Goal: Task Accomplishment & Management: Manage account settings

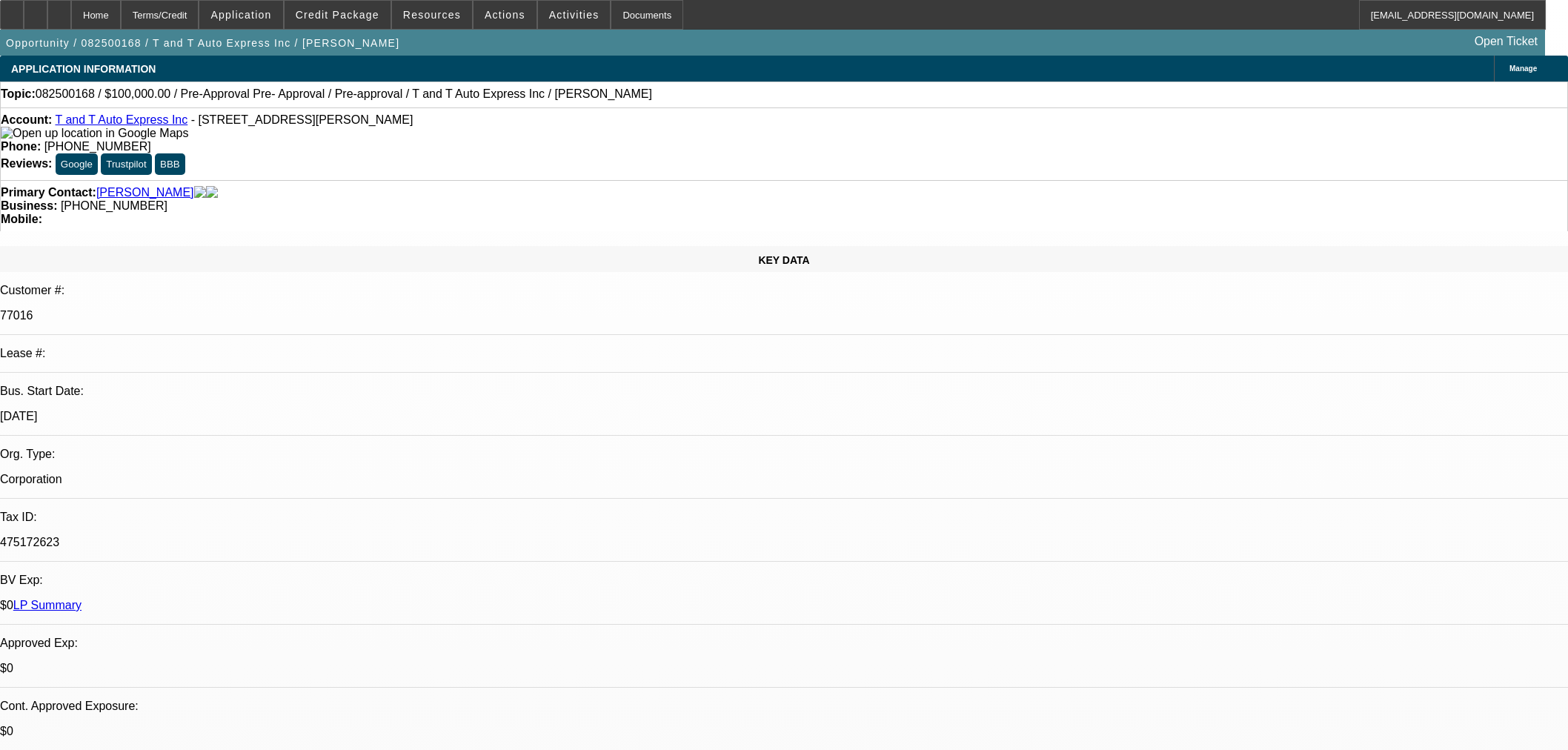
select select "0"
select select "6"
select select "0"
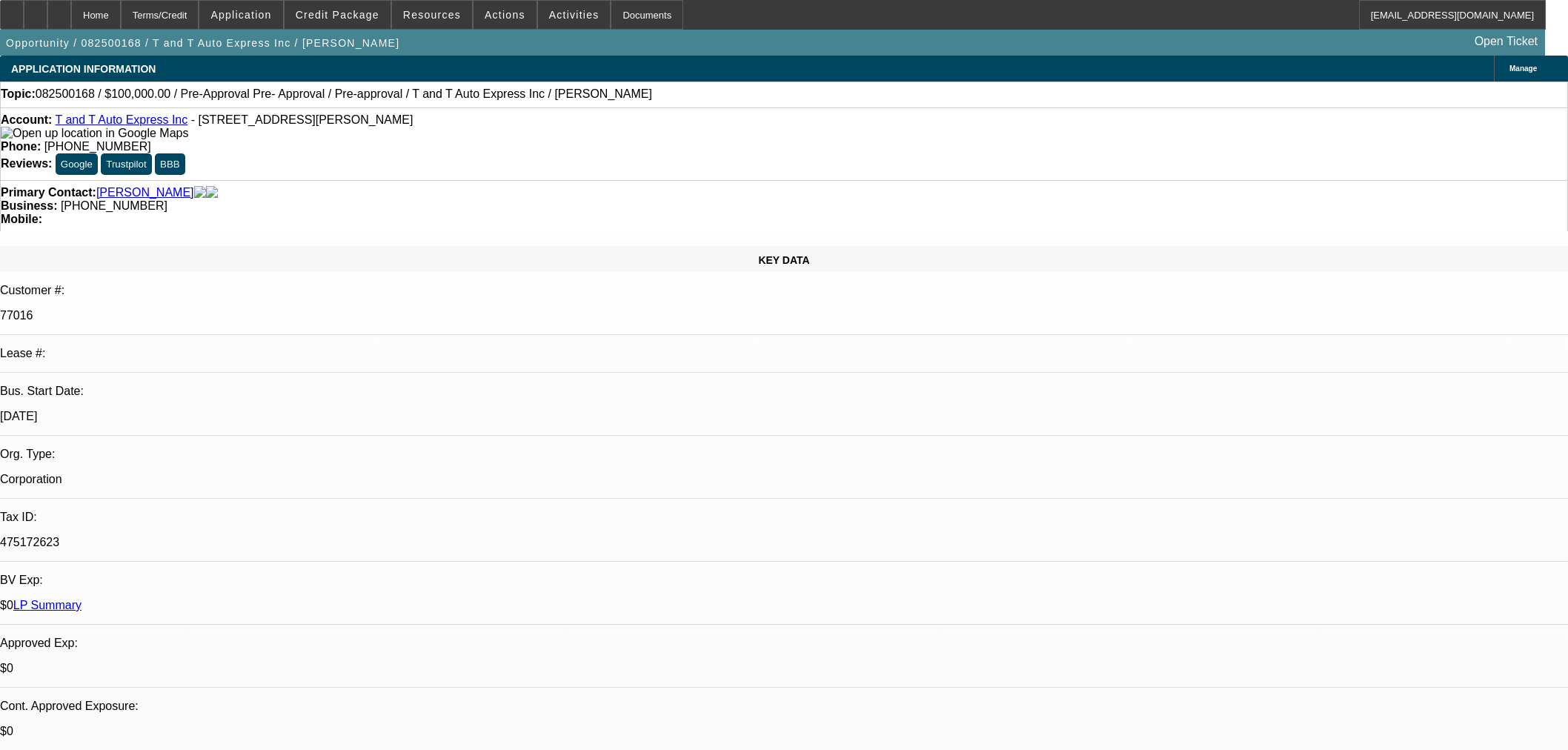
select select "0"
select select "6"
select select "0"
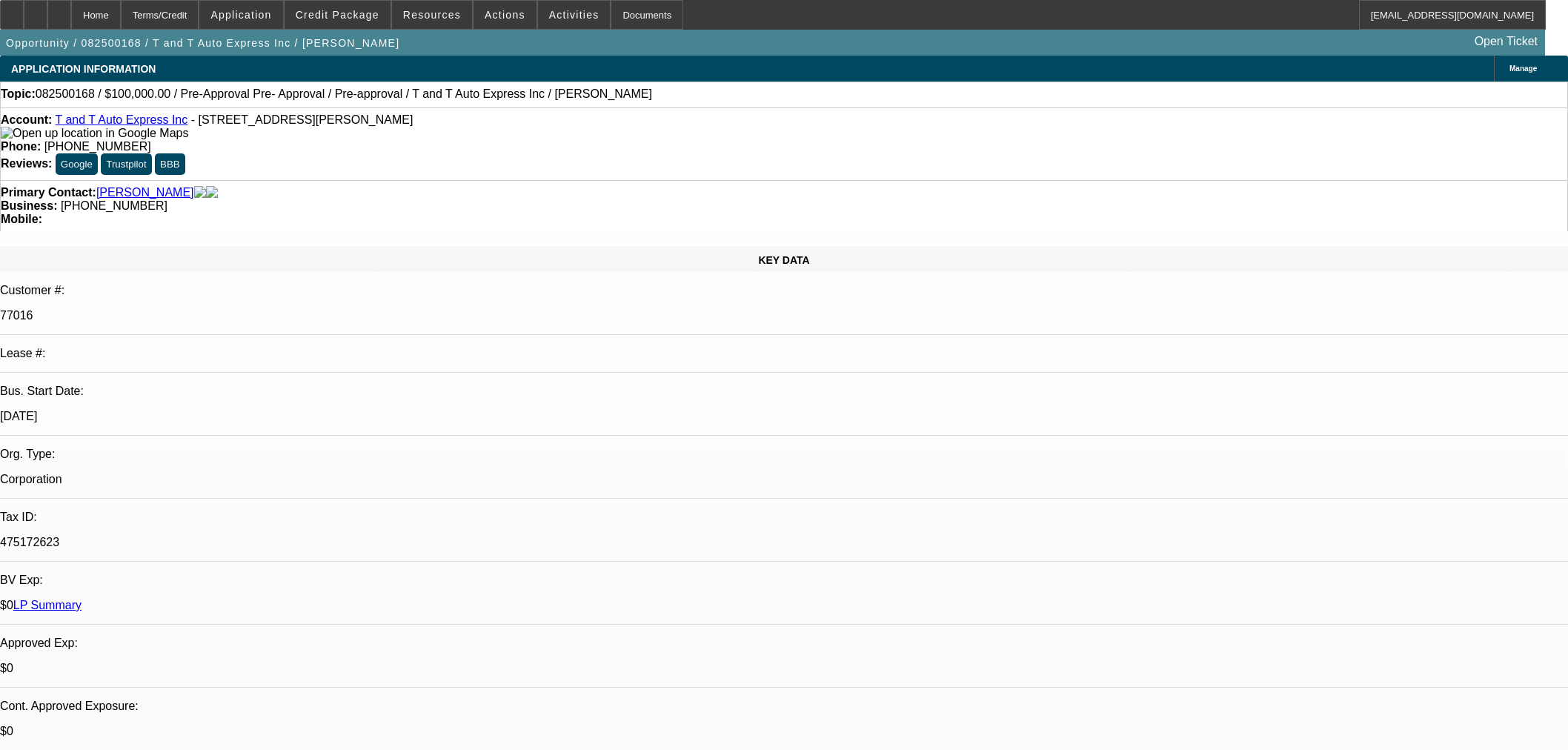
select select "0"
select select "6"
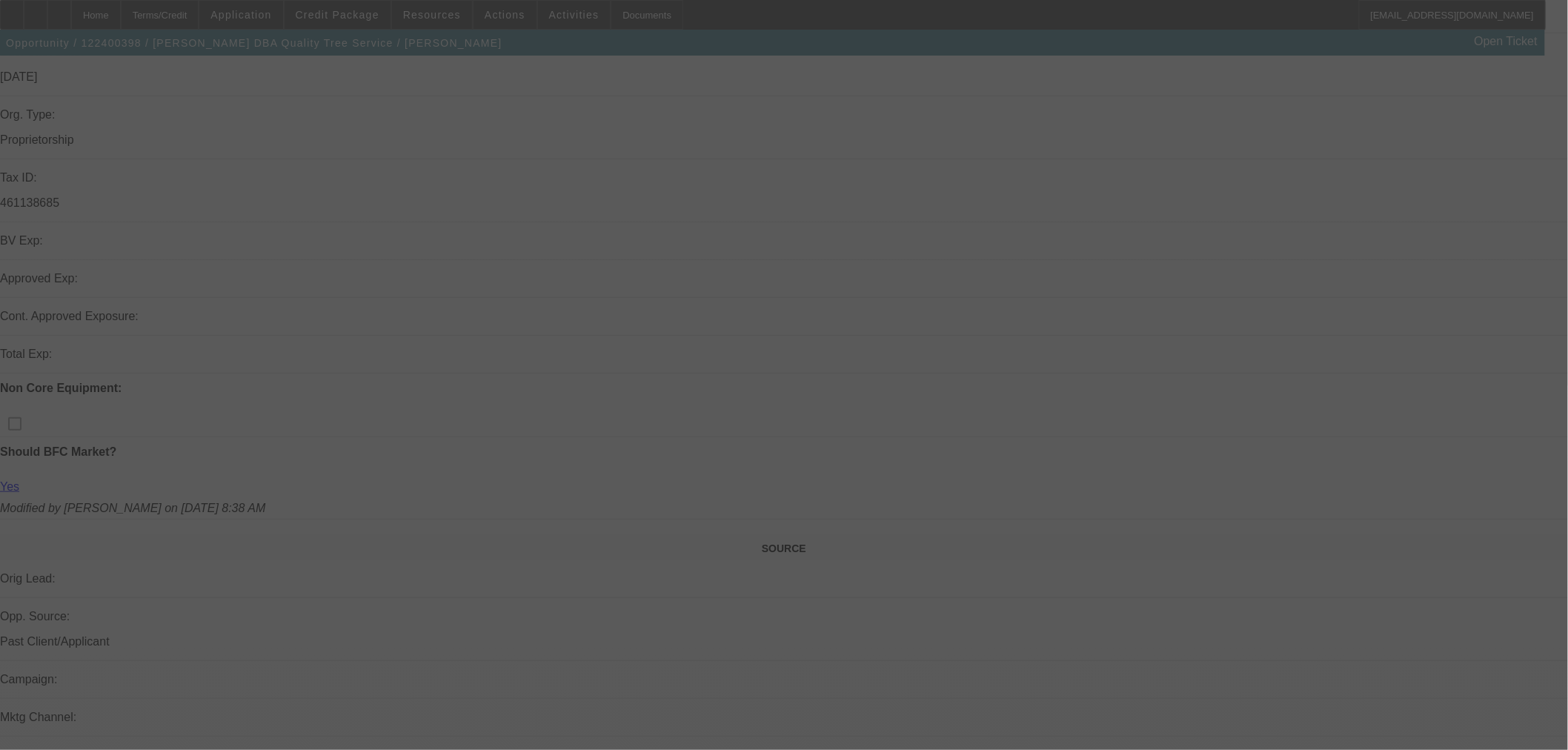
scroll to position [576, 0]
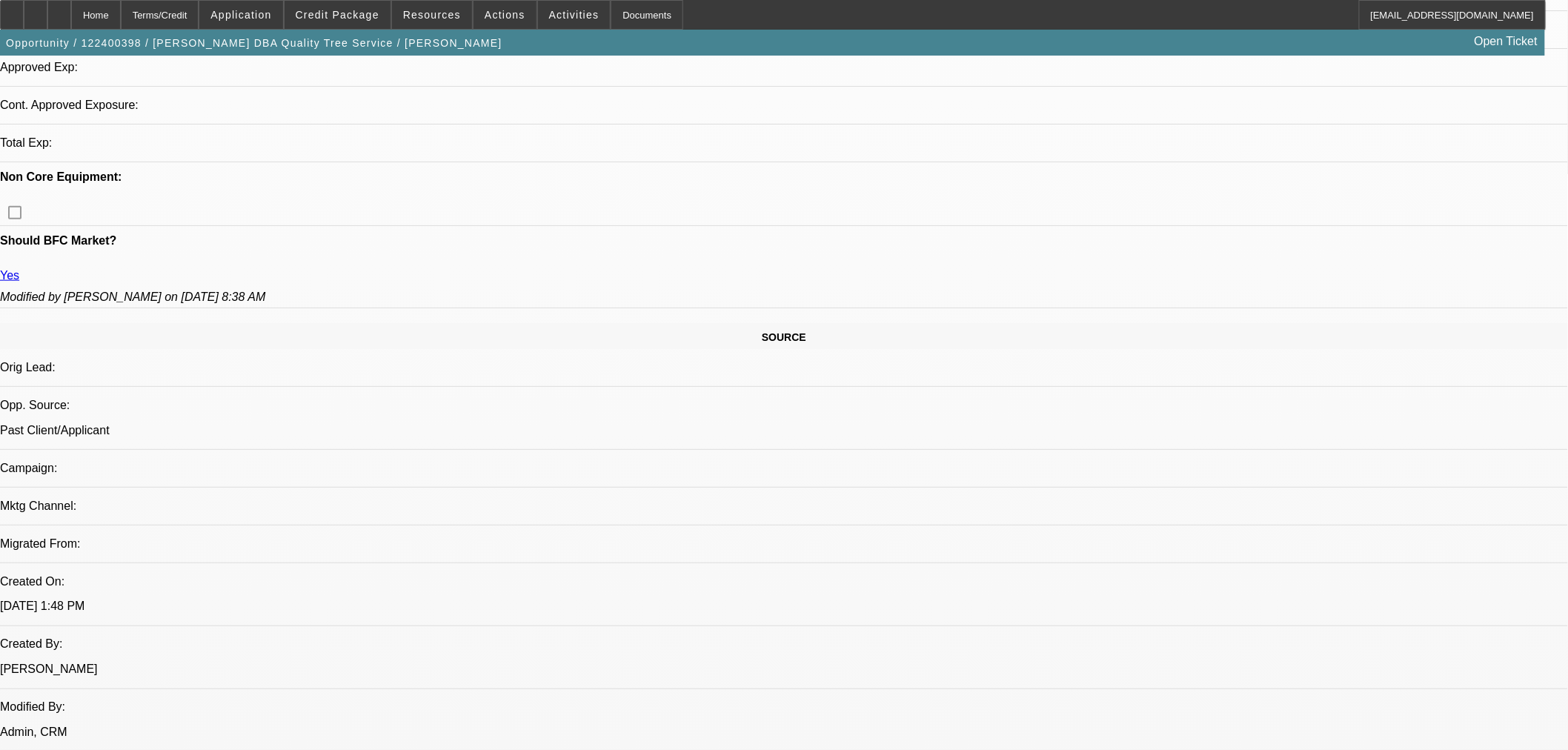
select select "0"
select select "3"
select select "0"
select select "6"
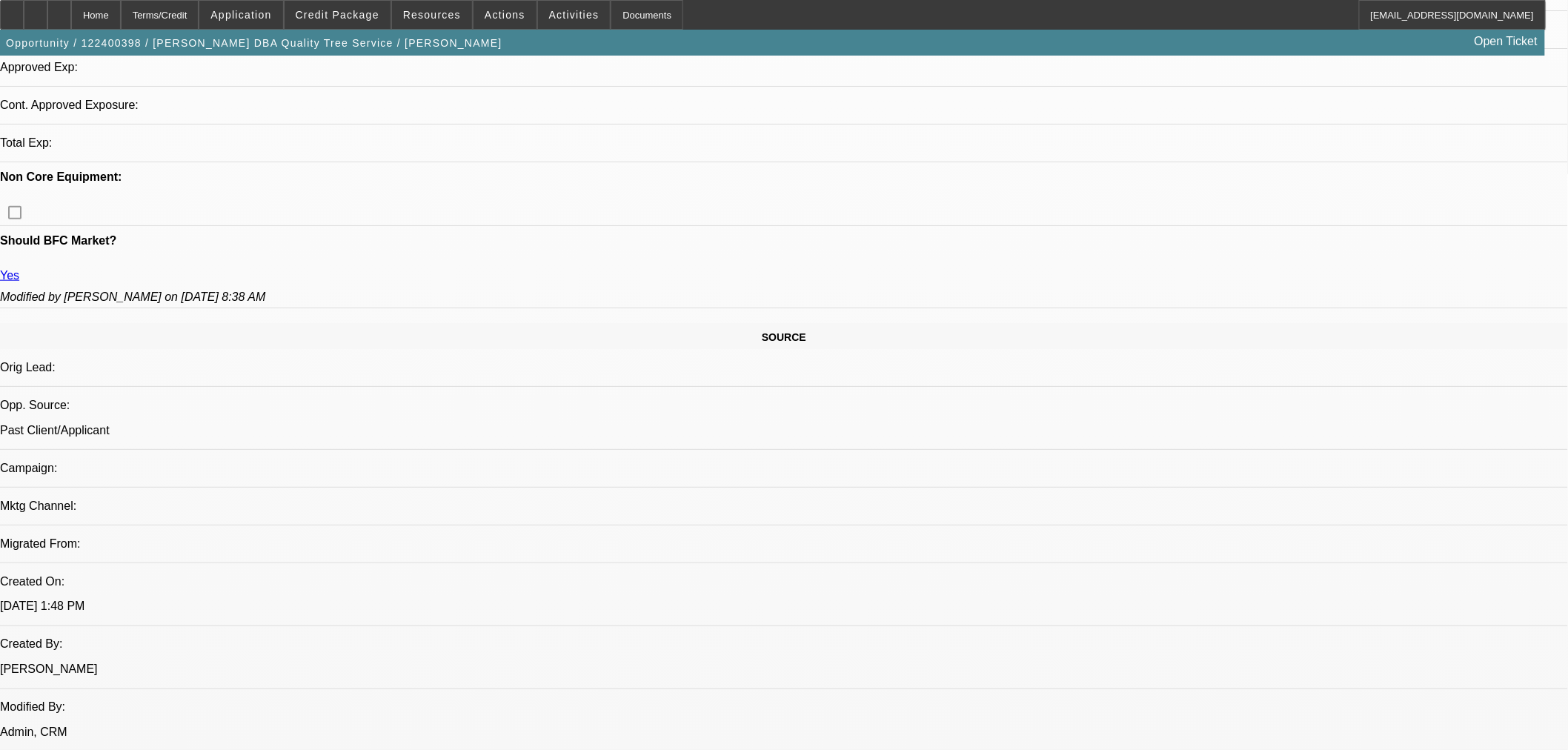
select select "0"
select select "3"
select select "0"
select select "6"
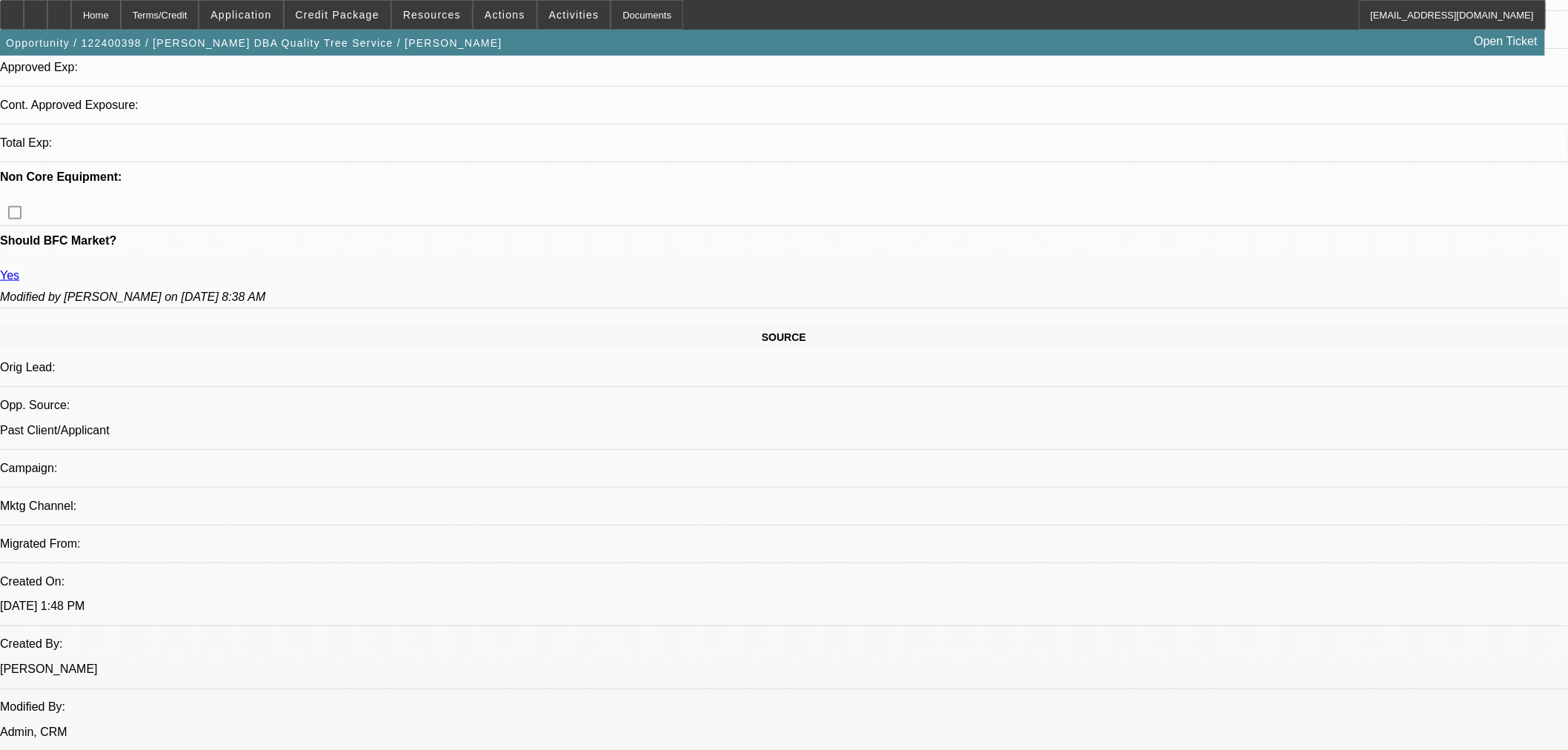
select select "0"
select select "3"
select select "0"
select select "6"
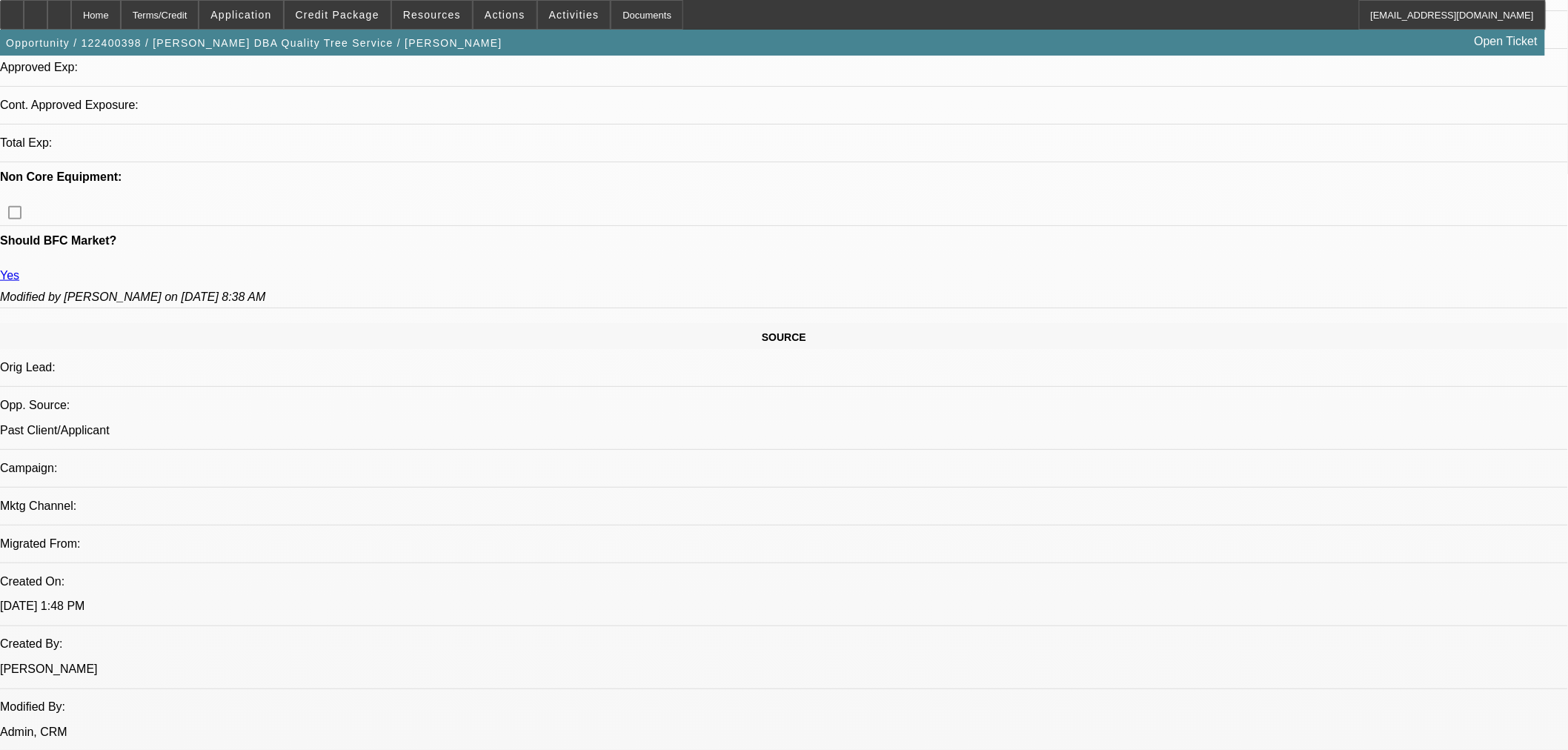
select select "2"
select select "0"
select select "6"
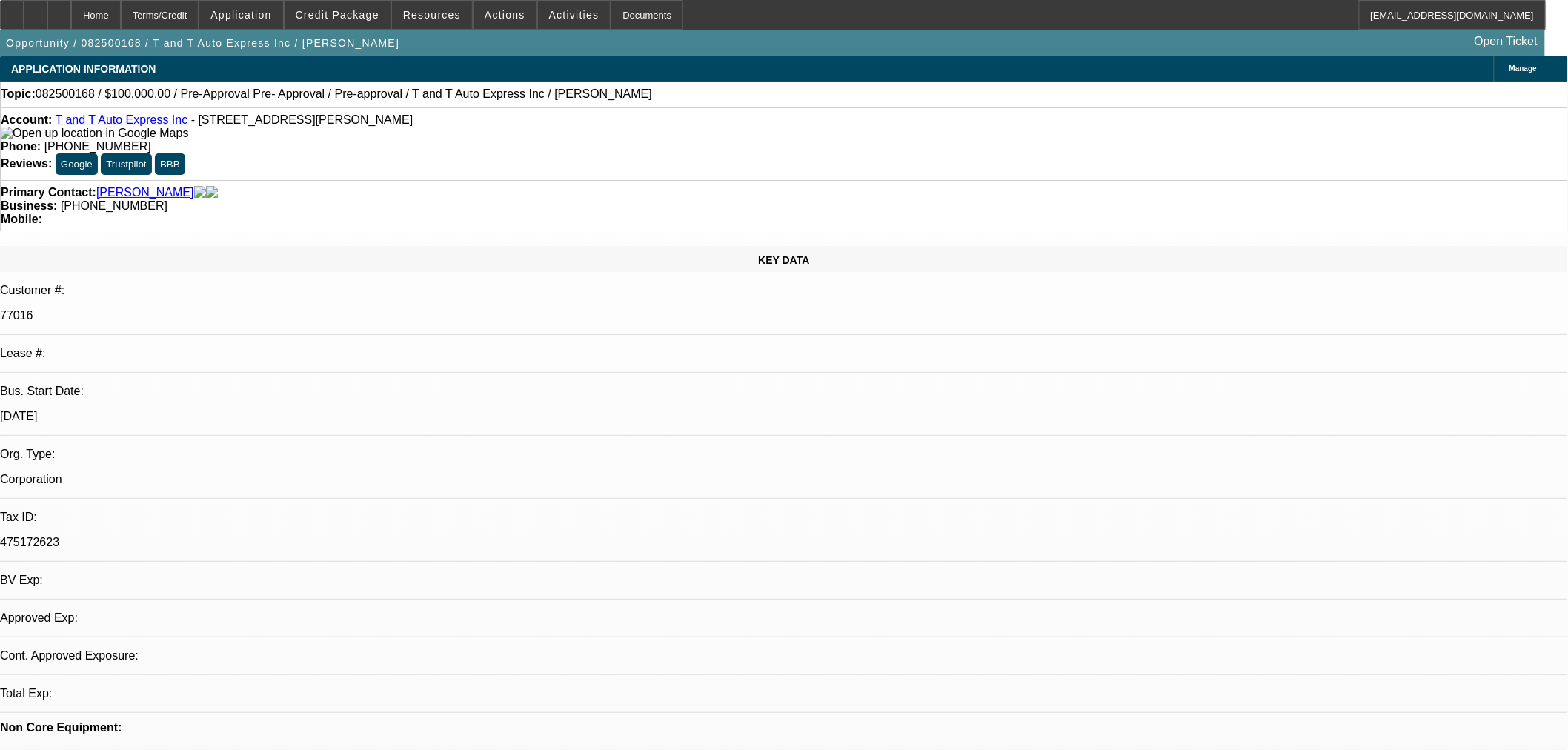
select select "0"
select select "6"
select select "0"
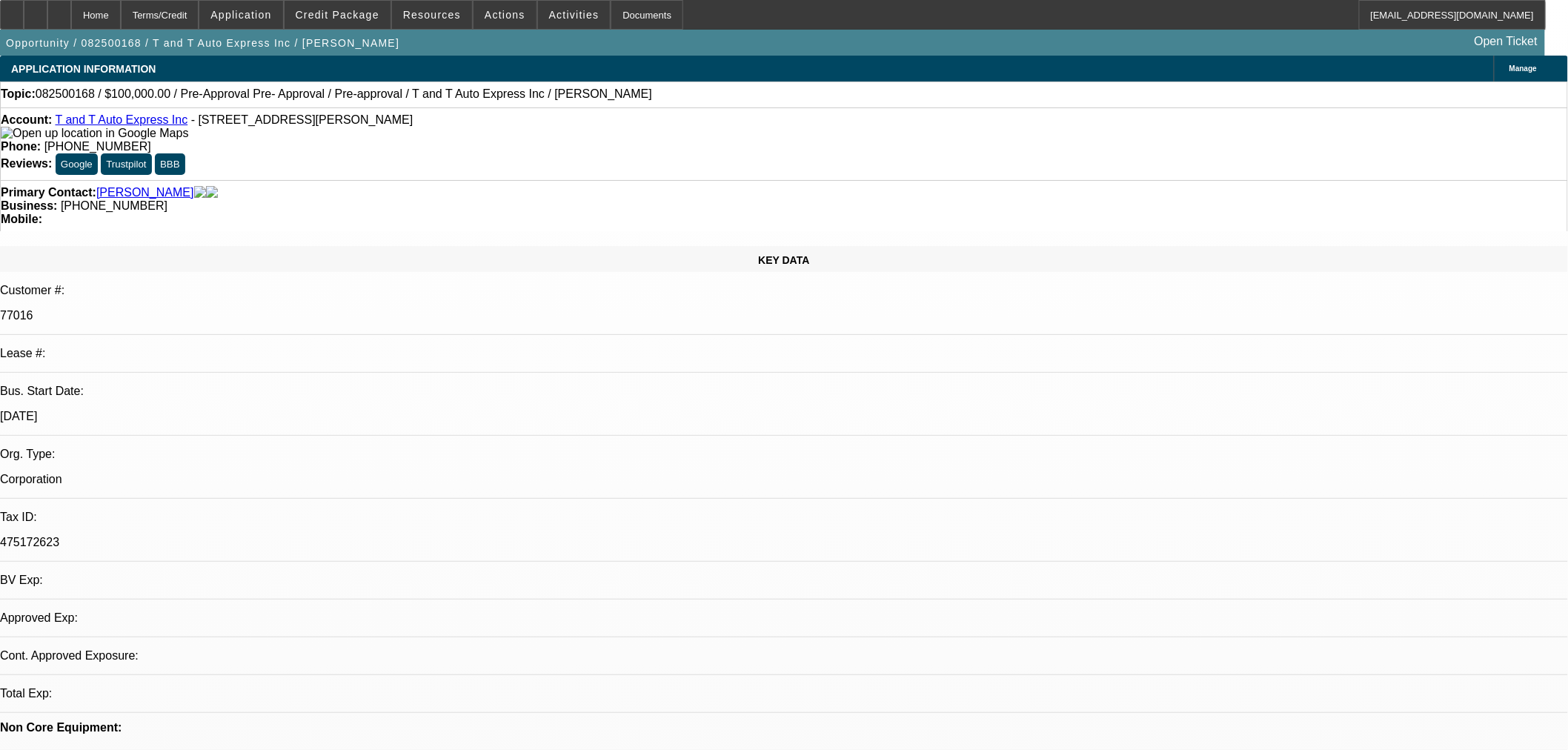
select select "0"
select select "6"
select select "0"
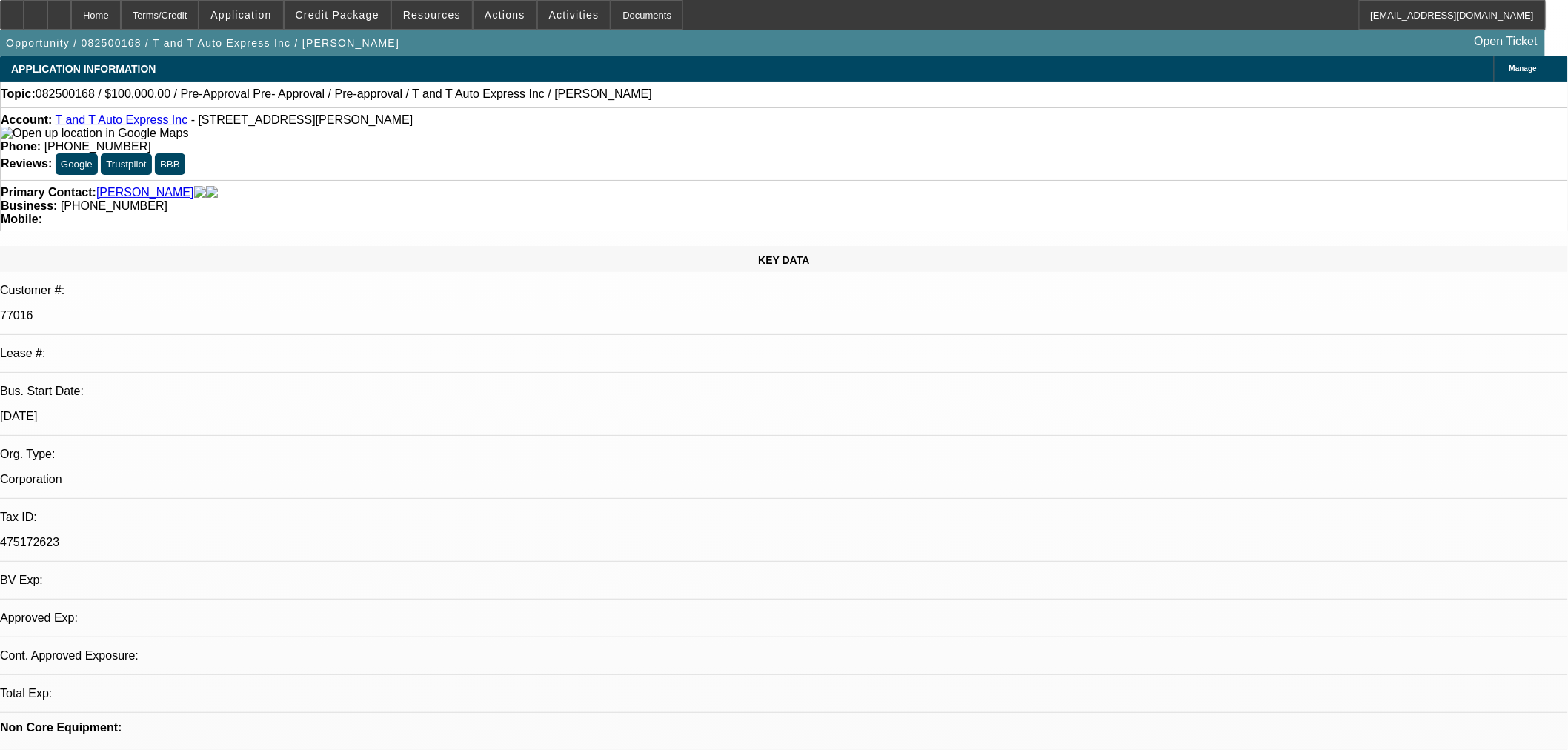
select select "0"
select select "6"
drag, startPoint x: 775, startPoint y: 376, endPoint x: 786, endPoint y: 377, distance: 11.0
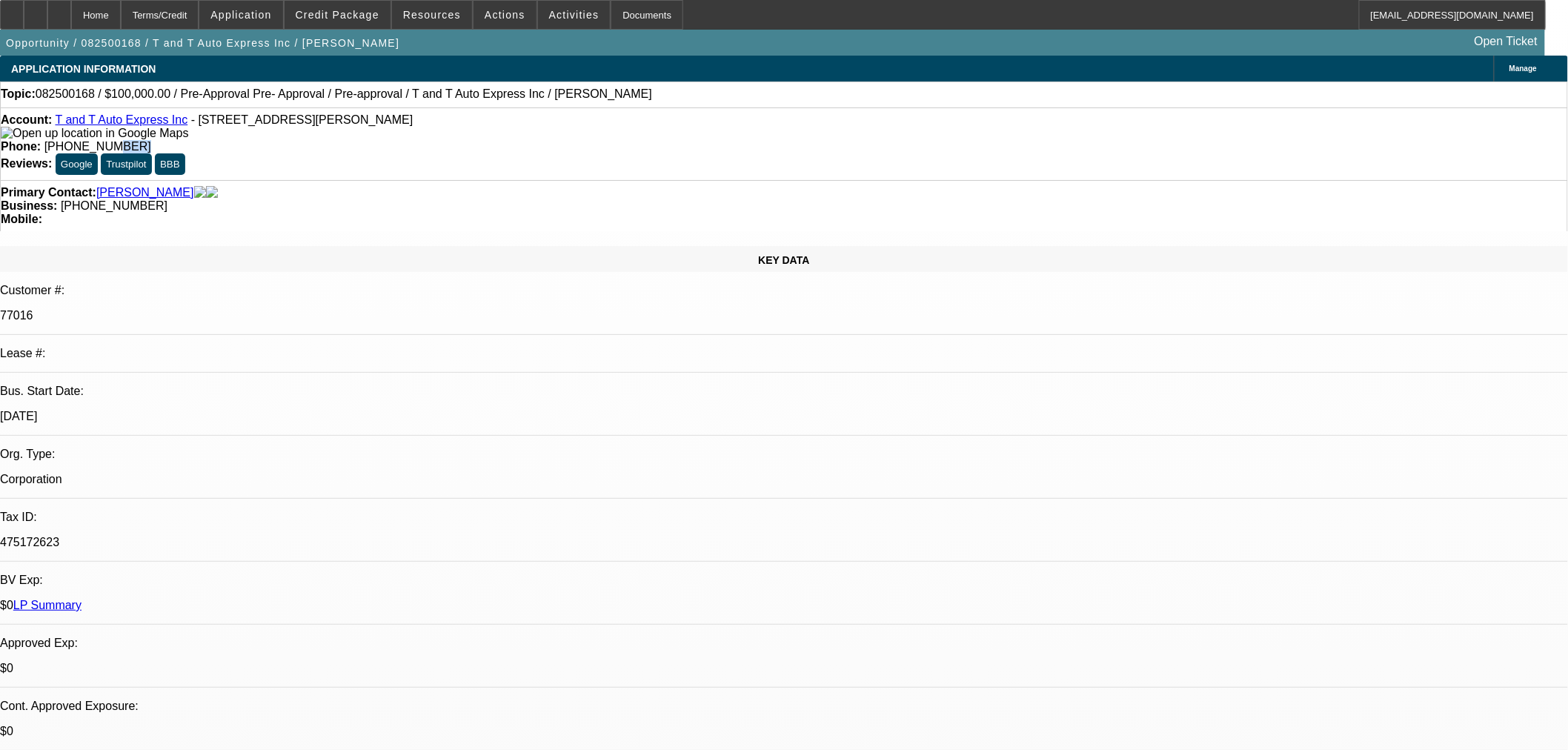
drag, startPoint x: 643, startPoint y: 120, endPoint x: 615, endPoint y: 135, distance: 31.8
click at [615, 135] on div "Account: T and T Auto Express Inc - 8 Edith Ave Apt 3, Everett, MA 02149 Phone:…" at bounding box center [784, 143] width 1568 height 72
click at [1208, 208] on span "Reply All" at bounding box center [1211, 201] width 40 height 18
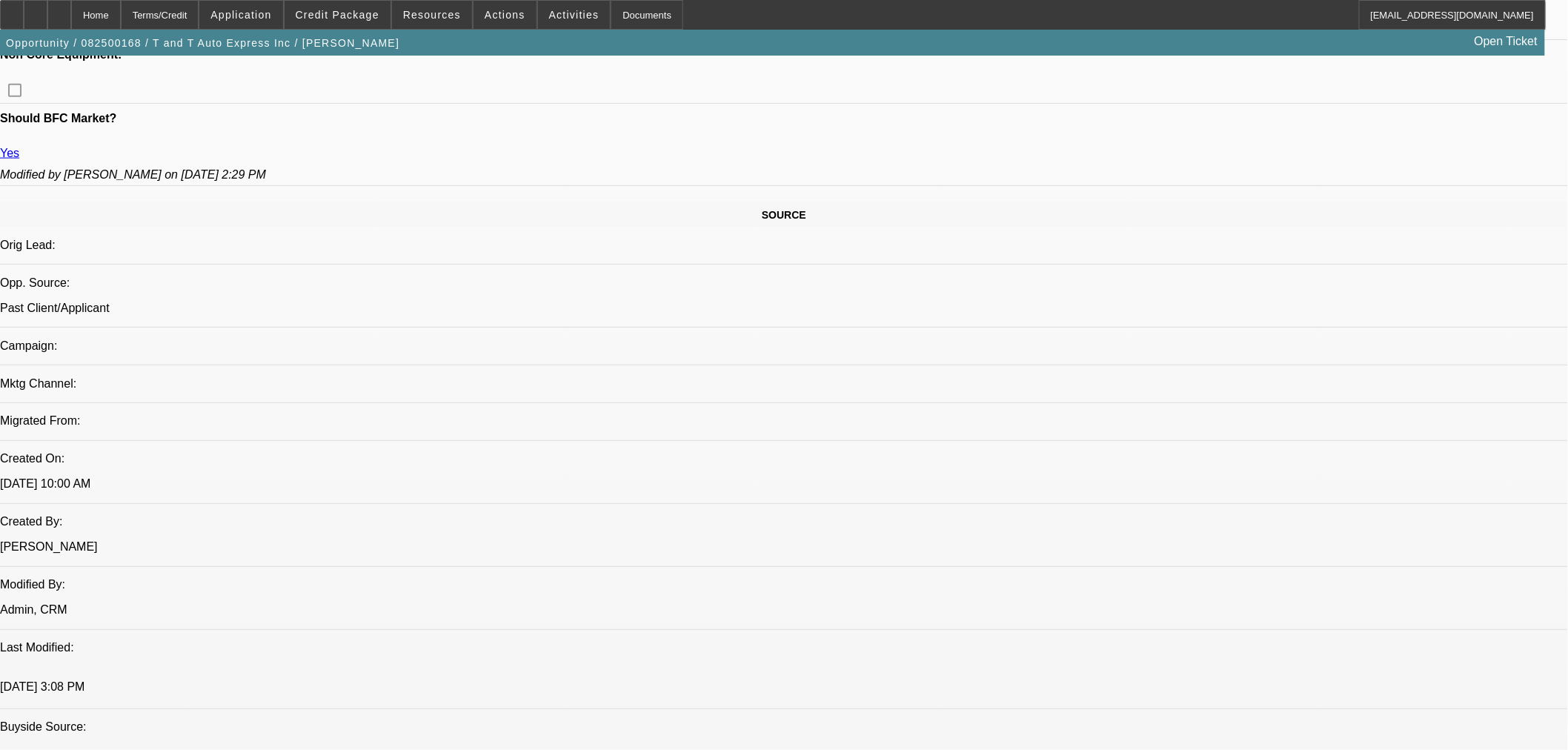
scroll to position [905, 0]
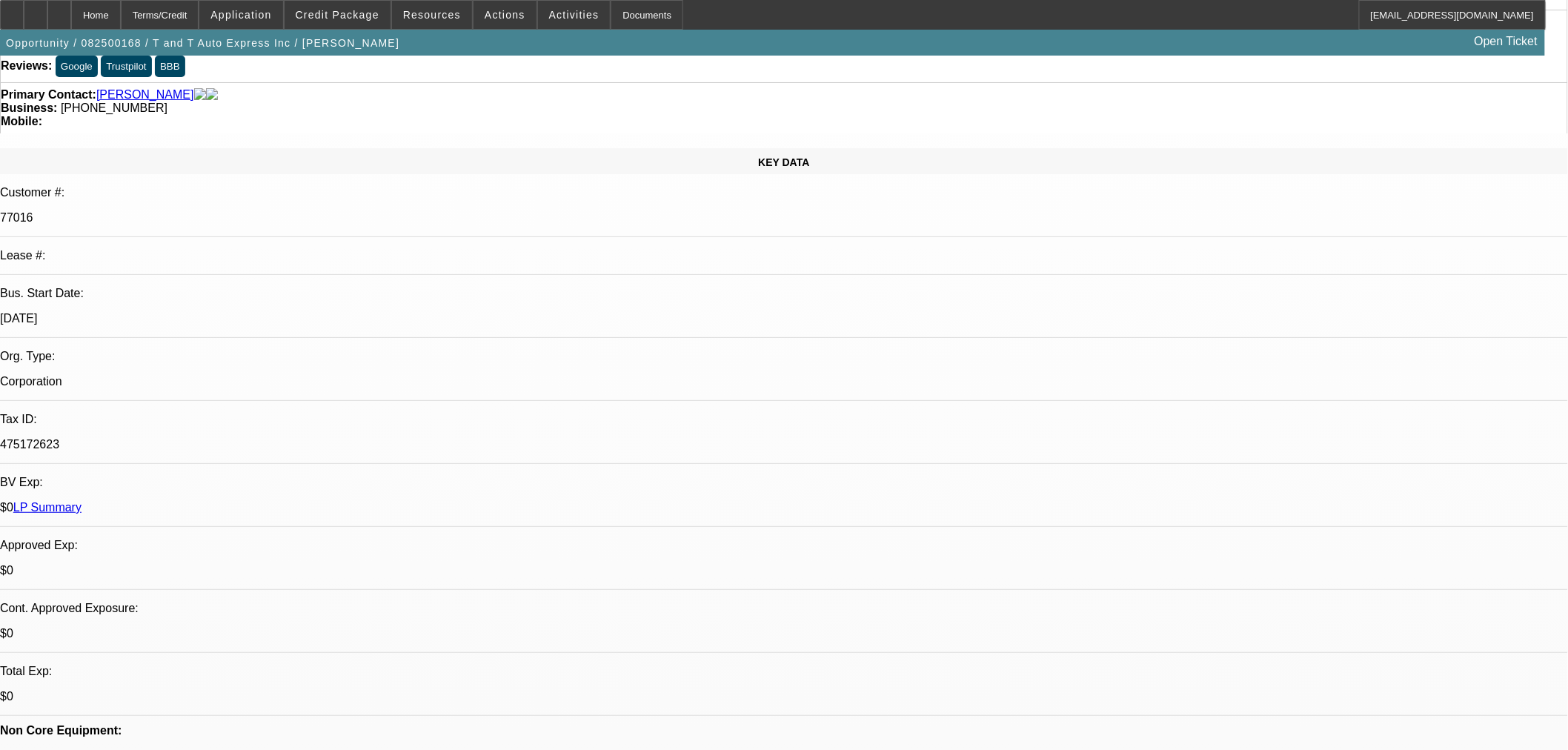
scroll to position [0, 0]
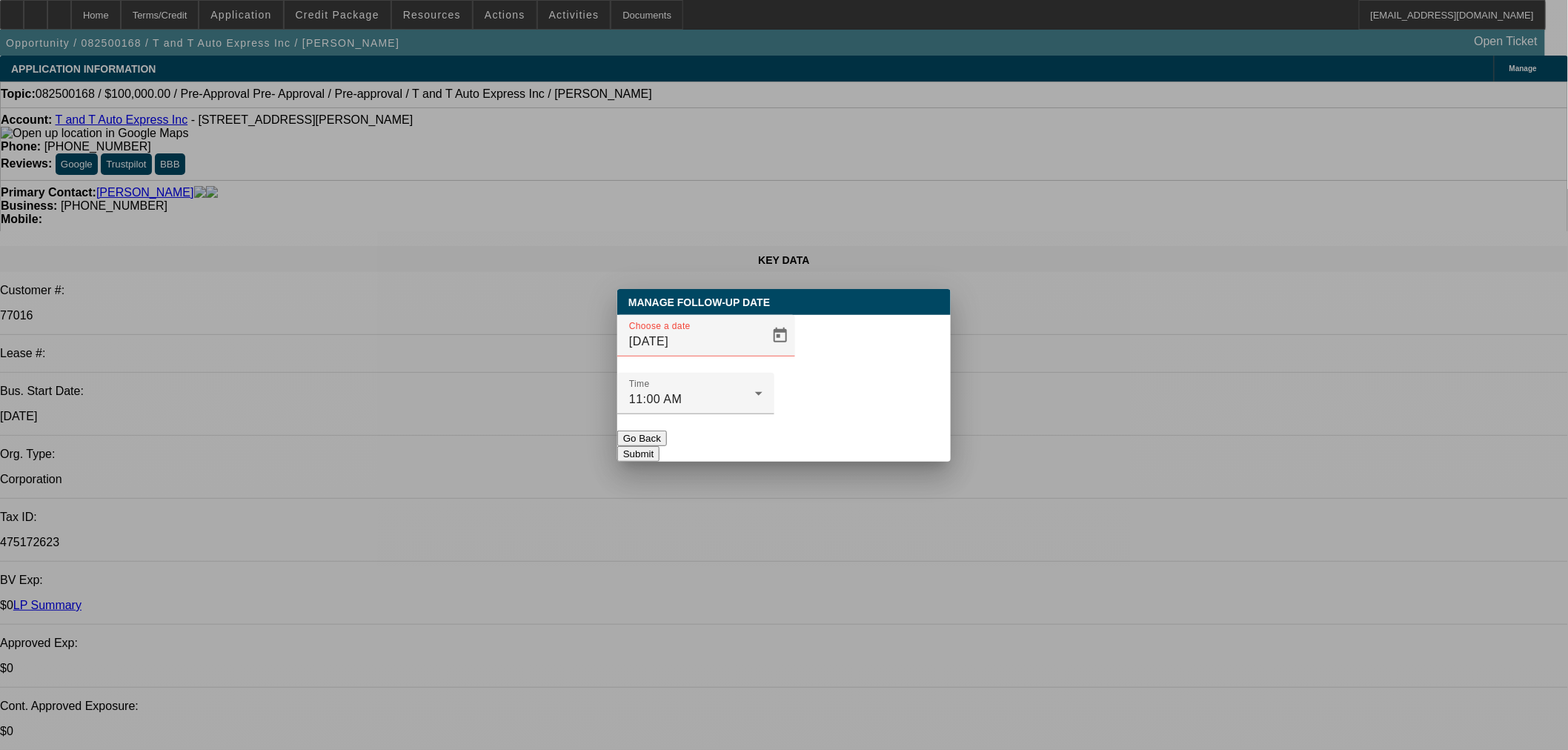
click at [775, 372] on div "Choose a date 8/8/2025" at bounding box center [784, 344] width 334 height 58
click at [763, 353] on span "Open calendar" at bounding box center [781, 335] width 35 height 35
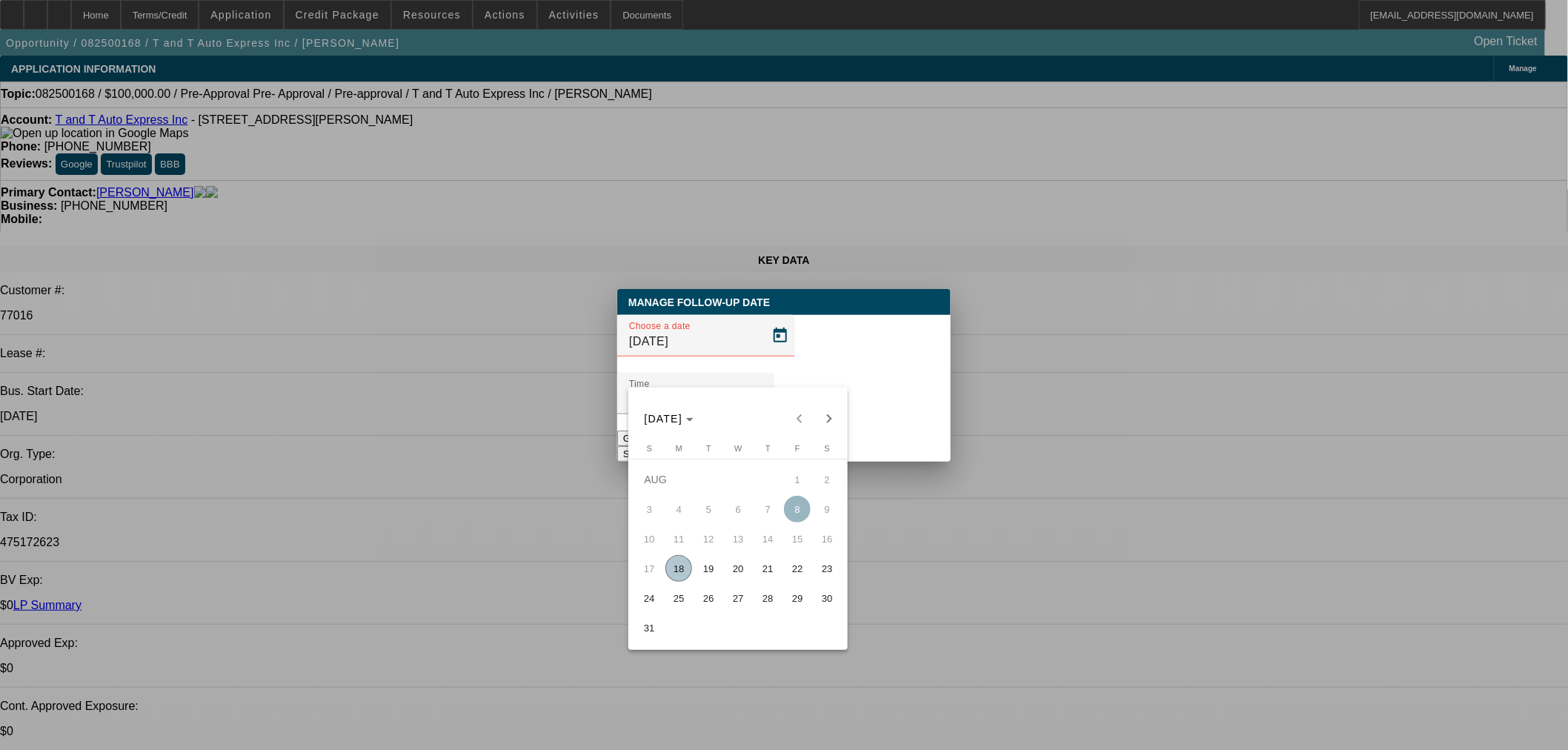
click at [674, 567] on span "18" at bounding box center [679, 569] width 27 height 27
type input "8/18/2025"
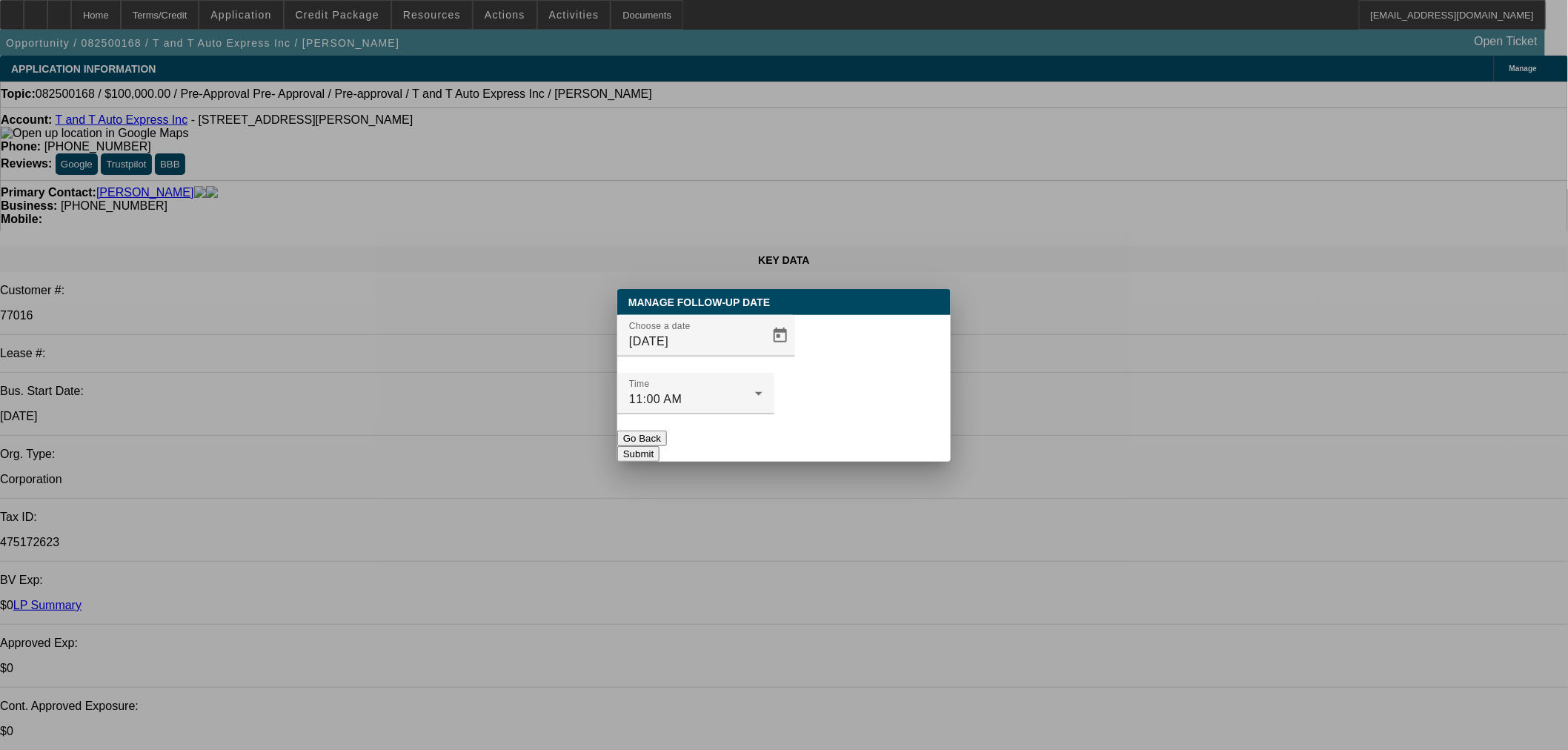
drag, startPoint x: 879, startPoint y: 416, endPoint x: 870, endPoint y: 416, distance: 9.0
click at [876, 421] on div "Manage Follow-Up Date Choose a date 8/18/2025 Time 11:00 AM Go Back Submit" at bounding box center [784, 375] width 334 height 173
drag, startPoint x: 870, startPoint y: 415, endPoint x: 685, endPoint y: 300, distance: 217.8
click at [660, 446] on button "Submit" at bounding box center [638, 453] width 42 height 15
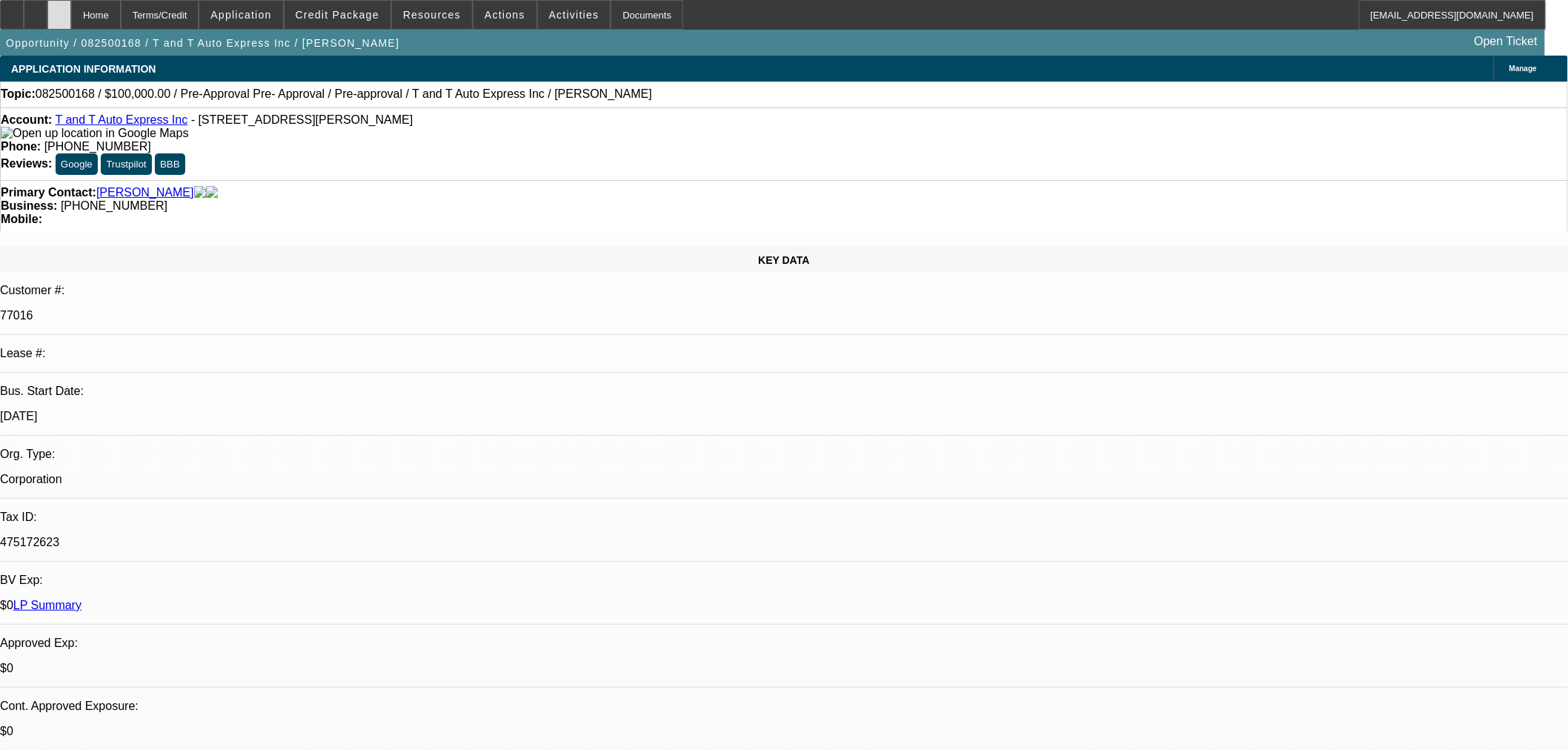
click at [71, 10] on div at bounding box center [59, 14] width 24 height 29
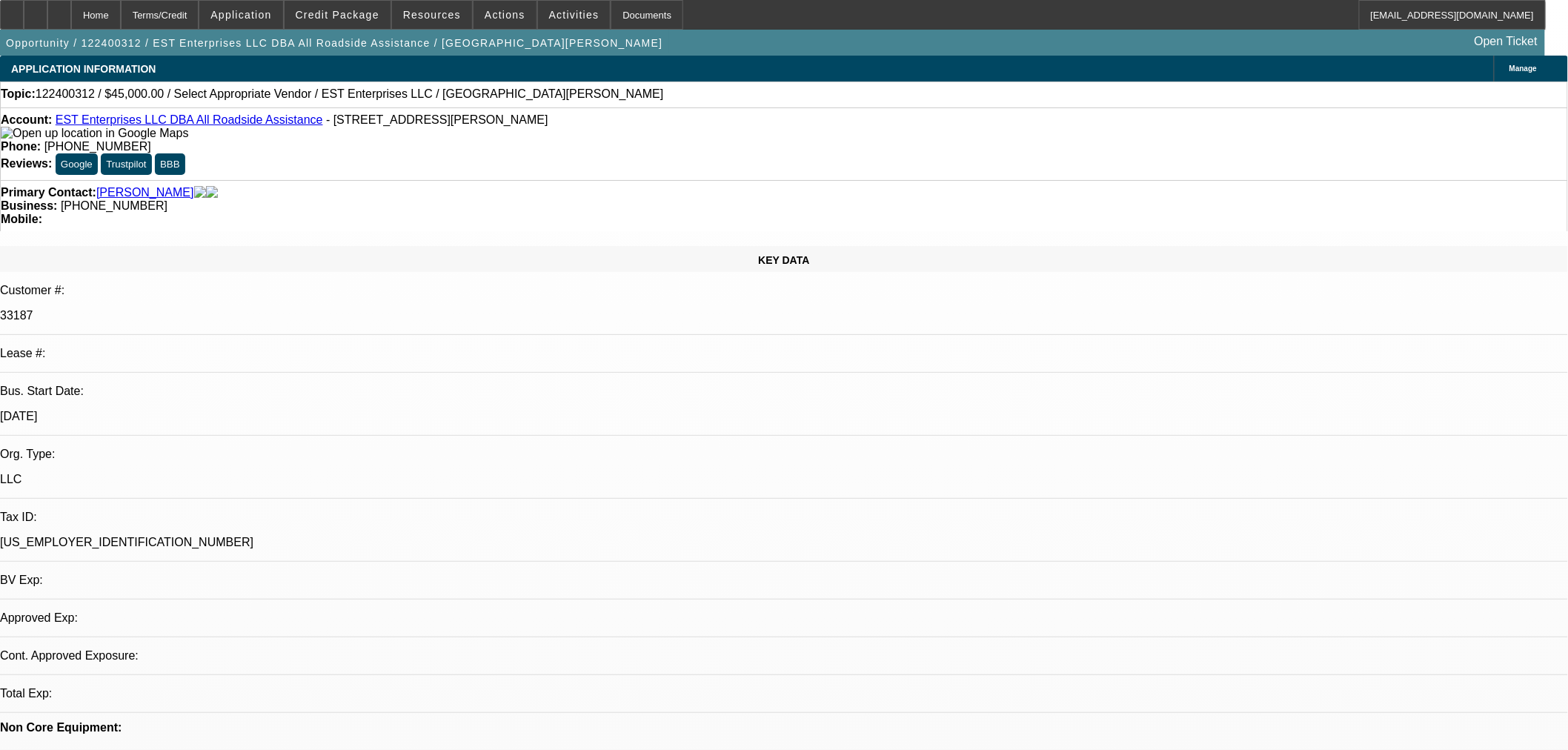
select select "0"
select select "2"
select select "0.1"
select select "4"
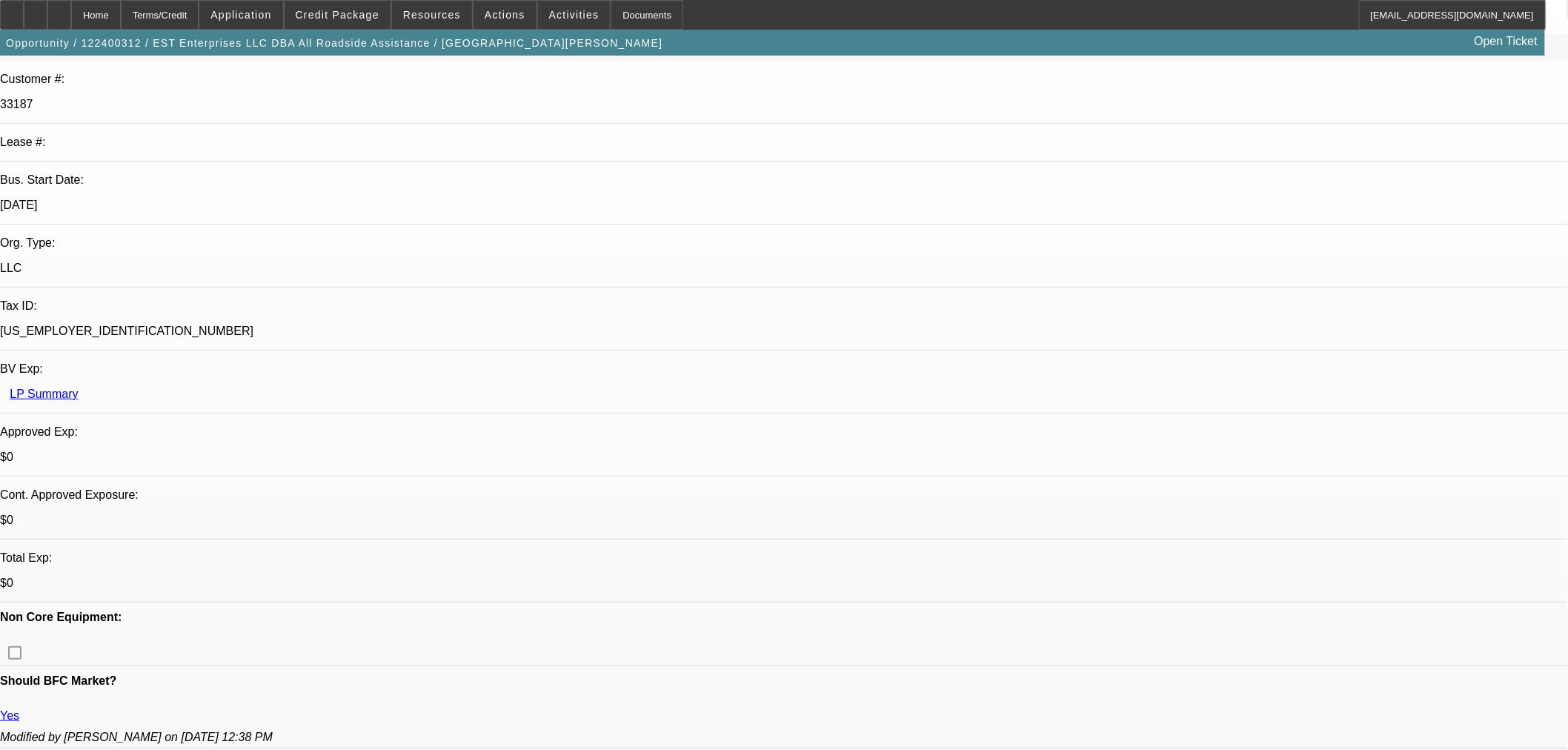
scroll to position [329, 0]
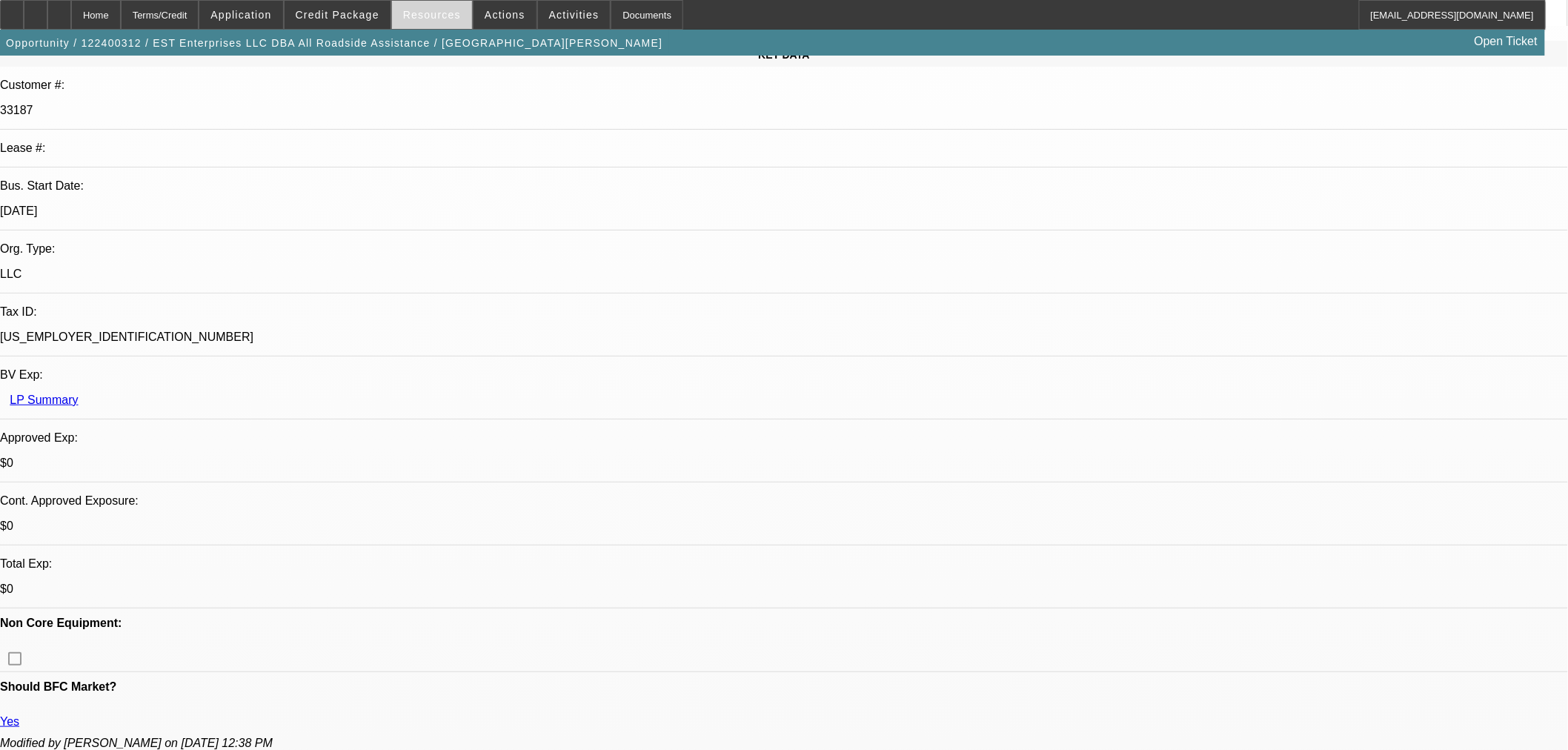
scroll to position [83, 0]
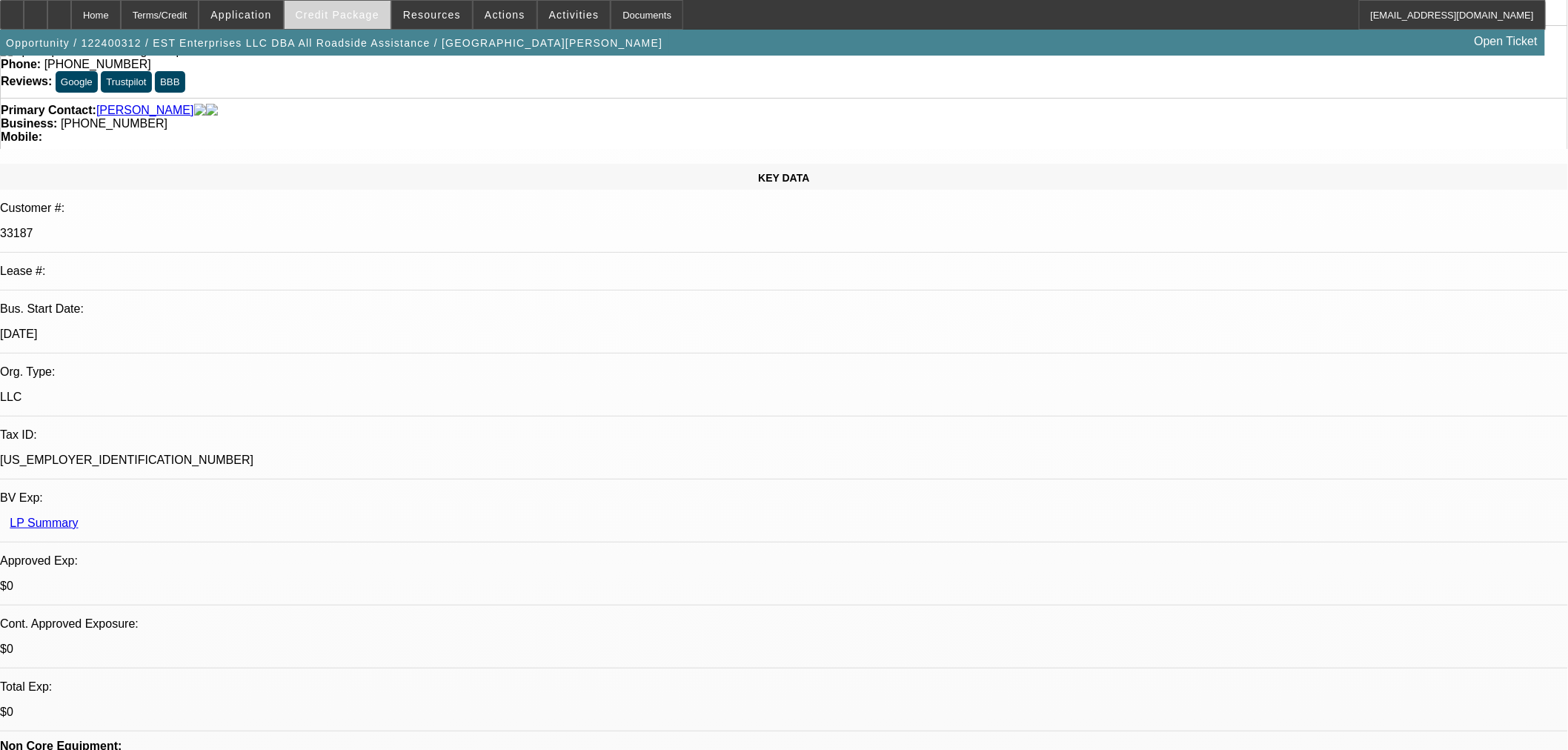
click at [383, 4] on span at bounding box center [338, 14] width 106 height 35
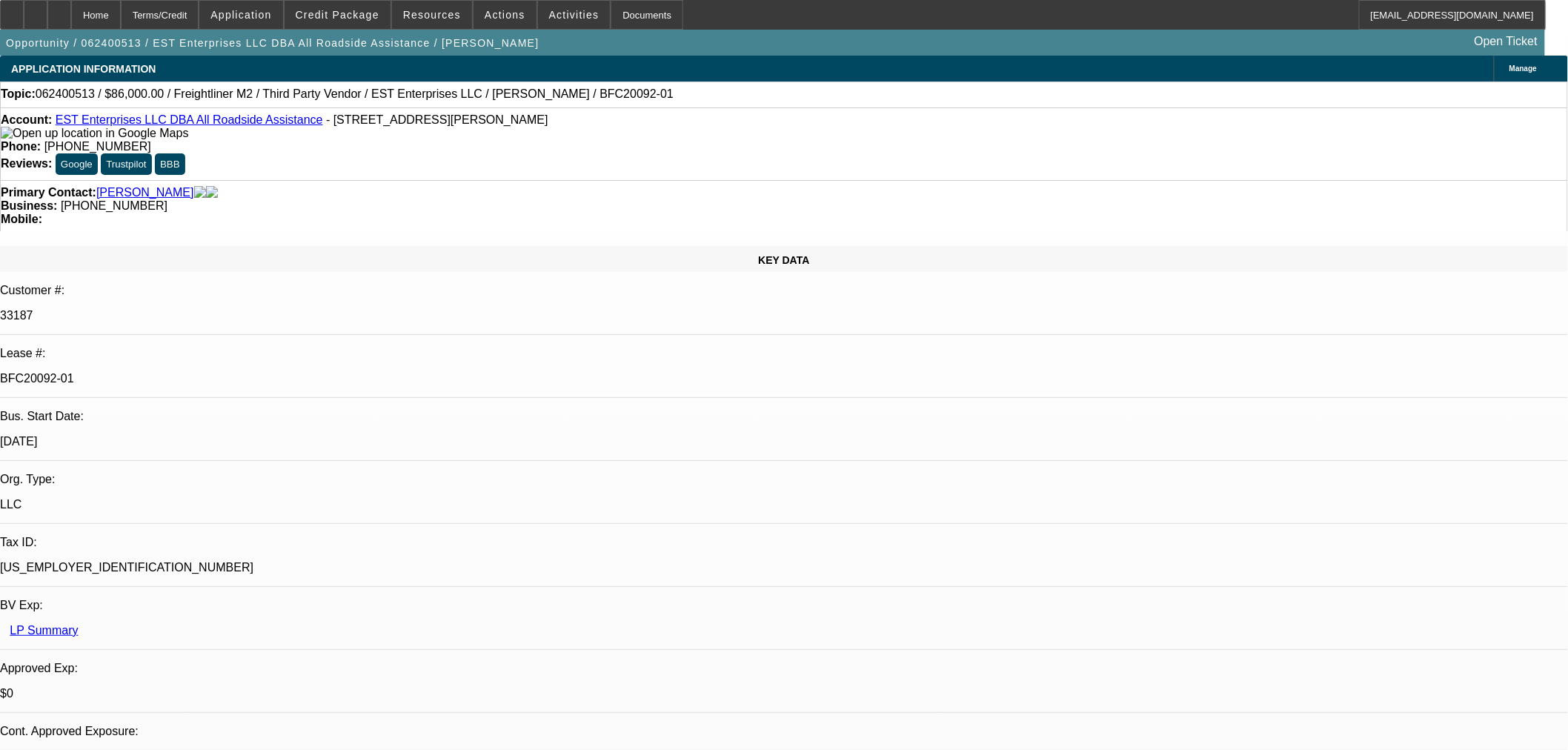
select select "0.1"
select select "2"
select select "0"
select select "6"
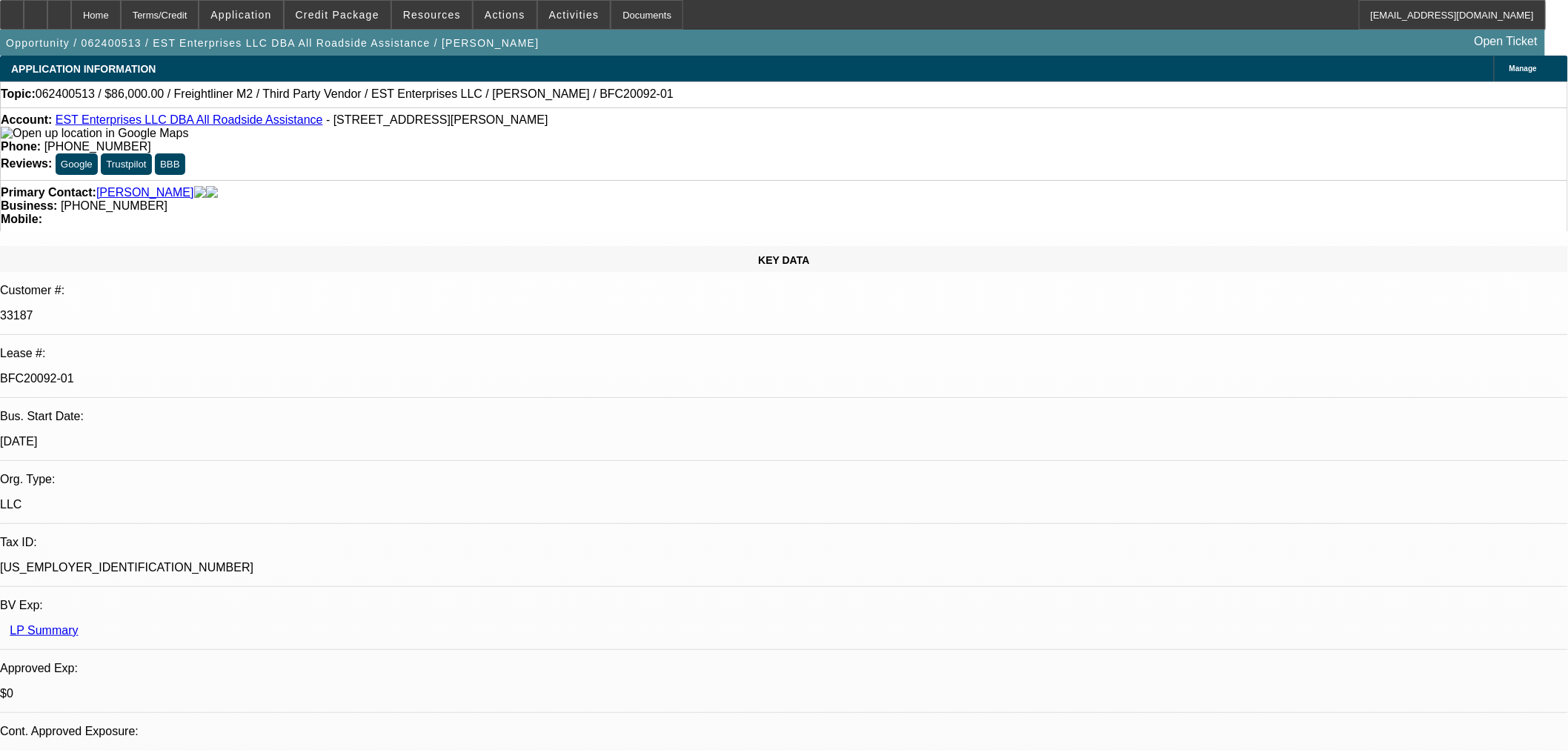
select select "0"
select select "2"
select select "0"
select select "6"
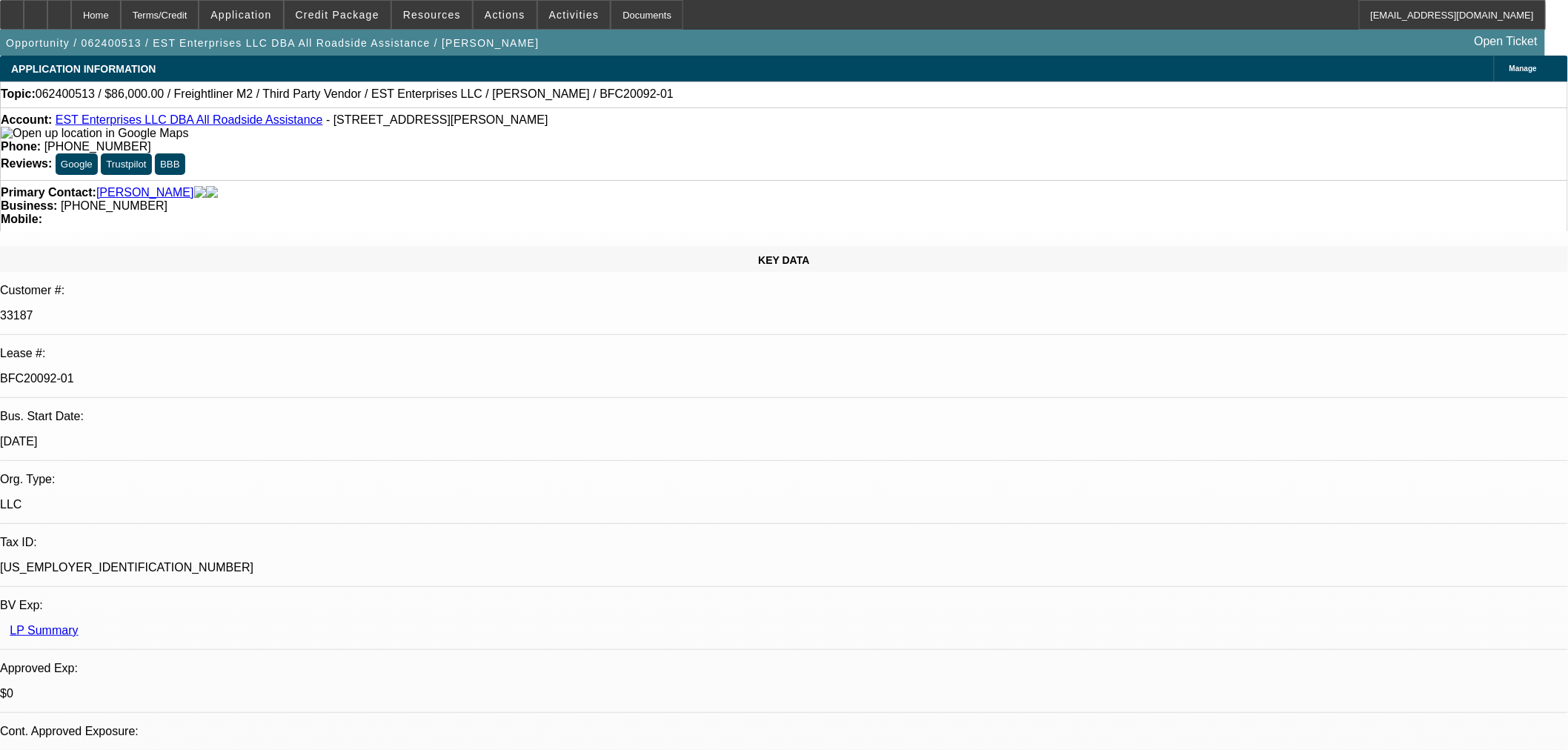
select select "0"
select select "2"
select select "0"
select select "6"
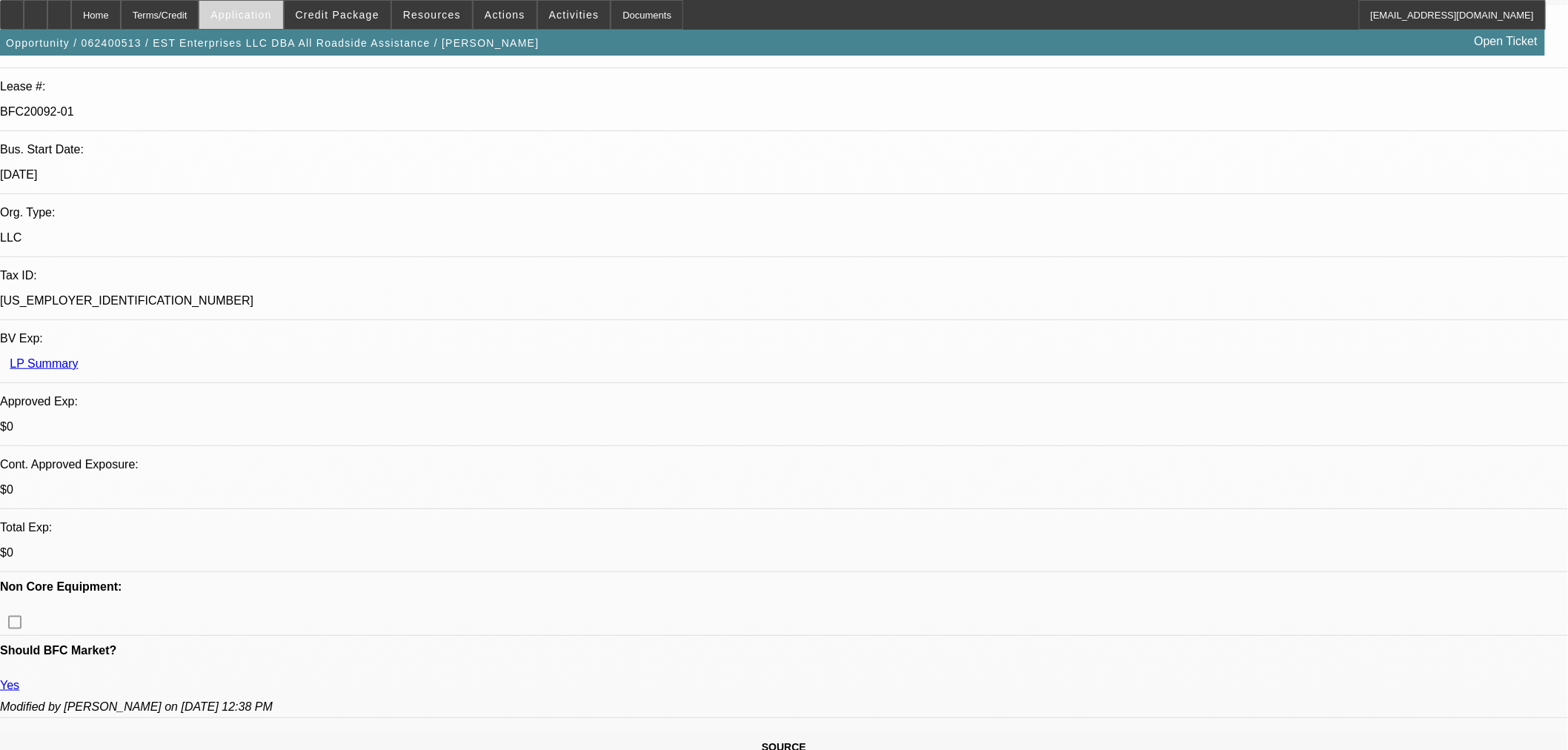
scroll to position [164, 0]
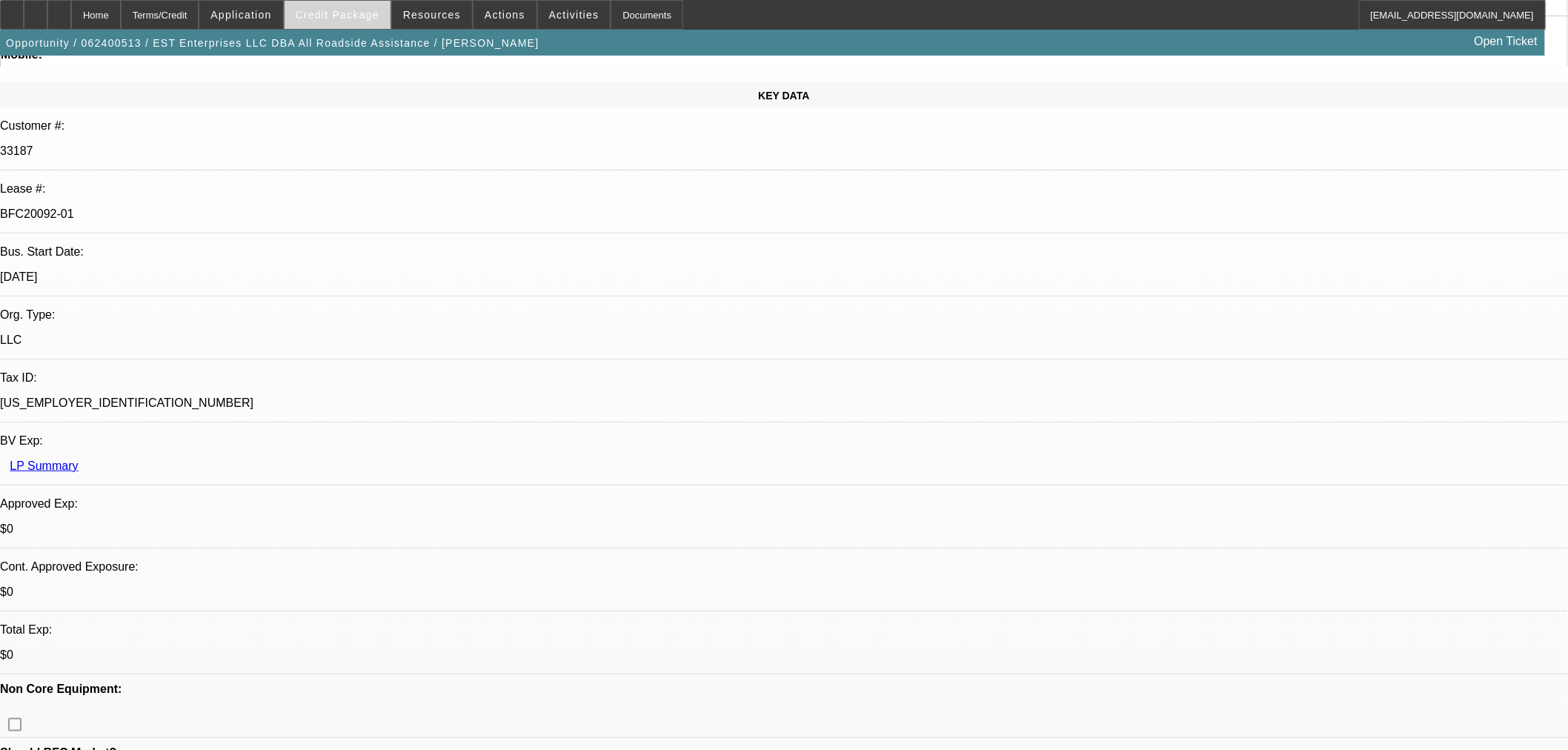
click at [342, 12] on span "Credit Package" at bounding box center [337, 15] width 83 height 12
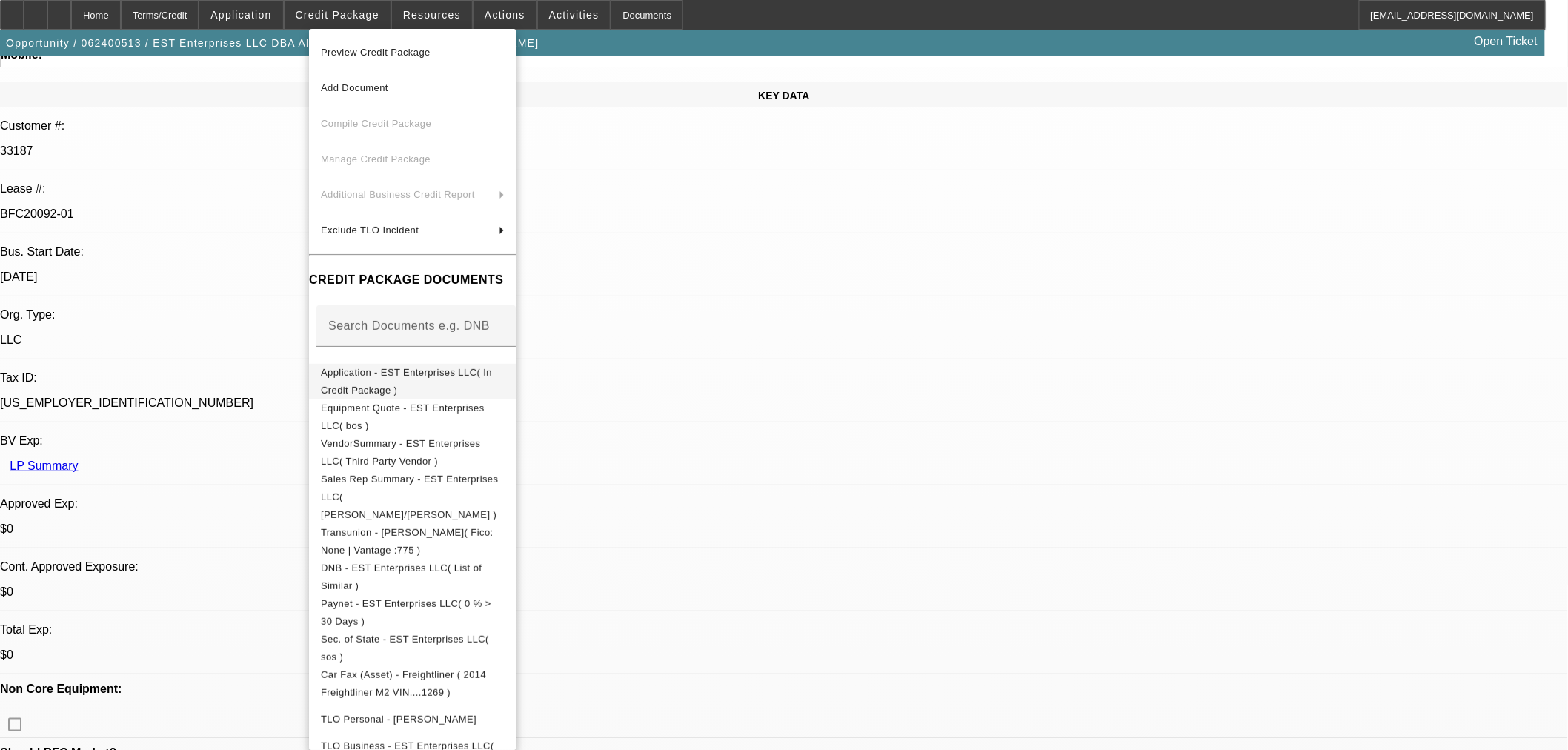
click at [401, 372] on span "Application - EST Enterprises LLC( In Credit Package )" at bounding box center [406, 380] width 171 height 29
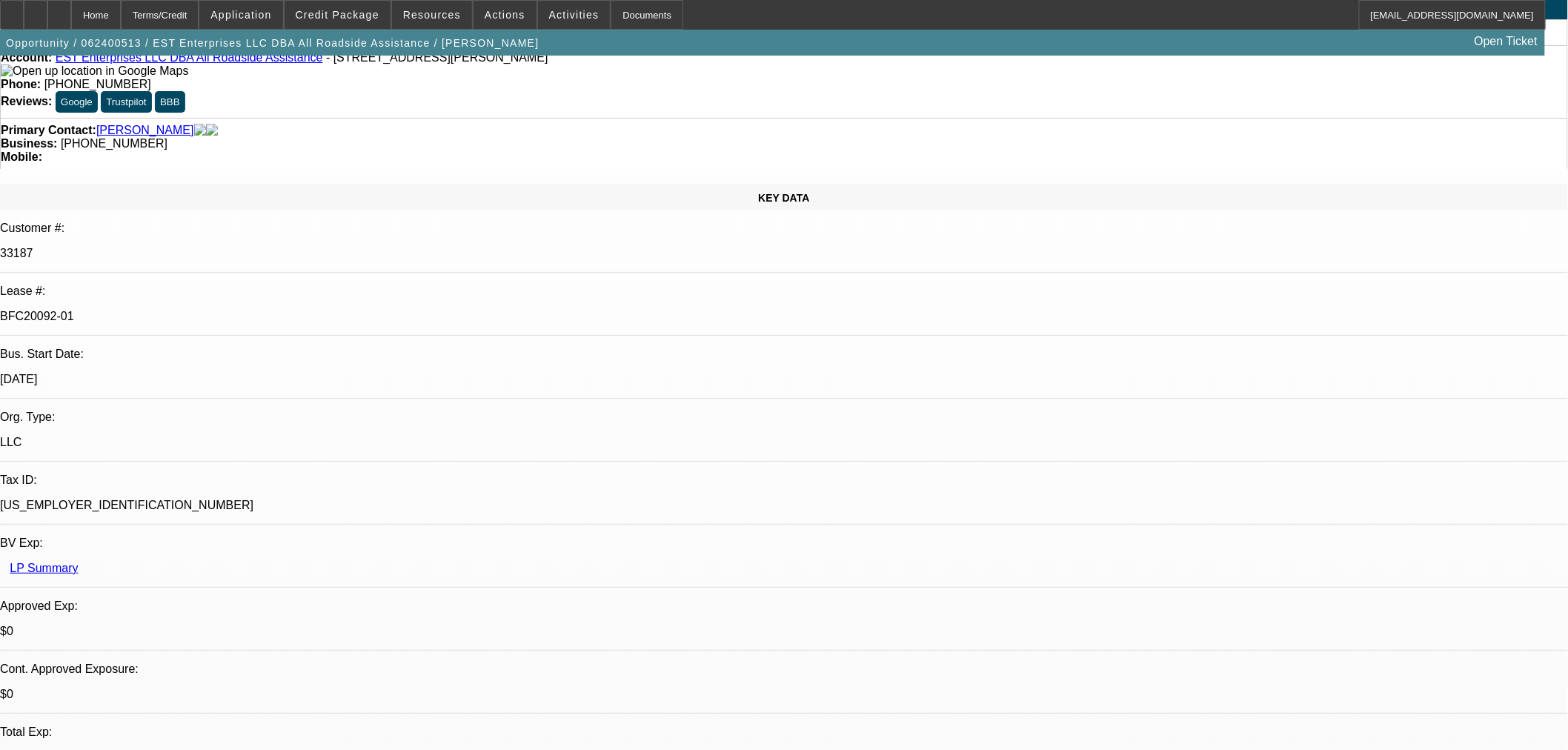
scroll to position [0, 0]
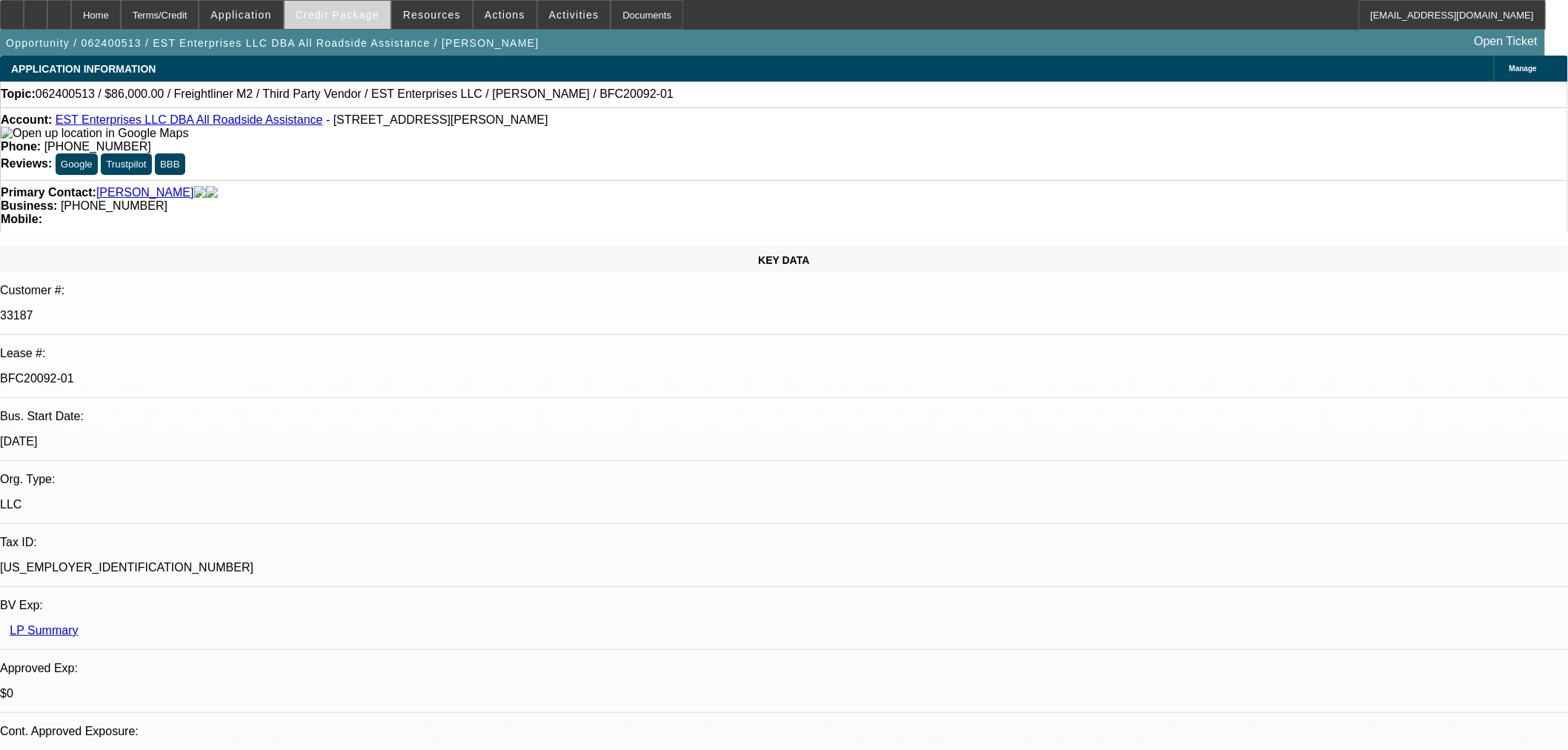
click at [375, 10] on span "Credit Package" at bounding box center [337, 15] width 83 height 12
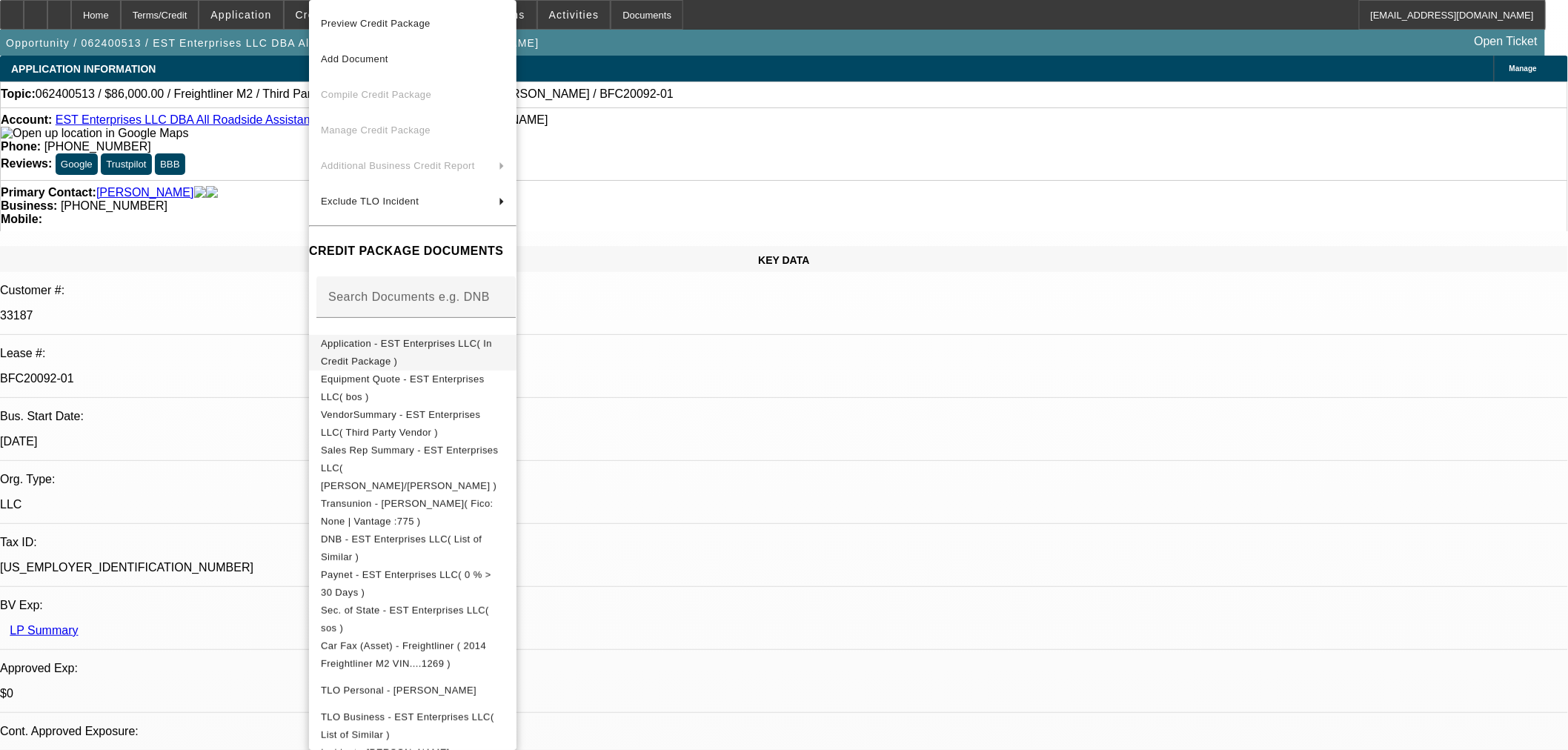
click at [396, 336] on button "Application - EST Enterprises LLC( In Credit Package )" at bounding box center [413, 352] width 207 height 35
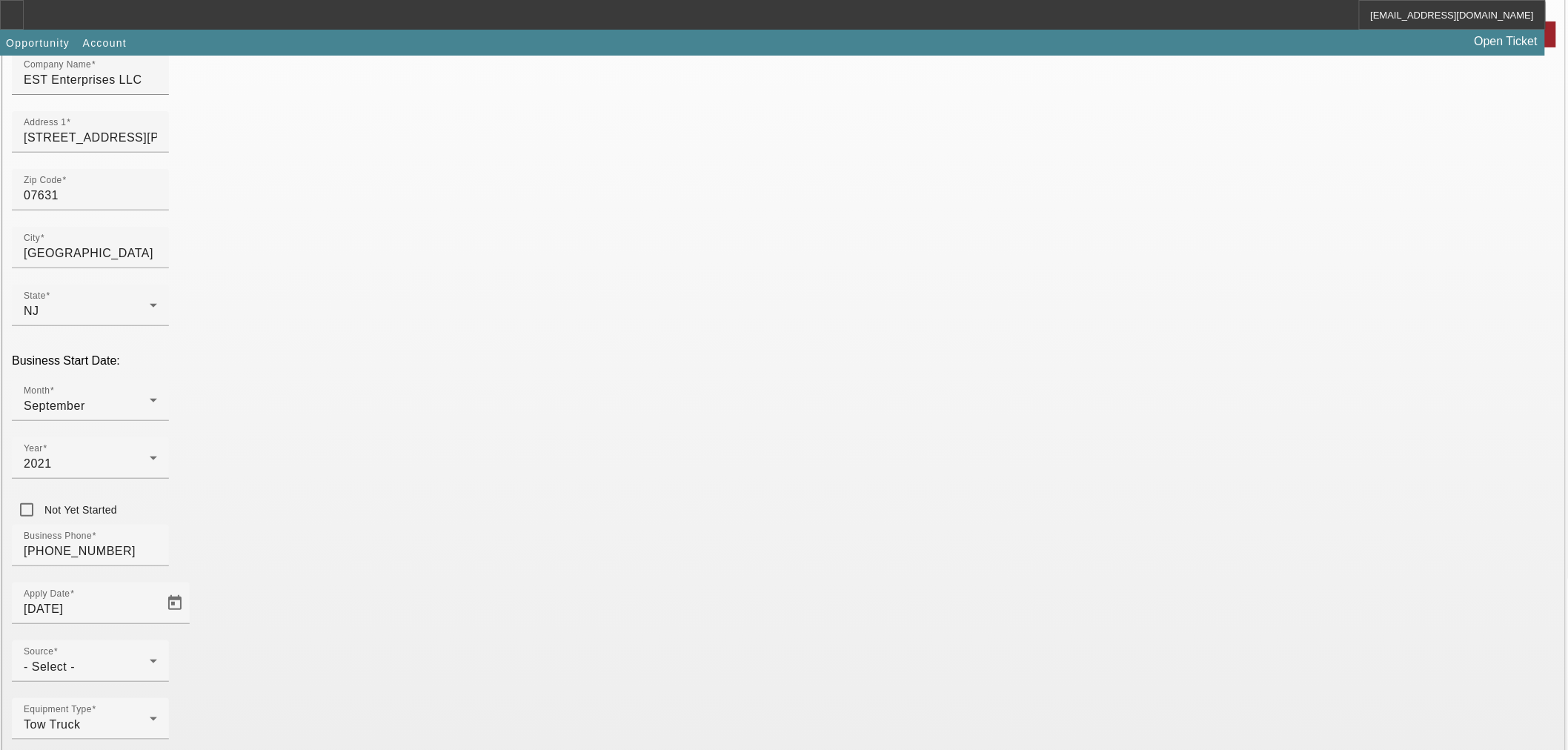
scroll to position [172, 0]
click at [150, 657] on div "- Select -" at bounding box center [86, 666] width 126 height 18
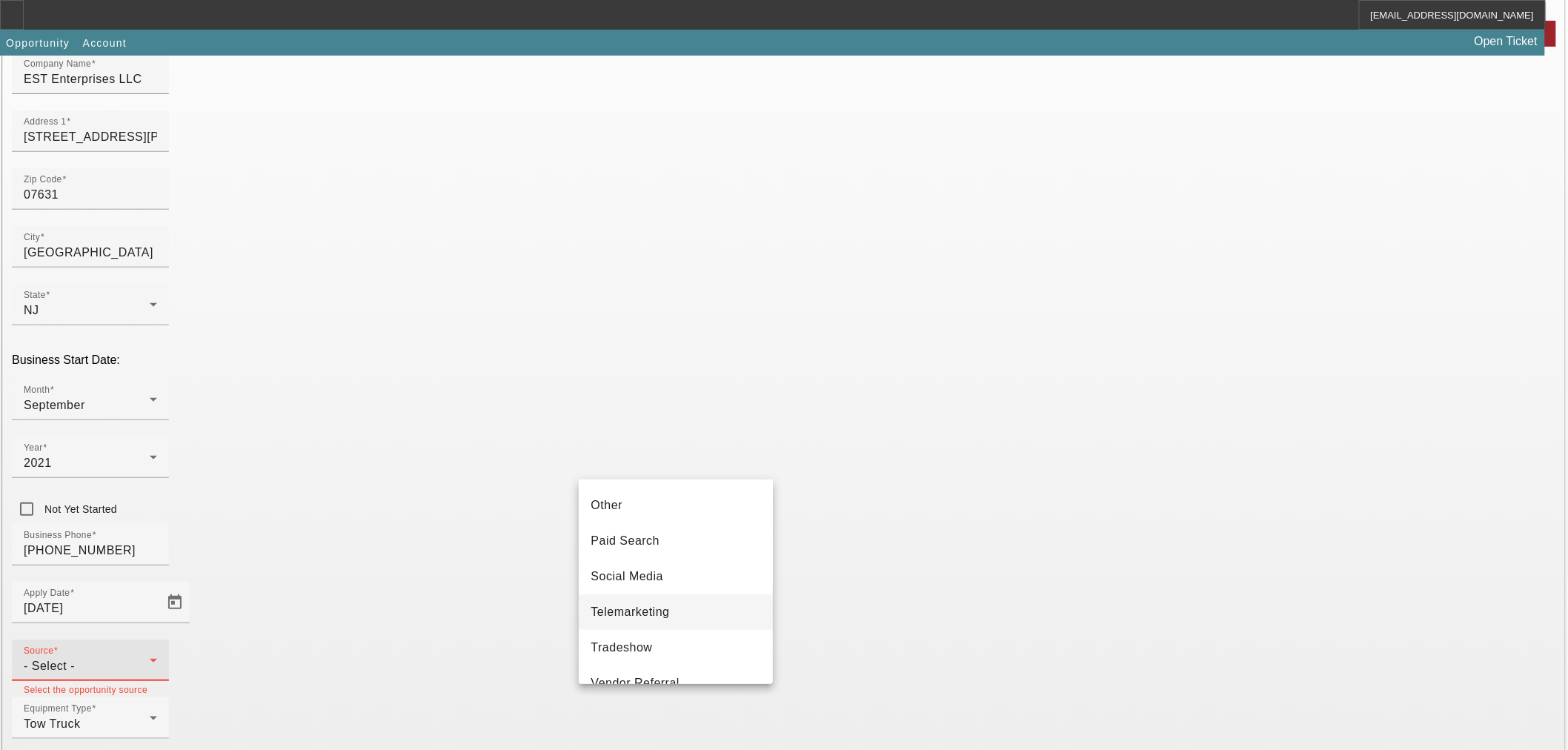
scroll to position [526, 0]
click at [669, 662] on span "Word of Mouth" at bounding box center [632, 660] width 83 height 18
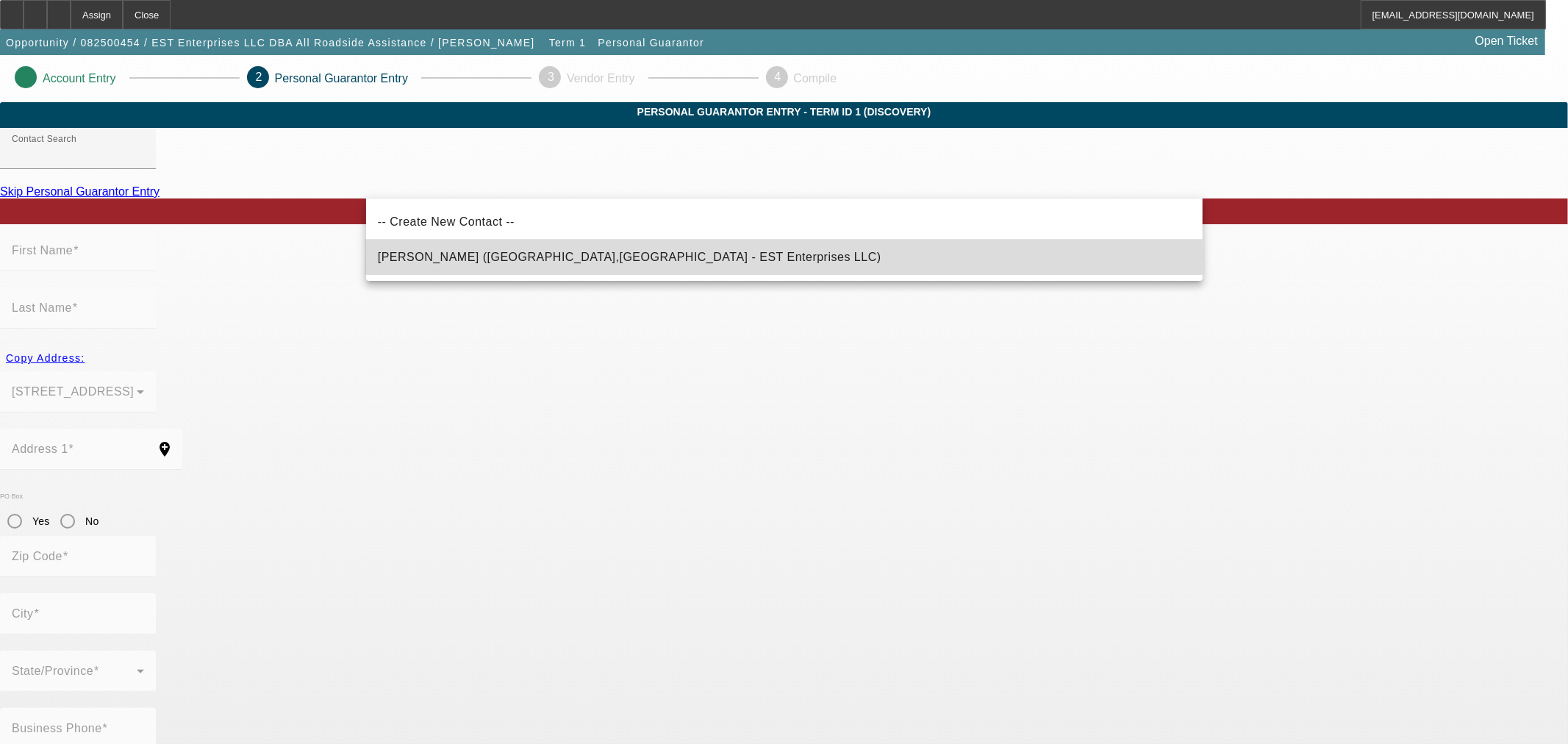
click at [518, 256] on span "Whilby, Elijah (Englewood,NJ - EST Enterprises LLC)" at bounding box center [630, 257] width 503 height 13
type input "Whilby, Elijah (Englewood,NJ - EST Enterprises LLC)"
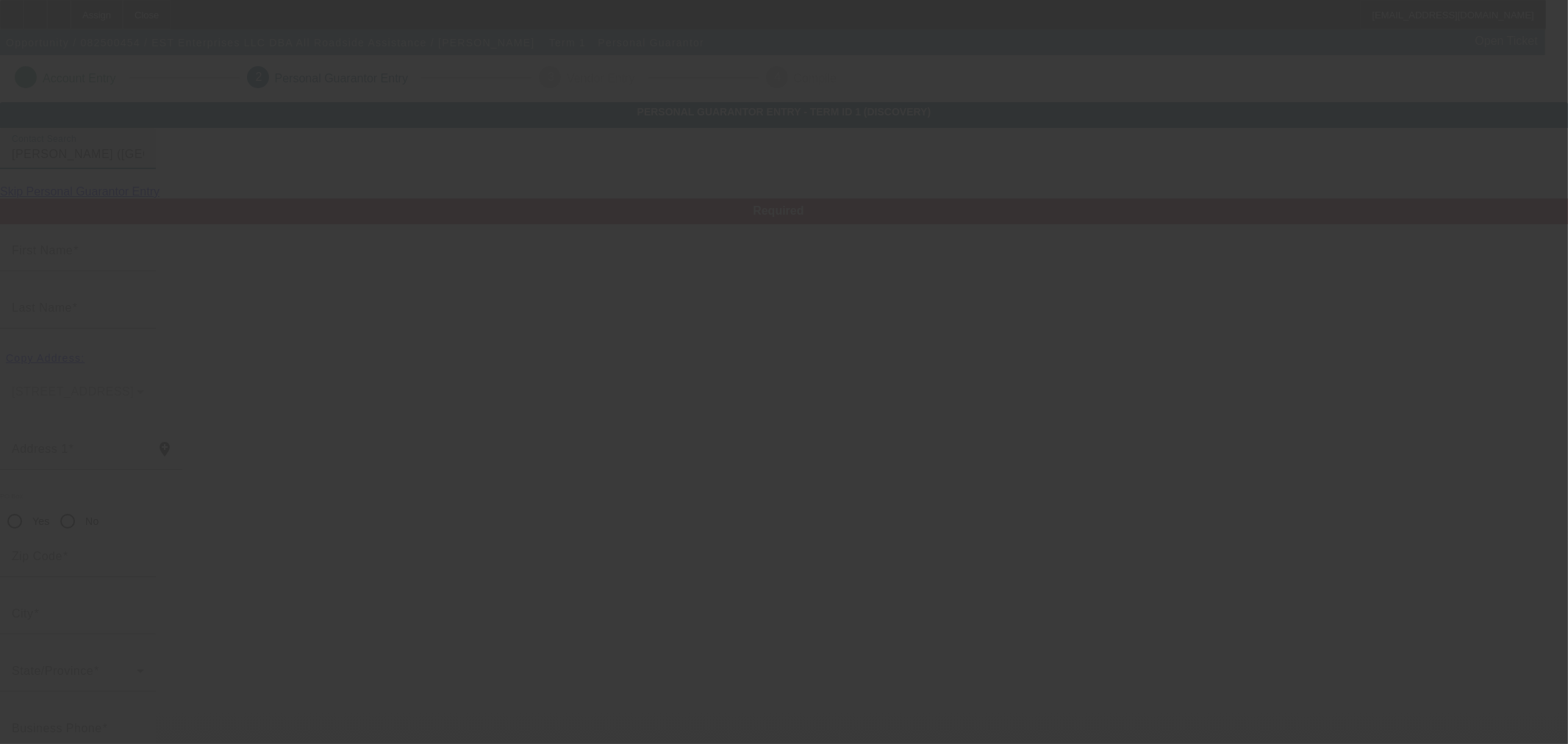
type input "Elijah"
type input "Whilby"
type input "299 Hirliman Rd"
radio input "true"
type input "07631"
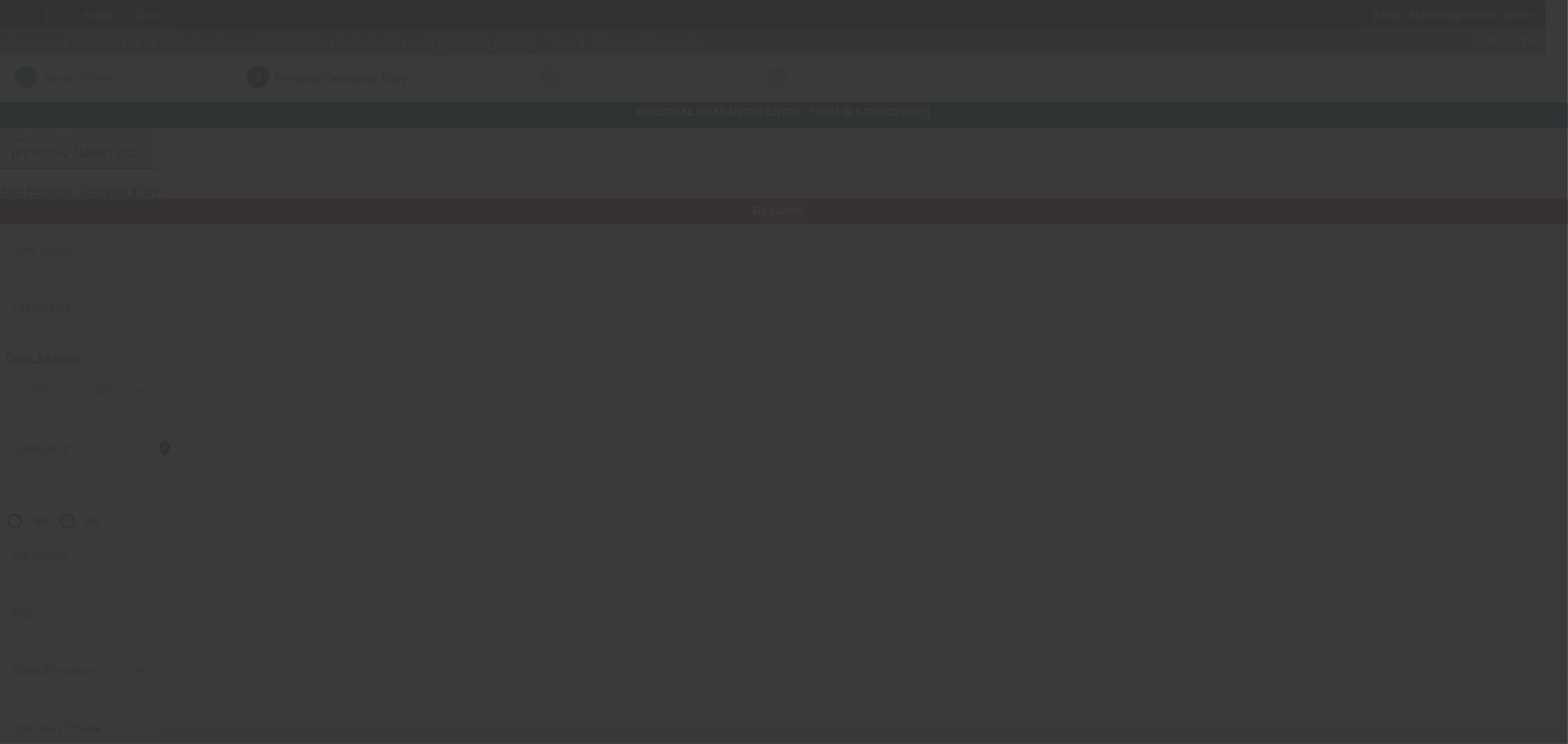
type input "Englewood"
type input "[PHONE_NUMBER]"
type input "100"
type input "152-04-4507"
type input "estenterprises@aol.com"
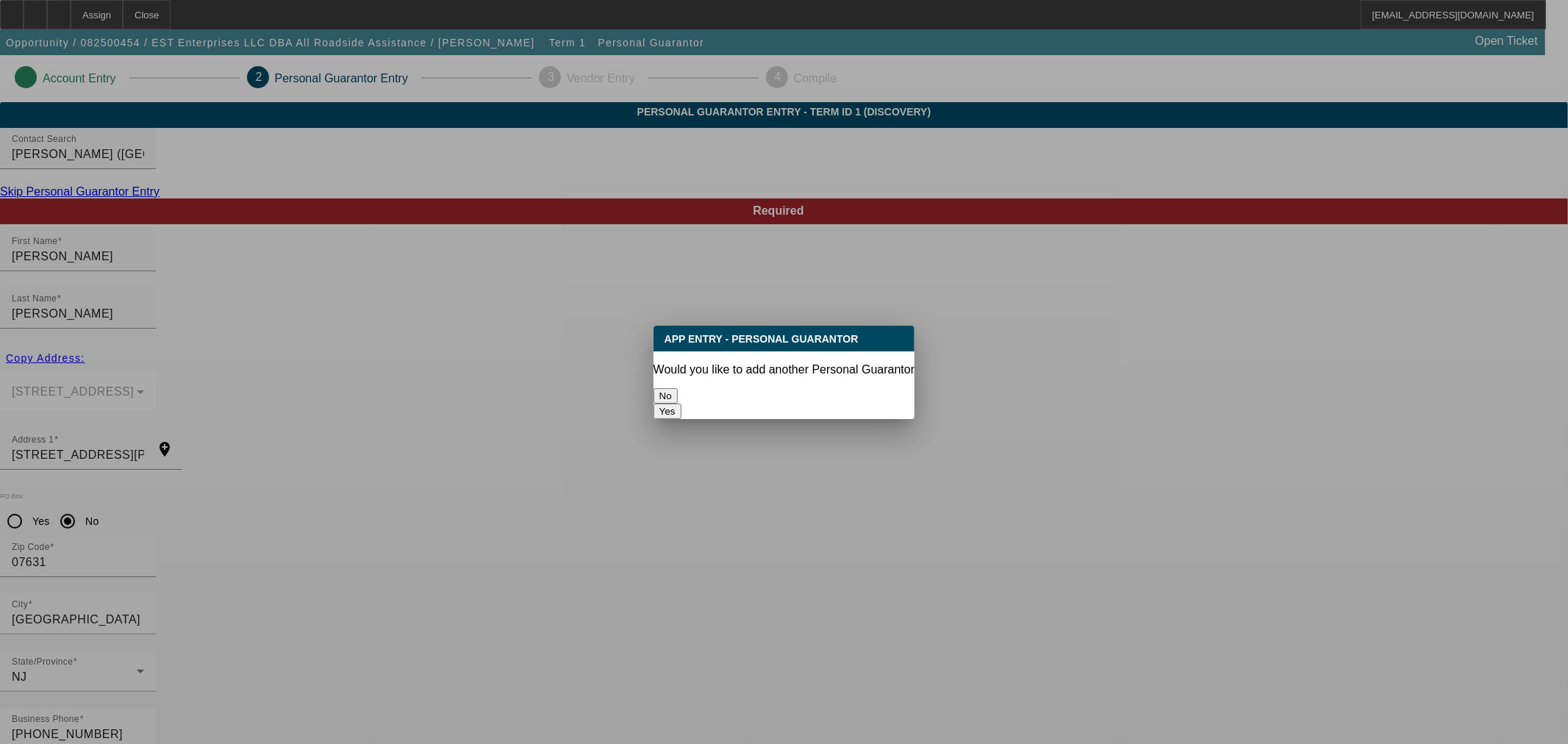
drag, startPoint x: 722, startPoint y: 391, endPoint x: 716, endPoint y: 405, distance: 15.2
click at [678, 394] on button "No" at bounding box center [666, 395] width 24 height 15
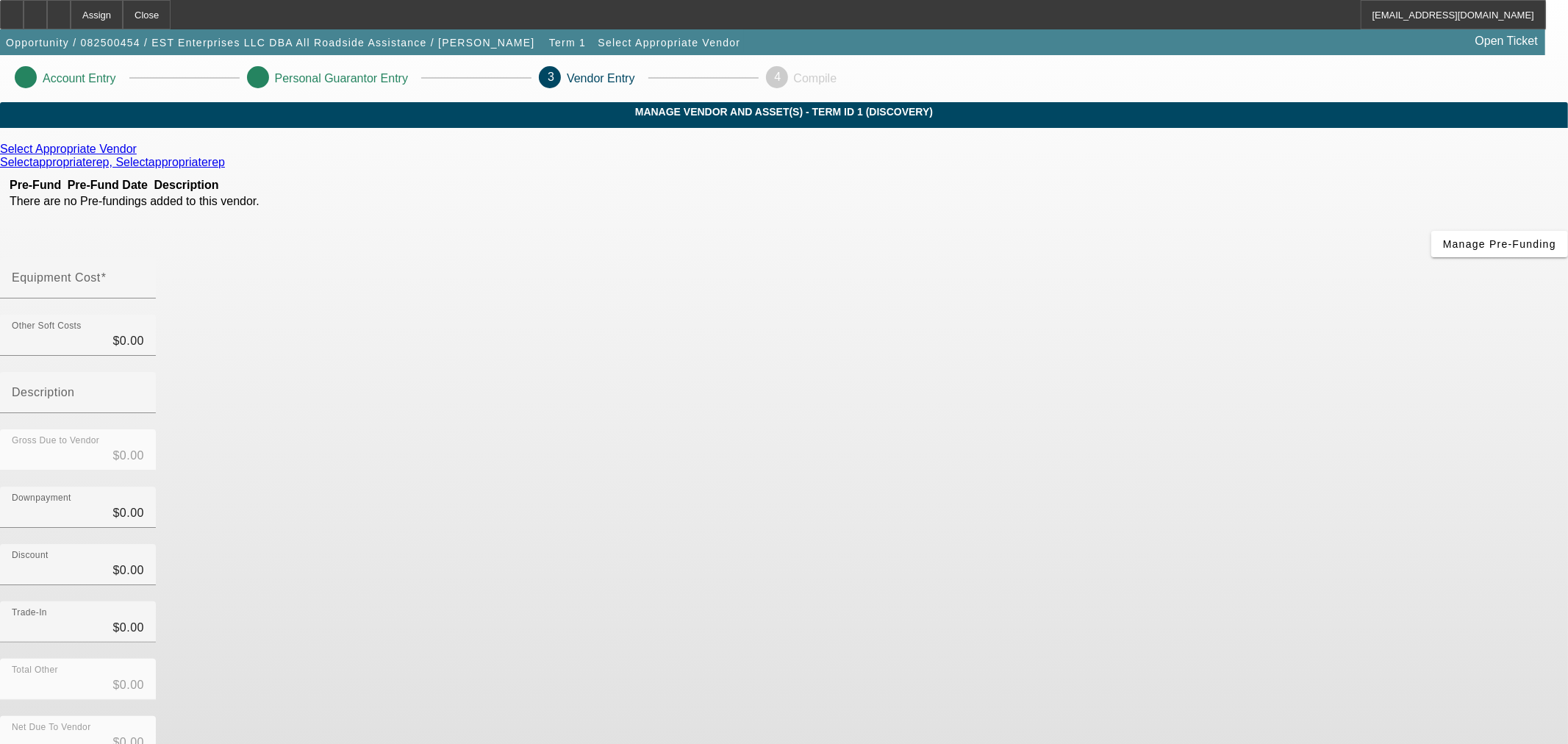
click at [140, 155] on icon at bounding box center [140, 149] width 0 height 13
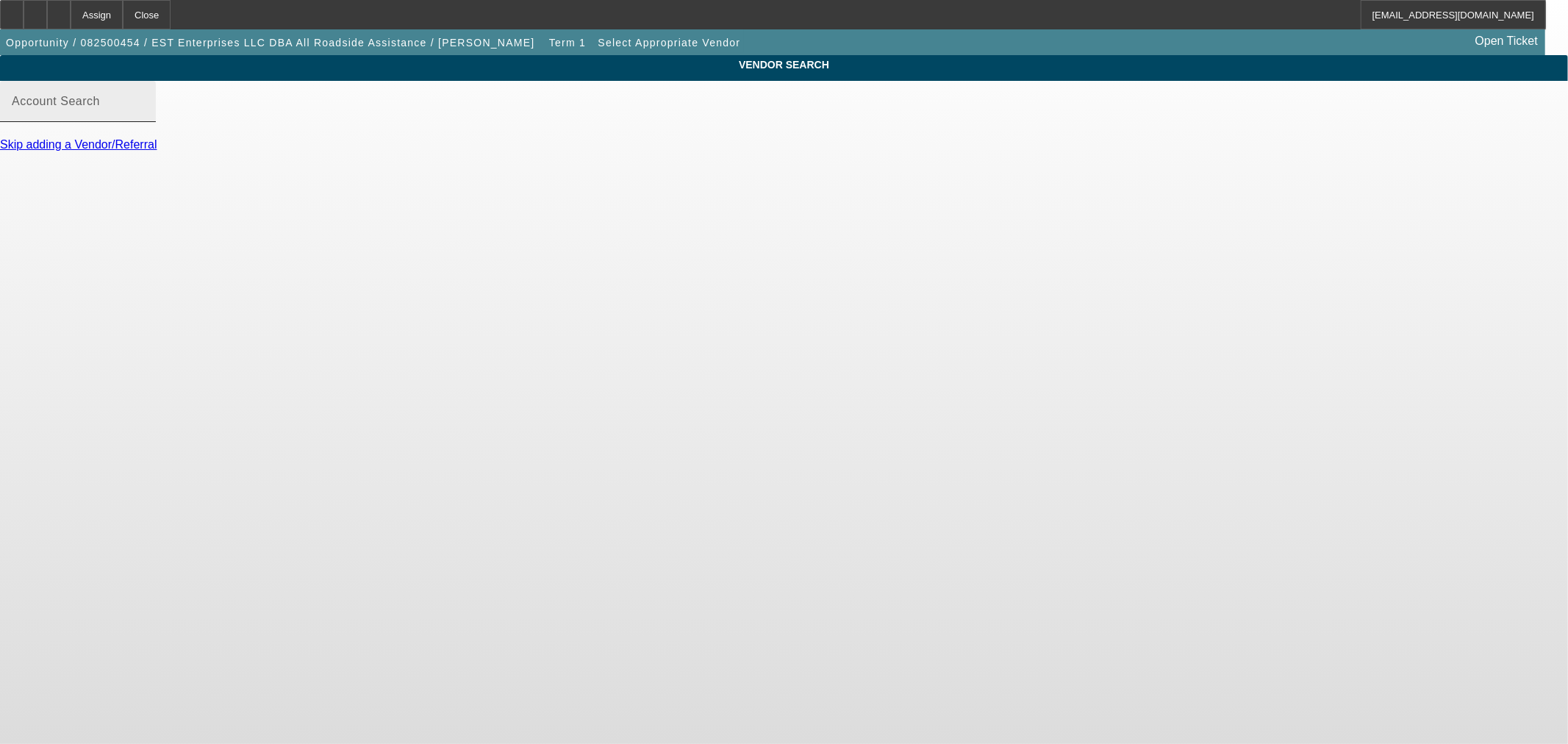
click at [144, 107] on div "Account Search" at bounding box center [78, 101] width 132 height 41
click at [144, 116] on input "Account Search" at bounding box center [78, 107] width 132 height 18
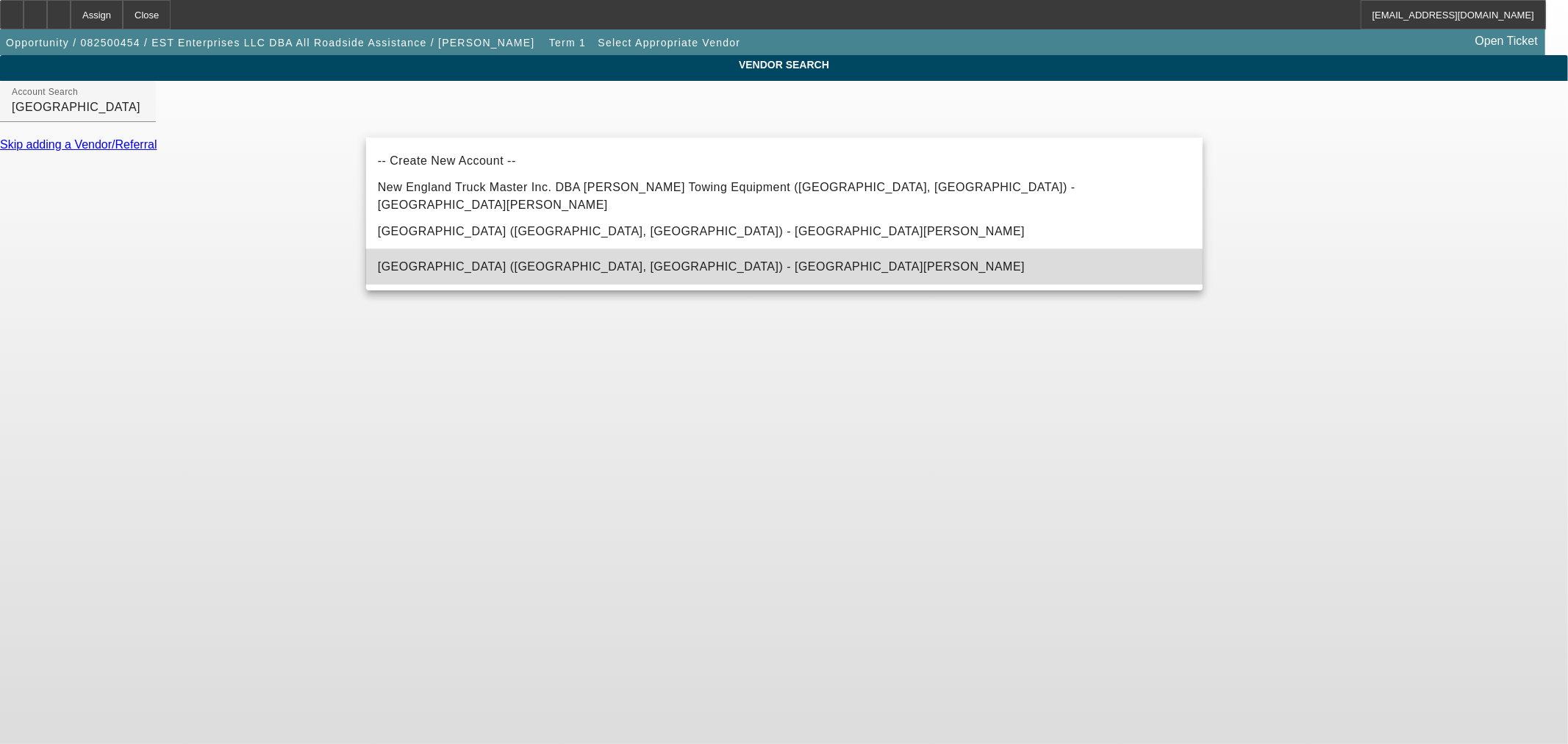
click at [716, 276] on mat-option "New England Truck Center (Exeter, NH) - Lampert, Michael" at bounding box center [784, 267] width 837 height 35
type input "New England Truck Center (Exeter, NH) - Lampert, Michael"
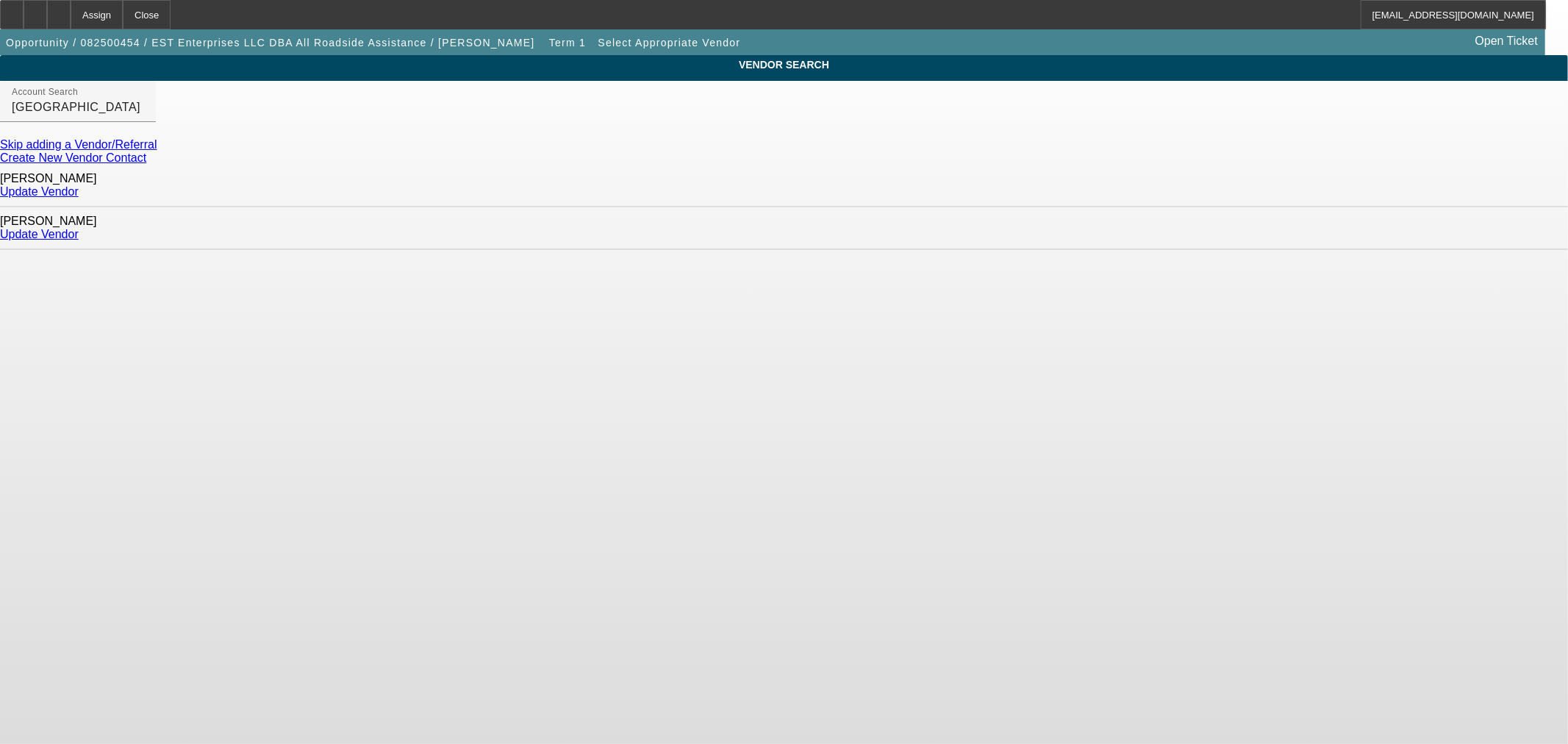
click at [1177, 193] on div "Update Vendor" at bounding box center [784, 192] width 1568 height 13
click at [1163, 196] on div "Update Vendor" at bounding box center [784, 192] width 1568 height 13
click at [79, 191] on link "Update Vendor" at bounding box center [39, 191] width 79 height 13
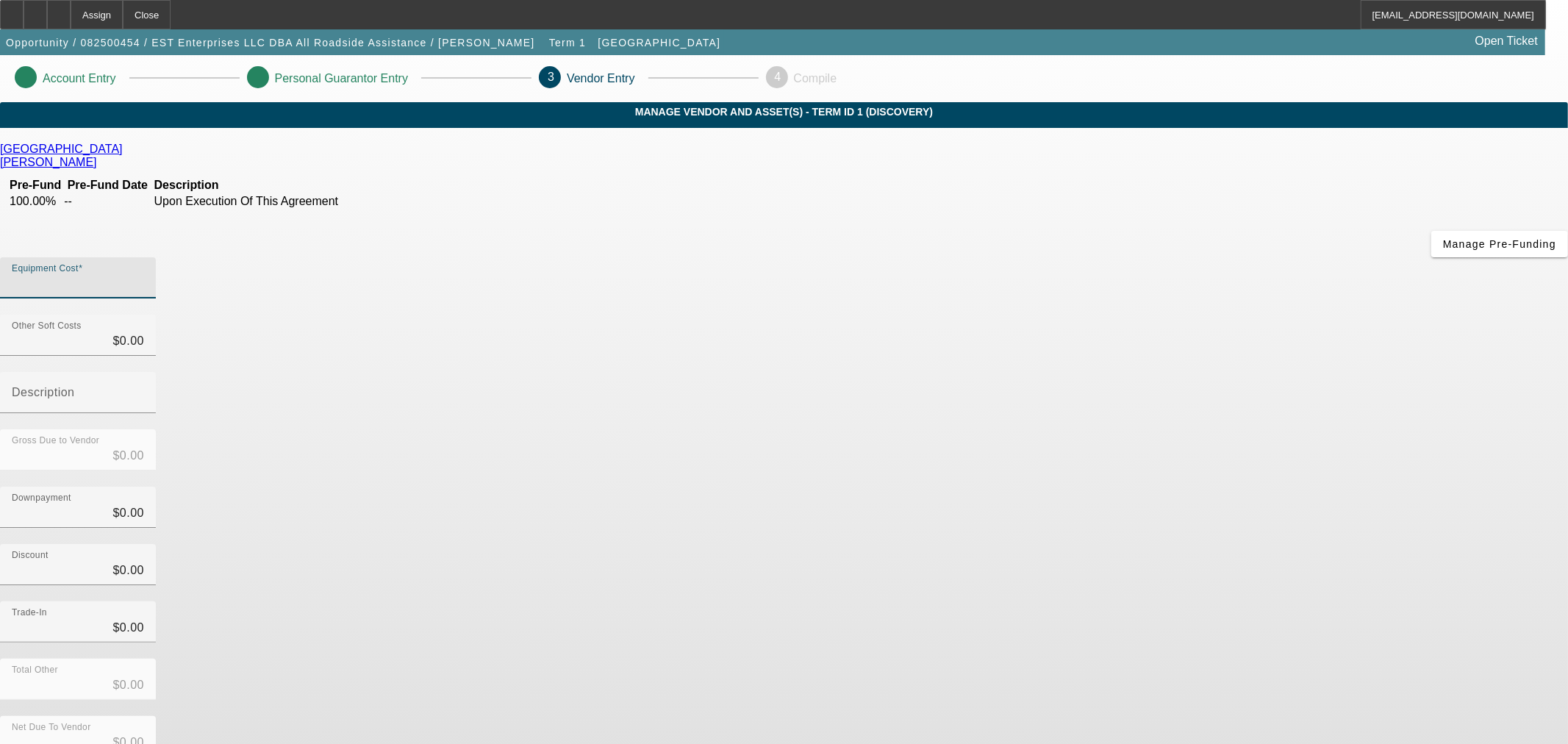
click at [144, 275] on input "Equipment Cost" at bounding box center [78, 283] width 132 height 18
type input "1"
type input "$1.00"
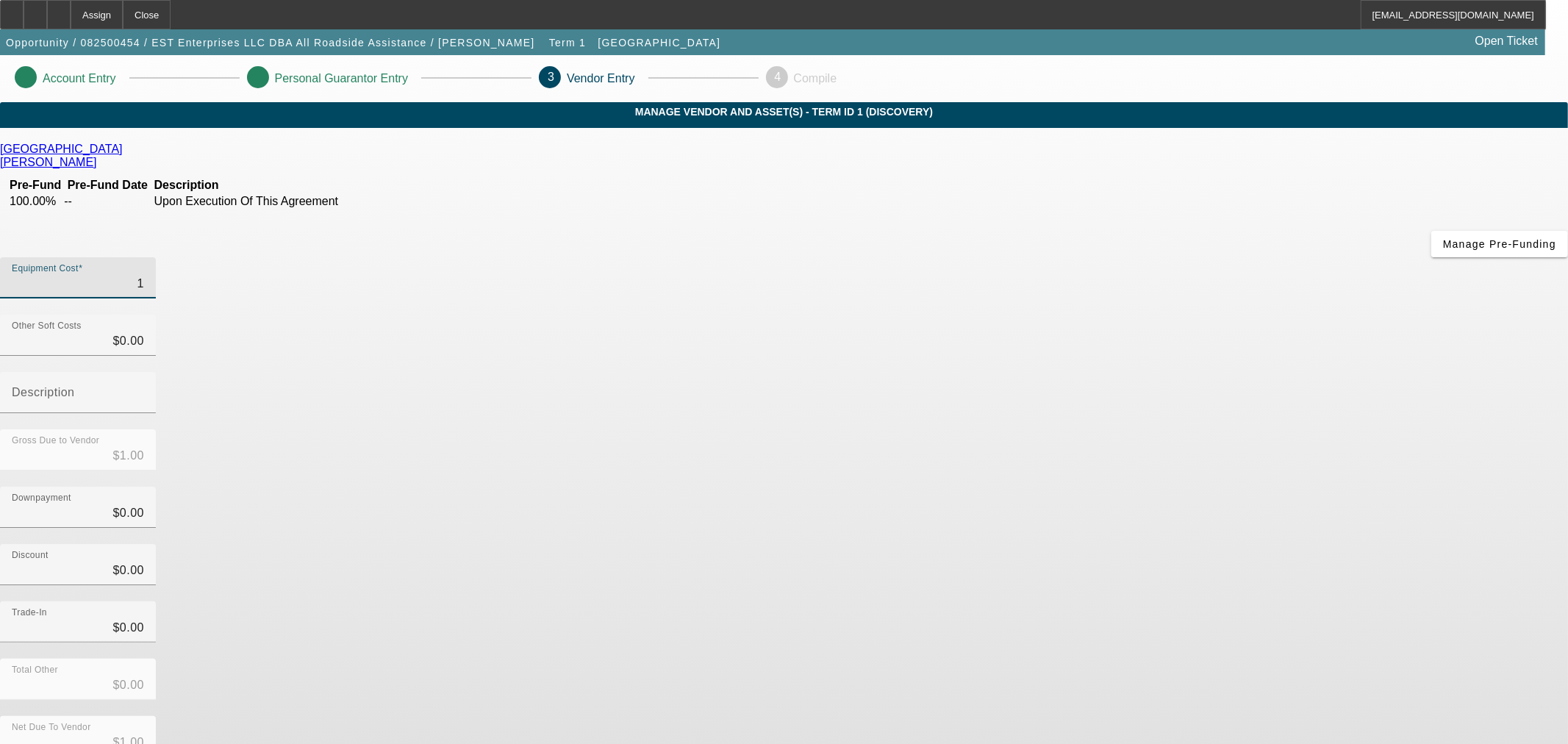
type input "17"
type input "$17.00"
type input "178"
type input "$178.00"
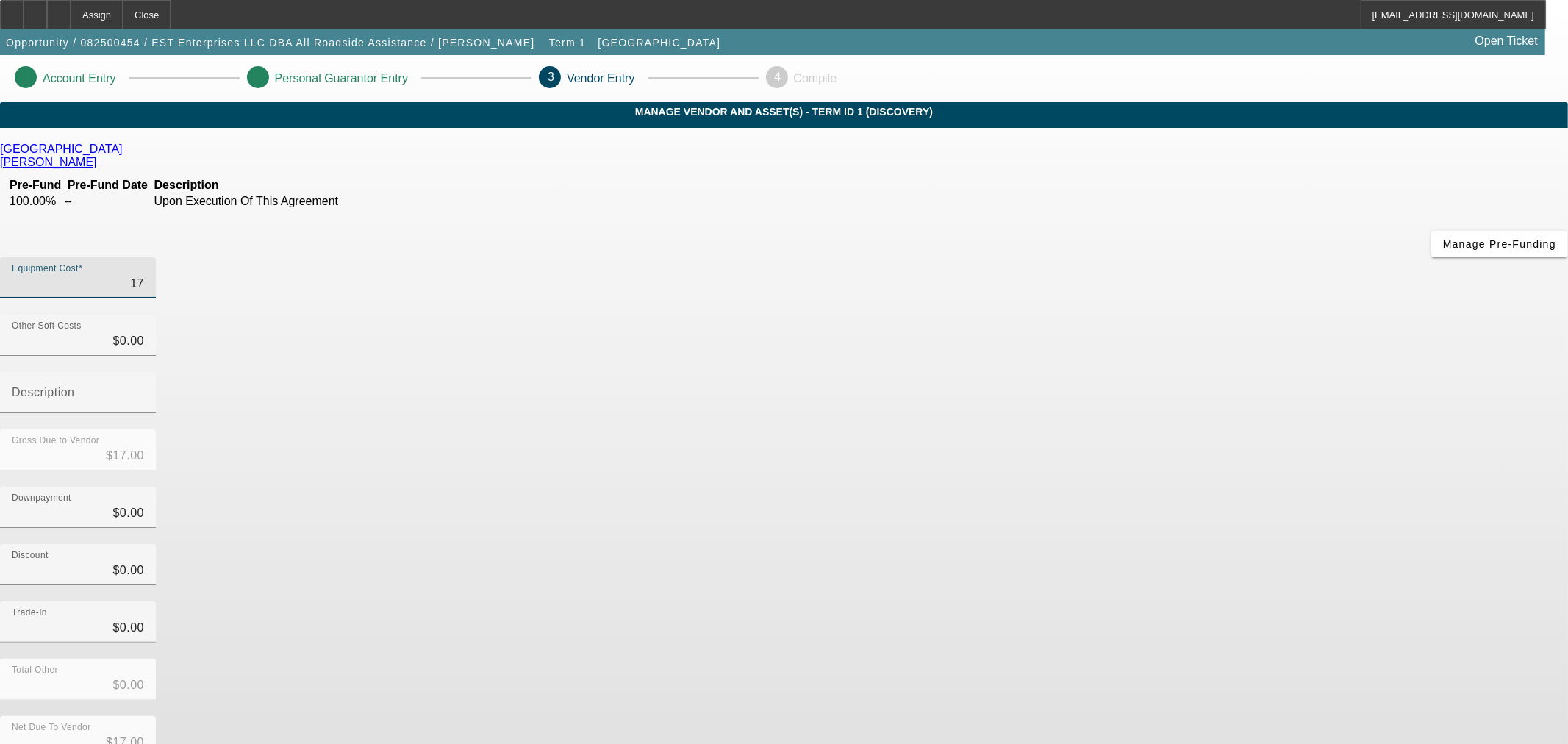
type input "$178.00"
type input "1780"
type input "$1,780.00"
type input "17800"
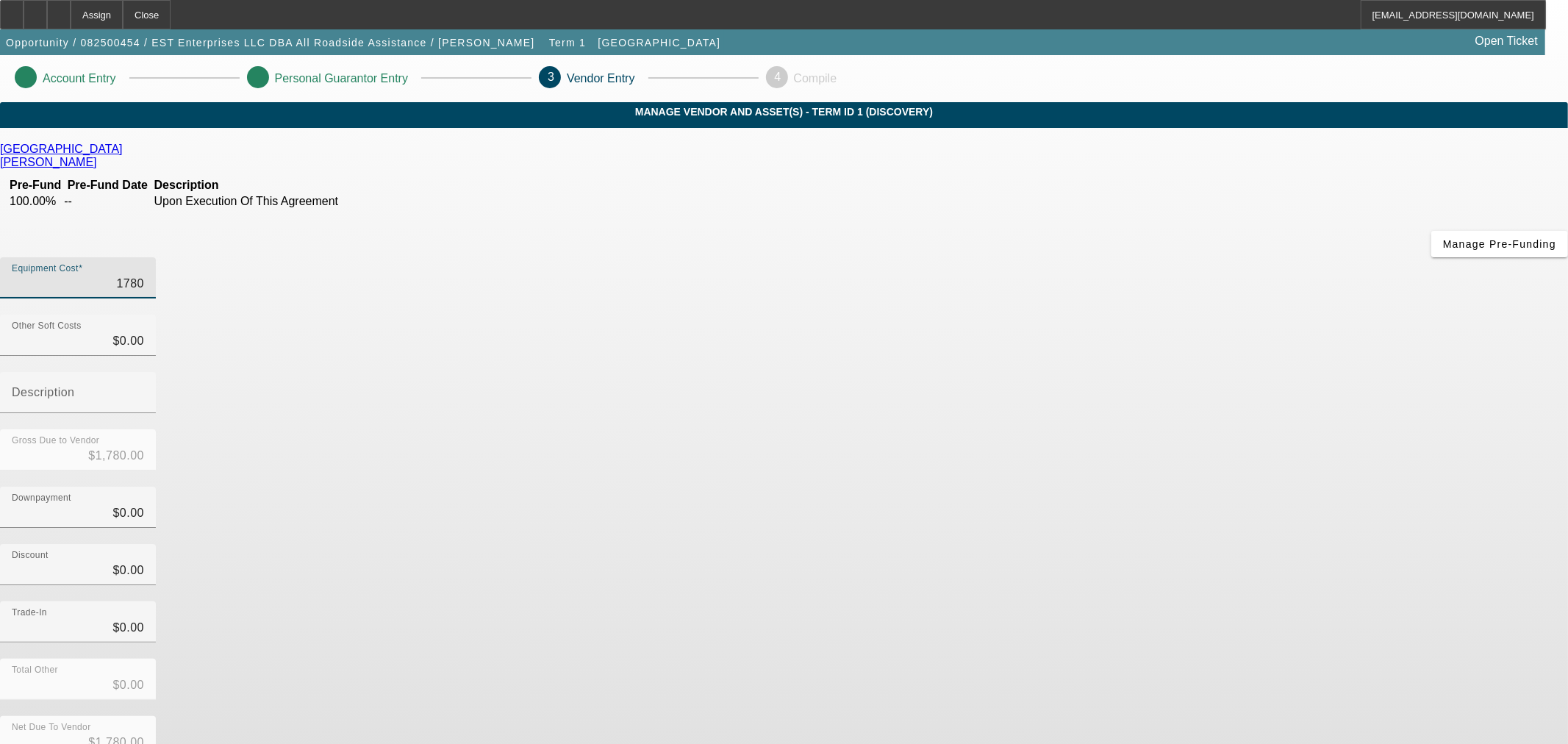
type input "$17,800.00"
type input "178000"
type input "$178,000.00"
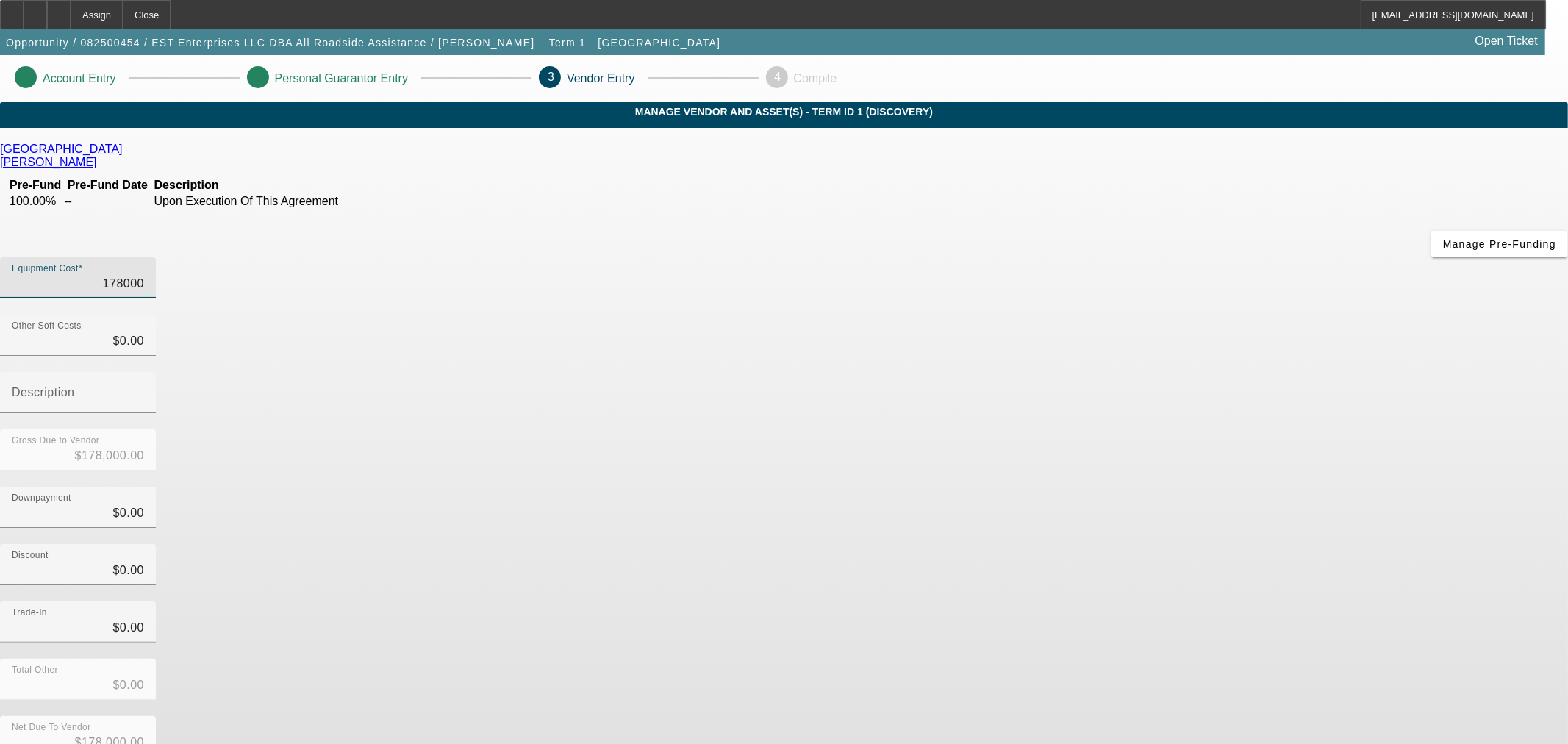
type input "$178,000.00"
click at [1123, 487] on div "Downpayment $0.00" at bounding box center [784, 515] width 1568 height 58
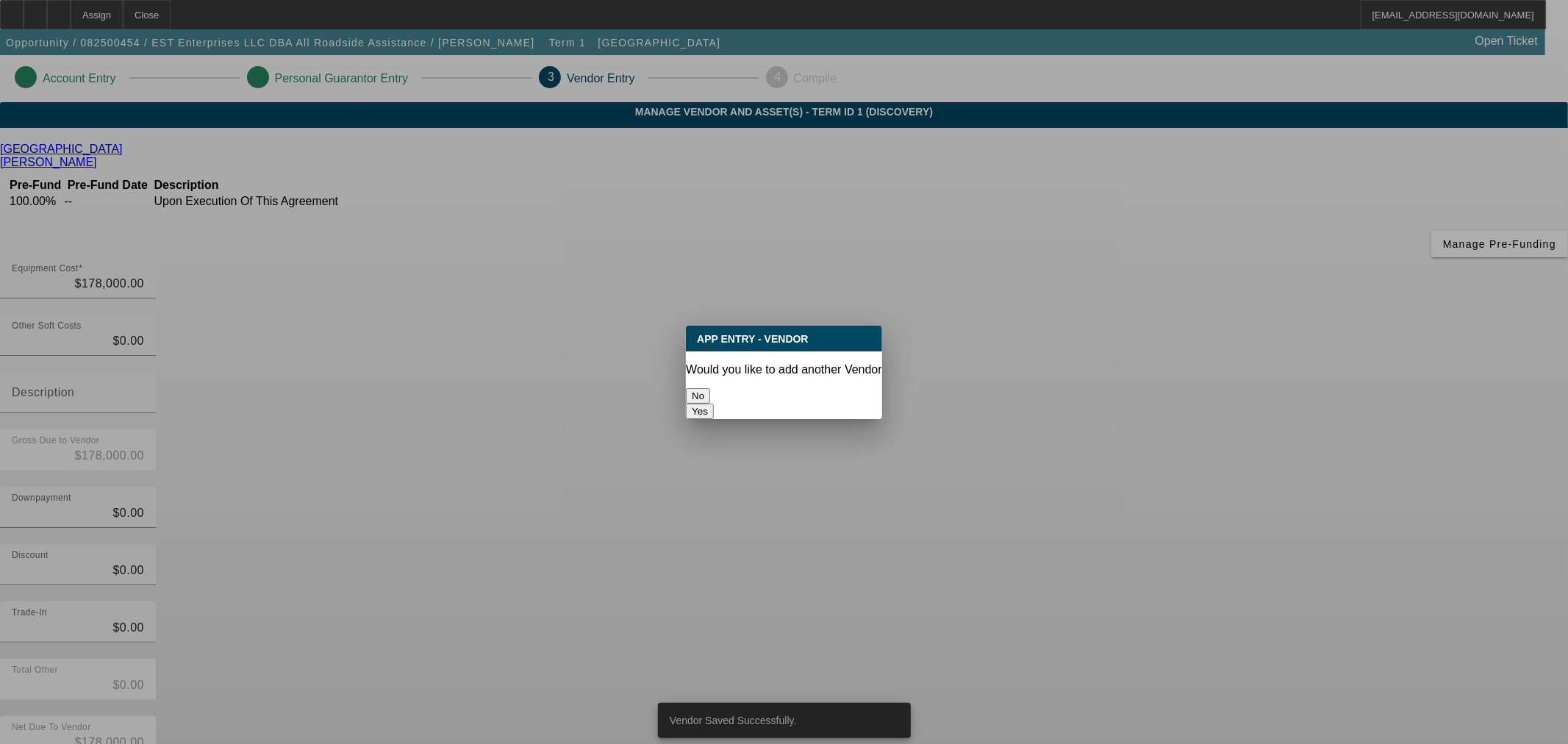
click at [710, 390] on button "No" at bounding box center [697, 395] width 24 height 15
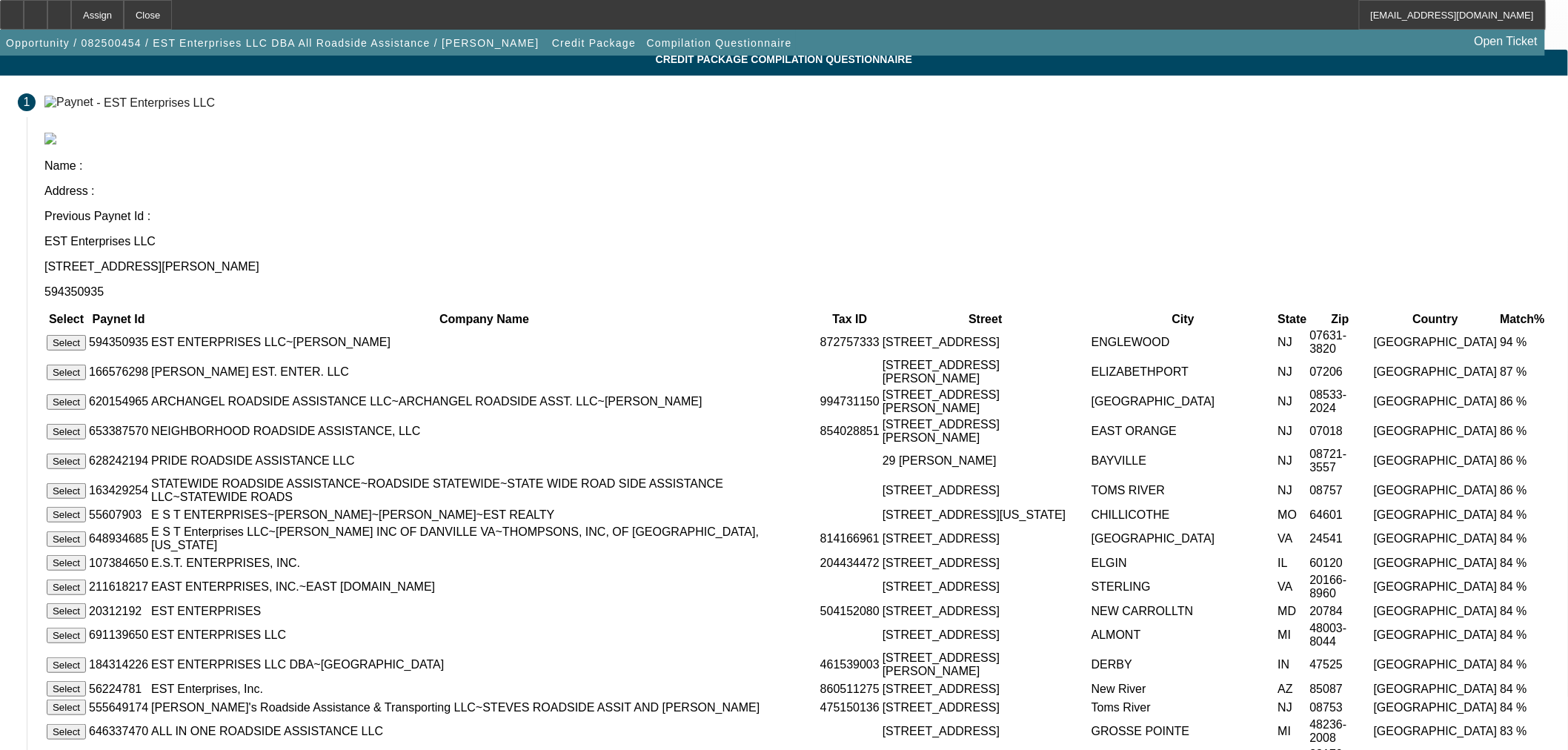
scroll to position [83, 0]
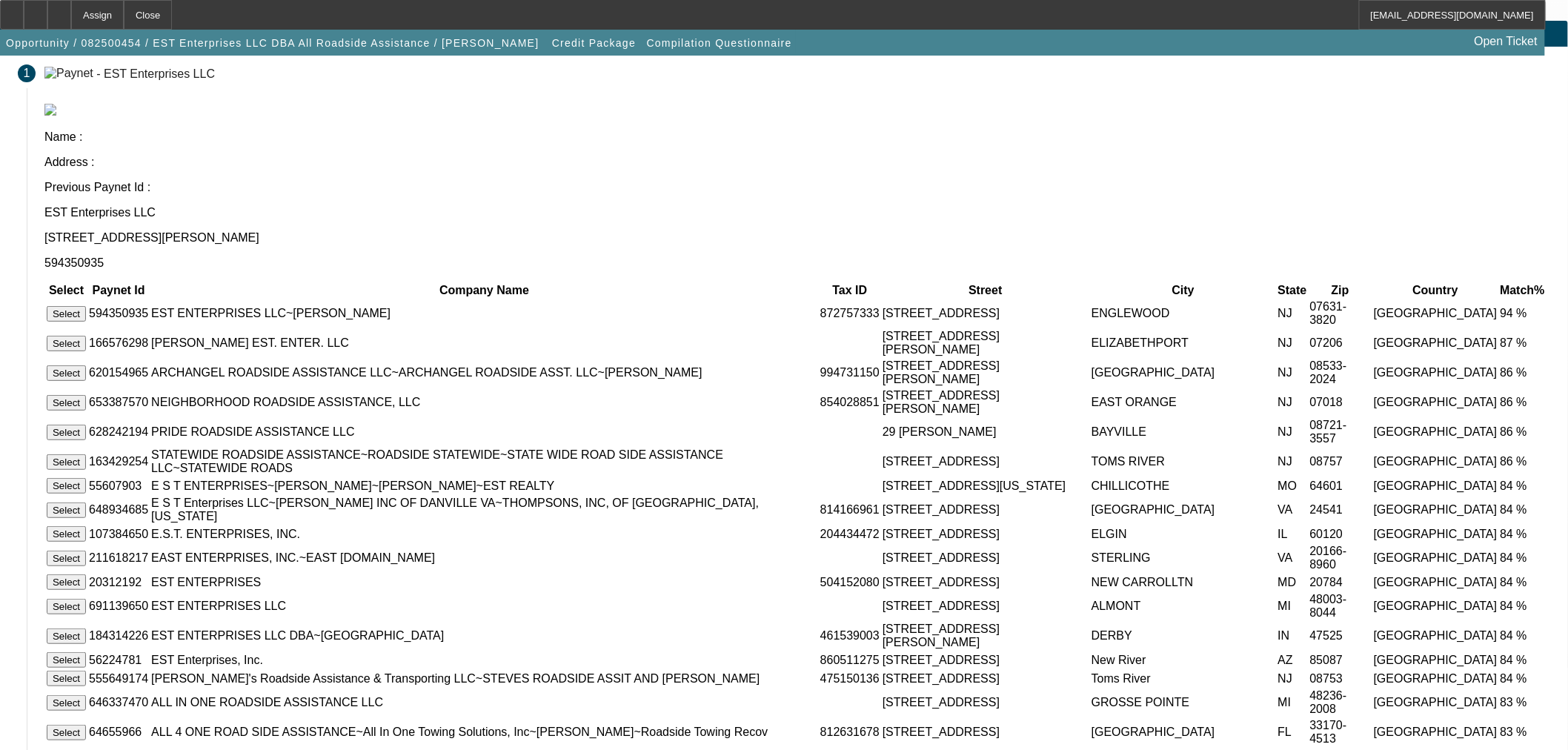
click at [86, 306] on button "Select" at bounding box center [66, 313] width 40 height 15
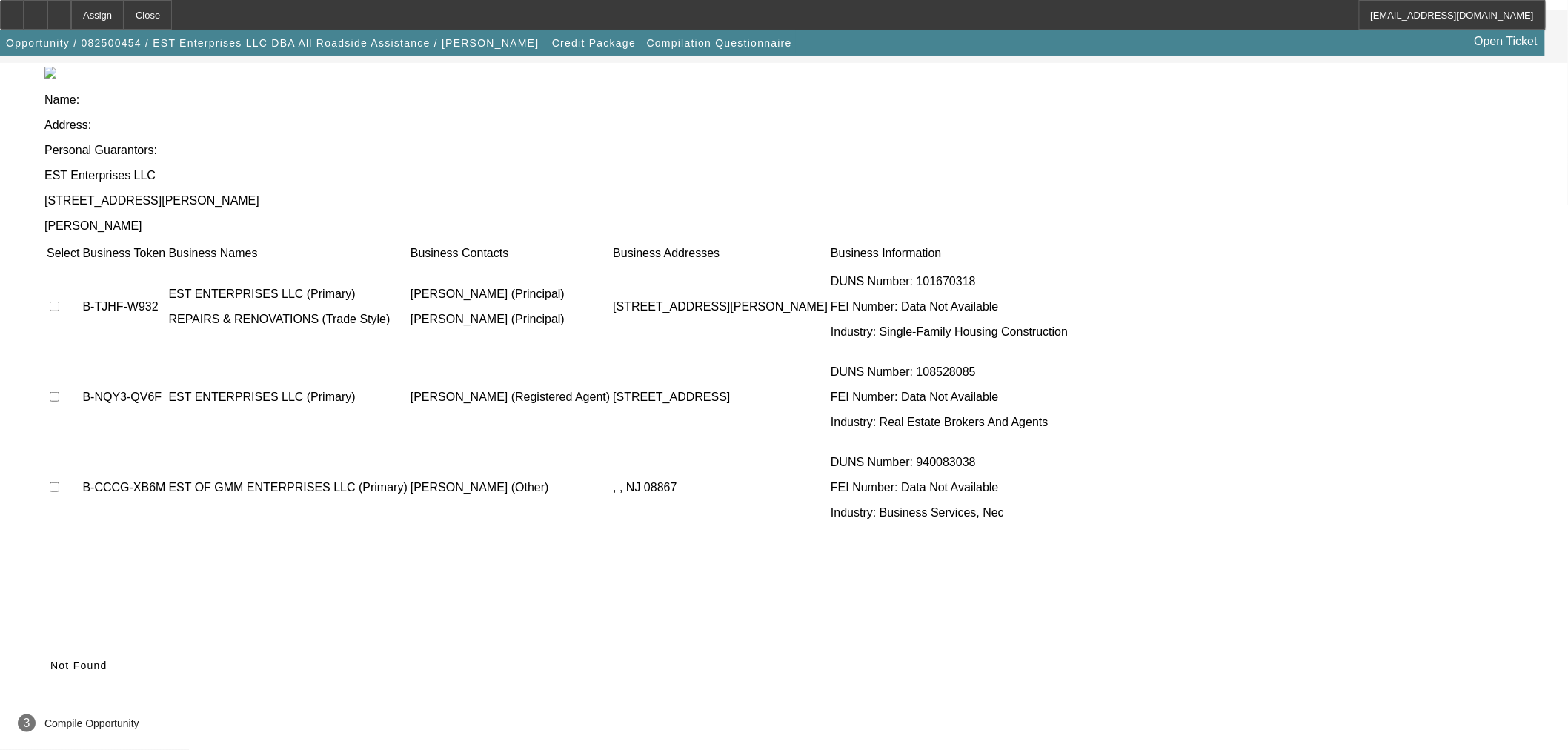
scroll to position [67, 0]
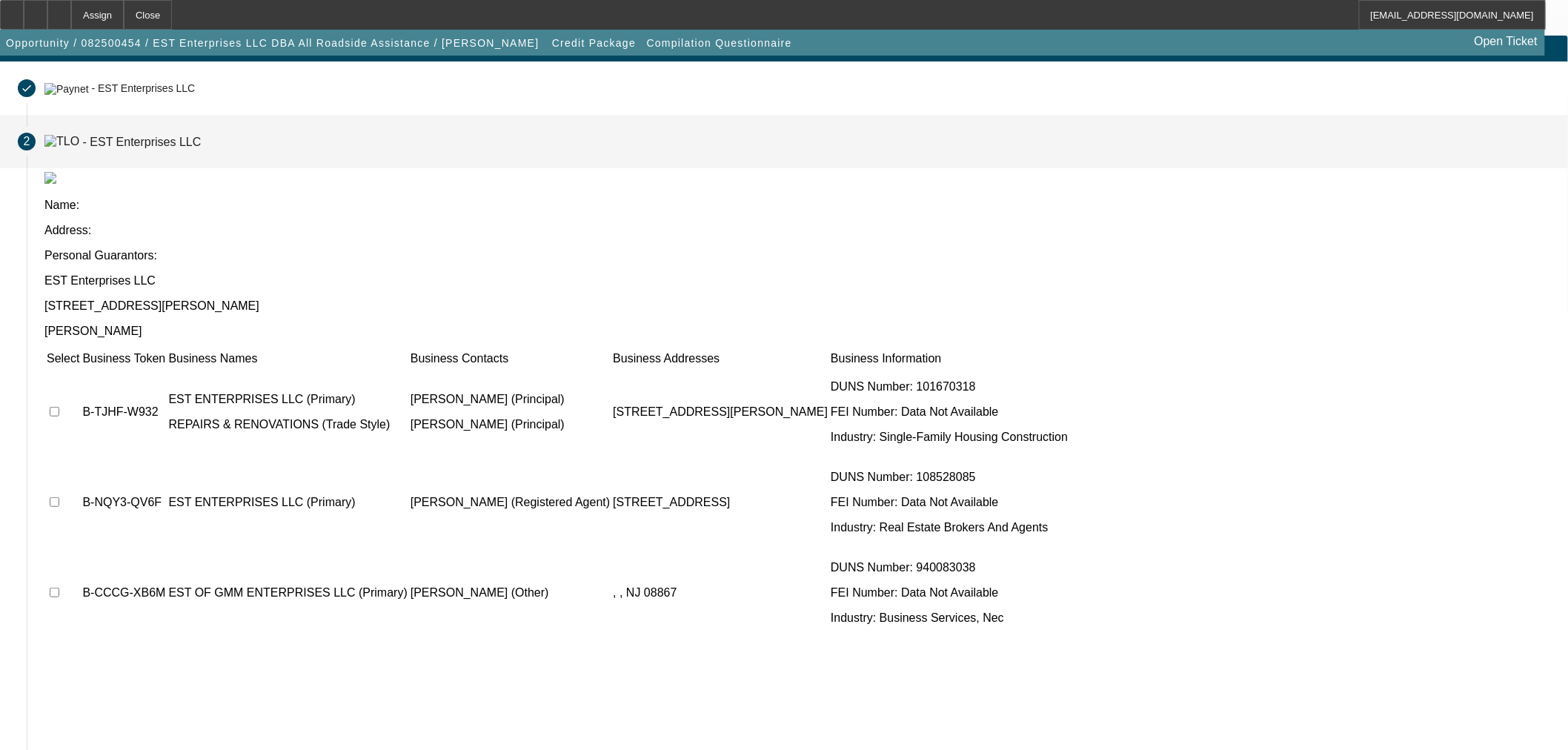
click at [59, 497] on input "checkbox" at bounding box center [54, 501] width 9 height 9
checkbox input "true"
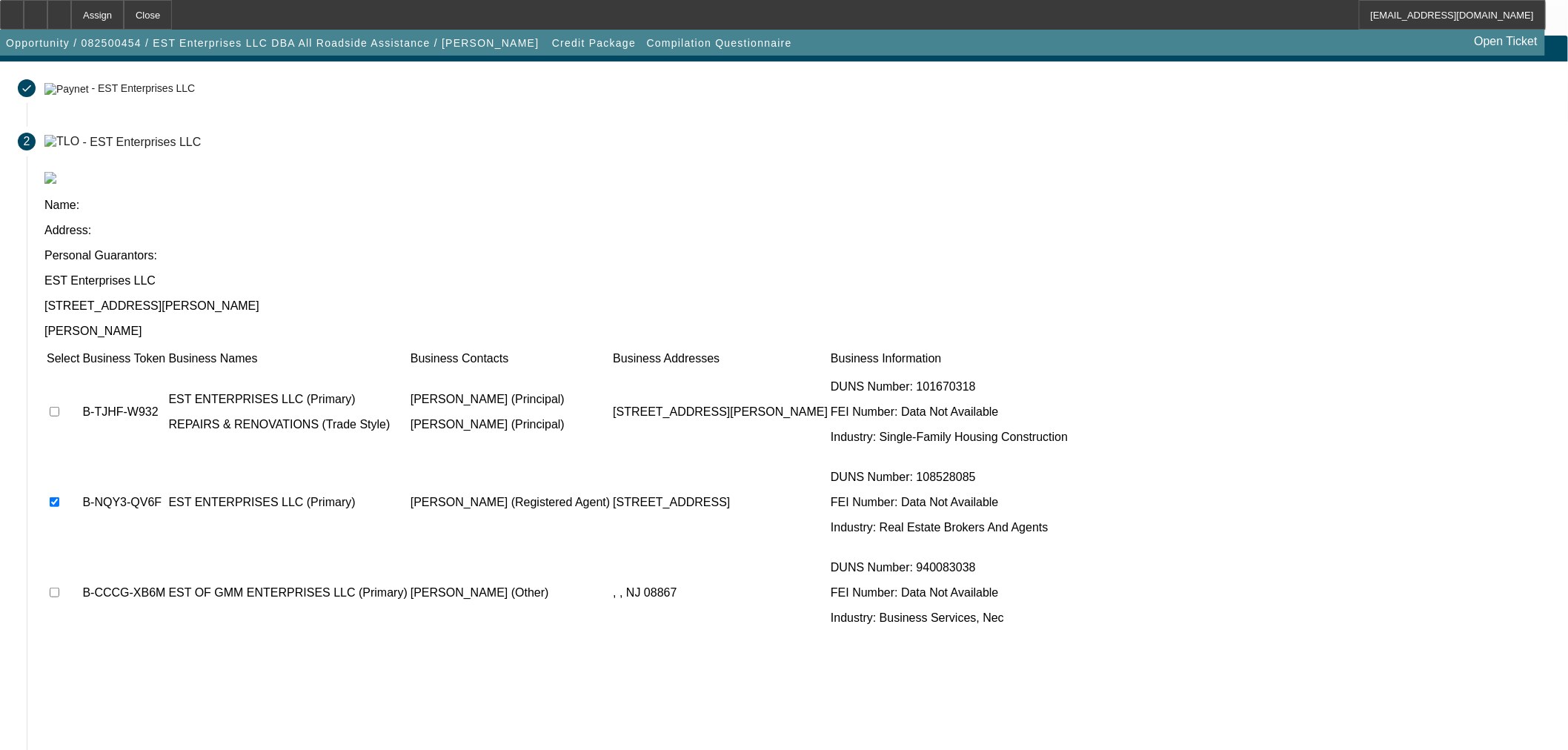
drag, startPoint x: 690, startPoint y: 554, endPoint x: 832, endPoint y: 578, distance: 144.0
click at [690, 554] on div "Select Business Token Business Names Business Contacts Business Addresses Busin…" at bounding box center [797, 554] width 1506 height 408
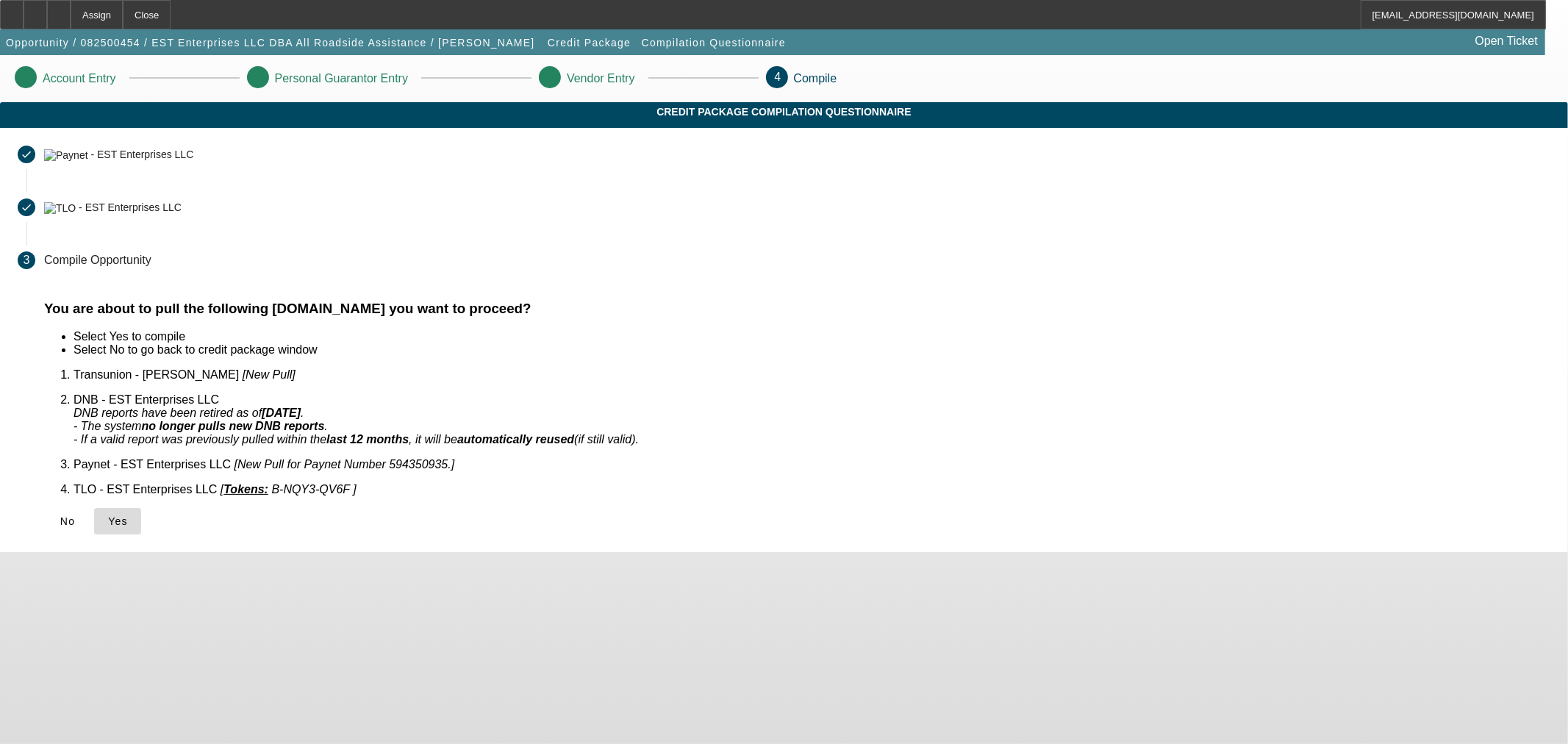
click at [141, 510] on span at bounding box center [118, 521] width 47 height 35
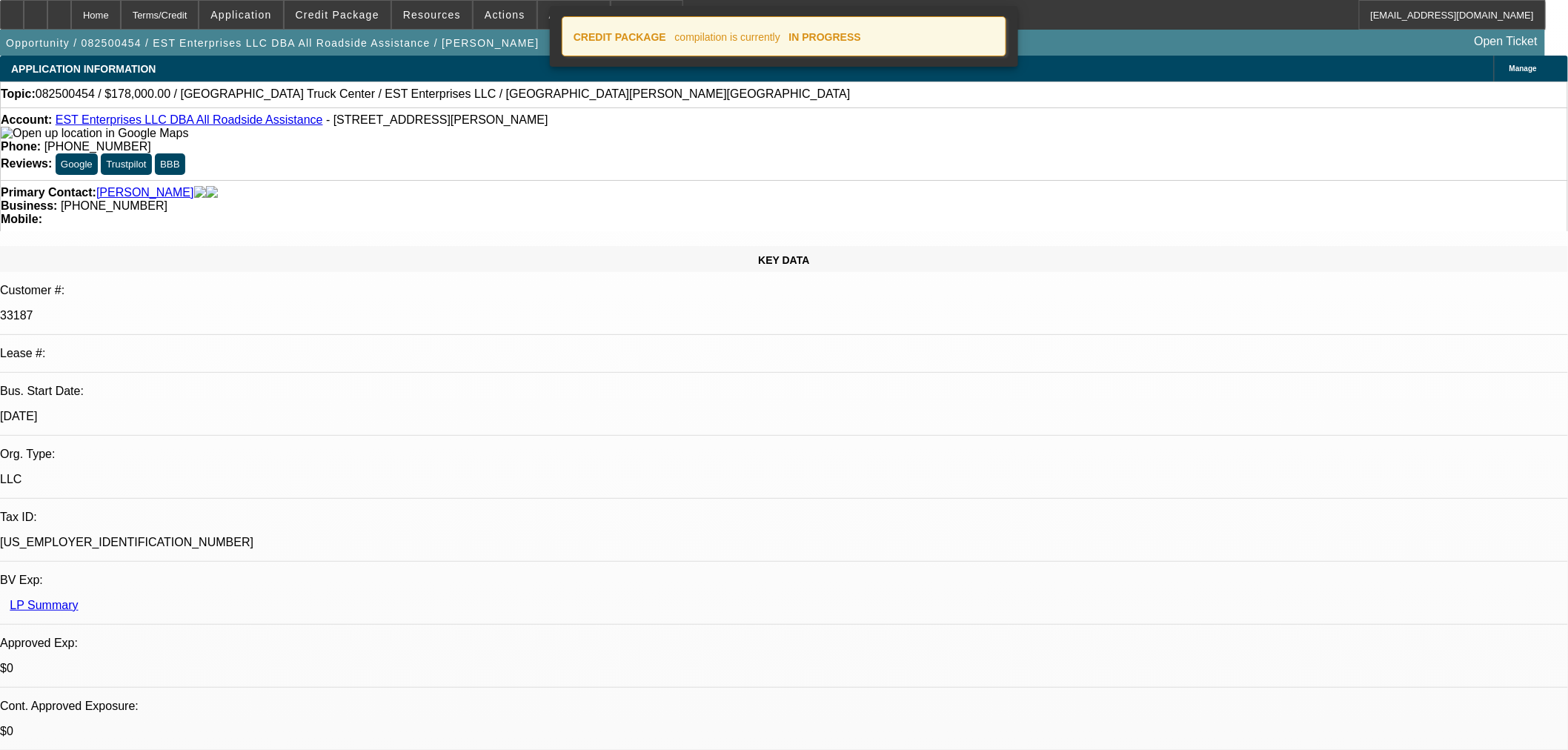
select select "0"
select select "2"
select select "0.1"
select select "4"
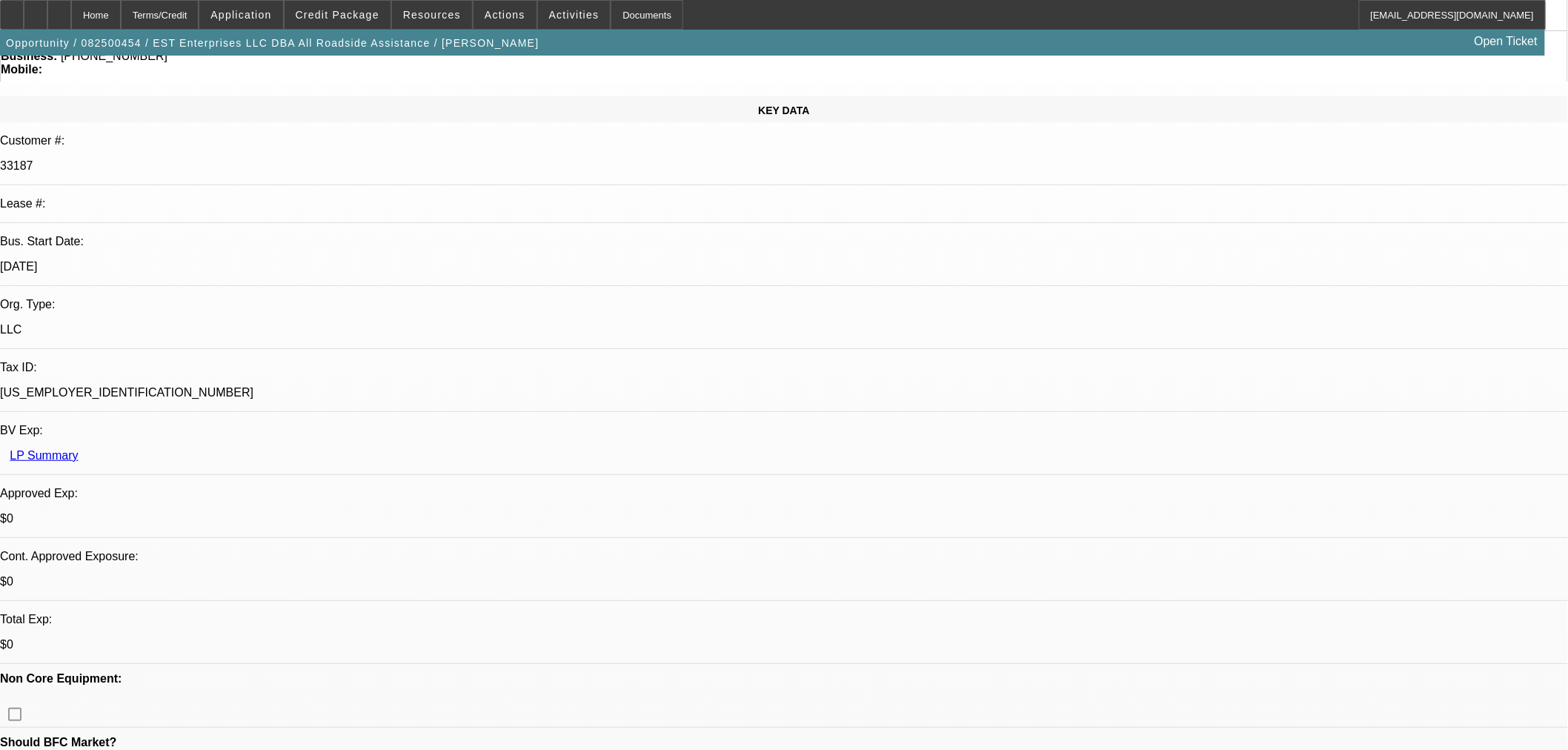
scroll to position [164, 0]
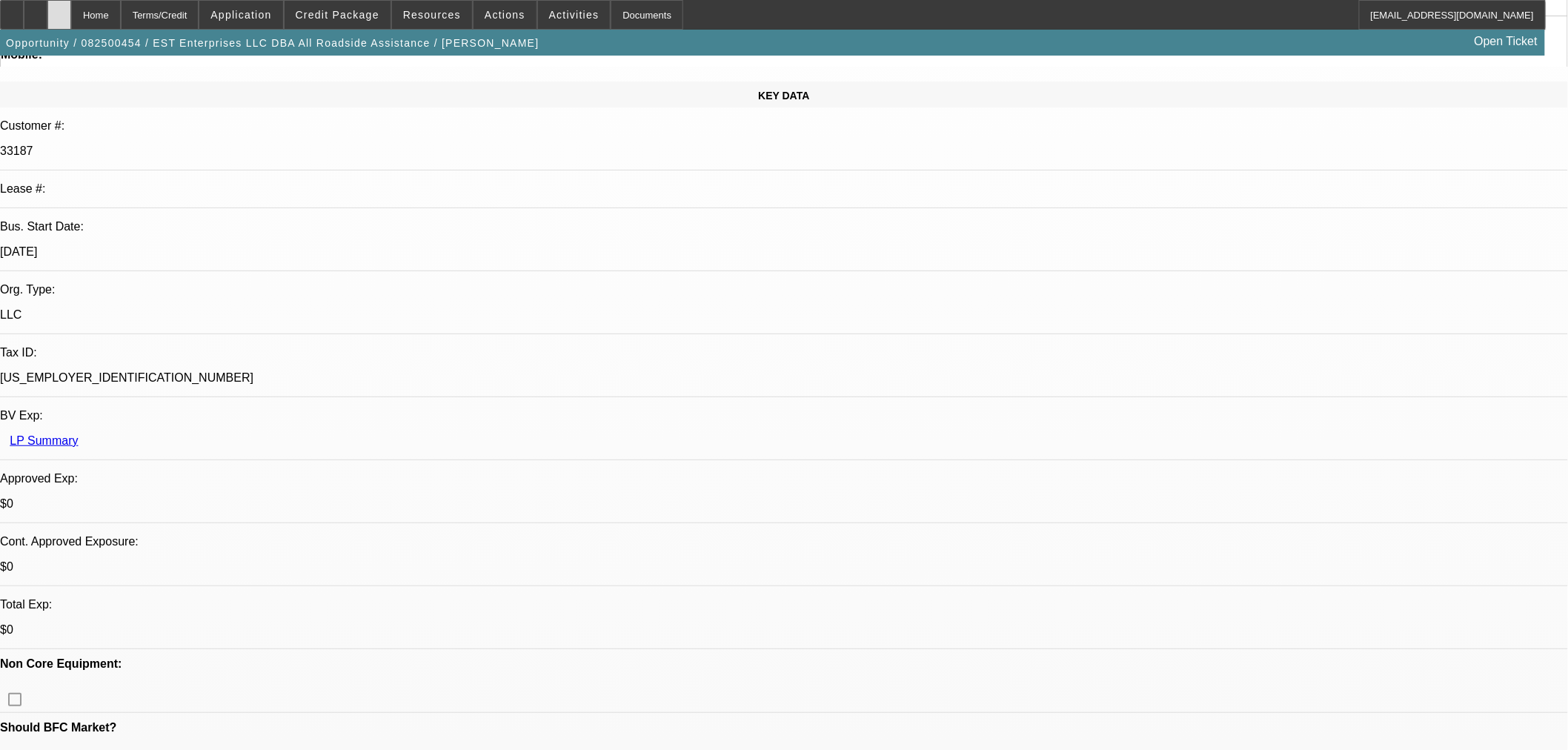
click at [71, 8] on div at bounding box center [59, 14] width 24 height 29
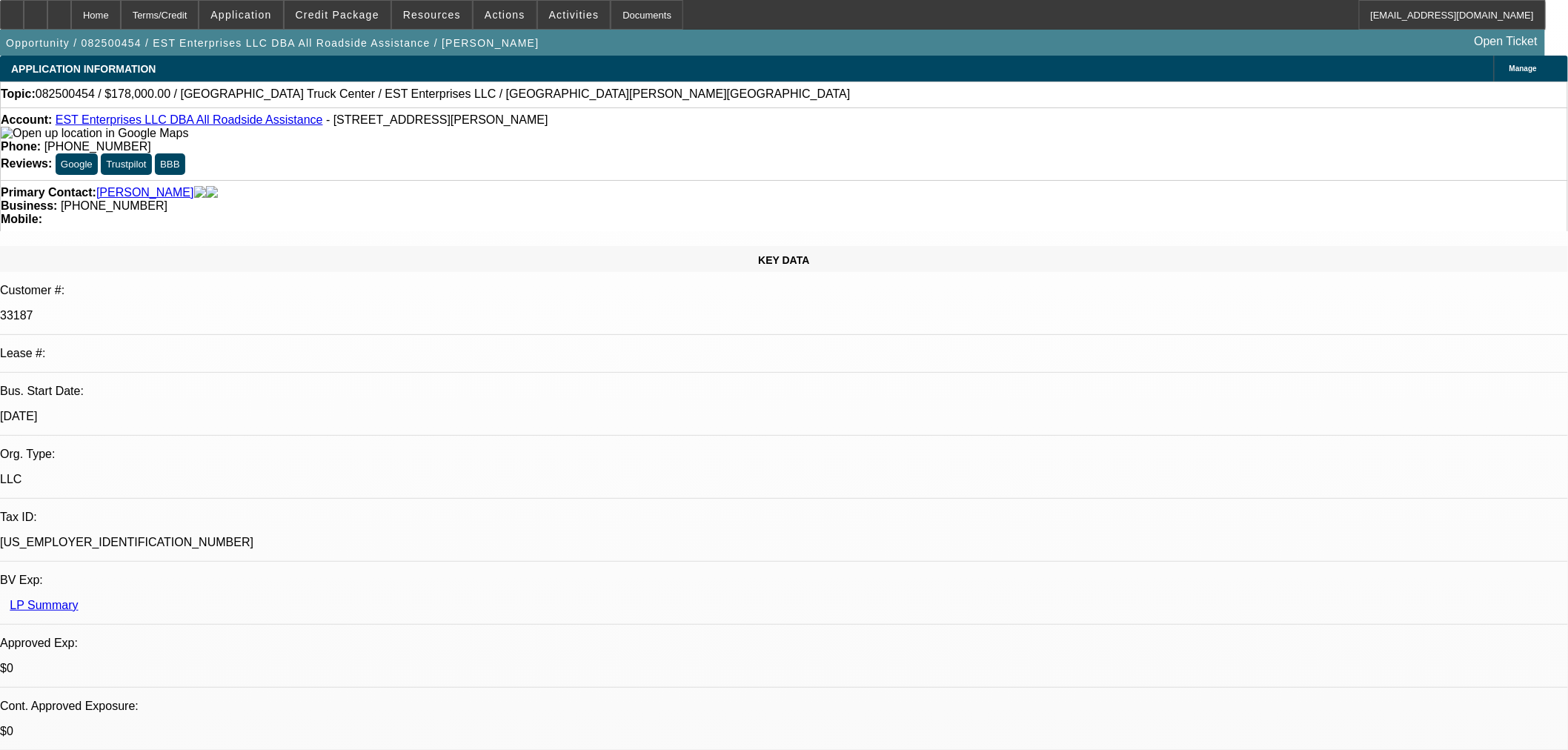
select select "0"
select select "2"
select select "0.1"
select select "4"
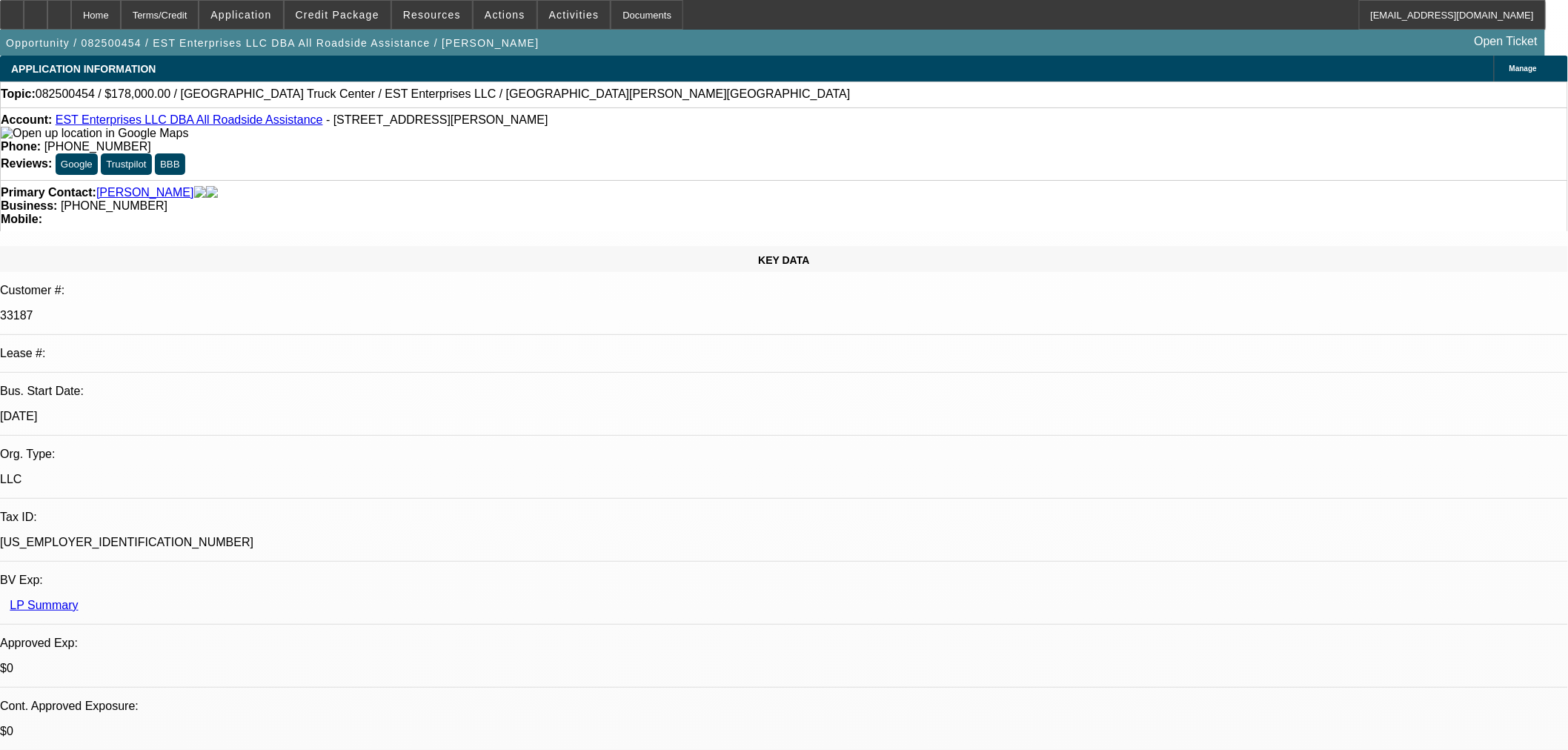
drag, startPoint x: 1232, startPoint y: 62, endPoint x: 1226, endPoint y: 74, distance: 13.4
radio input "true"
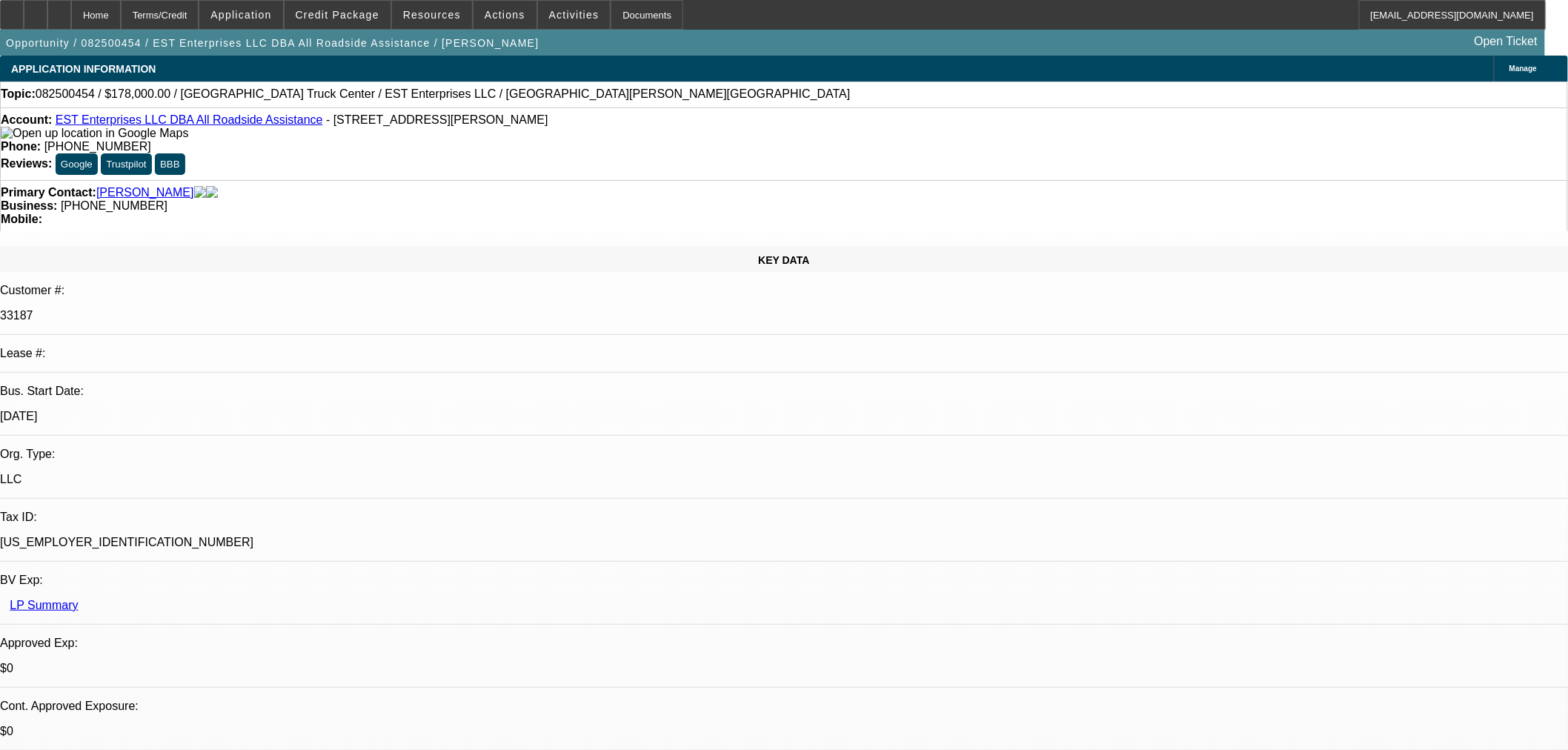
type textarea "Seller for the [PERSON_NAME] deal is looking to add 20 ton NRC [PERSON_NAME]. C…"
radio input "true"
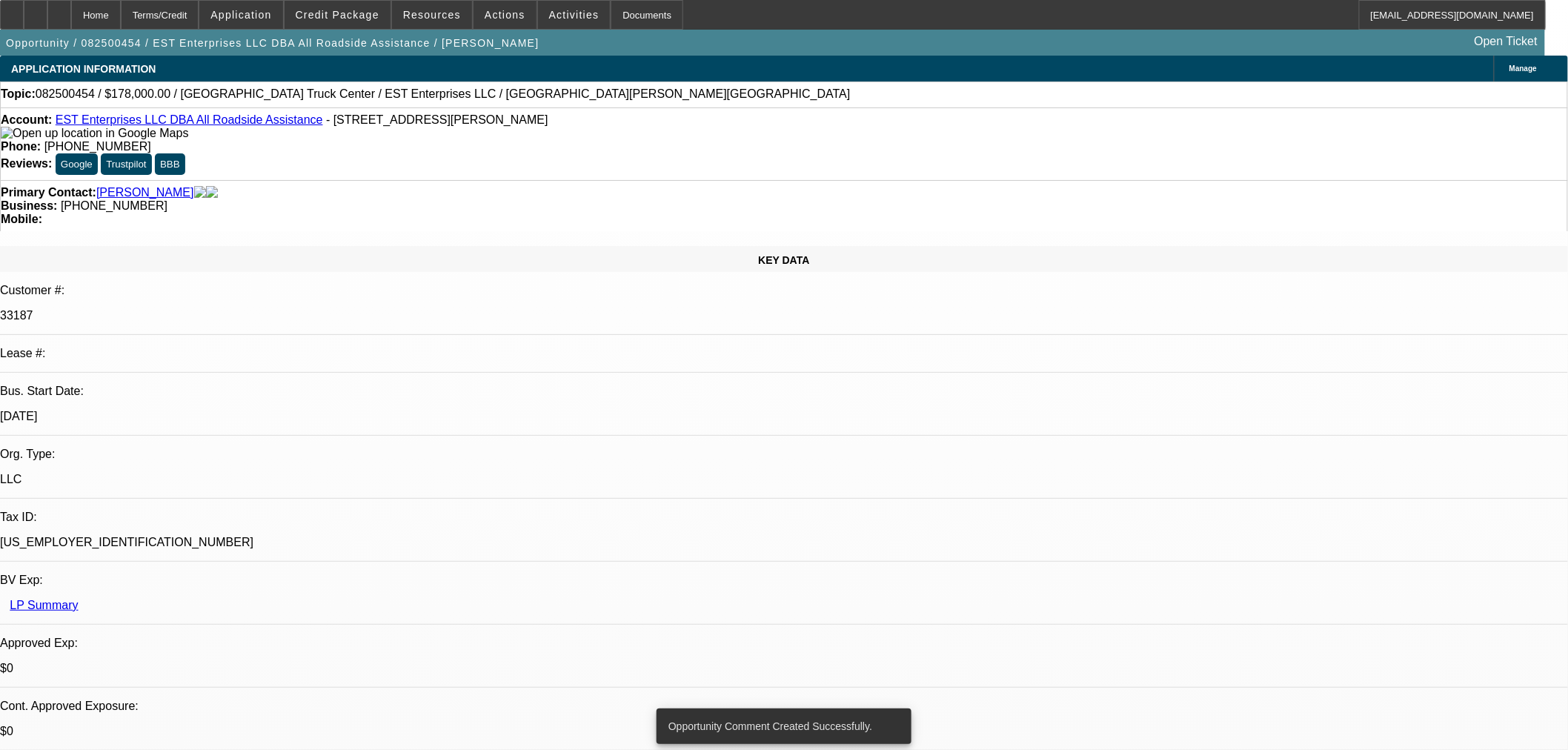
radio input "true"
type textarea "Need banks and signed app"
radio input "true"
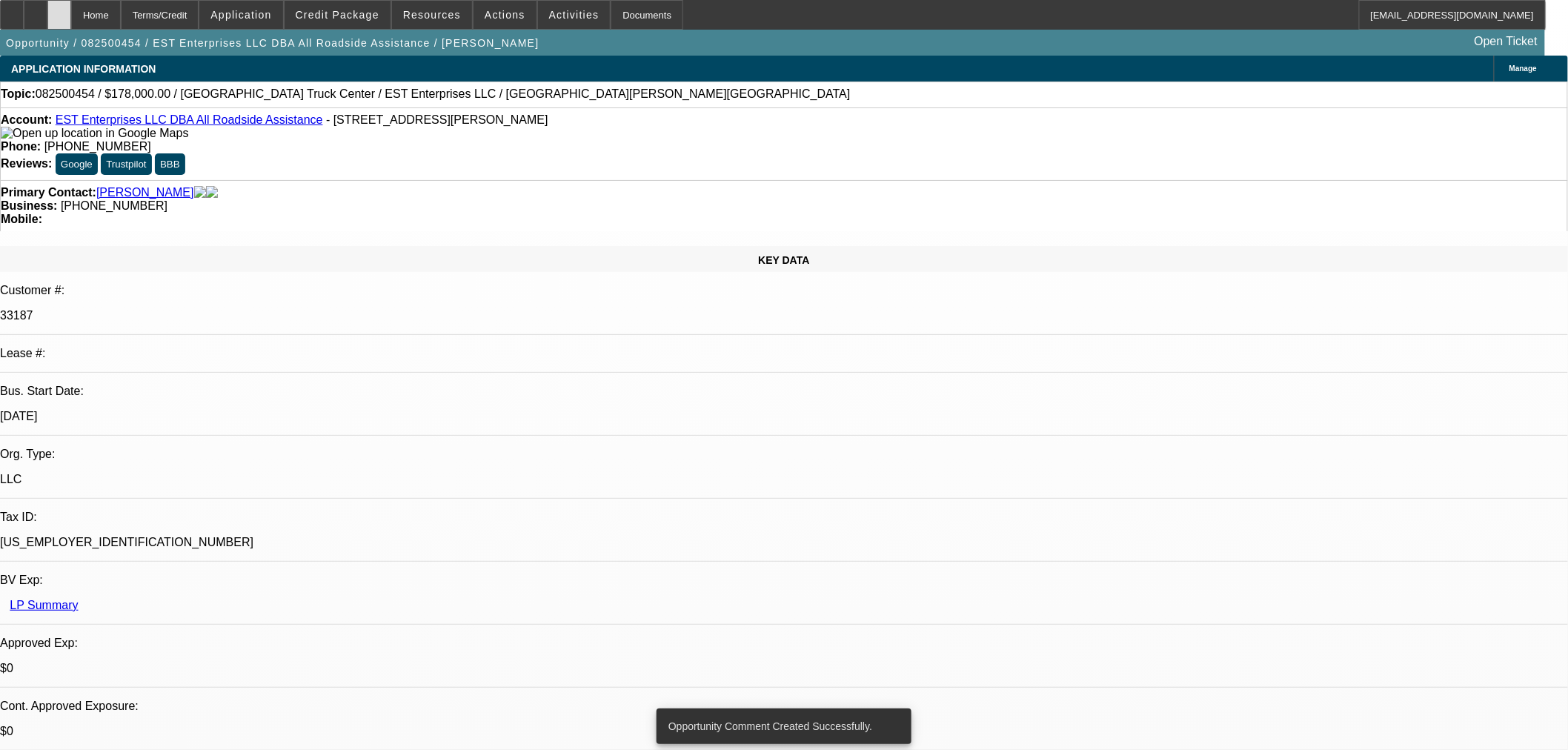
click at [59, 9] on icon at bounding box center [59, 9] width 0 height 0
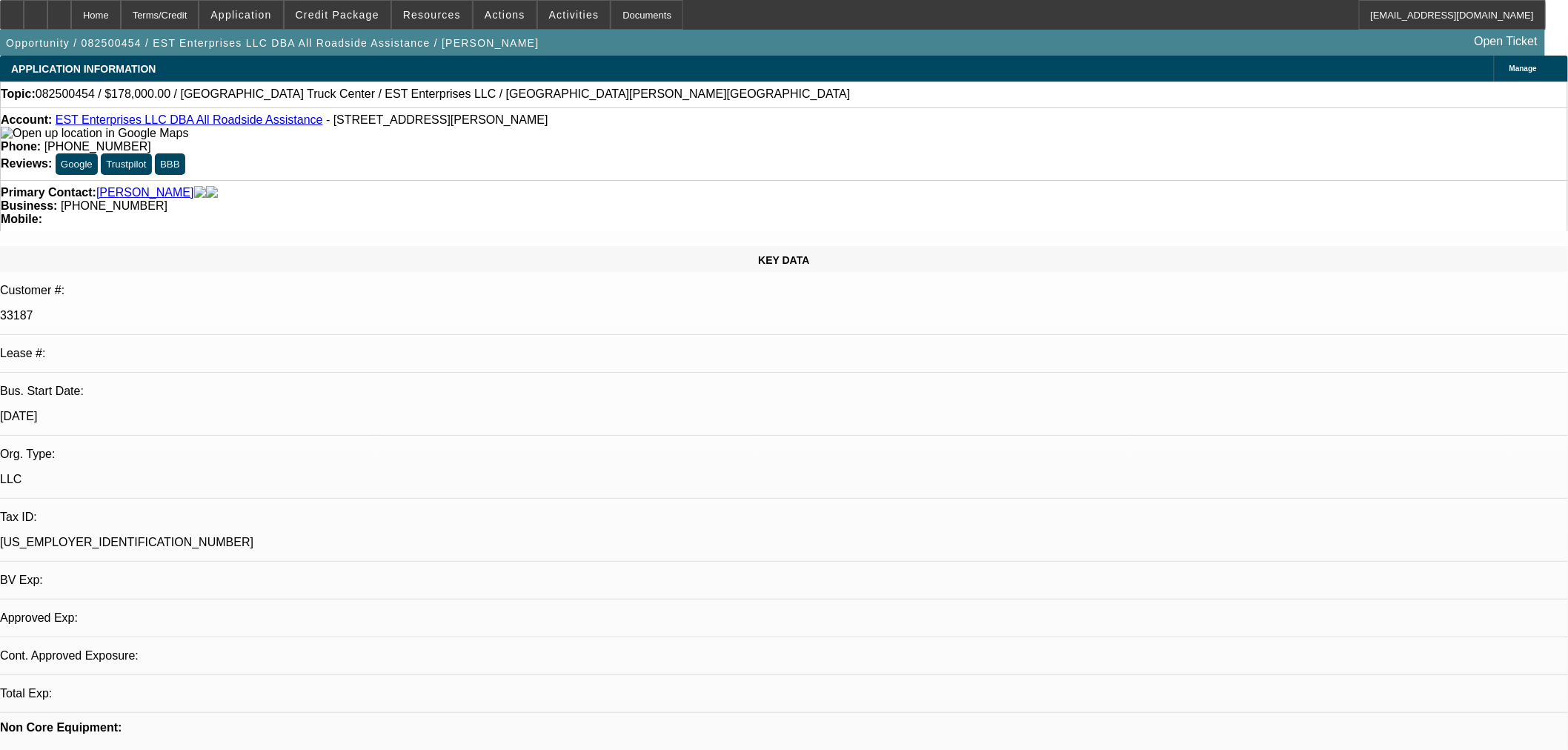
select select "0"
select select "2"
select select "0.1"
select select "4"
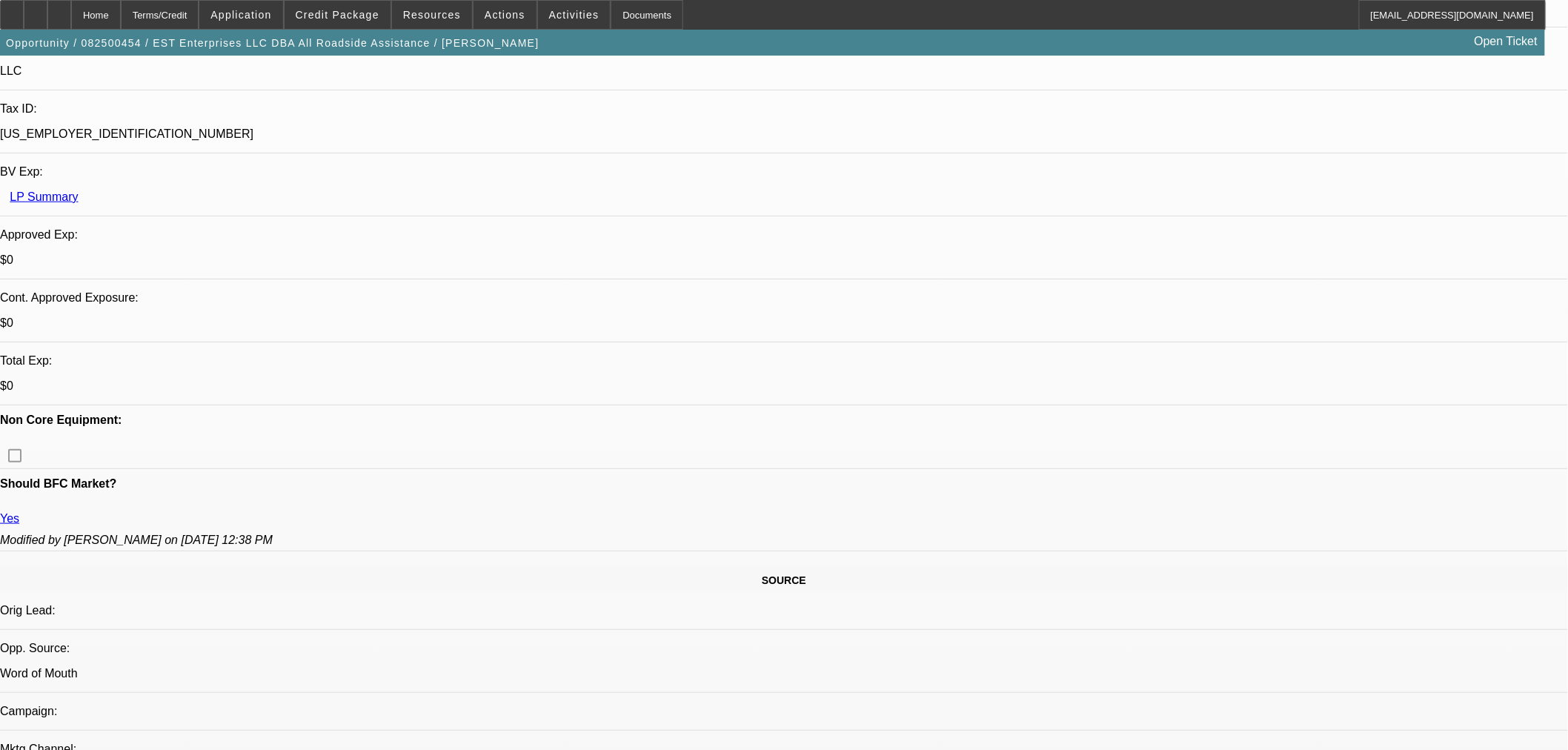
scroll to position [411, 0]
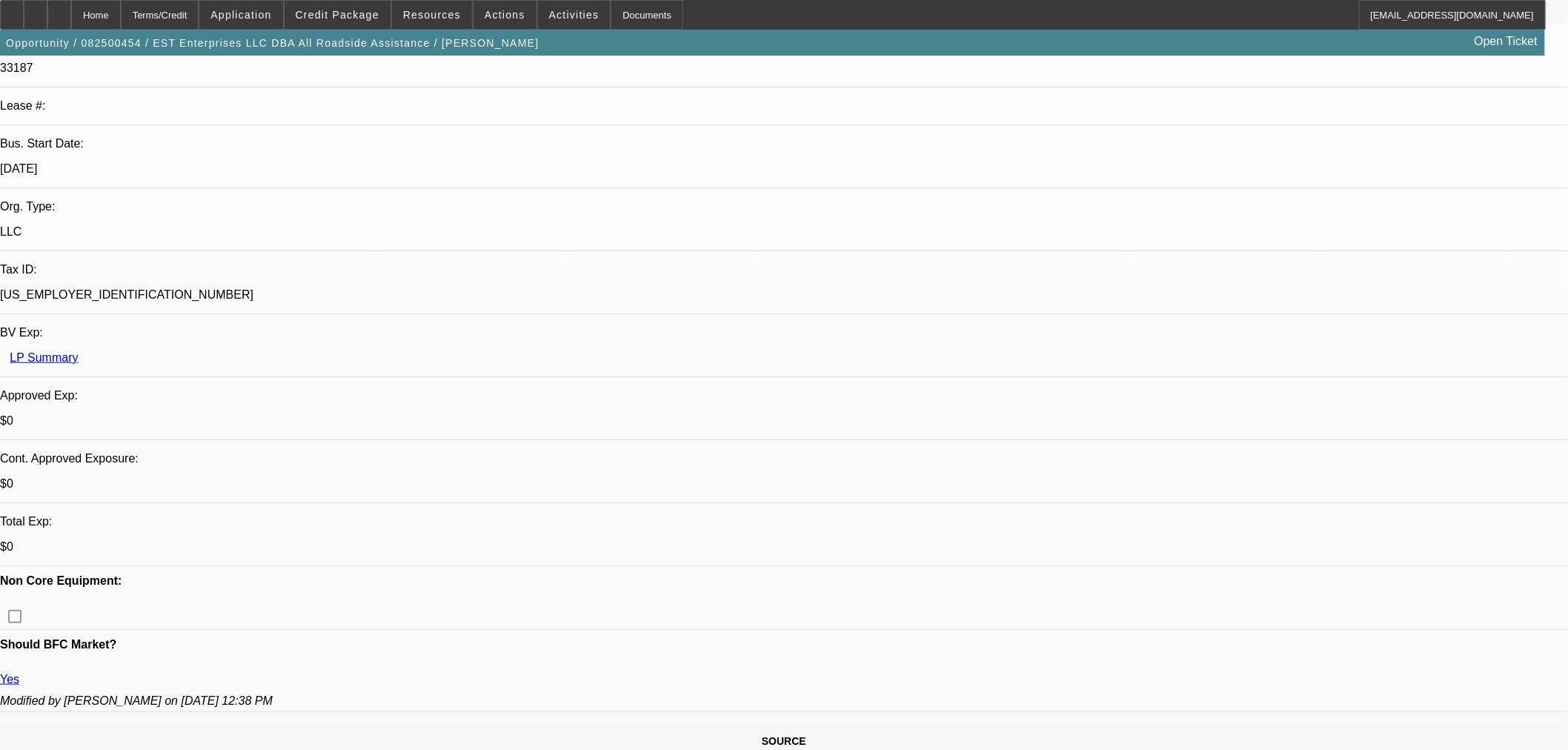
scroll to position [247, 0]
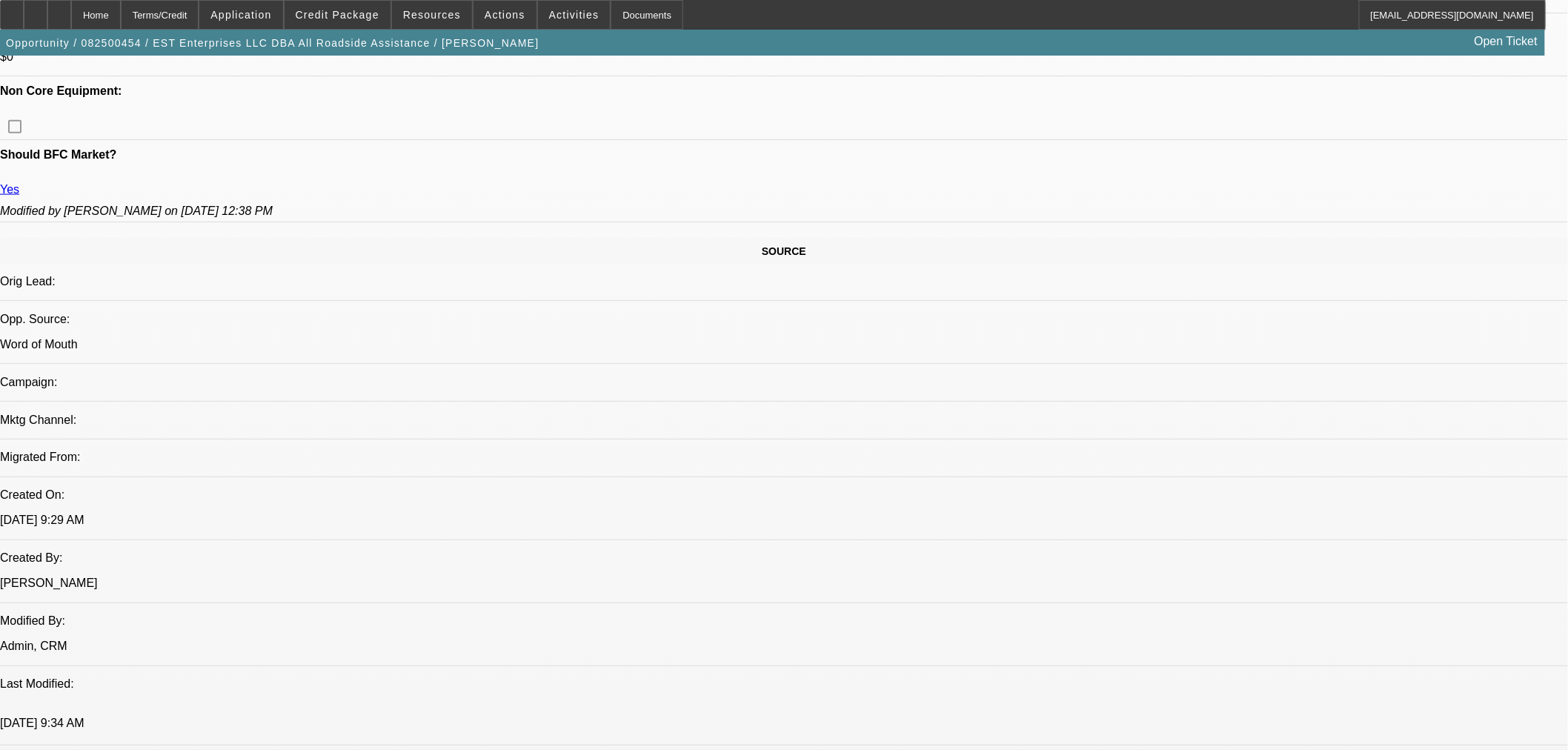
scroll to position [741, 0]
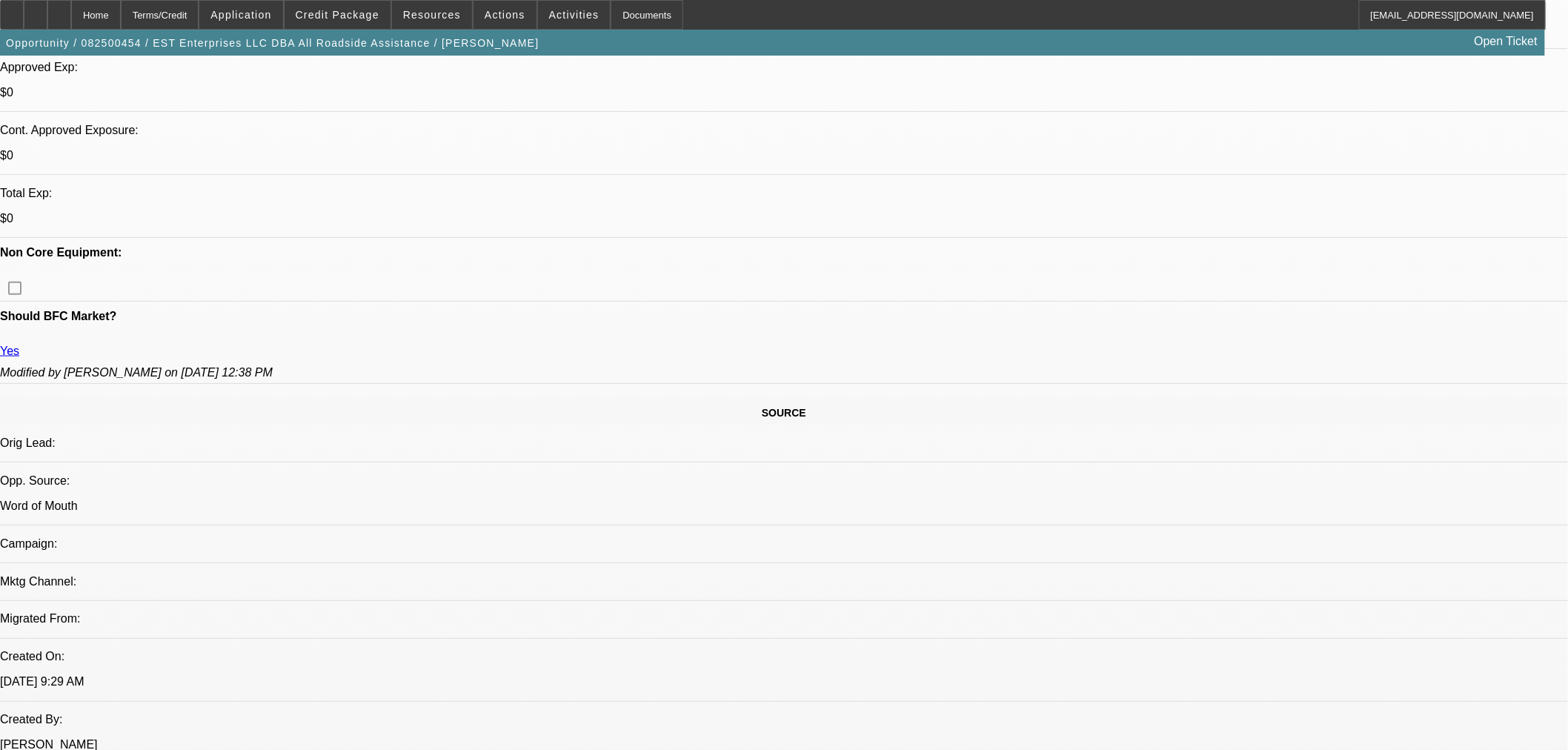
scroll to position [0, 0]
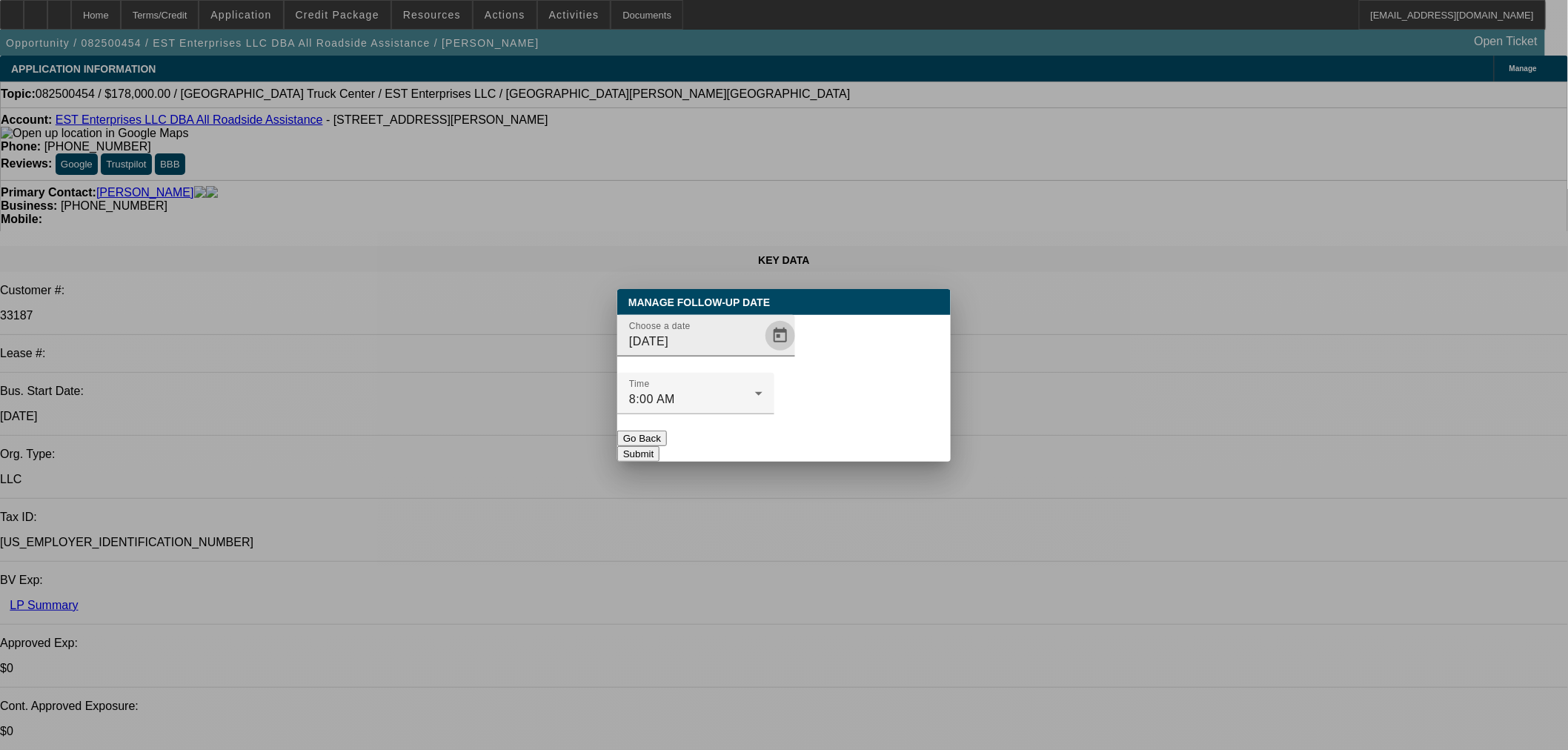
click at [763, 353] on span "Open calendar" at bounding box center [781, 335] width 35 height 35
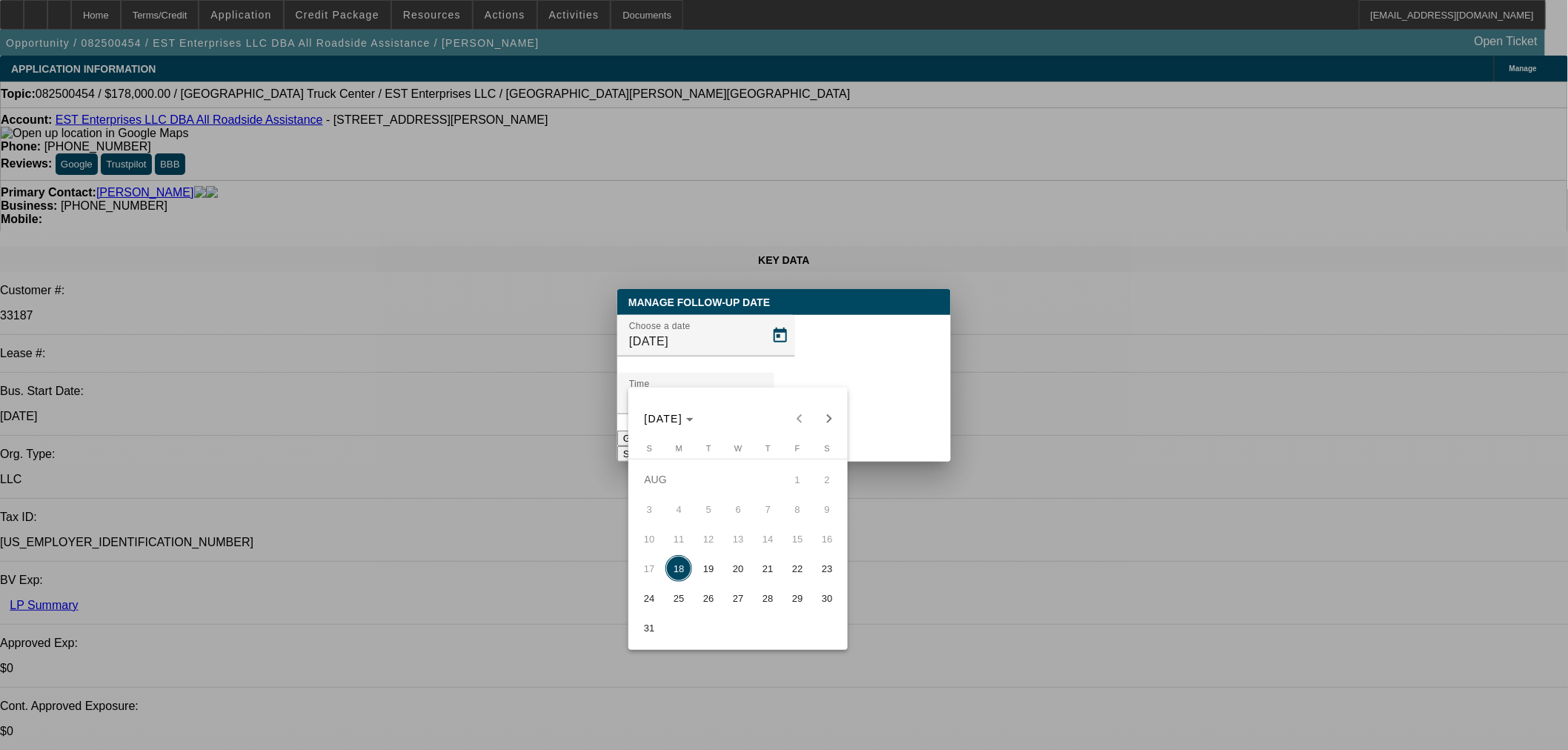
click at [717, 581] on span "19" at bounding box center [709, 569] width 27 height 27
type input "8/19/2025"
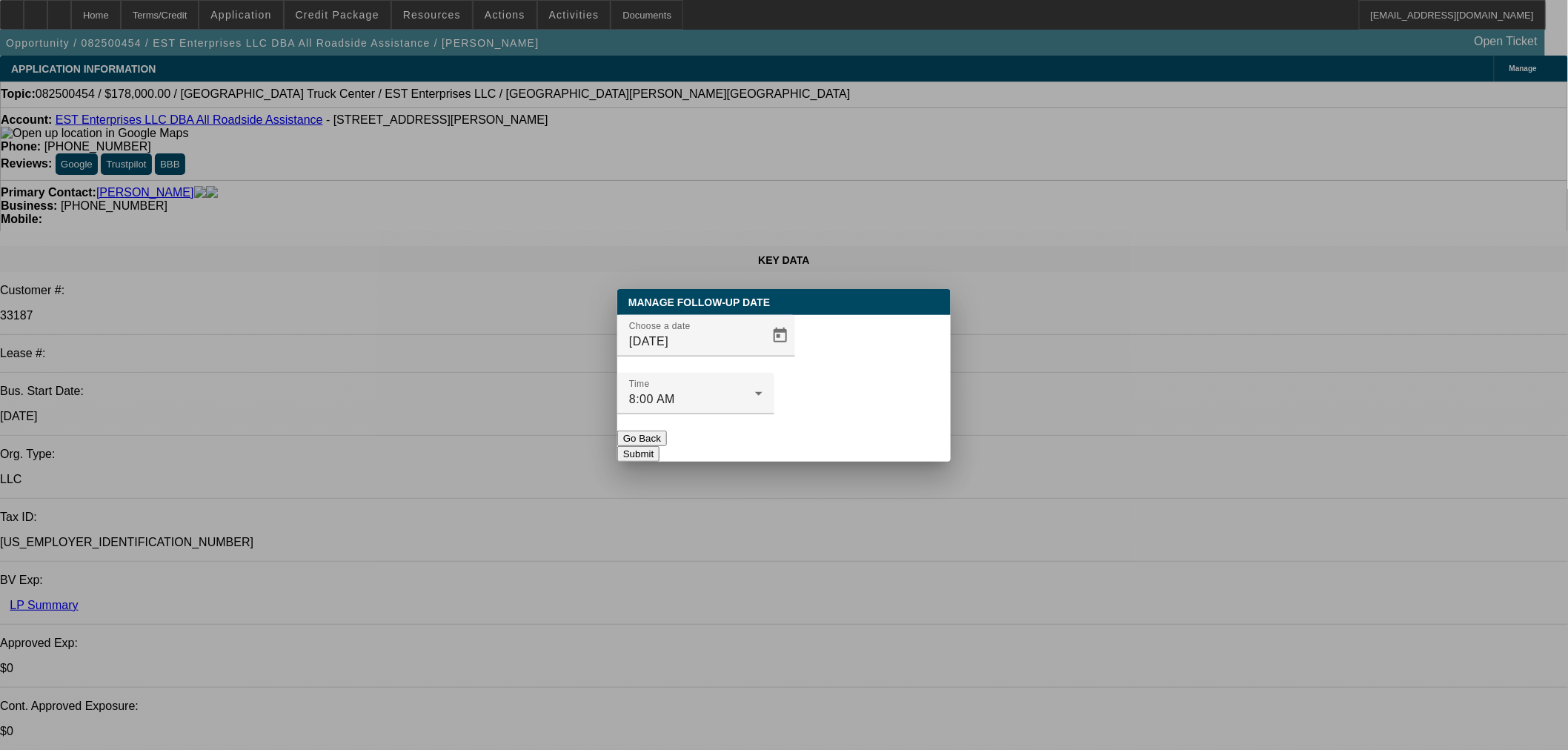
click at [660, 446] on button "Submit" at bounding box center [638, 453] width 42 height 15
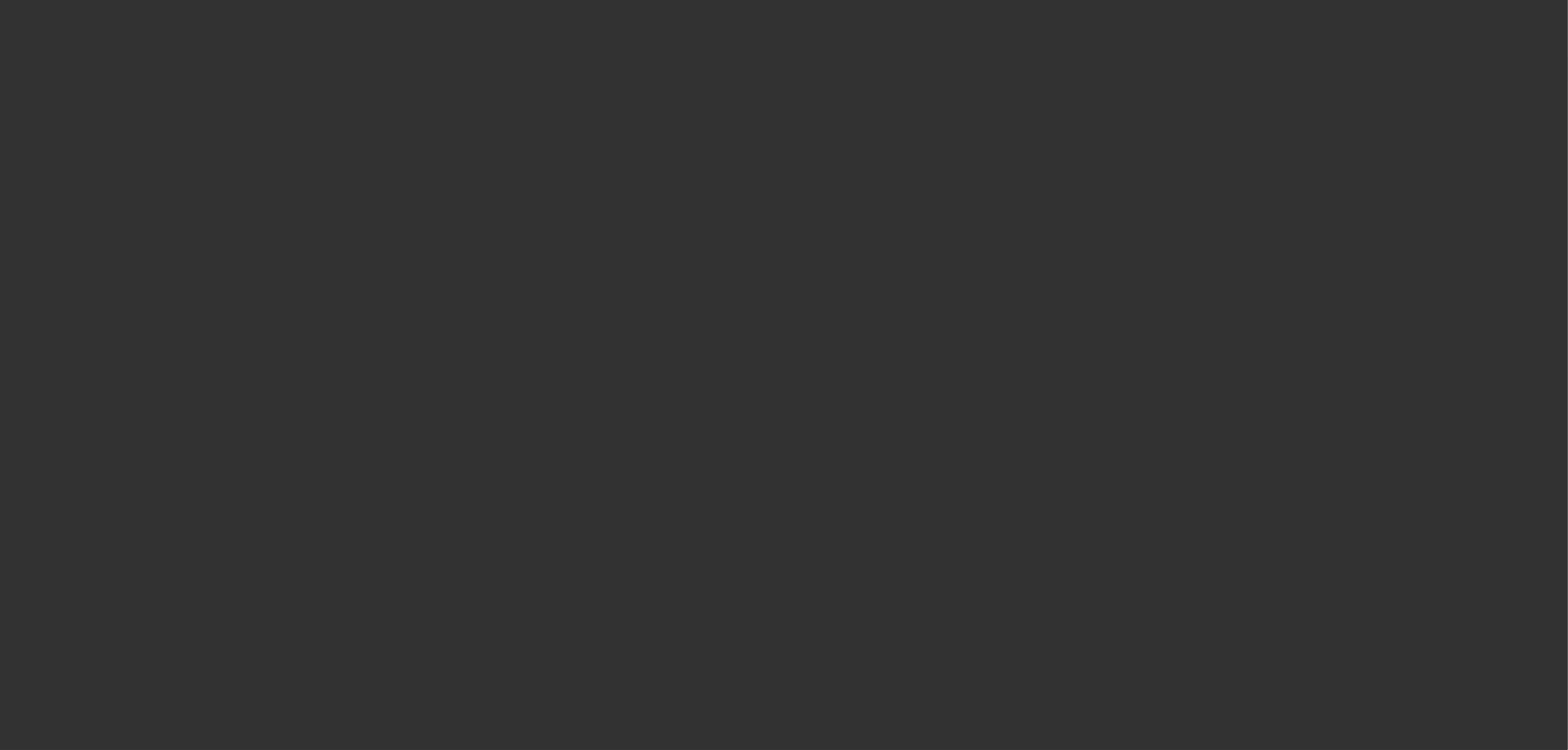
select select "0"
select select "2"
select select "0.1"
select select "4"
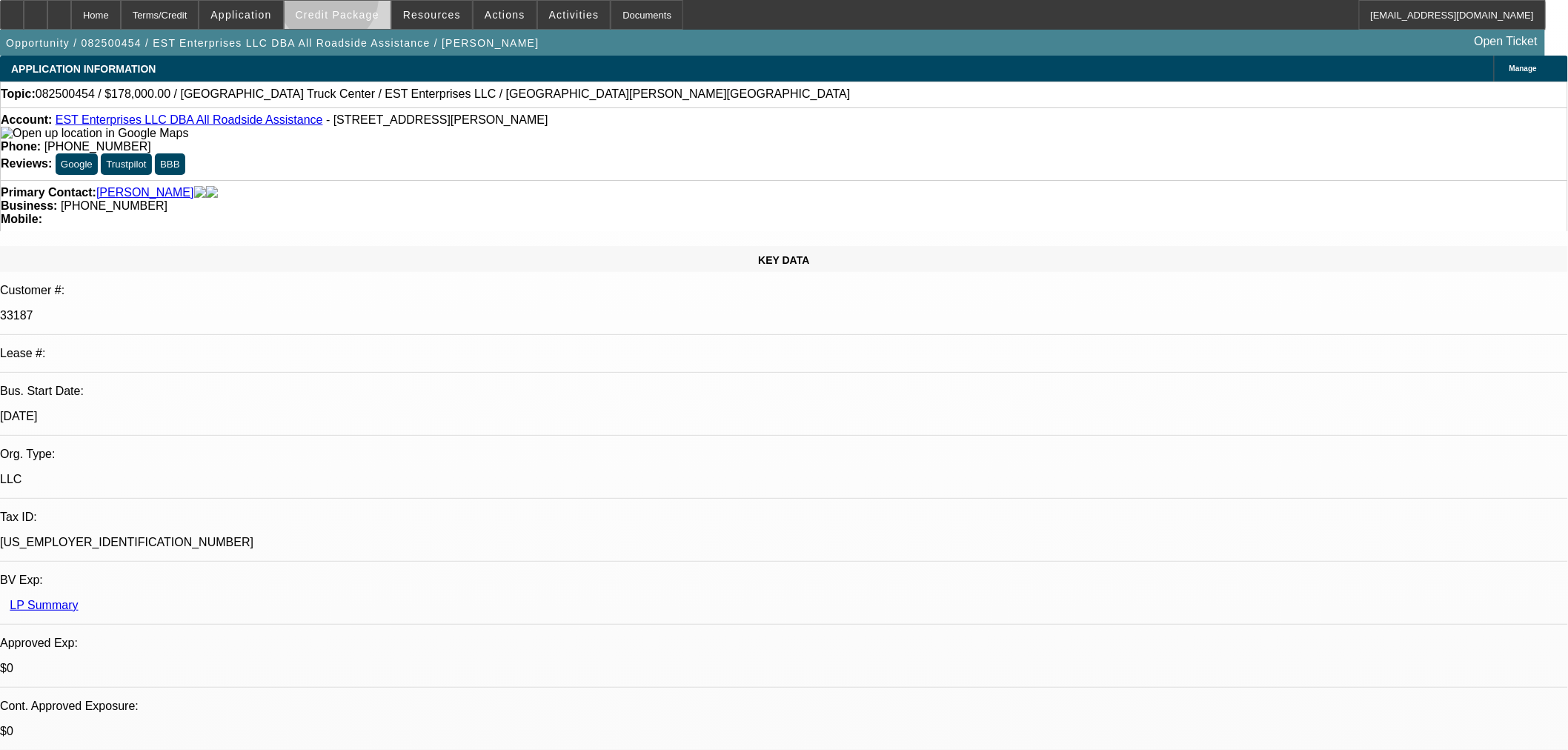
click at [353, 1] on span at bounding box center [338, 14] width 106 height 35
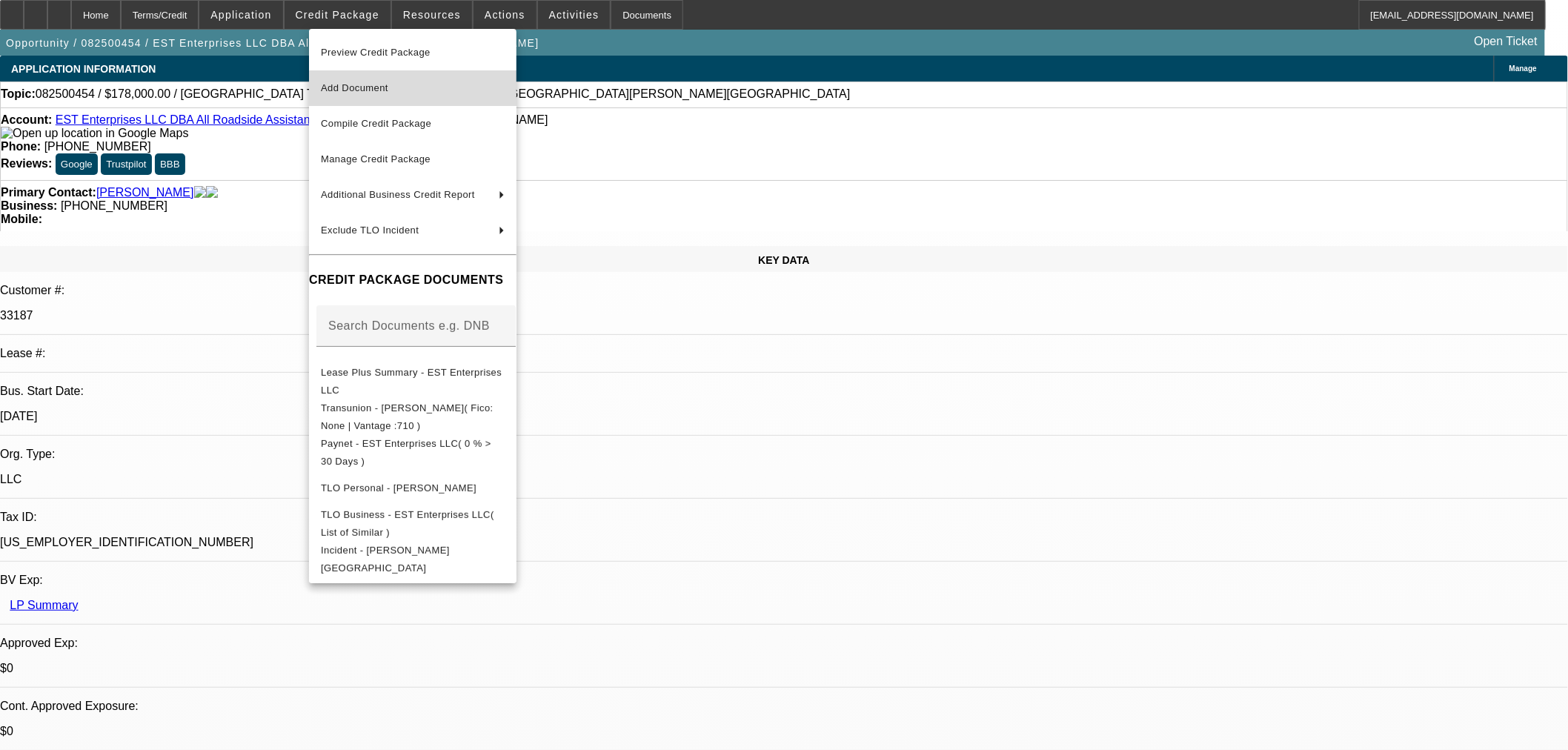
click at [381, 90] on span "Add Document" at bounding box center [355, 88] width 67 height 11
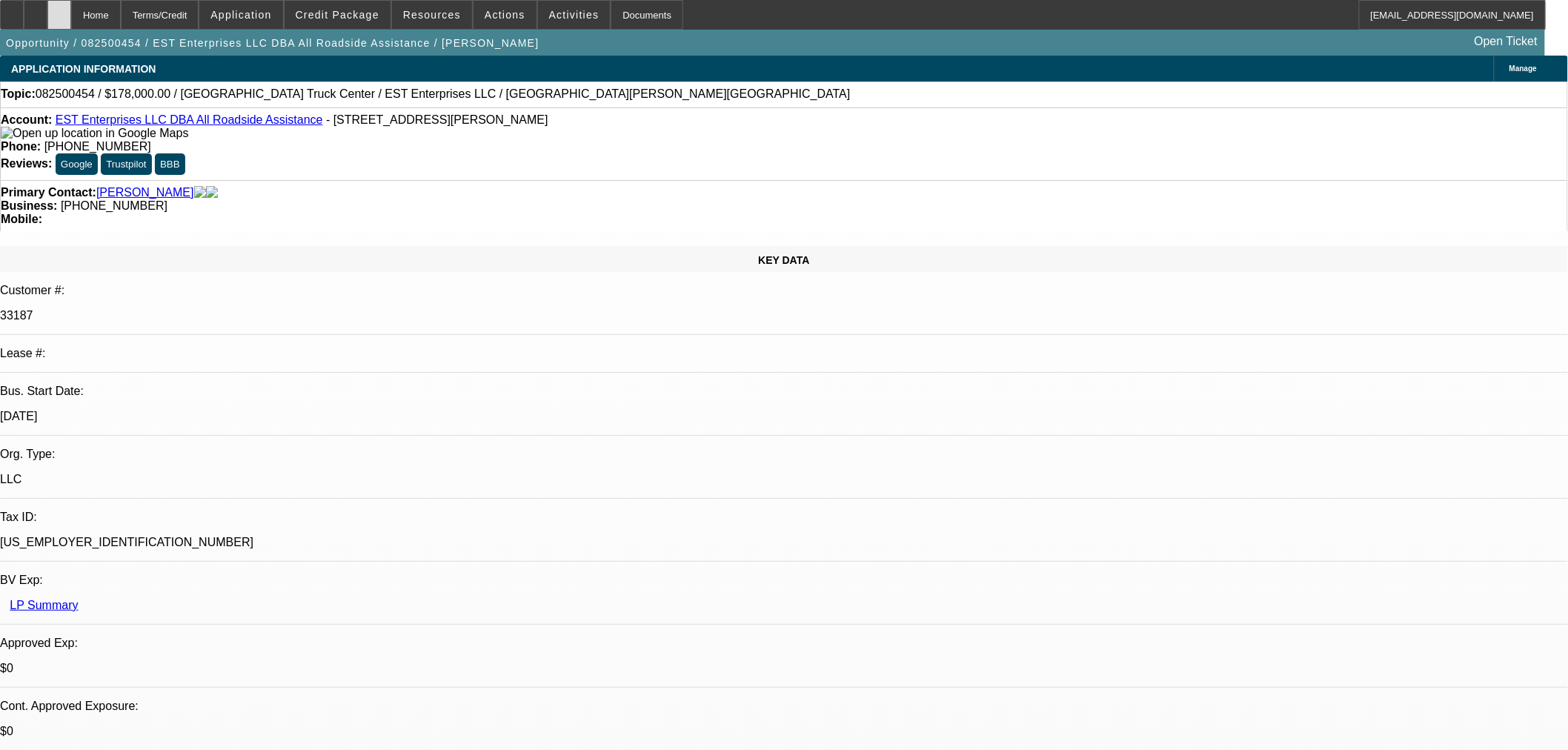
click at [71, 21] on div at bounding box center [59, 14] width 24 height 29
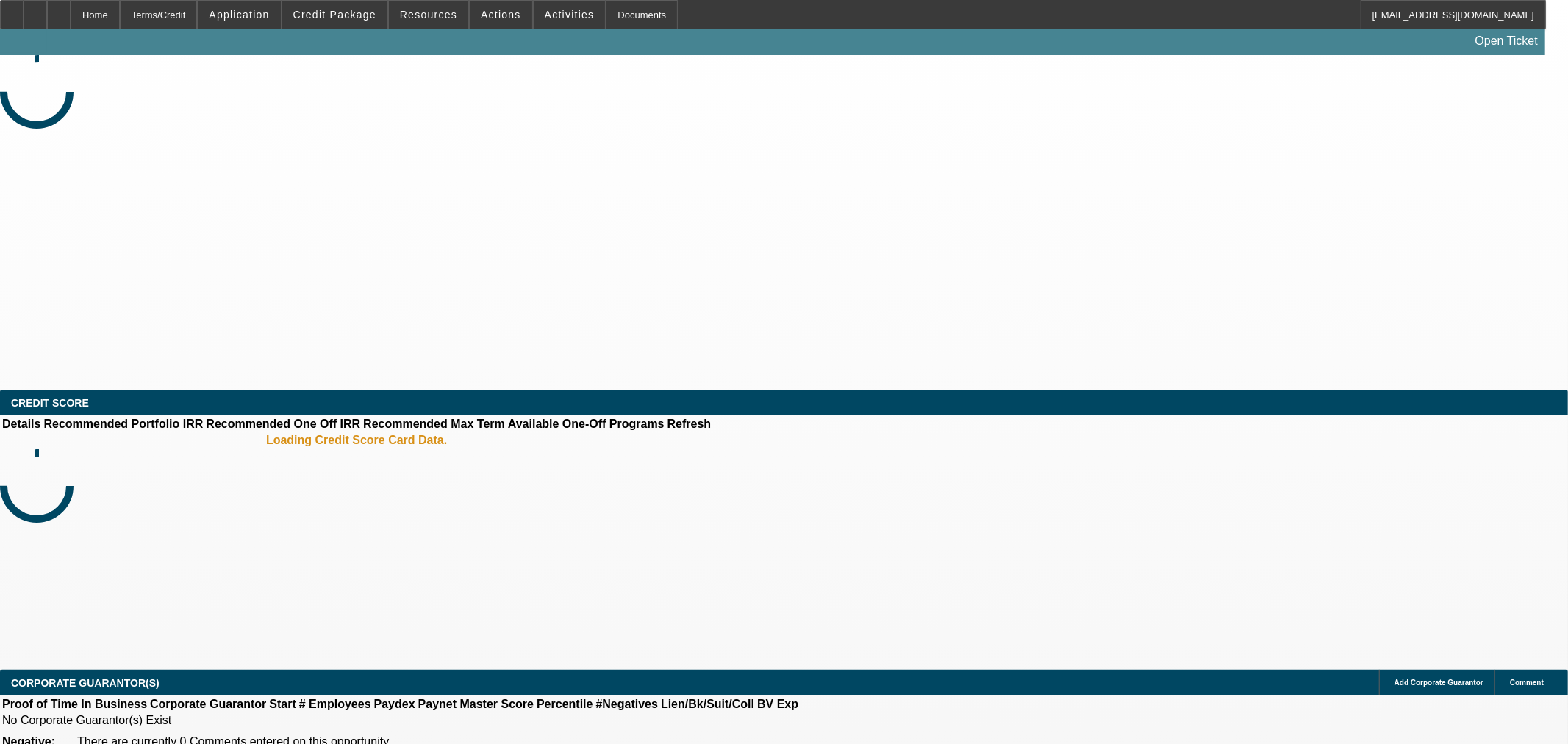
select select "0"
select select "2"
select select "0.1"
select select "4"
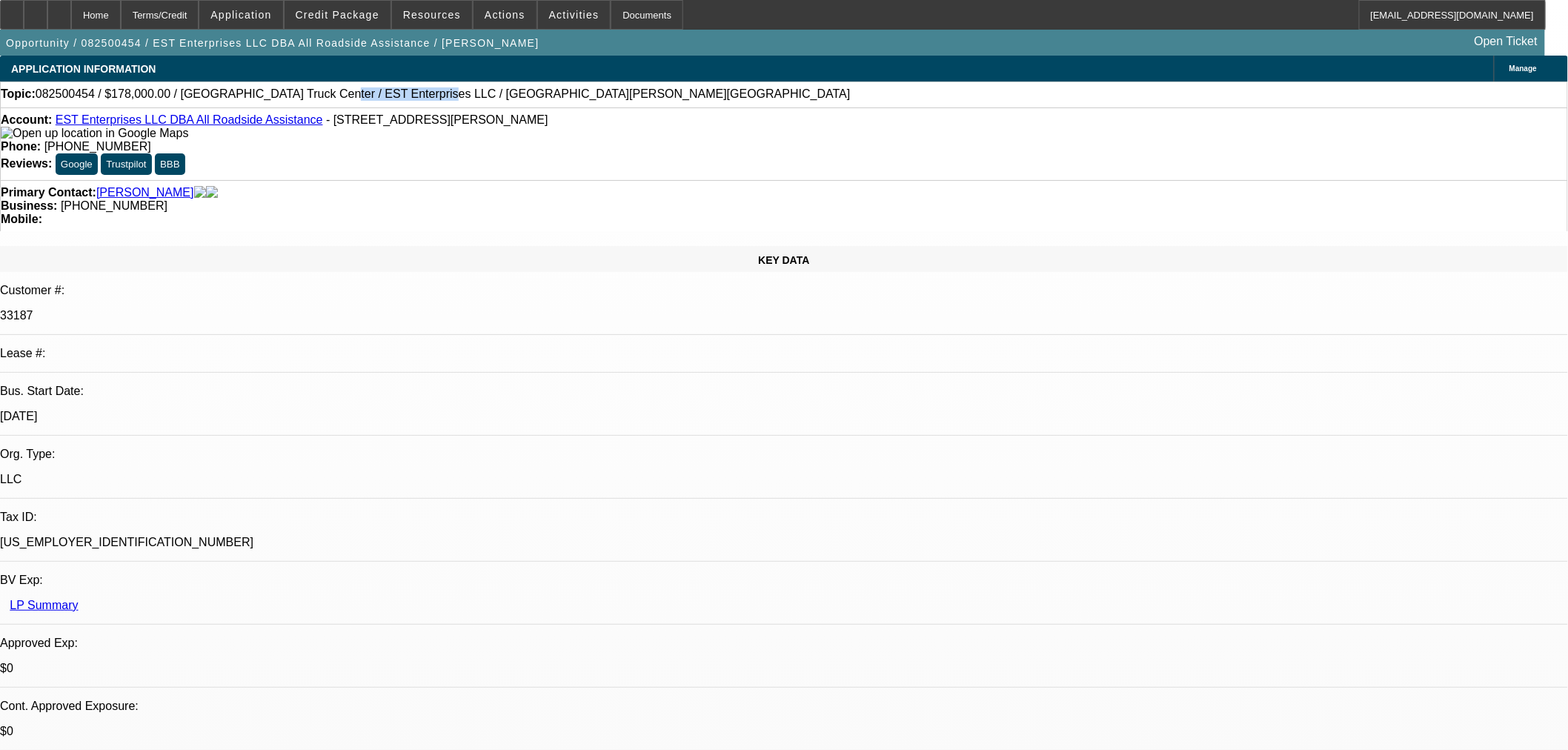
drag, startPoint x: 292, startPoint y: 97, endPoint x: 379, endPoint y: 95, distance: 87.0
click at [379, 95] on span "082500454 / $178,000.00 / [GEOGRAPHIC_DATA] Truck Center / EST Enterprises LLC …" at bounding box center [443, 94] width 815 height 13
copy span "EST Enterprises LLC"
click at [363, 15] on span "Credit Package" at bounding box center [337, 15] width 83 height 12
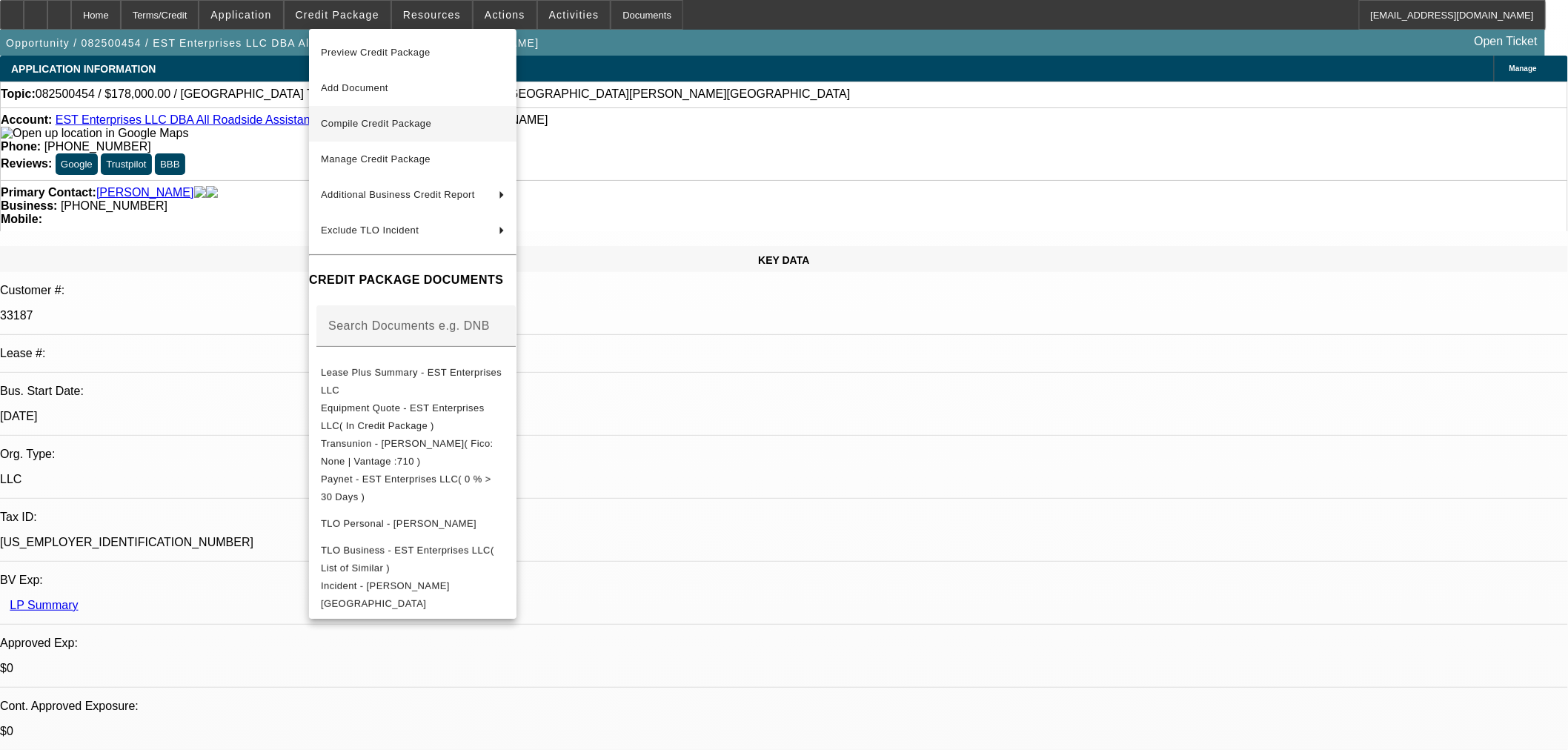
click at [397, 109] on button "Compile Credit Package" at bounding box center [413, 124] width 207 height 35
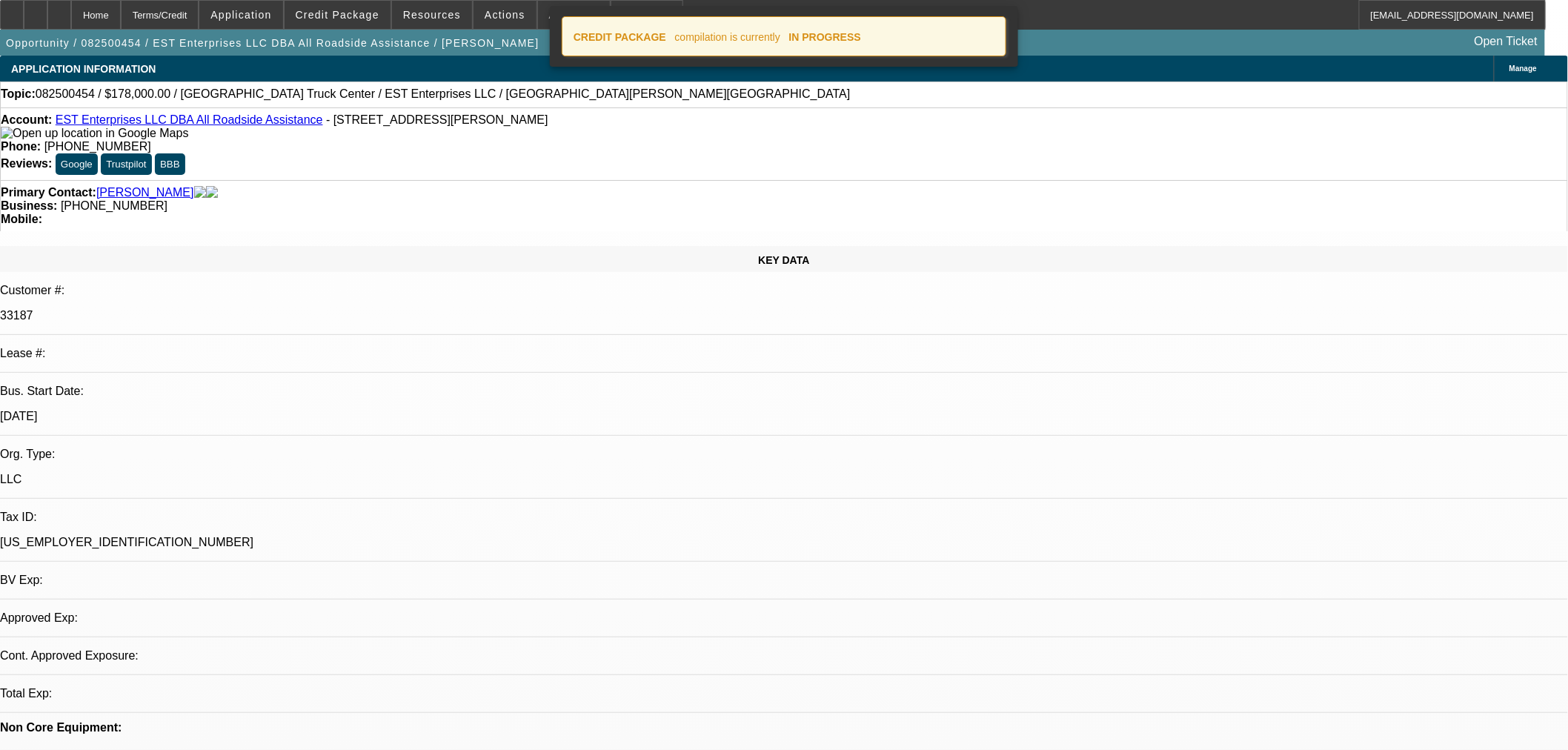
select select "0"
select select "2"
select select "0.1"
select select "4"
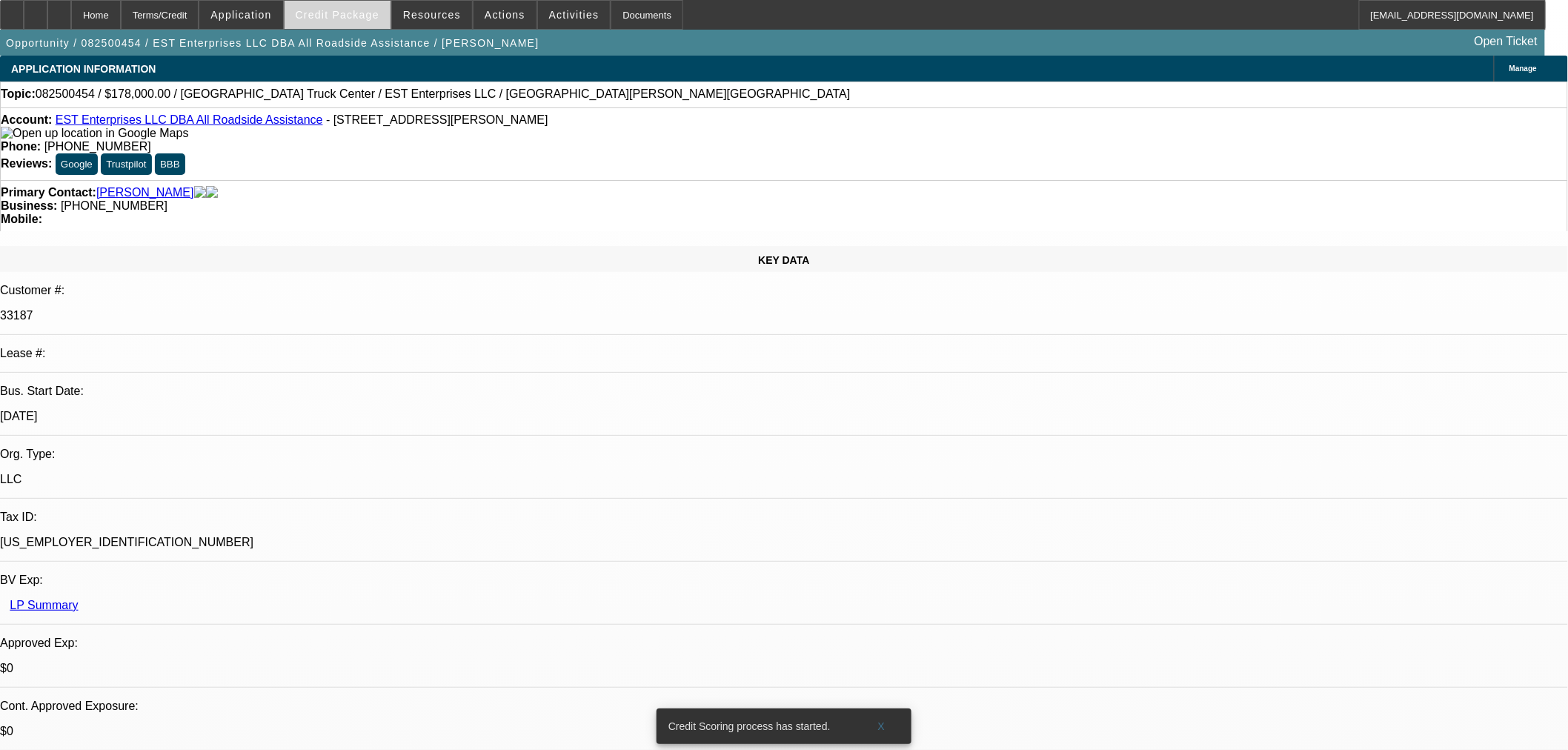
click at [368, 13] on span "Credit Package" at bounding box center [337, 15] width 83 height 12
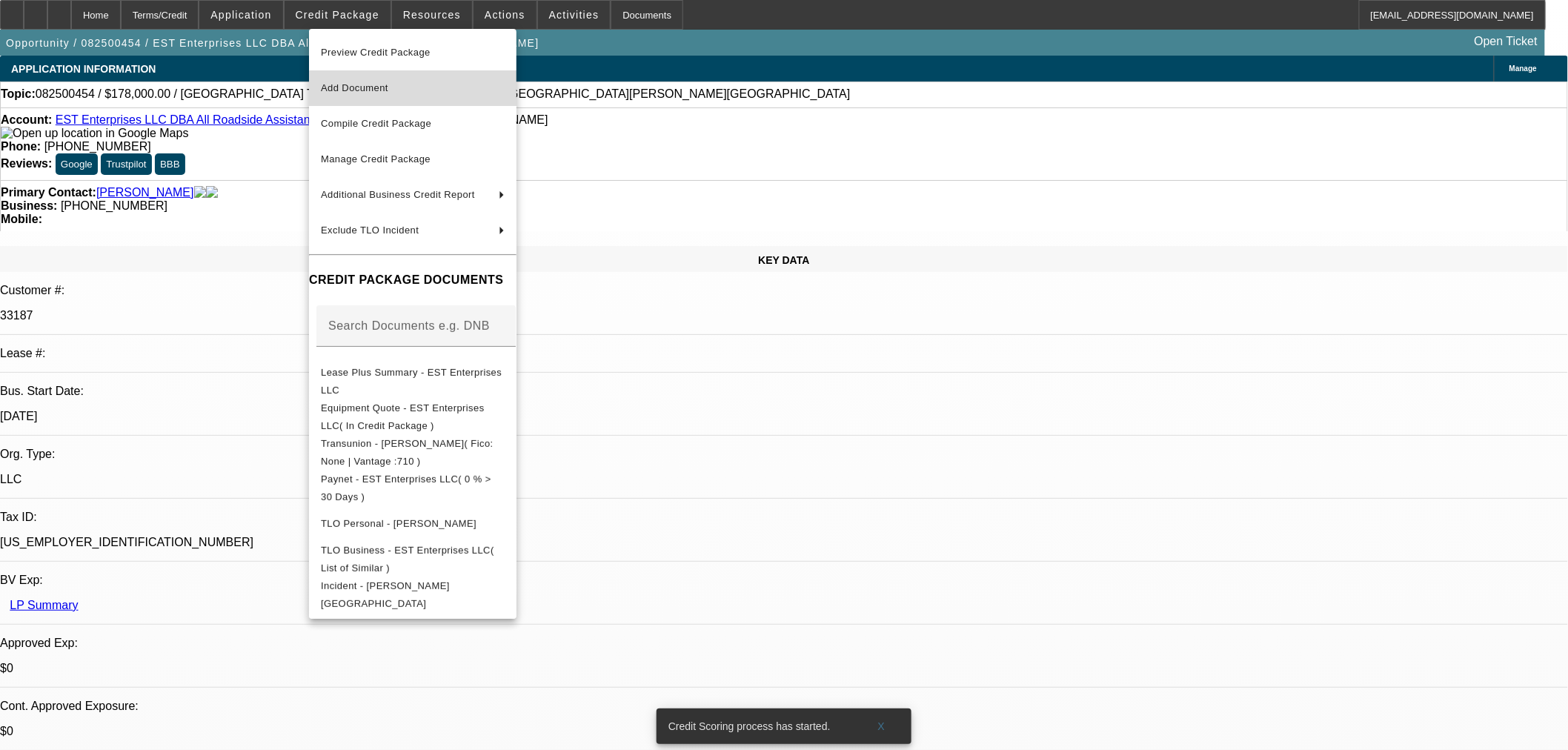
click at [397, 94] on span "Add Document" at bounding box center [413, 88] width 184 height 18
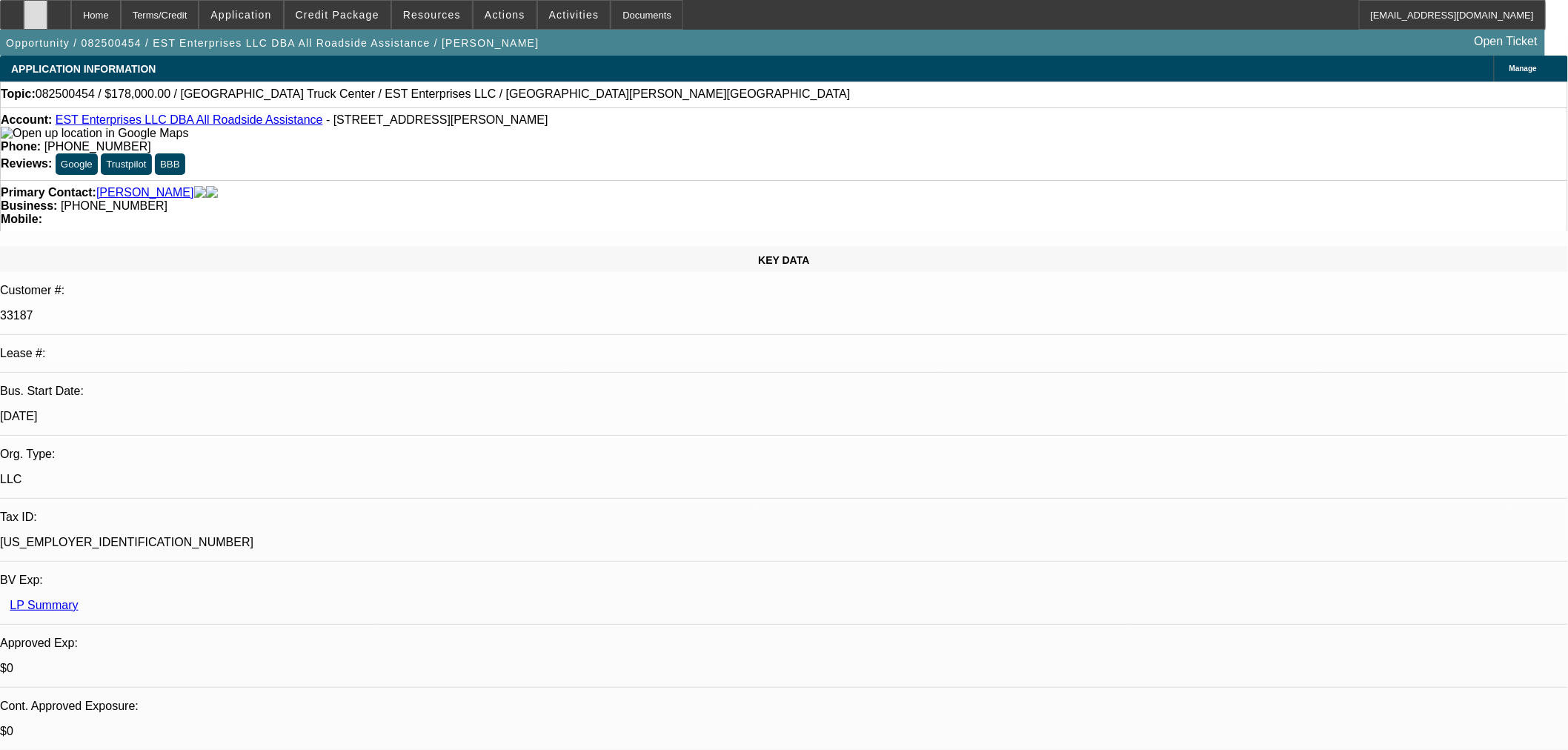
click at [71, 16] on div at bounding box center [59, 14] width 24 height 29
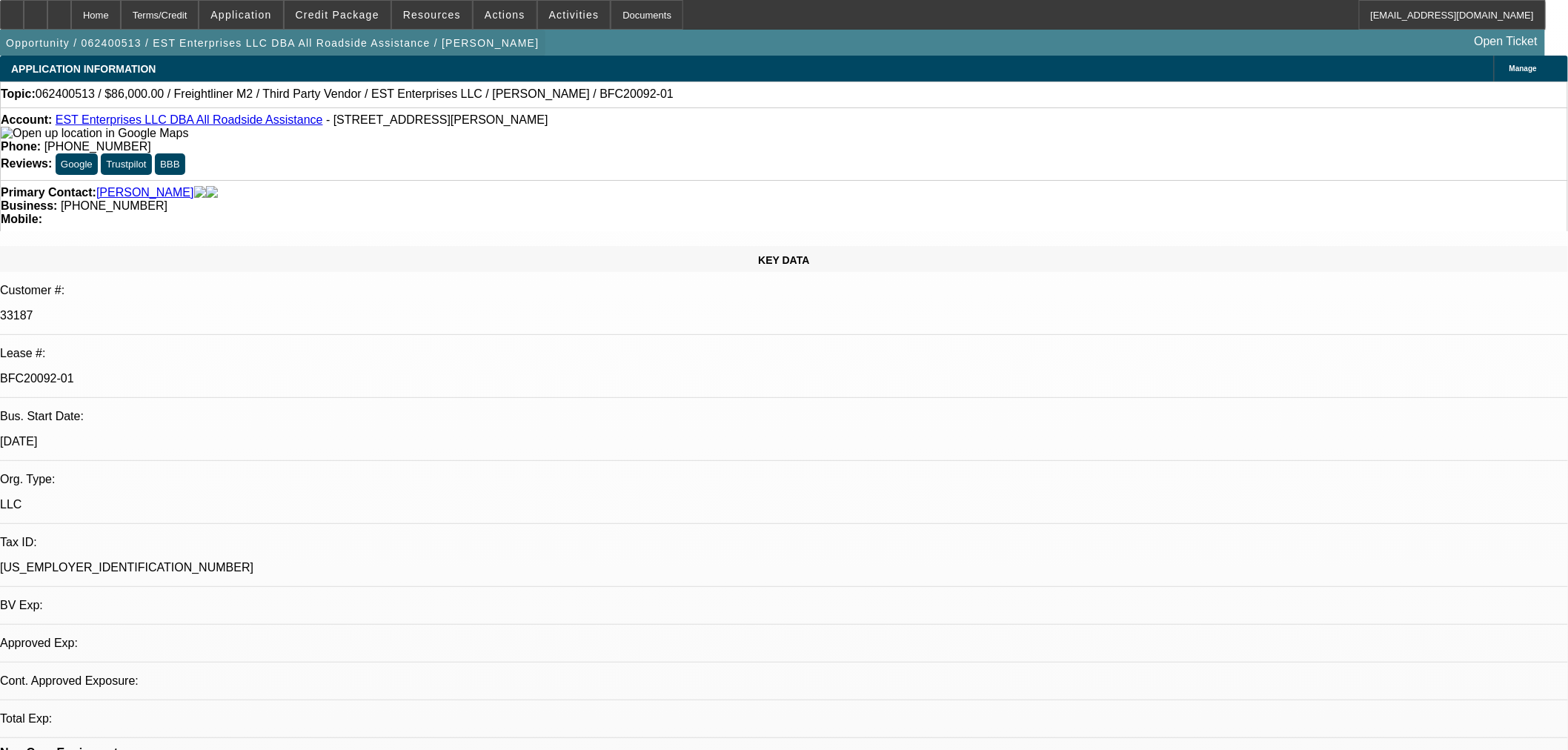
select select "0.1"
select select "2"
select select "0"
select select "6"
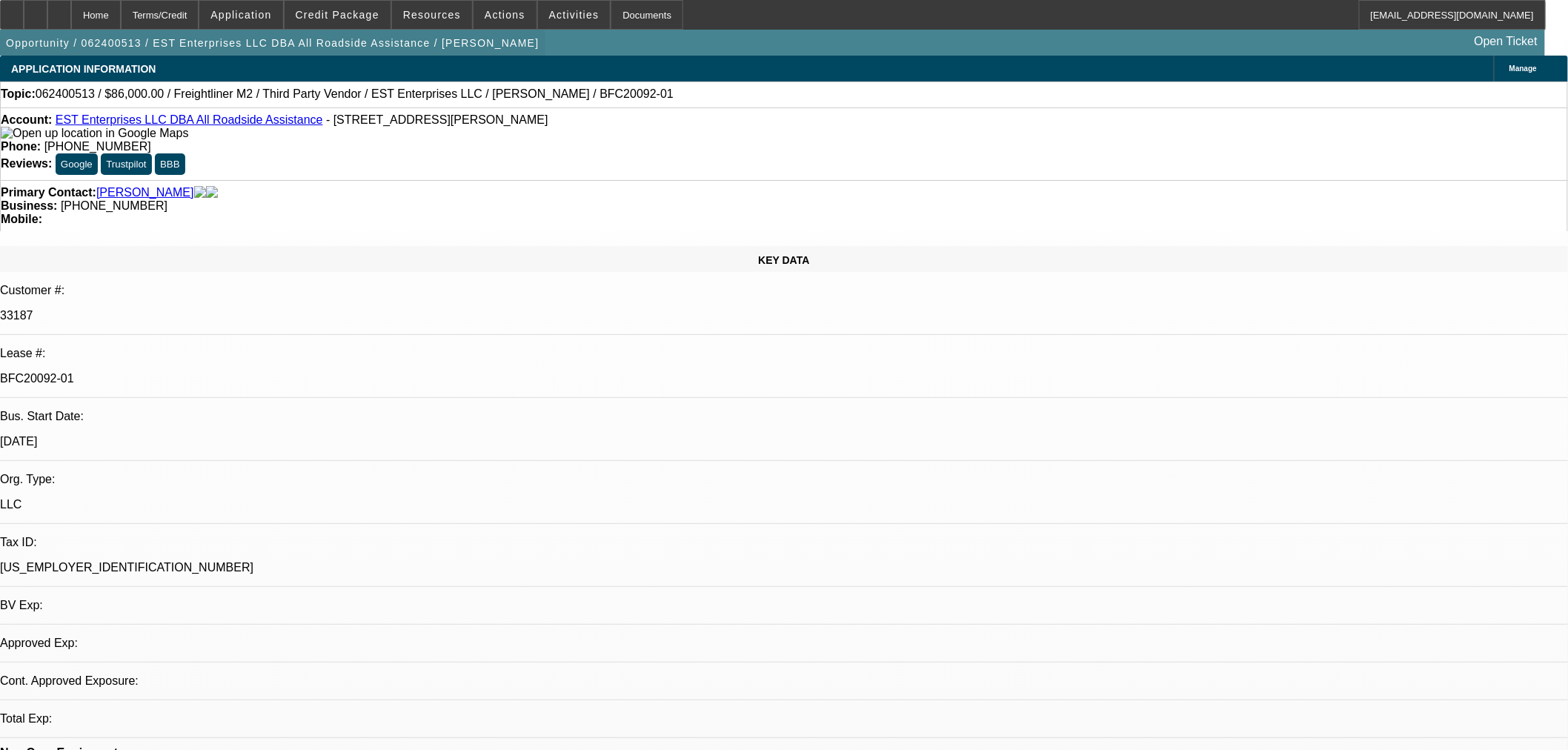
select select "0"
select select "2"
select select "0"
select select "6"
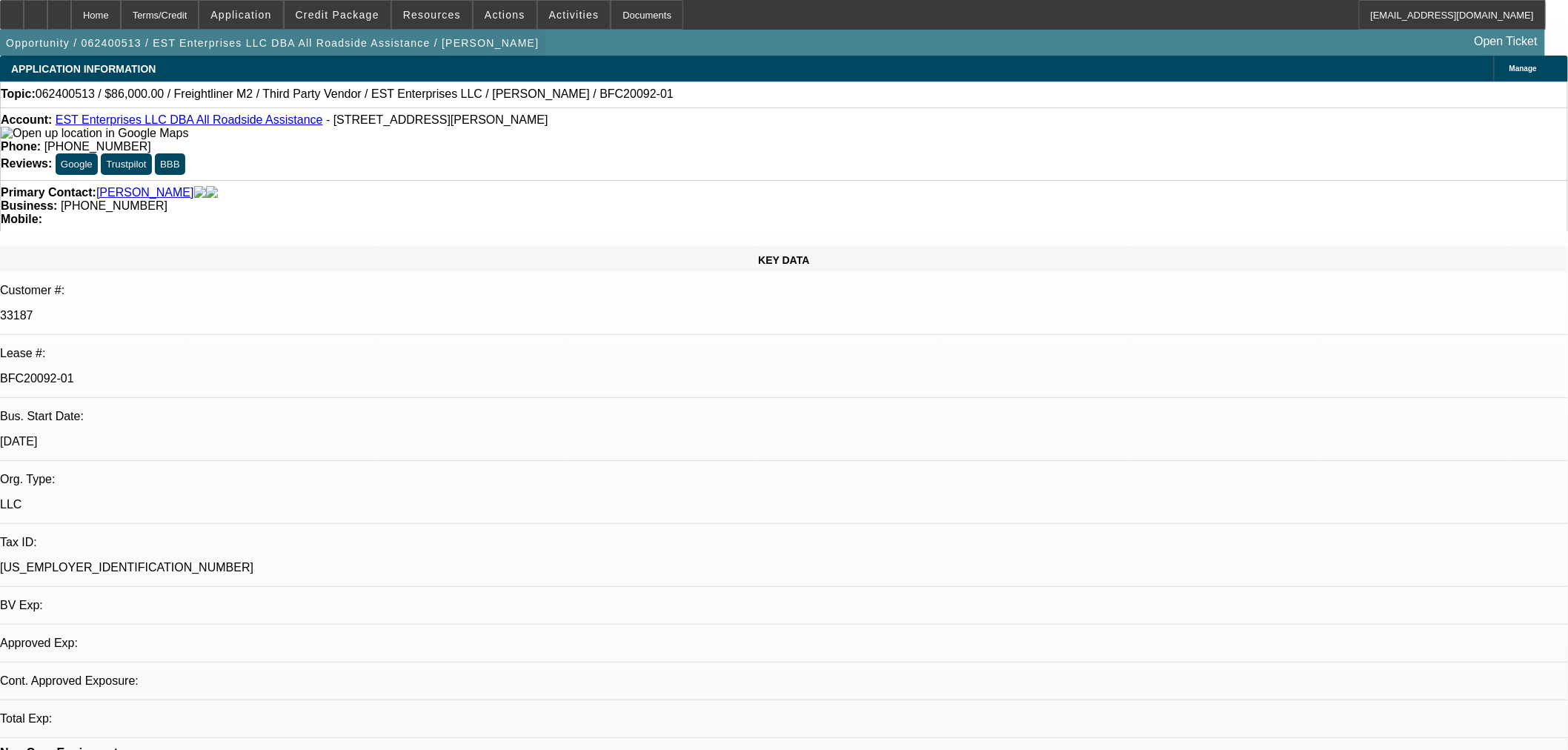
select select "0"
select select "2"
select select "0"
select select "6"
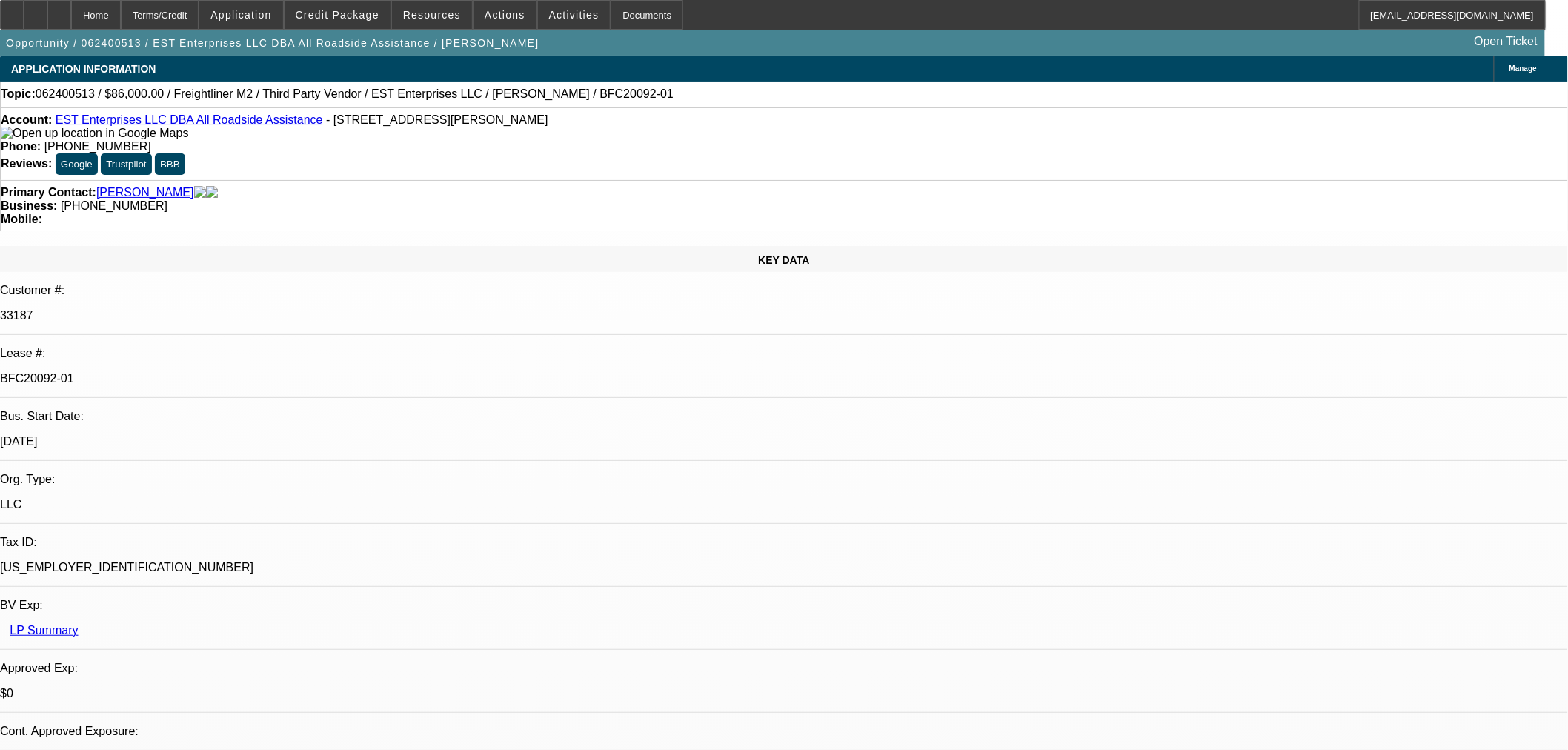
scroll to position [329, 0]
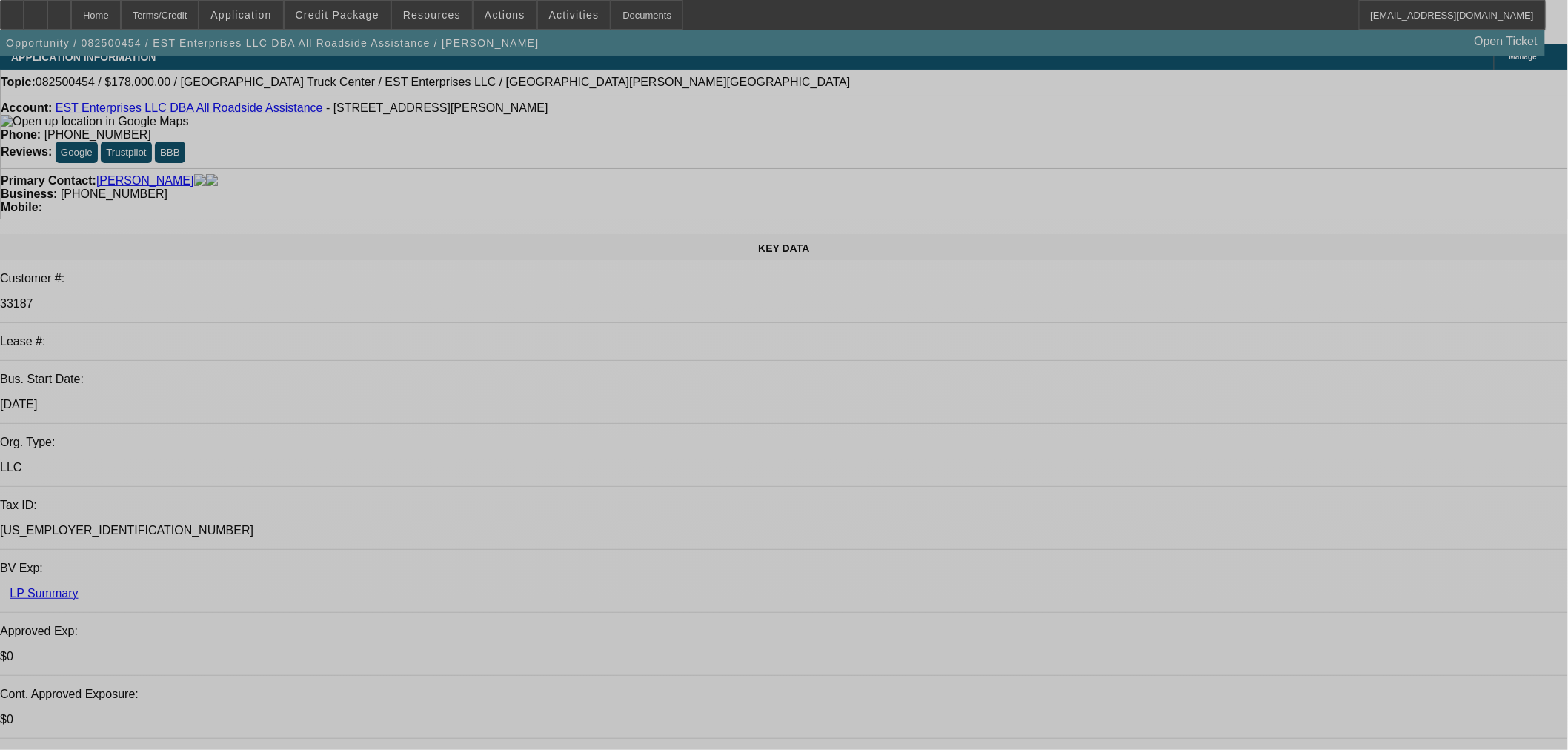
select select "0"
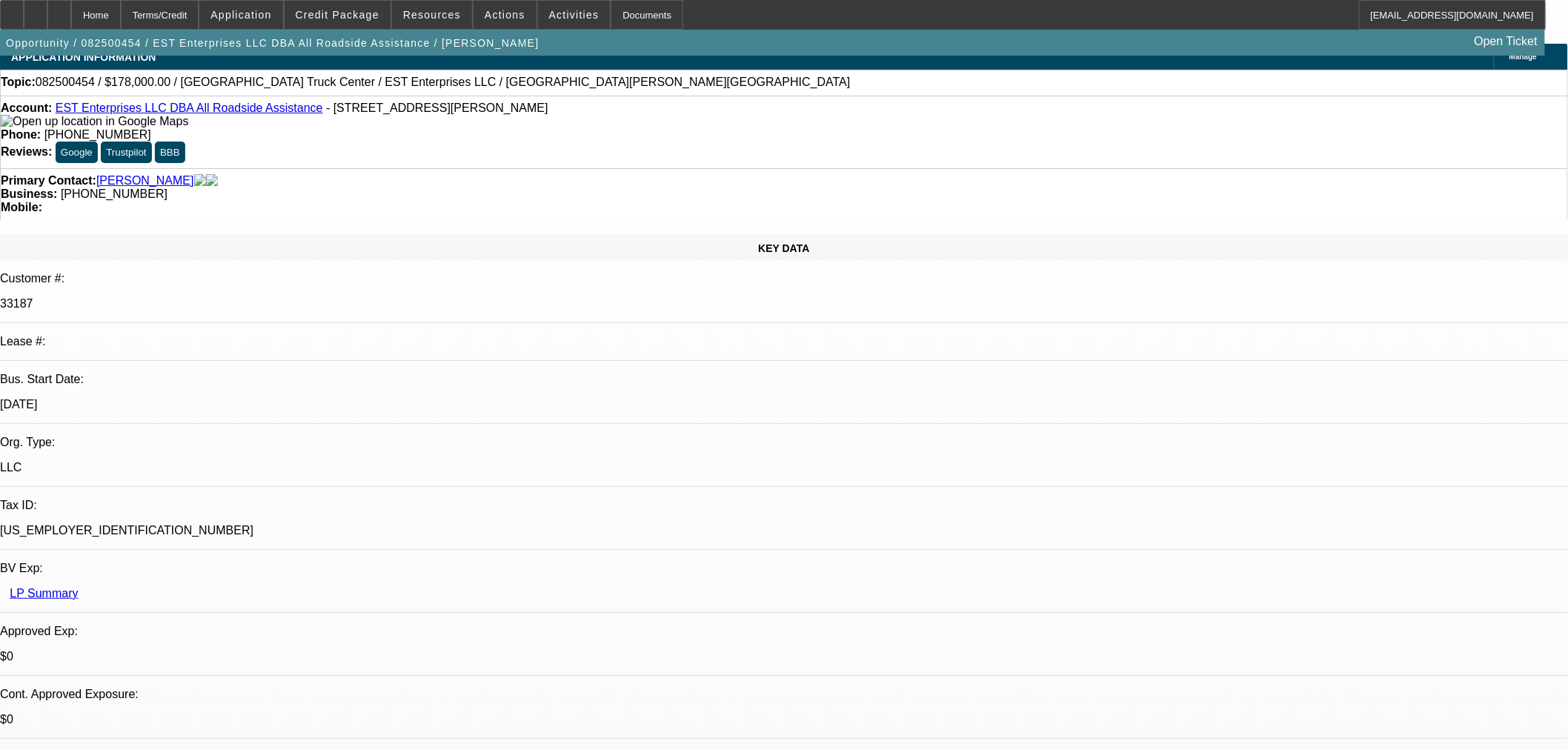
select select "2"
select select "0.1"
select select "4"
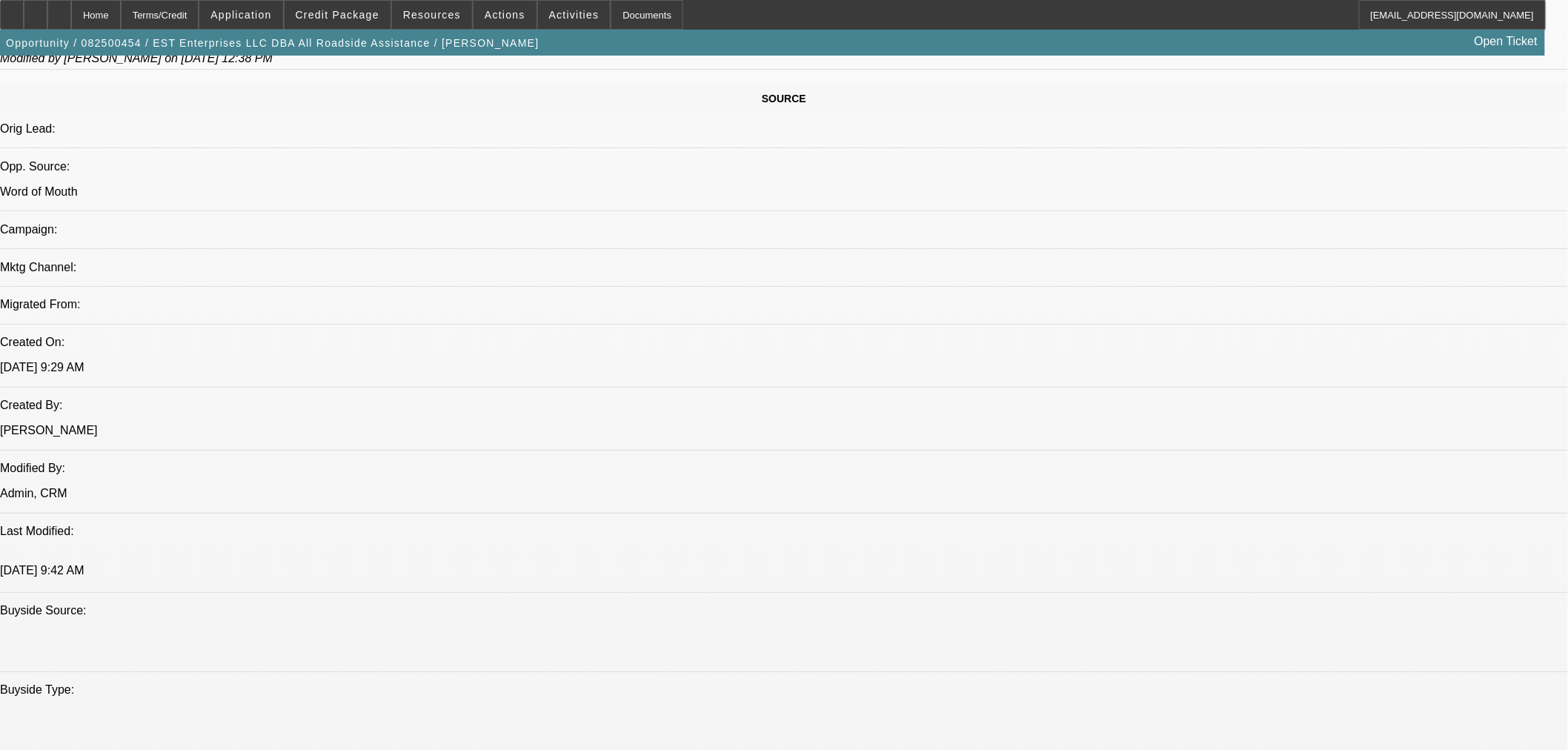
scroll to position [741, 0]
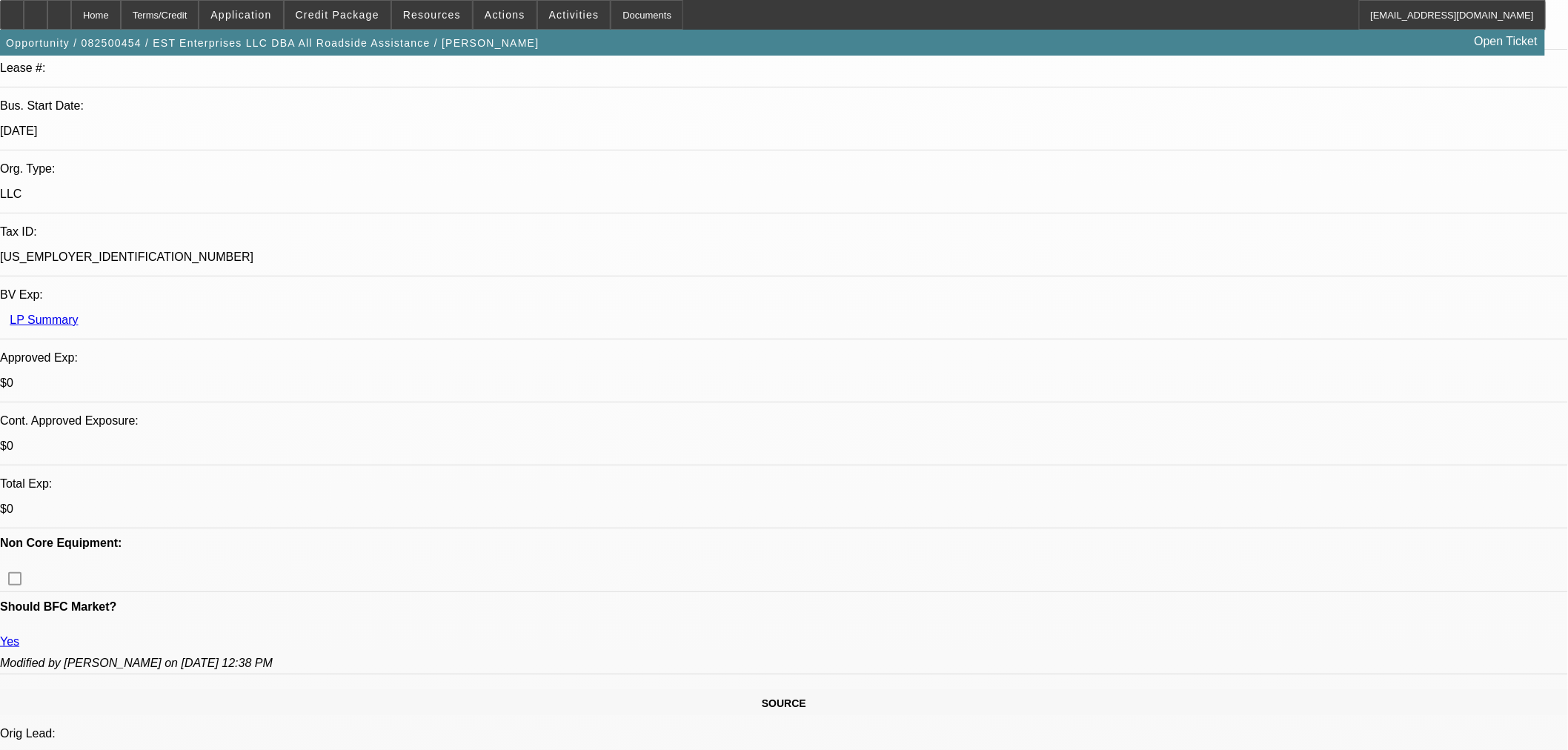
scroll to position [83, 0]
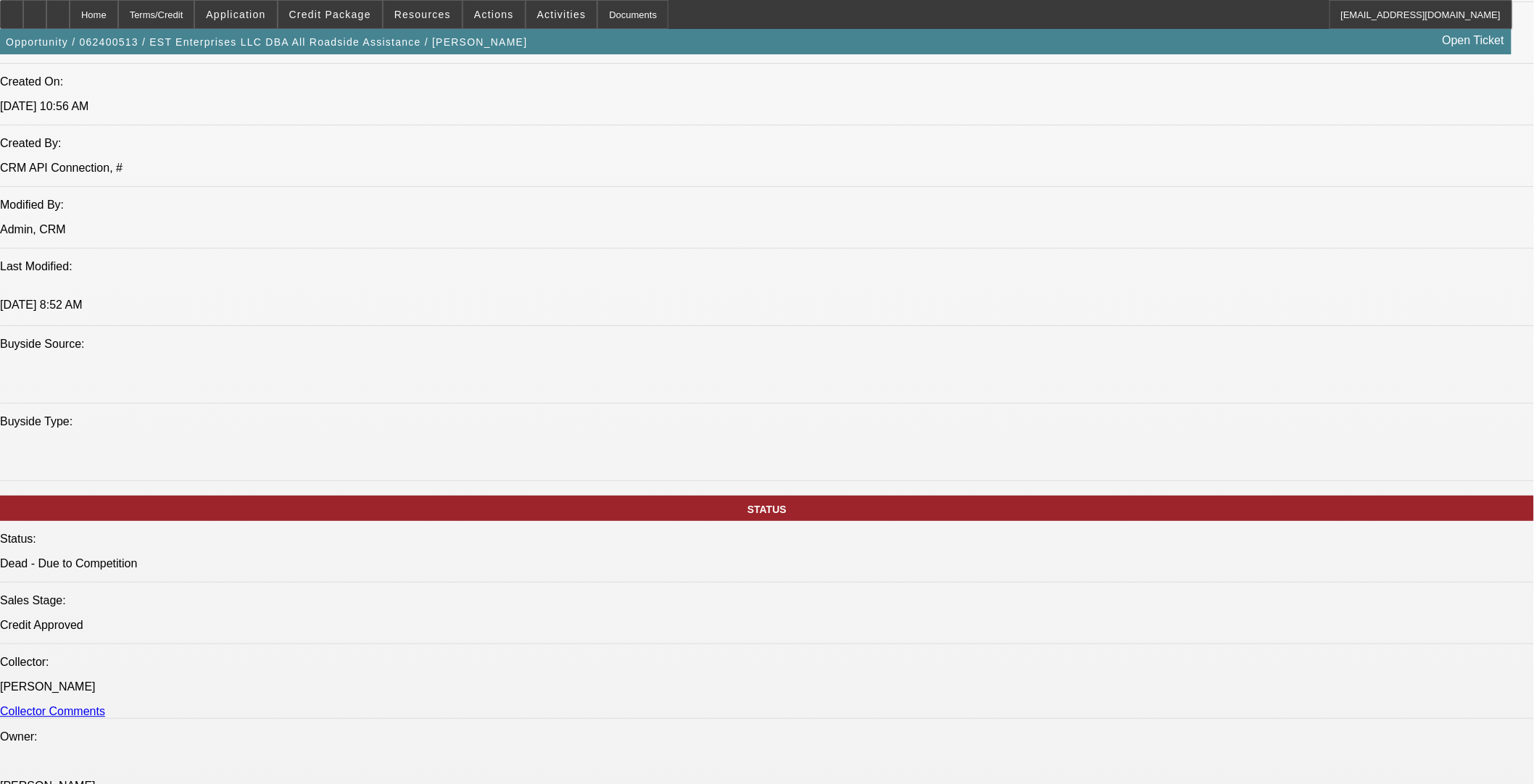
select select "0.1"
select select "2"
select select "0"
select select "6"
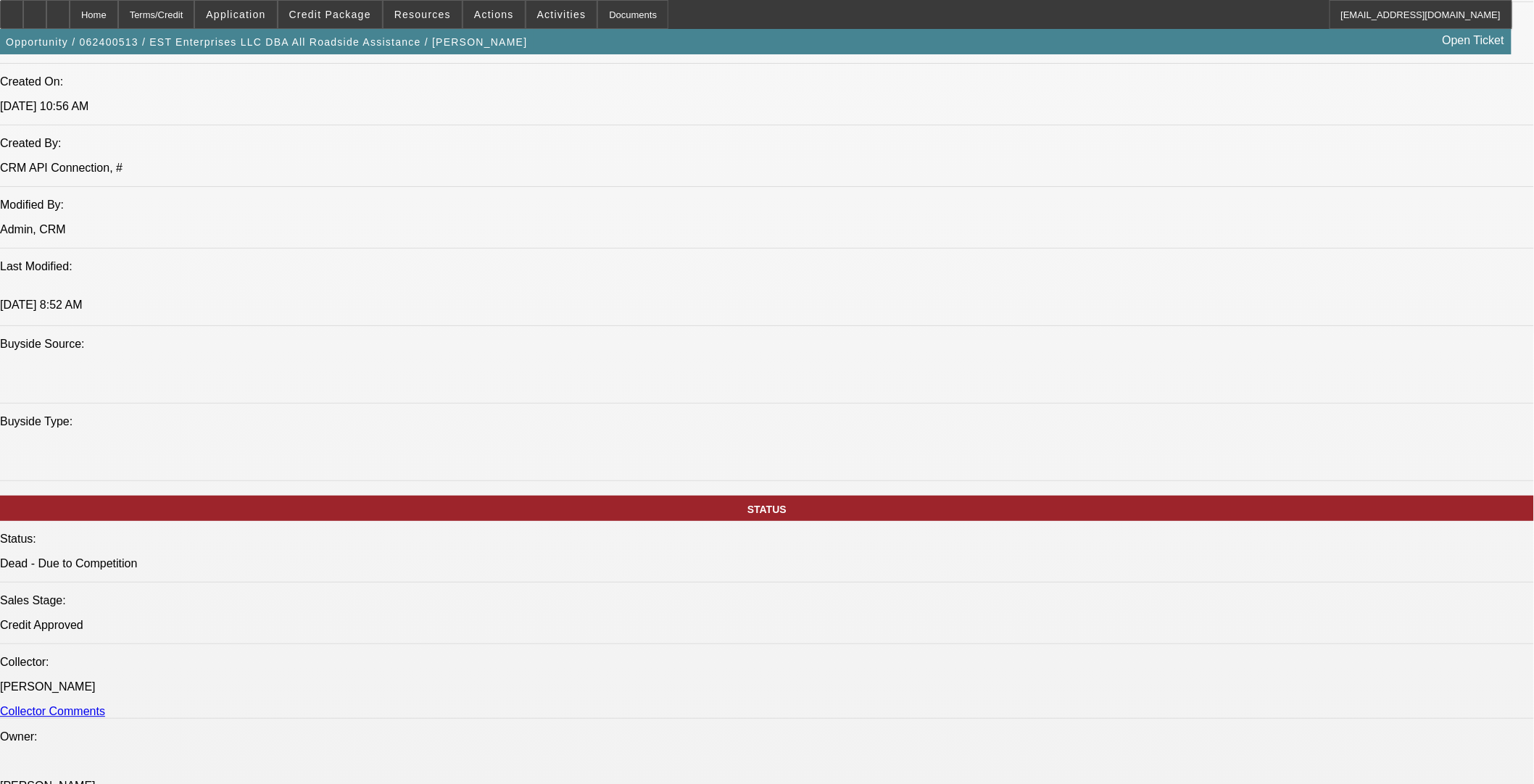
select select "0"
select select "2"
select select "0"
select select "6"
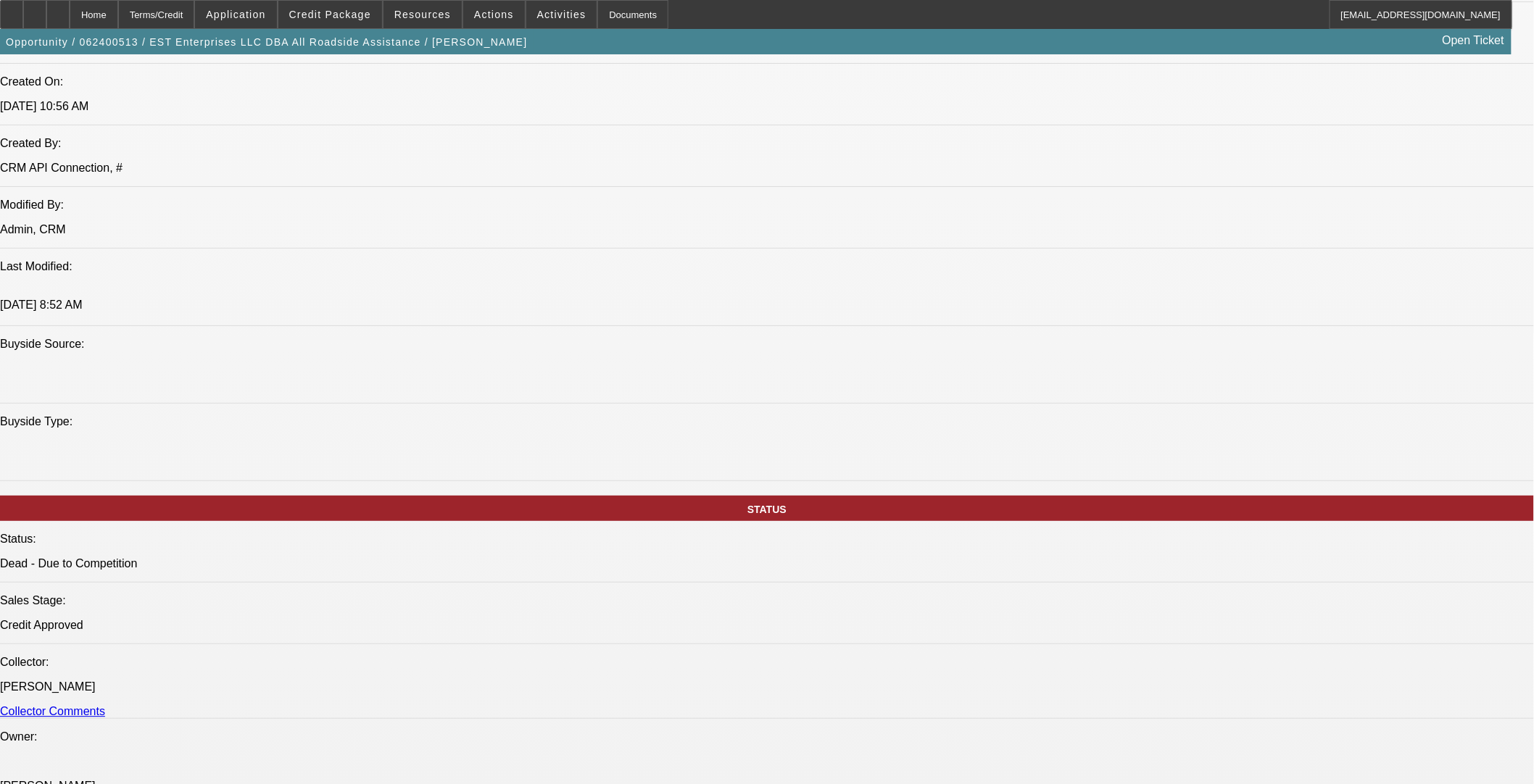
select select "0"
select select "2"
select select "0"
select select "6"
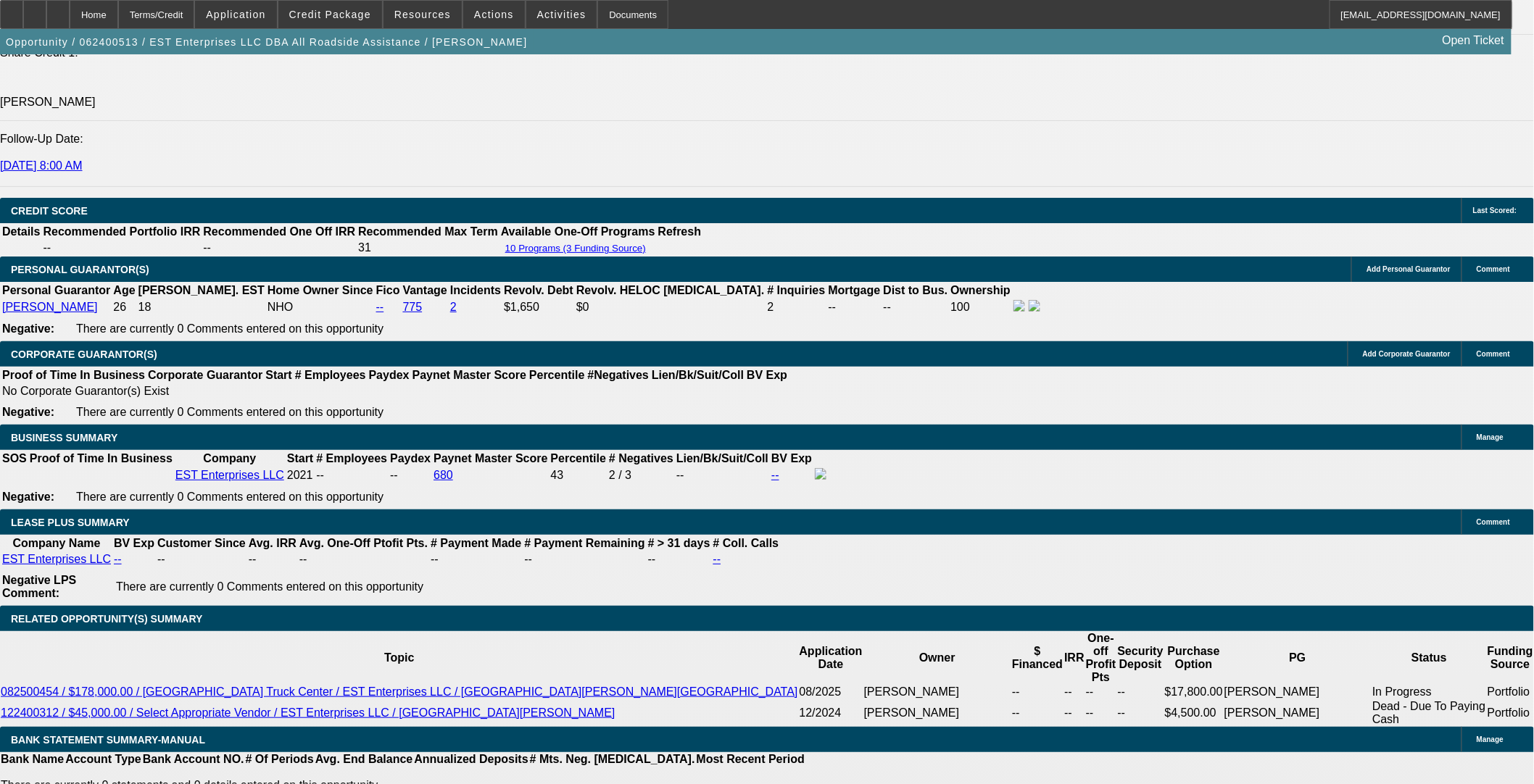
scroll to position [1799, 0]
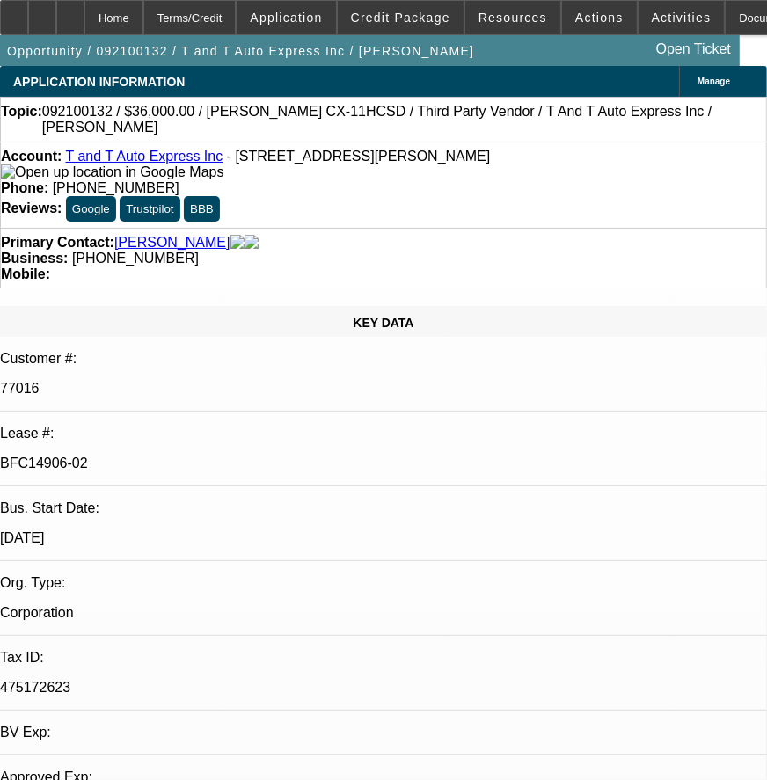
select select "0.1"
select select "2"
select select "0"
select select "2"
select select "0"
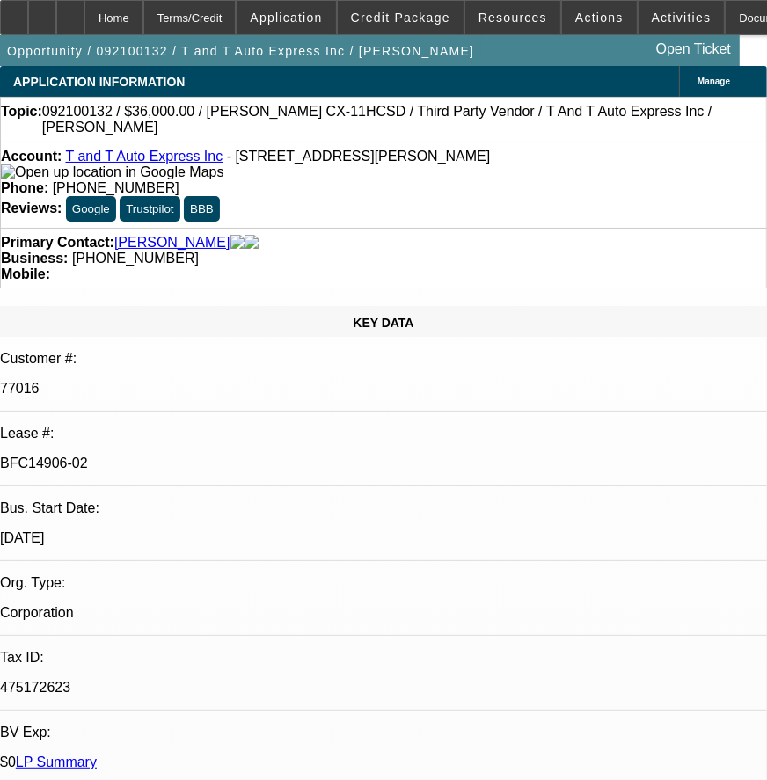
select select "1"
select select "2"
select select "6"
select select "1"
select select "2"
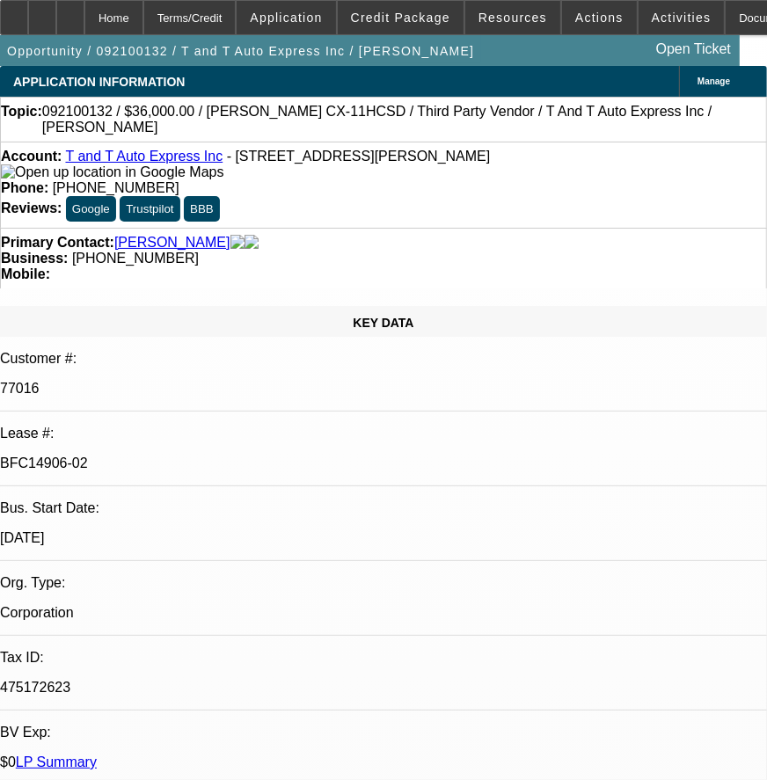
select select "6"
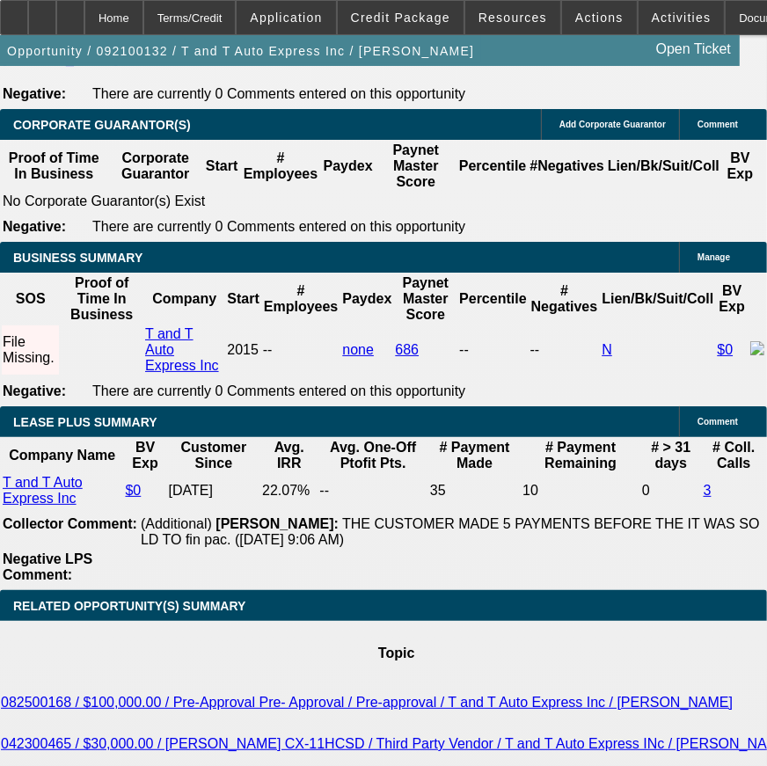
scroll to position [3126, 0]
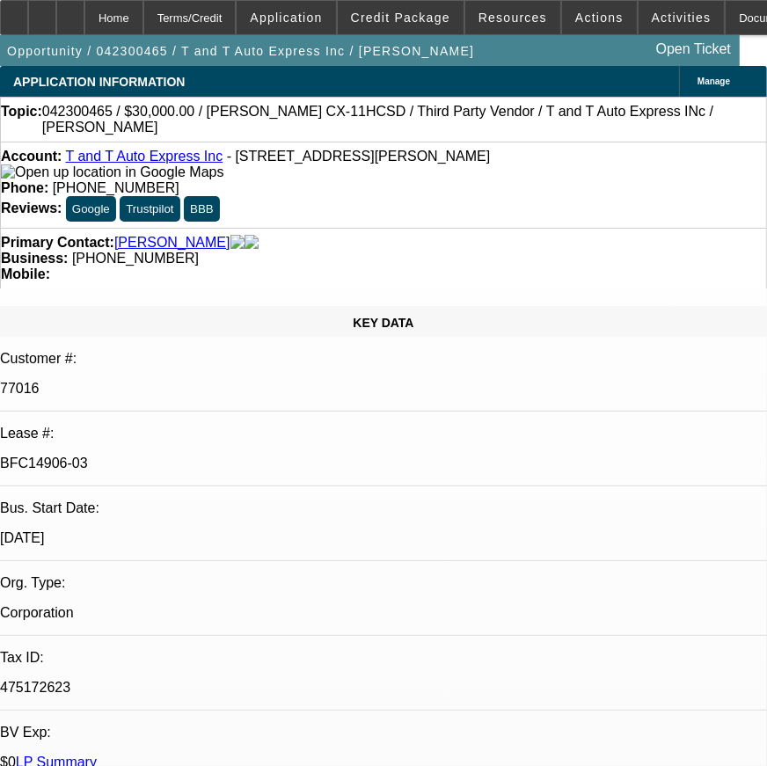
select select "0"
select select "2"
select select "0"
select select "6"
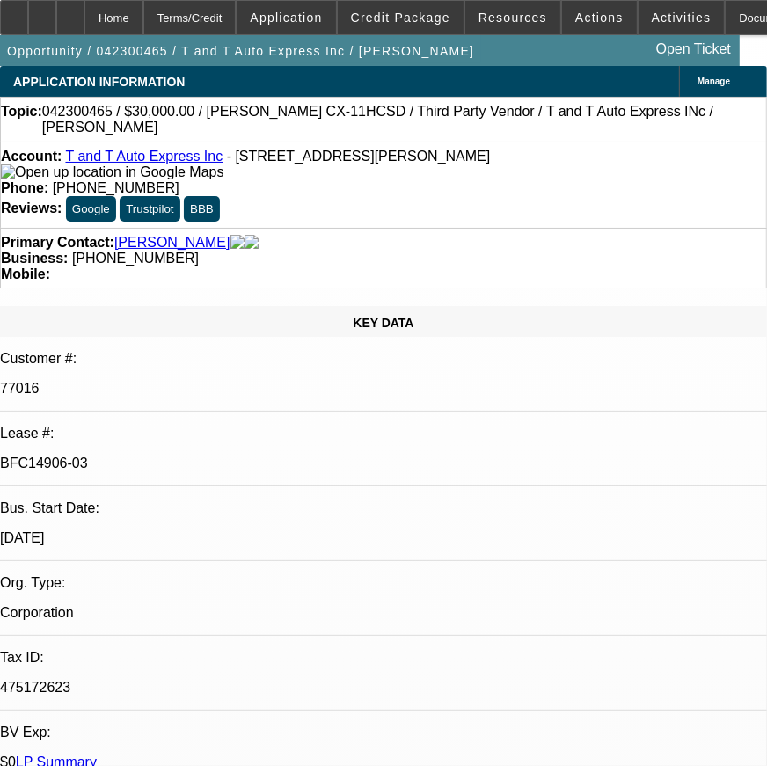
select select "0"
select select "2"
select select "0"
select select "6"
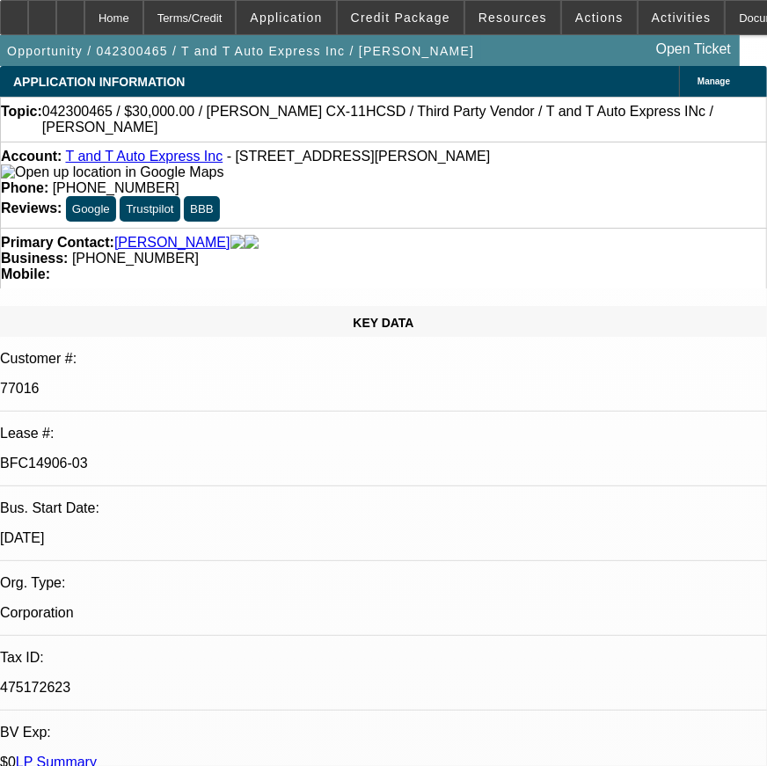
select select "0"
select select "2"
select select "0"
select select "6"
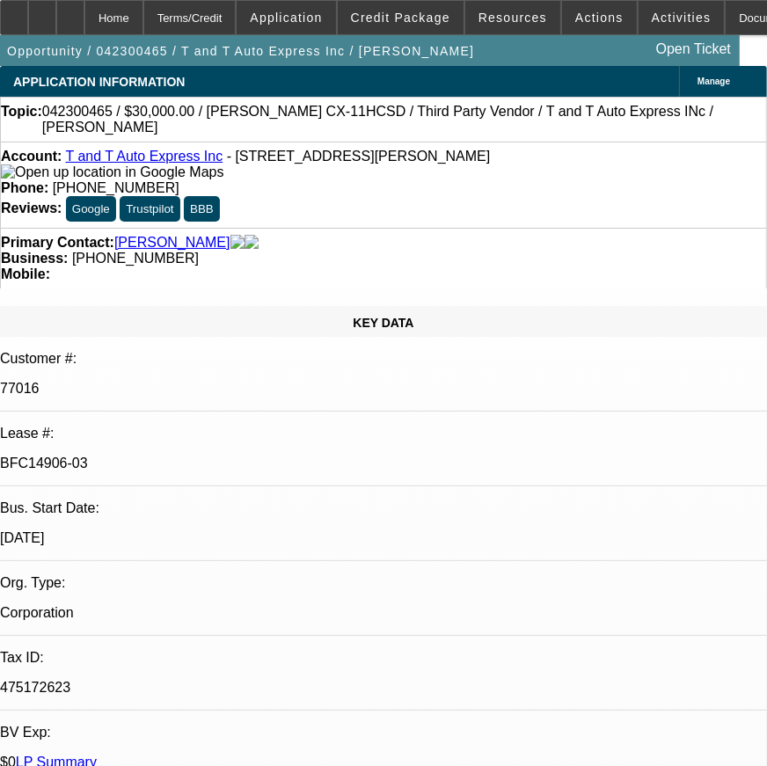
select select "0.1"
select select "2"
select select "0"
select select "6"
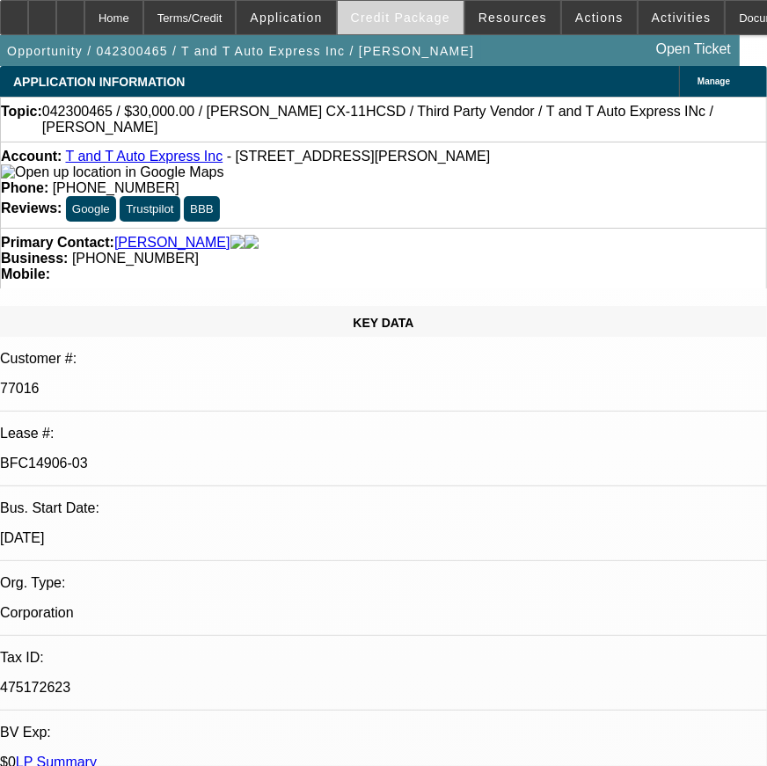
drag, startPoint x: 700, startPoint y: 7, endPoint x: 461, endPoint y: 11, distance: 239.2
click at [462, 15] on div "Home Terms/Credit Application Credit Package Resources Actions Activities Docum…" at bounding box center [527, 17] width 1055 height 35
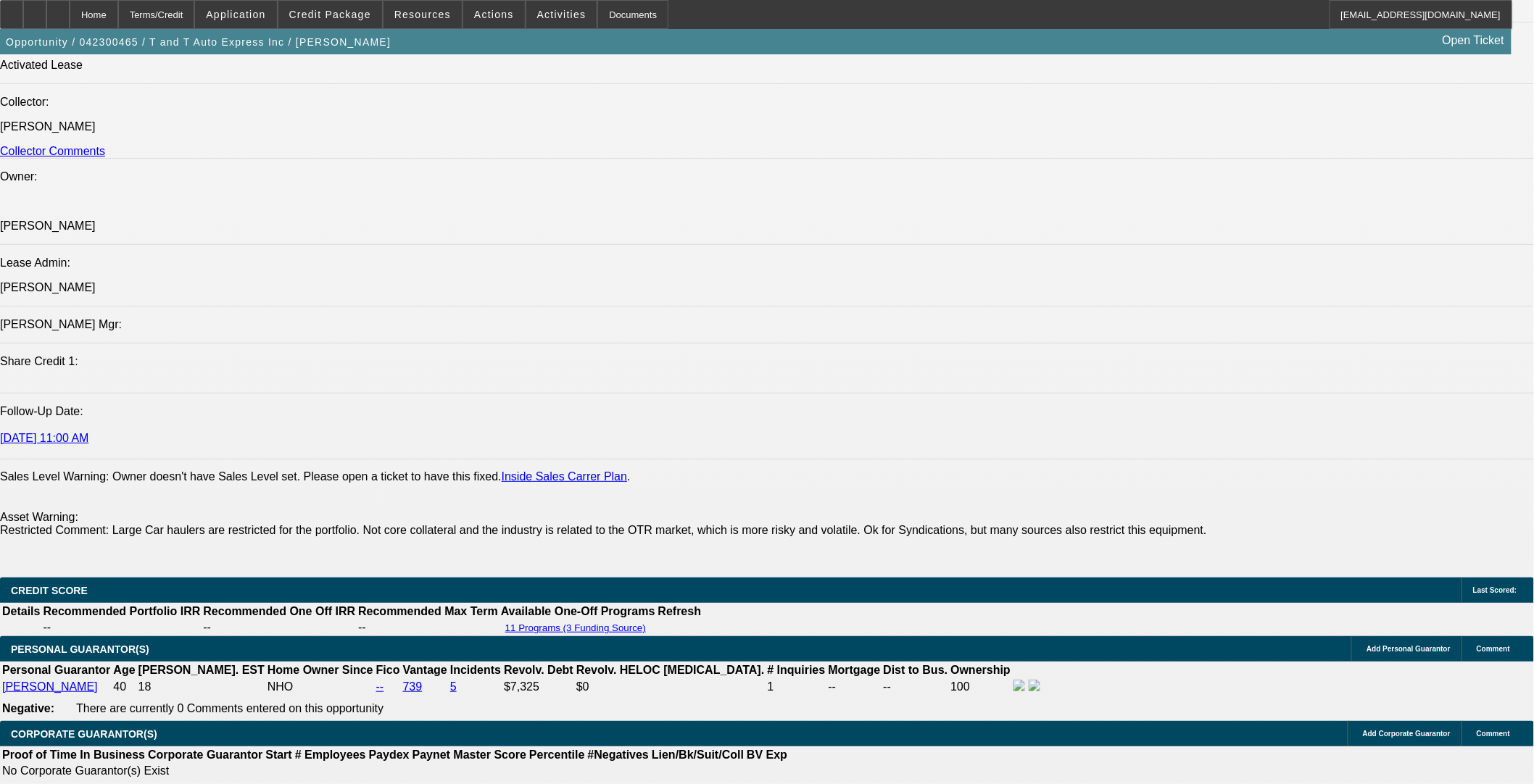
scroll to position [1932, 0]
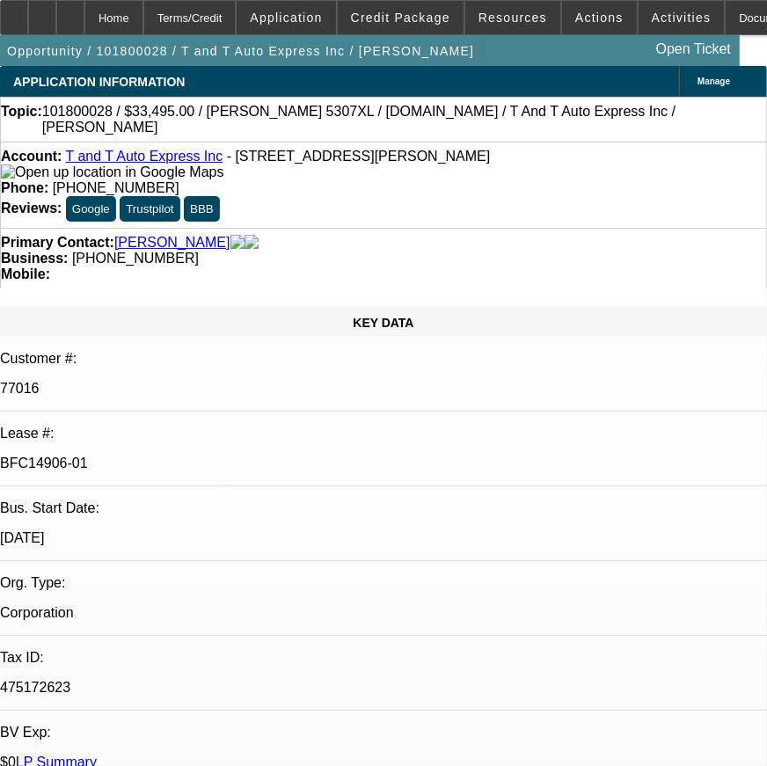
select select "0"
select select "2"
select select "0"
select select "6"
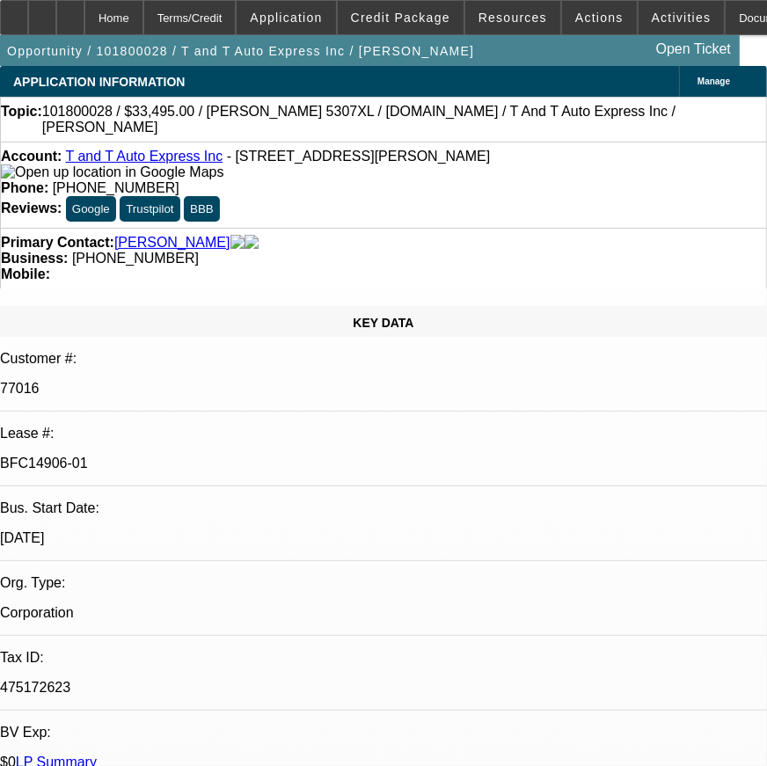
select select "0"
select select "2"
select select "0"
select select "6"
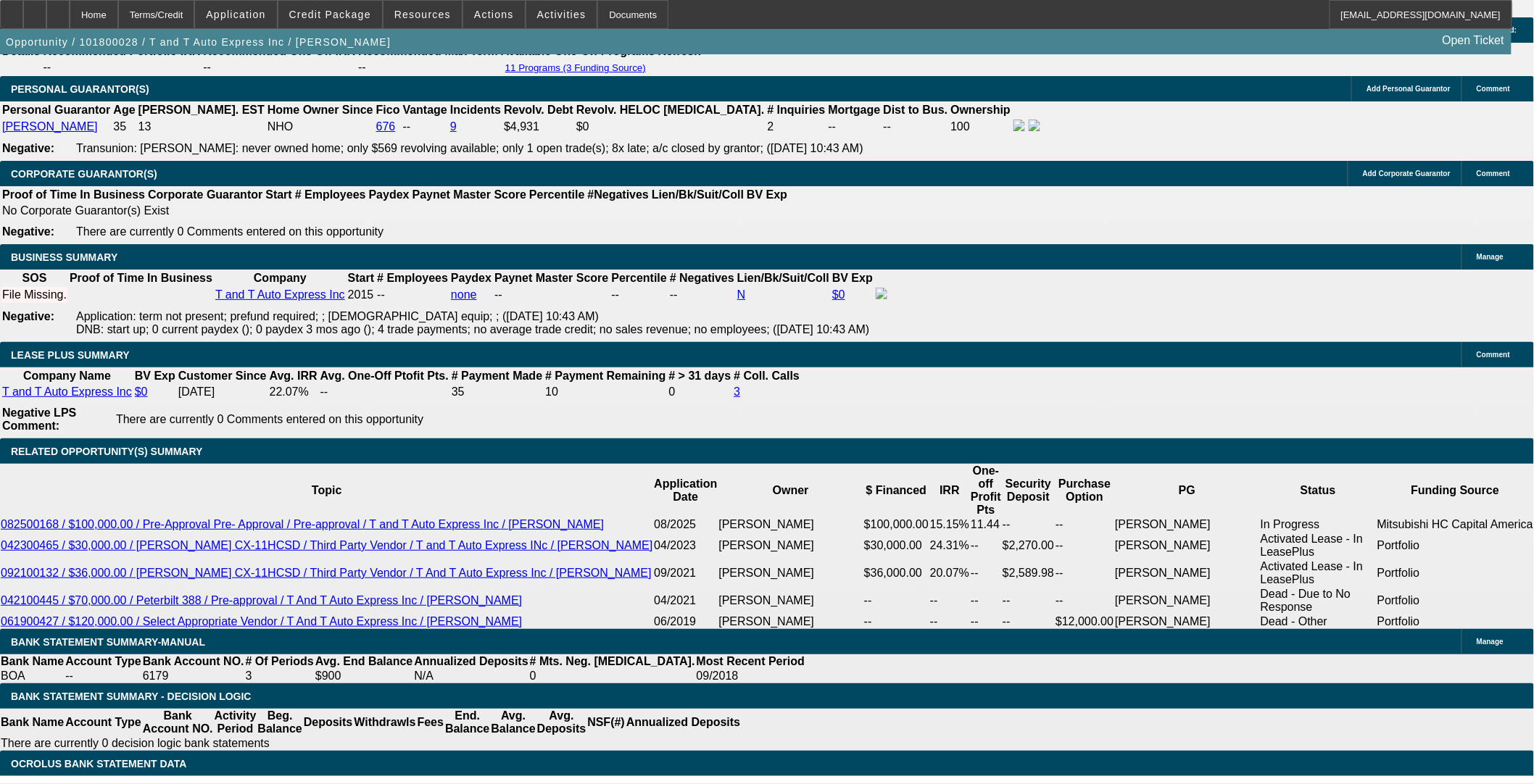
scroll to position [2093, 0]
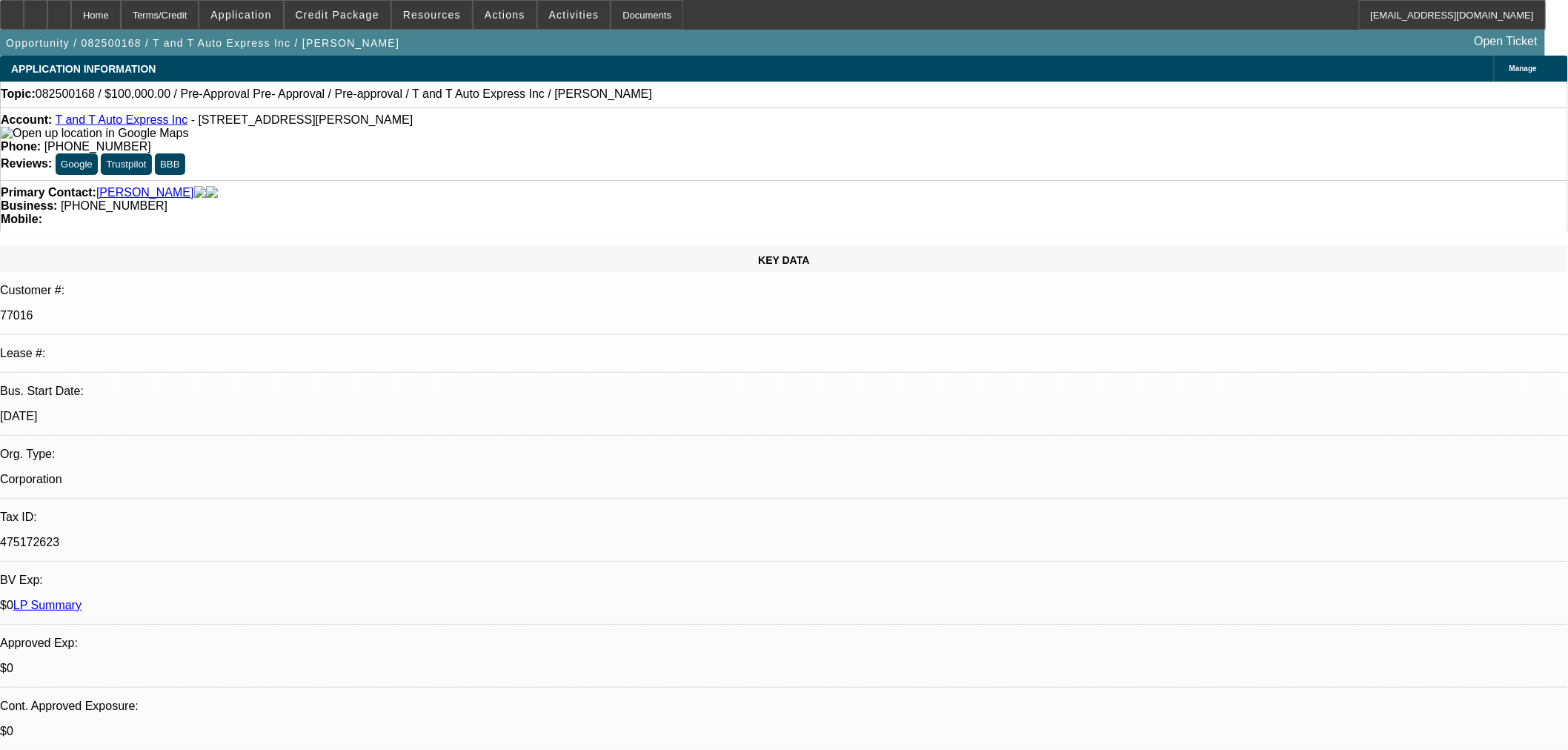
select select "0"
select select "6"
select select "0"
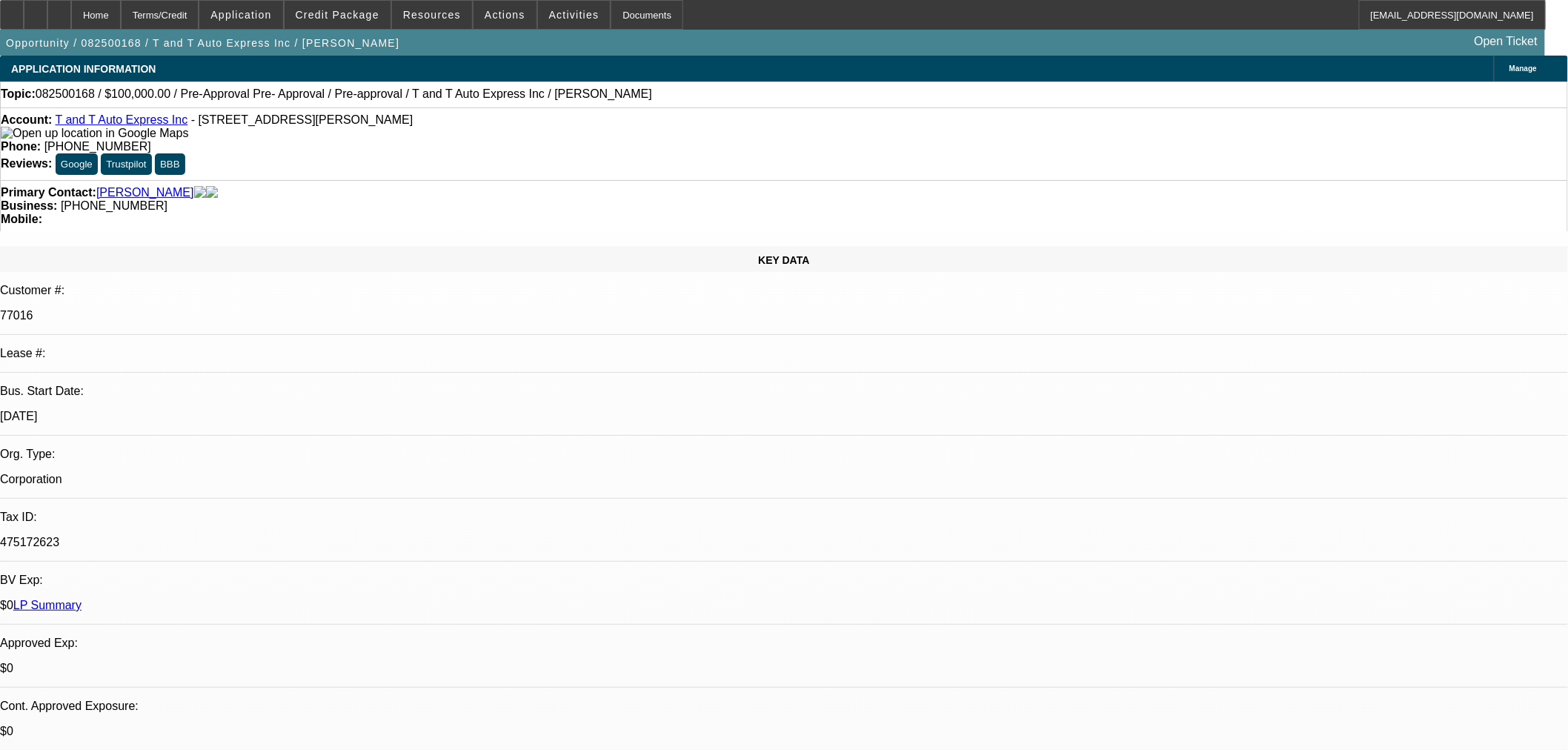
select select "0"
select select "6"
select select "0"
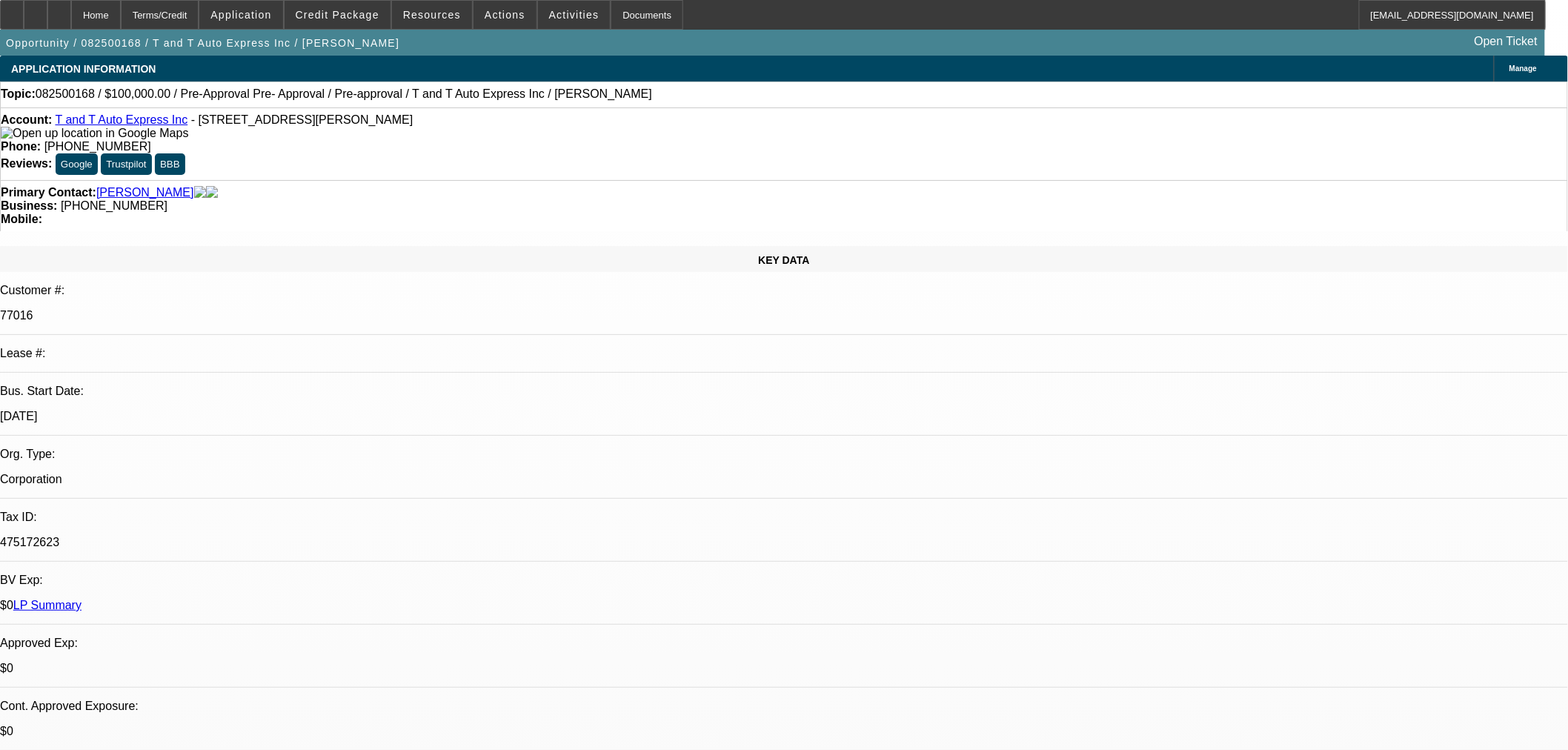
select select "0"
select select "6"
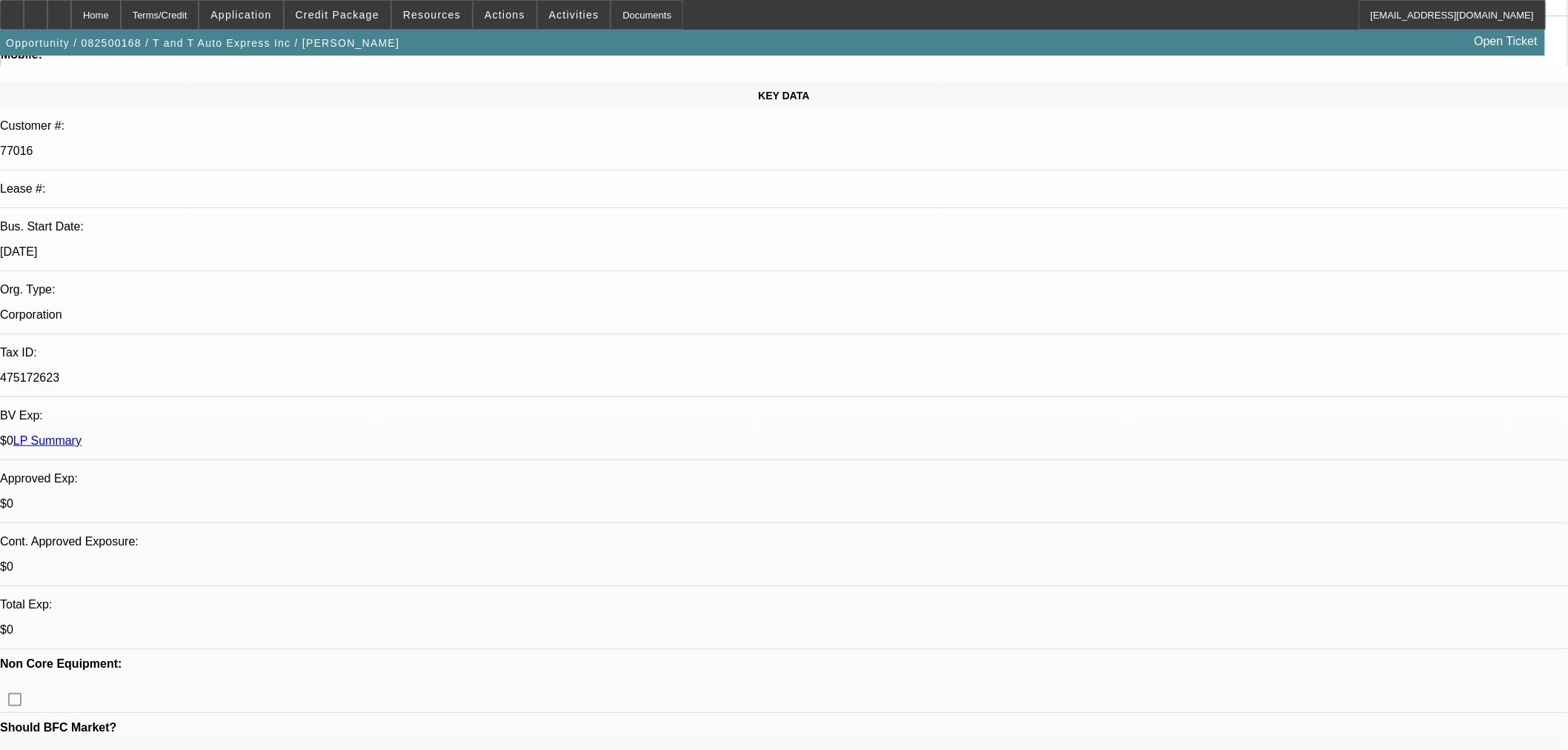
scroll to position [0, 0]
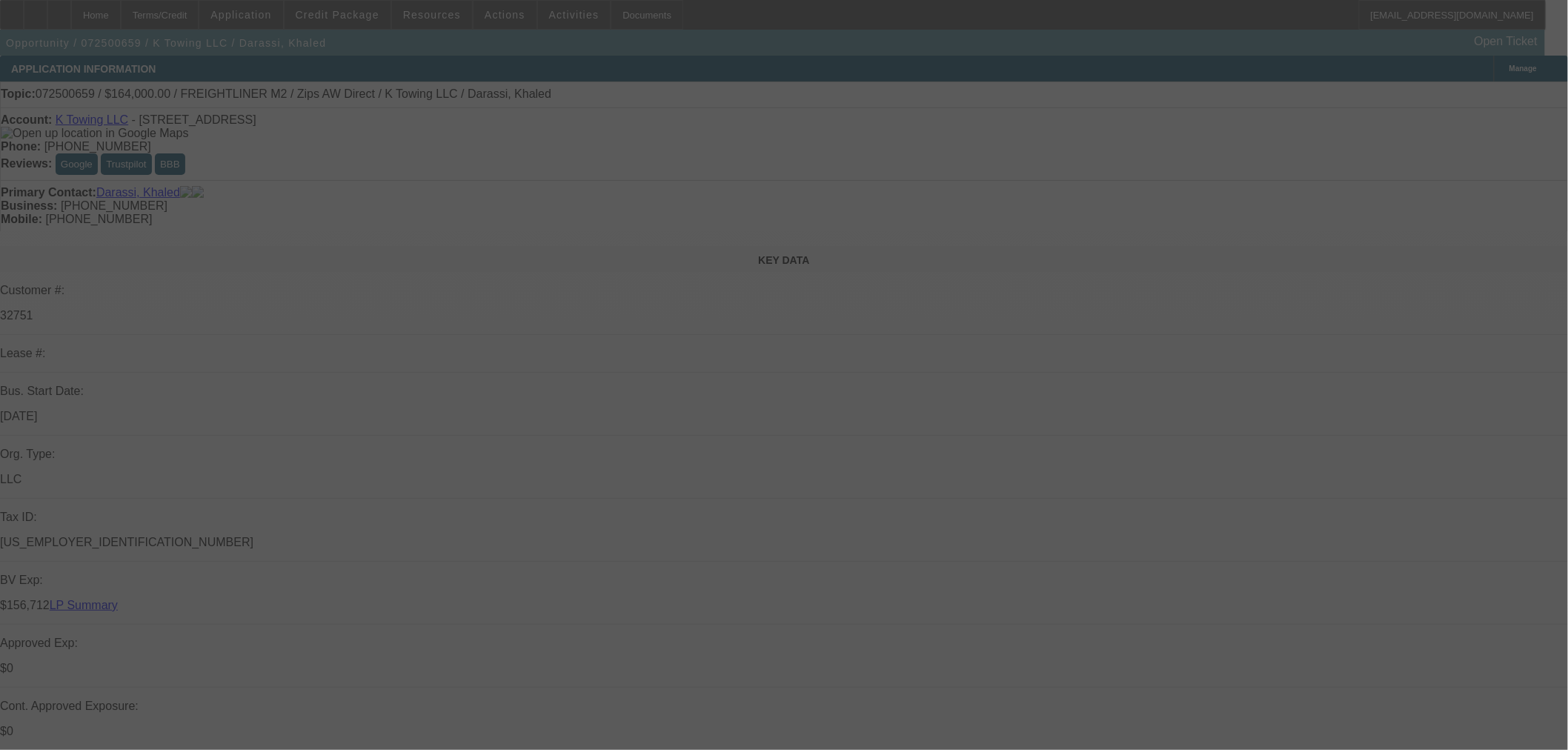
select select "0"
select select "6"
select select "0"
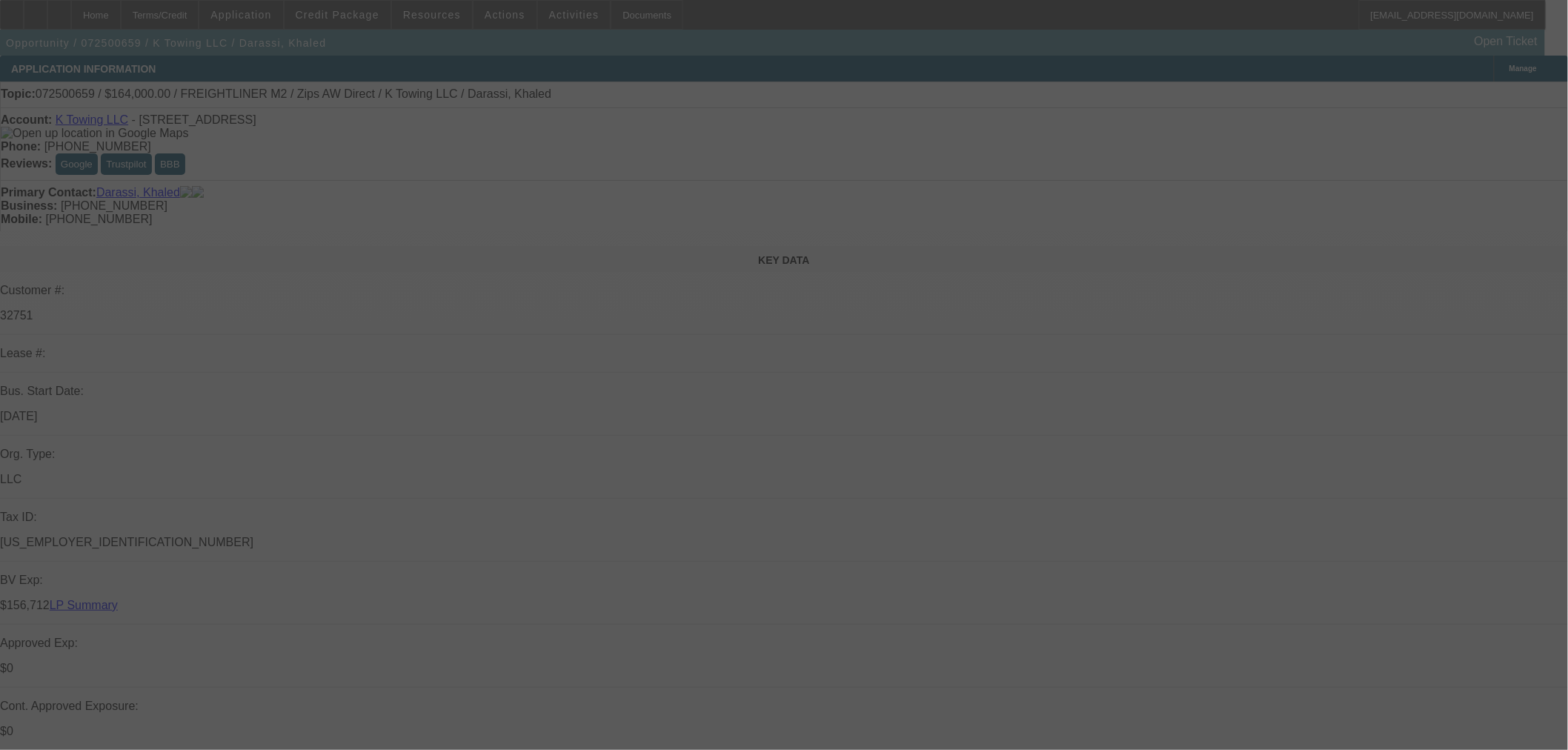
select select "2"
select select "0"
select select "6"
select select "0"
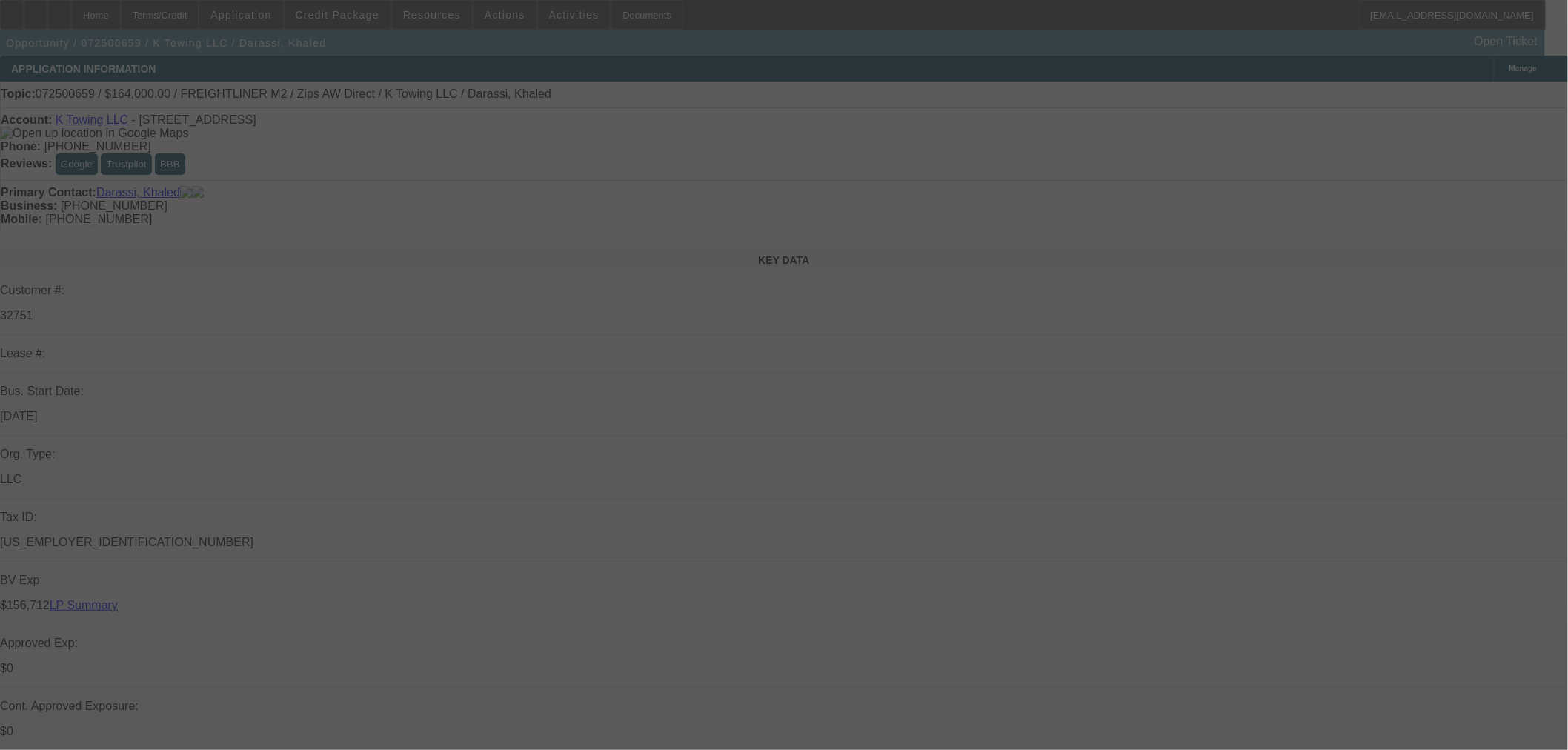
select select "0"
select select "2"
select select "0"
select select "1"
select select "0"
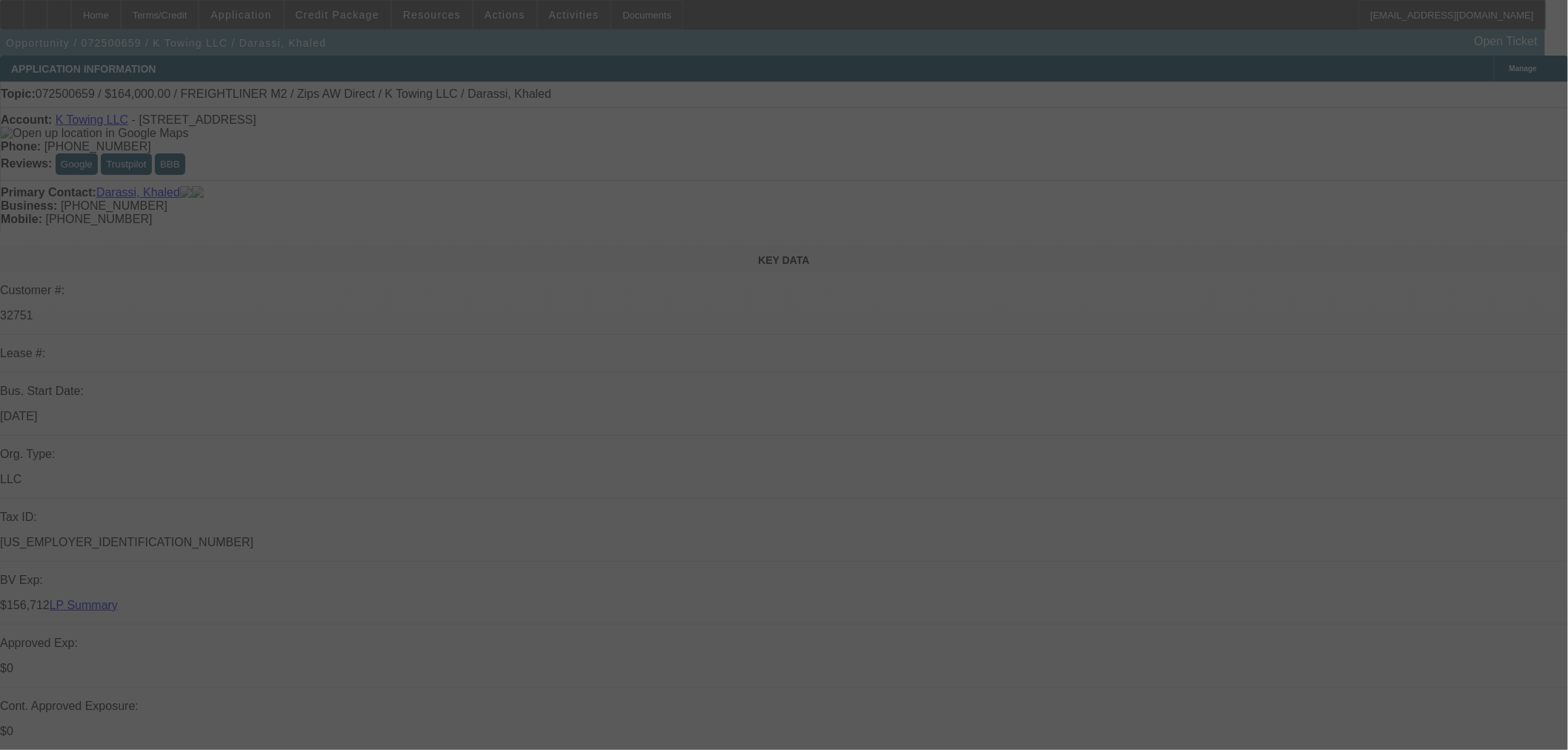
select select "0"
select select "2"
select select "0"
select select "1"
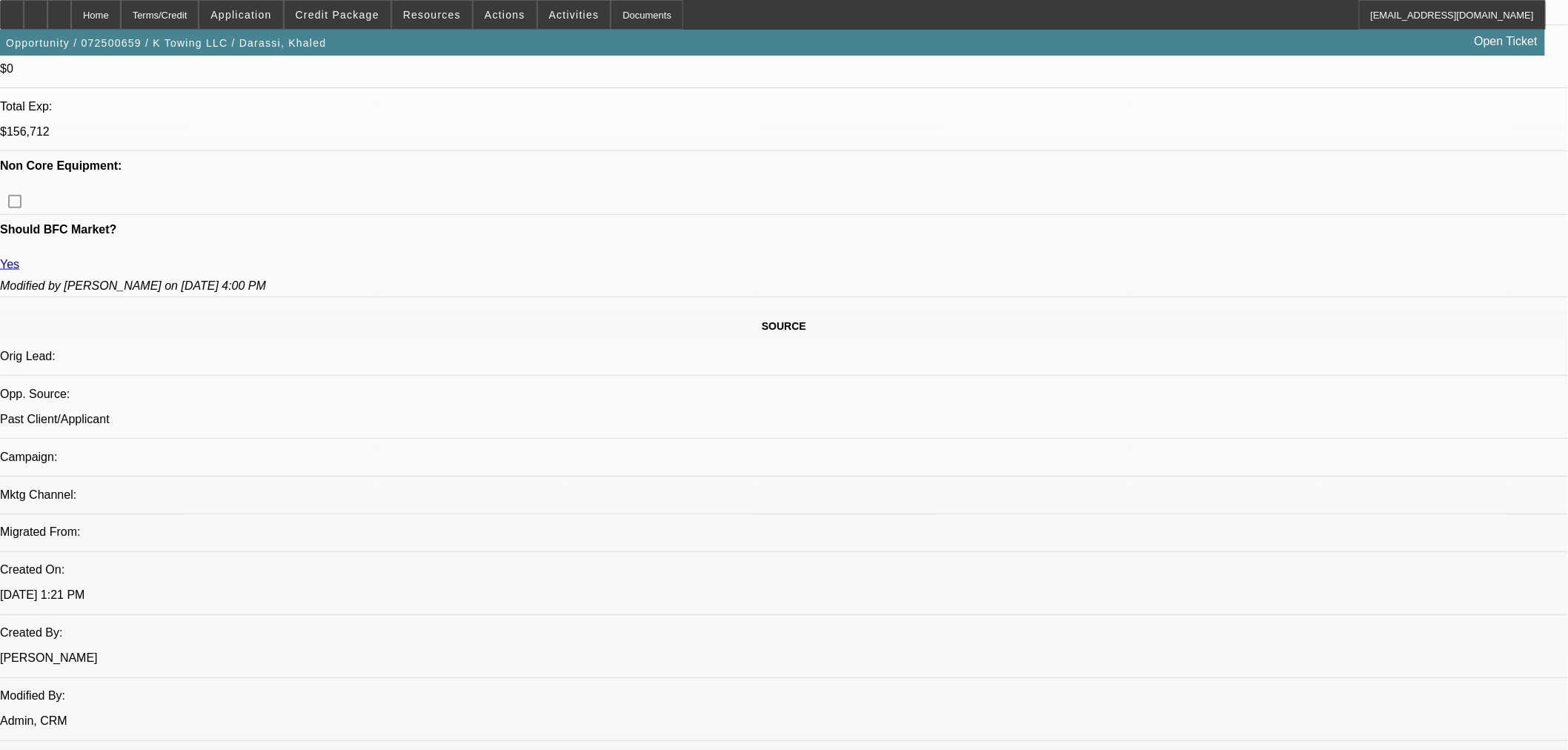
scroll to position [823, 0]
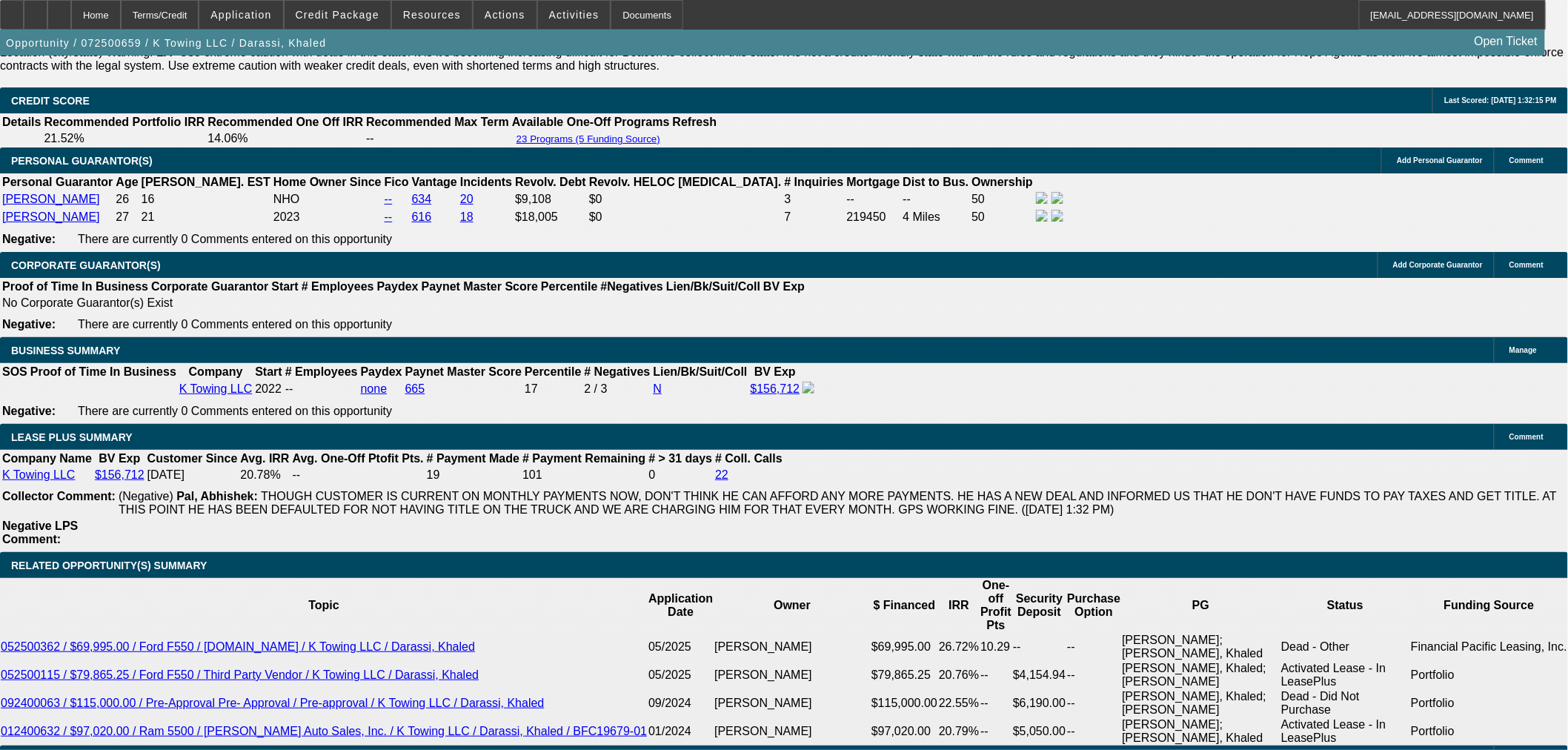
scroll to position [2387, 0]
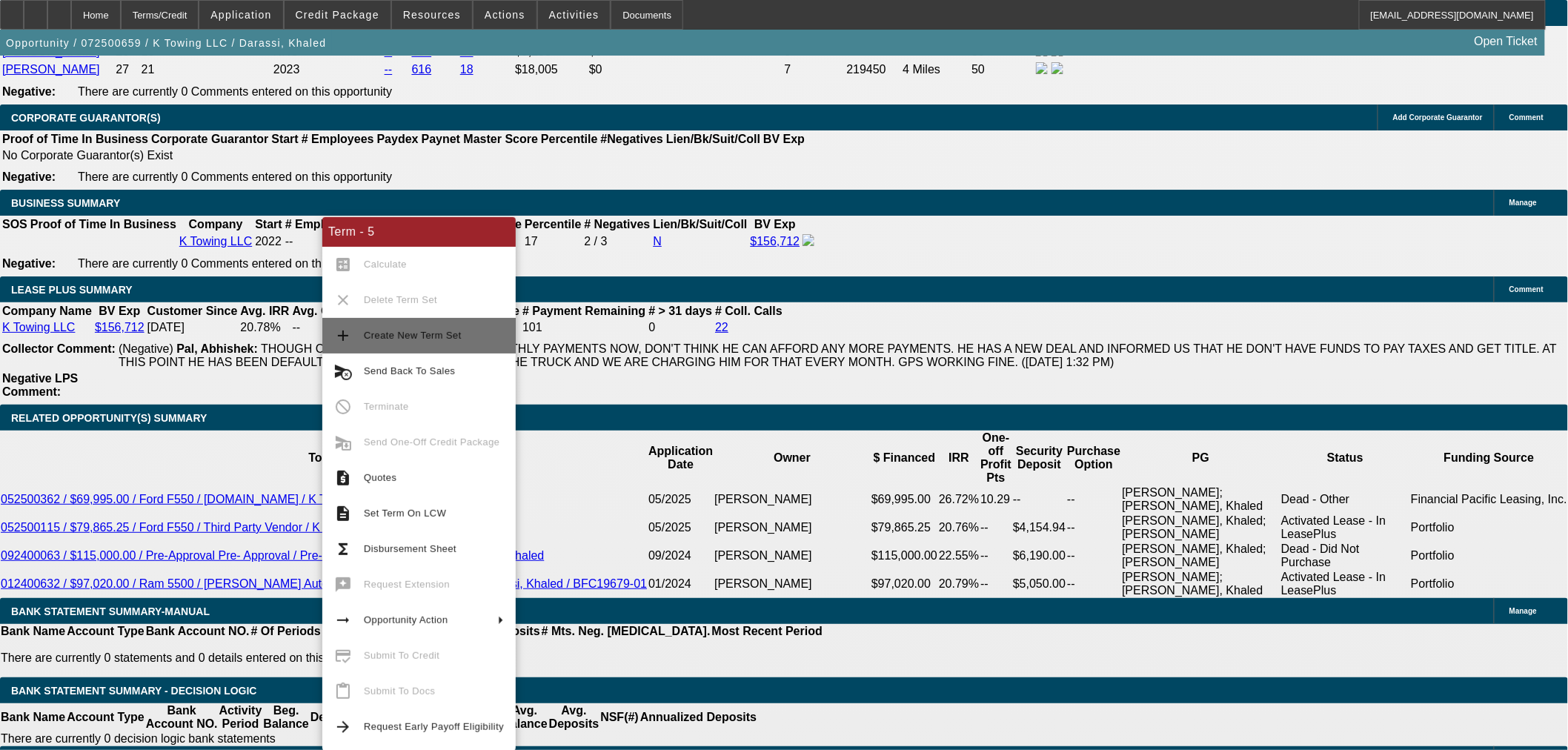
click at [471, 340] on span "Create New Term Set" at bounding box center [434, 335] width 140 height 18
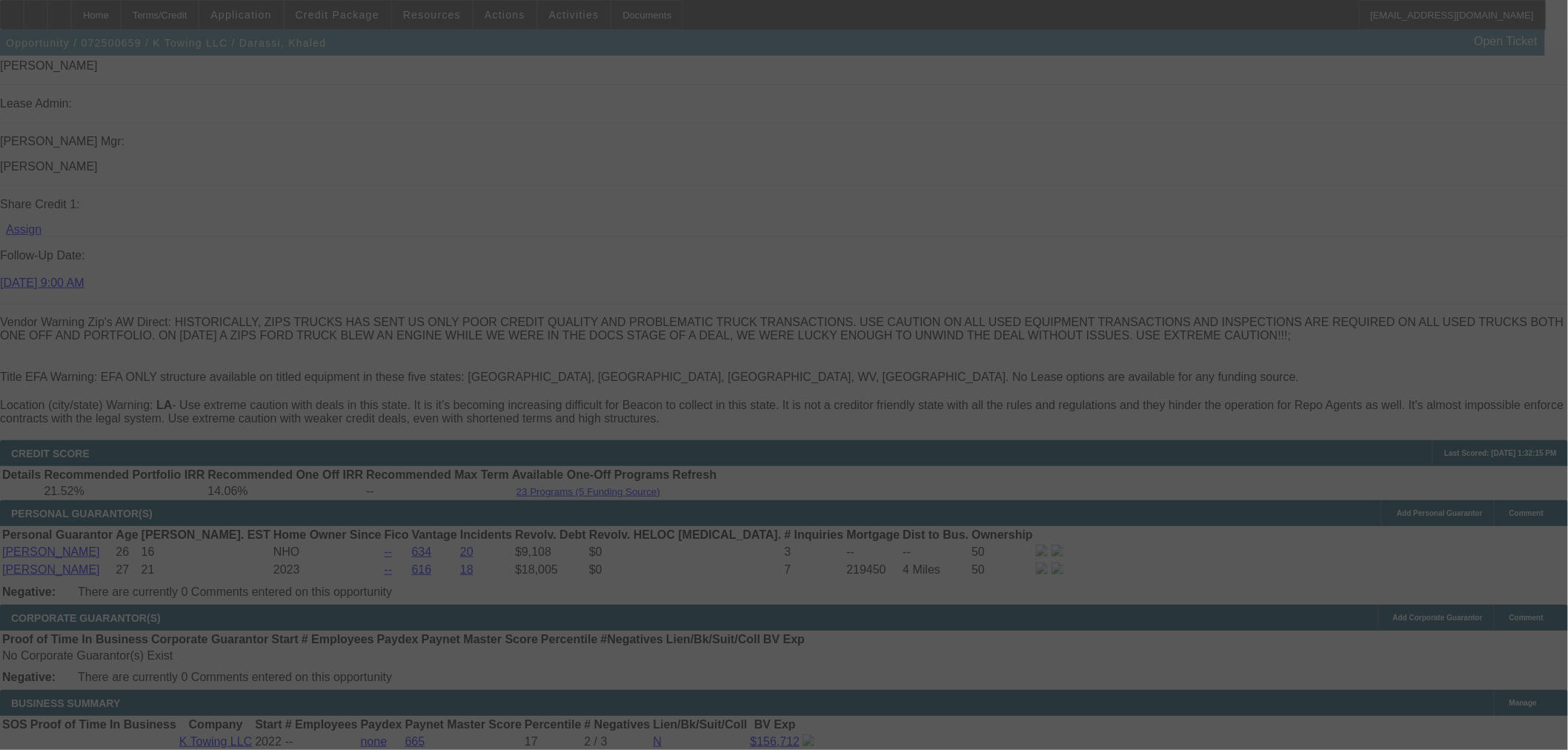
scroll to position [1881, 0]
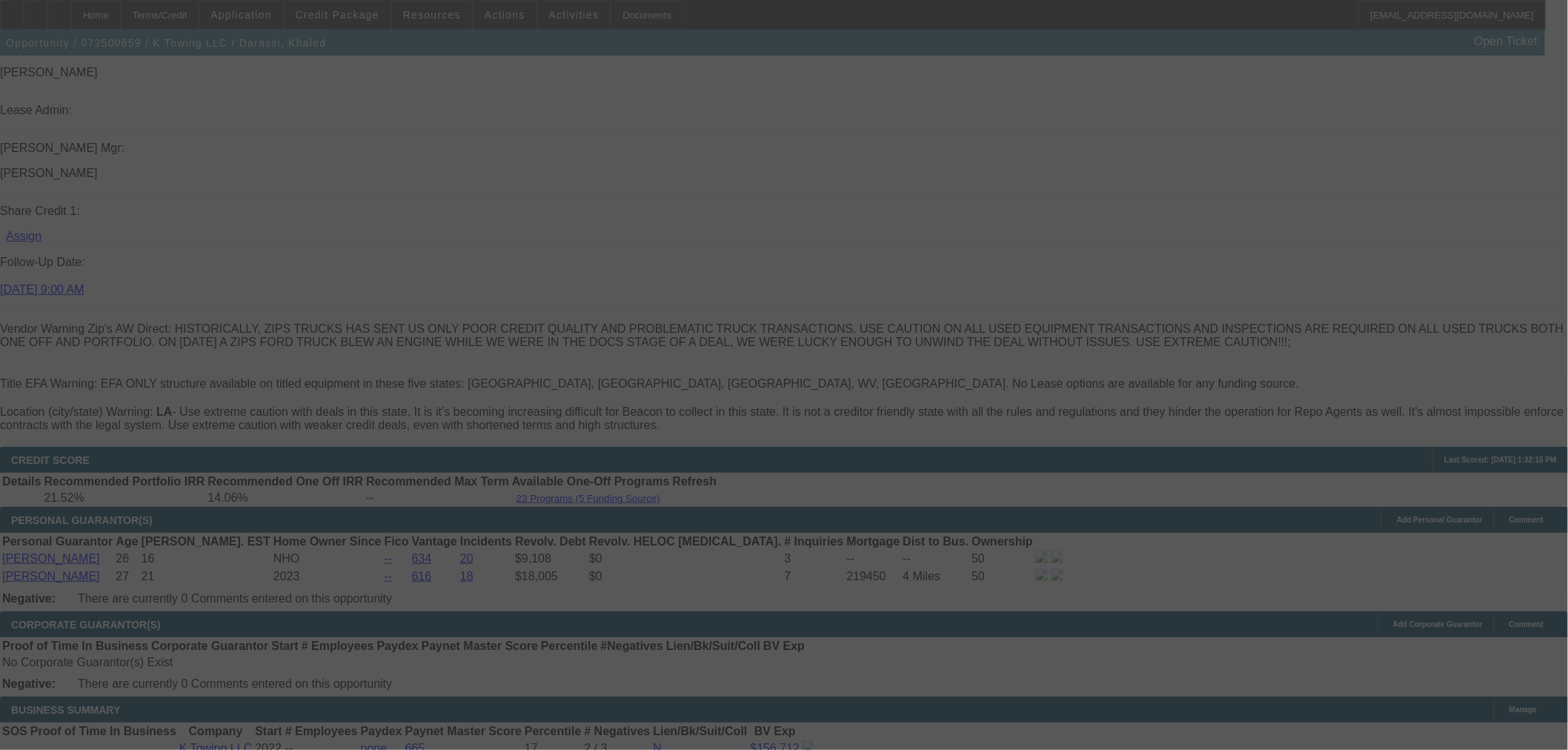
select select "0"
select select "6"
select select "0"
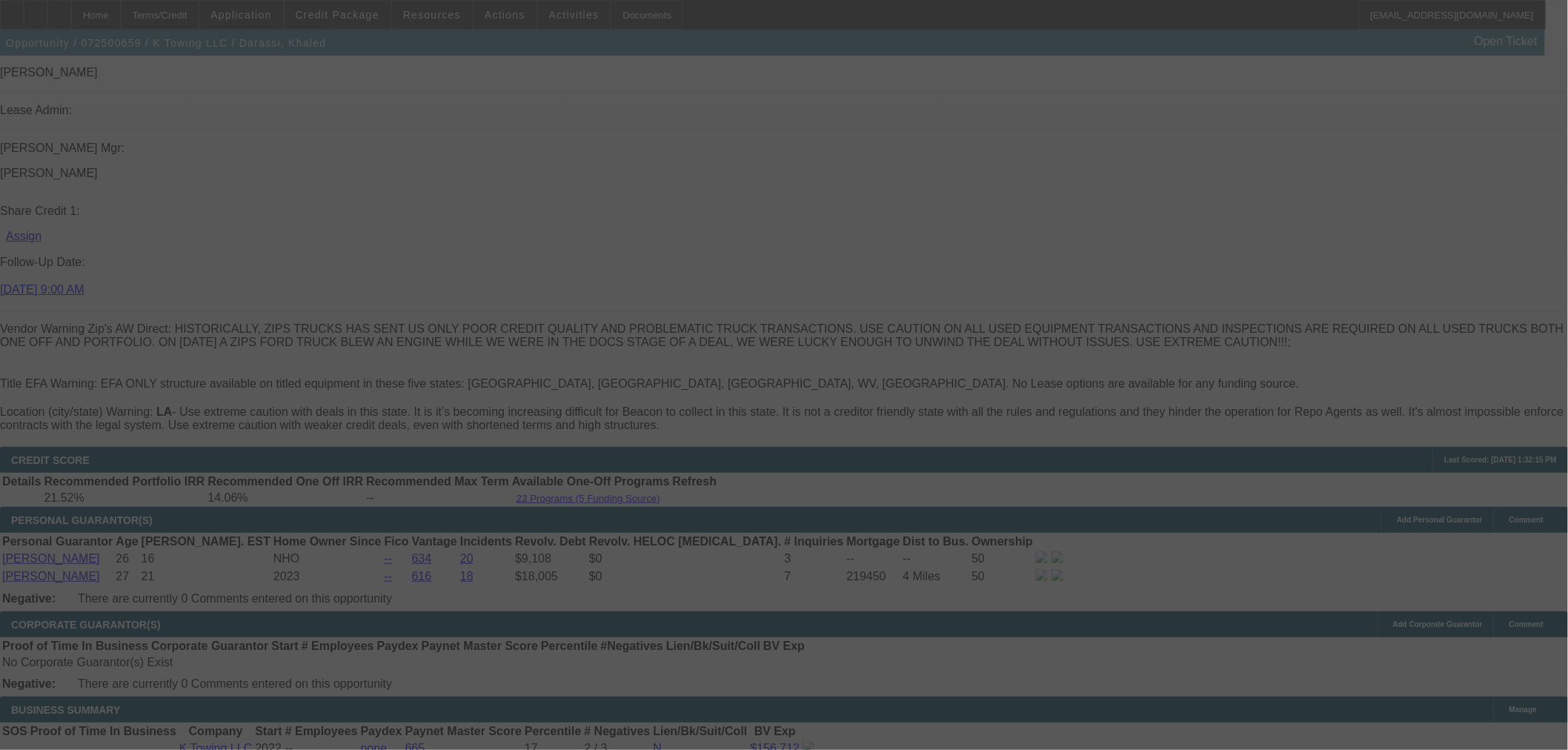
select select "0"
select select "6"
select select "0"
select select "2"
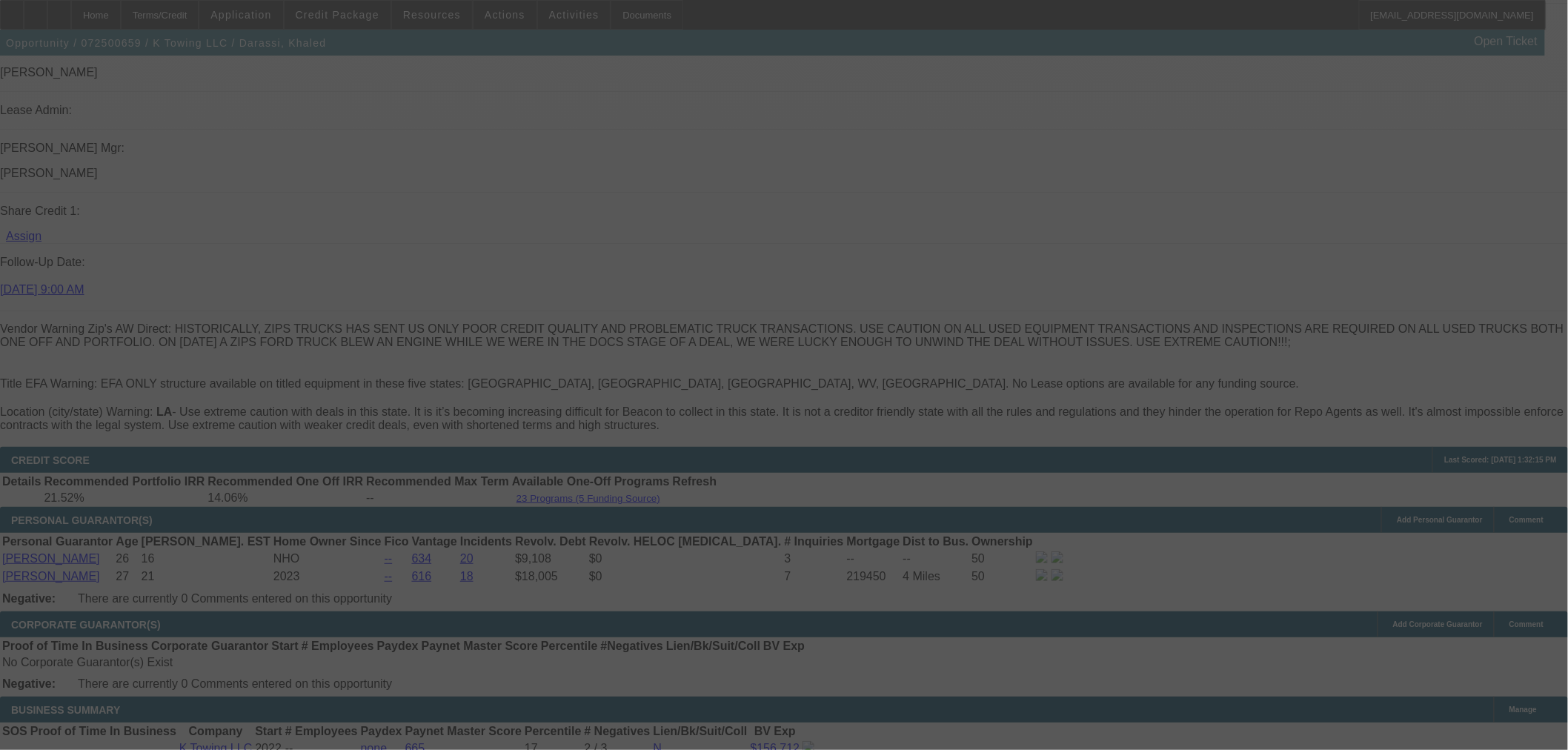
select select "2"
select select "0"
select select "6"
select select "0"
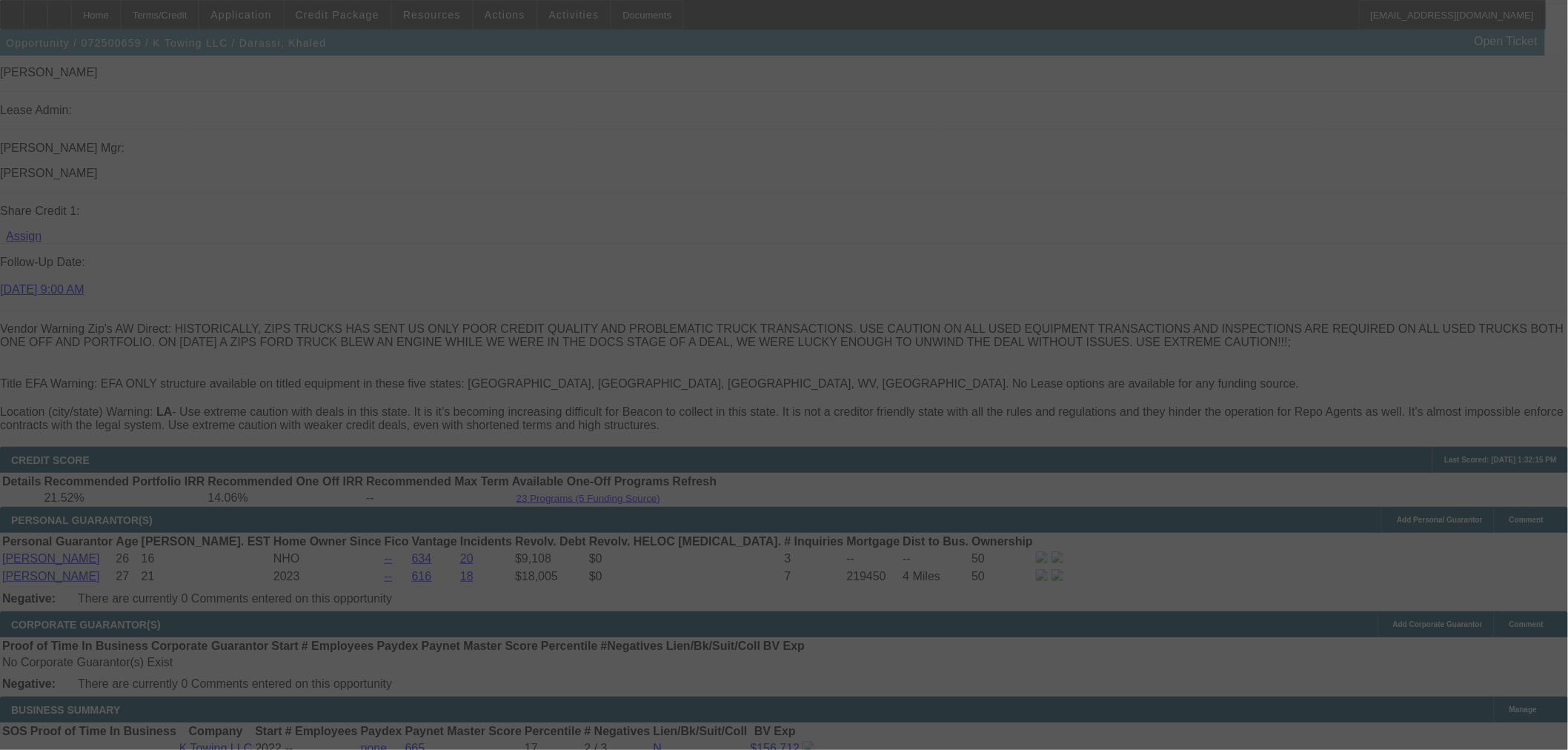
select select "2"
select select "0"
select select "1"
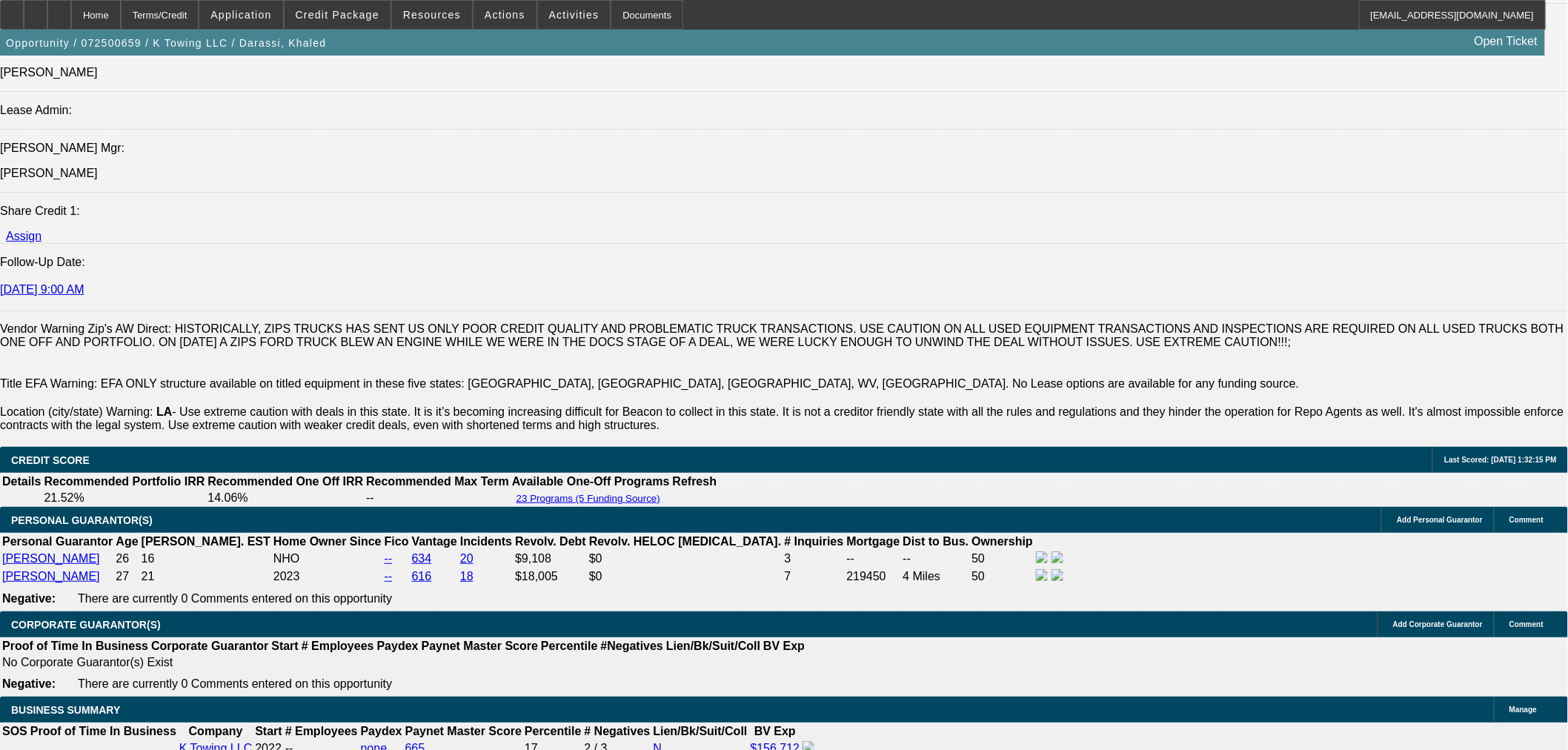
scroll to position [2375, 0]
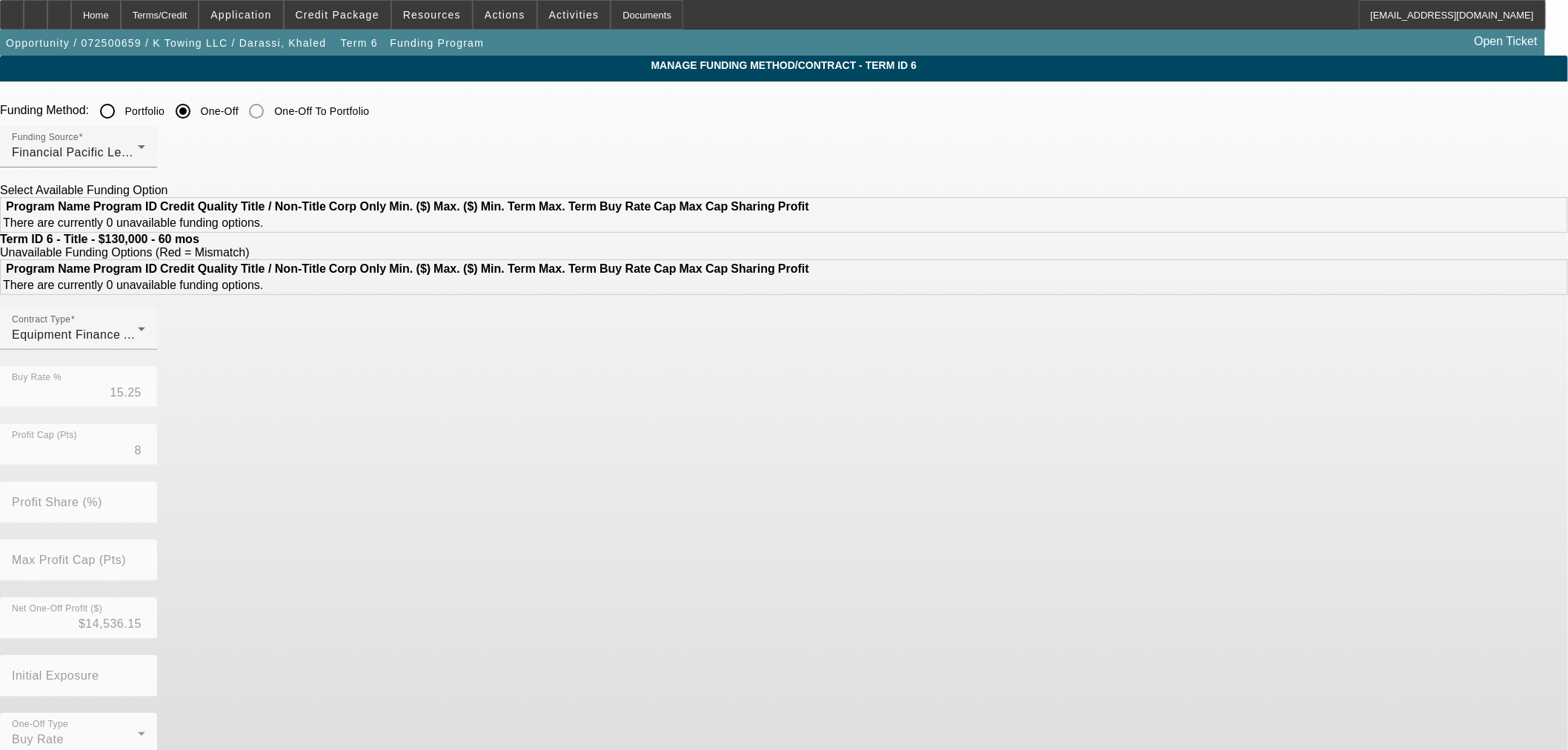
click at [165, 119] on label "Portfolio" at bounding box center [143, 111] width 43 height 15
click at [122, 119] on input "Portfolio" at bounding box center [107, 110] width 30 height 29
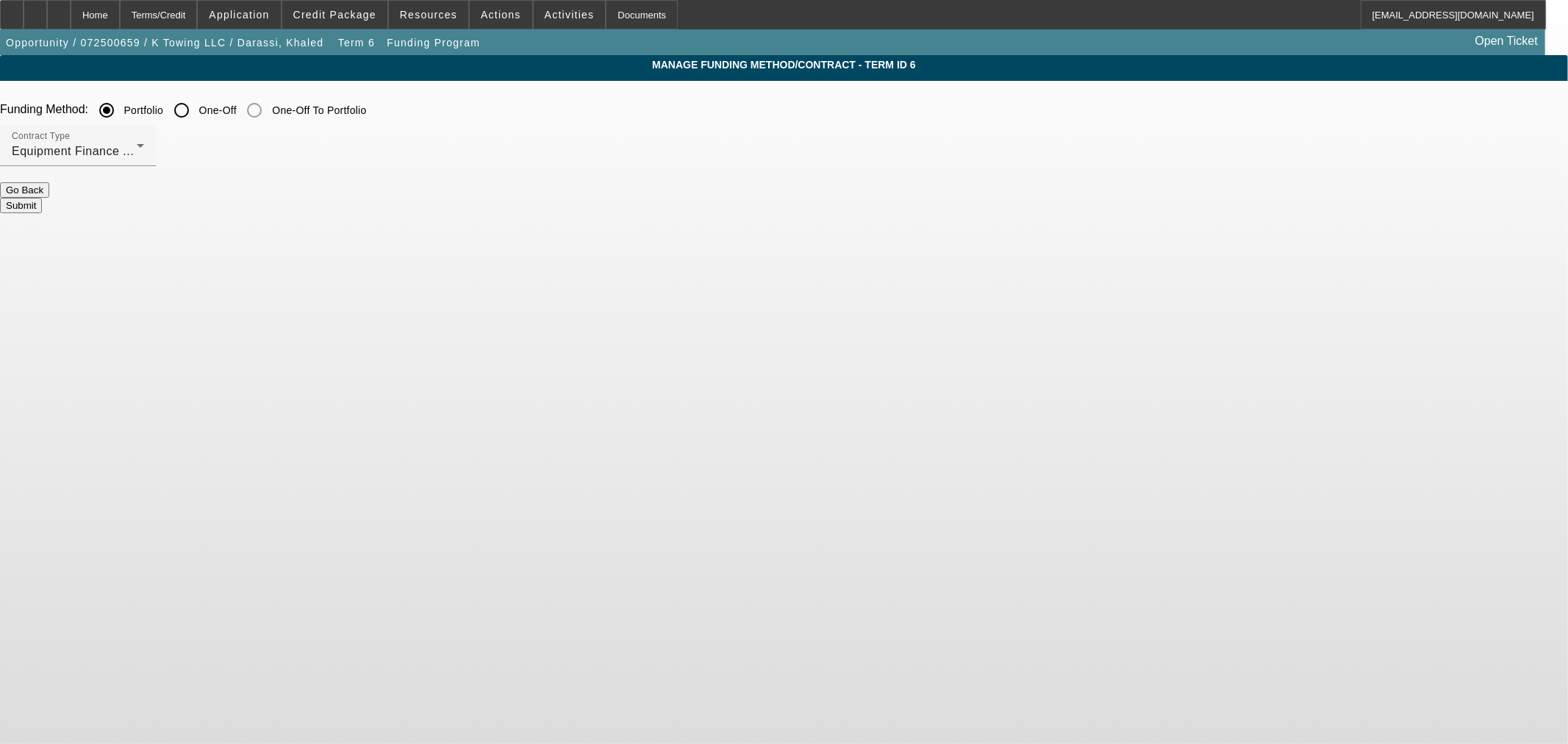
click at [42, 204] on button "Submit" at bounding box center [21, 206] width 42 height 15
radio input "false"
radio input "true"
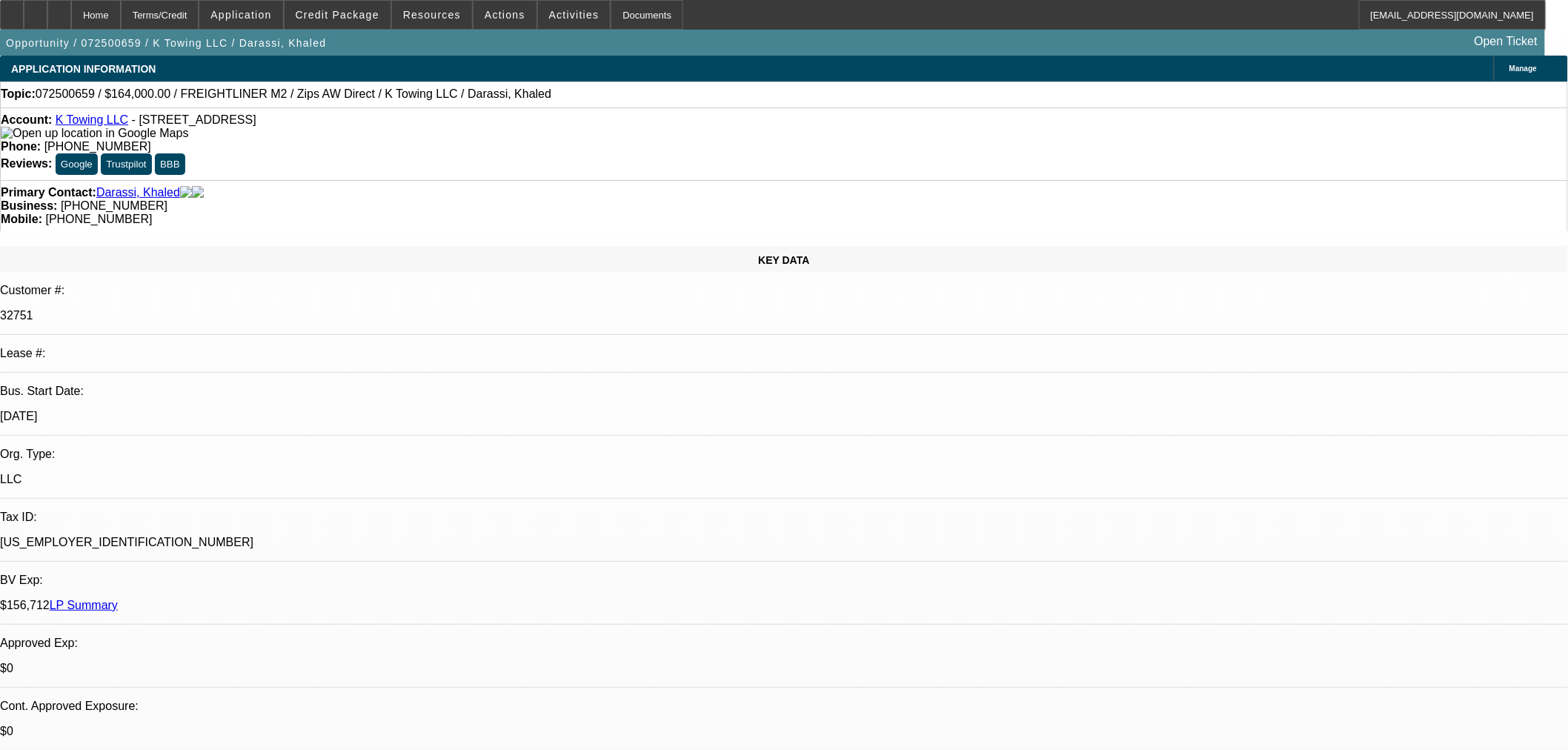
select select "0"
select select "6"
select select "0"
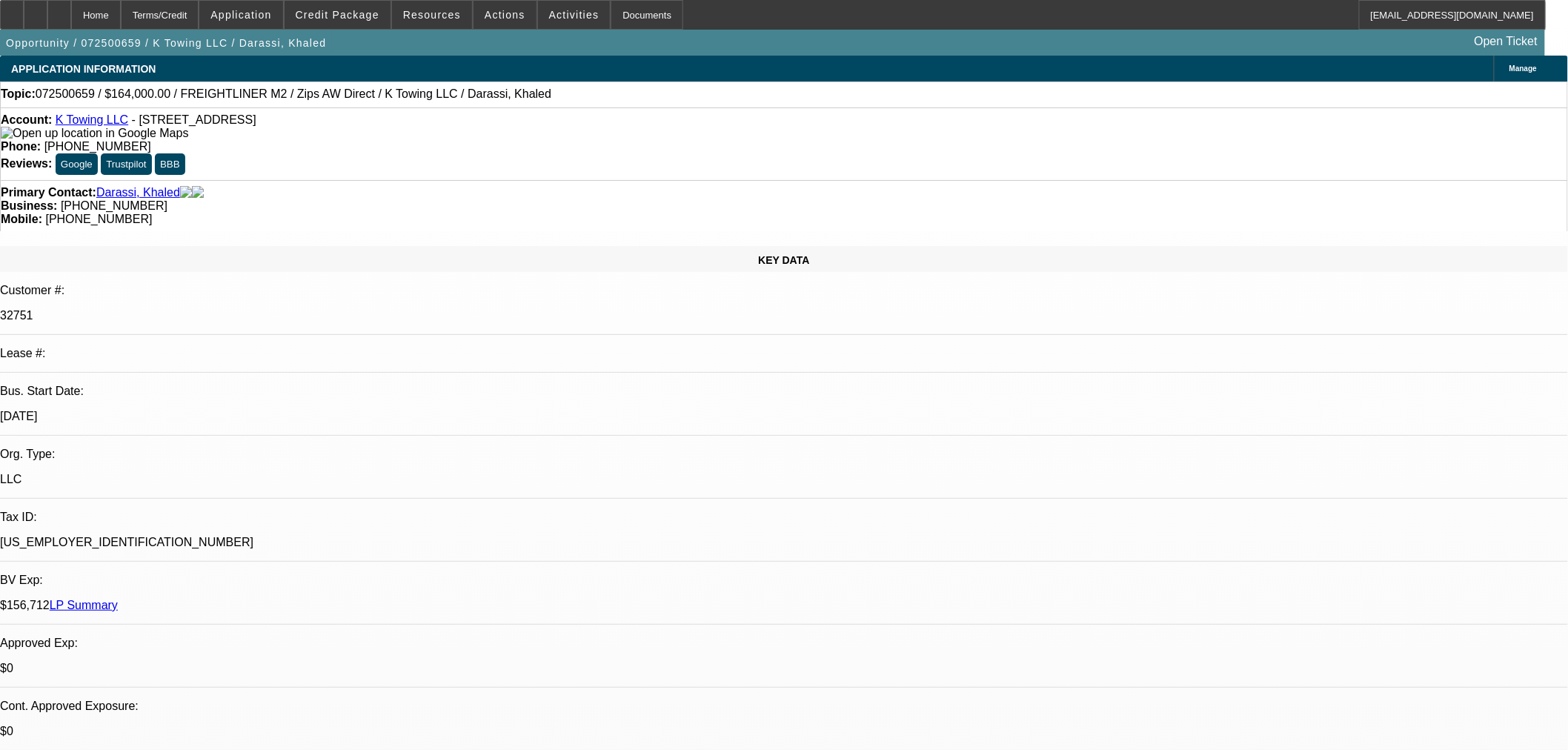
select select "0"
select select "6"
select select "0"
select select "2"
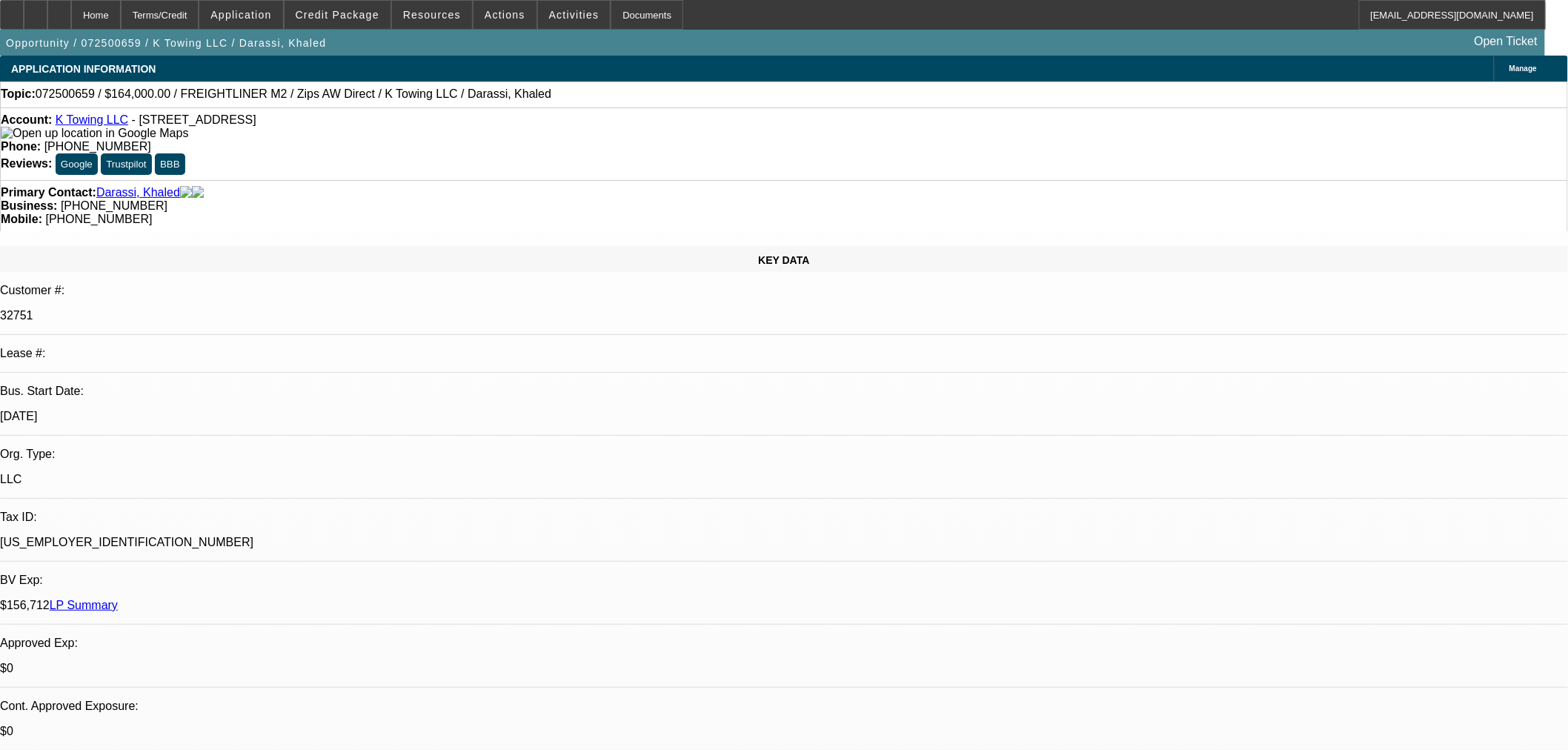
select select "2"
select select "0"
select select "6"
select select "0"
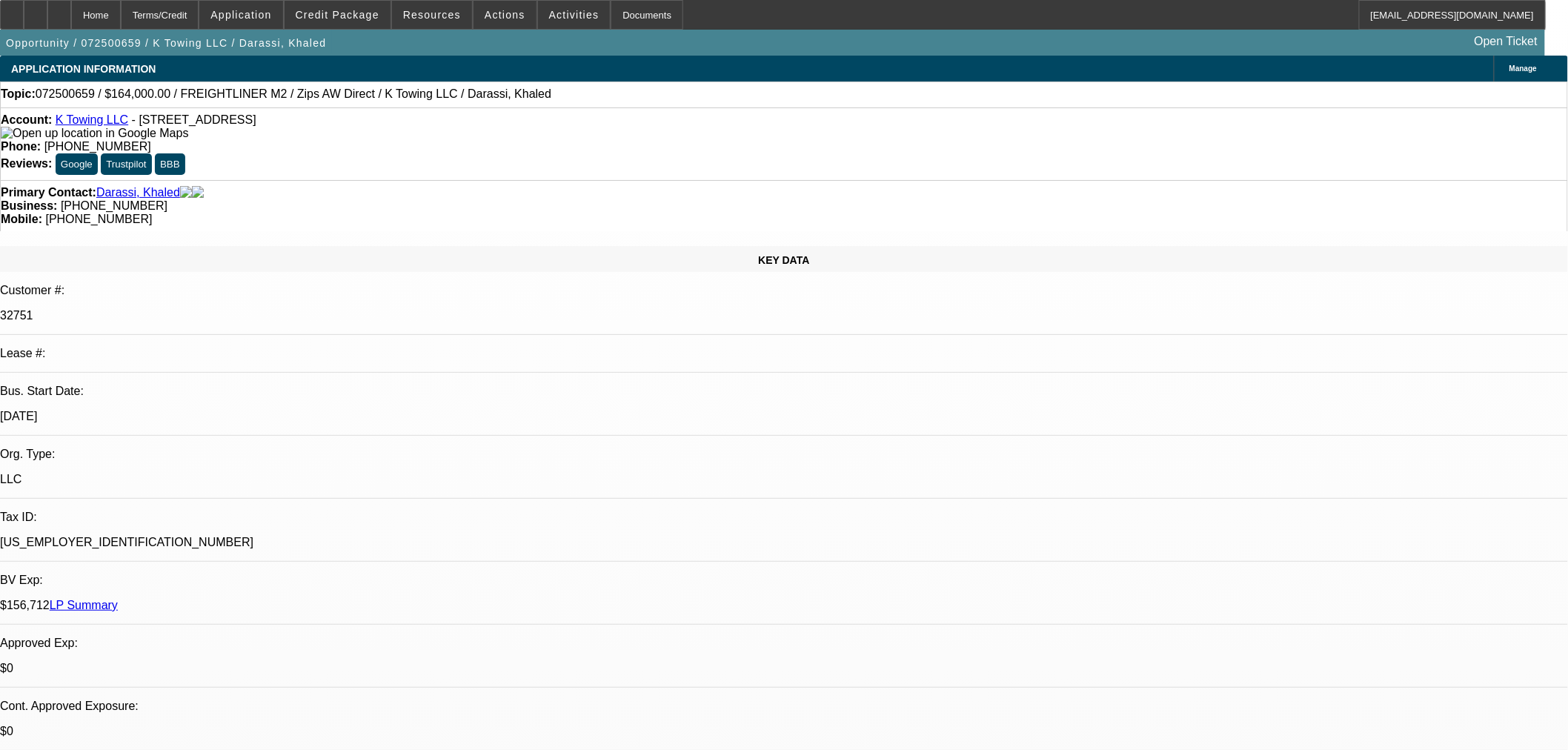
select select "2"
select select "0"
select select "1"
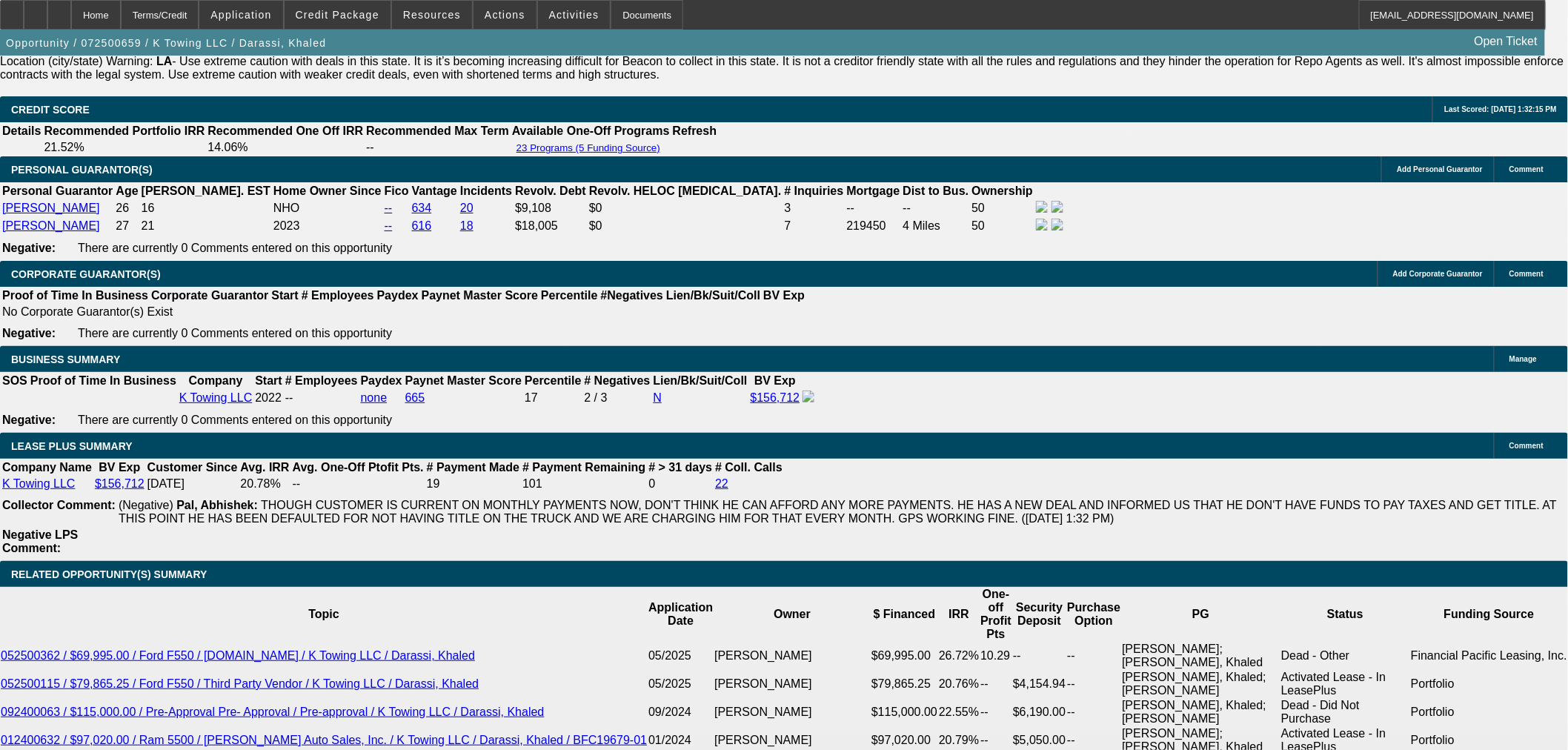
scroll to position [2387, 0]
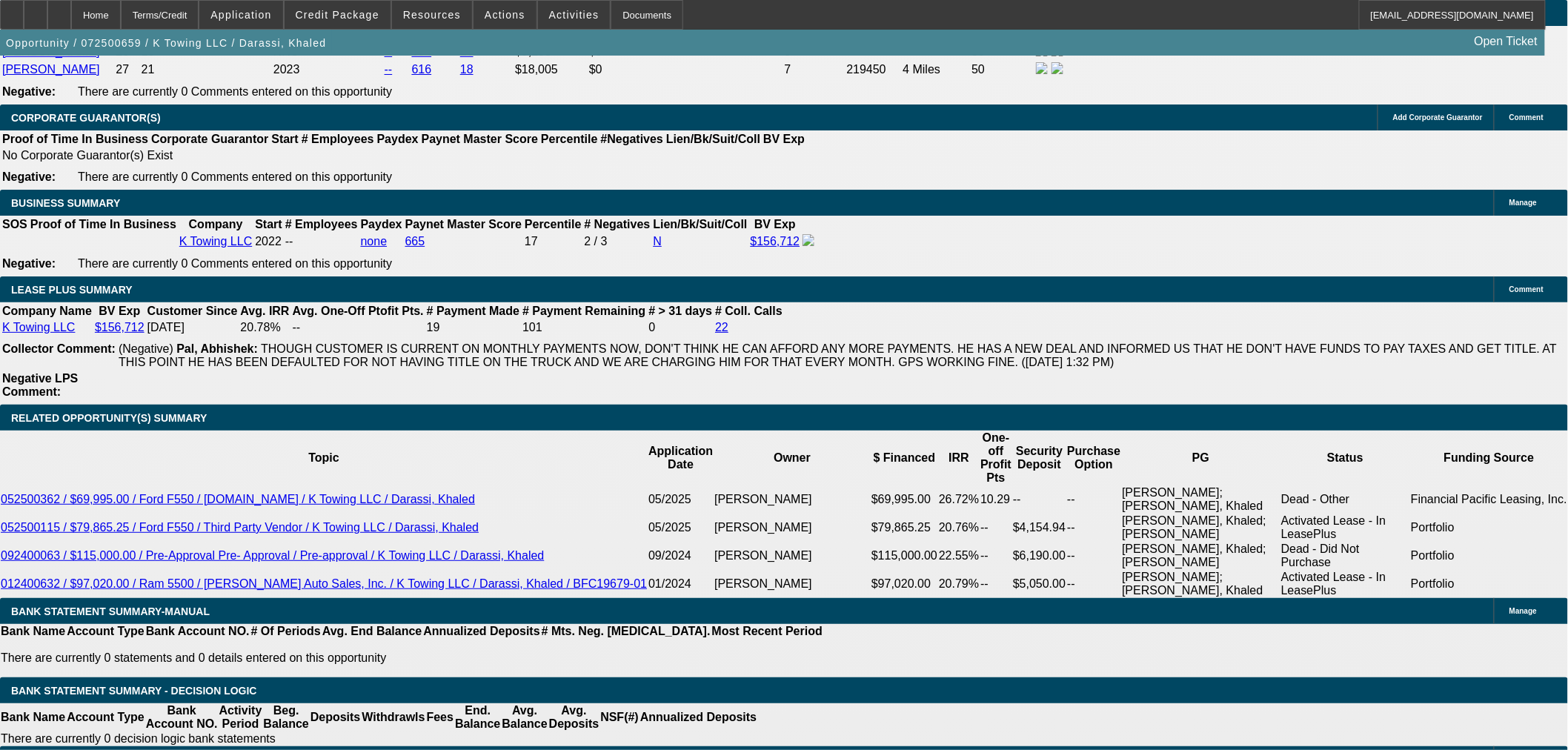
select select "0.2"
type input "$26,000.00"
type input "UNKNOWN"
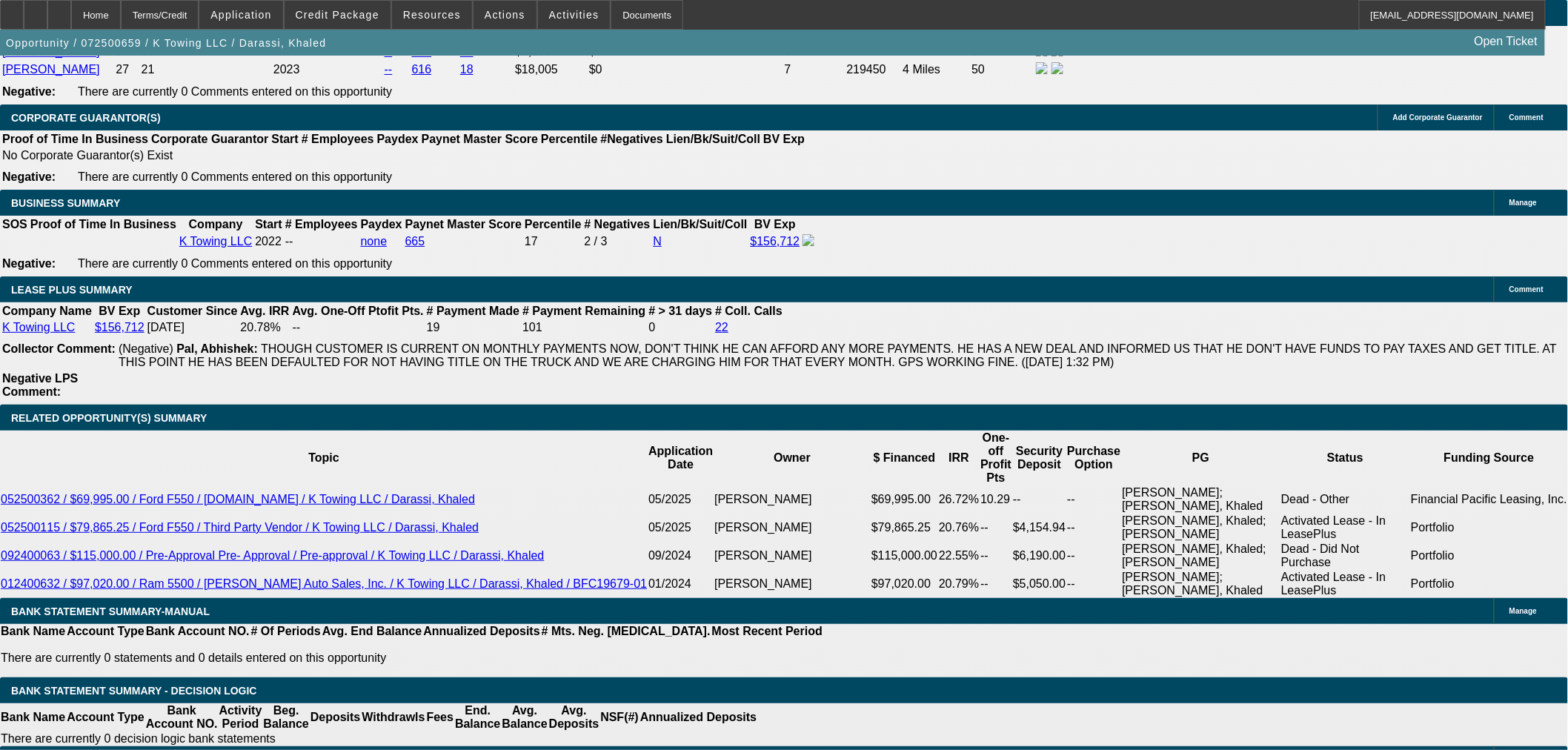
type input "$2,697.82"
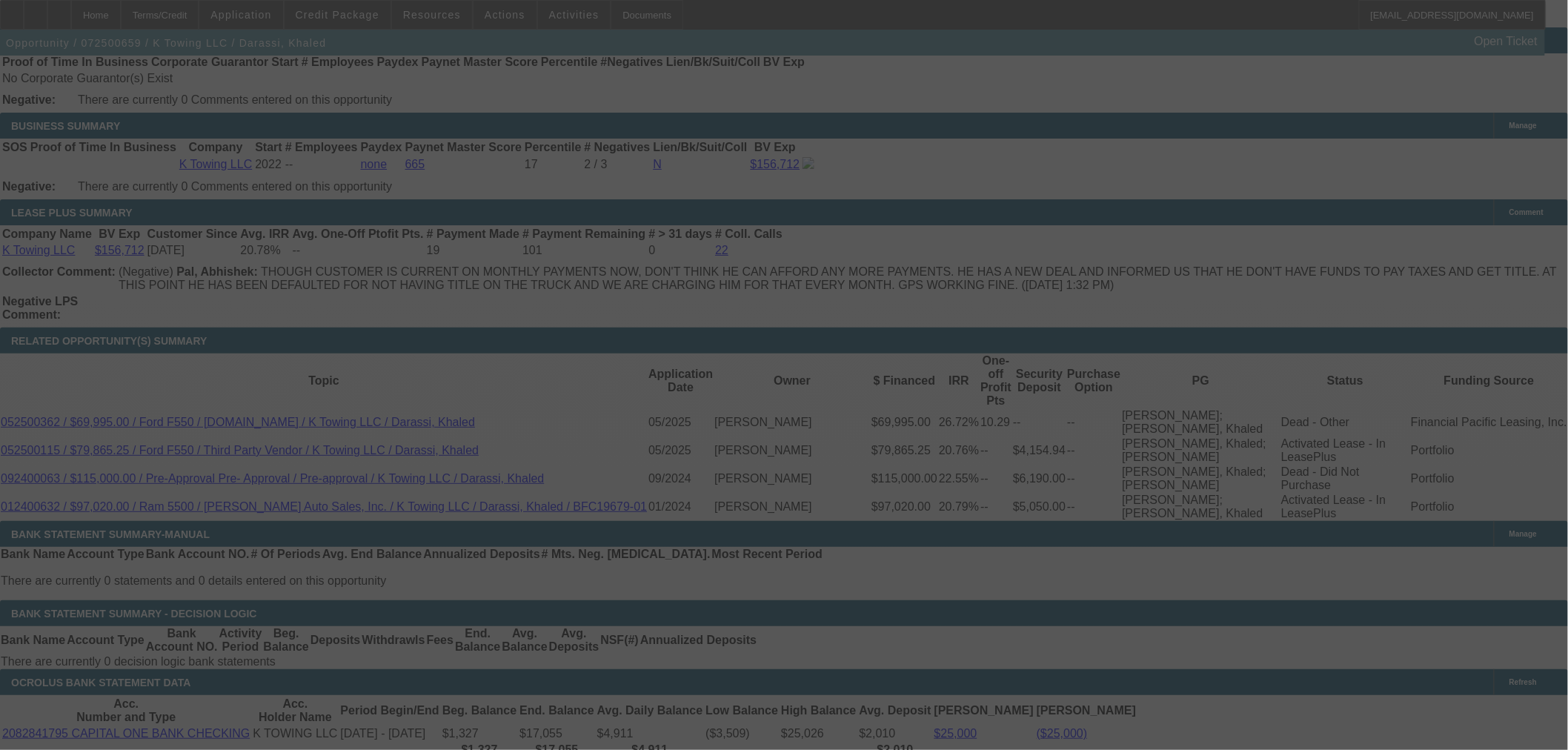
scroll to position [2552, 0]
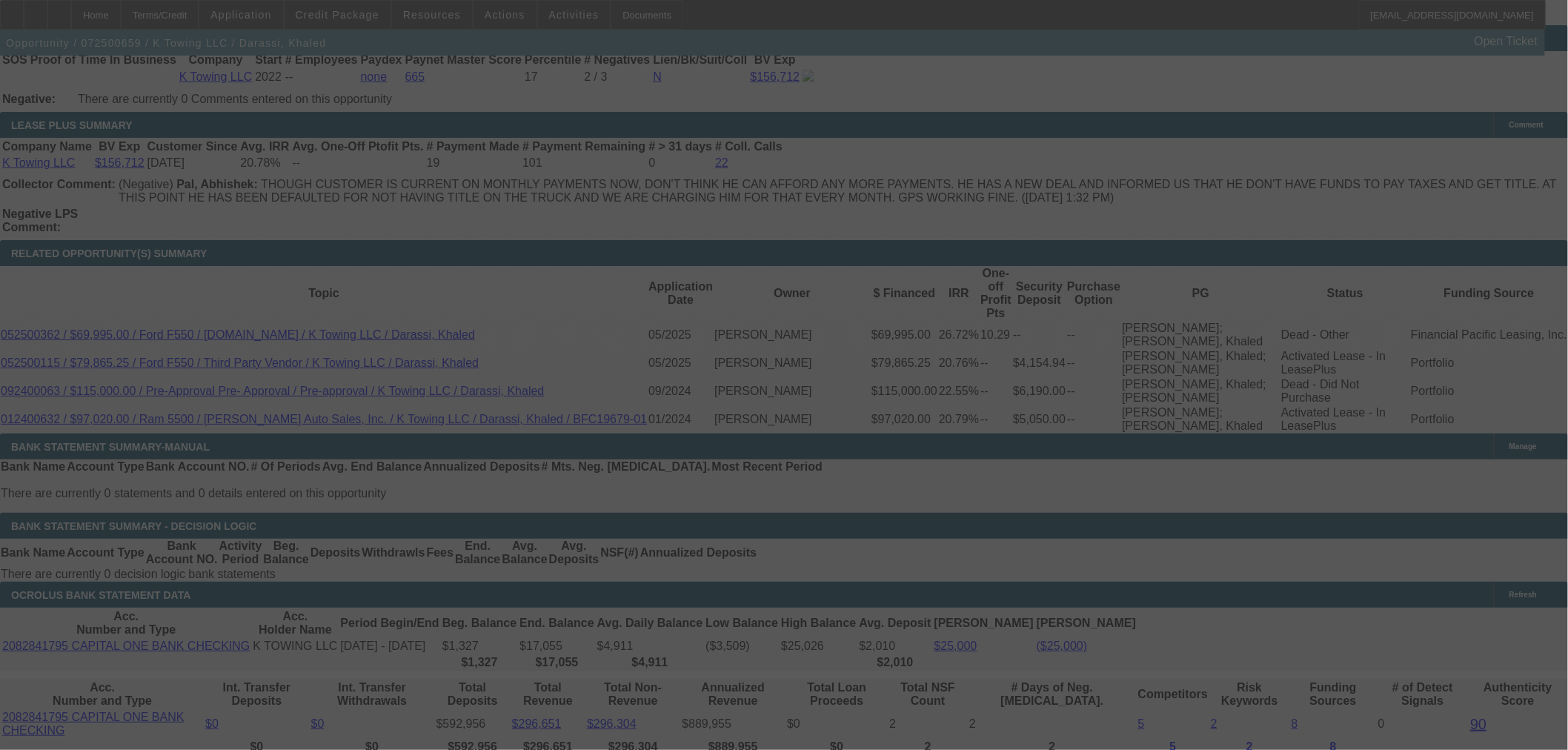
select select "0.2"
select select "0"
select select "6"
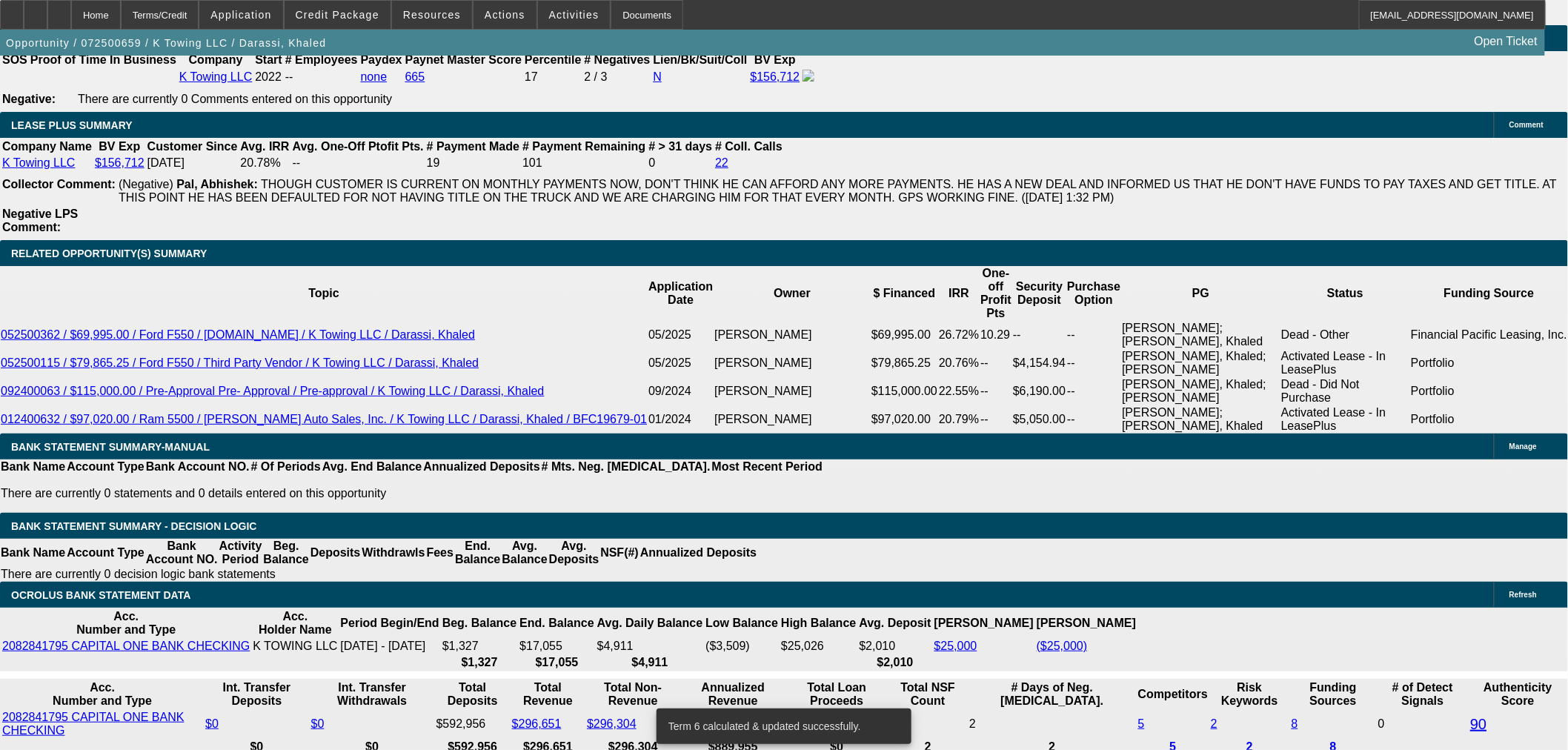
scroll to position [329, 0]
drag, startPoint x: 1123, startPoint y: 479, endPoint x: 1182, endPoint y: 474, distance: 59.2
drag, startPoint x: 1182, startPoint y: 479, endPoint x: 1224, endPoint y: 527, distance: 63.8
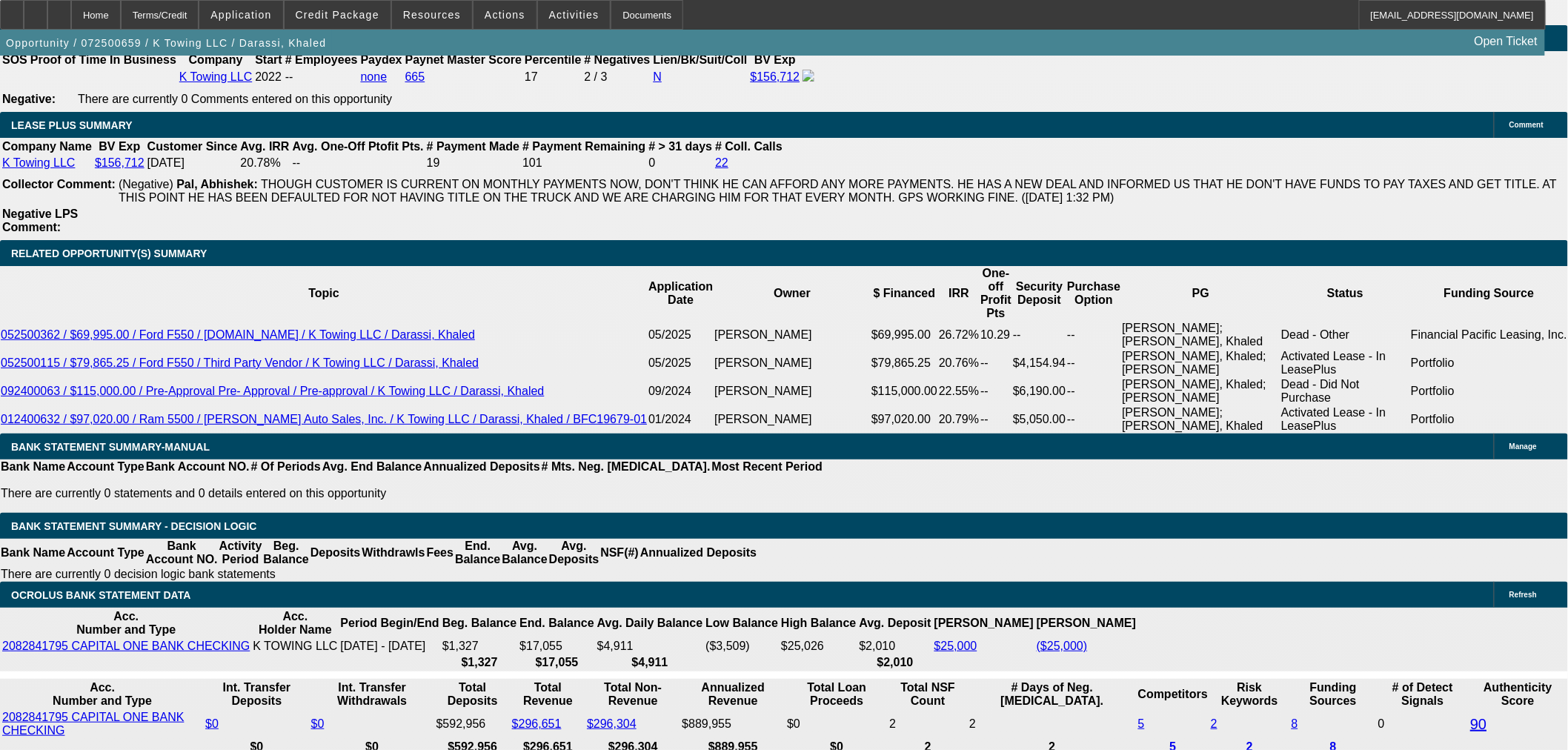
drag, startPoint x: 1036, startPoint y: 491, endPoint x: 1399, endPoint y: 492, distance: 363.0
click at [1399, 492] on div "APPLICATION INFORMATION Manage Topic: 072500659 / $164,000.00 / FREIGHTLINER M2…" at bounding box center [784, 495] width 1568 height 5982
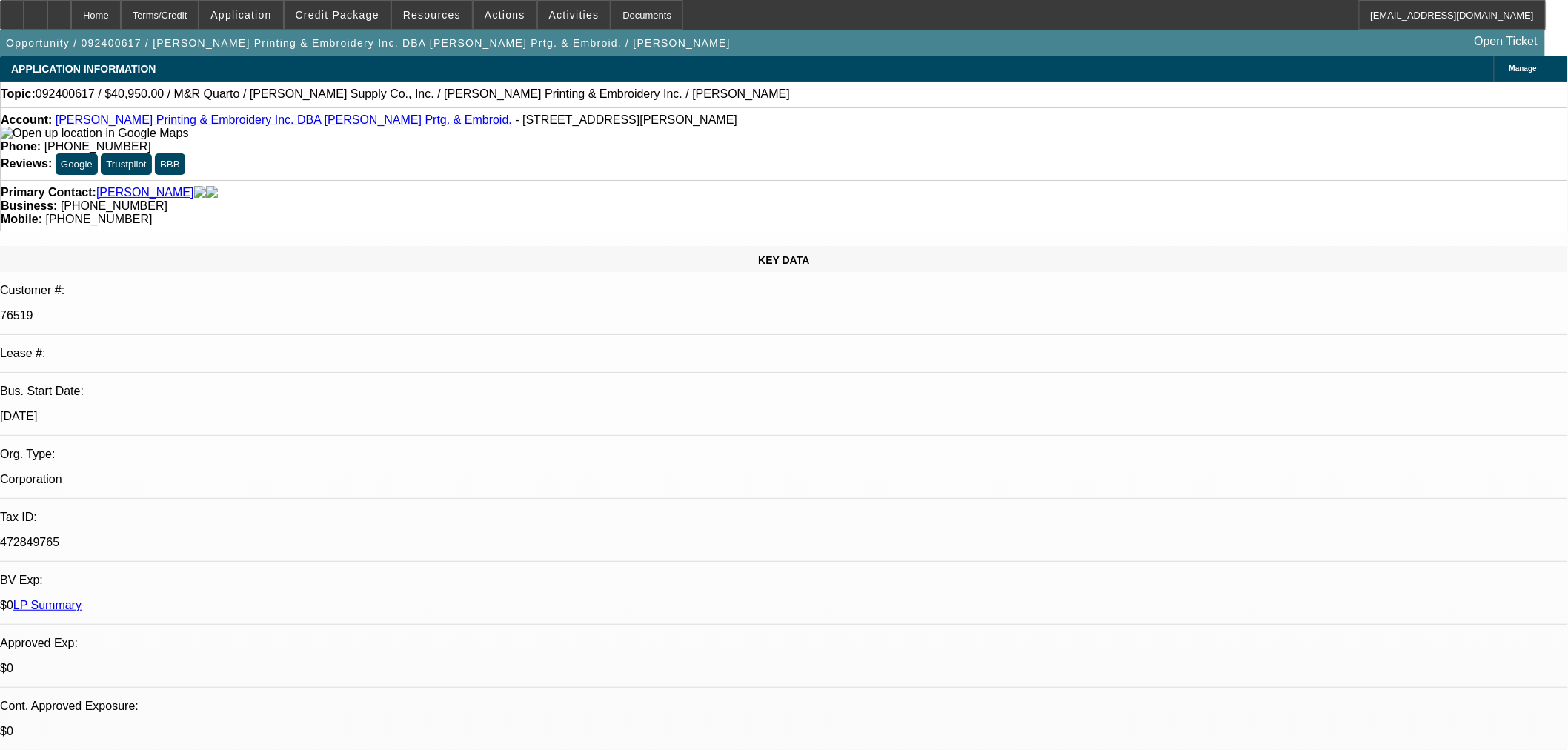
select select "0"
select select "2"
select select "0"
select select "6"
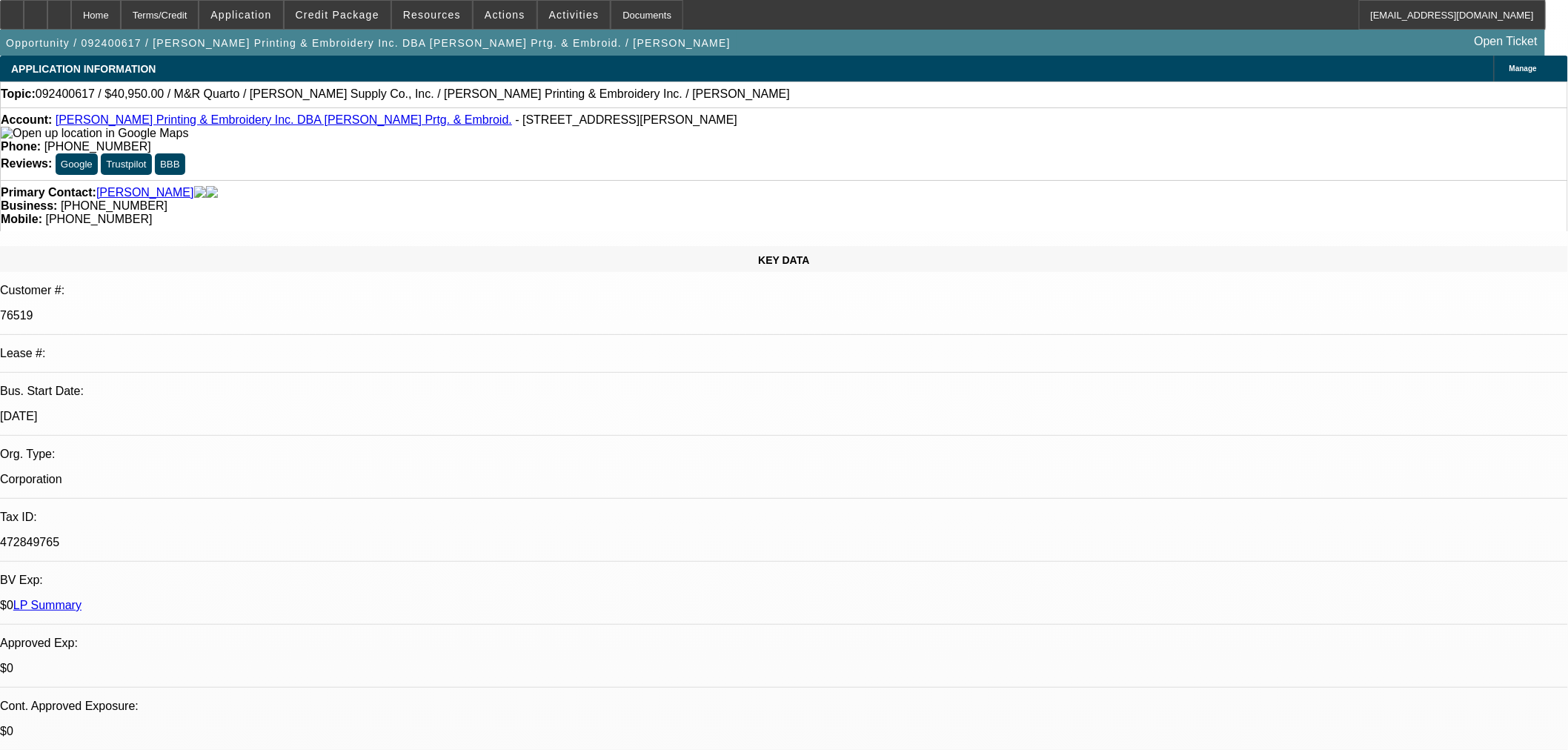
select select "0"
select select "3"
select select "0"
select select "6"
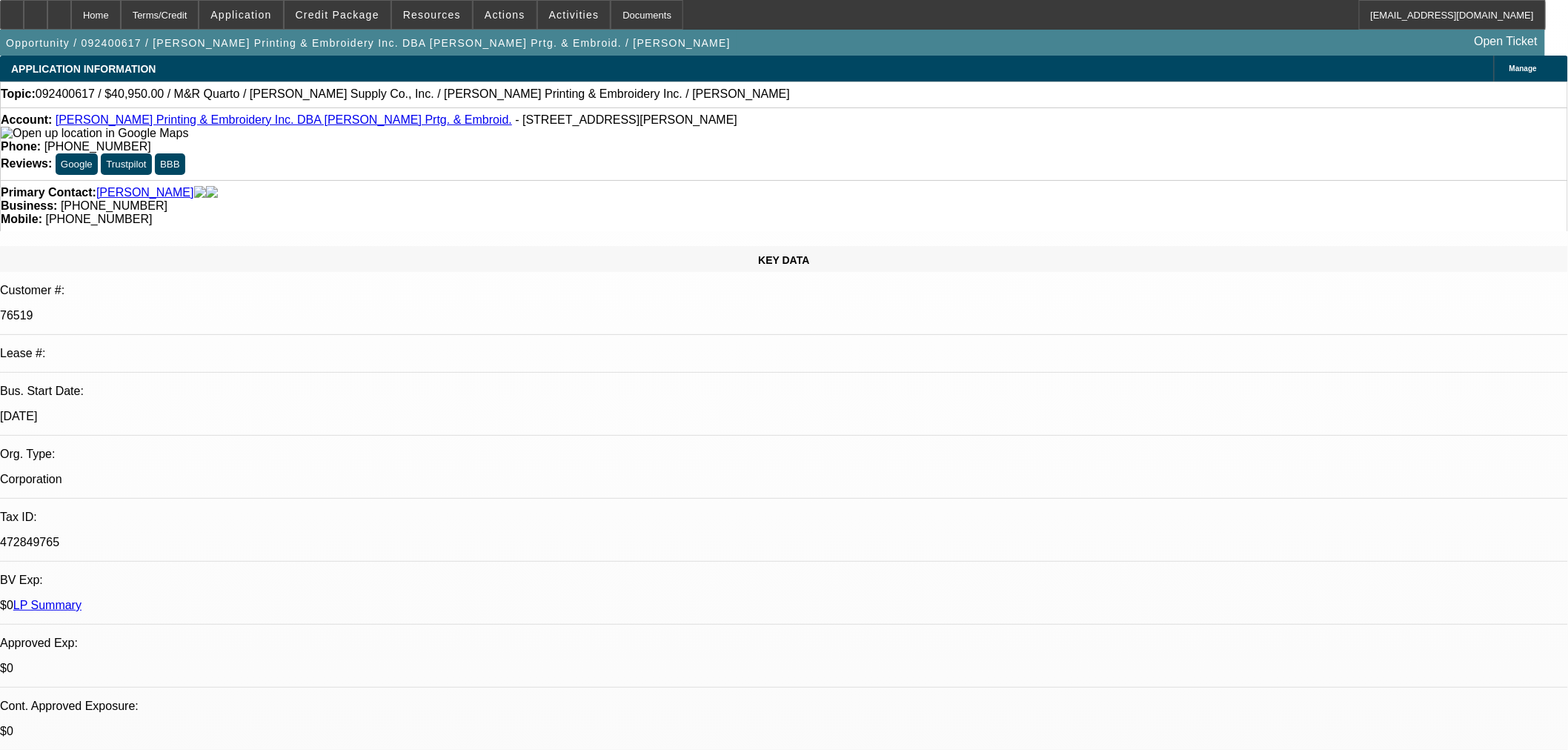
select select "0"
select select "6"
select select "0"
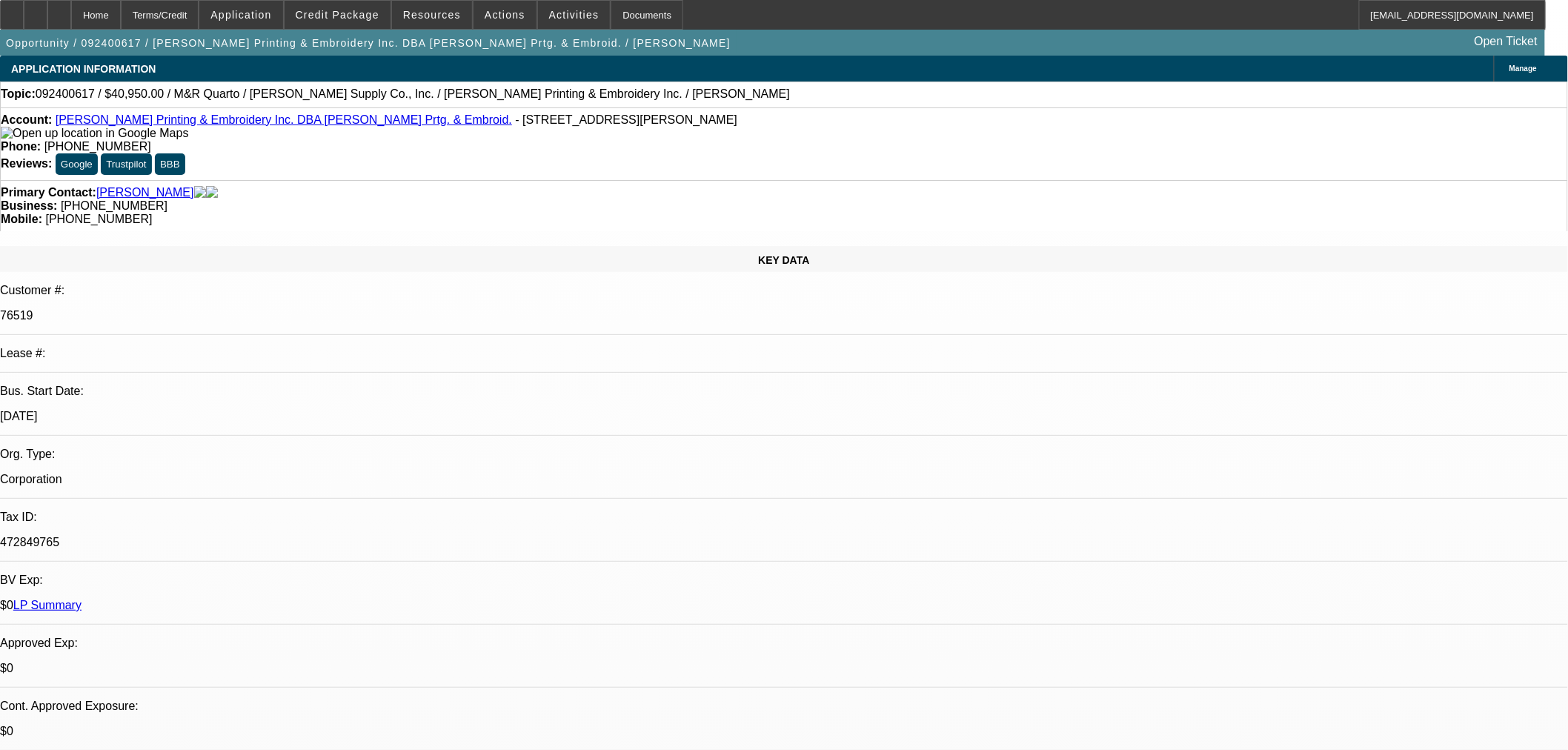
select select "0"
select select "2"
select select "0"
select select "6"
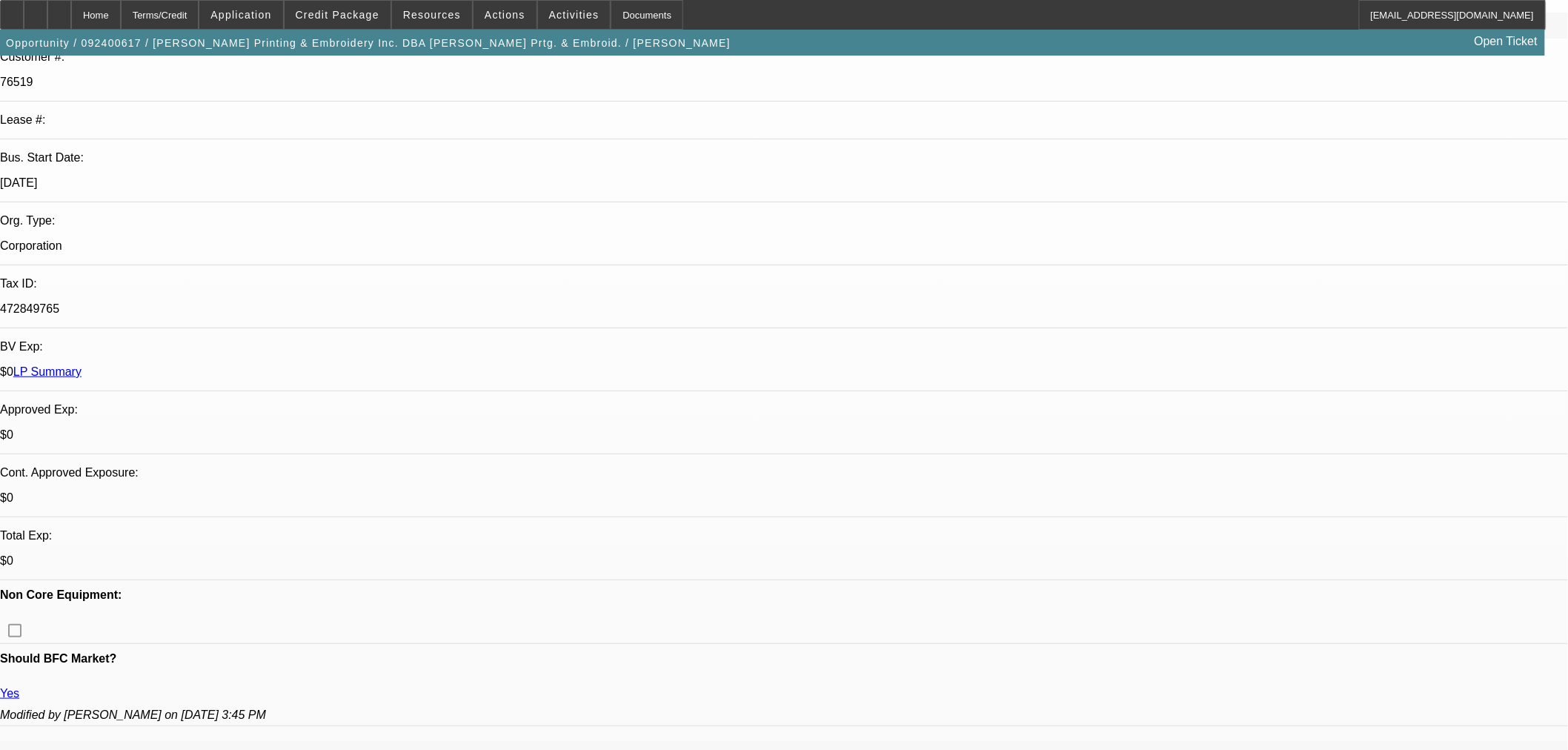
scroll to position [164, 0]
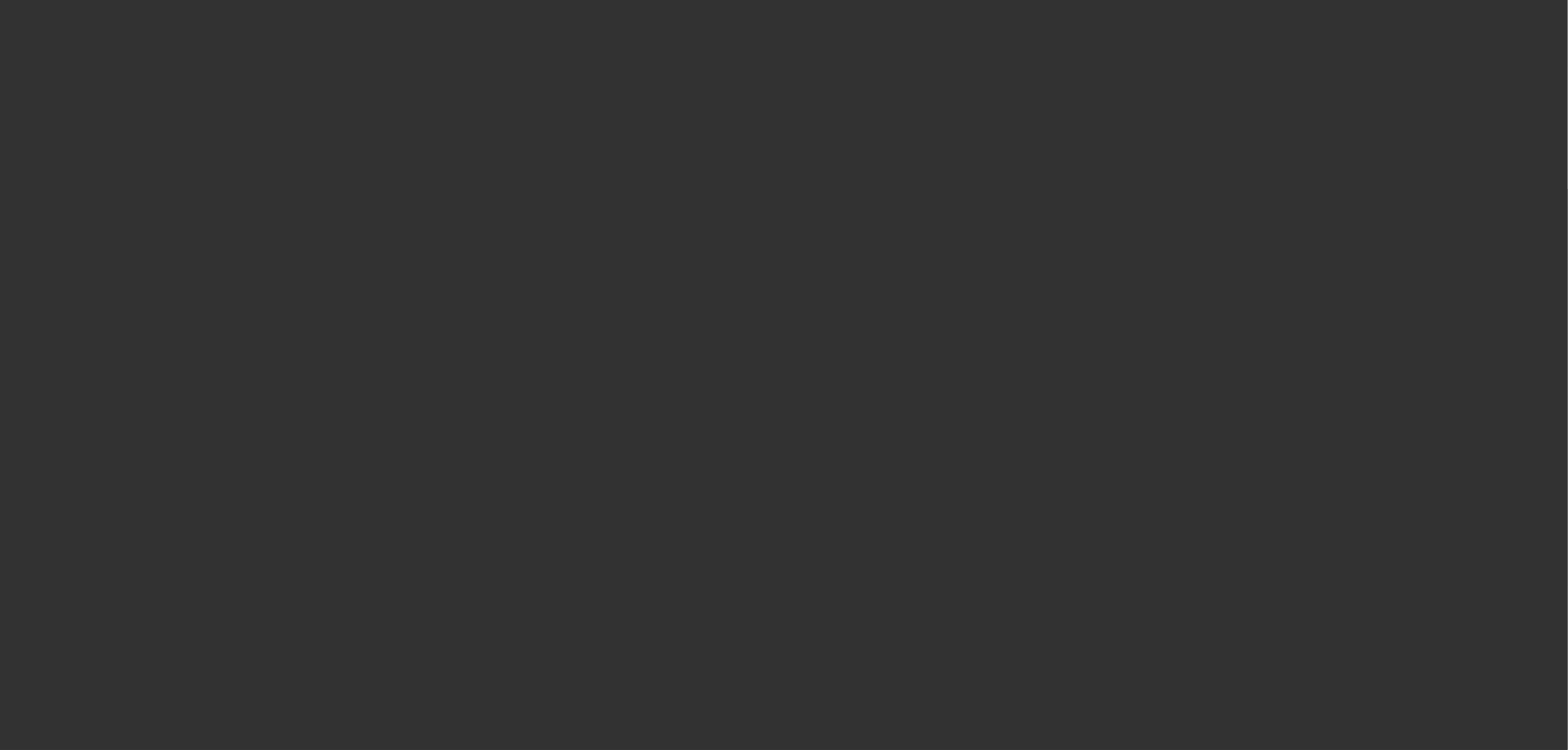
scroll to position [0, 0]
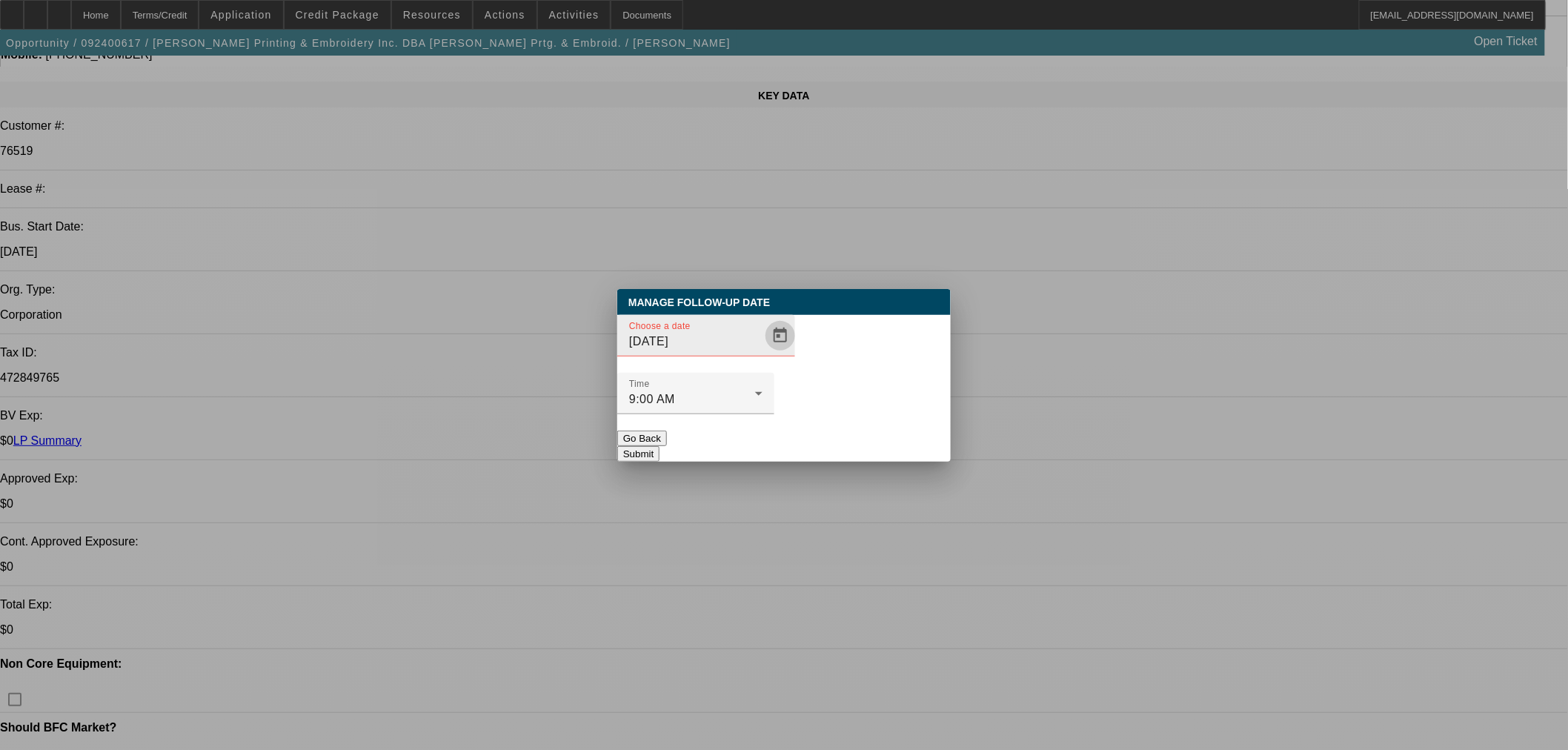
click at [763, 353] on span "Open calendar" at bounding box center [781, 335] width 35 height 35
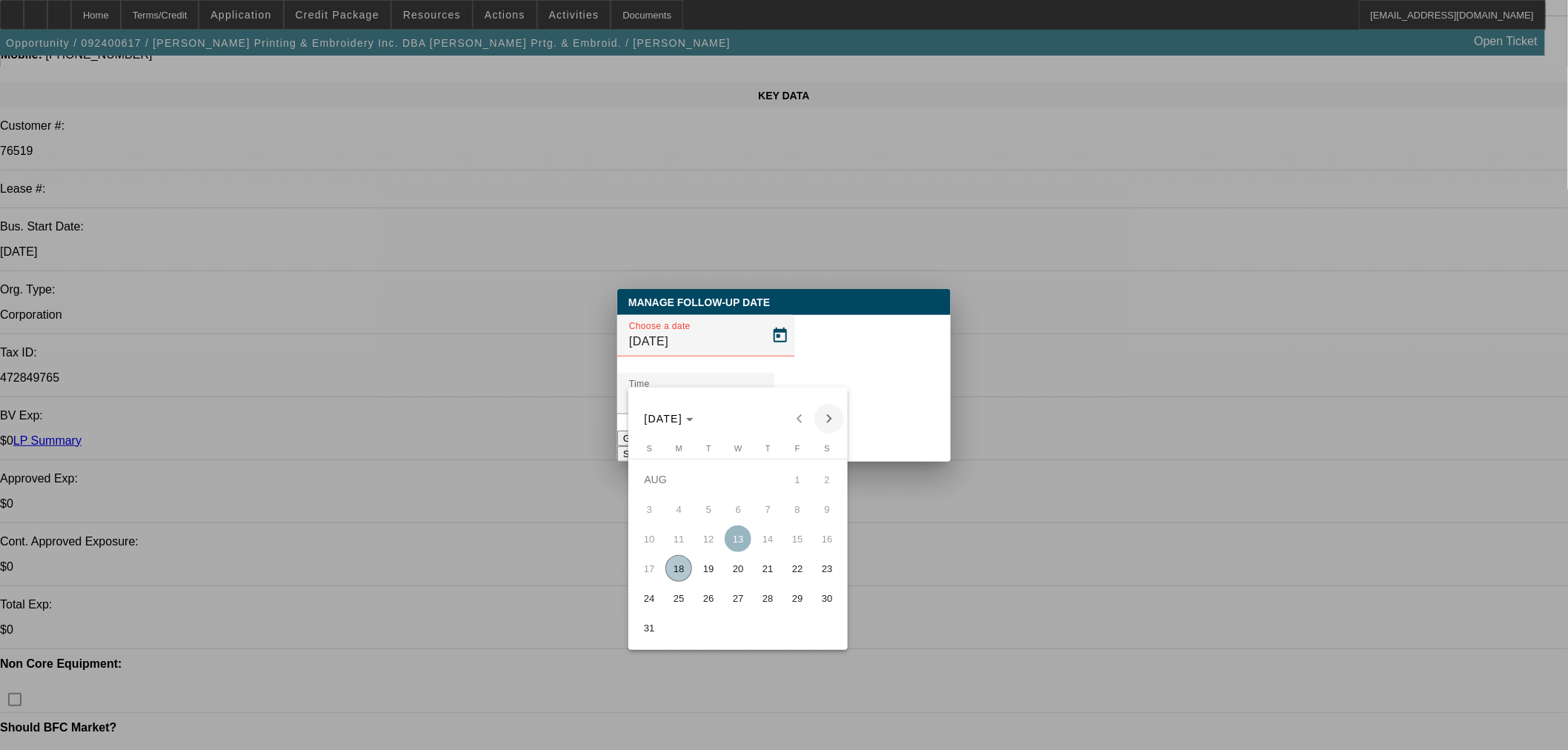
click at [831, 414] on span "Next month" at bounding box center [829, 418] width 30 height 29
click at [770, 518] on span "4" at bounding box center [768, 509] width 27 height 27
type input "9/4/2025"
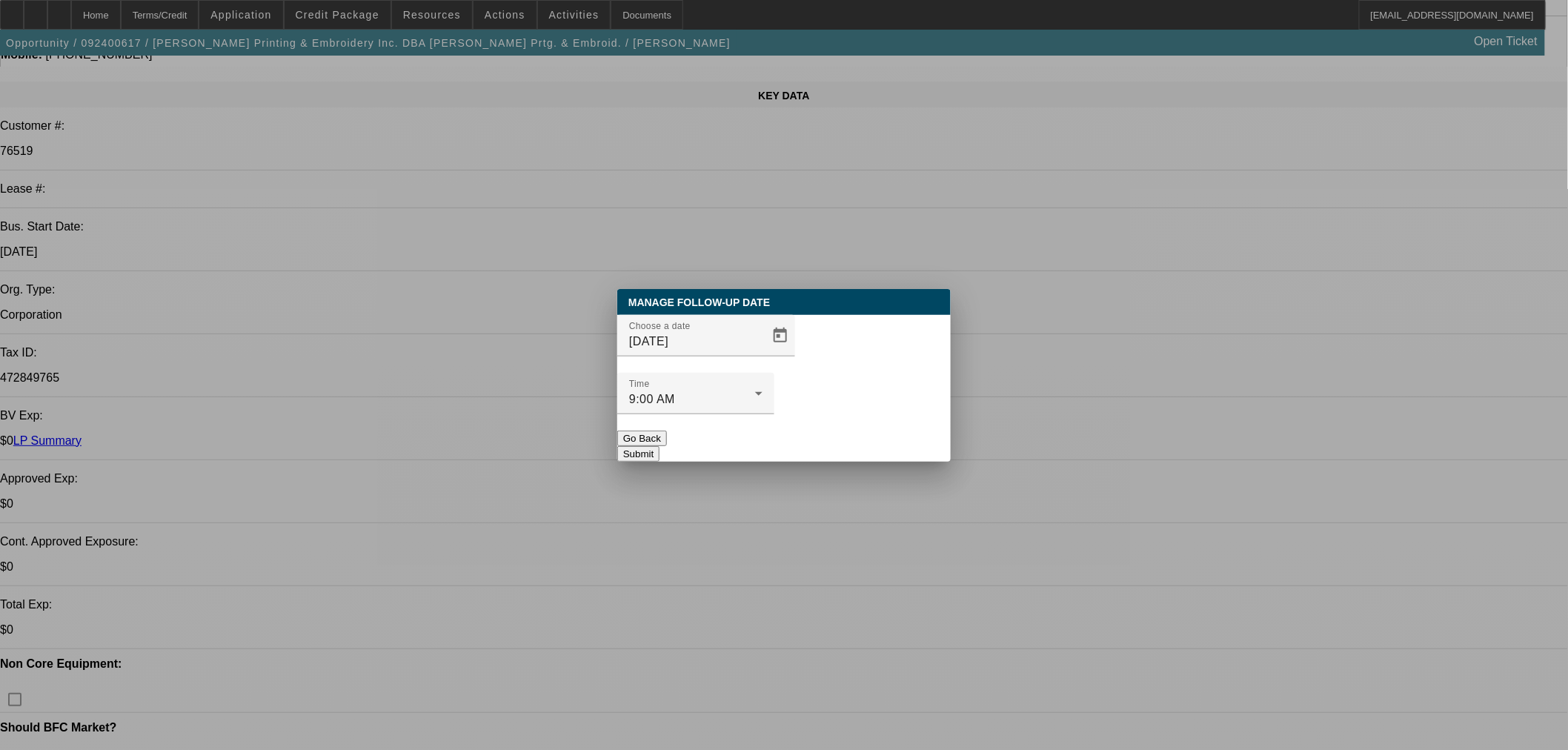
click at [660, 446] on button "Submit" at bounding box center [638, 453] width 42 height 15
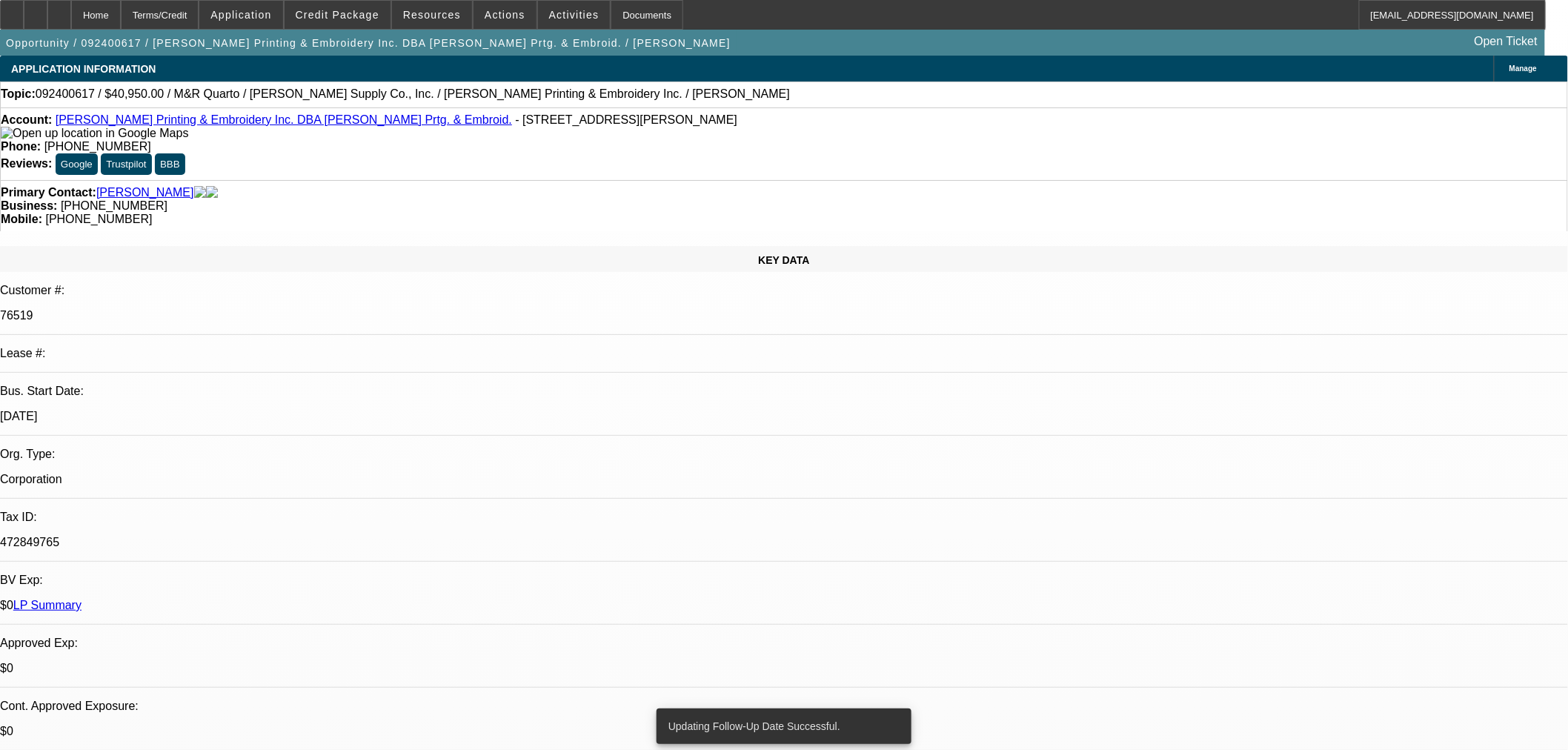
drag, startPoint x: 1243, startPoint y: 237, endPoint x: 1255, endPoint y: 254, distance: 20.8
radio input "true"
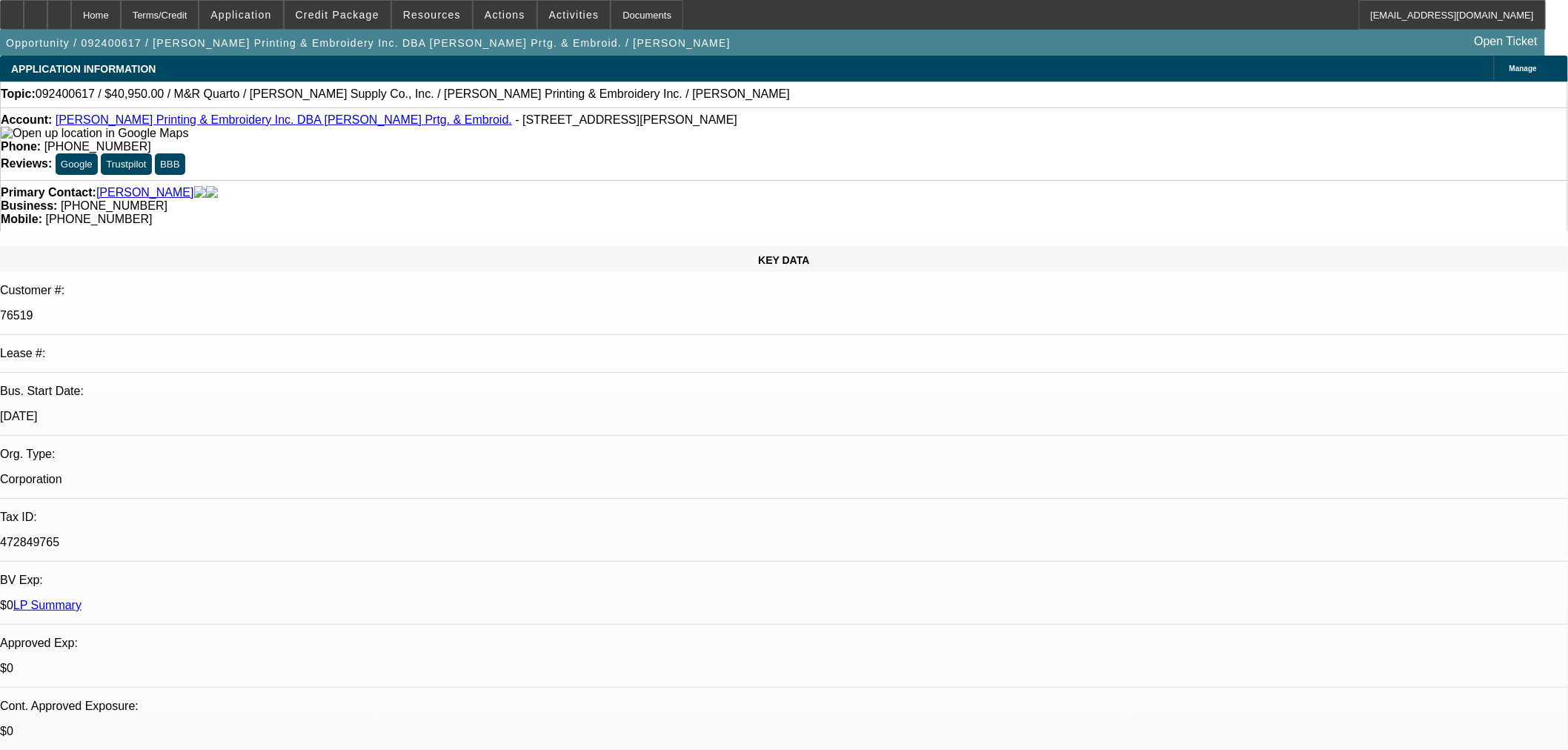
type textarea "Henry is frustrated as he is still trying to sell the same equipment..good with…"
radio input "true"
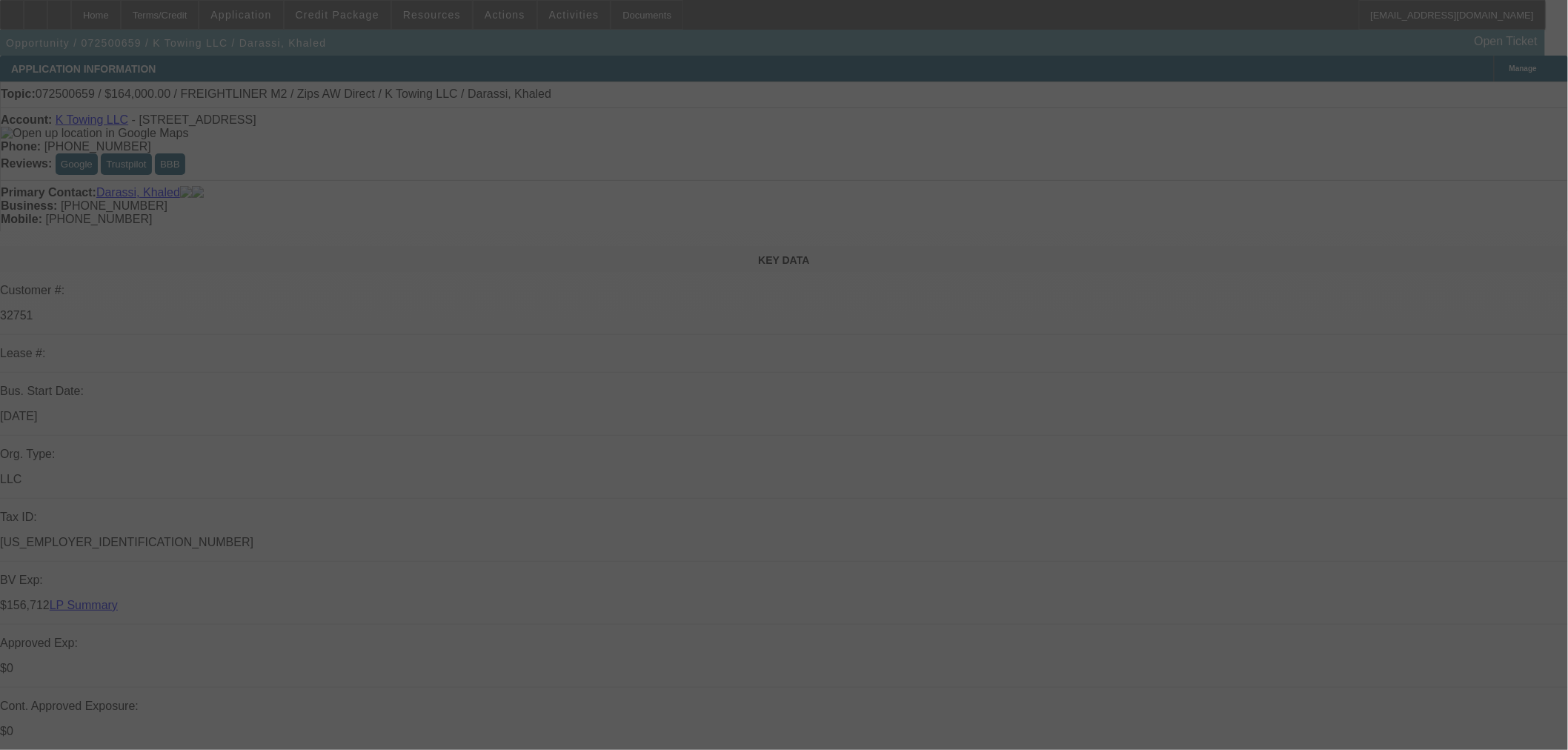
select select "0.2"
select select "0"
select select "6"
select select "0"
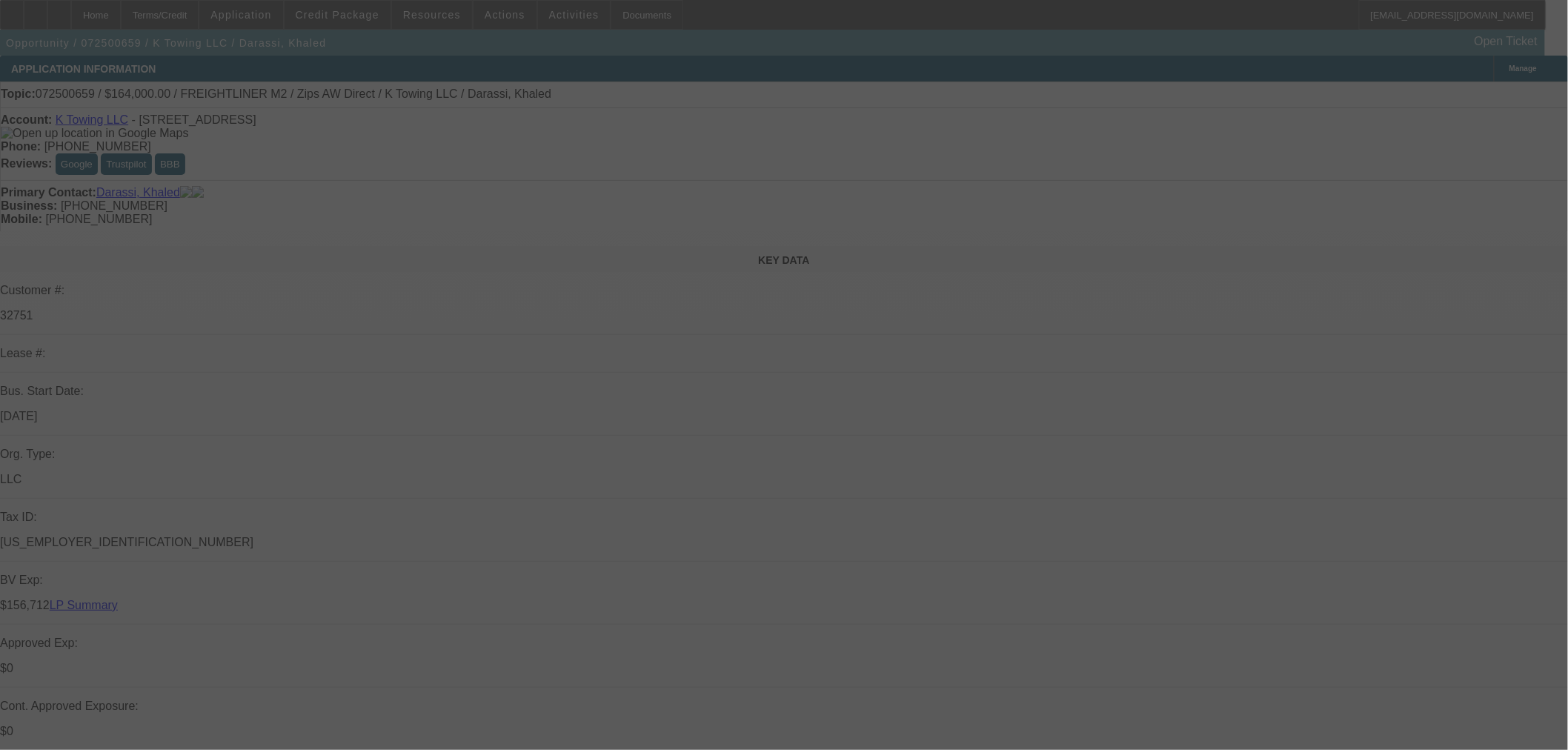
select select "0"
select select "6"
select select "0"
select select "2"
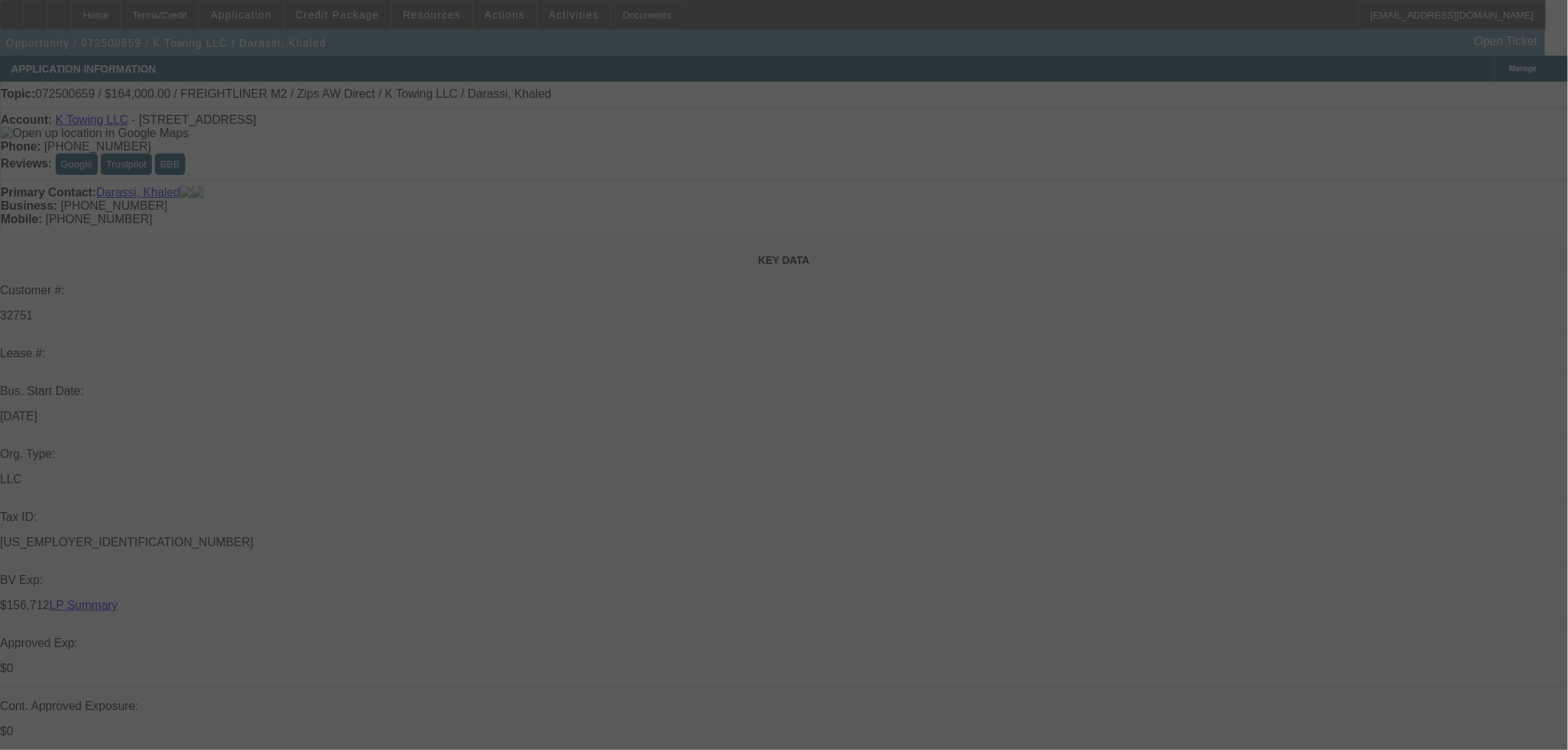
select select "2"
select select "0"
select select "6"
select select "0"
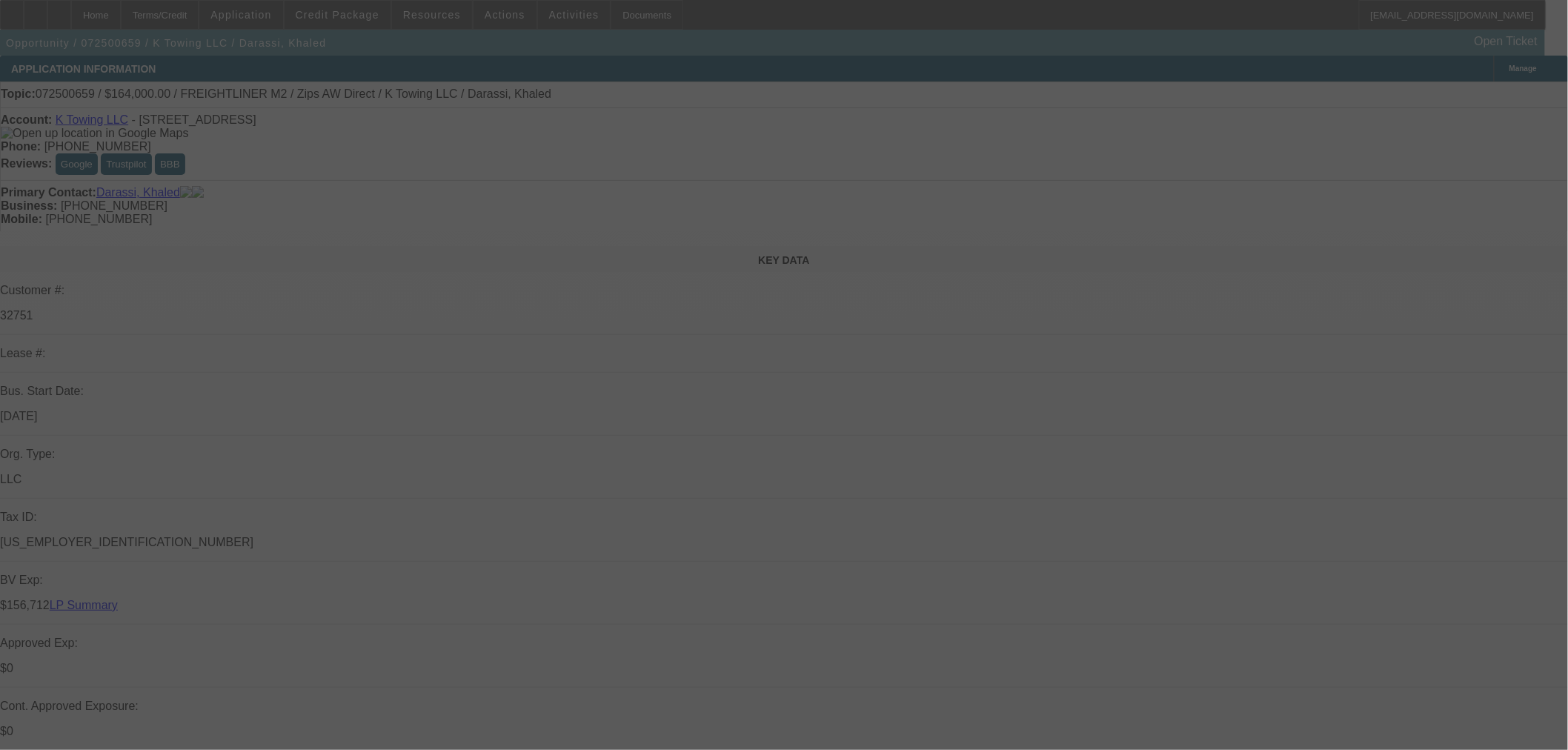
select select "2"
select select "0"
select select "1"
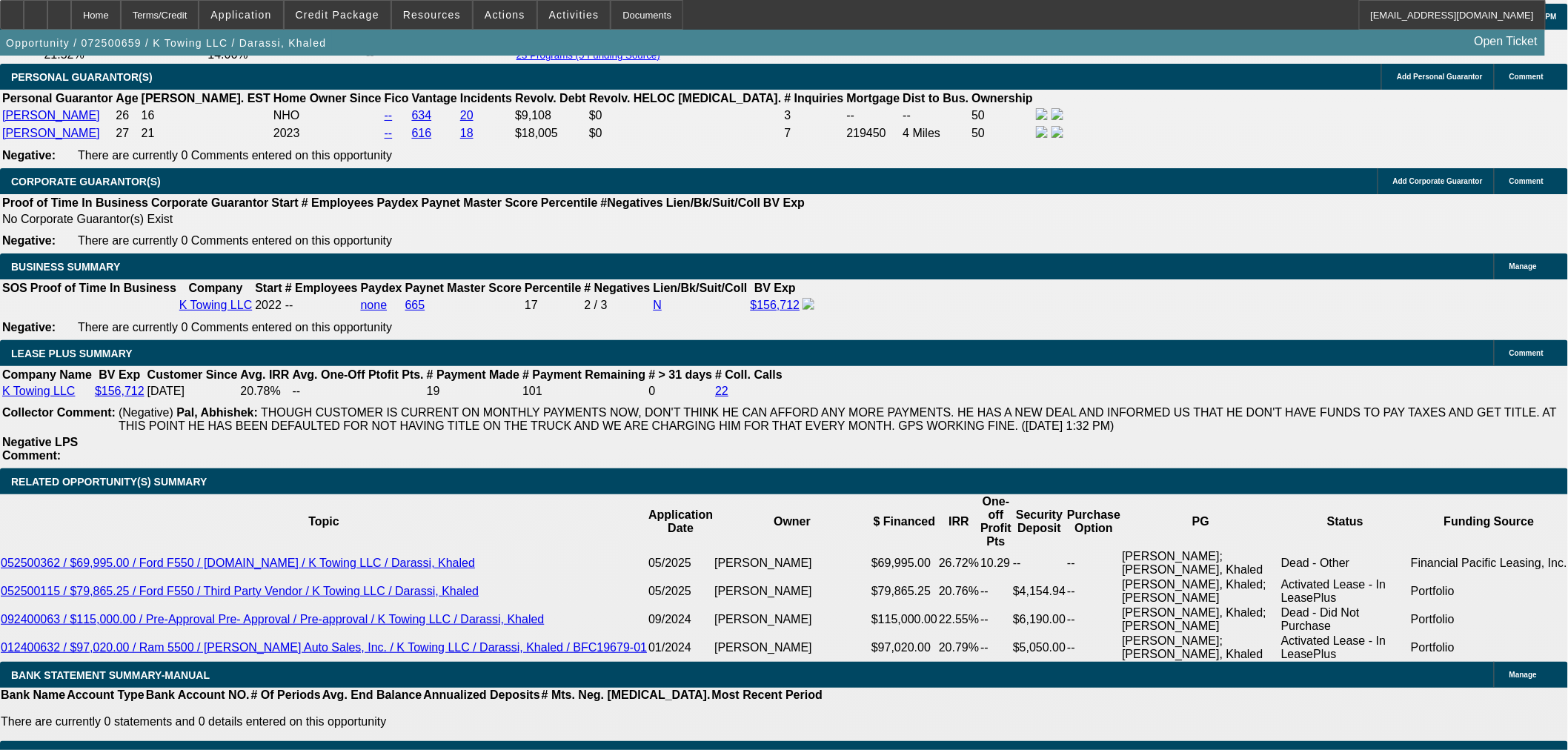
scroll to position [2470, 0]
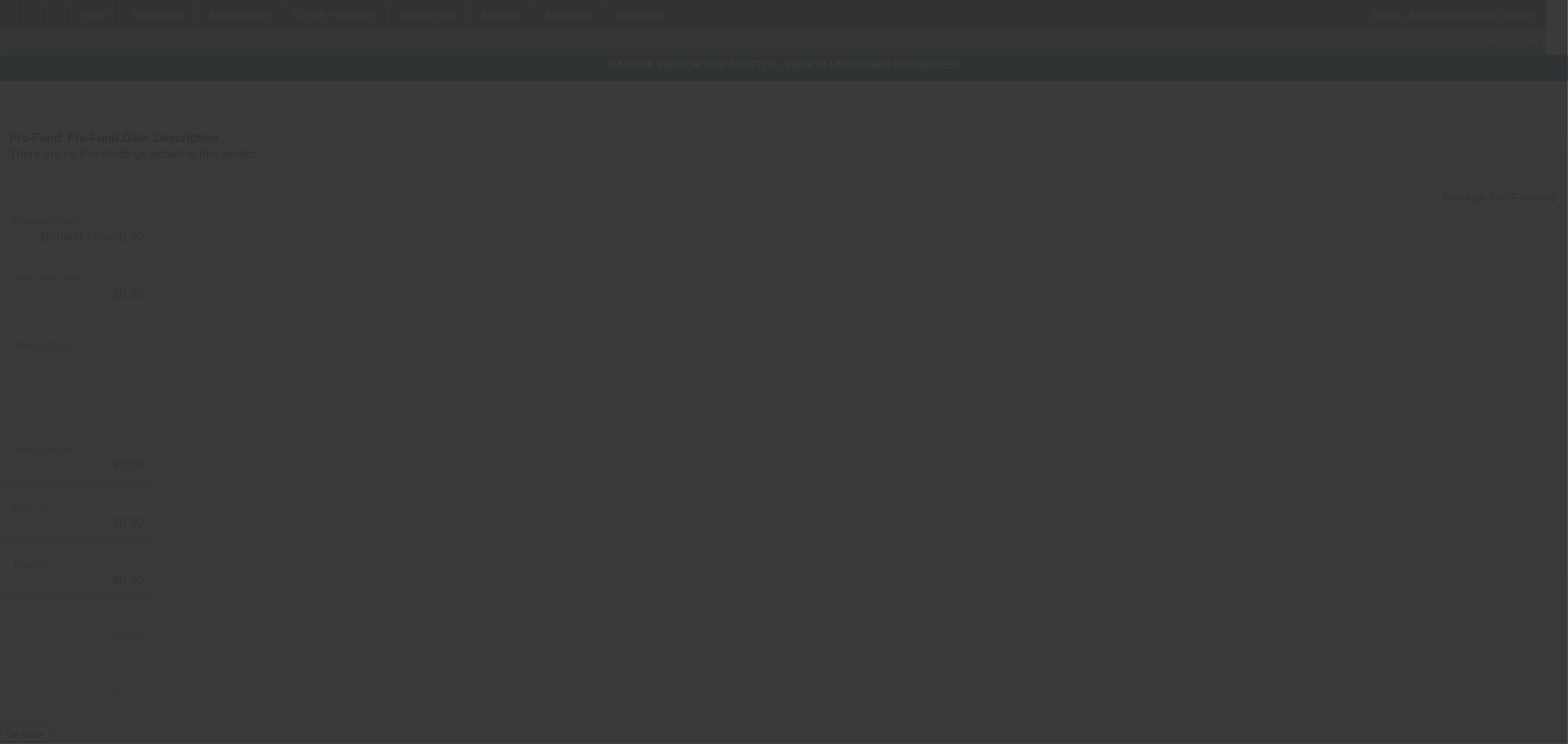
type input "$130,000.00"
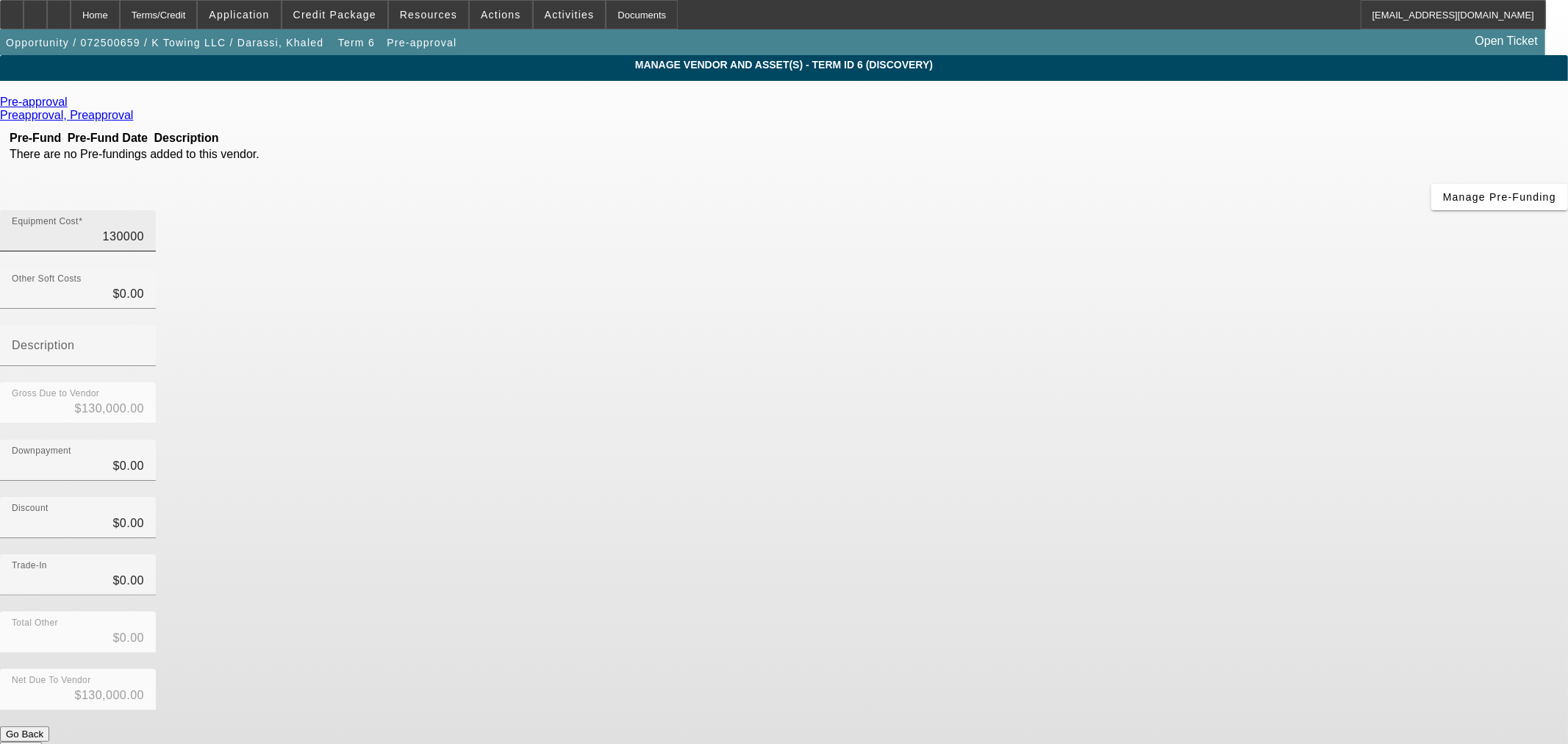
click at [144, 228] on input "130000" at bounding box center [78, 237] width 132 height 18
type input "1"
type input "$1.00"
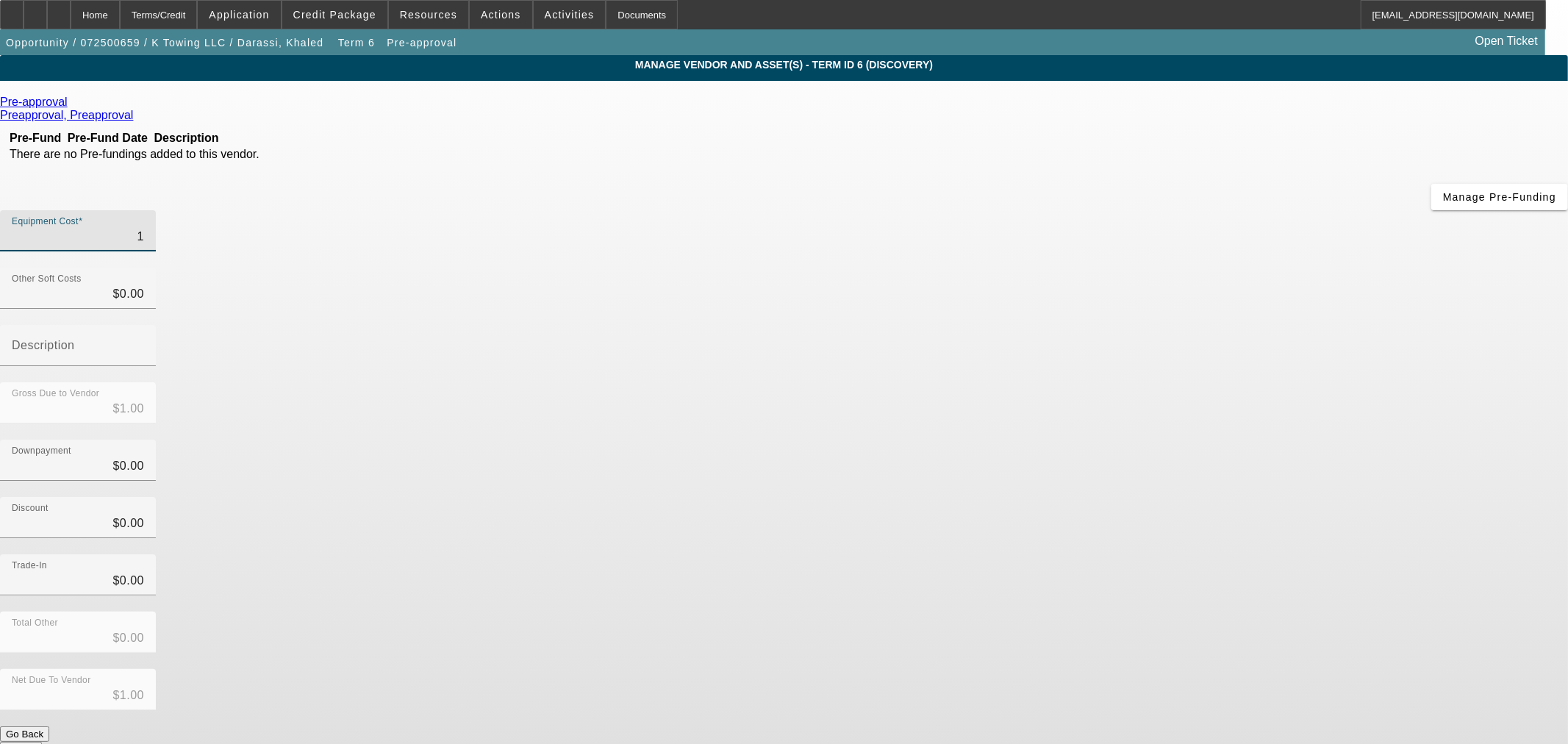
type input "12"
type input "$12.00"
type input "129"
type input "$129.00"
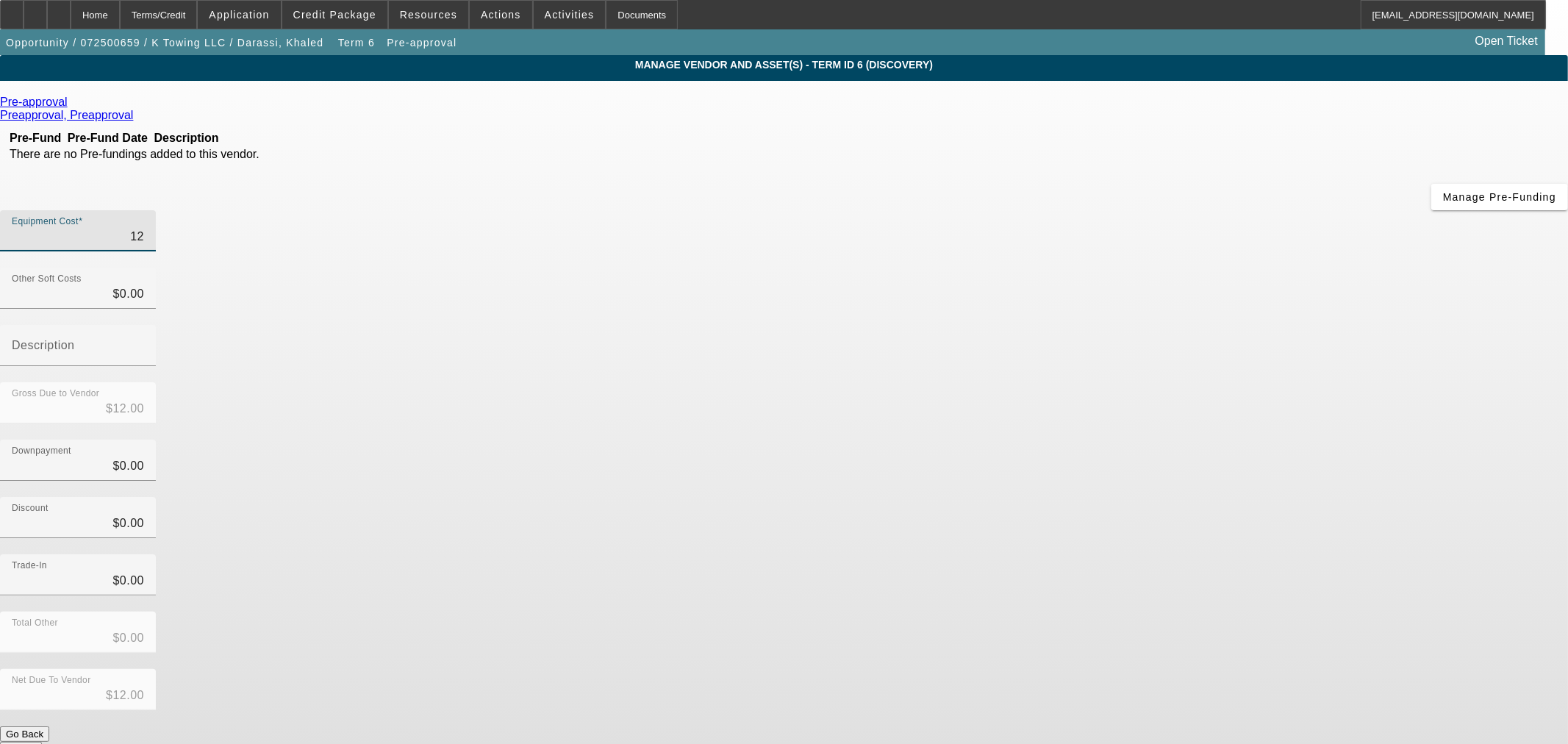
type input "$129.00"
type input "1290"
type input "$1,290.00"
type input "12900"
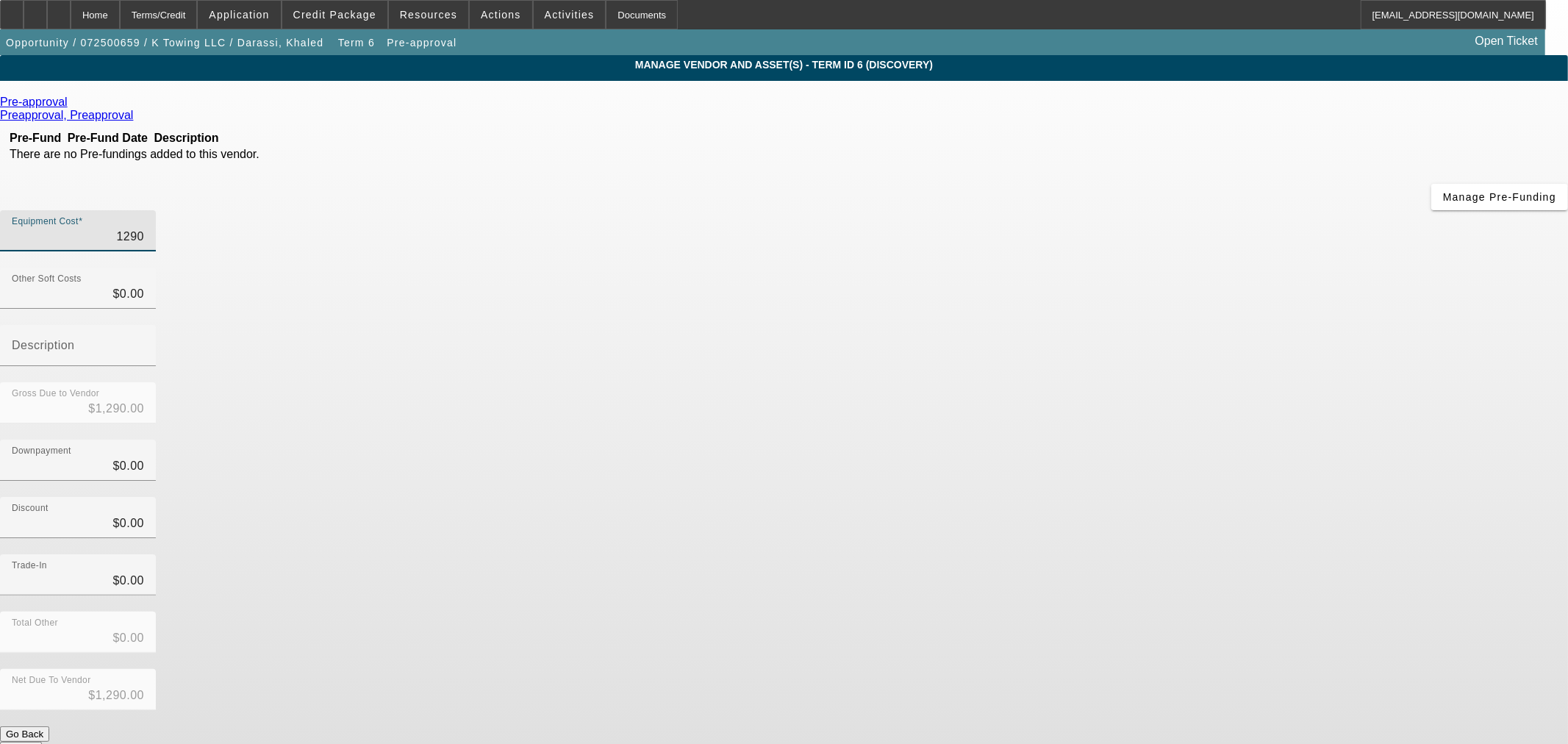
type input "$12,900.00"
type input "129000"
type input "$129,000.00"
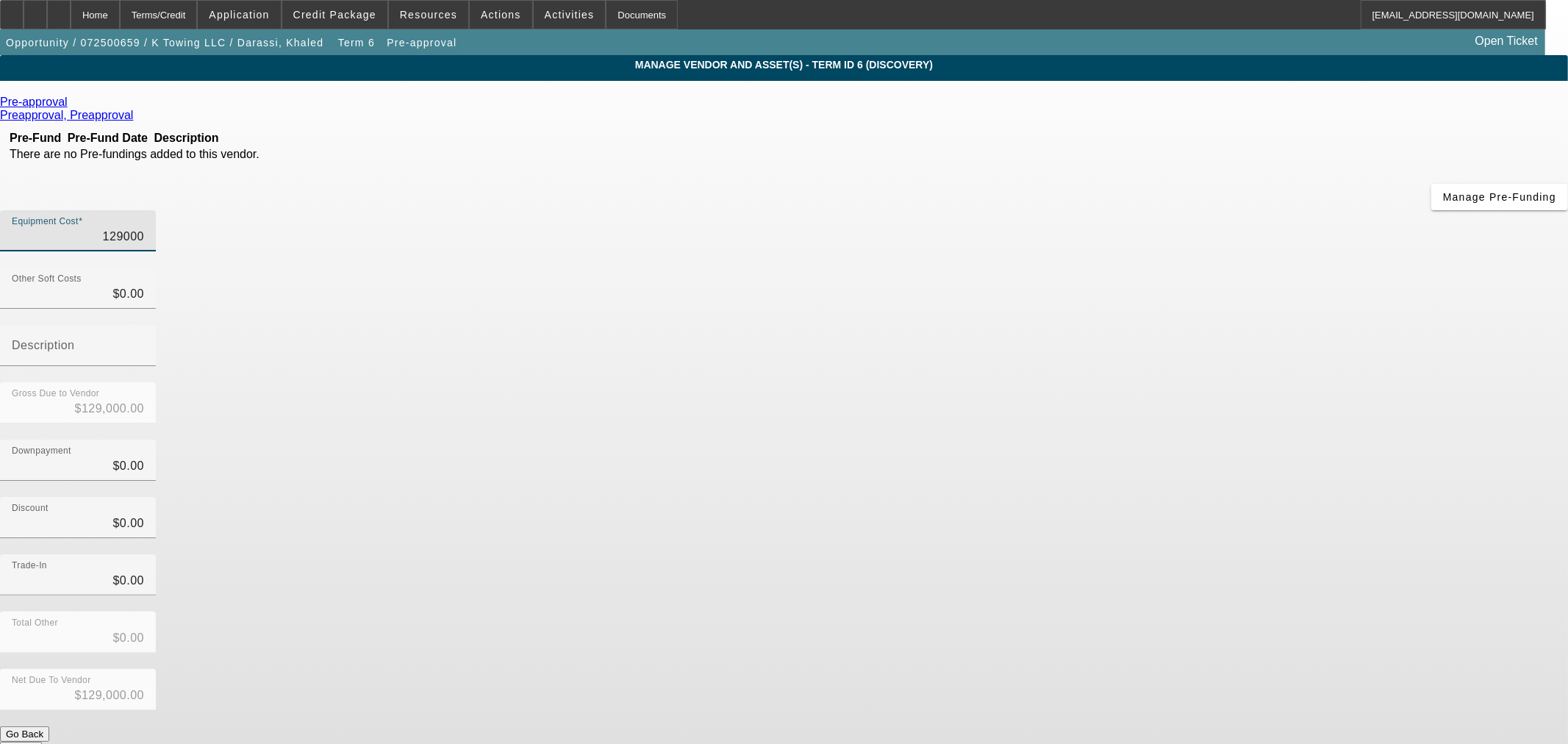
type input "$129,000.00"
click at [1158, 497] on div "Discount $0.00" at bounding box center [784, 525] width 1568 height 58
click at [71, 106] on icon at bounding box center [71, 101] width 0 height 13
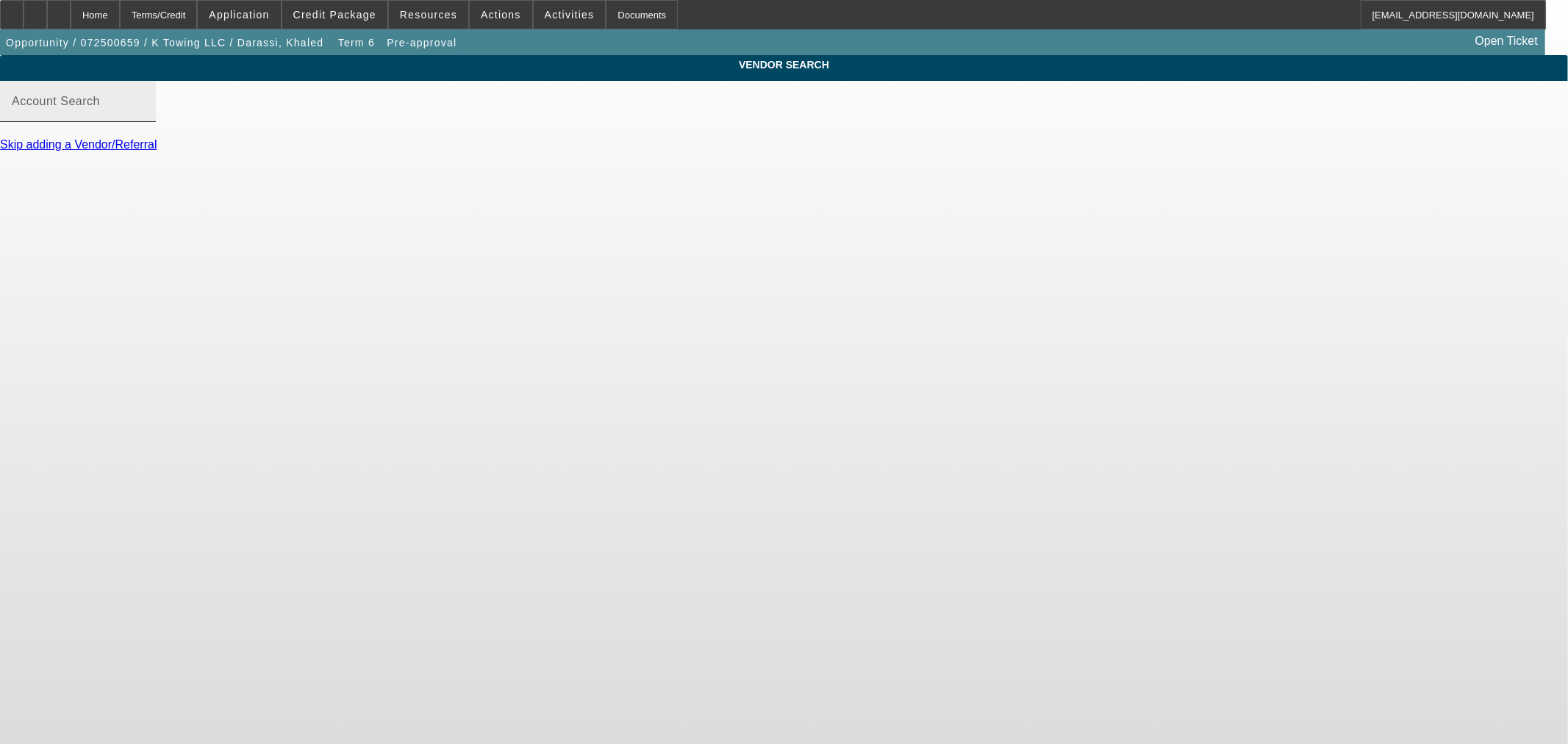
click at [144, 116] on input "Account Search" at bounding box center [78, 107] width 132 height 18
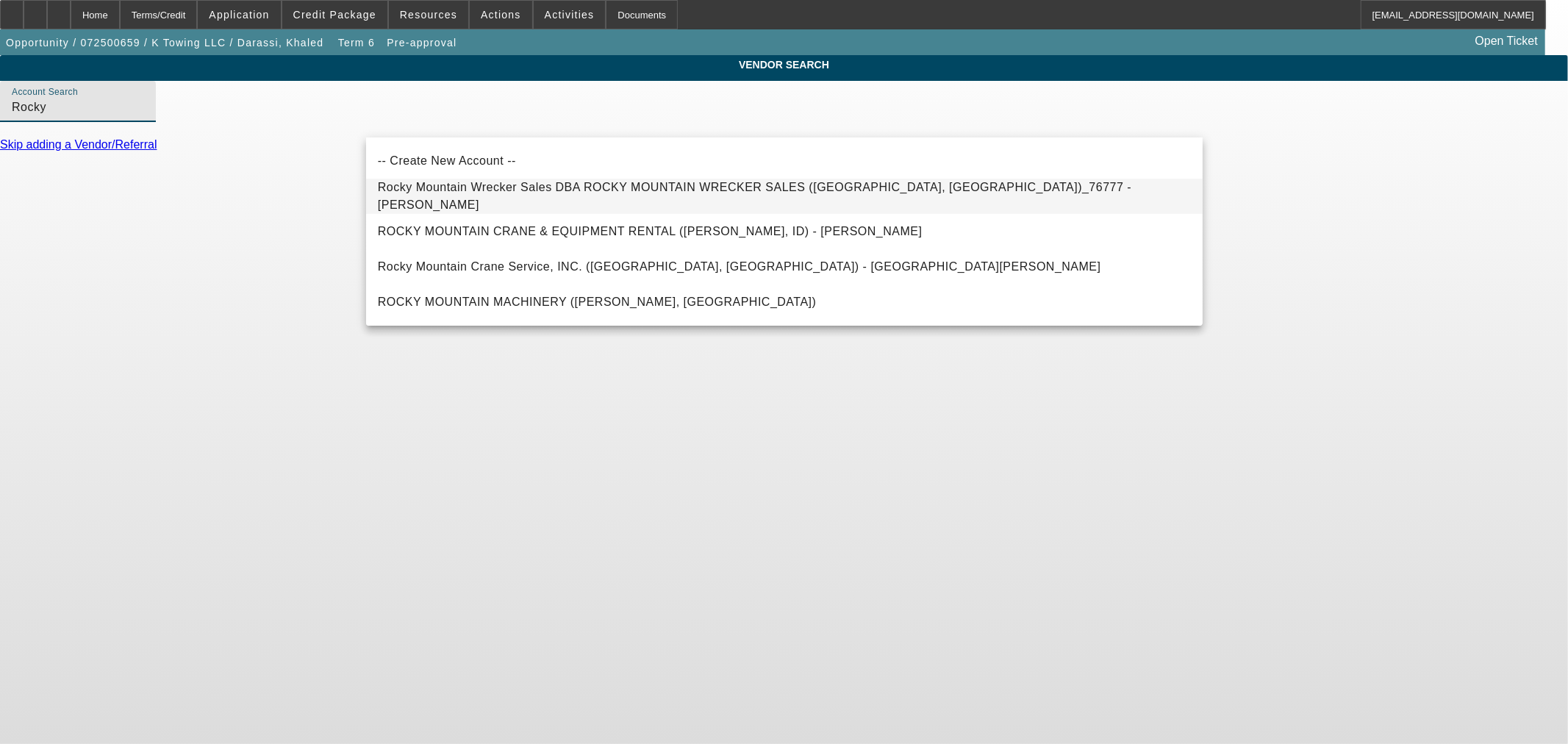
click at [552, 188] on span "Rocky Mountain Wrecker Sales DBA ROCKY MOUNTAIN WRECKER SALES ([GEOGRAPHIC_DATA…" at bounding box center [784, 196] width 813 height 35
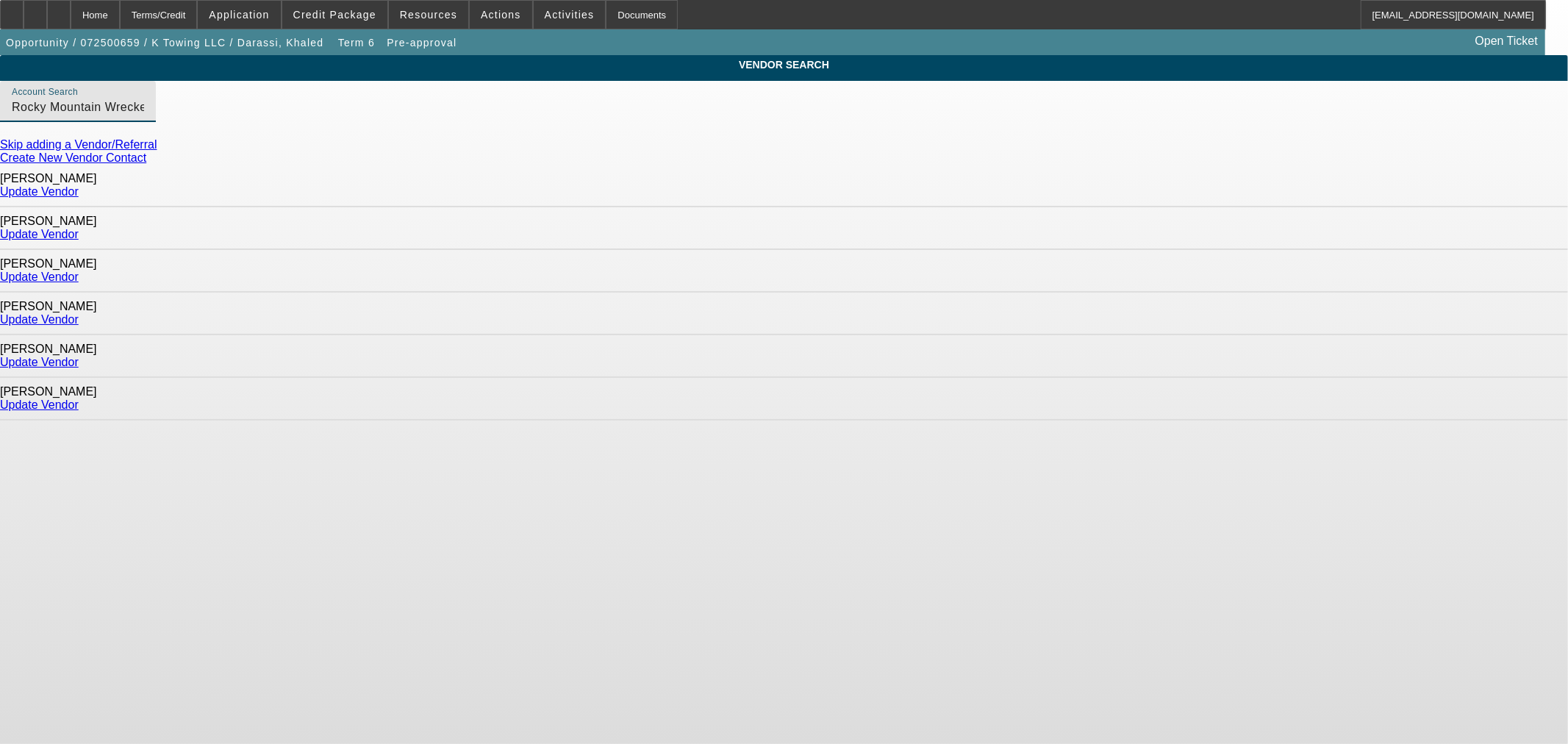
click at [144, 116] on input "Rocky Mountain Wrecker Sales DBA ROCKY MOUNTAIN WRECKER SALES ([GEOGRAPHIC_DATA…" at bounding box center [78, 107] width 132 height 18
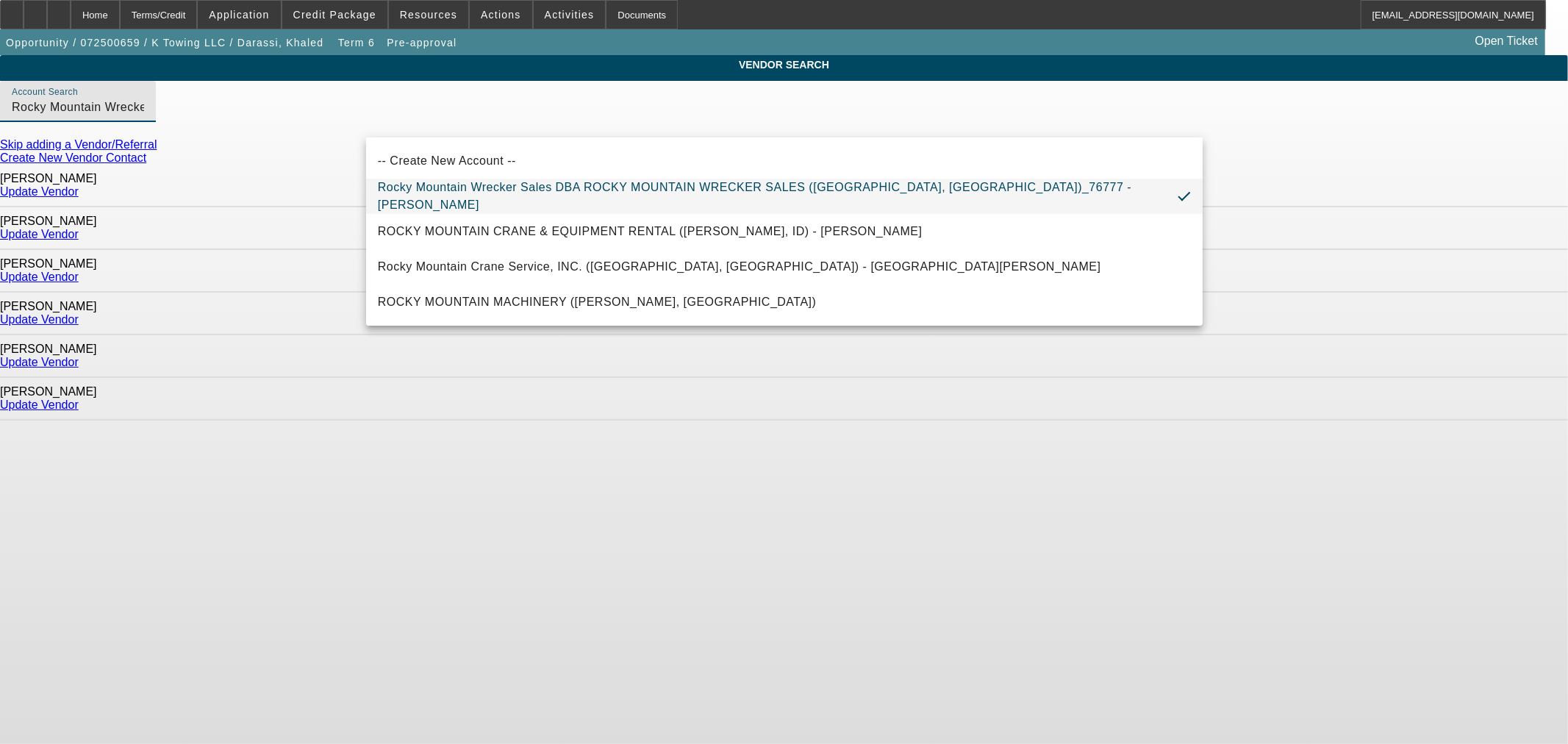
click at [144, 116] on input "Rocky Mountain Wrecker Sales DBA ROCKY MOUNTAIN WRECKER SALES ([GEOGRAPHIC_DATA…" at bounding box center [78, 107] width 132 height 18
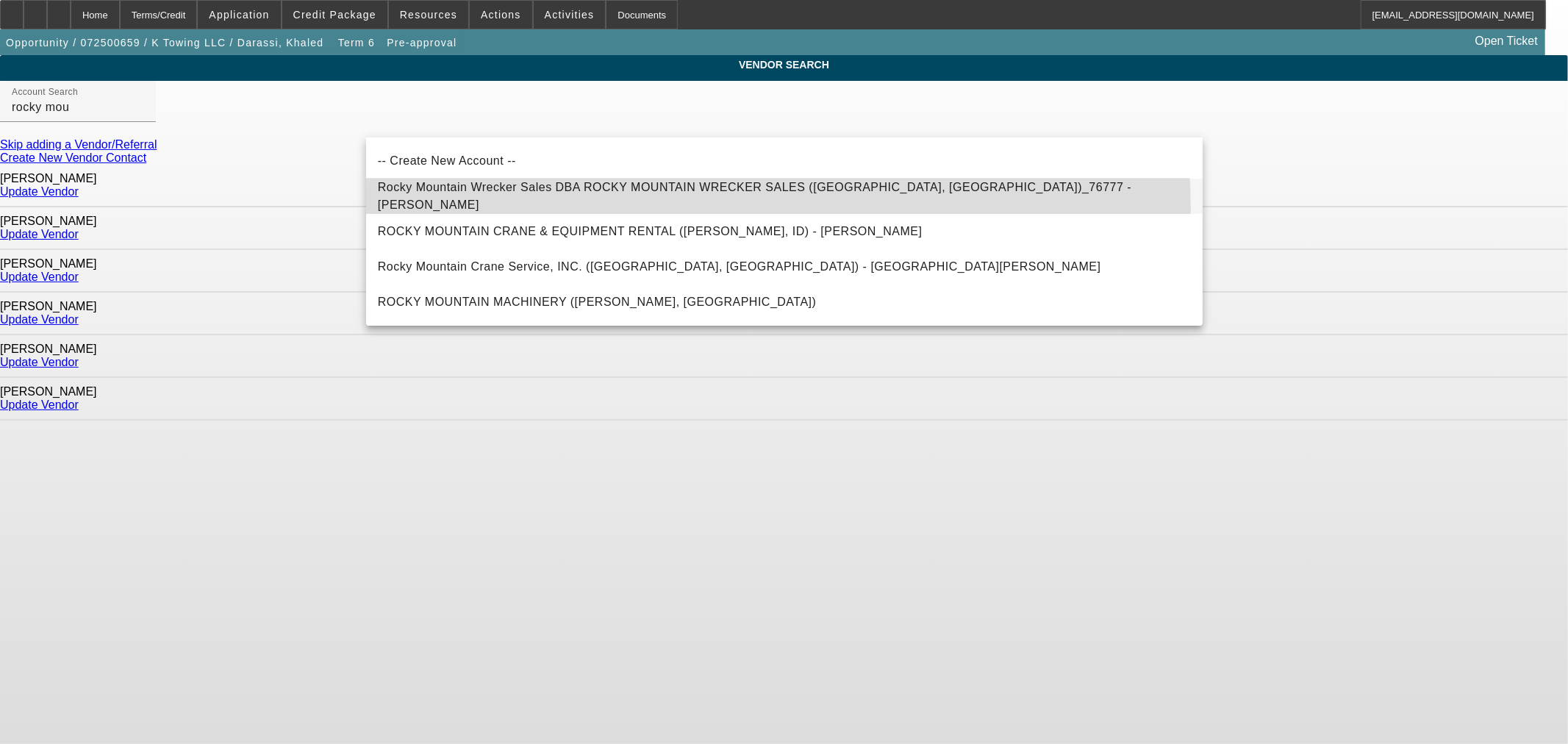
click at [738, 208] on mat-option "Rocky Mountain Wrecker Sales DBA ROCKY MOUNTAIN WRECKER SALES ([GEOGRAPHIC_DATA…" at bounding box center [784, 196] width 837 height 35
type input "Rocky Mountain Wrecker Sales DBA ROCKY MOUNTAIN WRECKER SALES ([GEOGRAPHIC_DATA…"
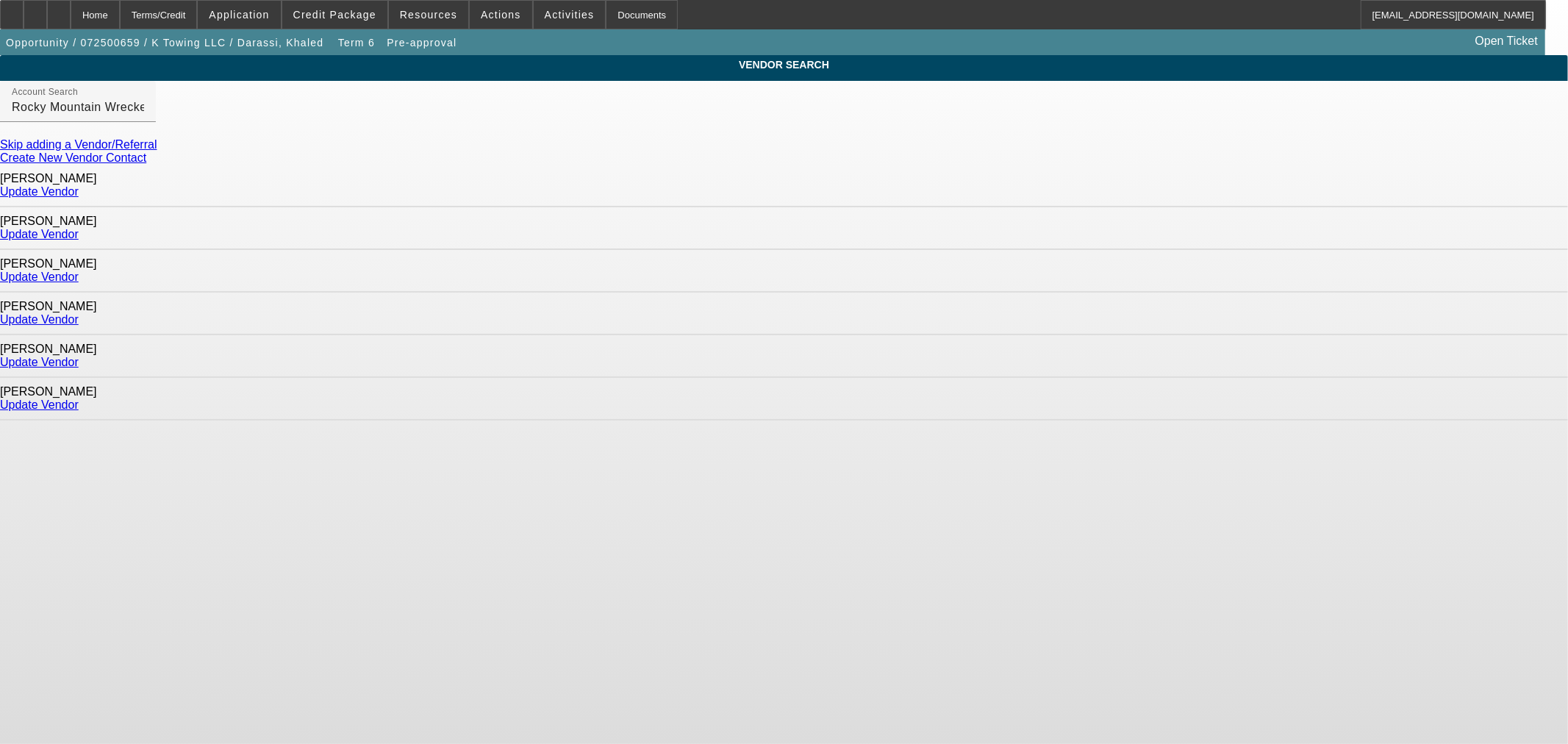
click at [79, 191] on link "Update Vendor" at bounding box center [39, 191] width 79 height 13
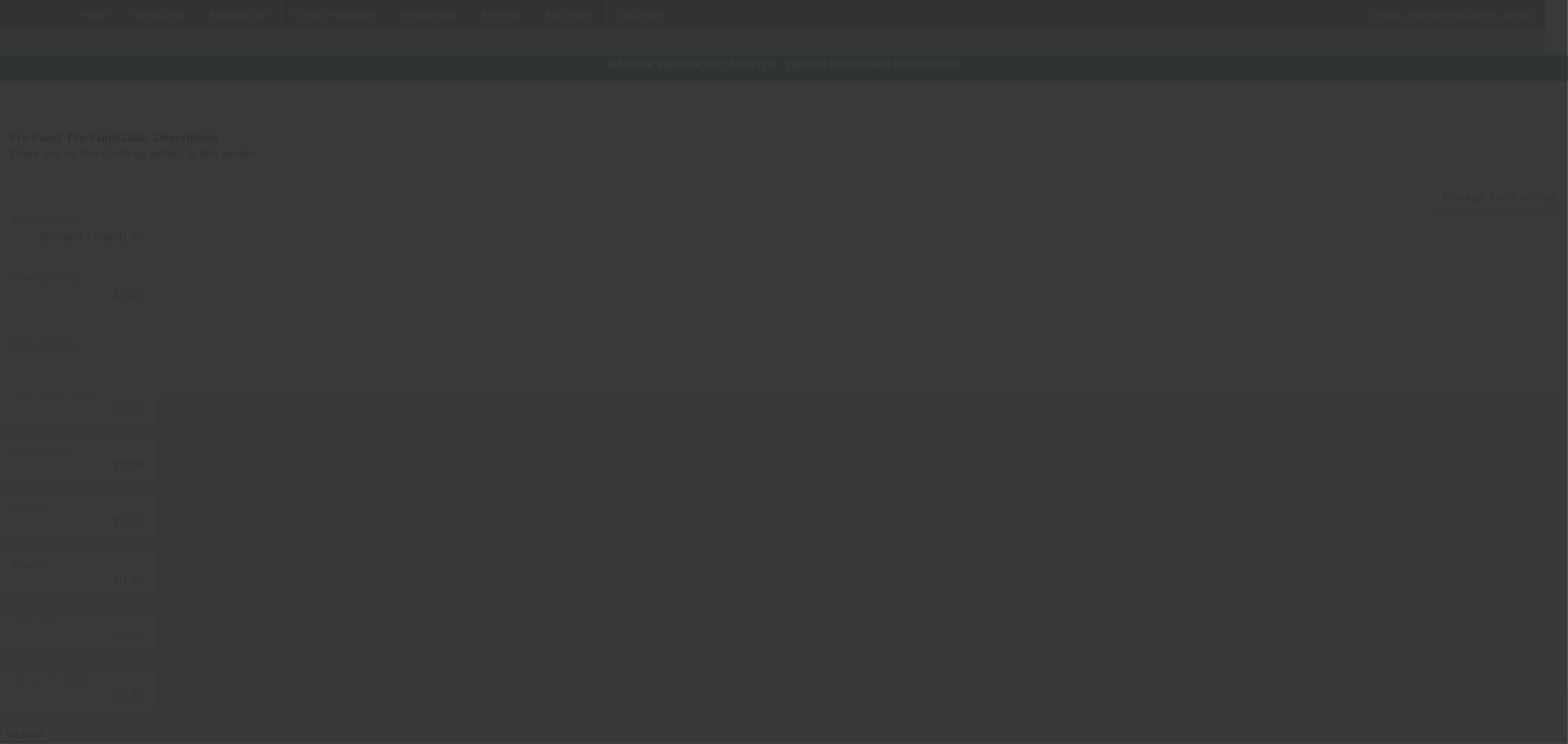
type input "$129,000.00"
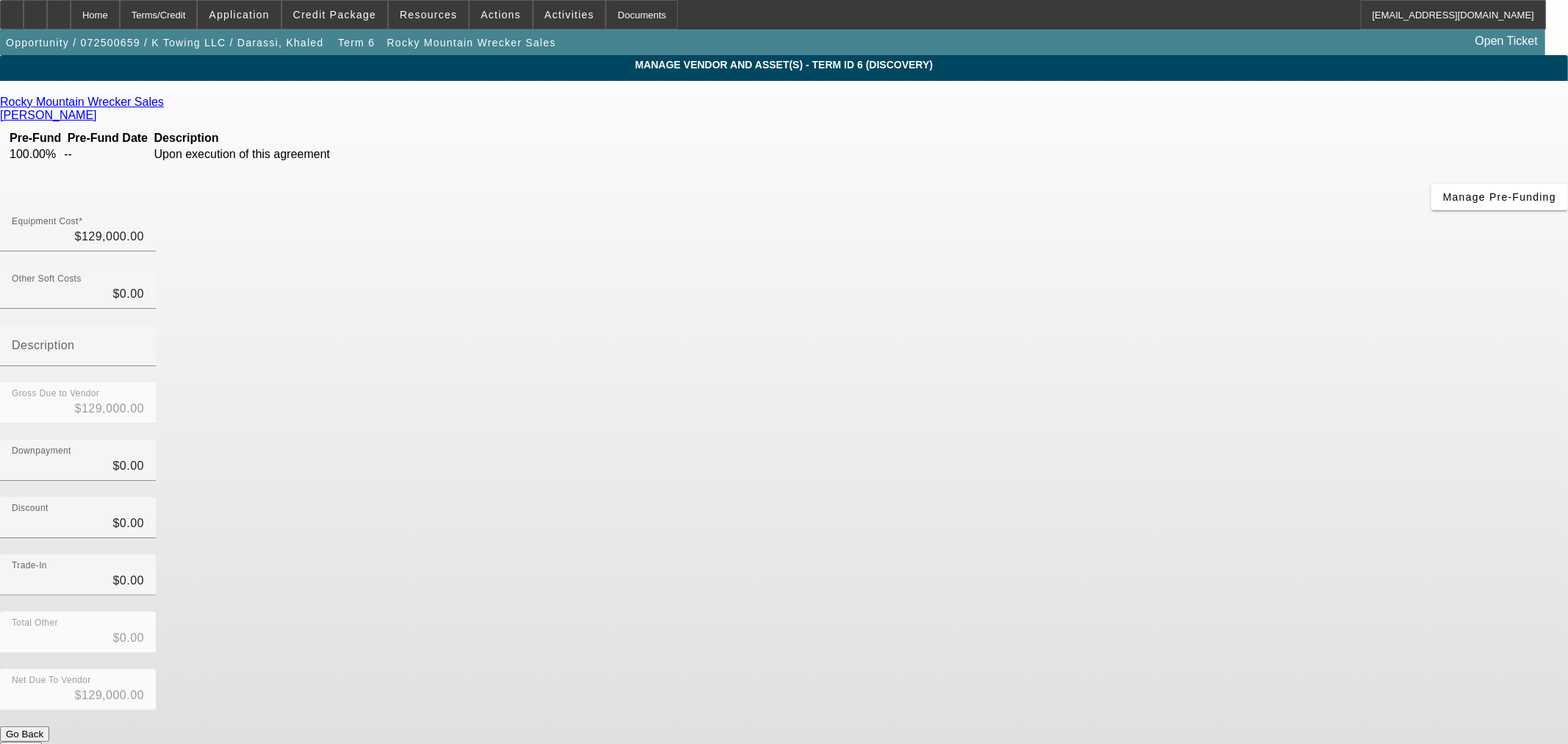
drag, startPoint x: 1155, startPoint y: 655, endPoint x: 1239, endPoint y: 625, distance: 89.2
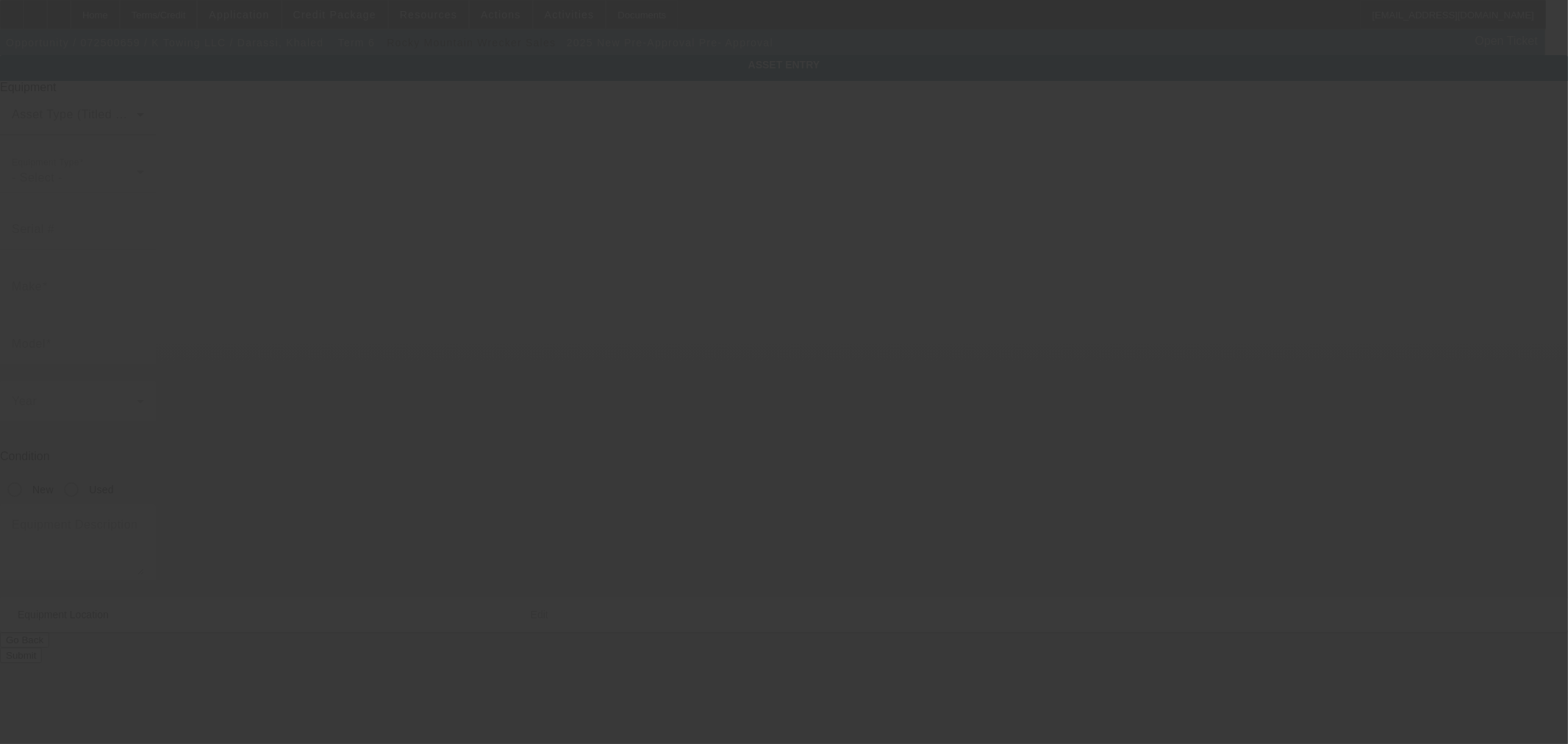
type input "Pre-Approval"
type input "Pre- Approval"
radio input "true"
type textarea "Rollback"
type input "163 [GEOGRAPHIC_DATA][PERSON_NAME]"
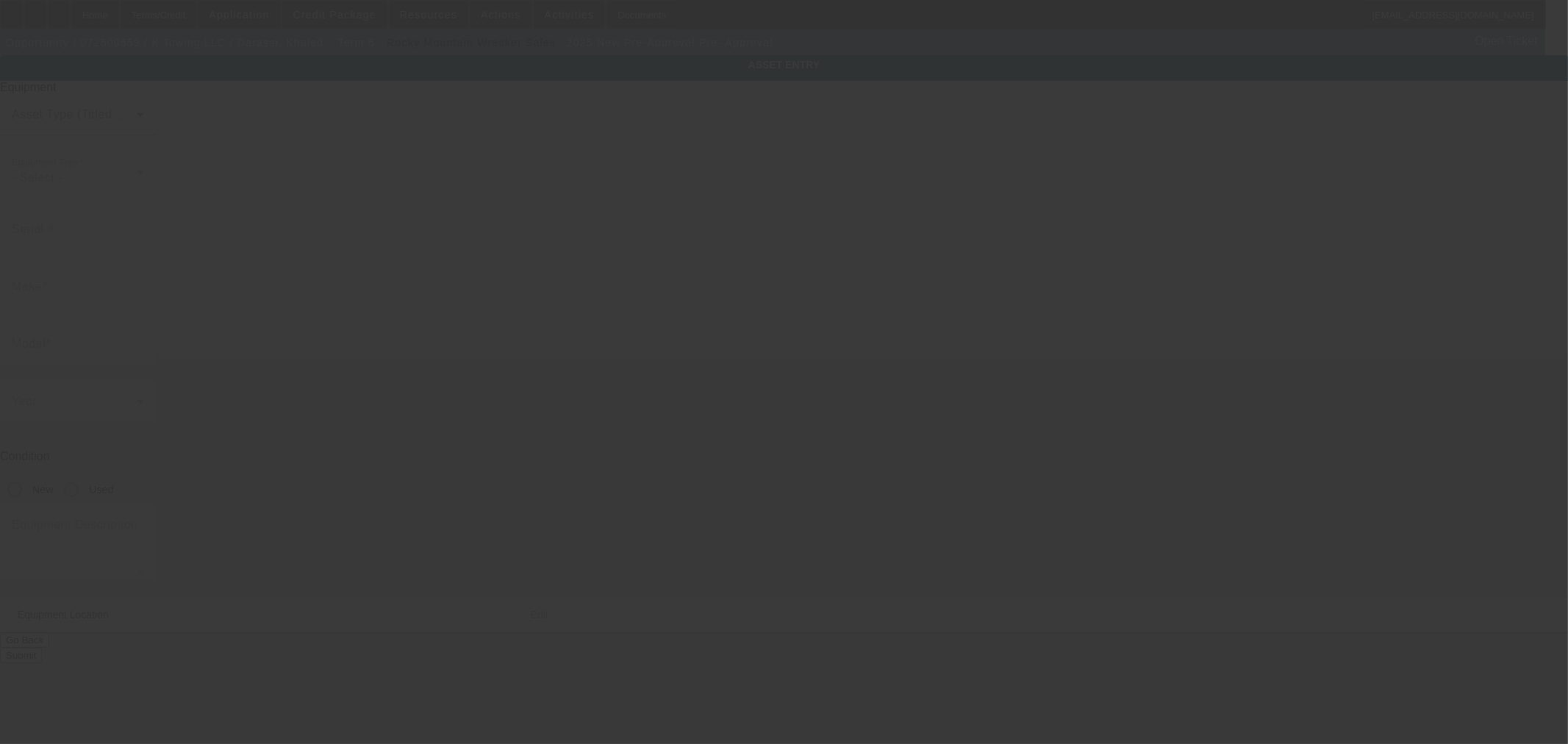
type input "[GEOGRAPHIC_DATA]"
type input "70123"
type input "[PERSON_NAME]"
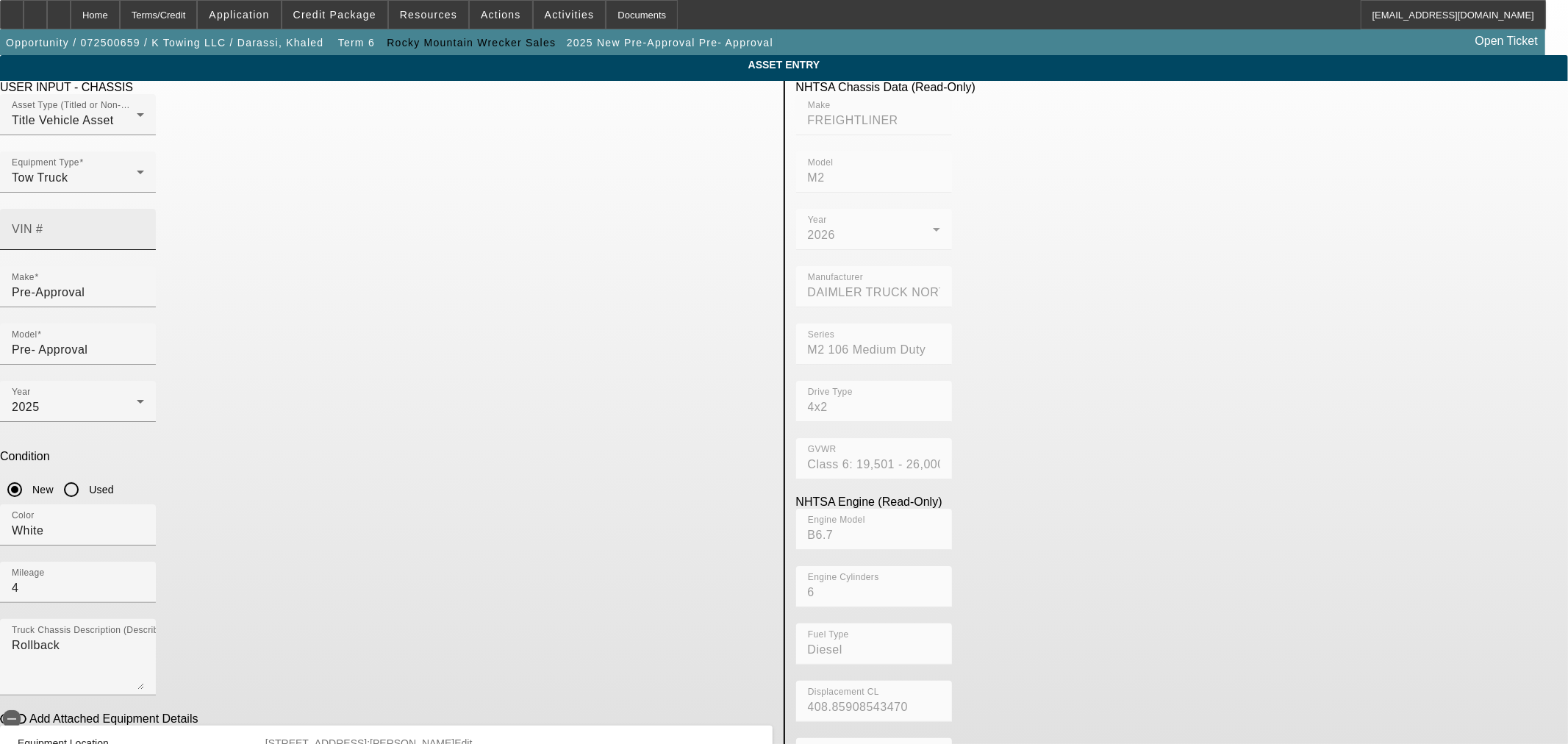
click at [144, 227] on input "VIN #" at bounding box center [78, 235] width 132 height 18
paste input "1FDUF5HT9RDA20289"
type input "1FDUF5HT9RDA20289"
type input "FORD"
type input "F-550"
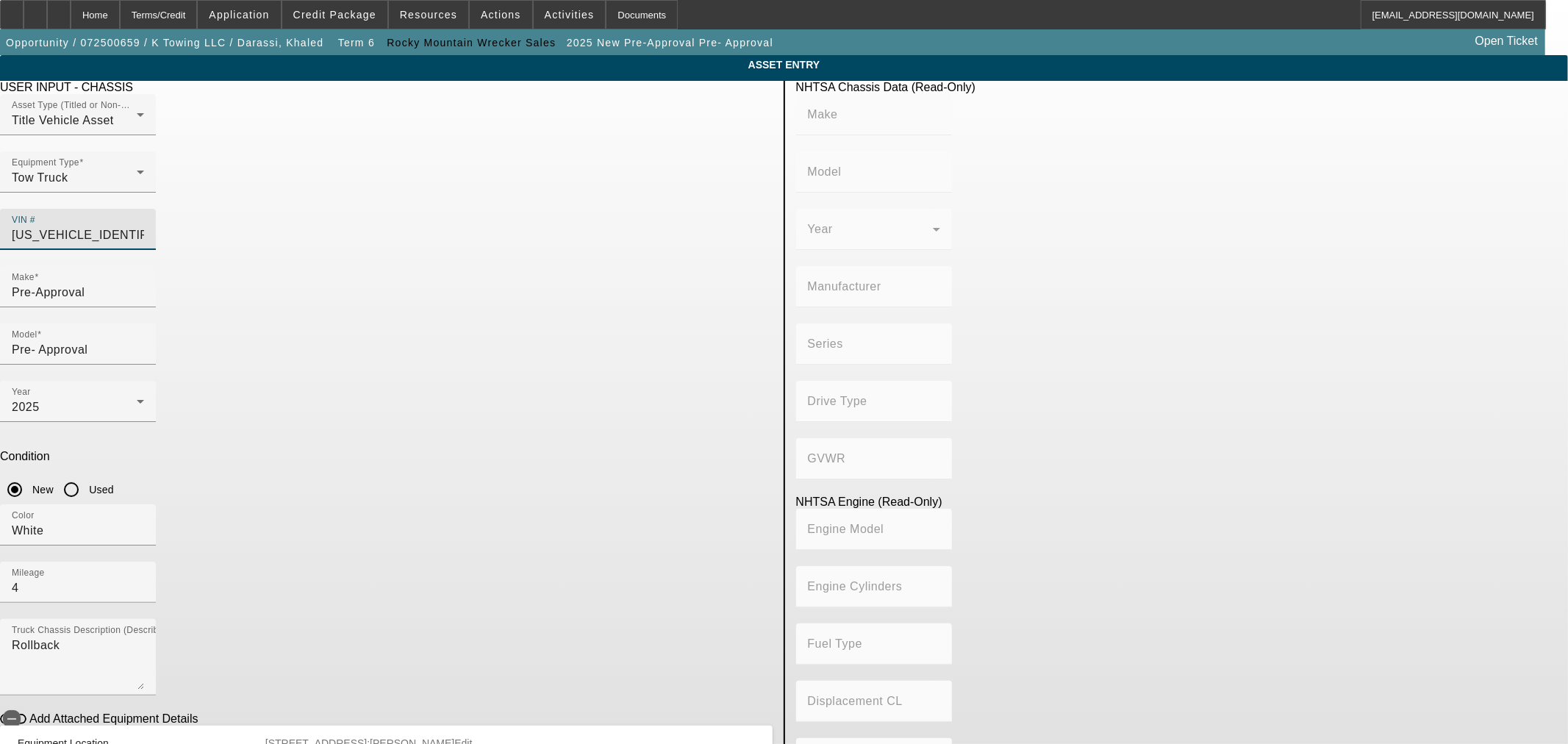
type input "FORD MOTOR COMPANY"
type input "4WD/4-Wheel Drive/4x4"
type input "Class 5: 16,001 - 19,500 lb (7,258 - 8,845 kg)"
type input "8"
type input "Diesel"
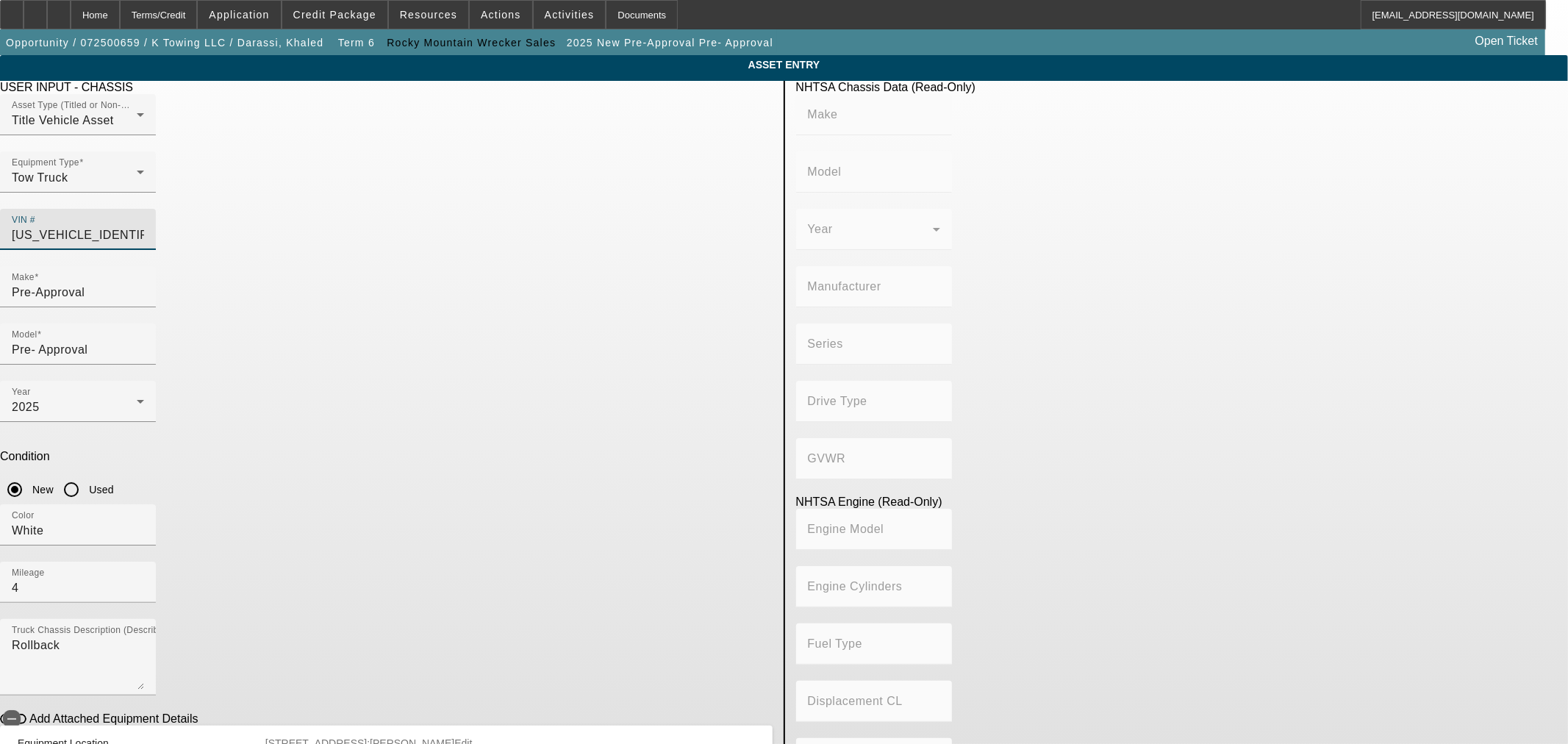
type input "408.85908543470"
type input "6.7"
type input "1FDUF5HT9RDA20289"
click at [144, 266] on div "Make Pre-Approval" at bounding box center [78, 286] width 132 height 41
click at [144, 283] on input "Pre-Approval" at bounding box center [78, 292] width 132 height 18
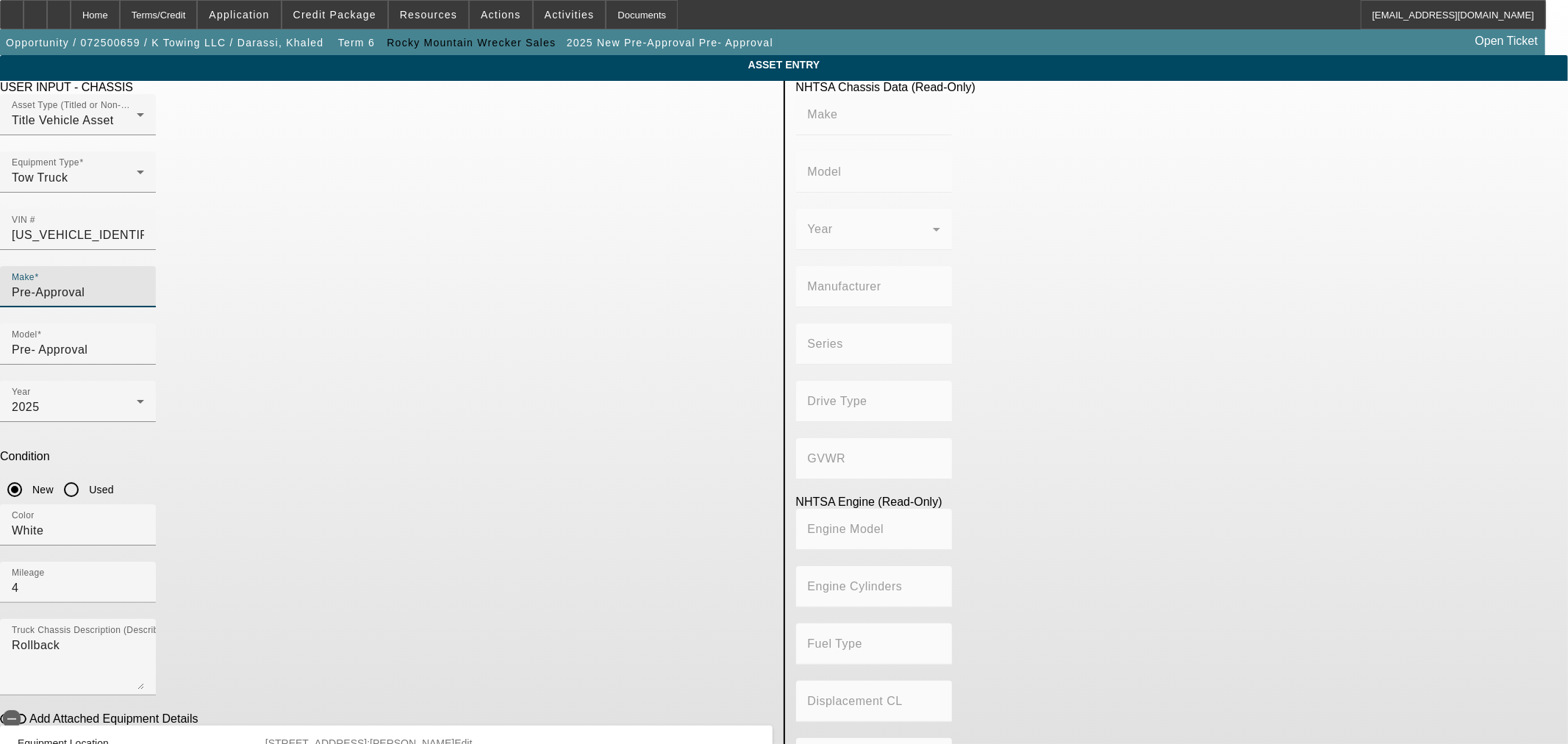
type input "FORD"
type input "F-550"
type input "FORD MOTOR COMPANY"
type input "4WD/4-Wheel Drive/4x4"
type input "Class 5: 16,001 - 19,500 lb (7,258 - 8,845 kg)"
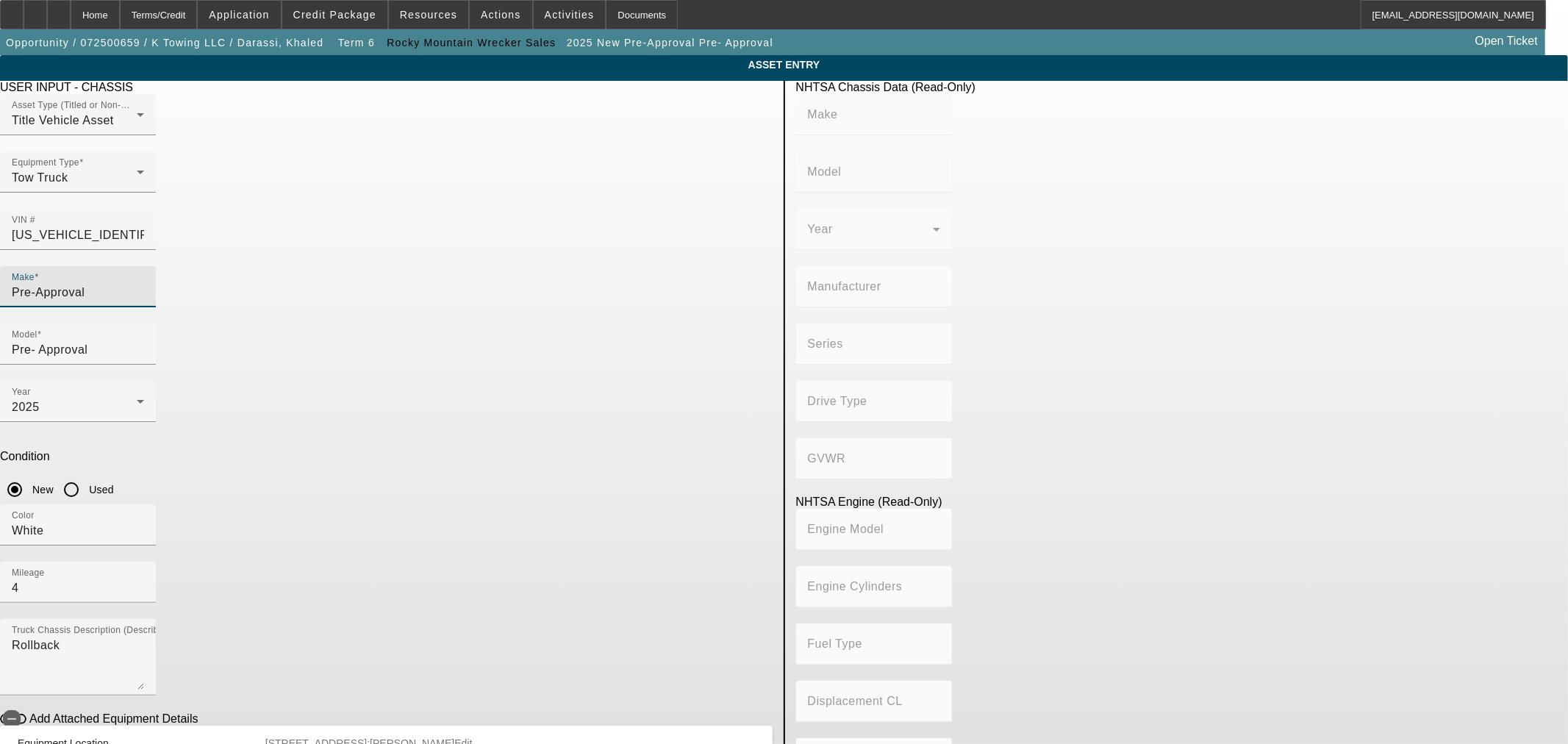
type input "8"
type input "Diesel"
type input "408.85908543470"
type input "6.7"
click at [144, 283] on input "Pre-Approval" at bounding box center [78, 292] width 132 height 18
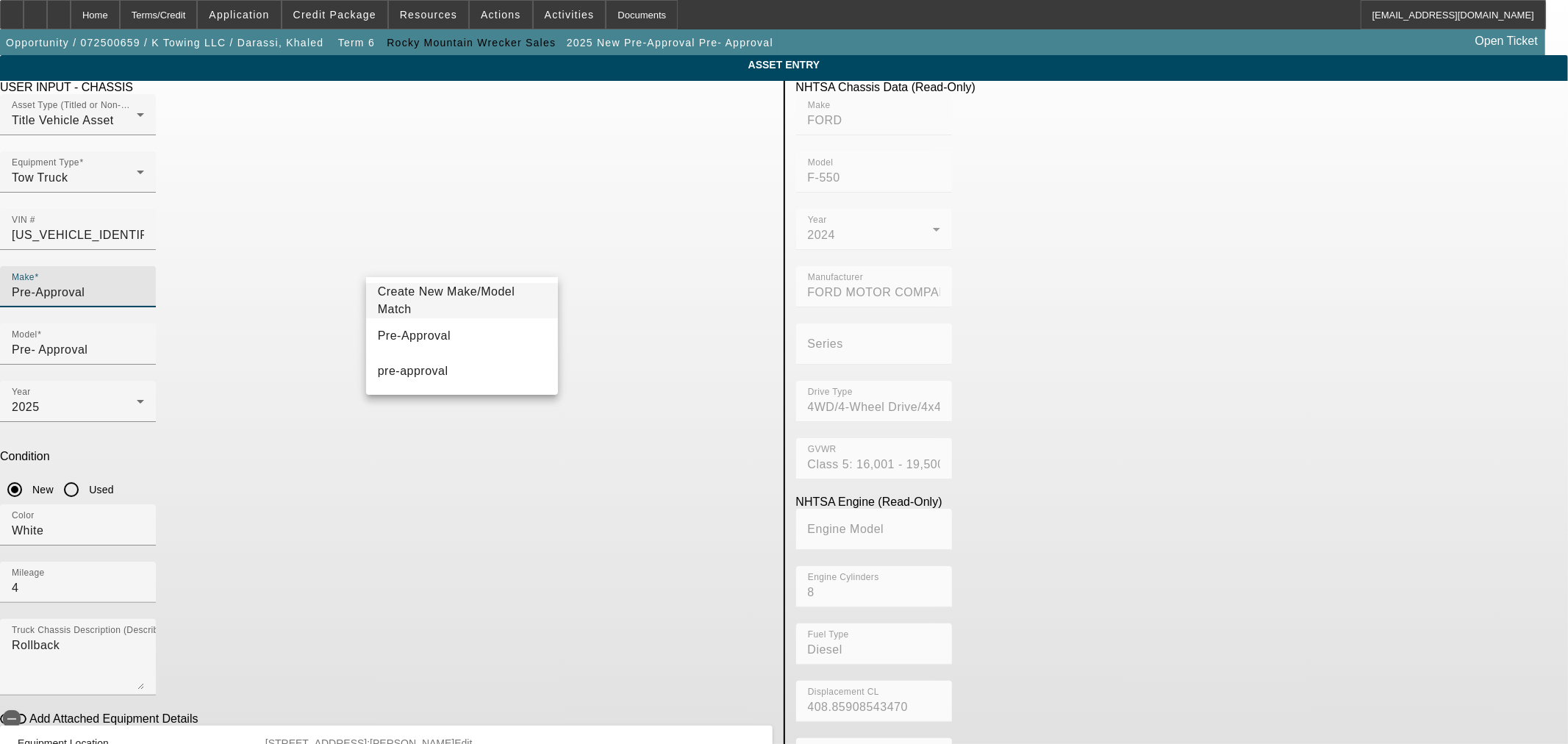
click at [144, 283] on input "Pre-Approval" at bounding box center [78, 292] width 132 height 18
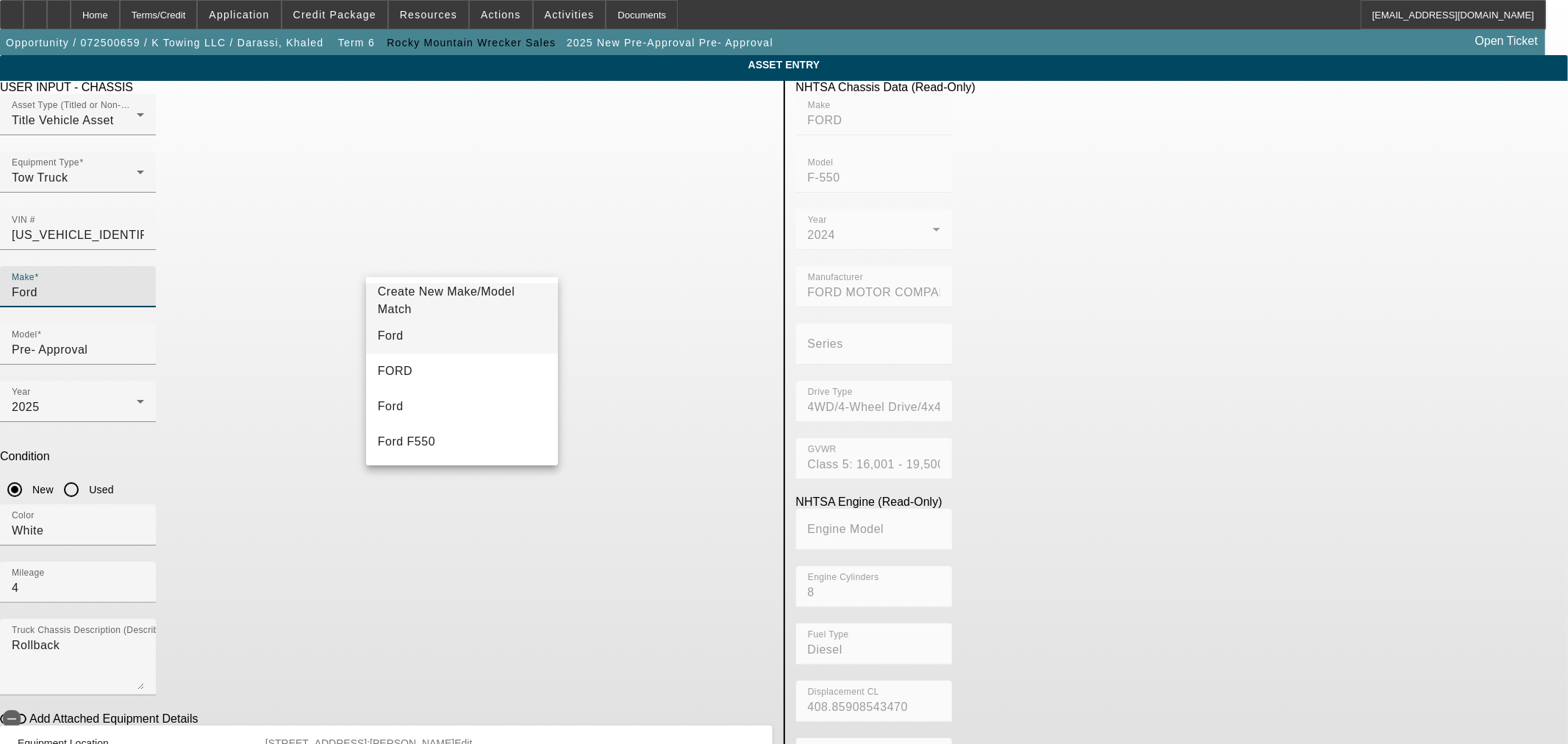
type input "Ford"
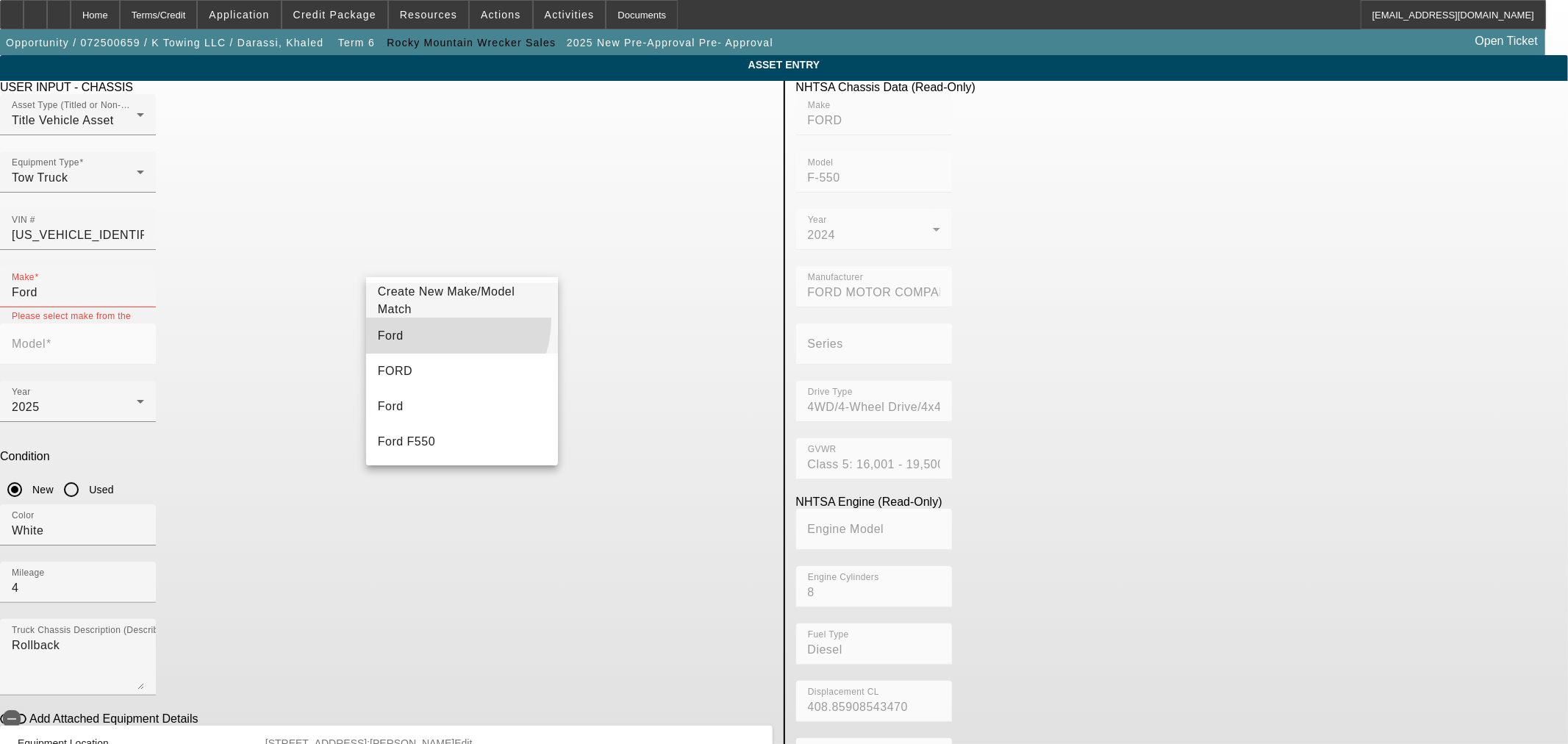
click at [427, 318] on mat-option "Ford" at bounding box center [462, 336] width 192 height 35
type input "Ford"
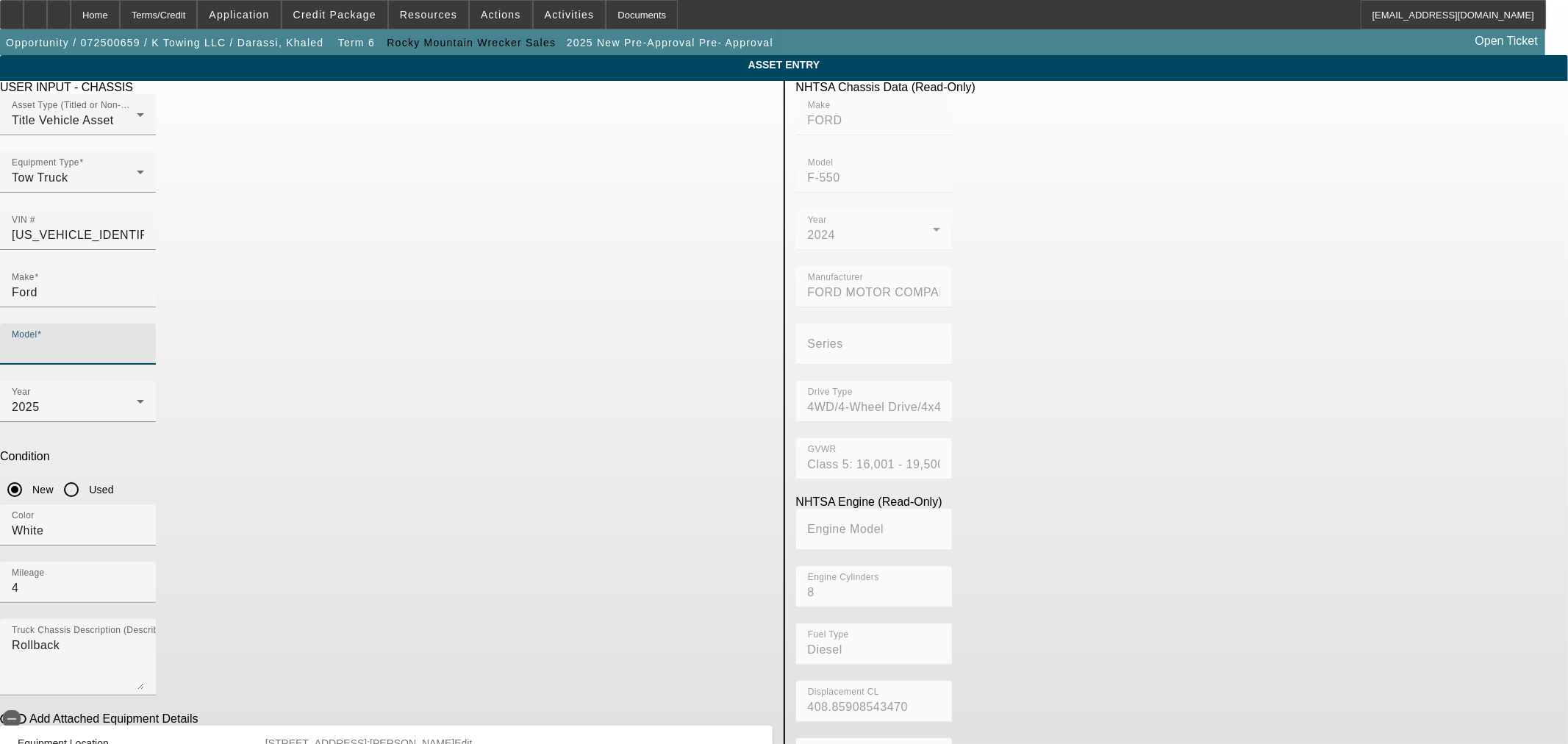
click at [144, 341] on input "Model" at bounding box center [78, 349] width 132 height 18
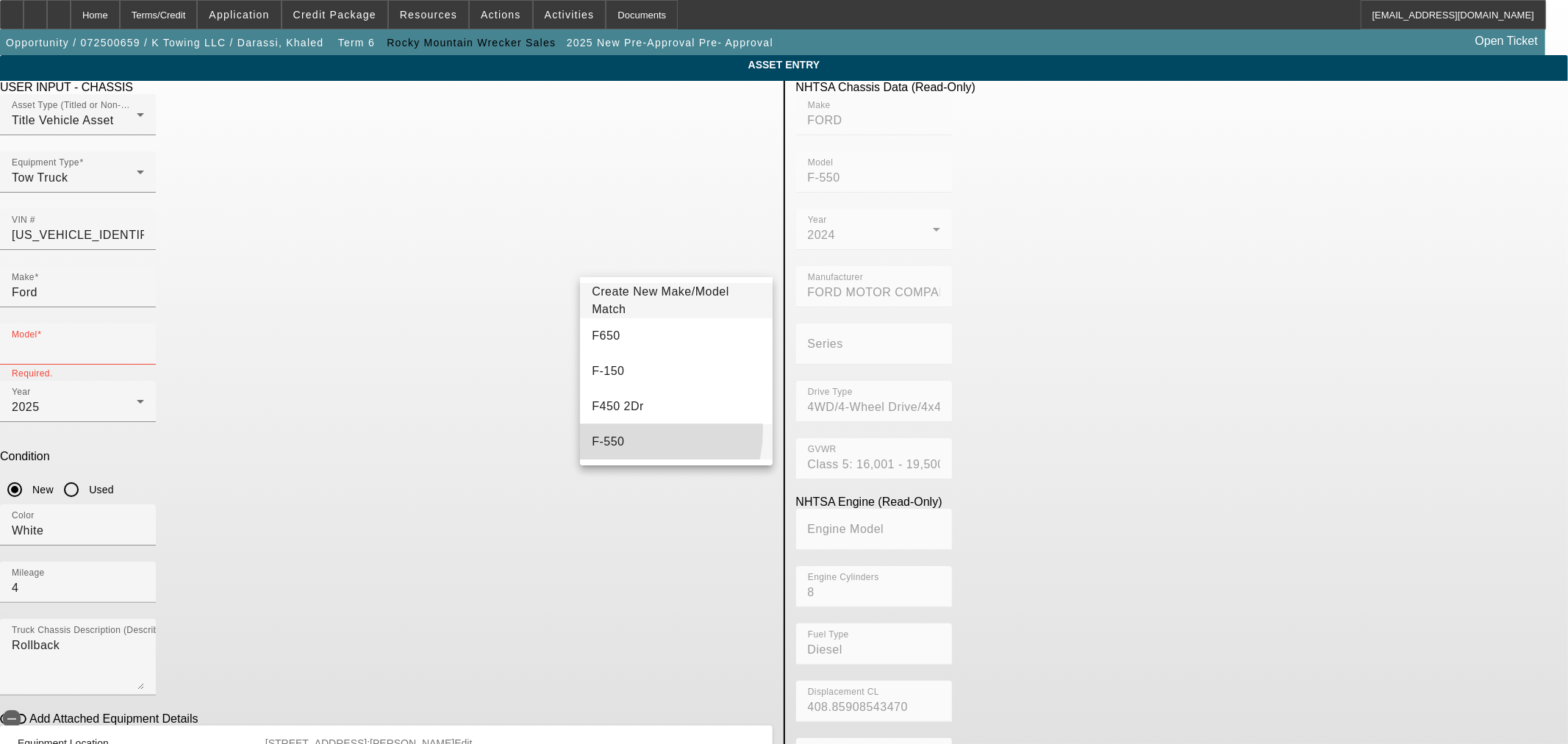
click at [629, 430] on mat-option "F-550" at bounding box center [676, 441] width 192 height 35
type input "F-550"
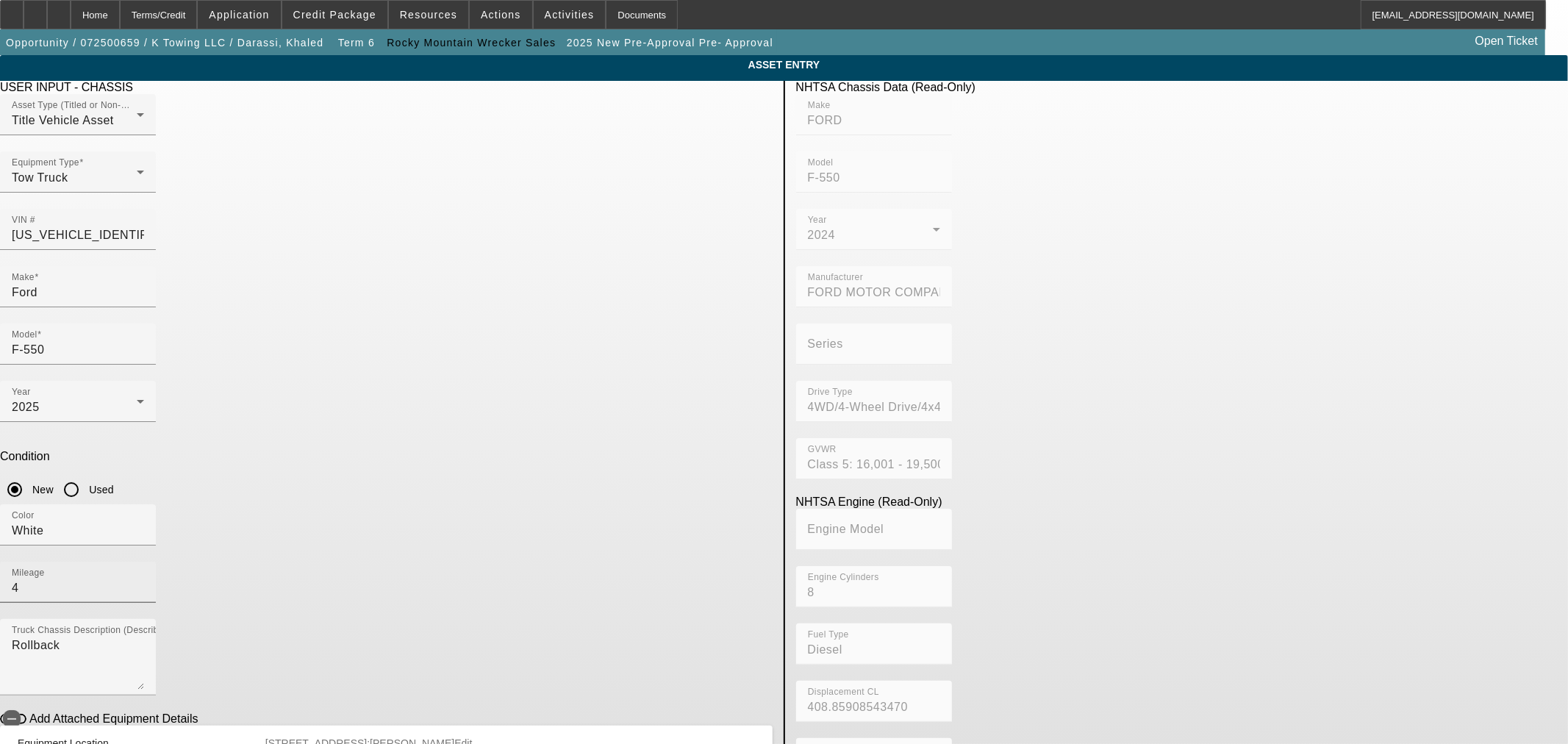
click at [144, 579] on input "4" at bounding box center [78, 588] width 132 height 18
type input "40"
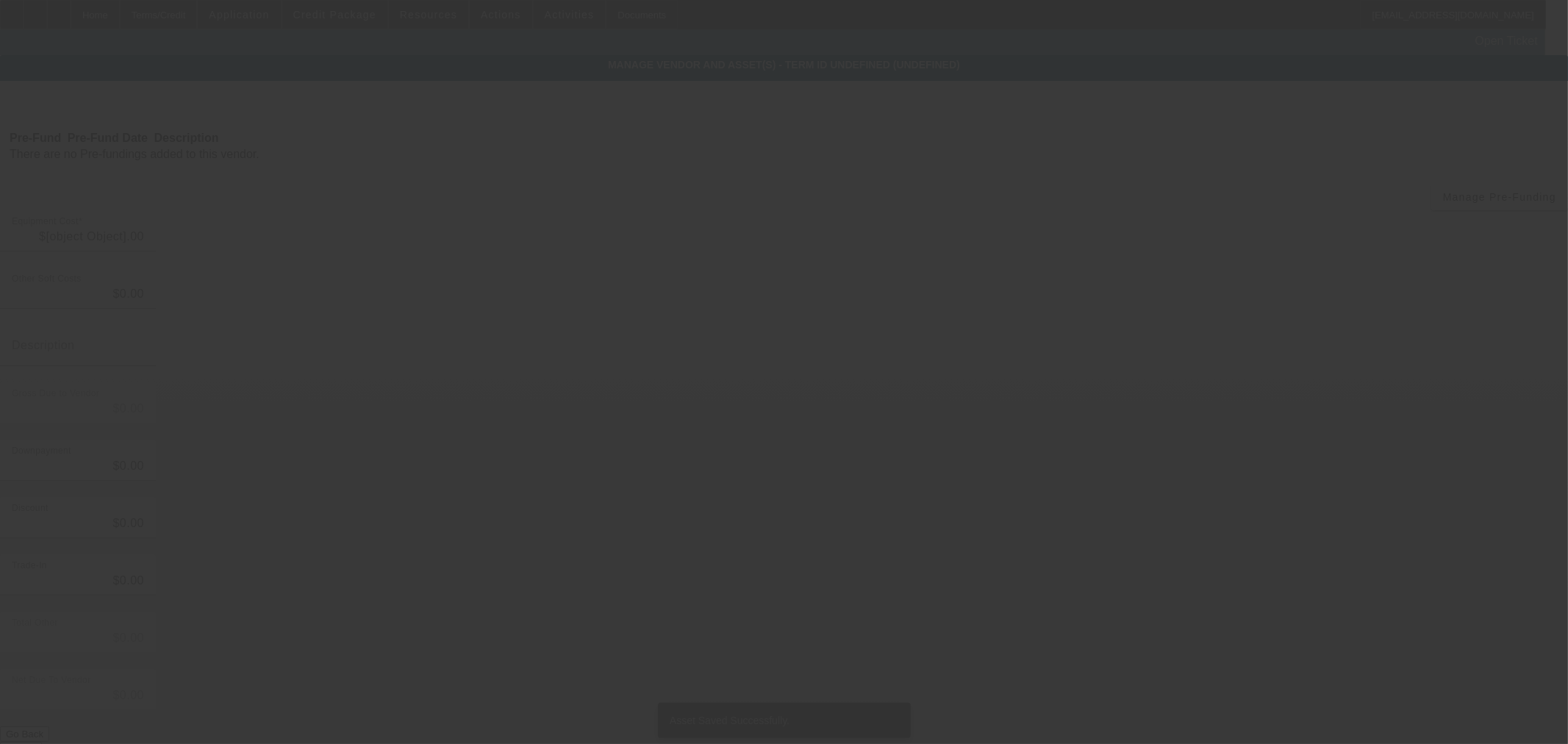
type input "$129,000.00"
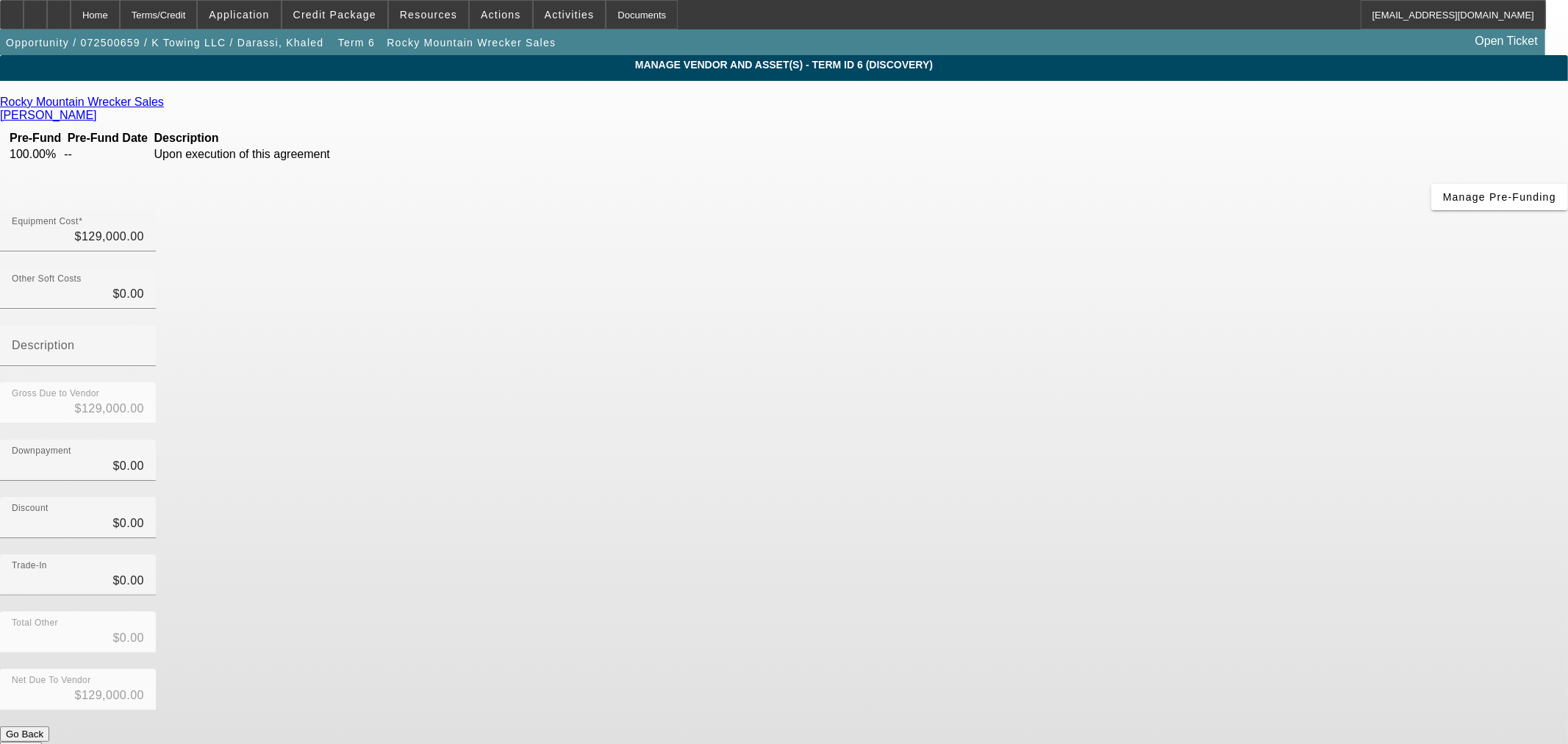
click at [42, 741] on button "Submit" at bounding box center [21, 749] width 42 height 15
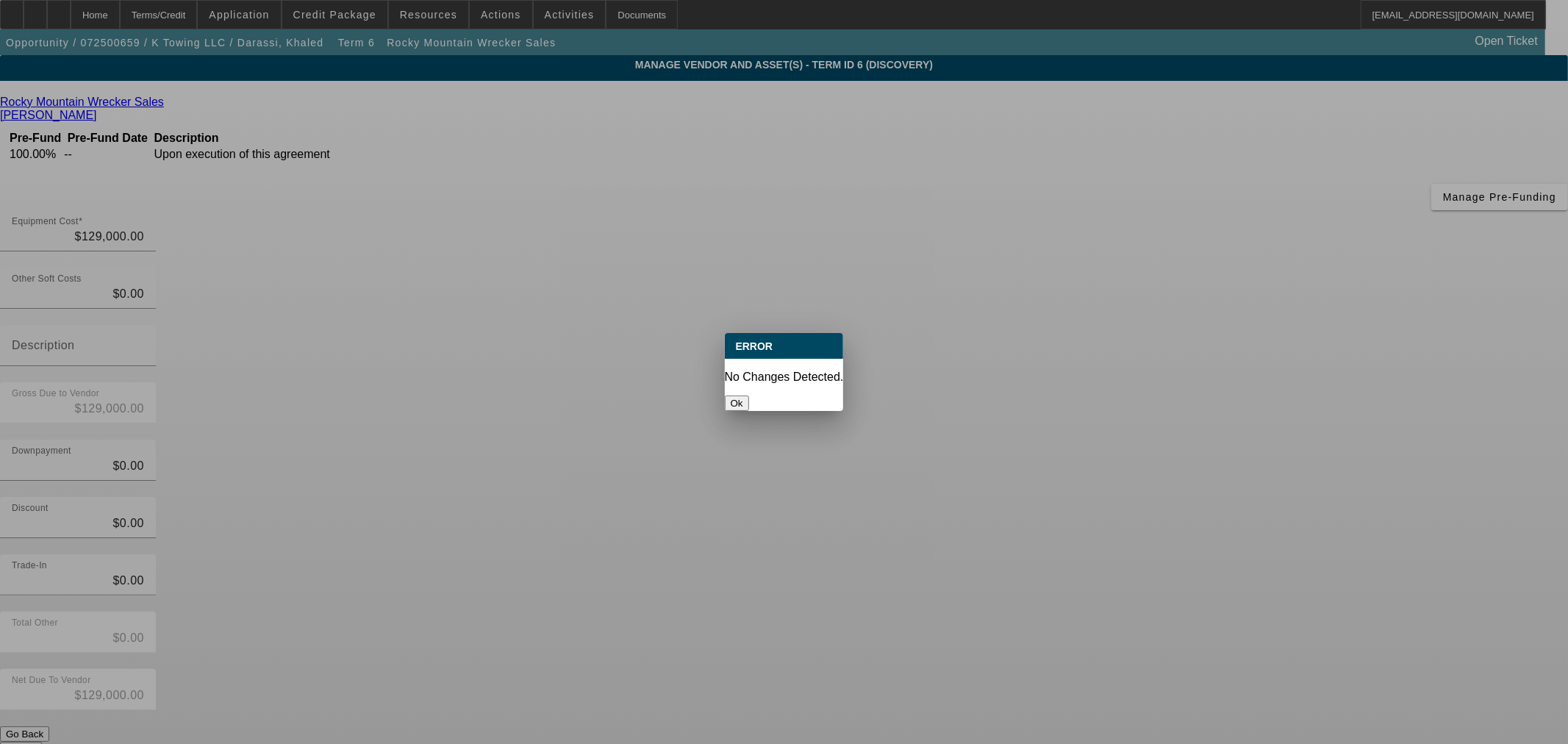
click at [749, 395] on button "Ok" at bounding box center [737, 403] width 24 height 15
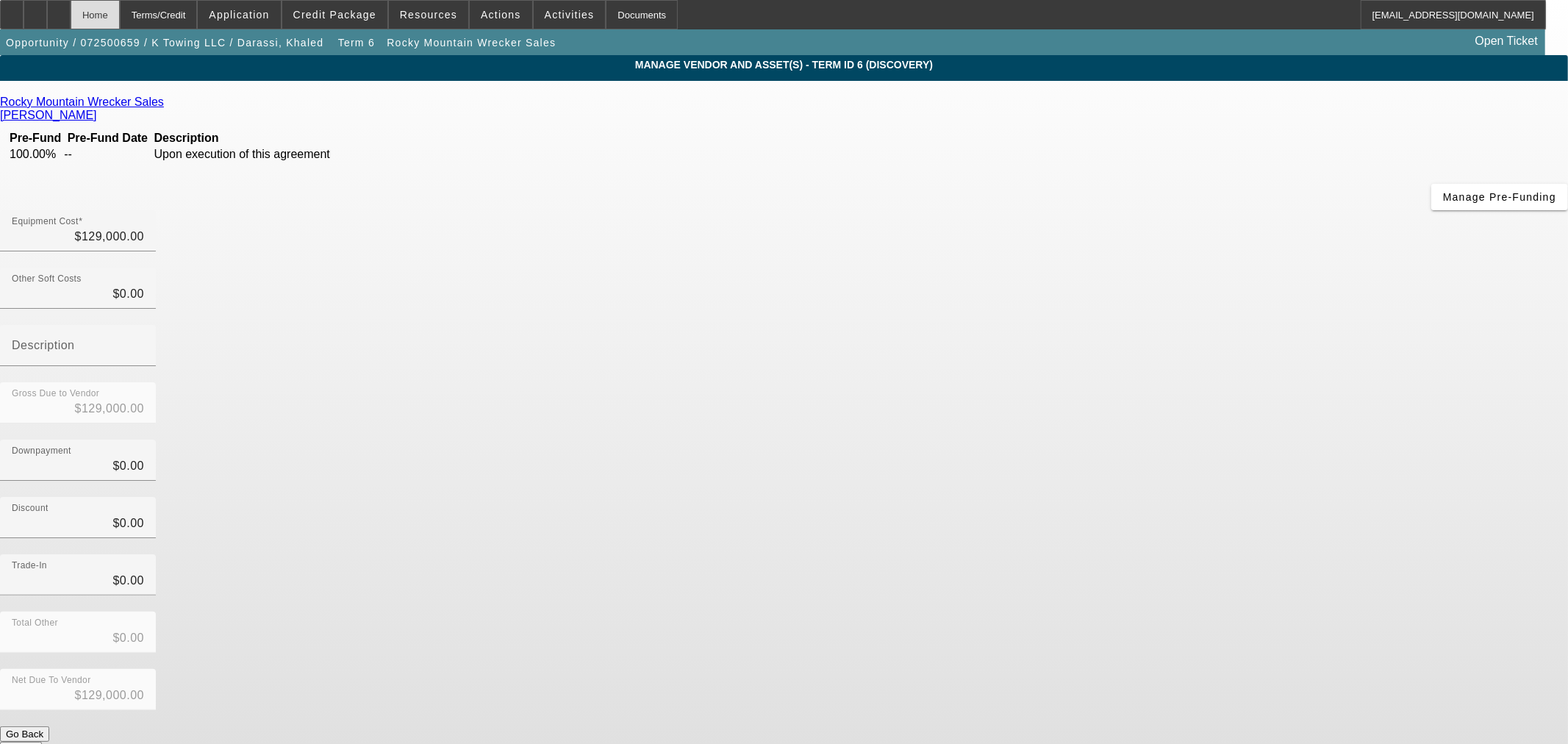
click at [120, 11] on div "Home" at bounding box center [94, 14] width 49 height 29
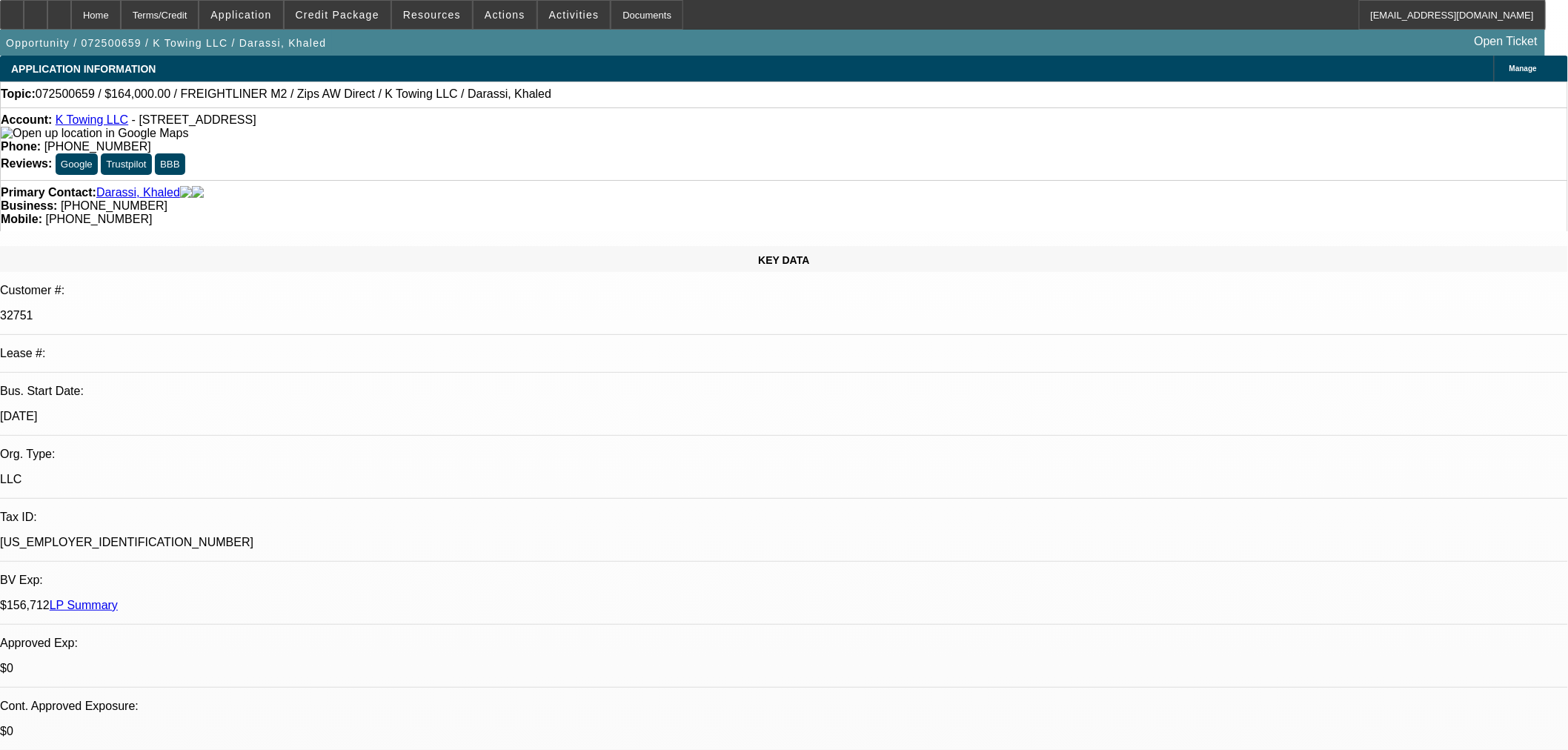
select select "0"
select select "2"
select select "0"
select select "6"
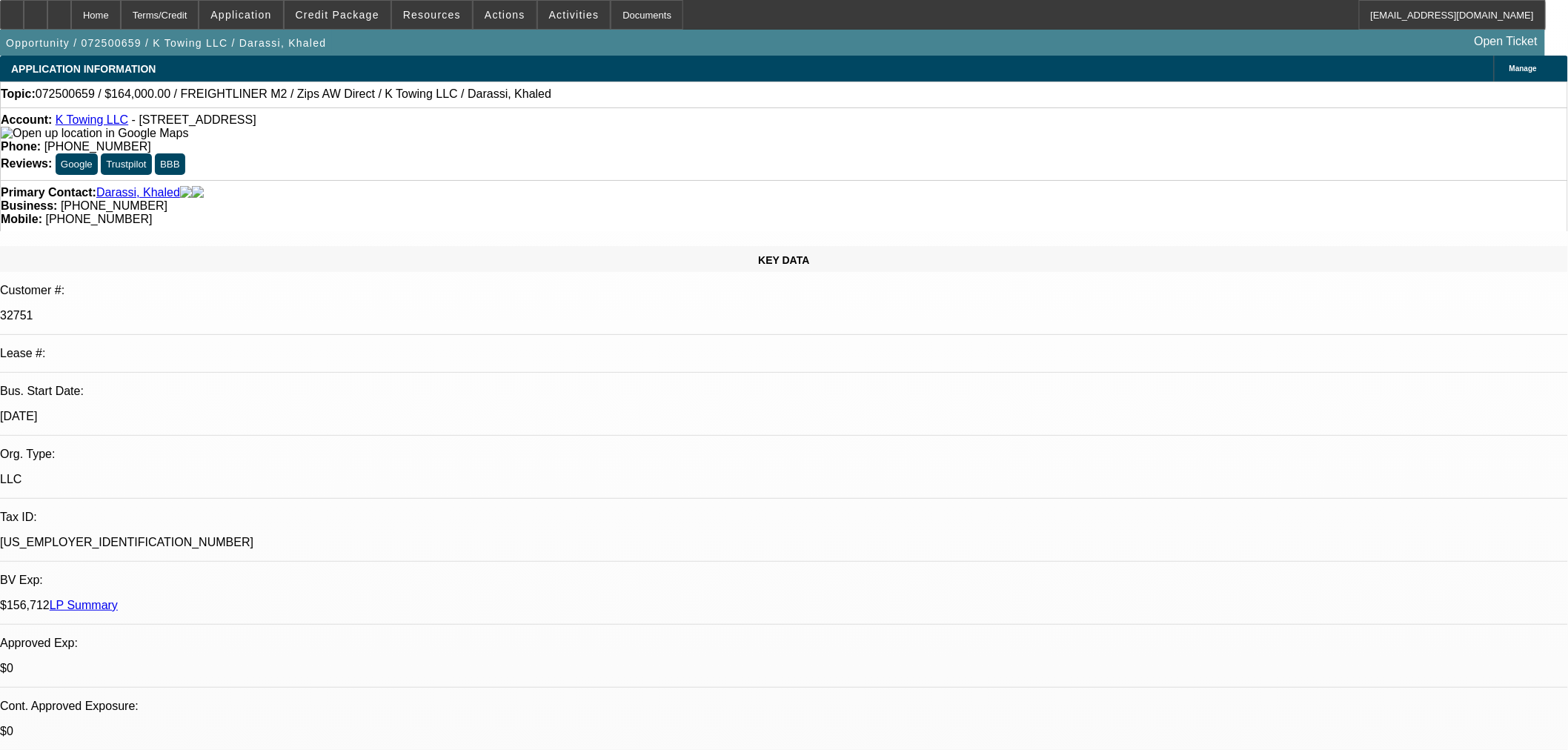
select select "0"
select select "2"
select select "0"
select select "6"
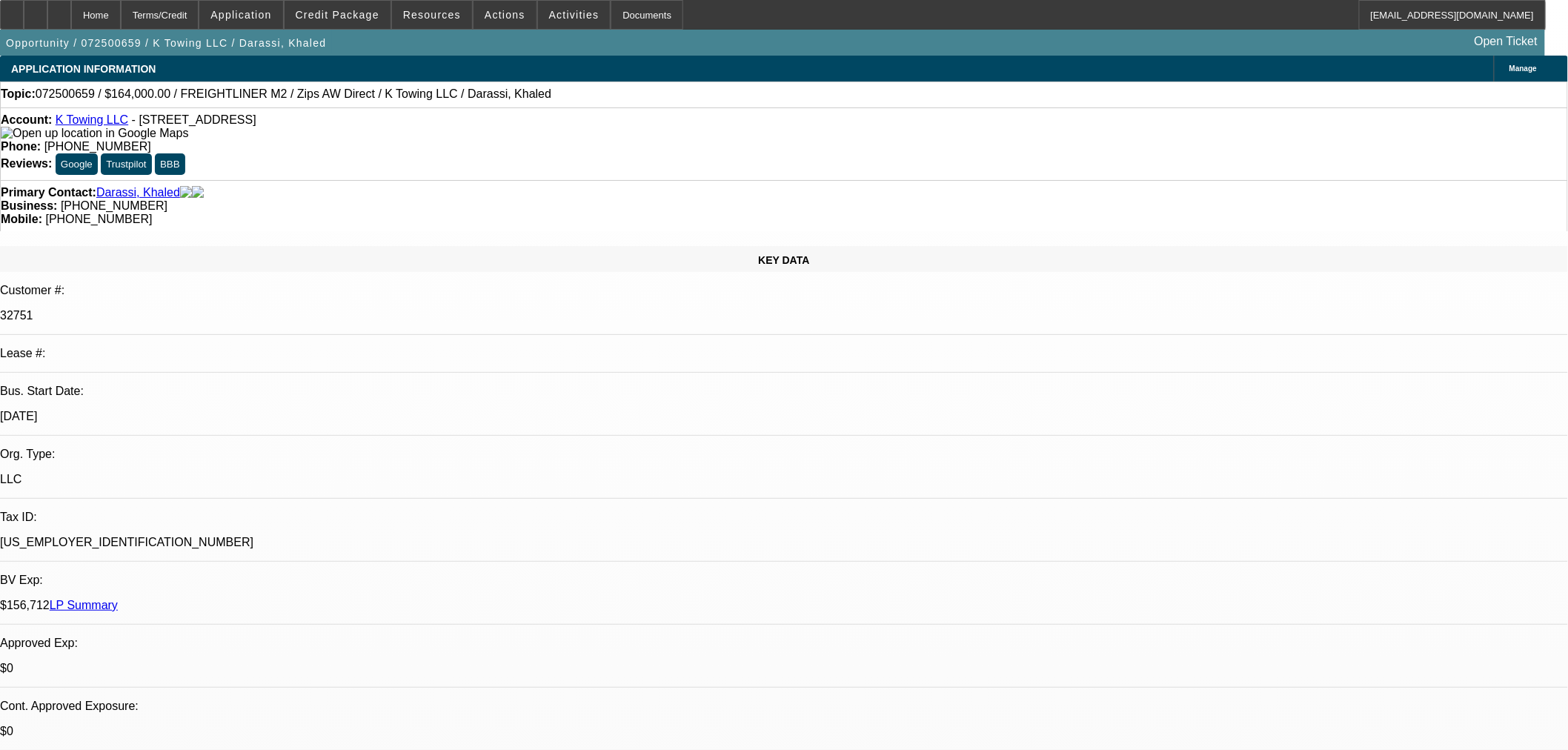
select select "0.2"
select select "0"
select select "6"
select select "0"
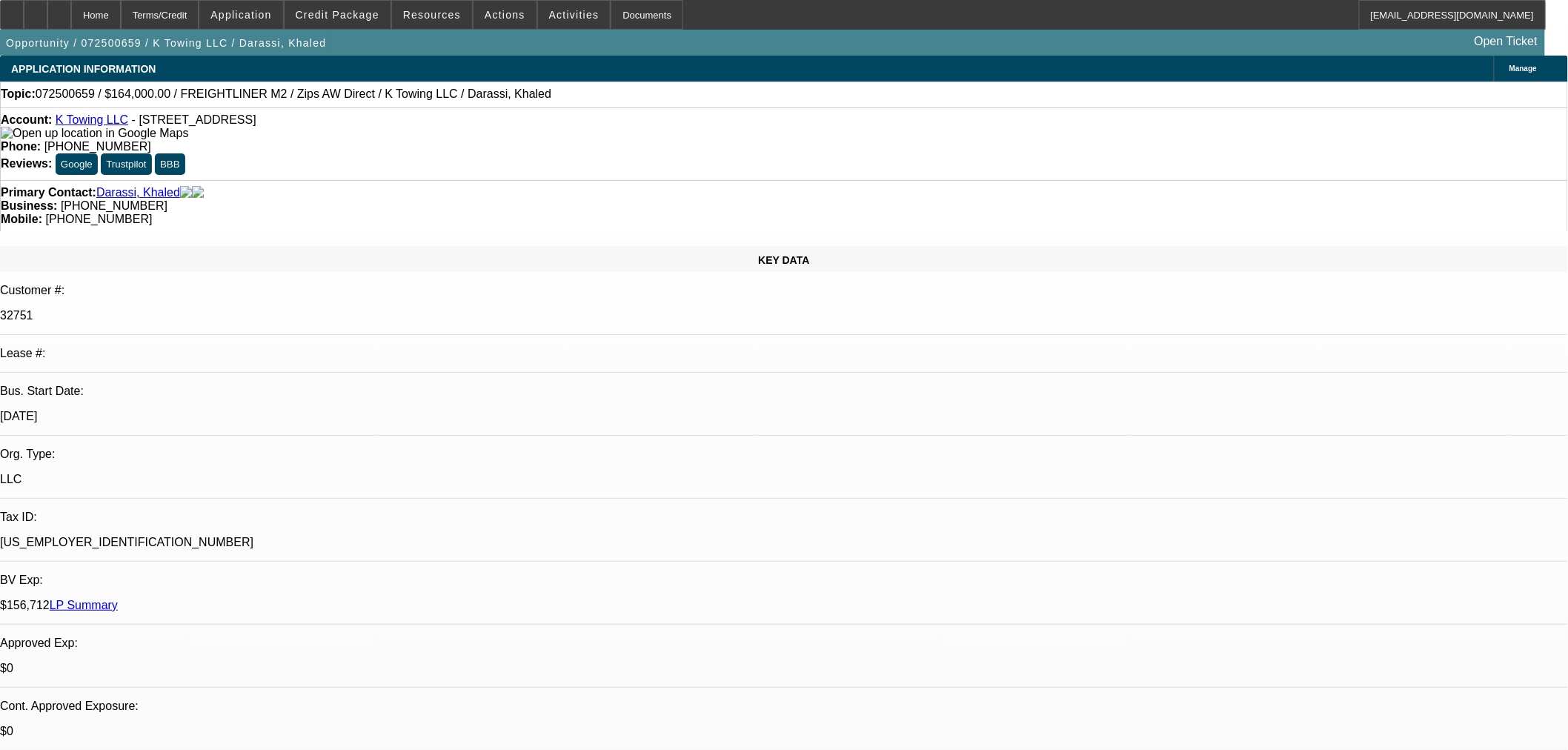
select select "0"
select select "6"
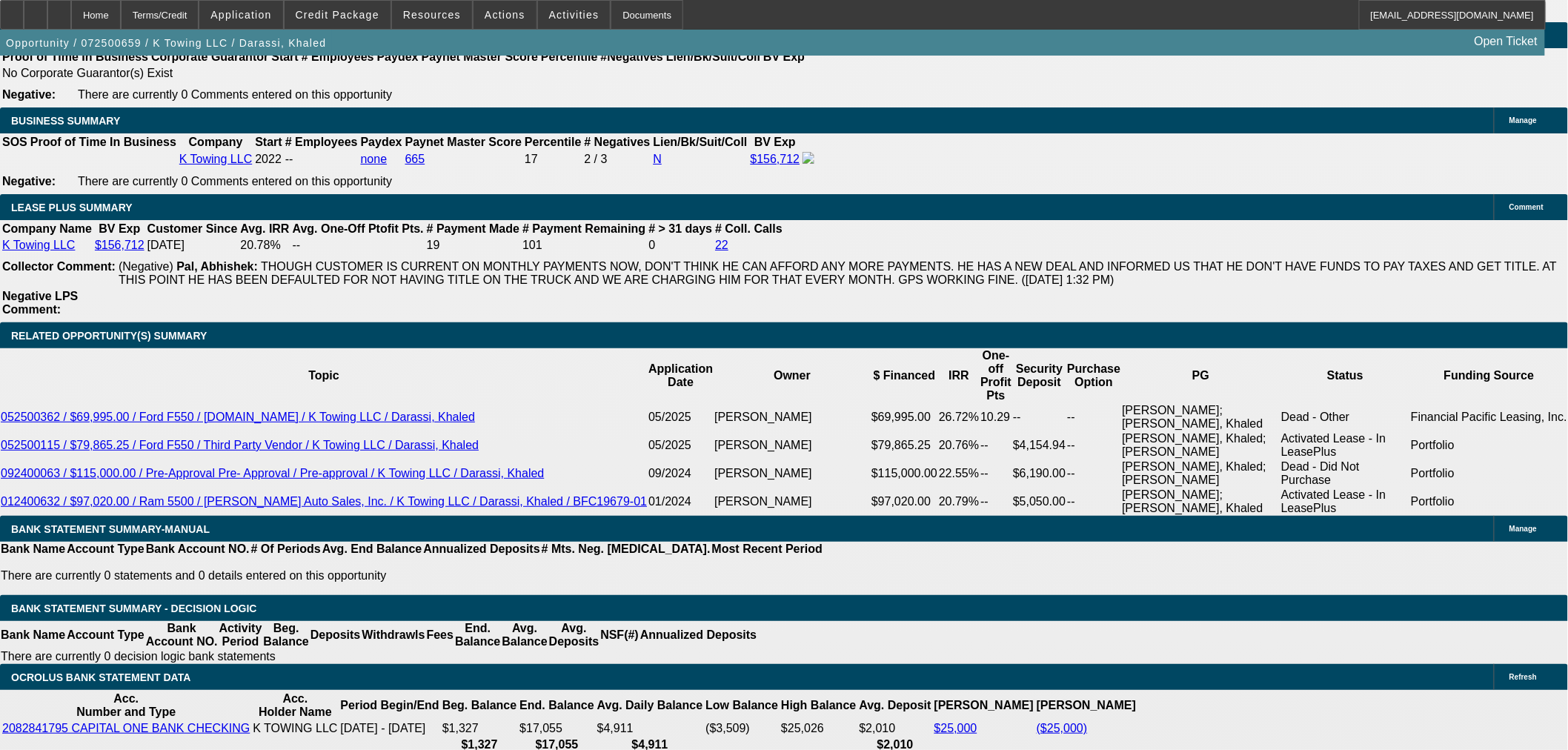
scroll to position [426, 0]
drag, startPoint x: 1329, startPoint y: 240, endPoint x: 1353, endPoint y: 278, distance: 44.9
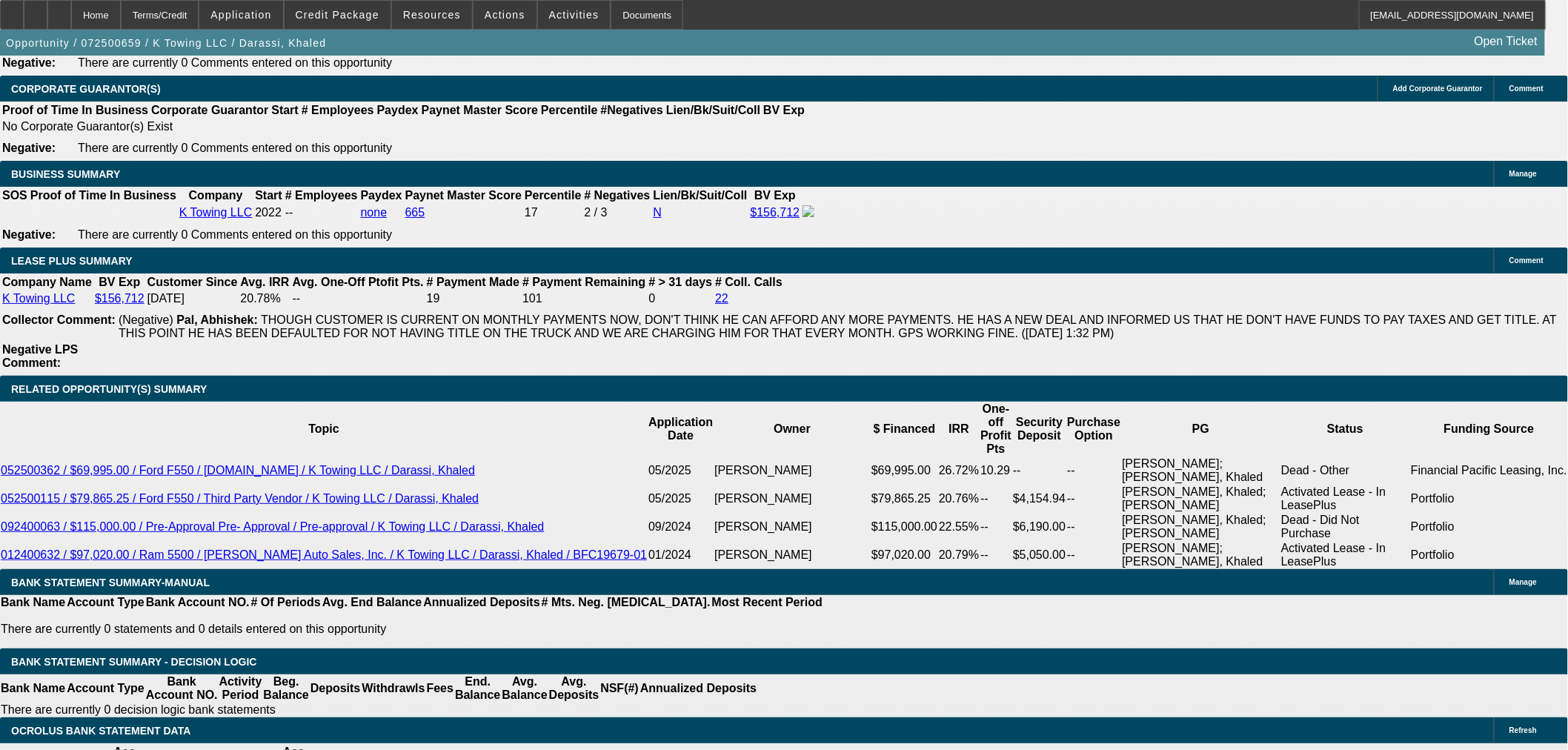
scroll to position [2387, 0]
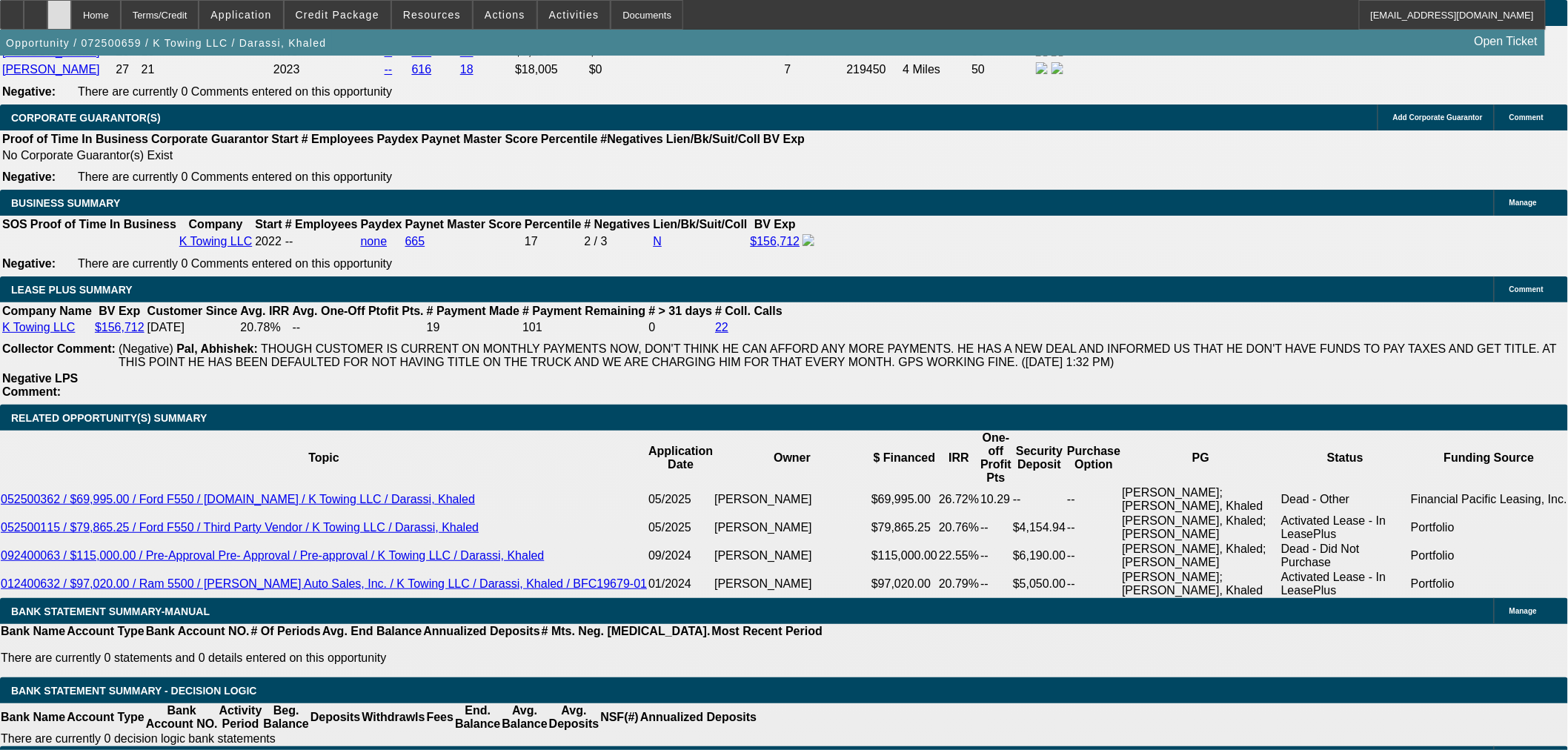
click at [71, 17] on div at bounding box center [59, 14] width 24 height 29
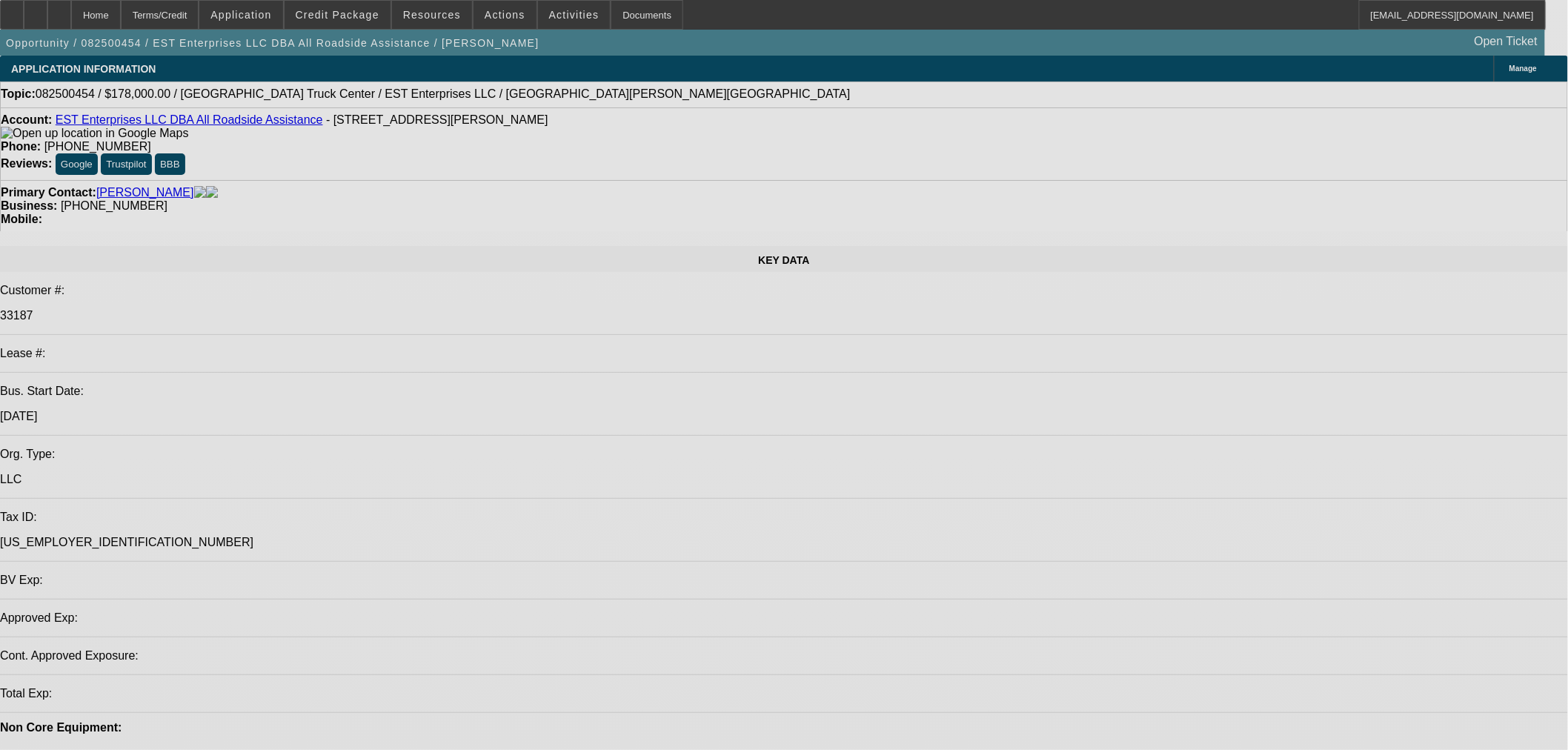
select select "0"
select select "2"
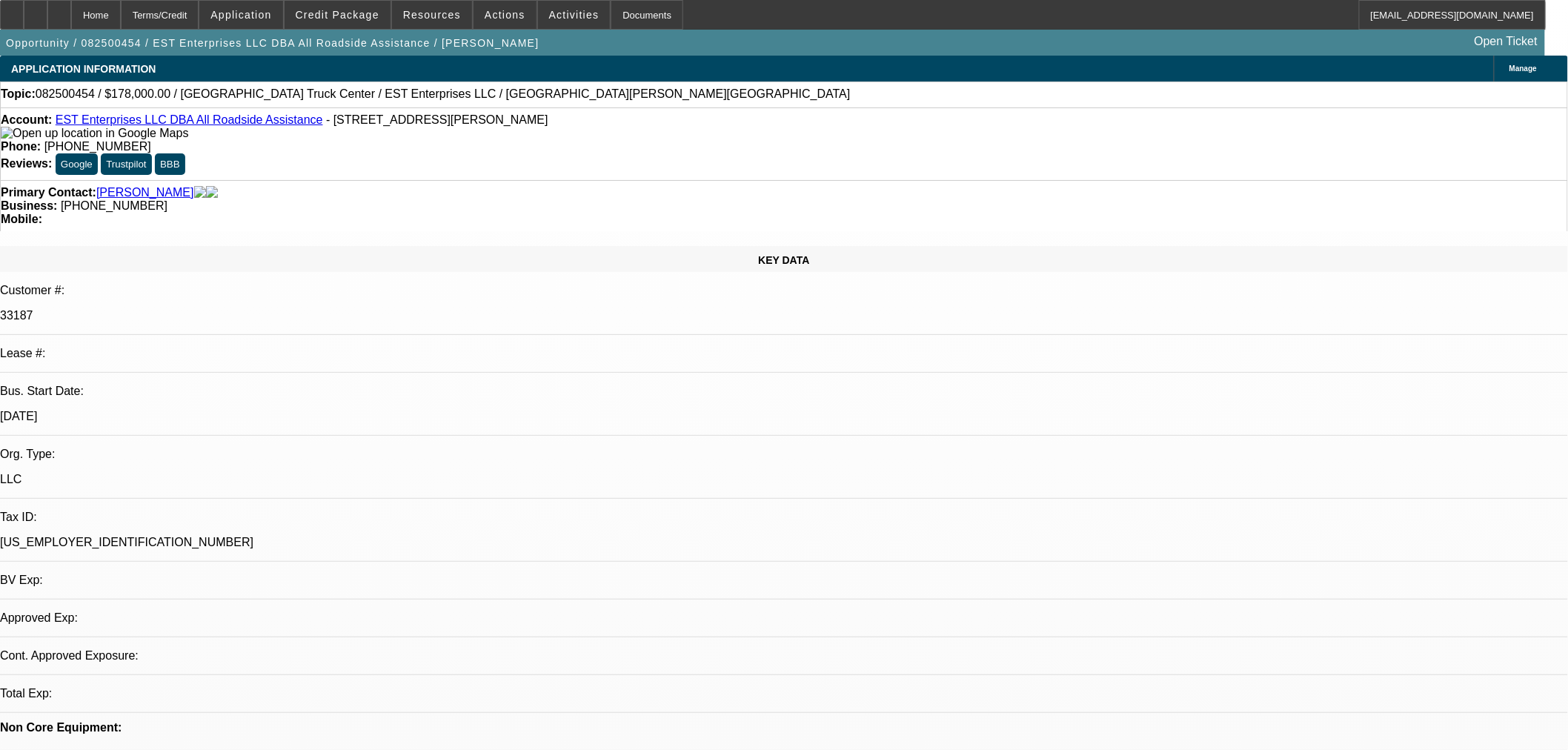
select select "0.1"
select select "1"
select select "2"
select select "4"
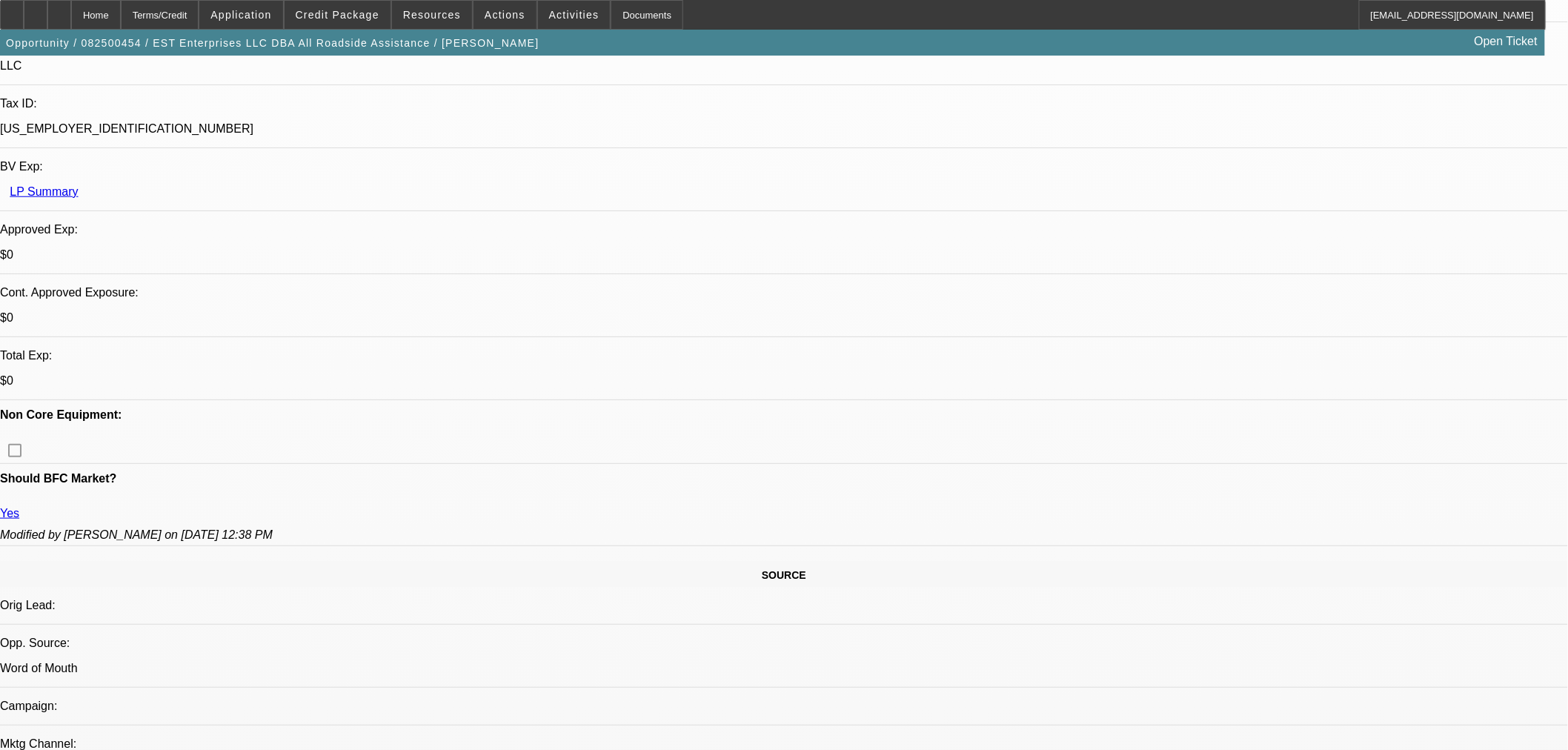
scroll to position [411, 0]
click at [358, 20] on span at bounding box center [338, 14] width 106 height 35
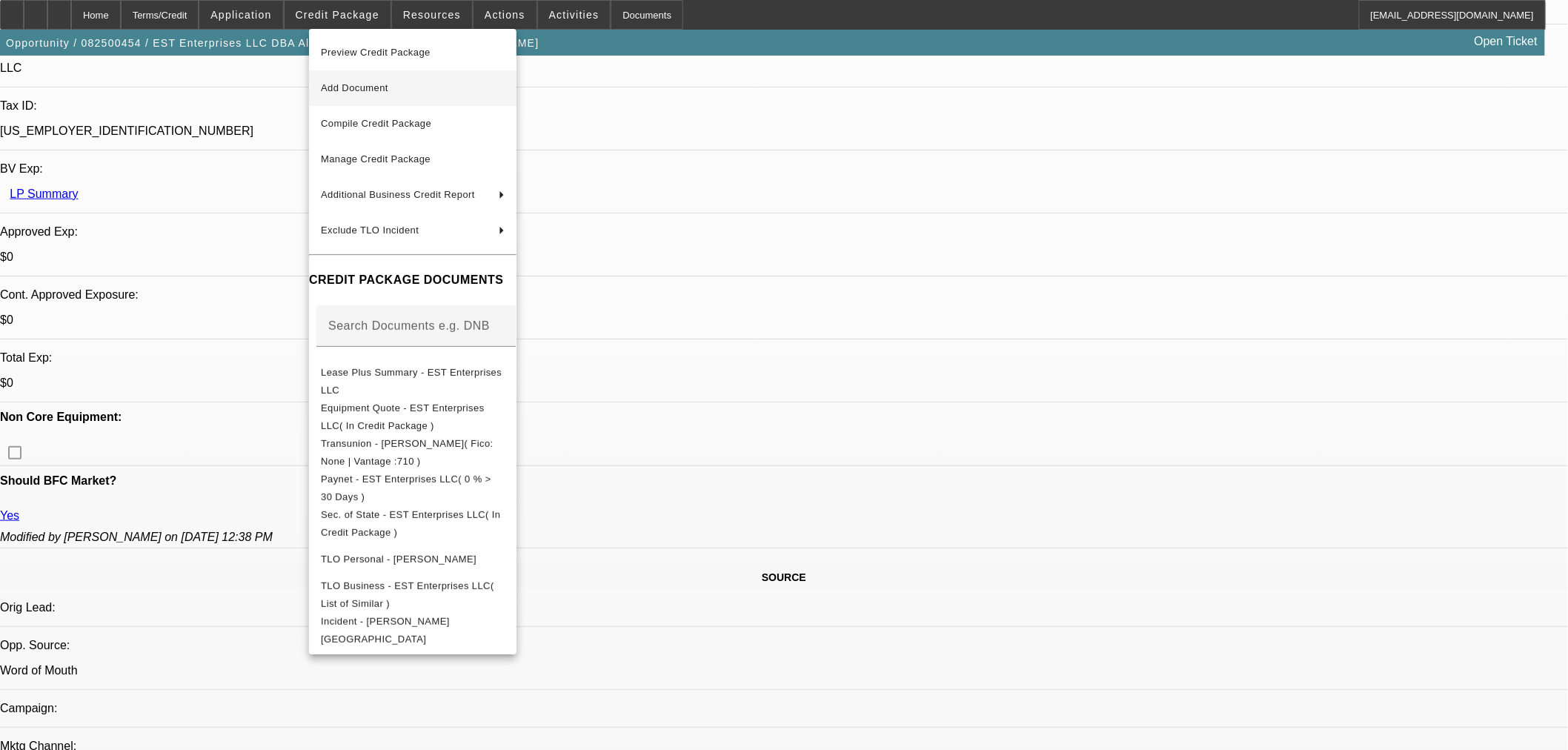
click at [397, 92] on span "Add Document" at bounding box center [413, 88] width 184 height 18
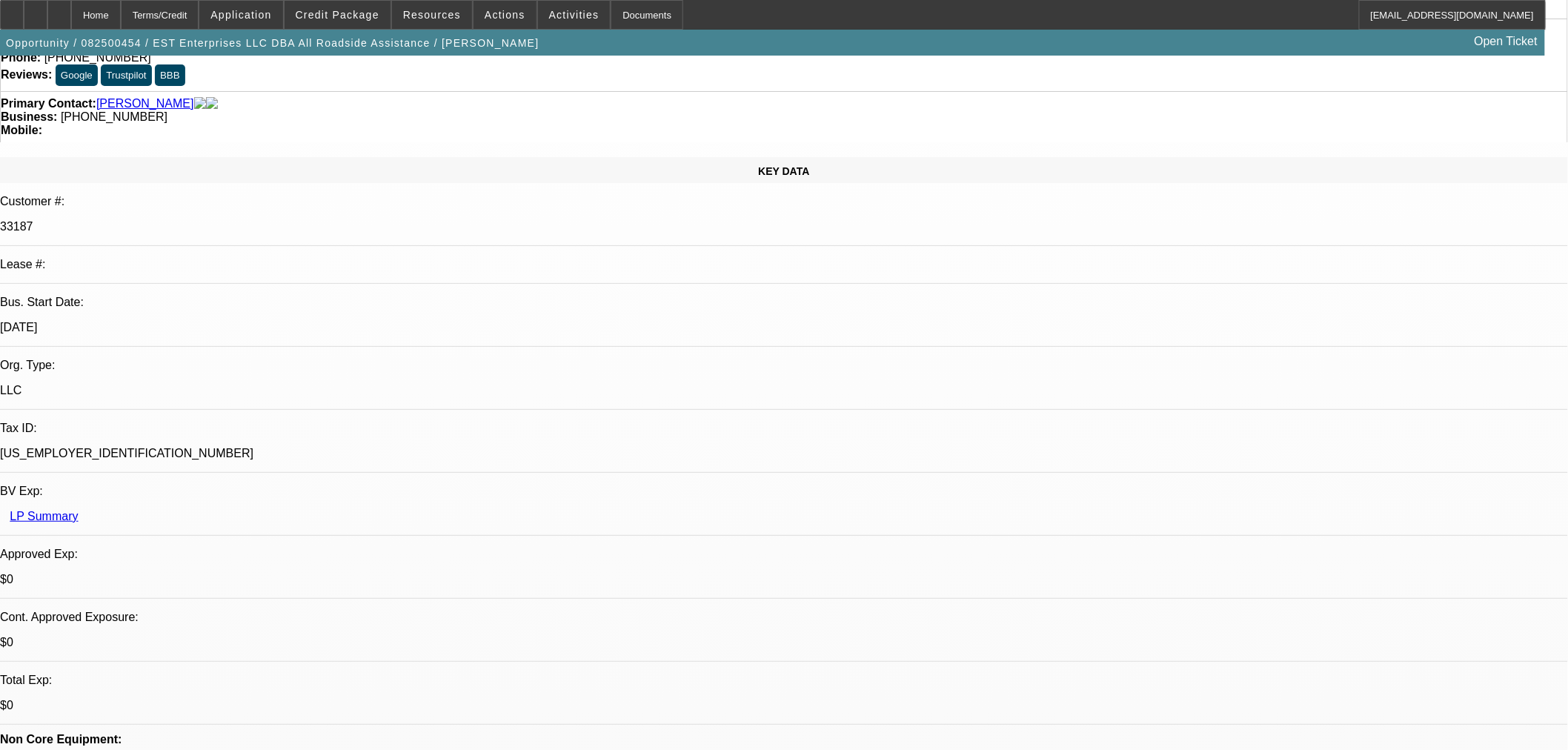
scroll to position [83, 0]
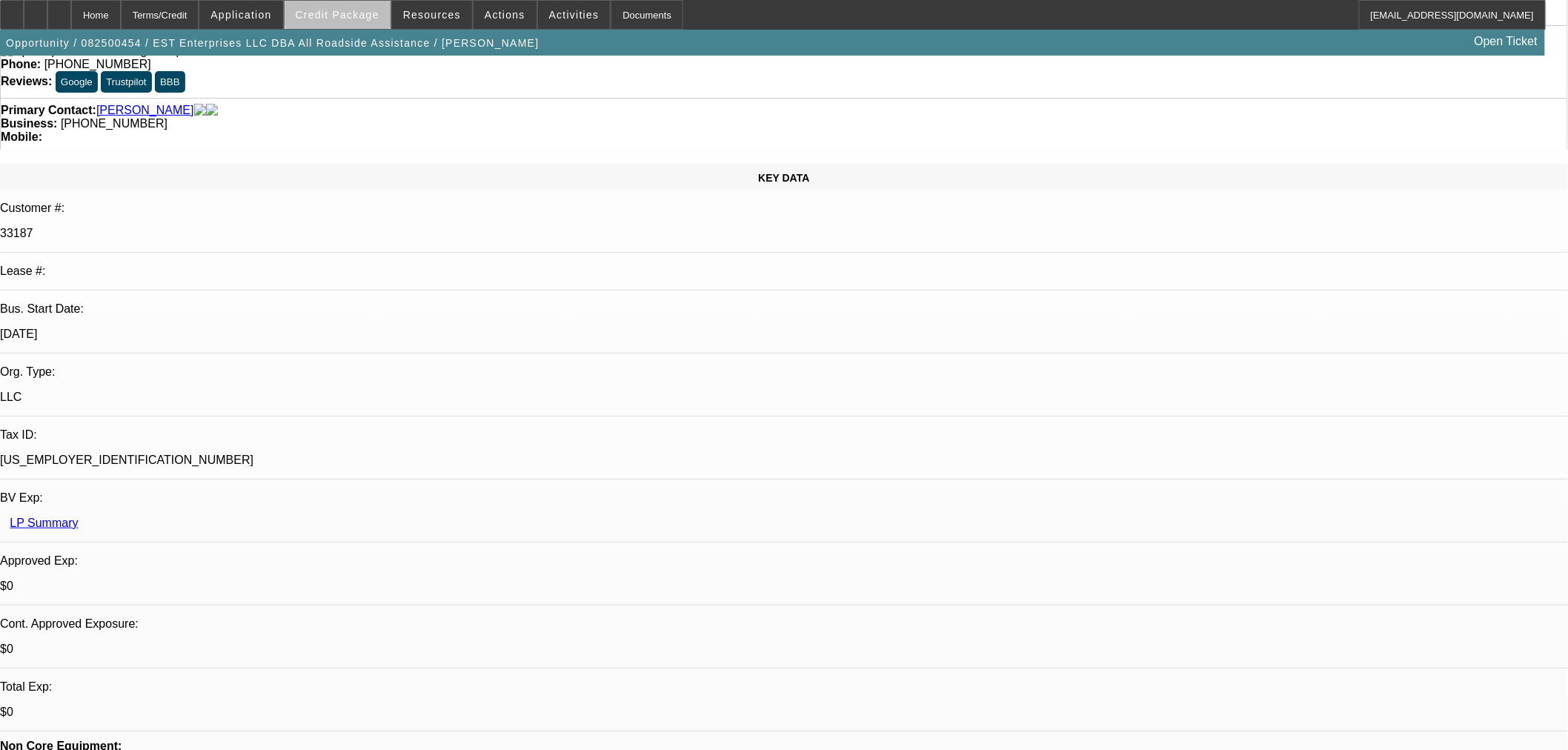
click at [379, 9] on span "Credit Package" at bounding box center [337, 15] width 83 height 12
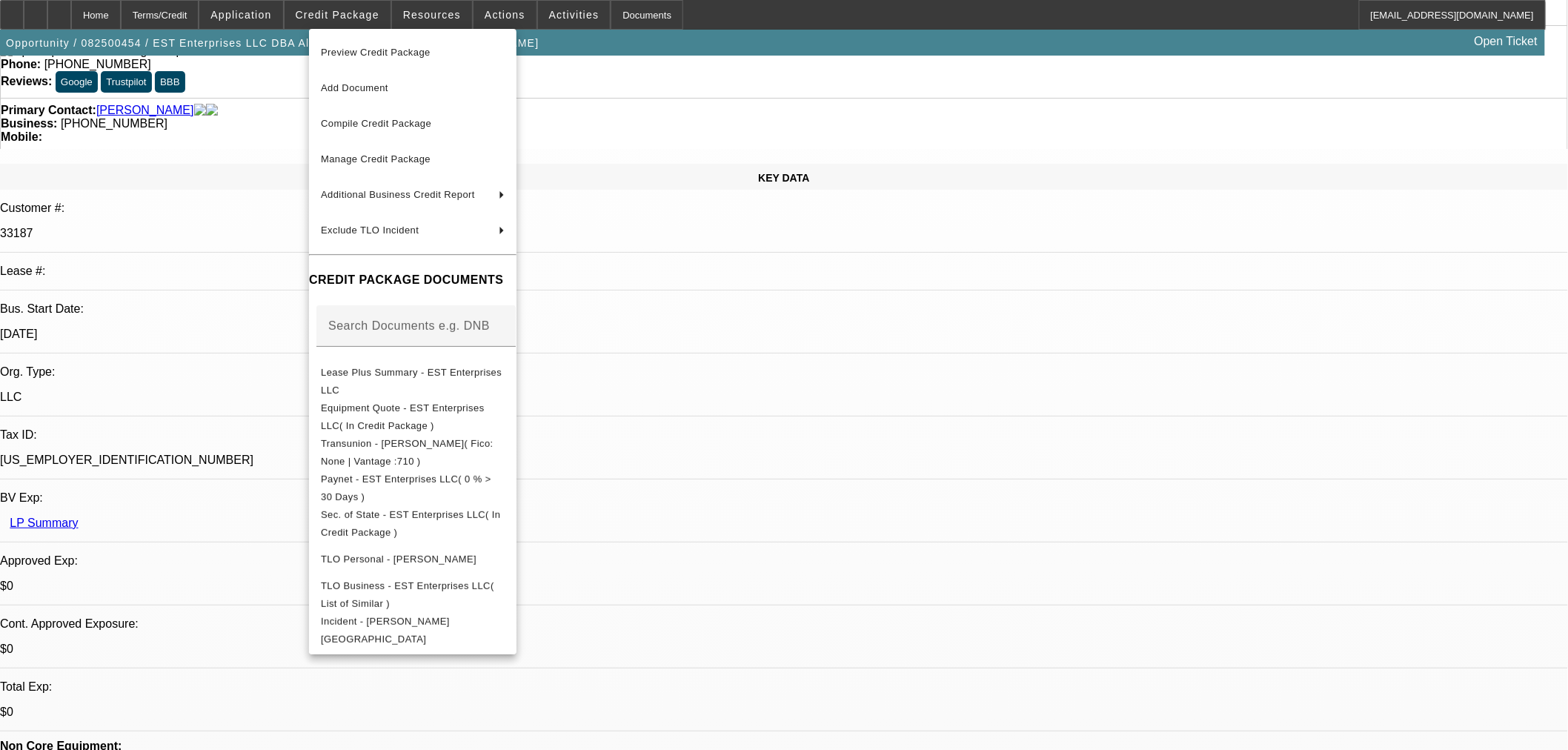
click at [94, 15] on div at bounding box center [784, 375] width 1568 height 750
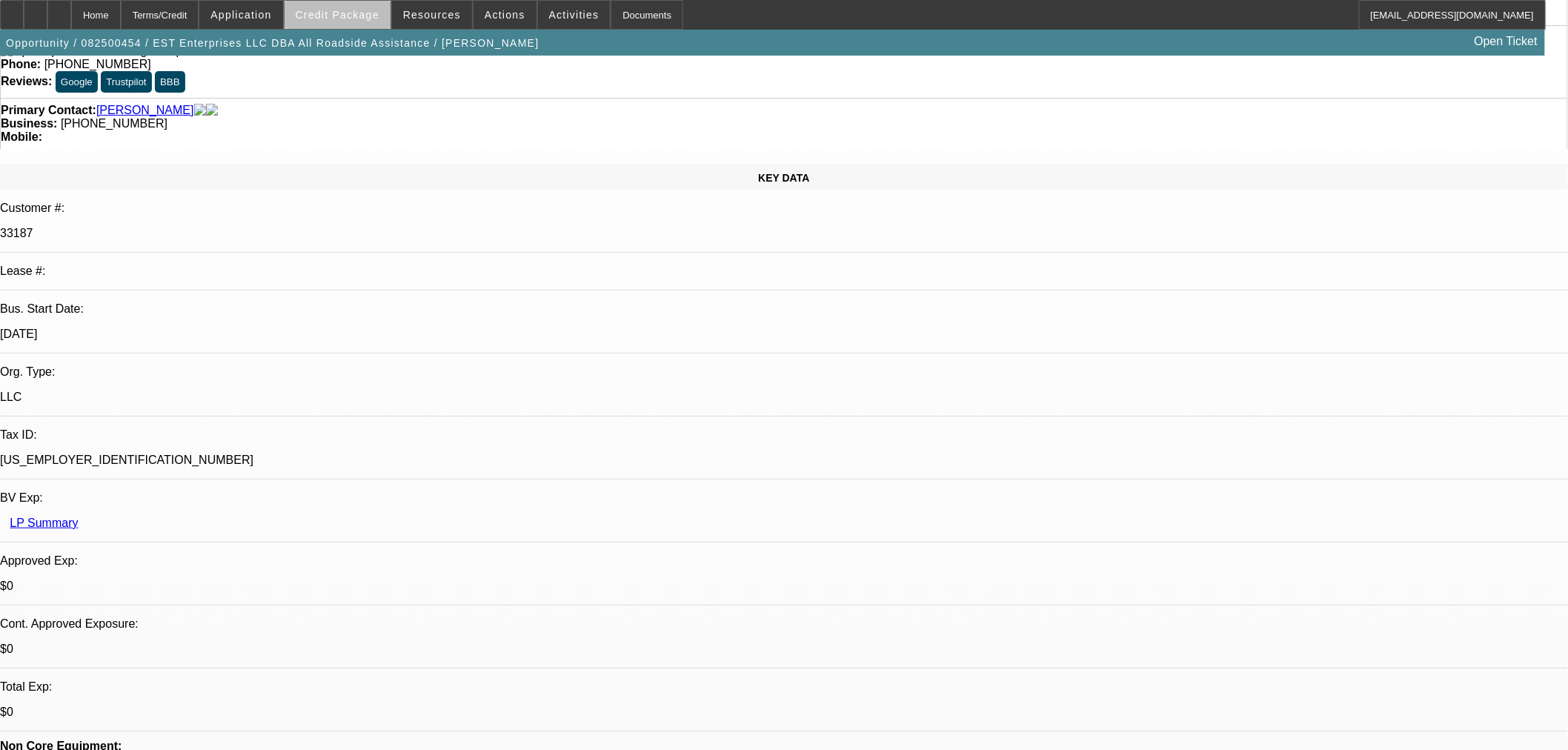
click at [376, 18] on span "Credit Package" at bounding box center [337, 15] width 83 height 12
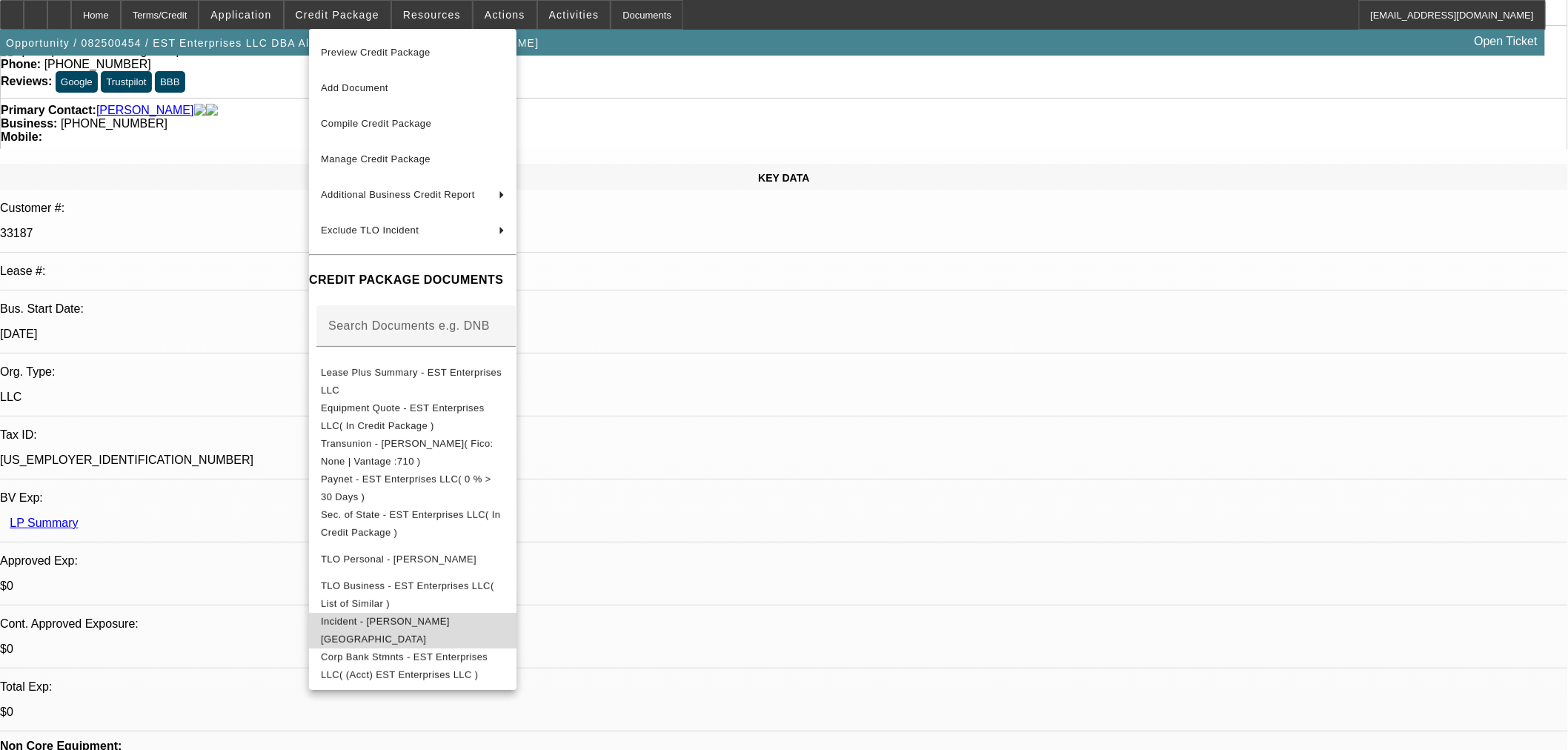
click at [442, 640] on button "Incident - [PERSON_NAME][GEOGRAPHIC_DATA]" at bounding box center [413, 629] width 207 height 35
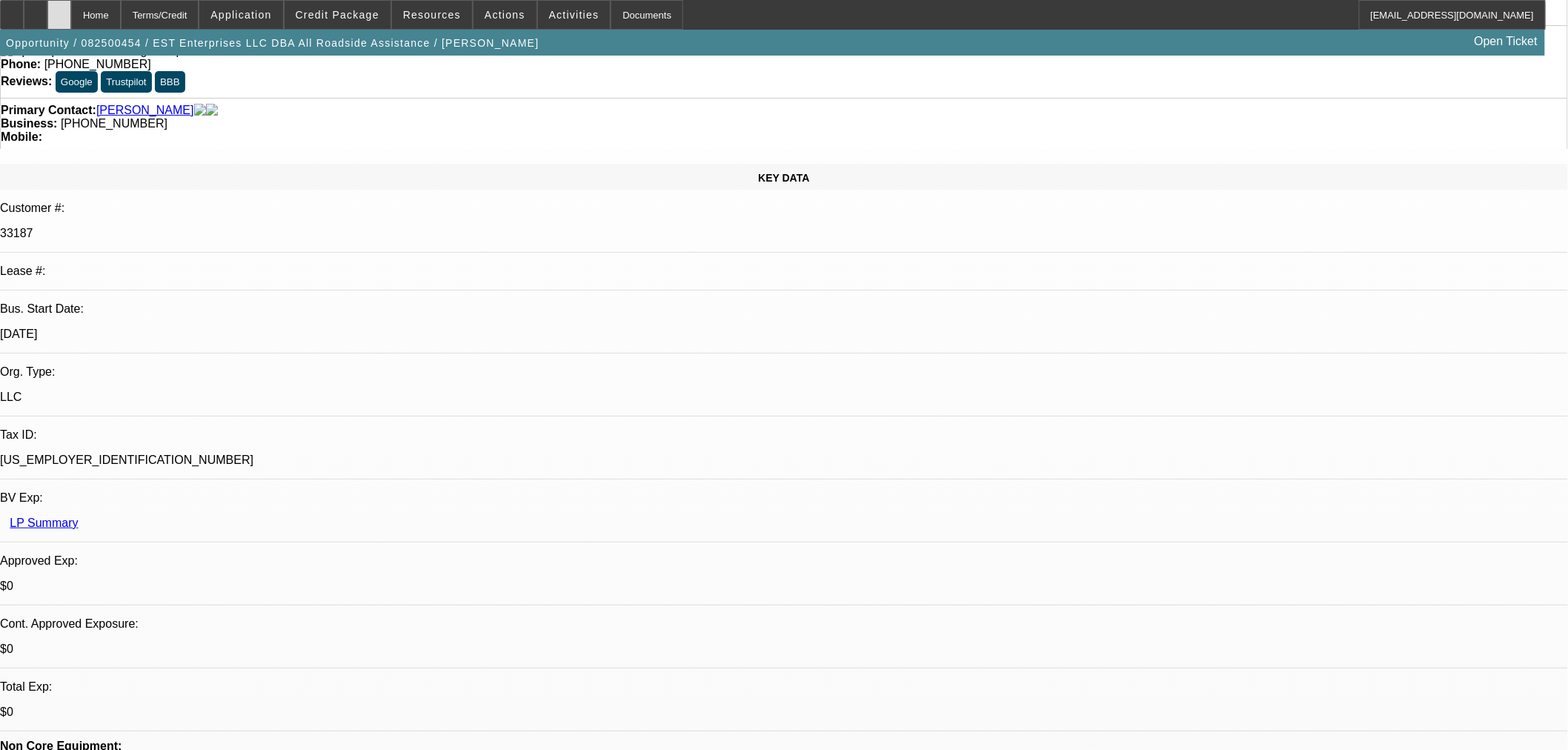
drag, startPoint x: 109, startPoint y: 32, endPoint x: 94, endPoint y: 6, distance: 30.0
click at [71, 6] on div at bounding box center [59, 14] width 24 height 29
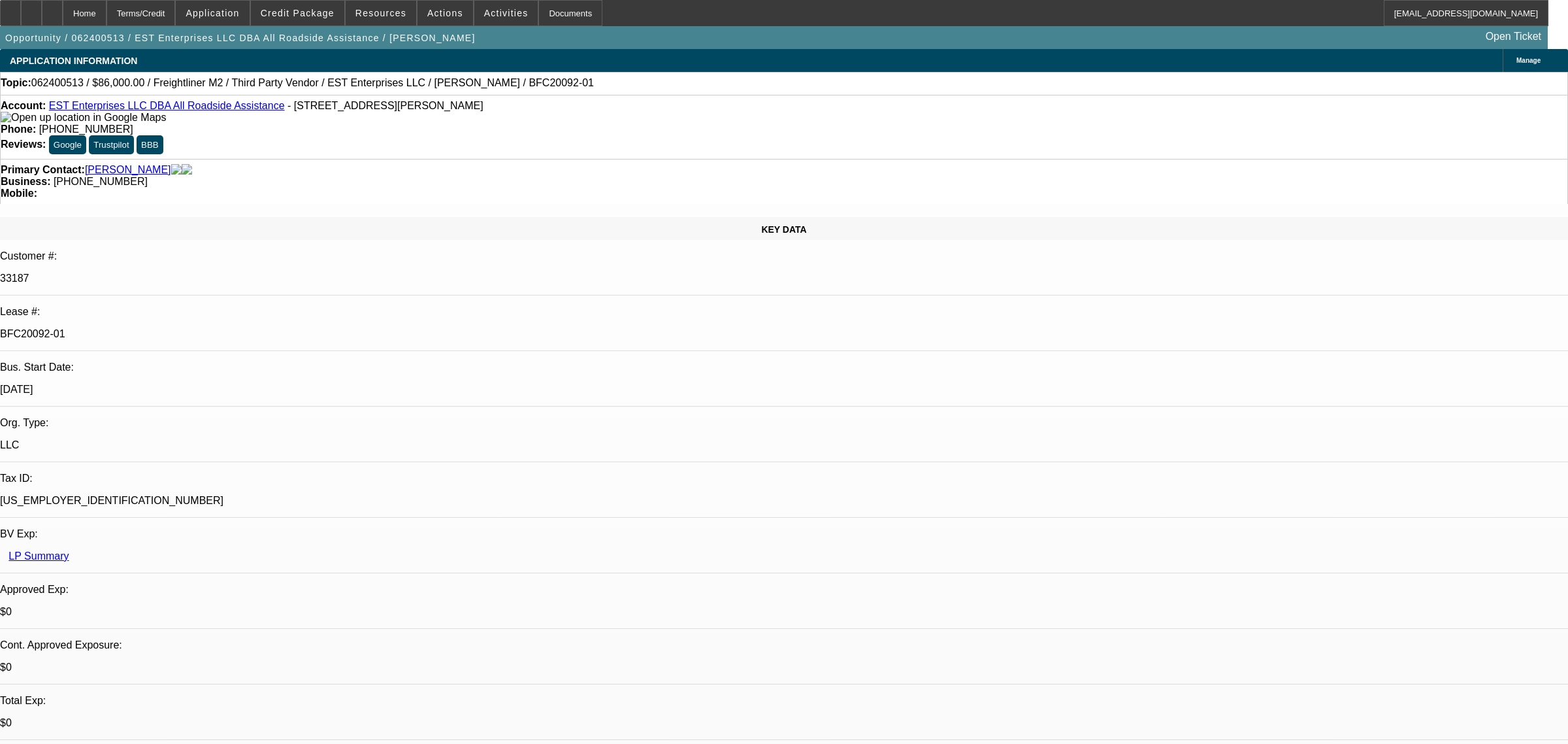
select select "0.1"
select select "2"
select select "0"
select select "6"
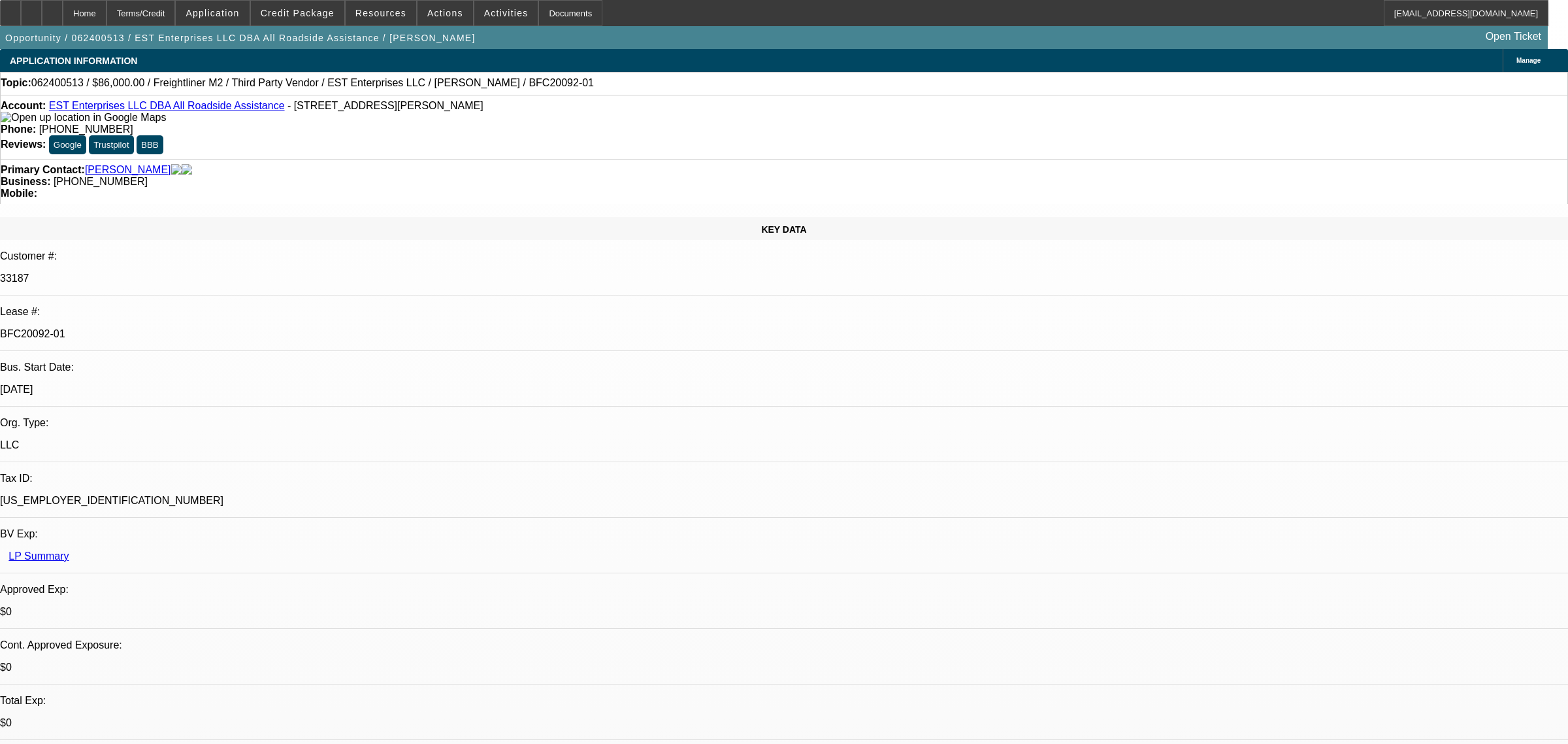
select select "0"
select select "2"
select select "0"
select select "6"
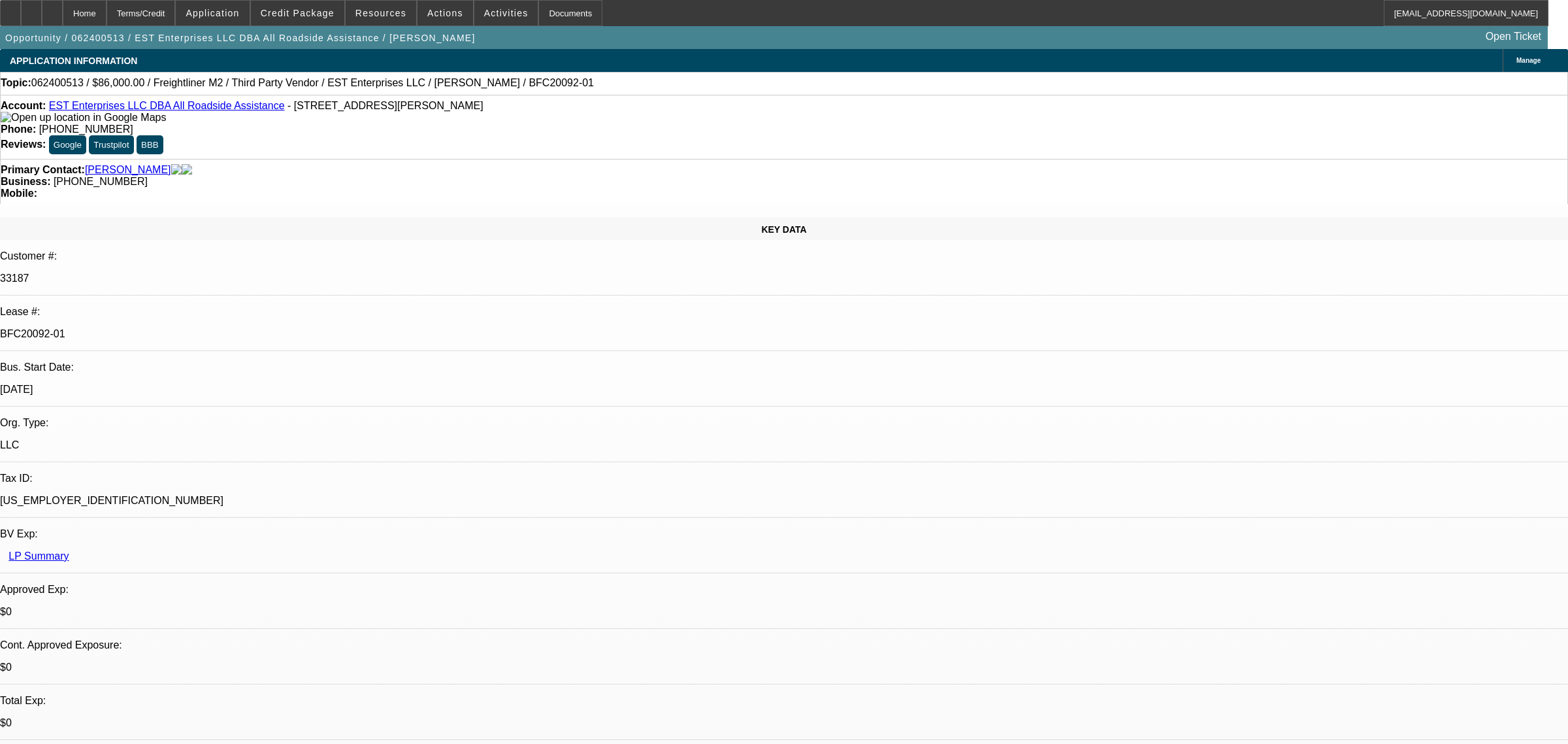
select select "0"
select select "2"
select select "0"
select select "6"
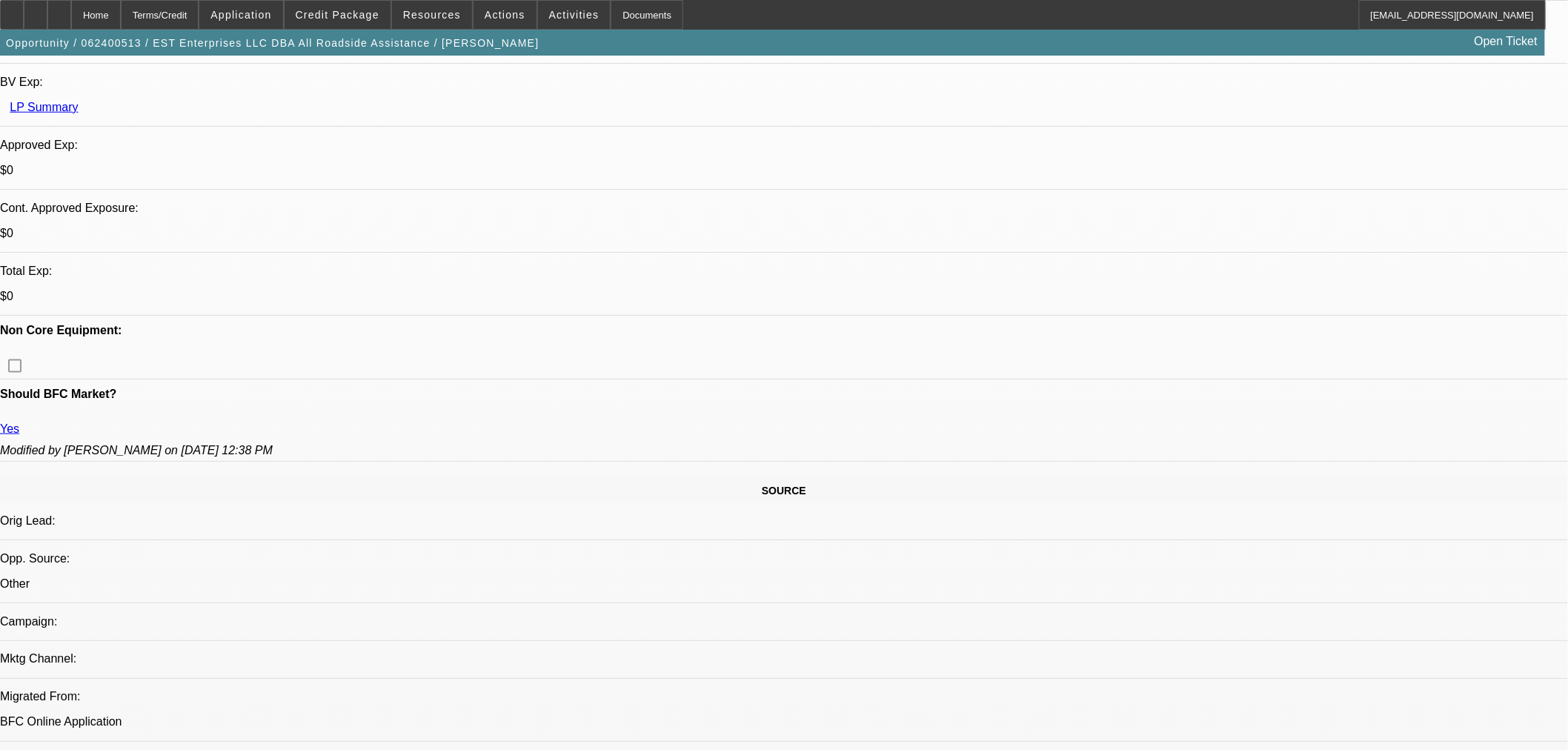
scroll to position [576, 0]
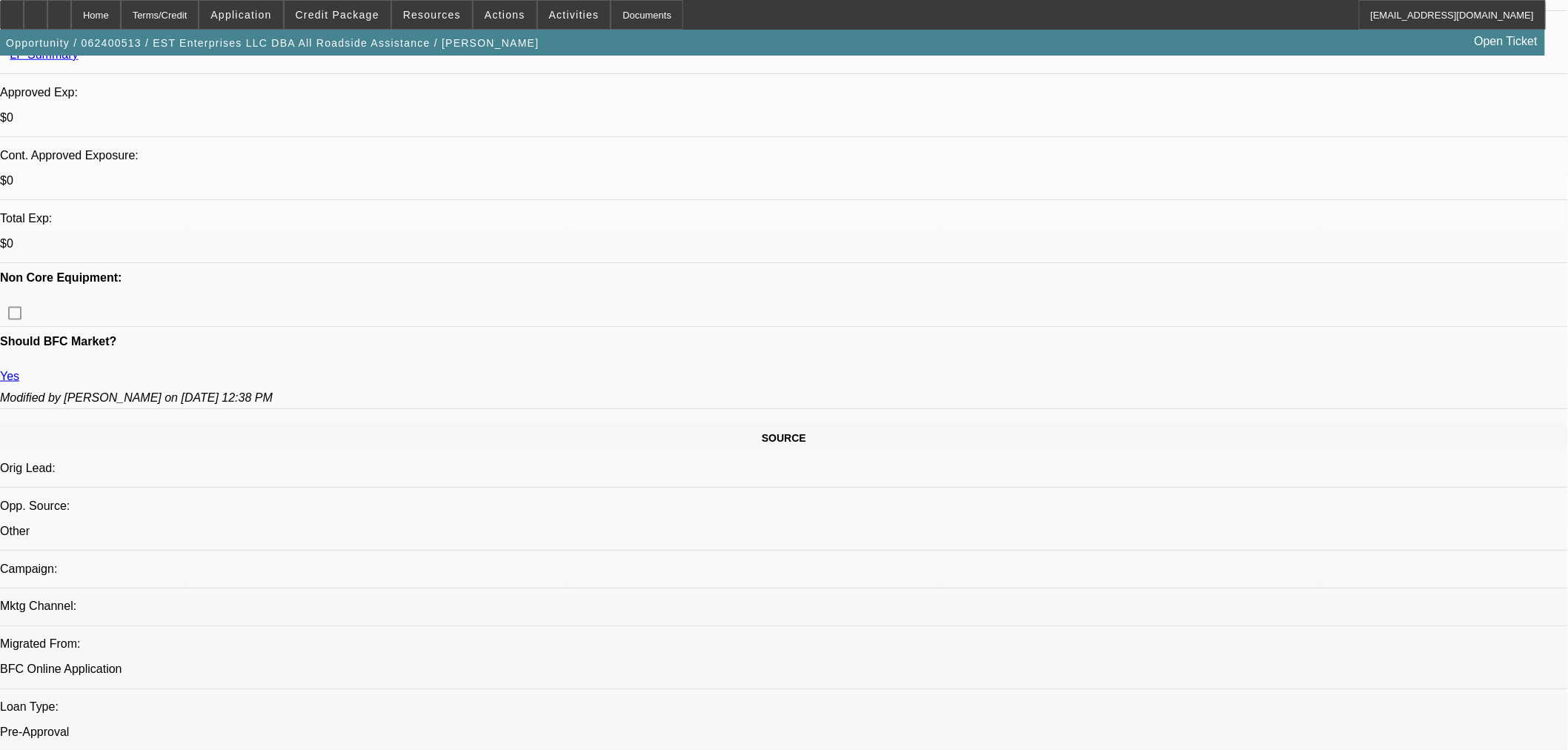
drag, startPoint x: 1186, startPoint y: 281, endPoint x: 1176, endPoint y: 264, distance: 19.7
drag, startPoint x: 1224, startPoint y: 179, endPoint x: 1238, endPoint y: 184, distance: 14.9
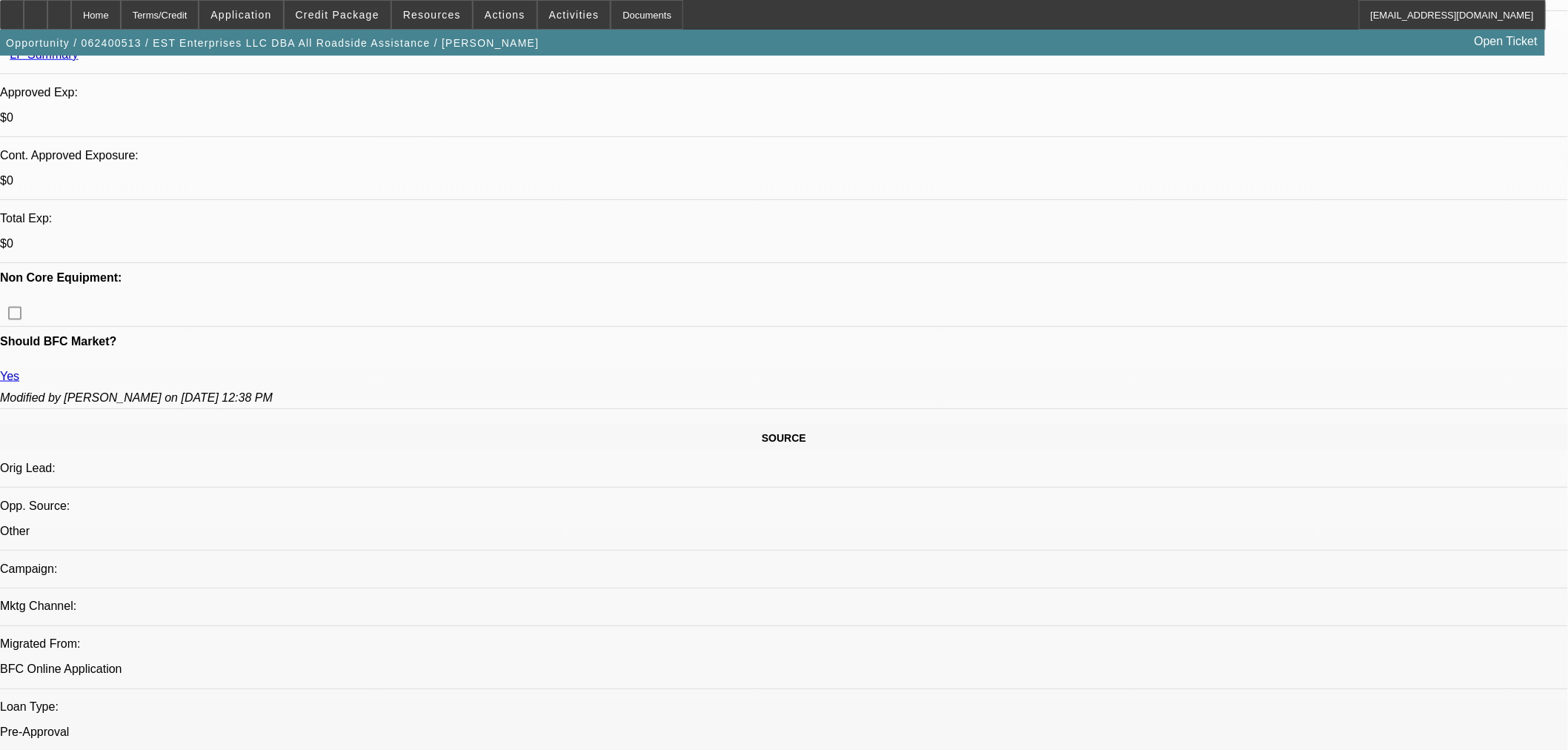
scroll to position [640, 0]
drag, startPoint x: 1202, startPoint y: 173, endPoint x: 1200, endPoint y: 136, distance: 37.1
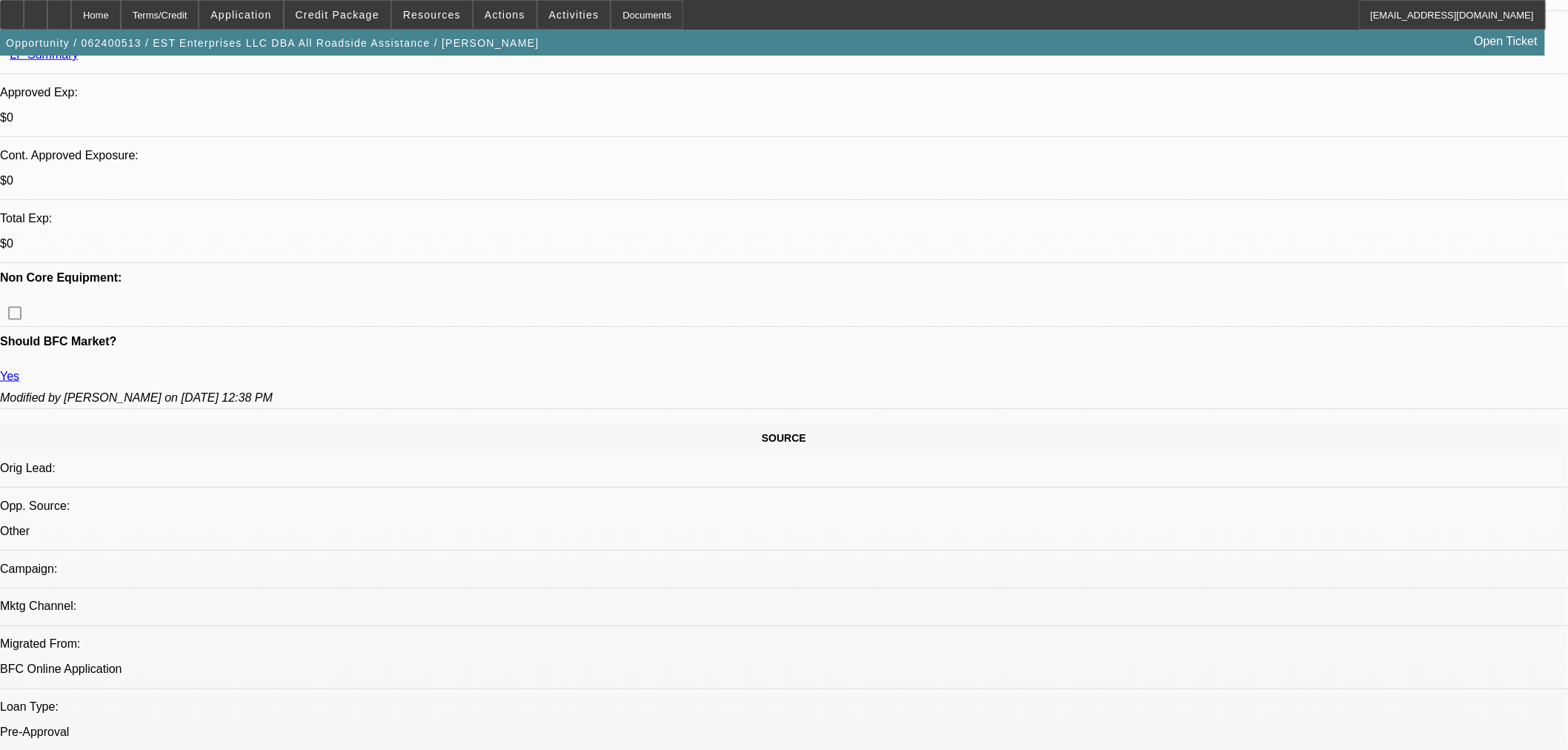
drag, startPoint x: 1194, startPoint y: 268, endPoint x: 1188, endPoint y: 256, distance: 13.4
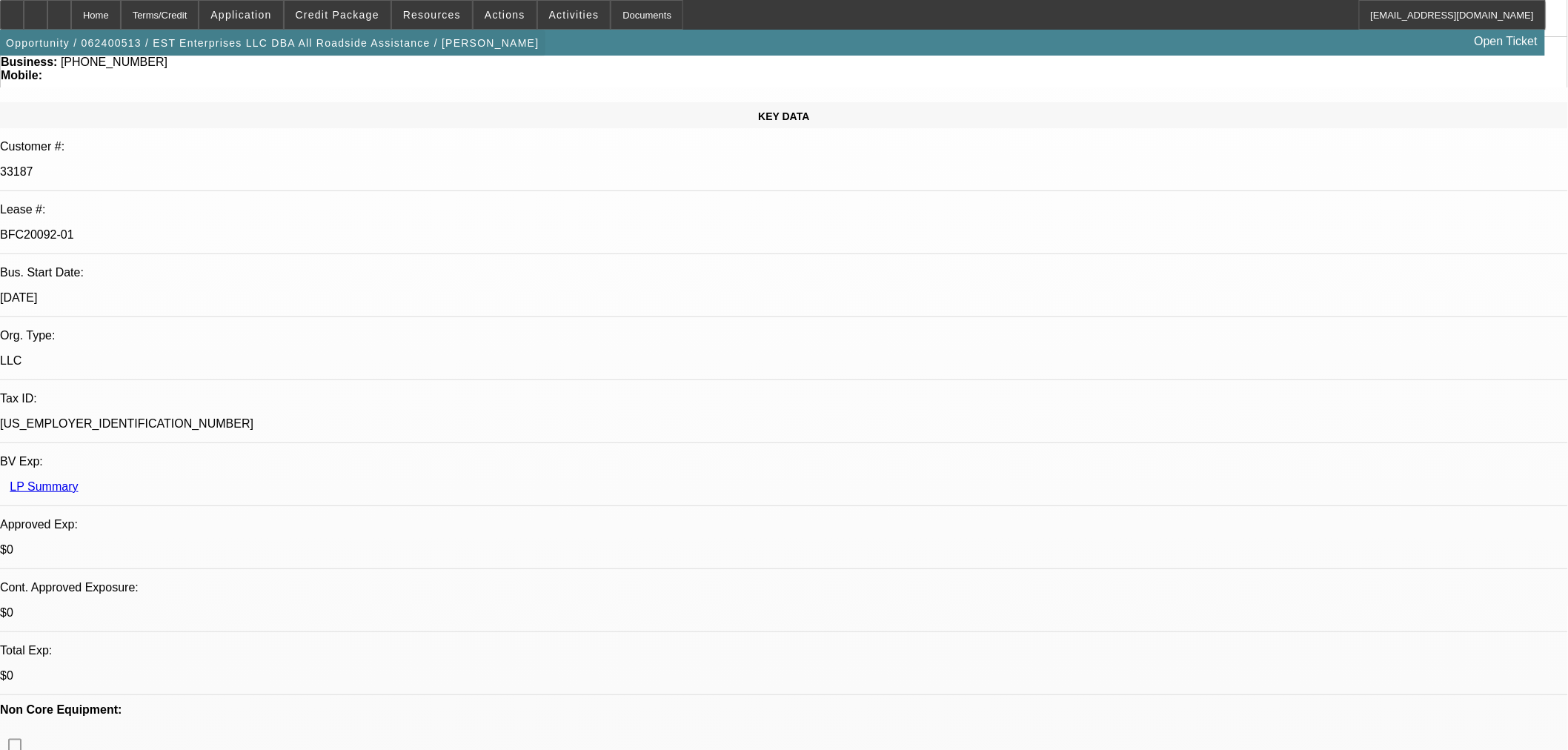
scroll to position [329, 0]
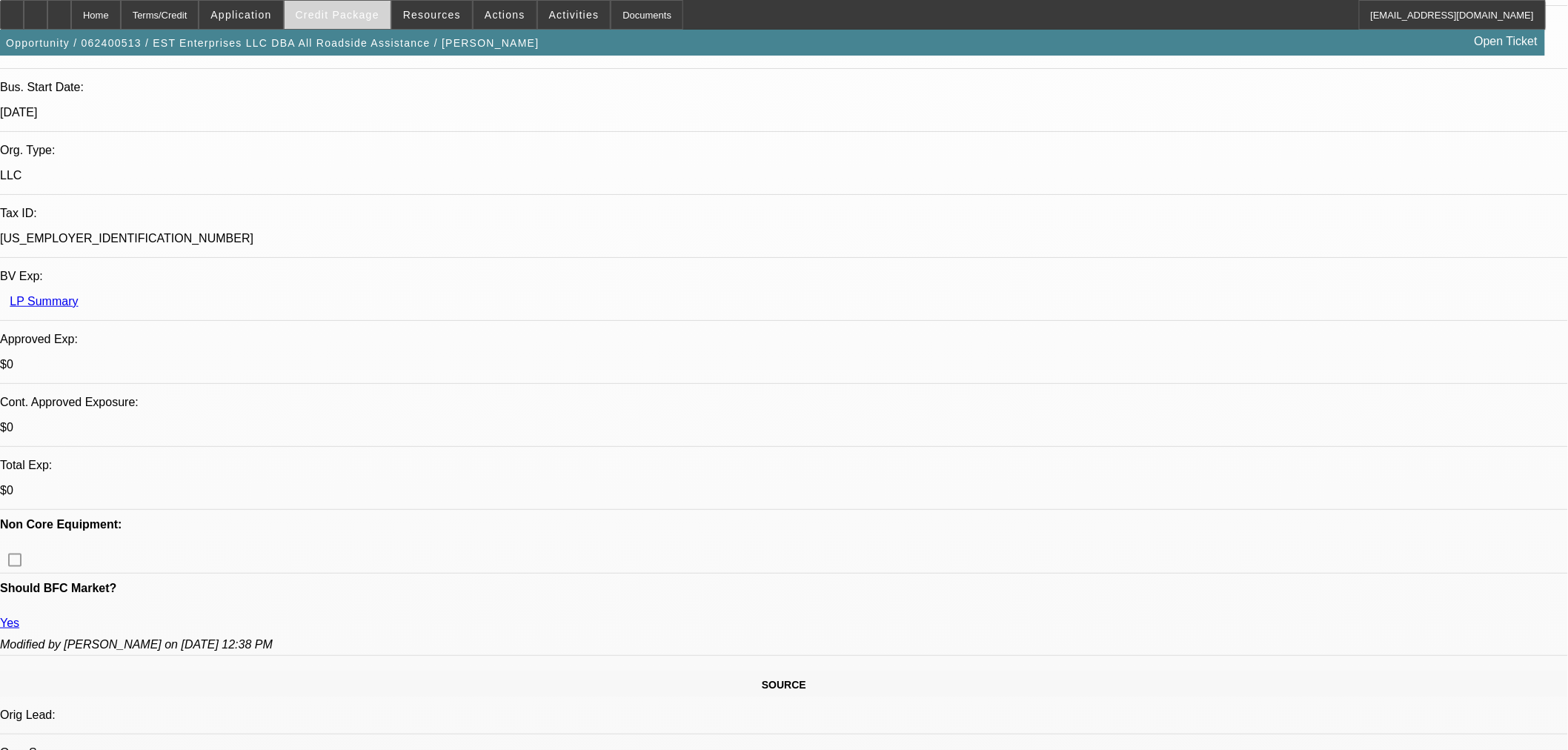
click at [350, 23] on span at bounding box center [338, 14] width 106 height 35
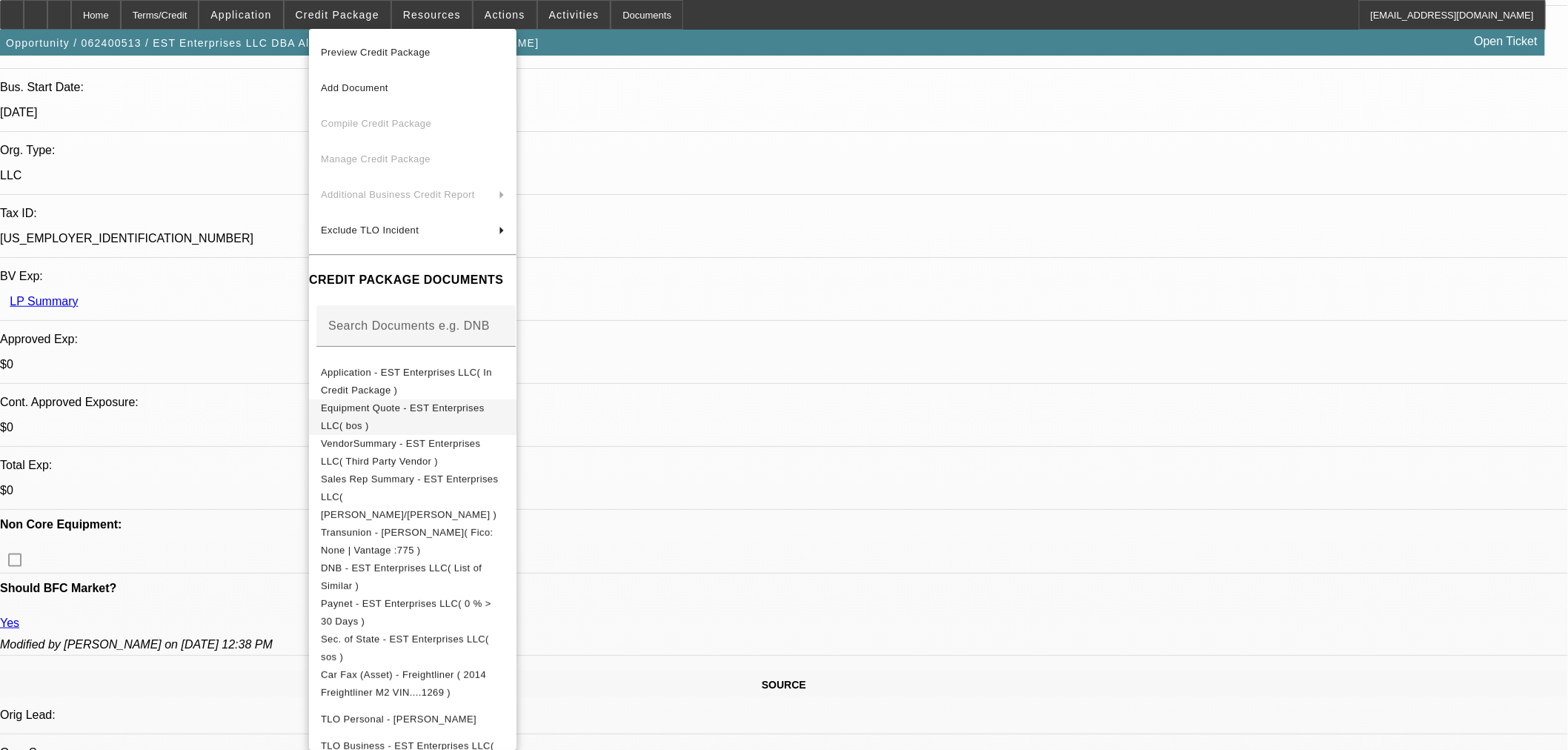
scroll to position [83, 0]
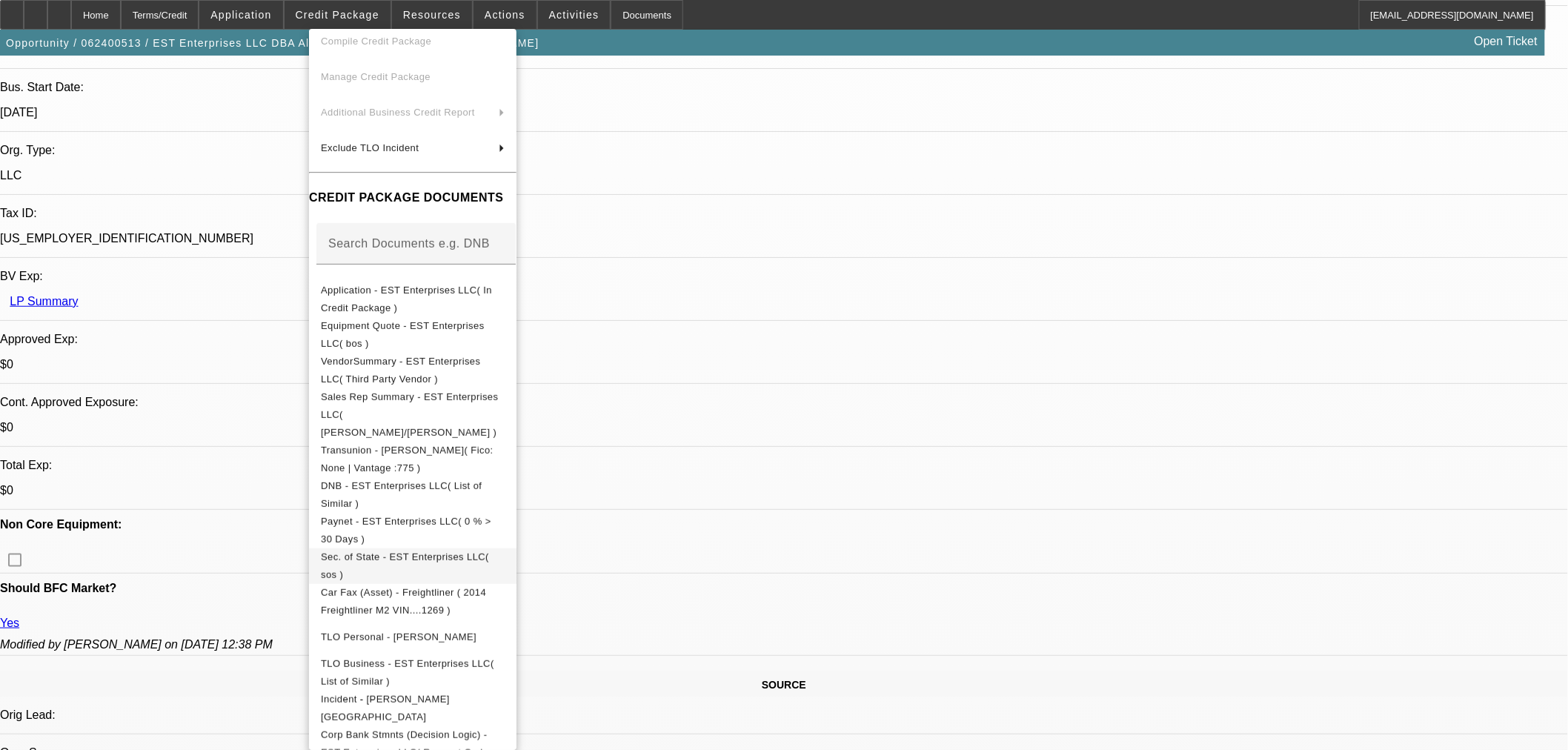
click at [505, 549] on span "Sec. of State - EST Enterprises LLC( sos )" at bounding box center [413, 565] width 184 height 35
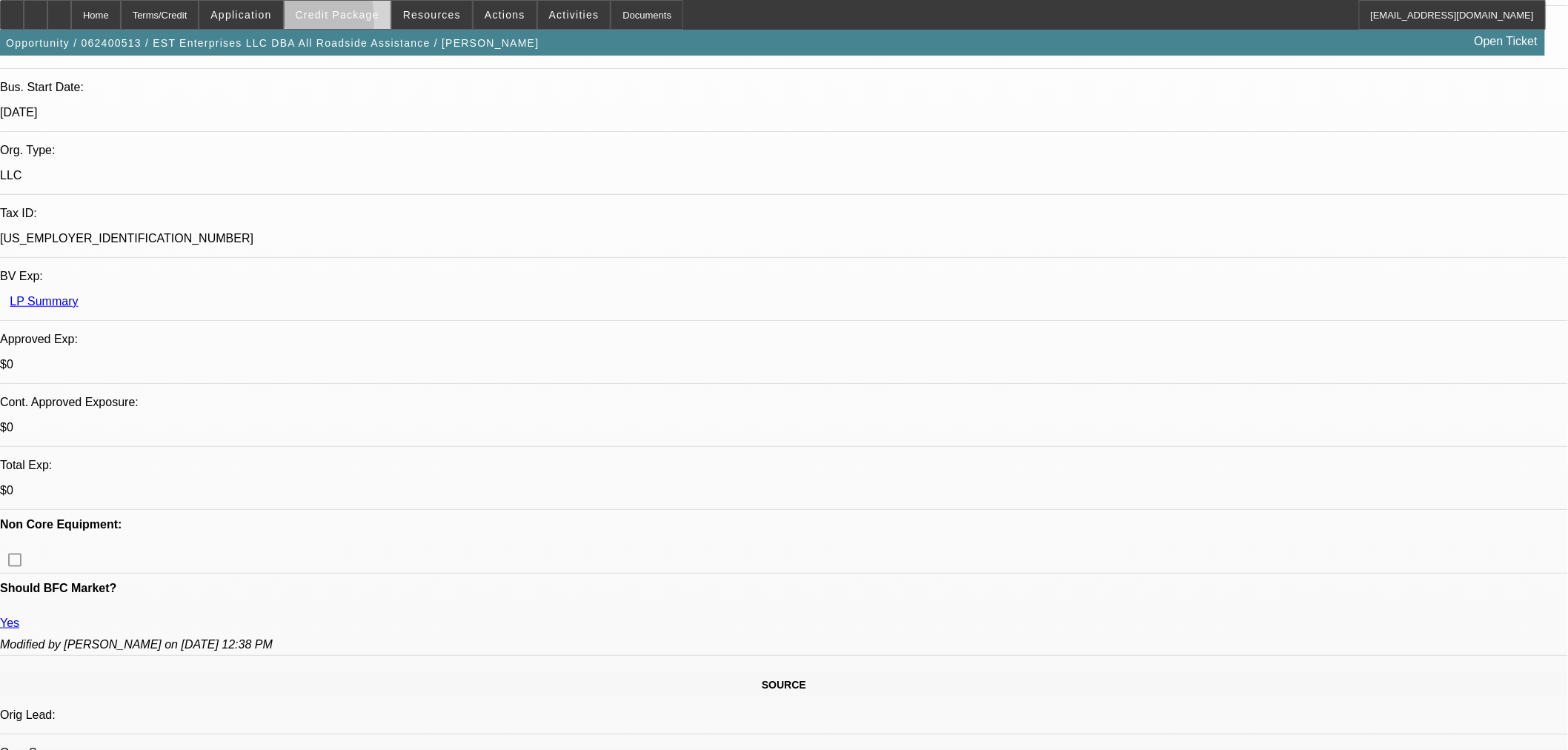
click at [320, 23] on span at bounding box center [338, 14] width 106 height 35
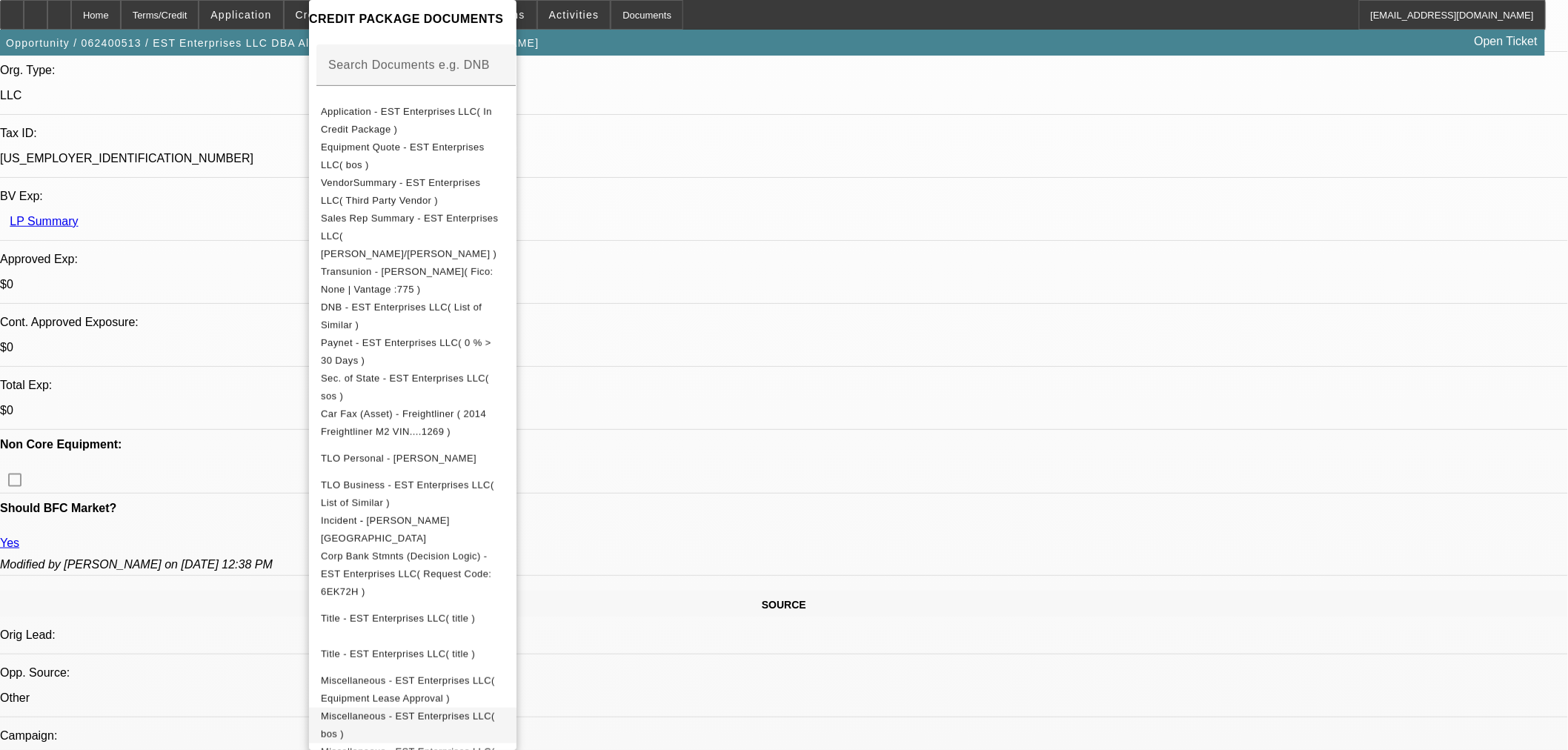
scroll to position [494, 0]
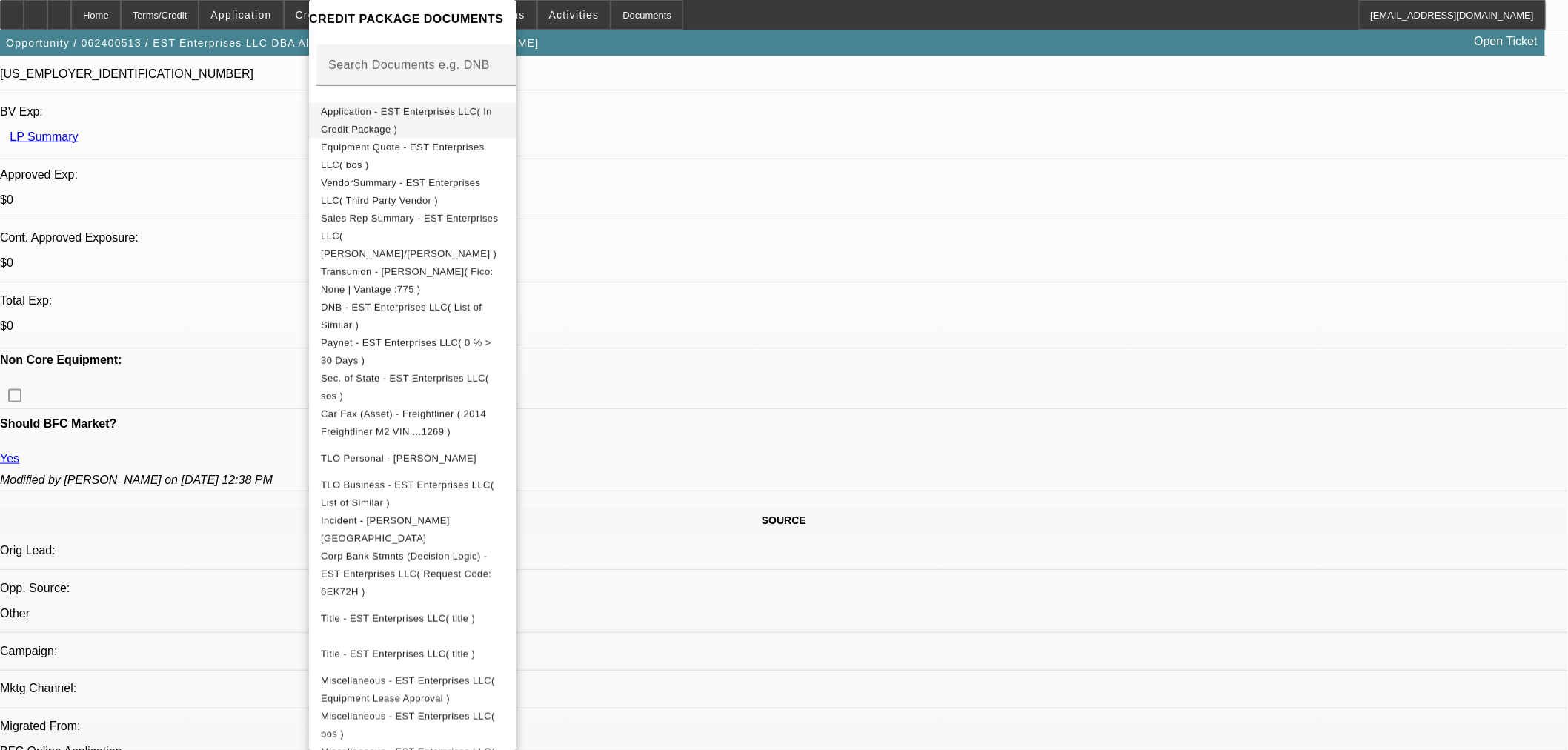
click at [441, 116] on span "Application - EST Enterprises LLC( In Credit Package )" at bounding box center [406, 121] width 171 height 29
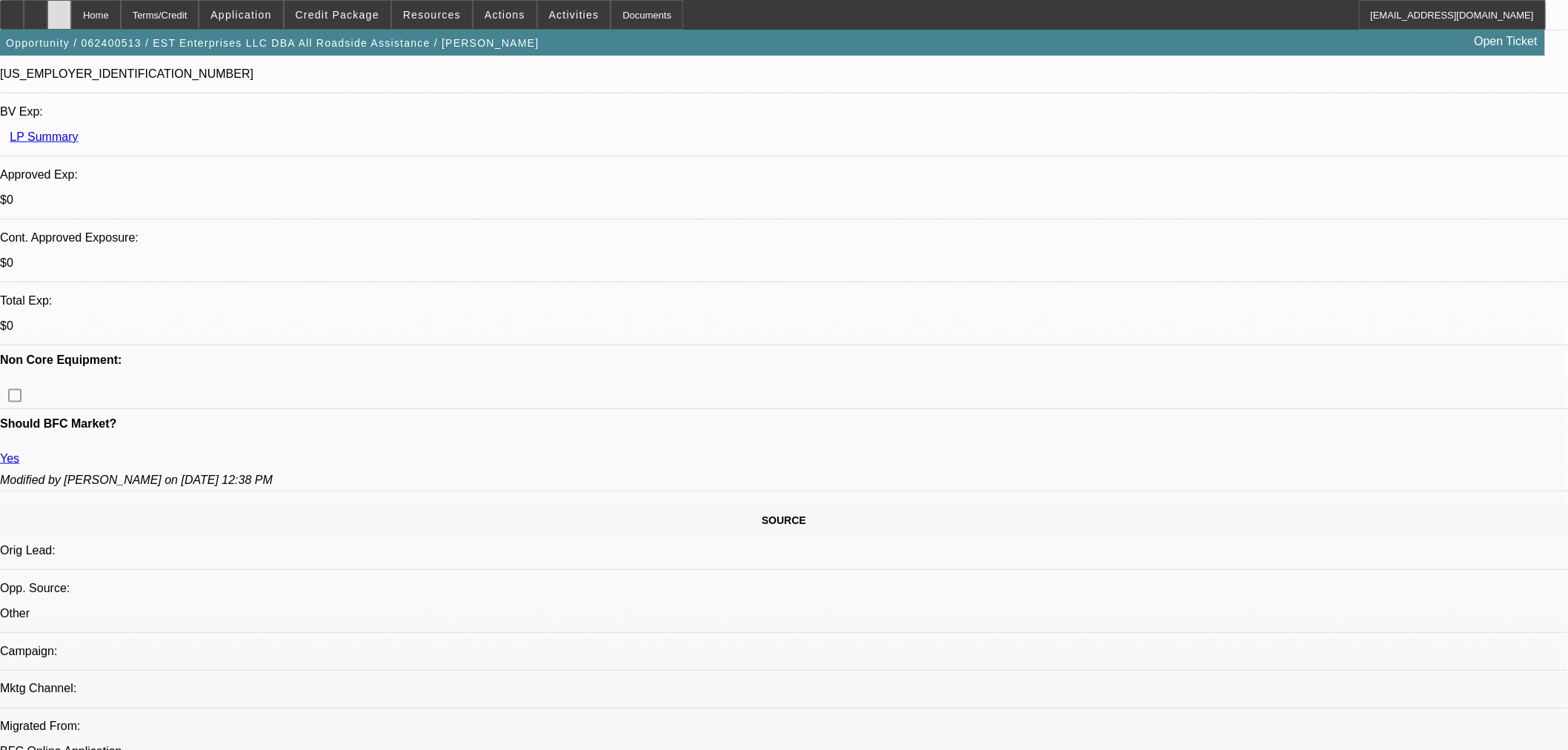
click at [71, 8] on div at bounding box center [59, 14] width 24 height 29
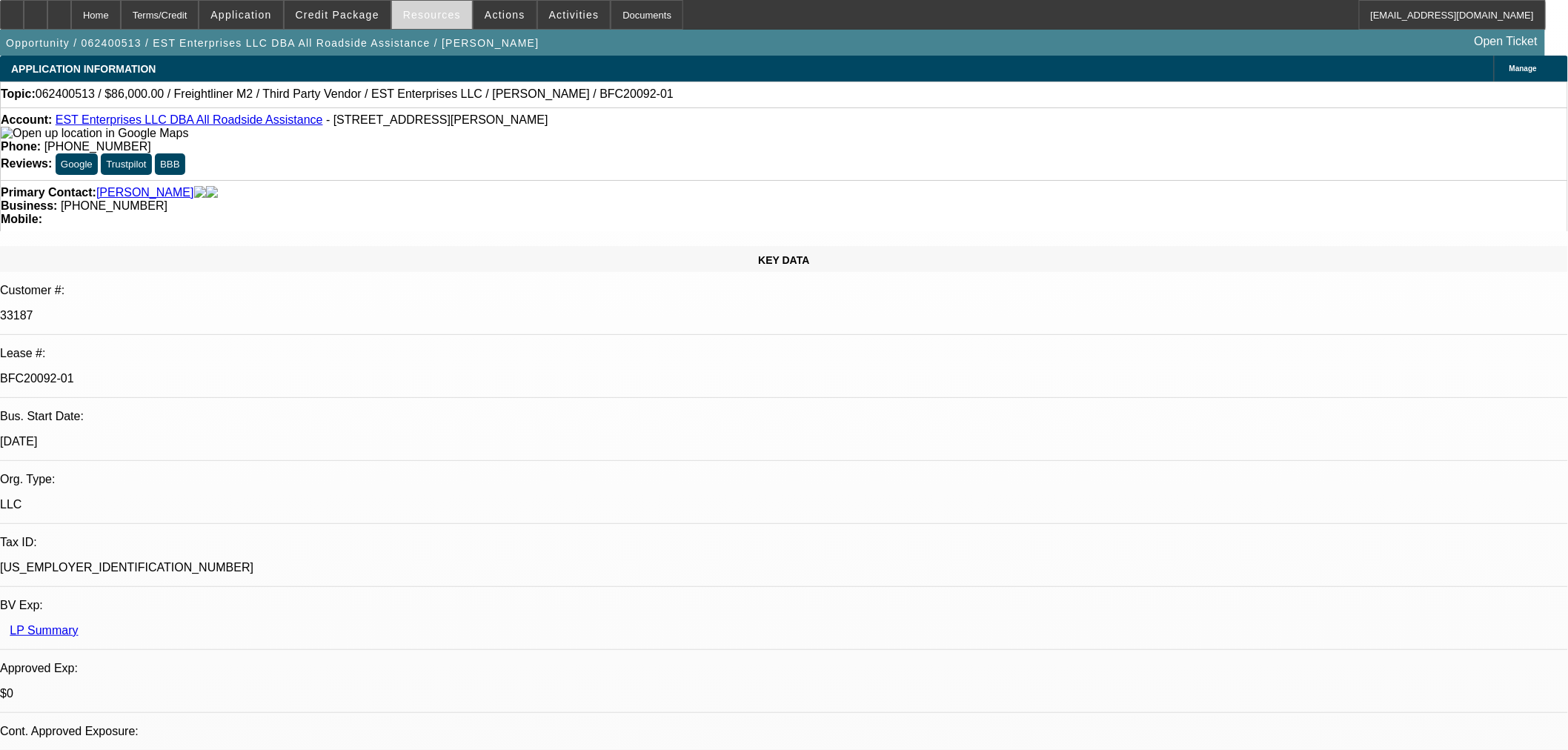
select select "0.1"
select select "2"
select select "0"
select select "6"
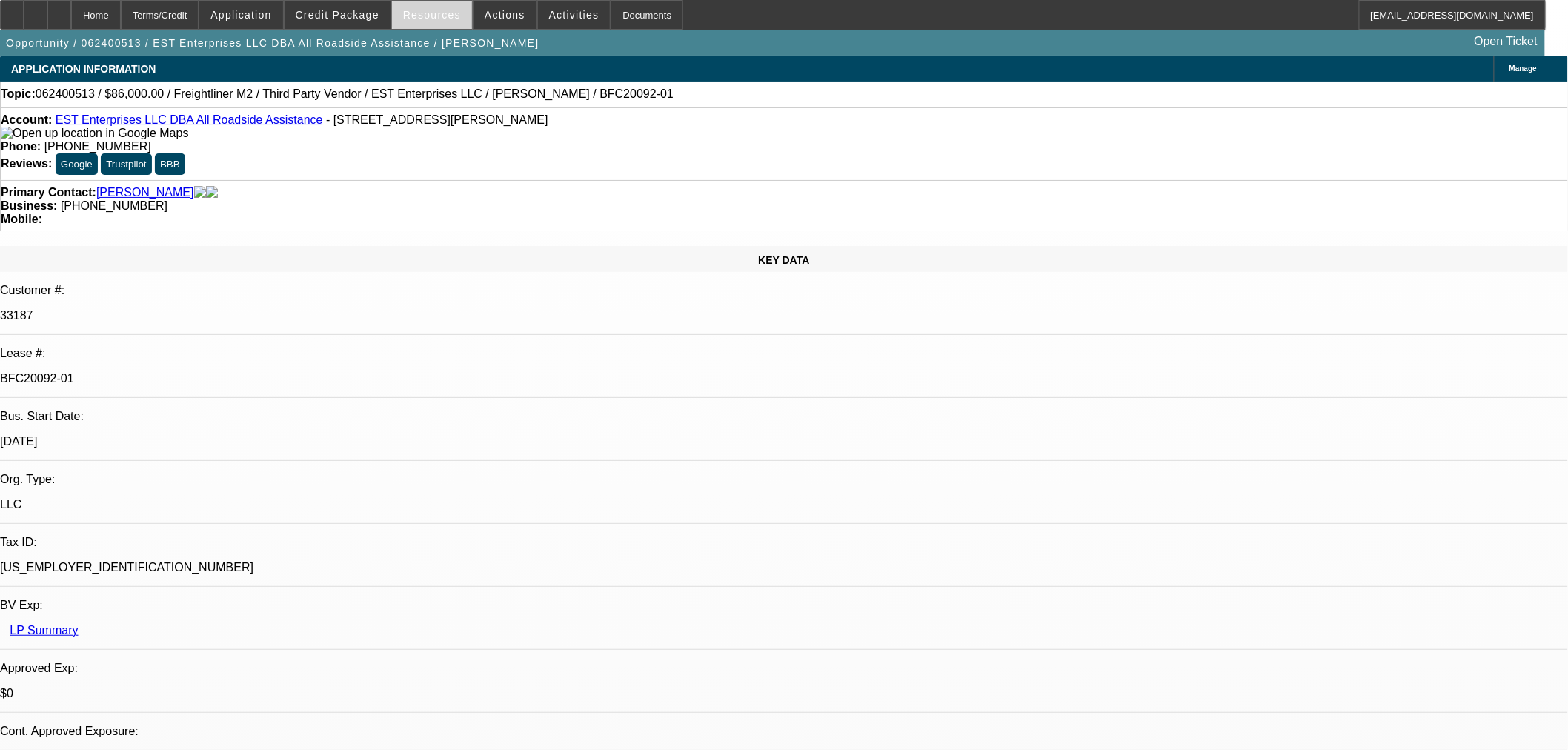
select select "0"
select select "2"
select select "0"
select select "6"
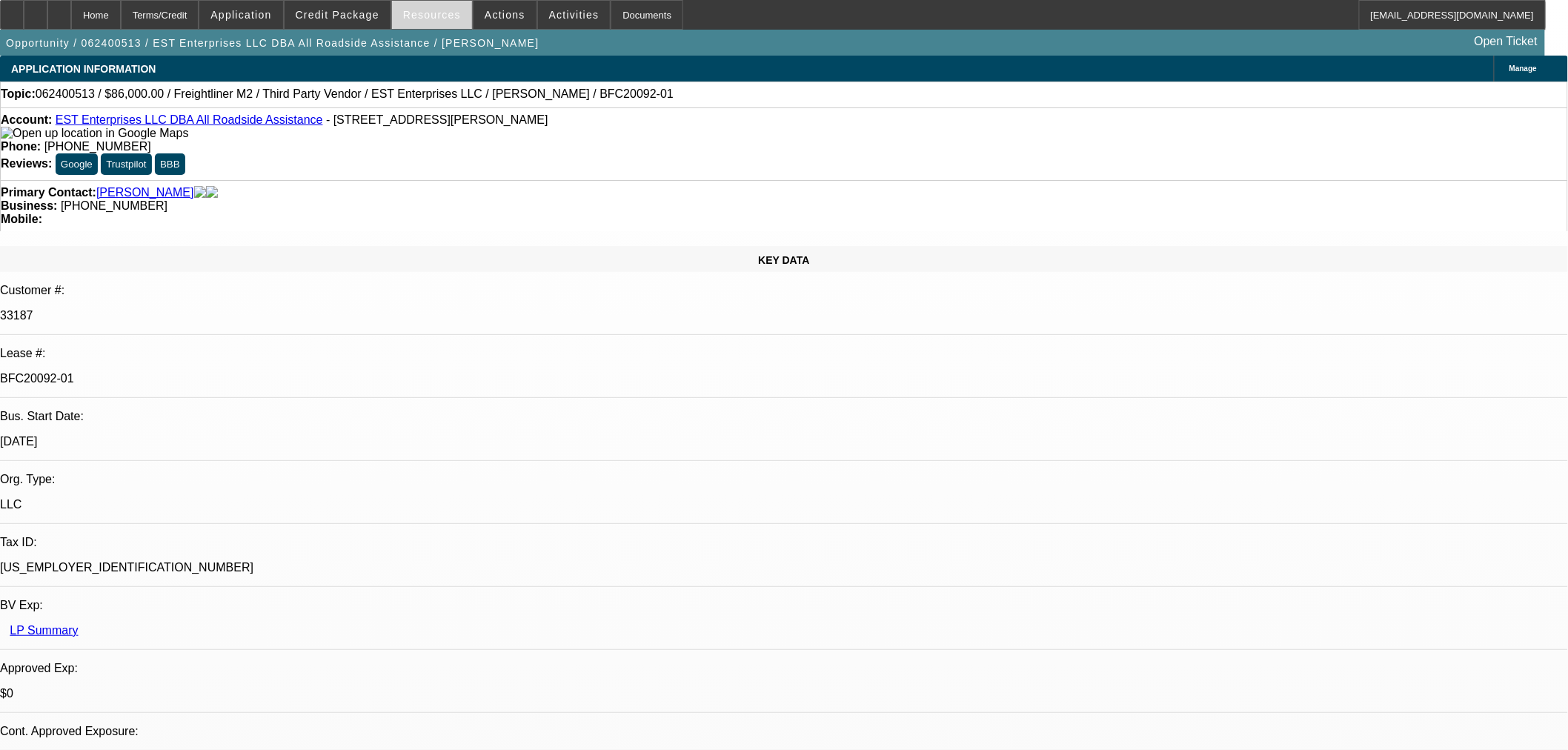
select select "0"
select select "2"
select select "0"
select select "6"
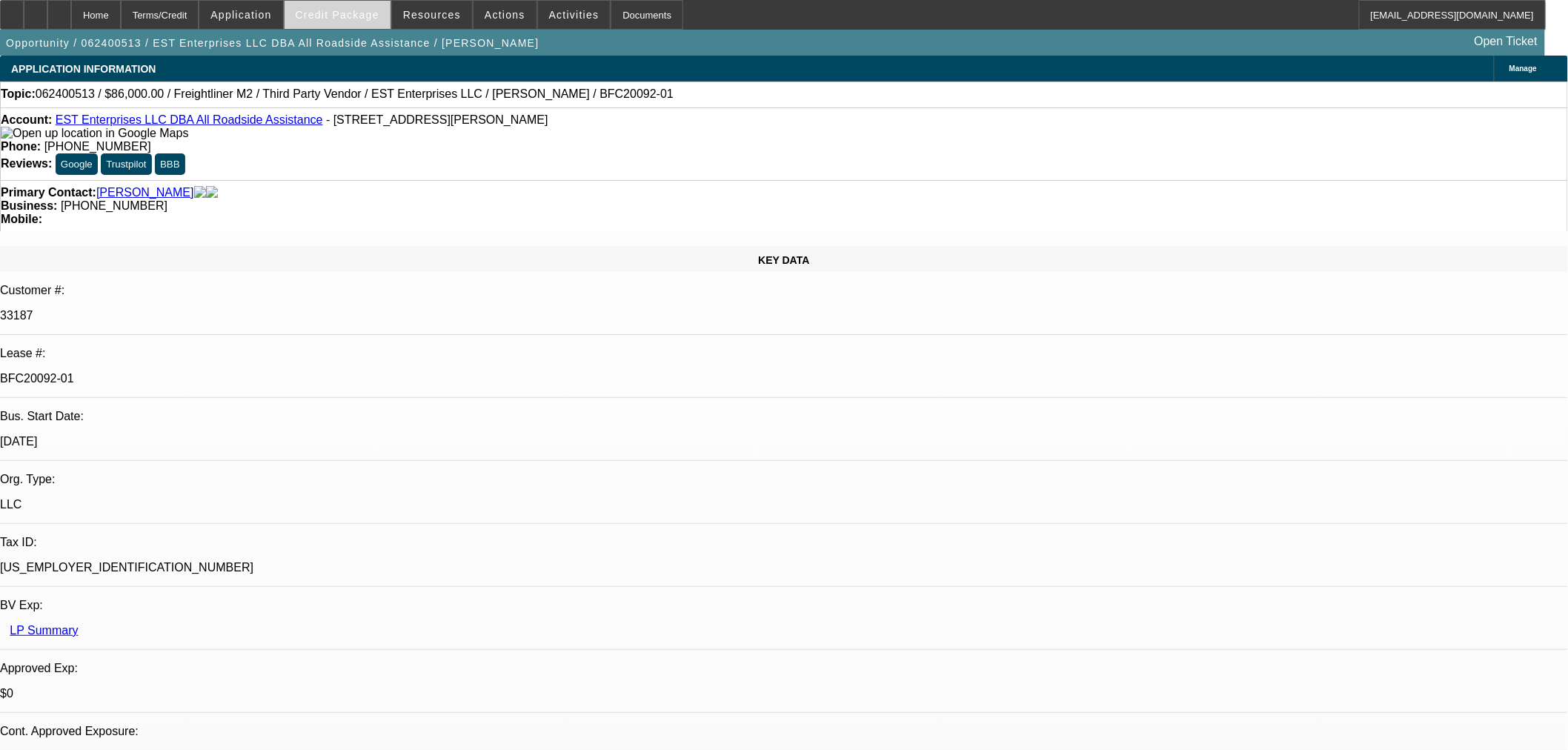
click at [386, 19] on span at bounding box center [338, 14] width 106 height 35
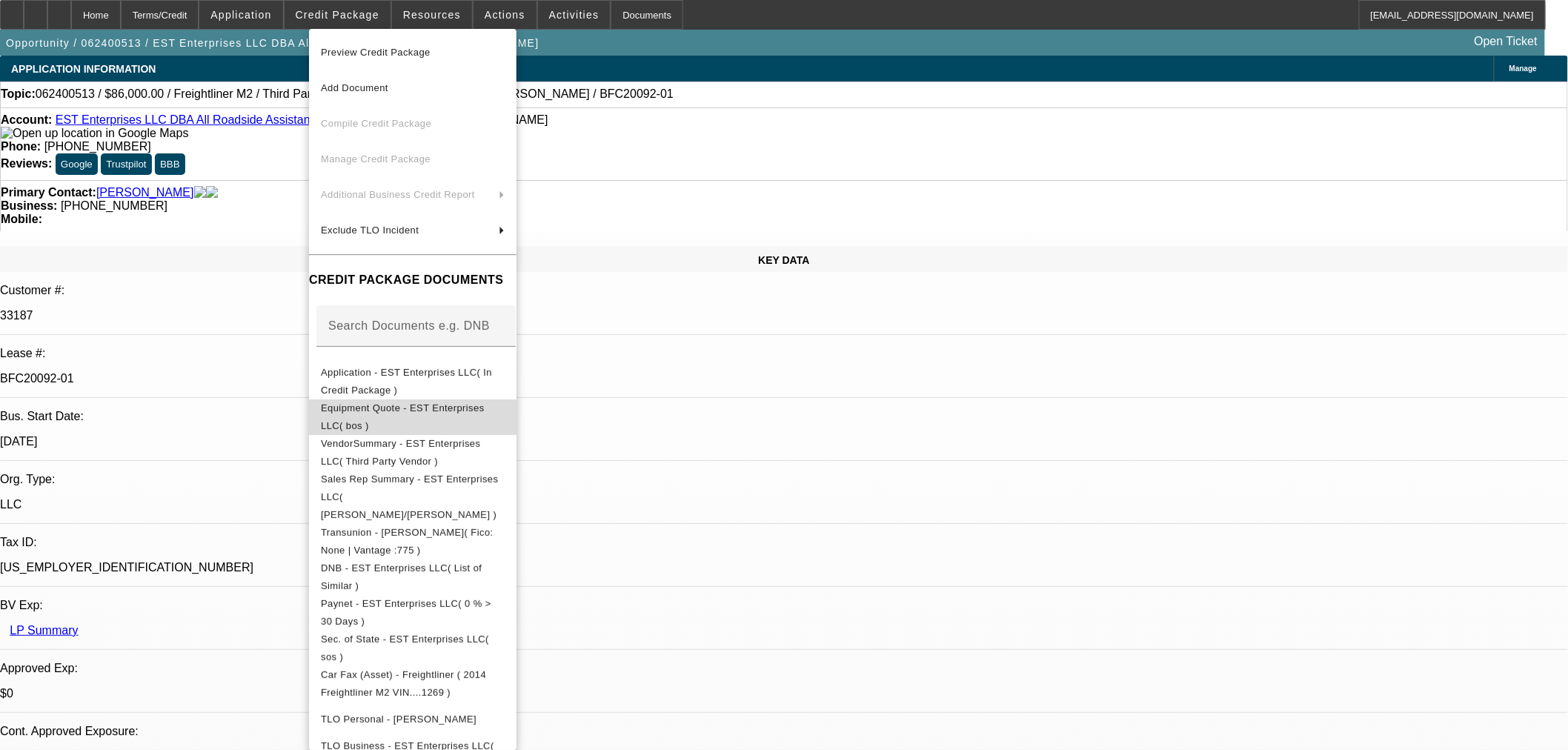
click at [464, 423] on button "Equipment Quote - EST Enterprises LLC( bos )" at bounding box center [413, 416] width 207 height 35
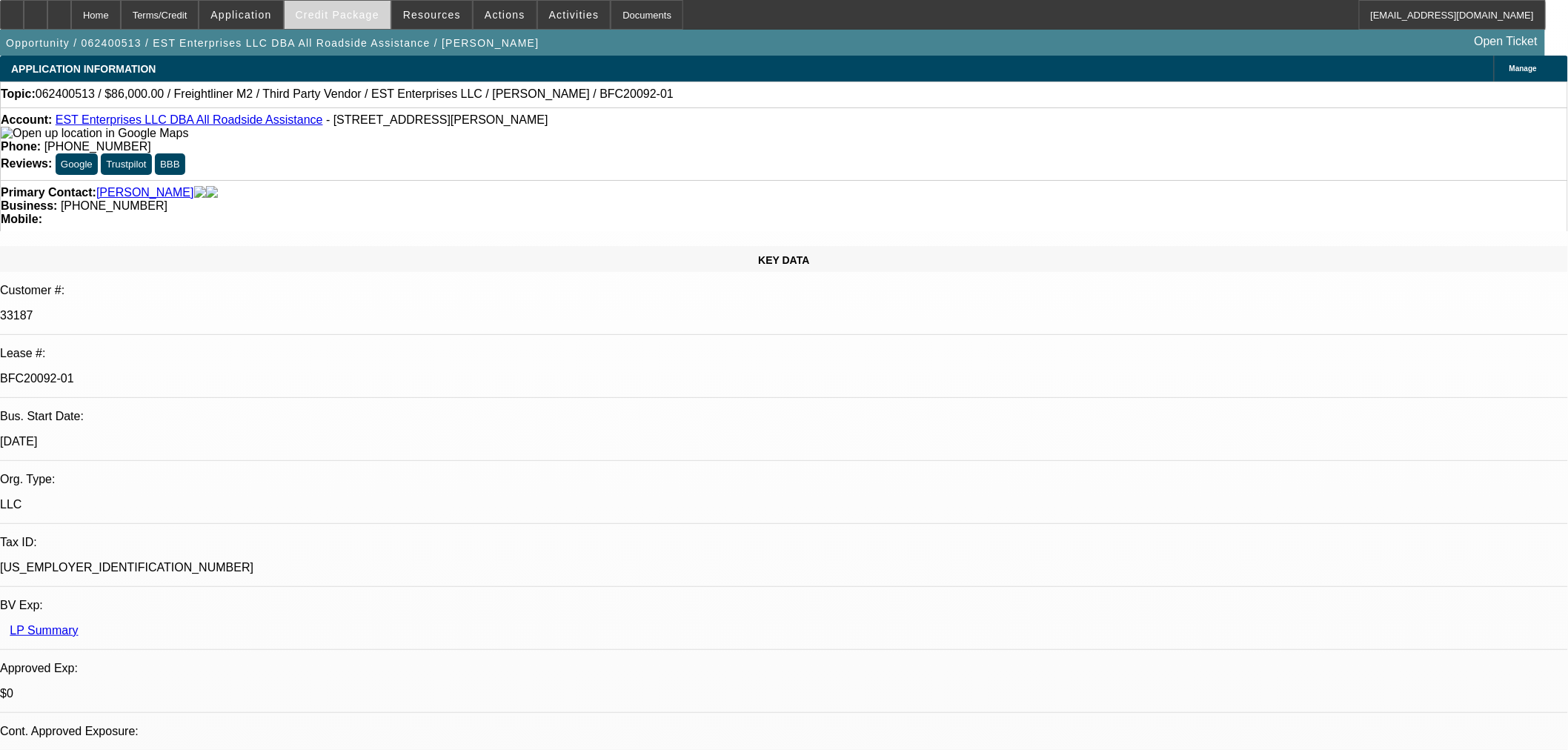
click at [316, 28] on span at bounding box center [338, 14] width 106 height 35
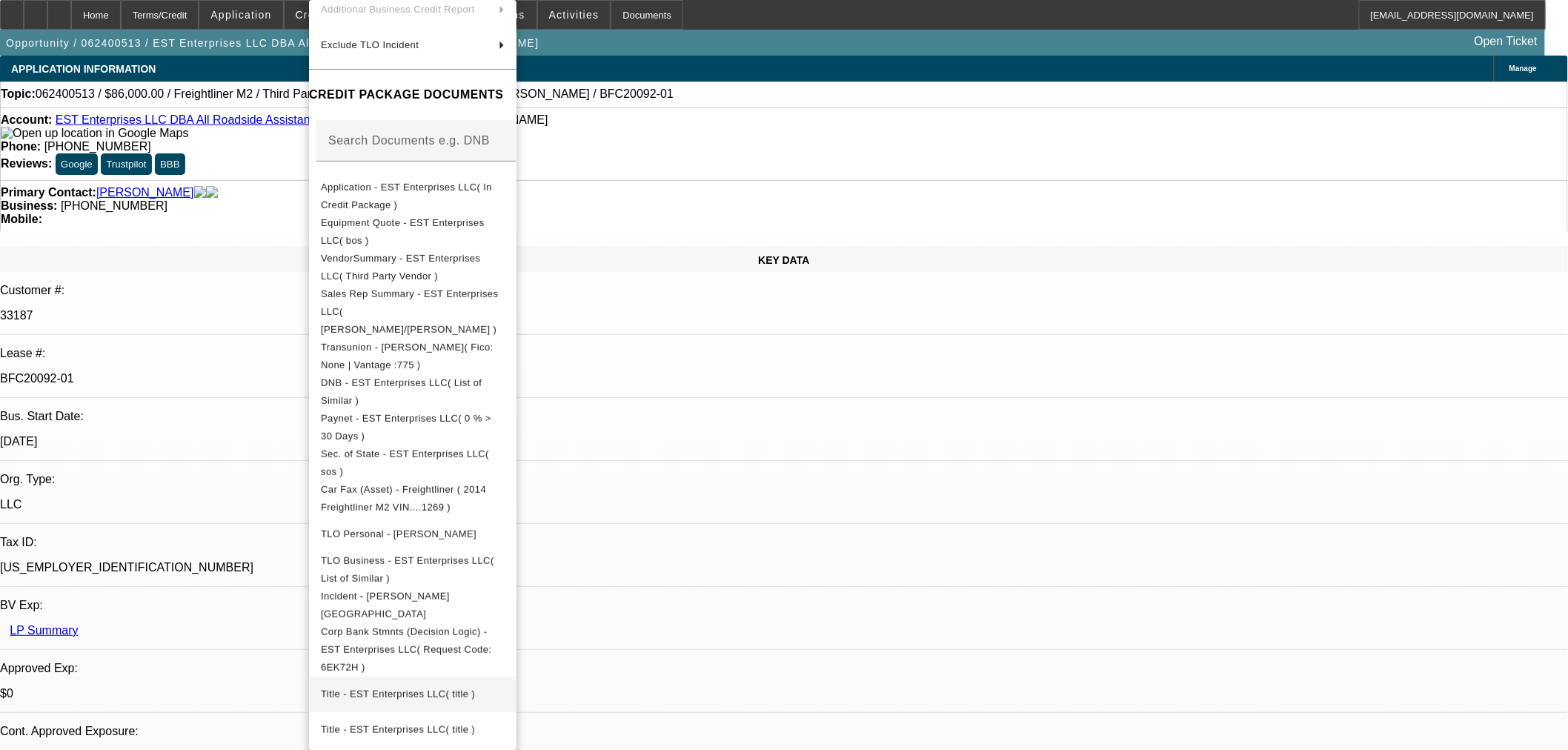
scroll to position [232, 0]
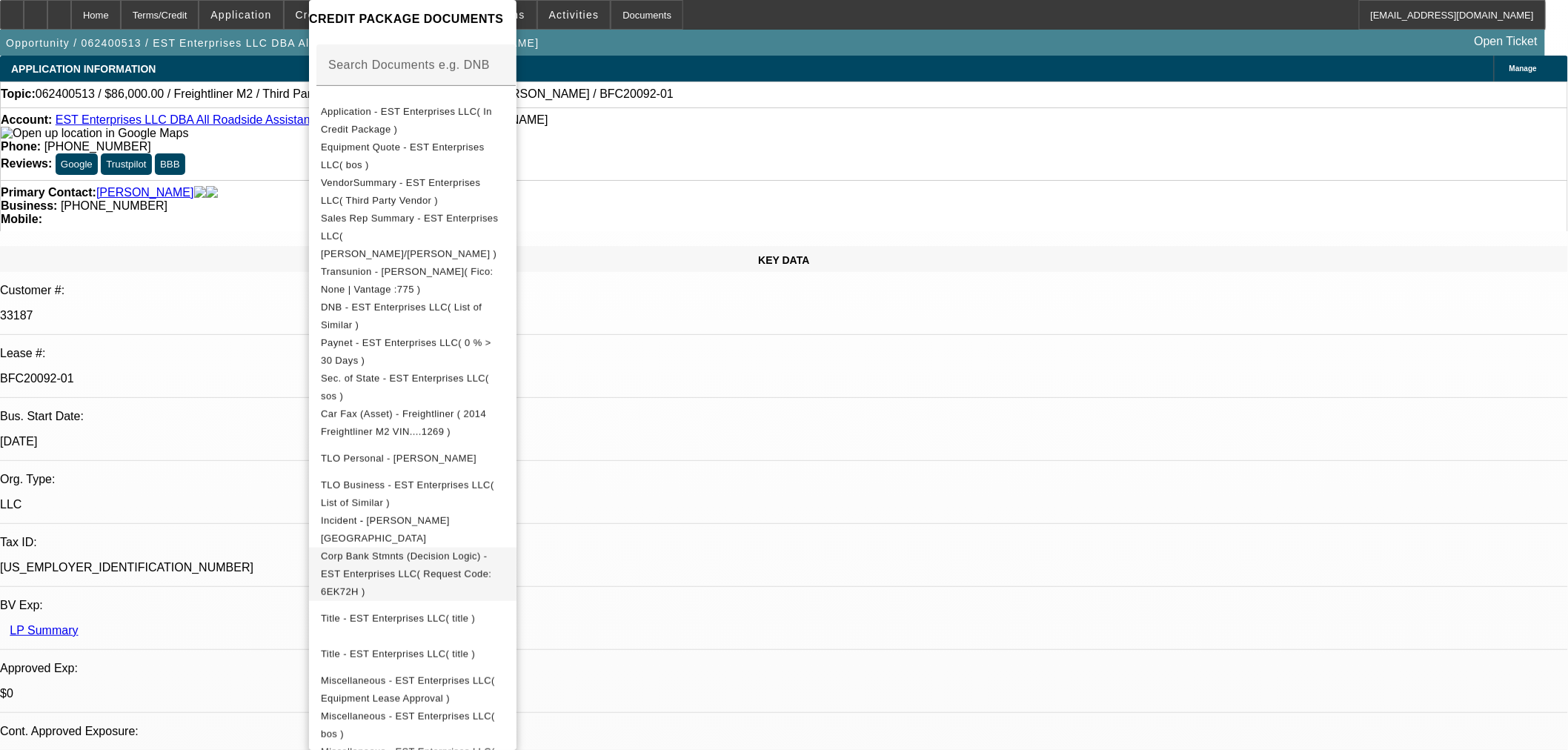
click at [435, 550] on span "Corp Bank Stmnts (Decision Logic) - EST Enterprises LLC( Request Code: 6EK72H )" at bounding box center [413, 574] width 184 height 53
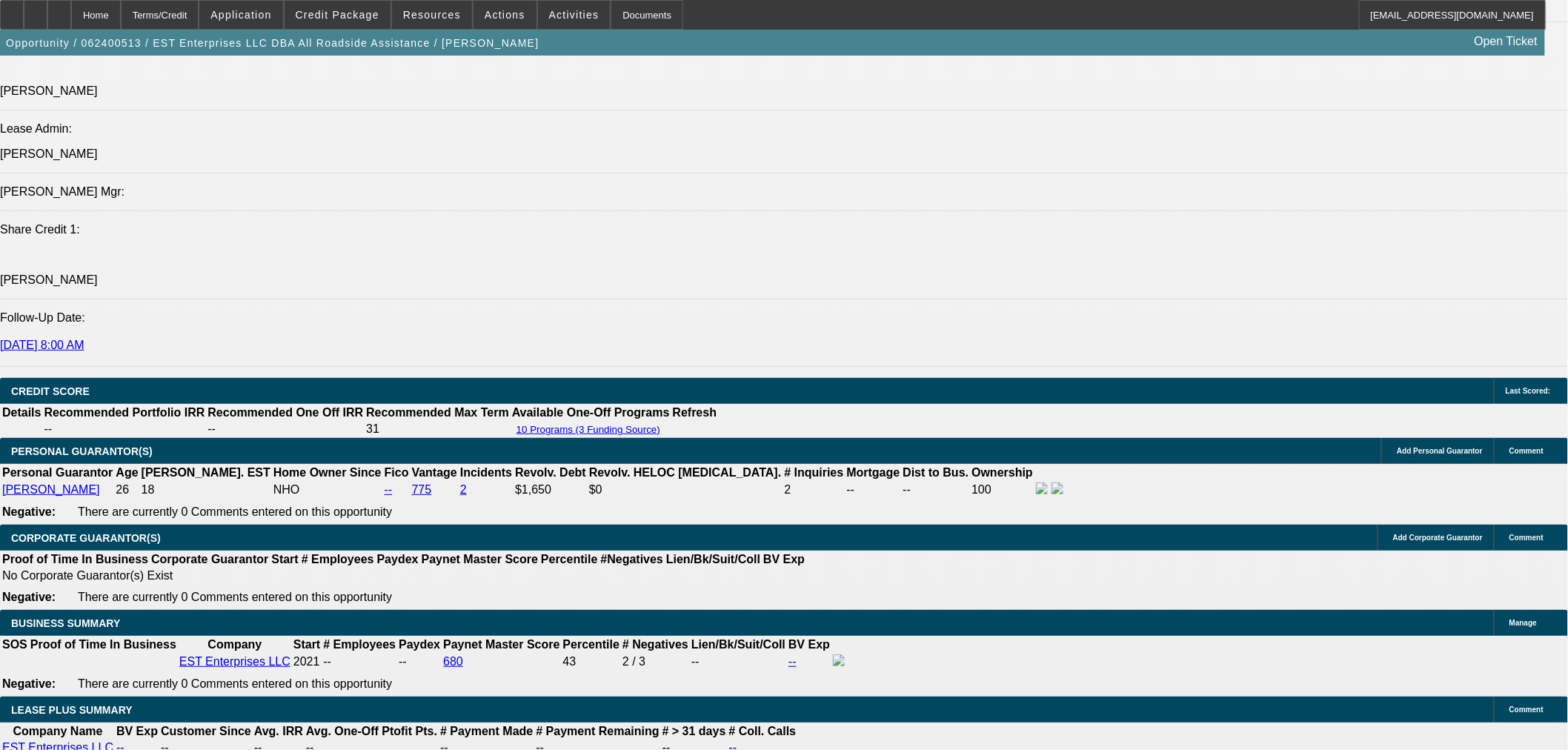
scroll to position [247, 0]
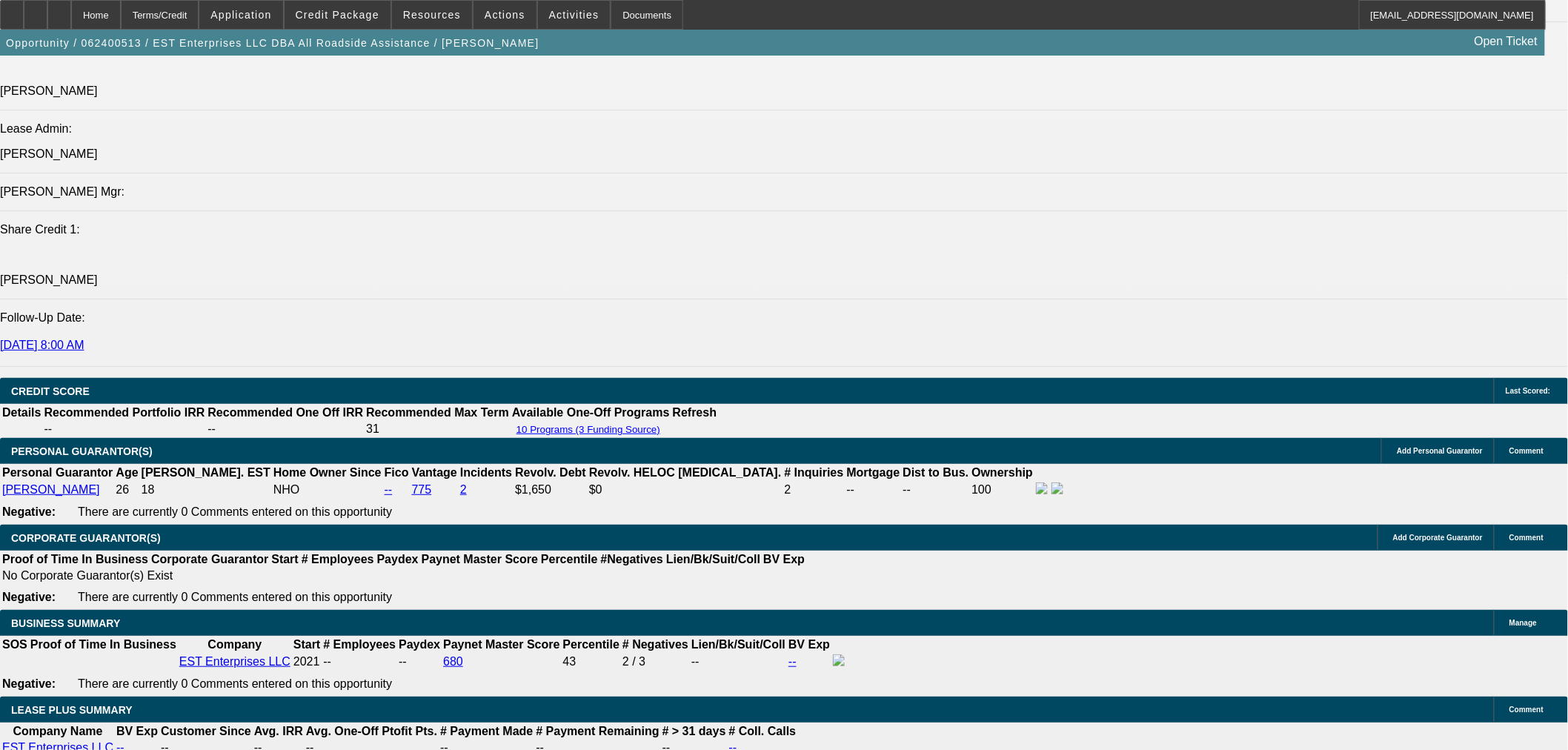
drag, startPoint x: 1175, startPoint y: 335, endPoint x: 1184, endPoint y: 335, distance: 9.0
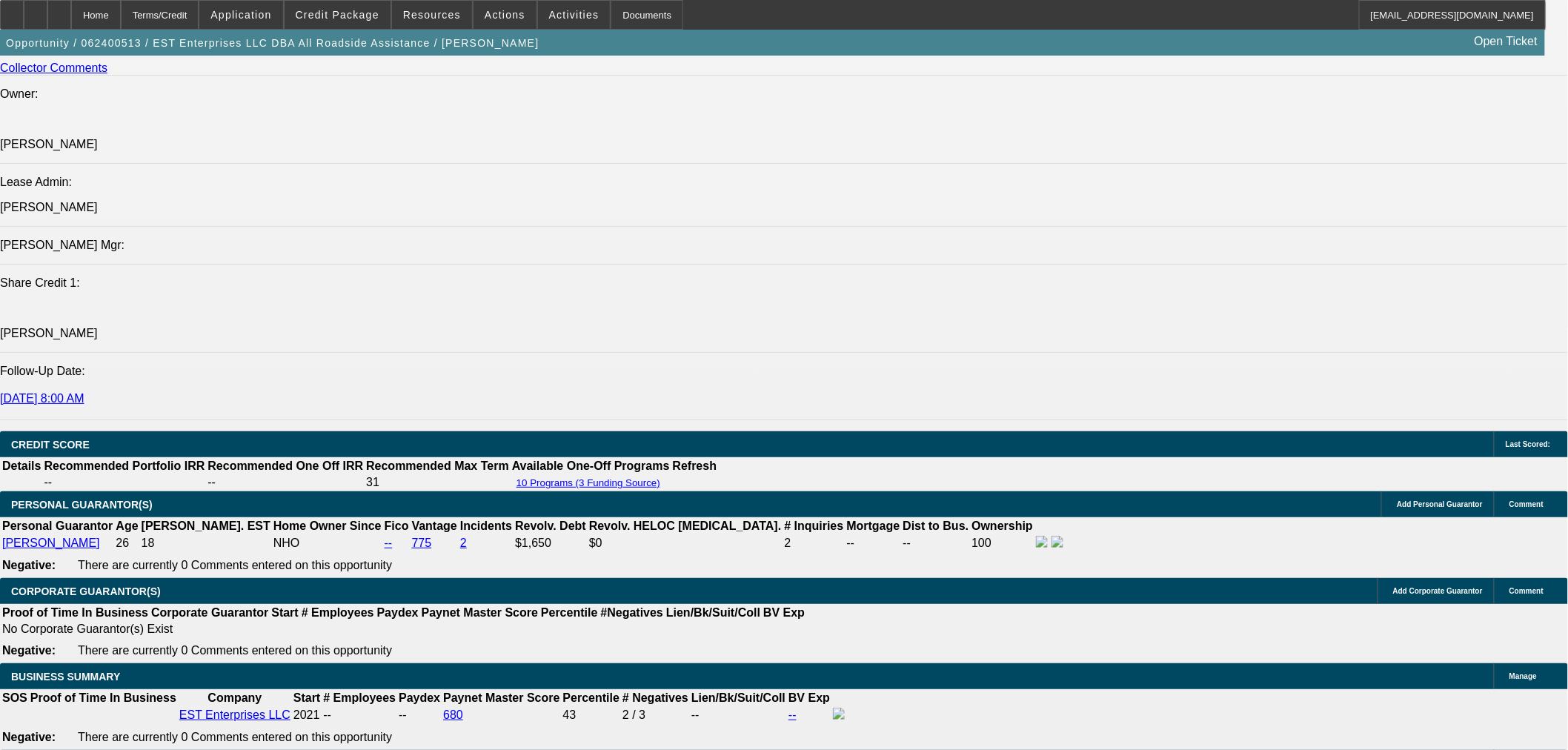
scroll to position [1893, 0]
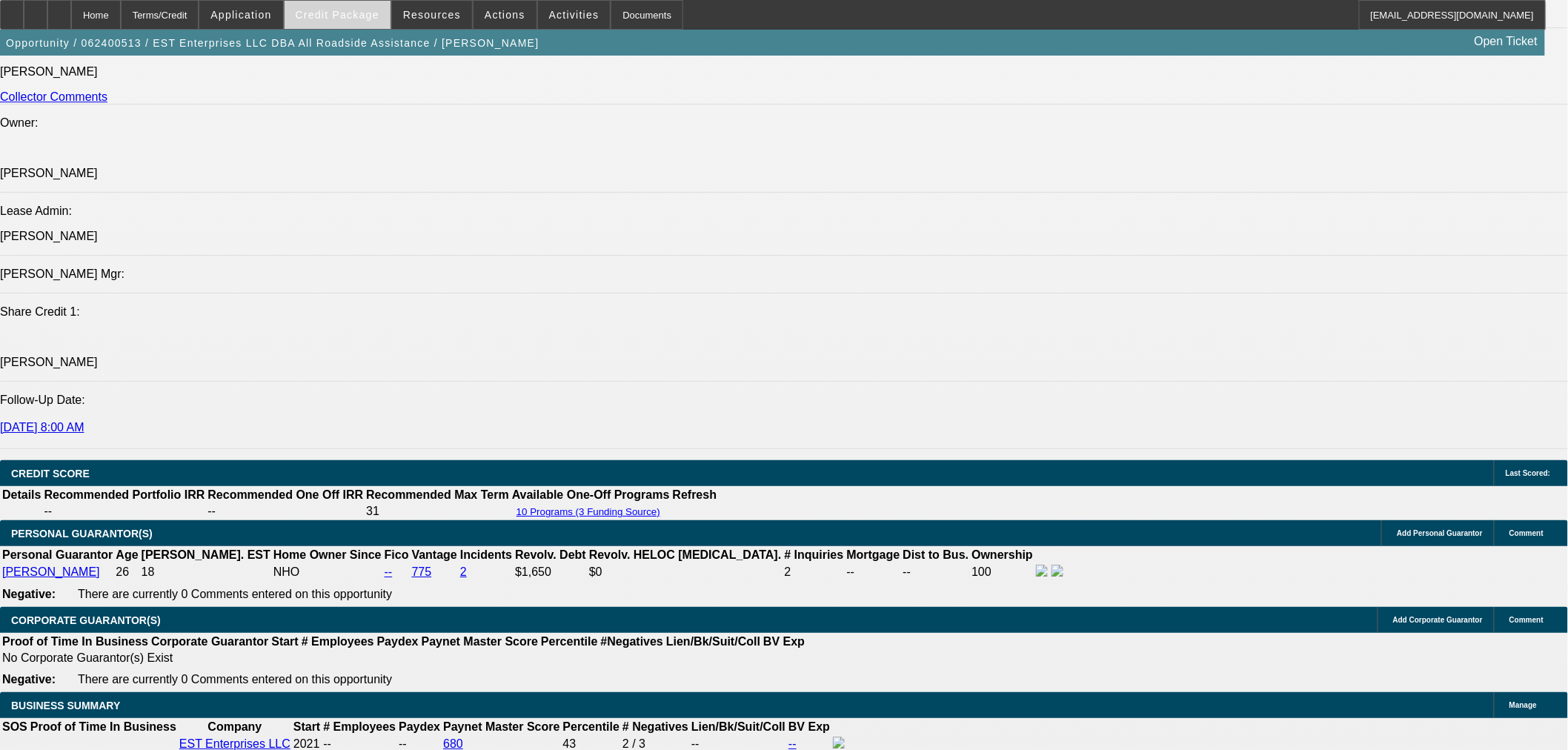
click at [362, 15] on span "Credit Package" at bounding box center [337, 15] width 83 height 12
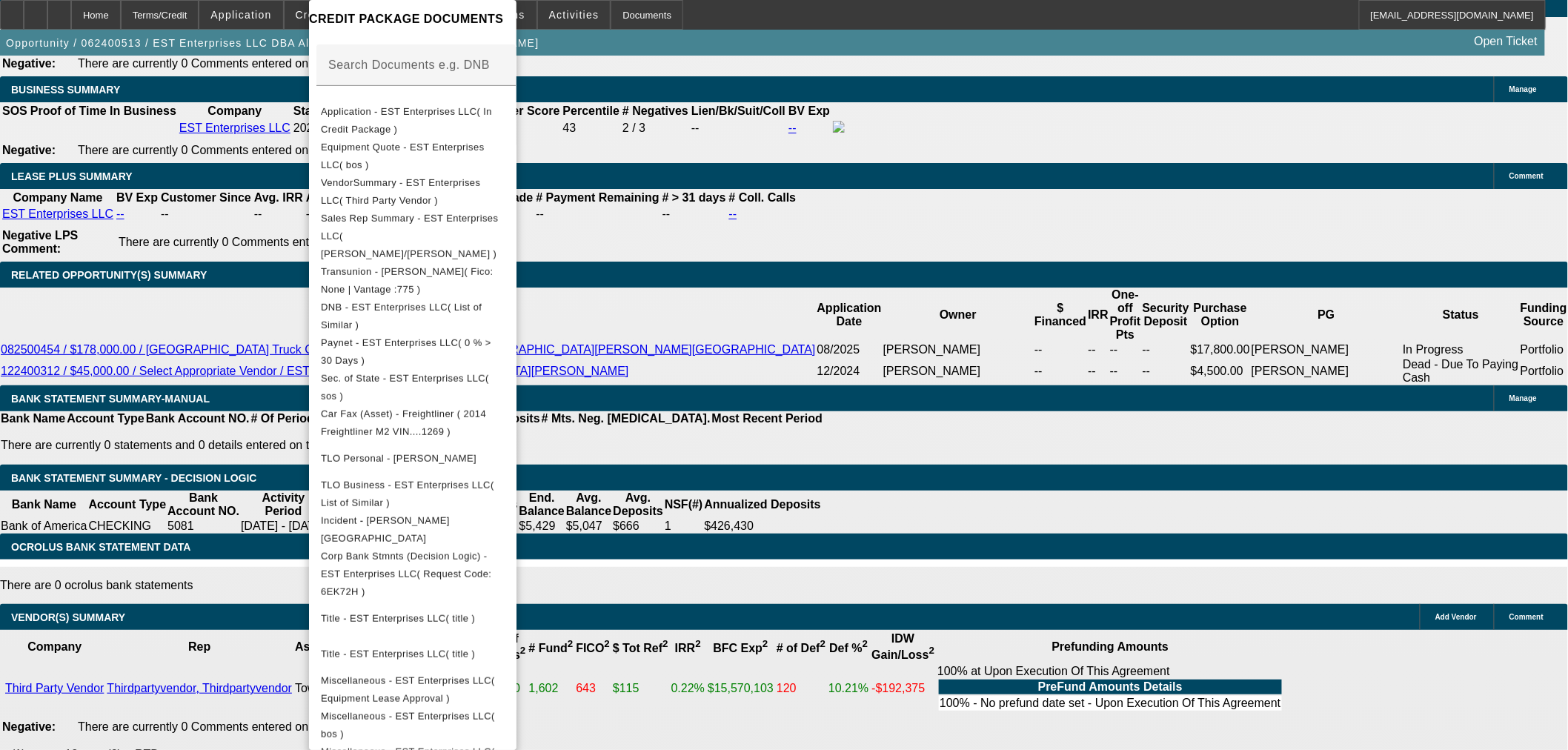
scroll to position [2393, 0]
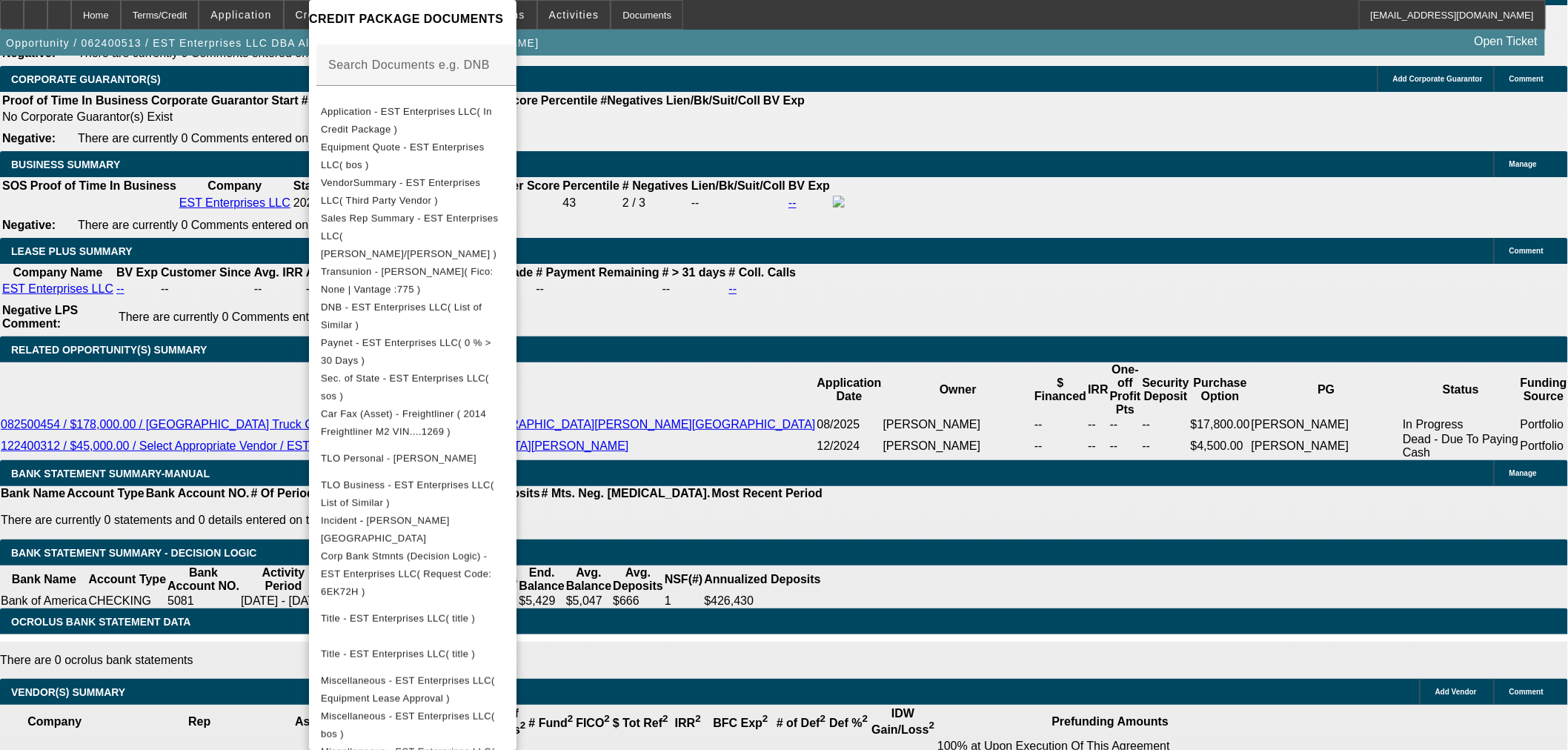
drag, startPoint x: 834, startPoint y: 52, endPoint x: 857, endPoint y: -44, distance: 98.7
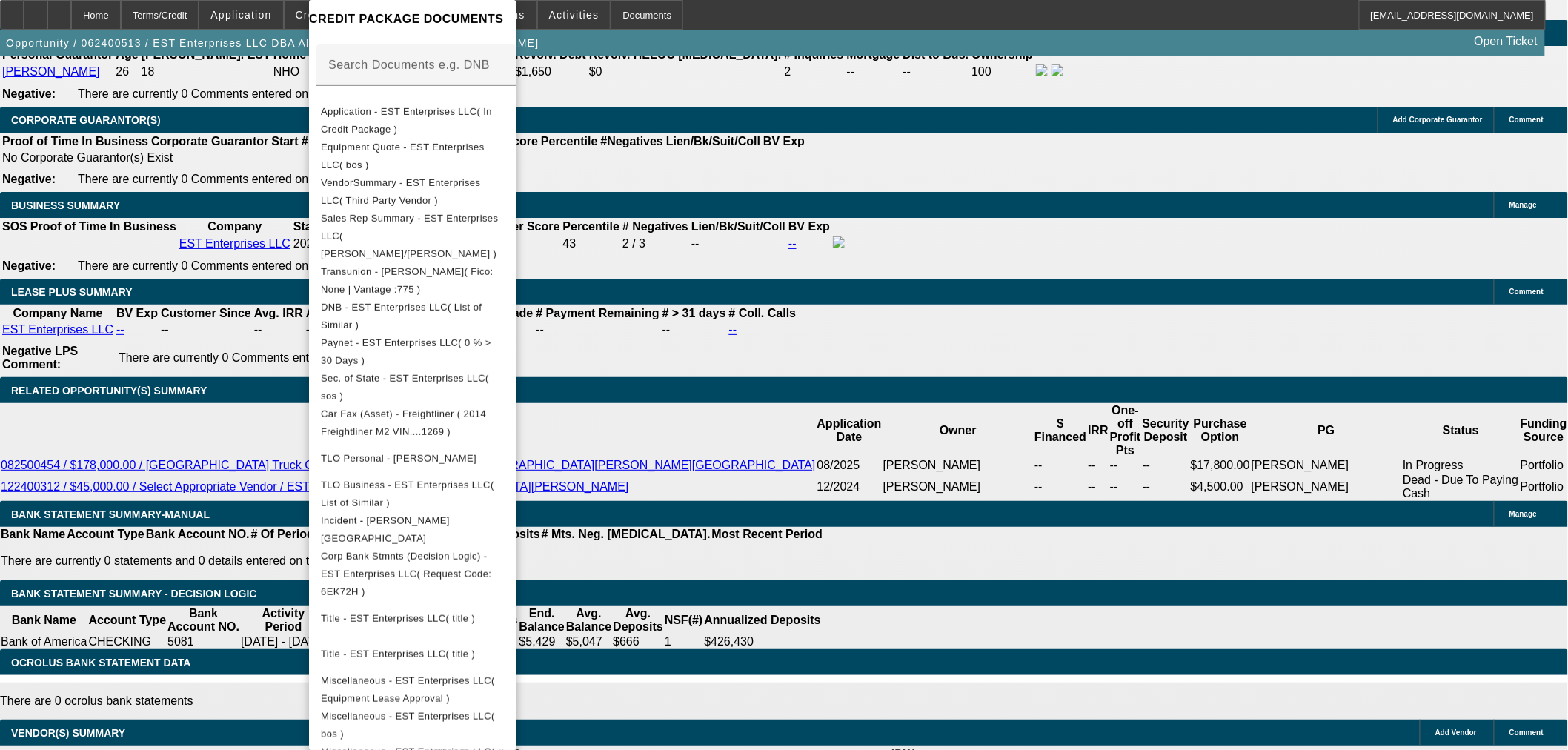
click at [910, 328] on div at bounding box center [784, 375] width 1568 height 750
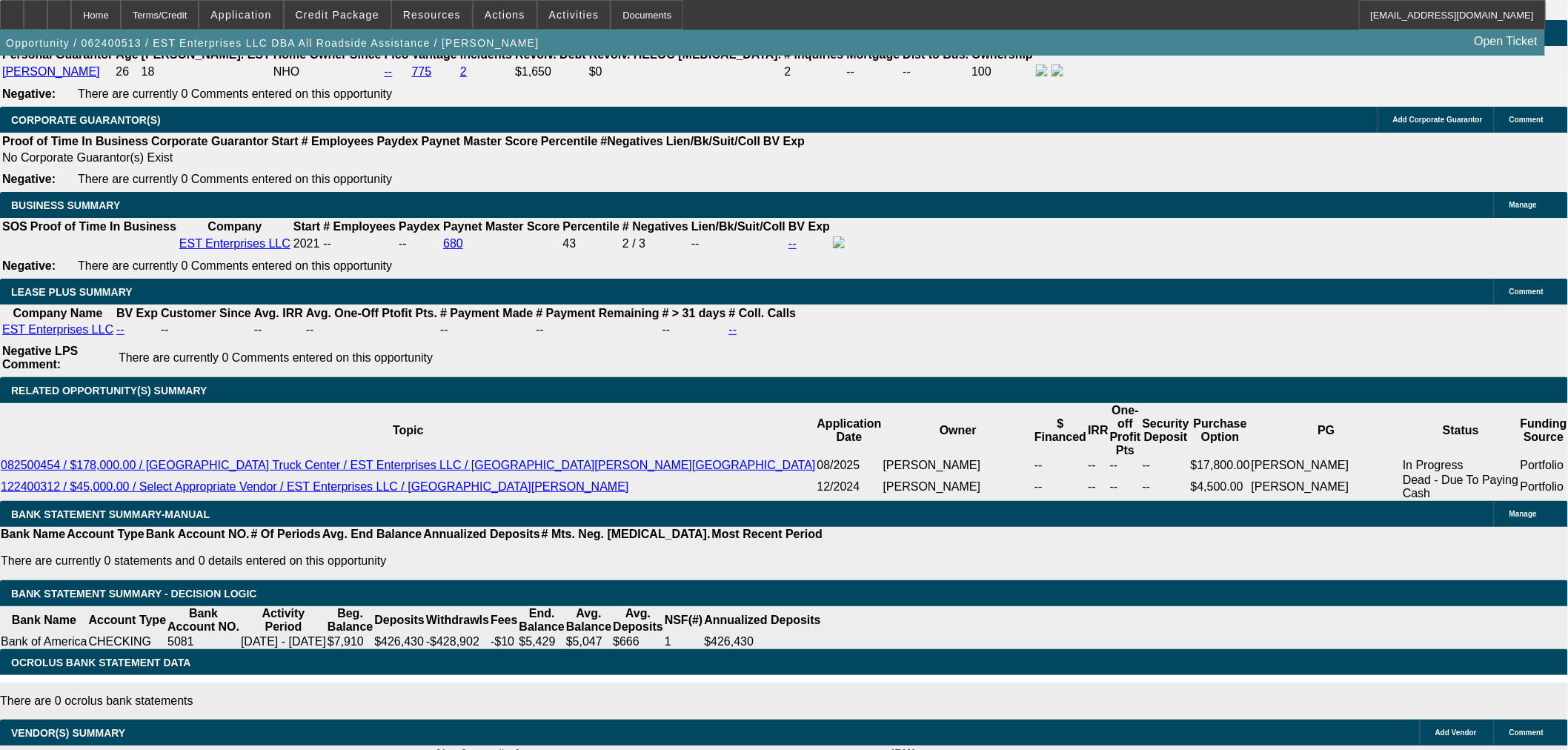
scroll to position [2146, 0]
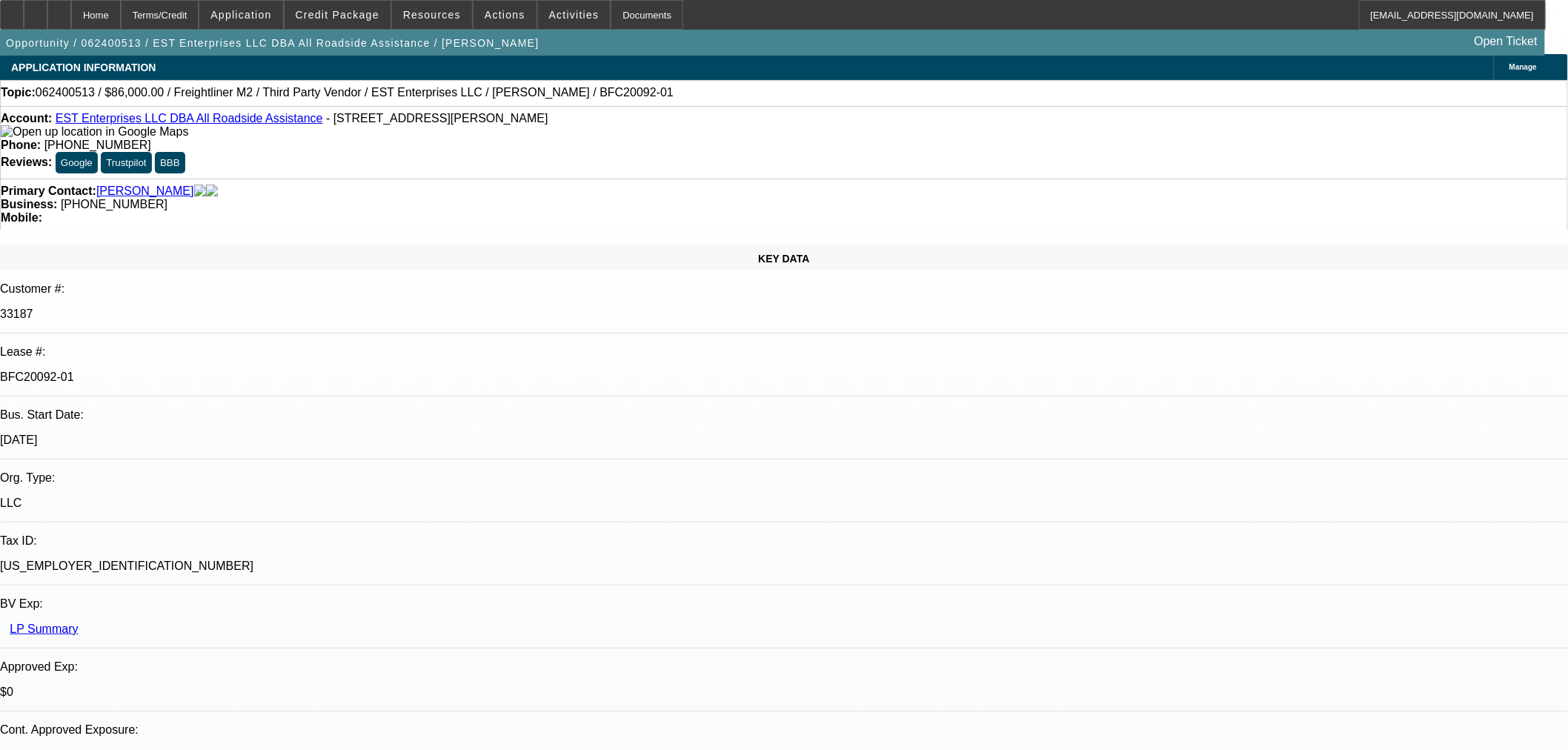
scroll to position [0, 0]
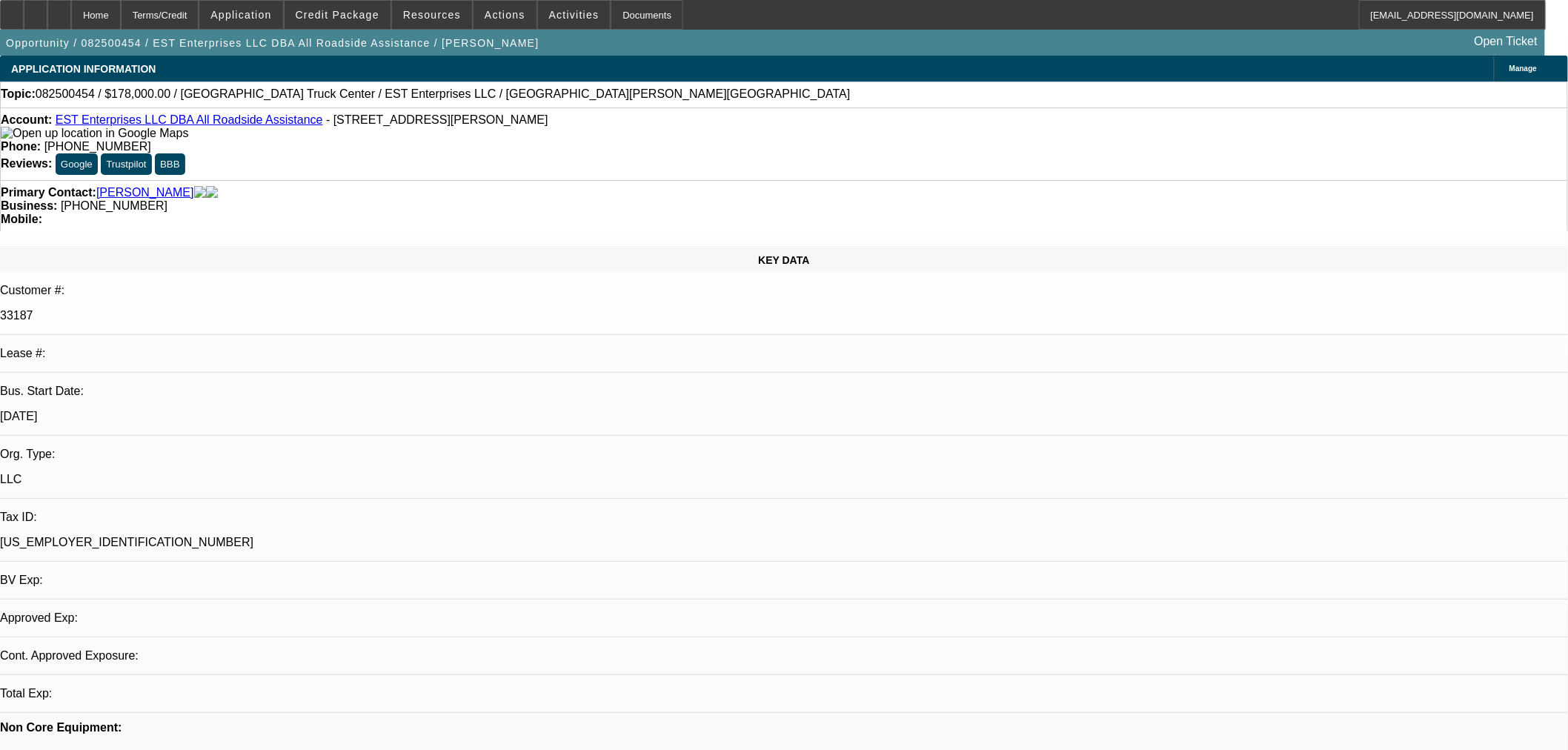
select select "0"
select select "2"
select select "0.1"
select select "4"
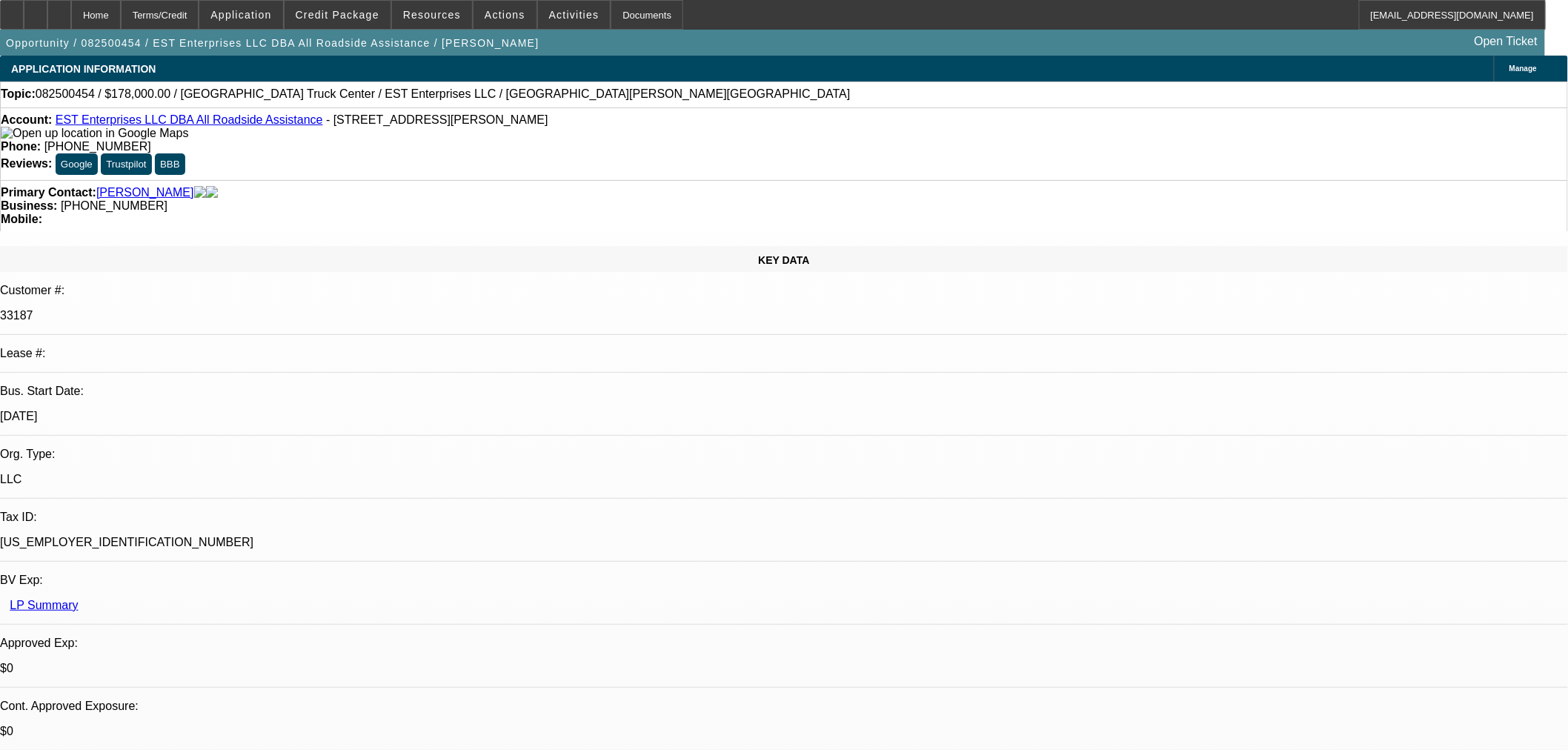
drag, startPoint x: 421, startPoint y: 428, endPoint x: 461, endPoint y: 439, distance: 41.5
click at [357, 9] on span "Credit Package" at bounding box center [337, 15] width 83 height 12
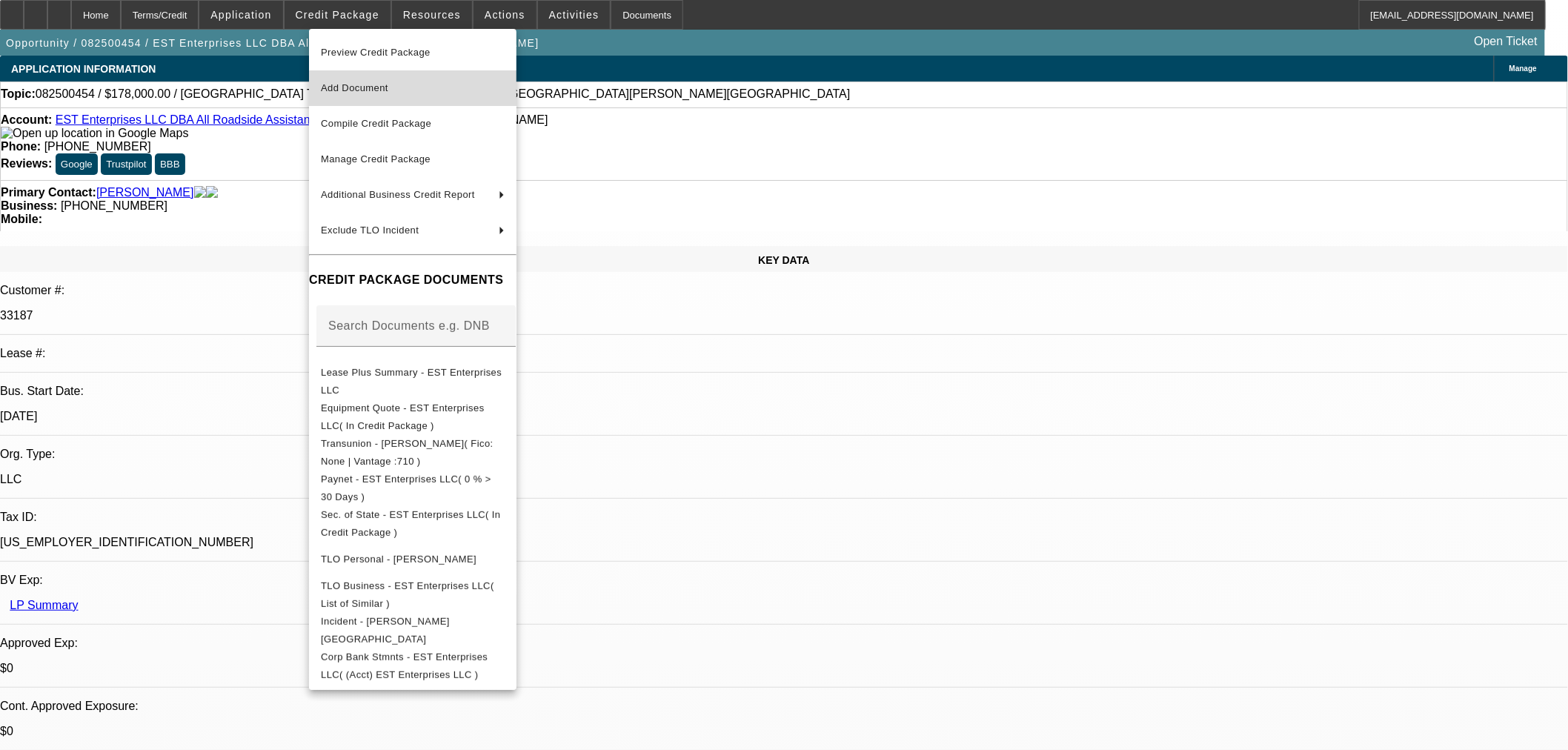
click at [389, 89] on span "Add Document" at bounding box center [355, 88] width 67 height 11
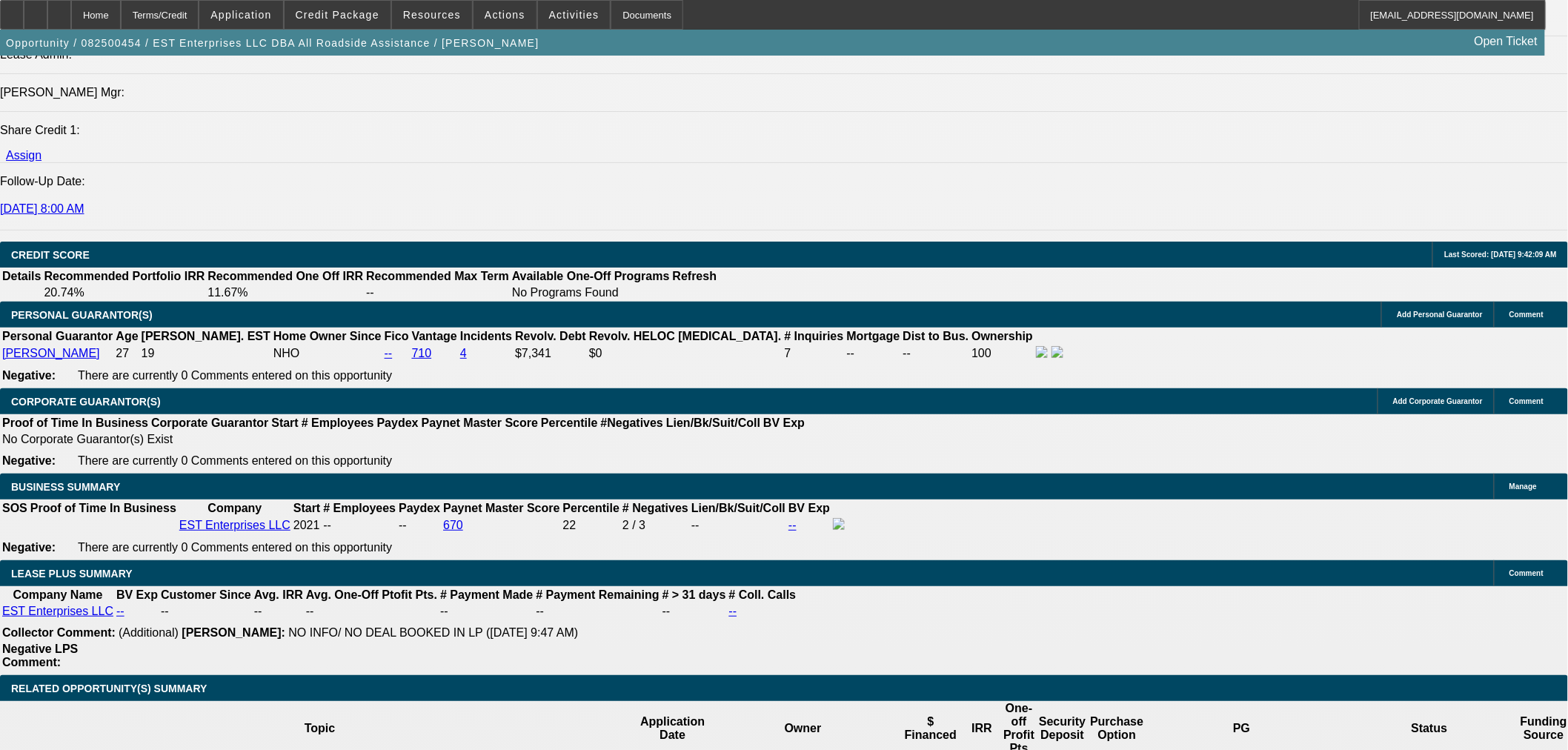
scroll to position [1975, 0]
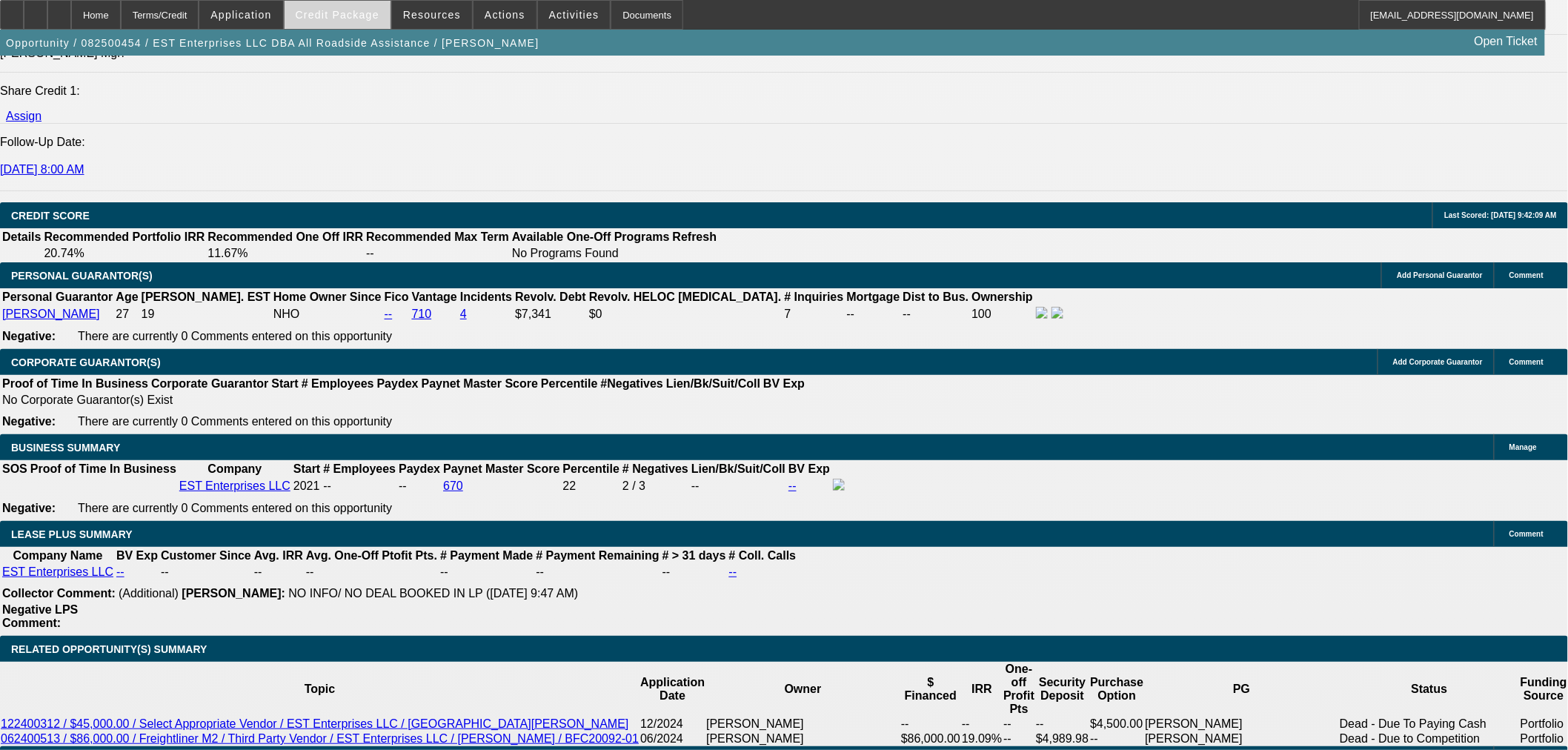
drag, startPoint x: 374, startPoint y: 15, endPoint x: 374, endPoint y: 24, distance: 9.0
click at [374, 15] on span "Credit Package" at bounding box center [337, 15] width 83 height 12
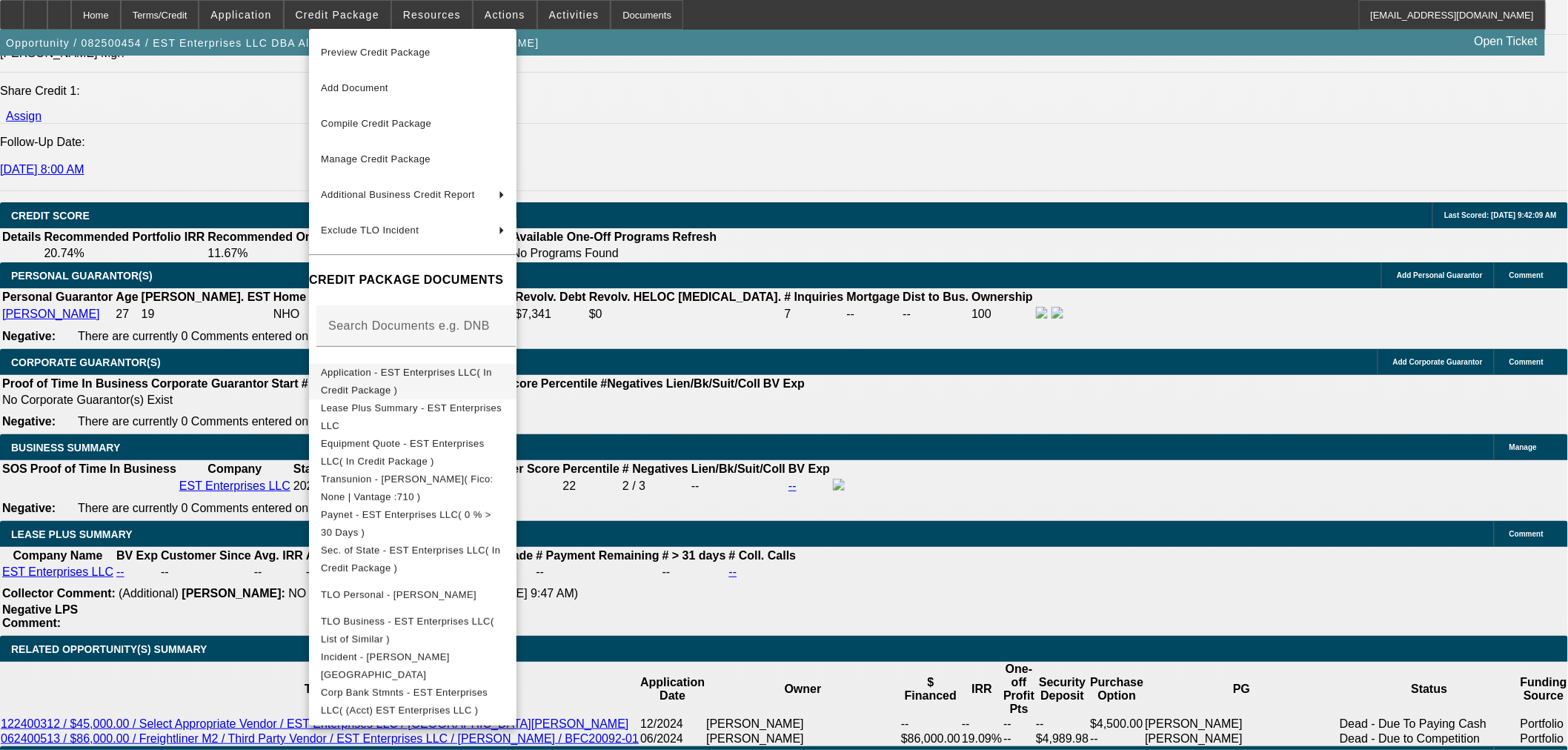
click at [464, 376] on span "Application - EST Enterprises LLC( In Credit Package )" at bounding box center [406, 380] width 171 height 29
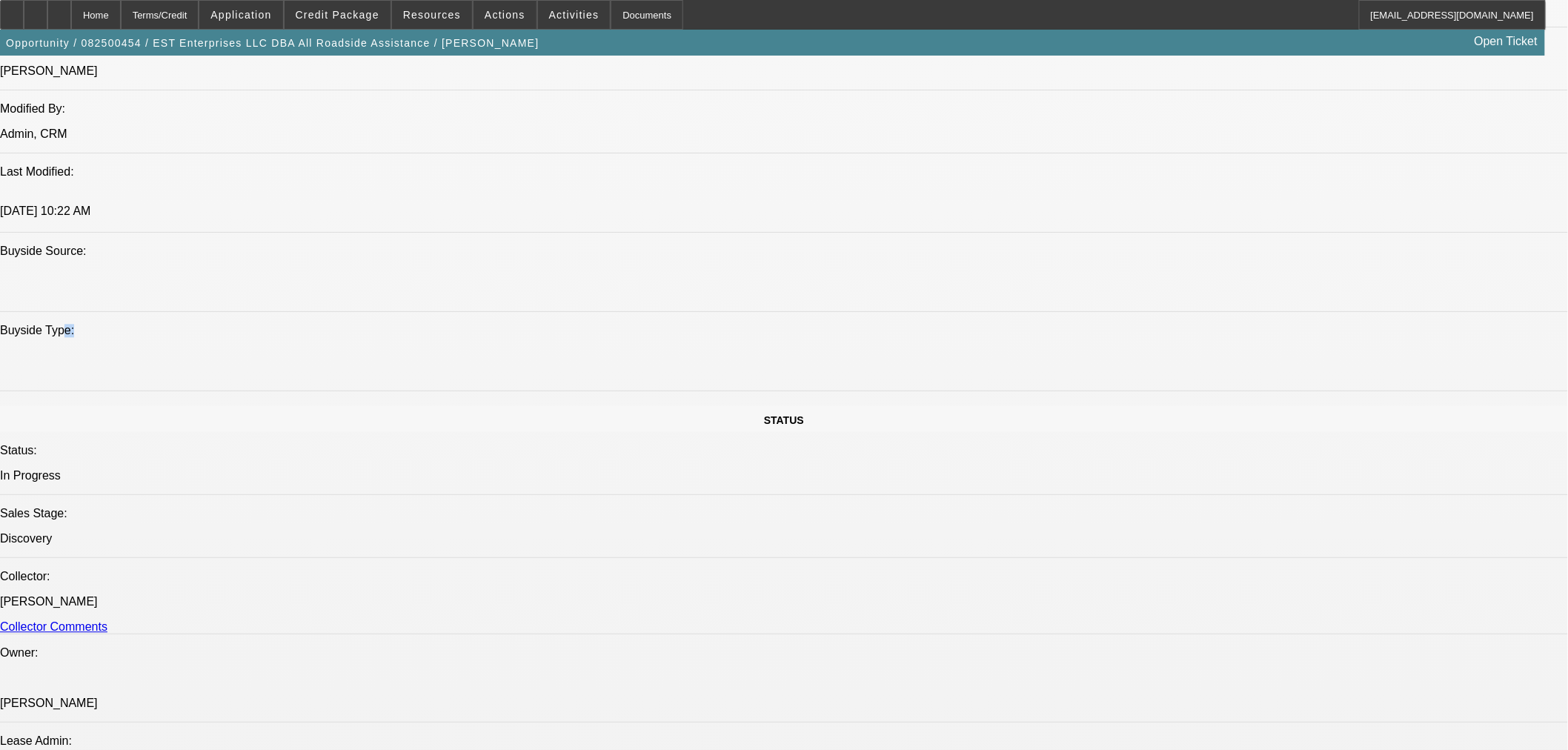
scroll to position [988, 0]
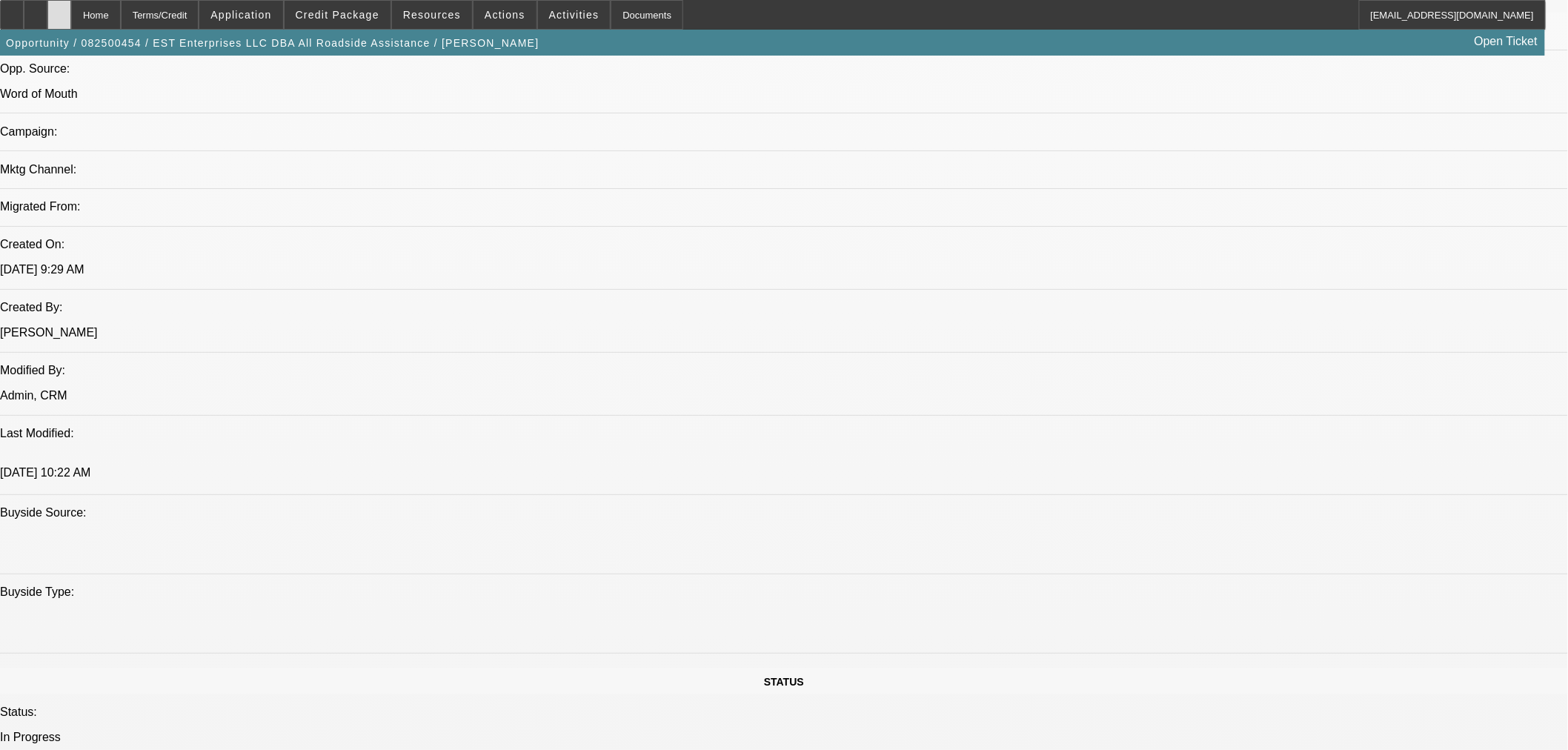
click at [71, 13] on div at bounding box center [59, 14] width 24 height 29
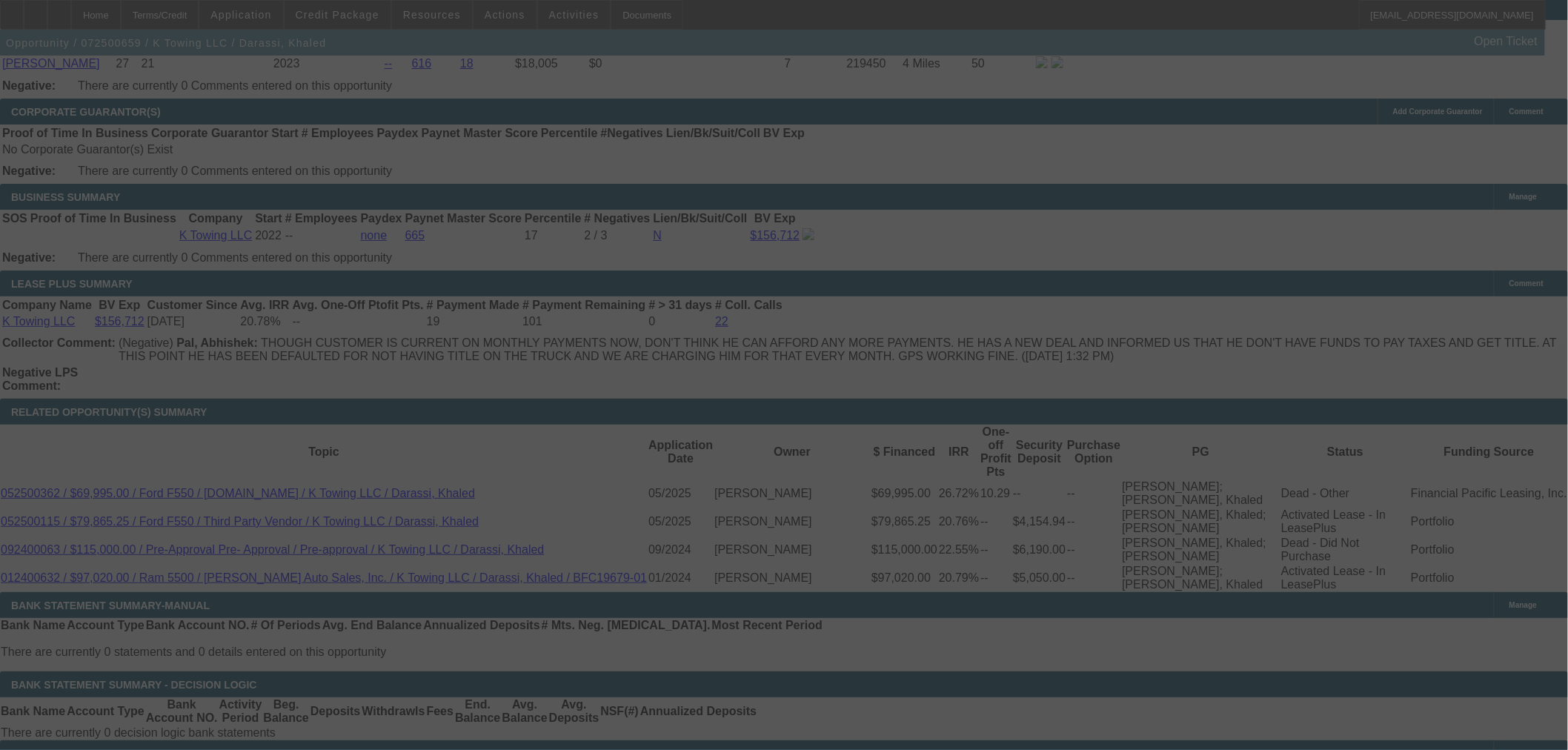
scroll to position [2387, 0]
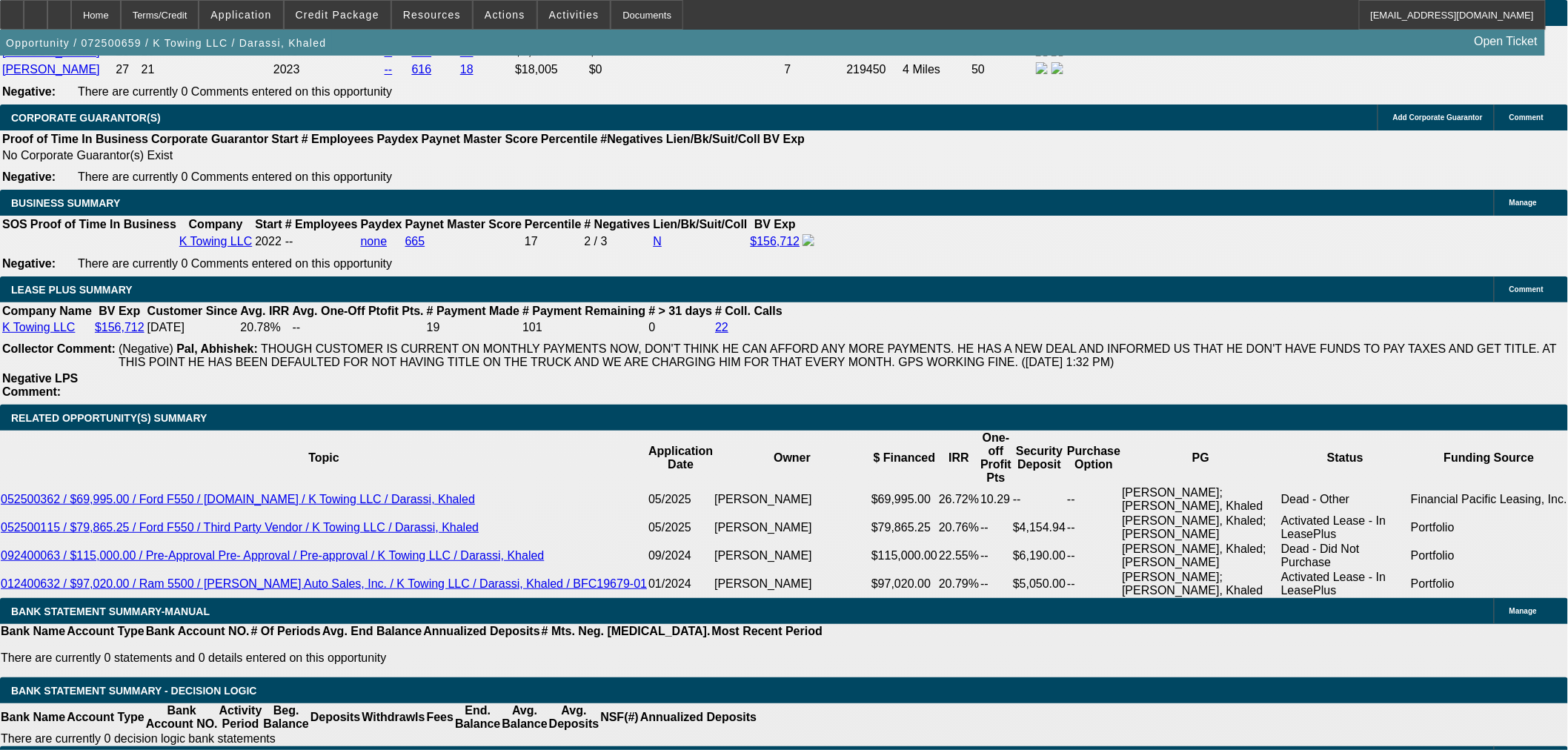
select select "0"
select select "2"
select select "0"
select select "6"
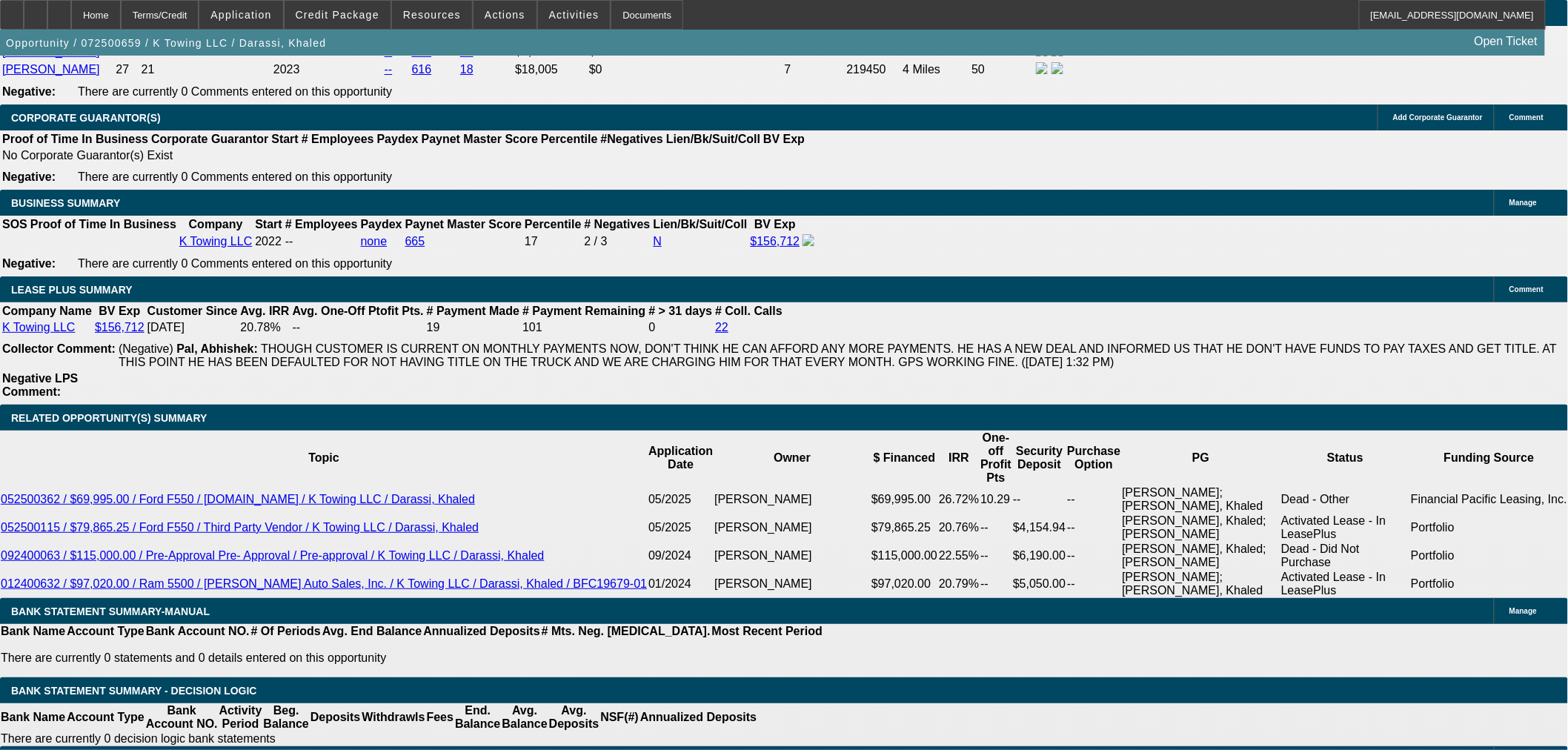
select select "0"
select select "2"
select select "0"
select select "6"
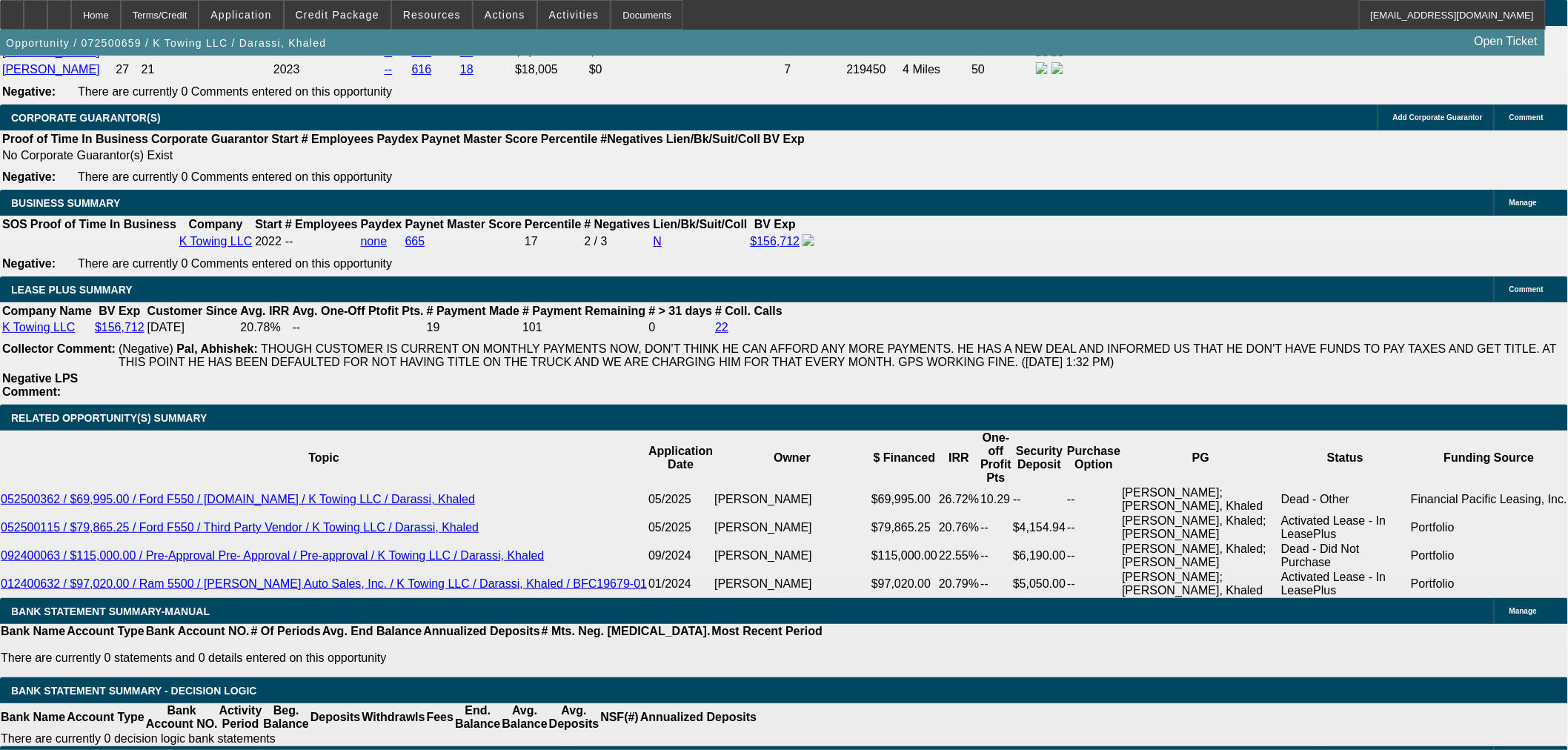
select select "0.2"
select select "0"
select select "6"
select select "0"
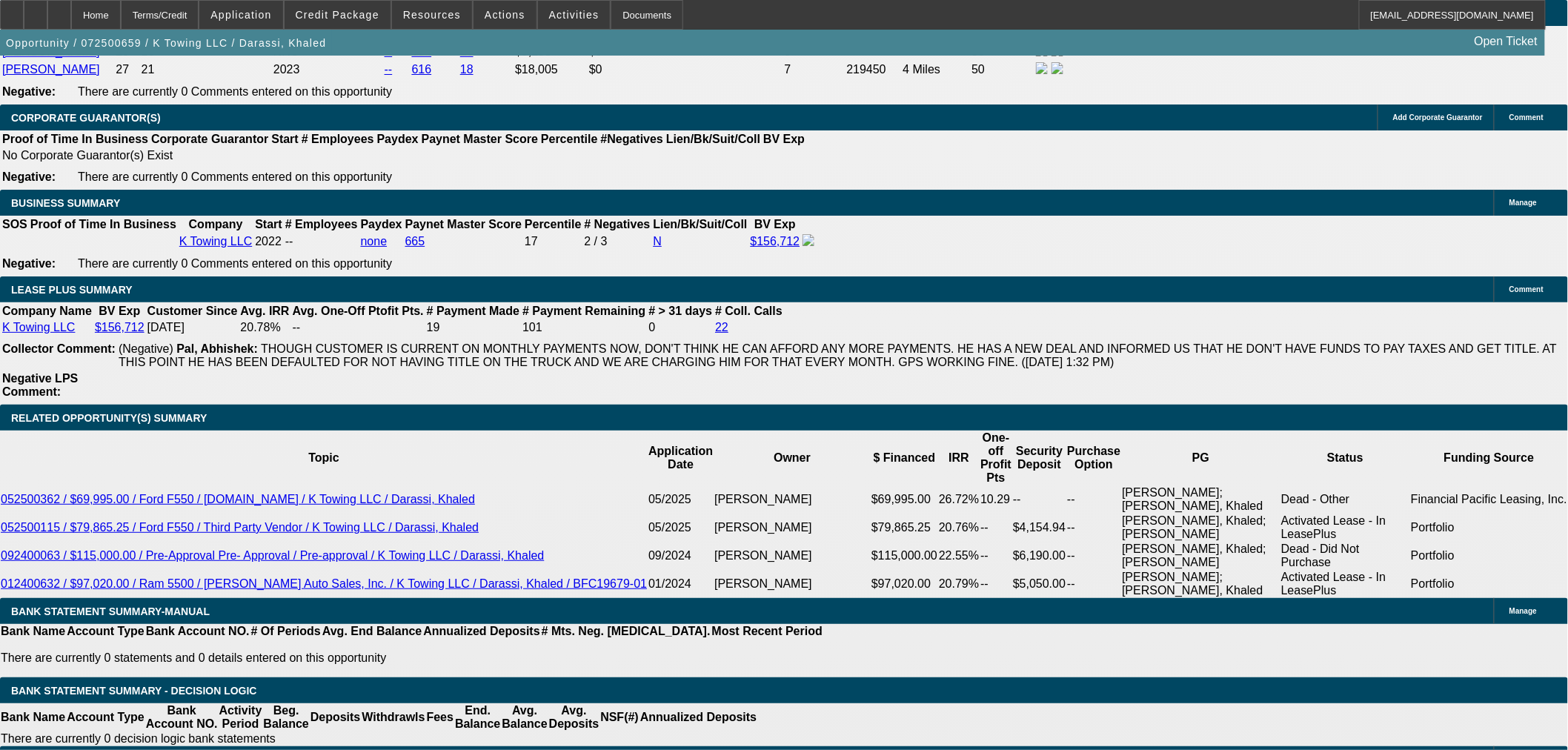
select select "0"
select select "6"
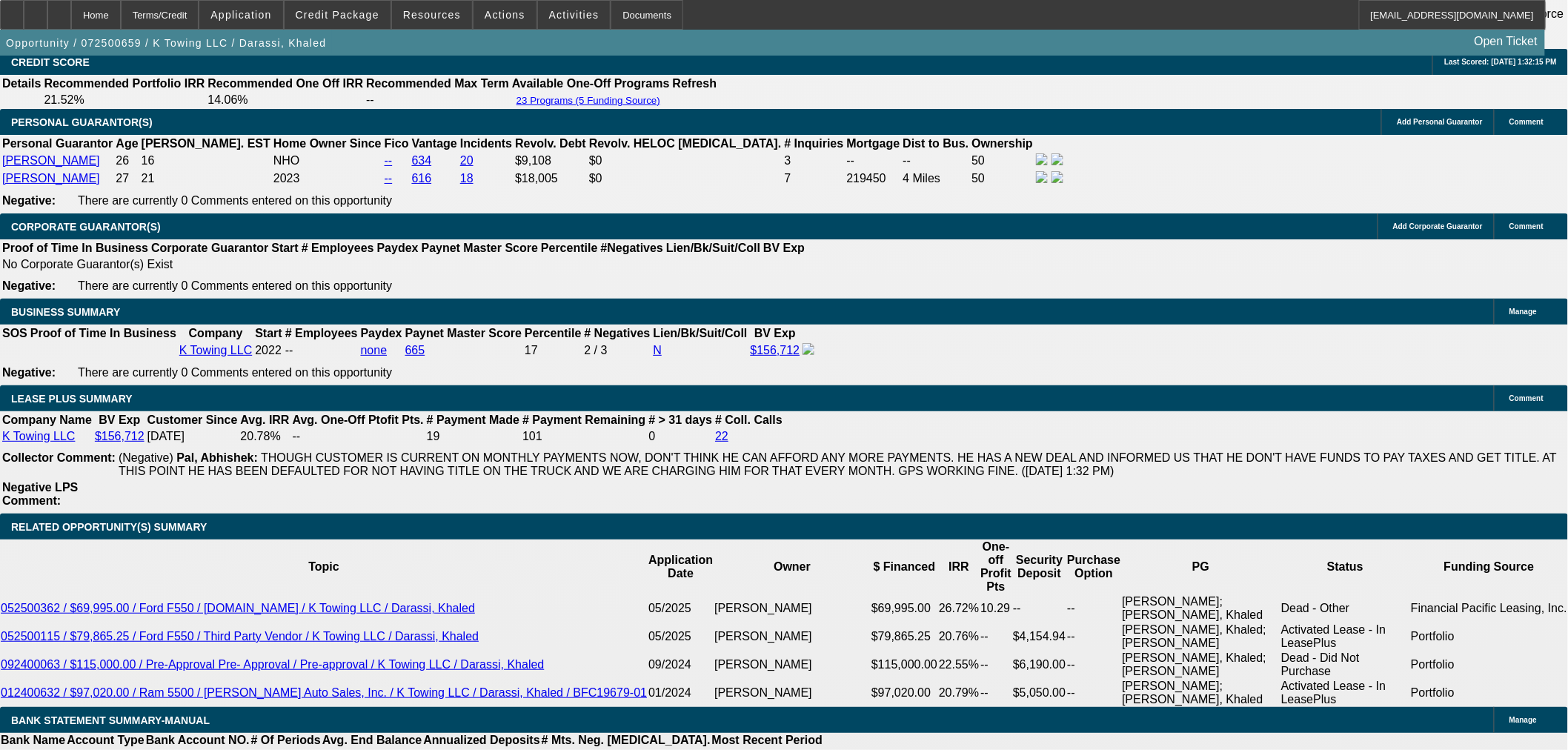
scroll to position [2316, 0]
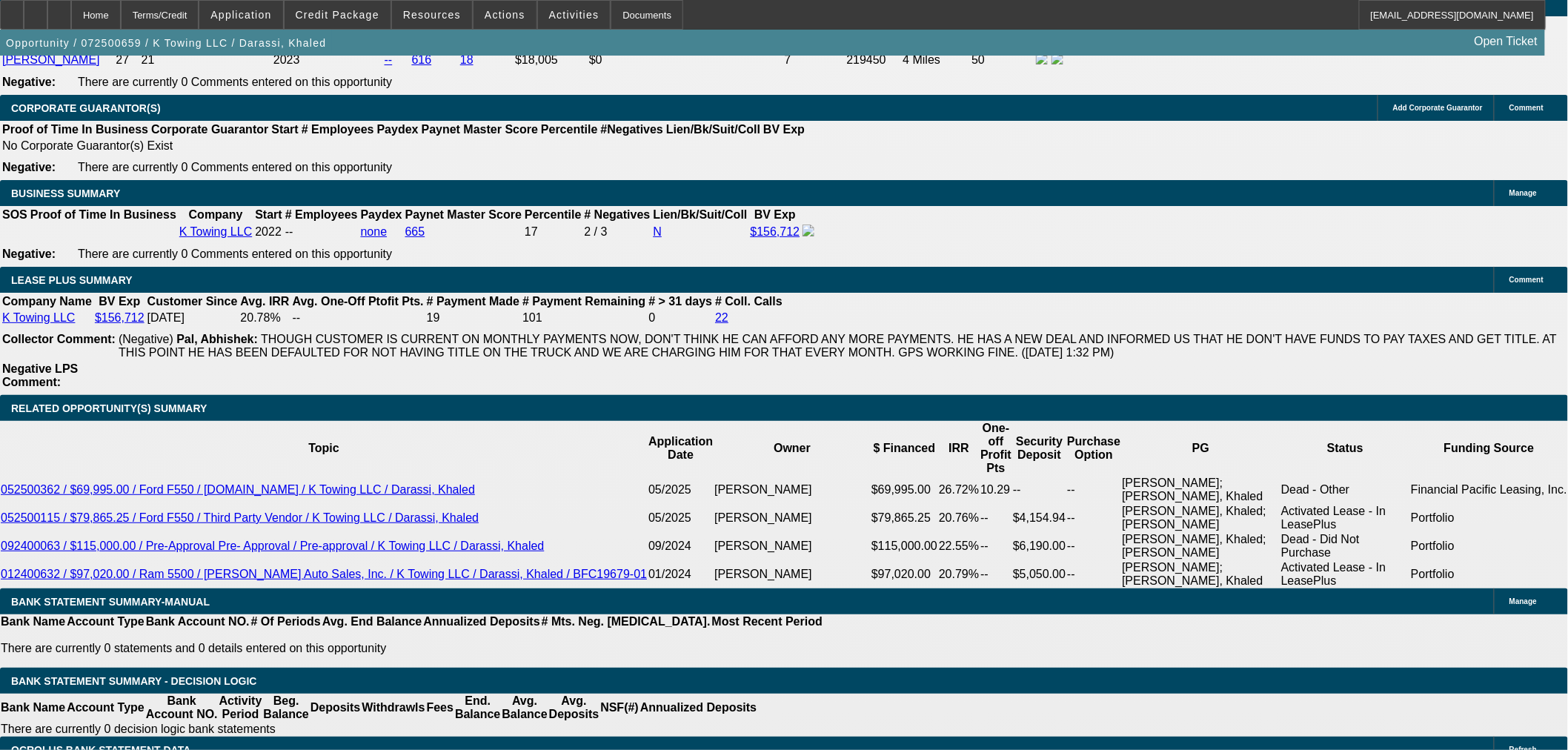
scroll to position [2397, 0]
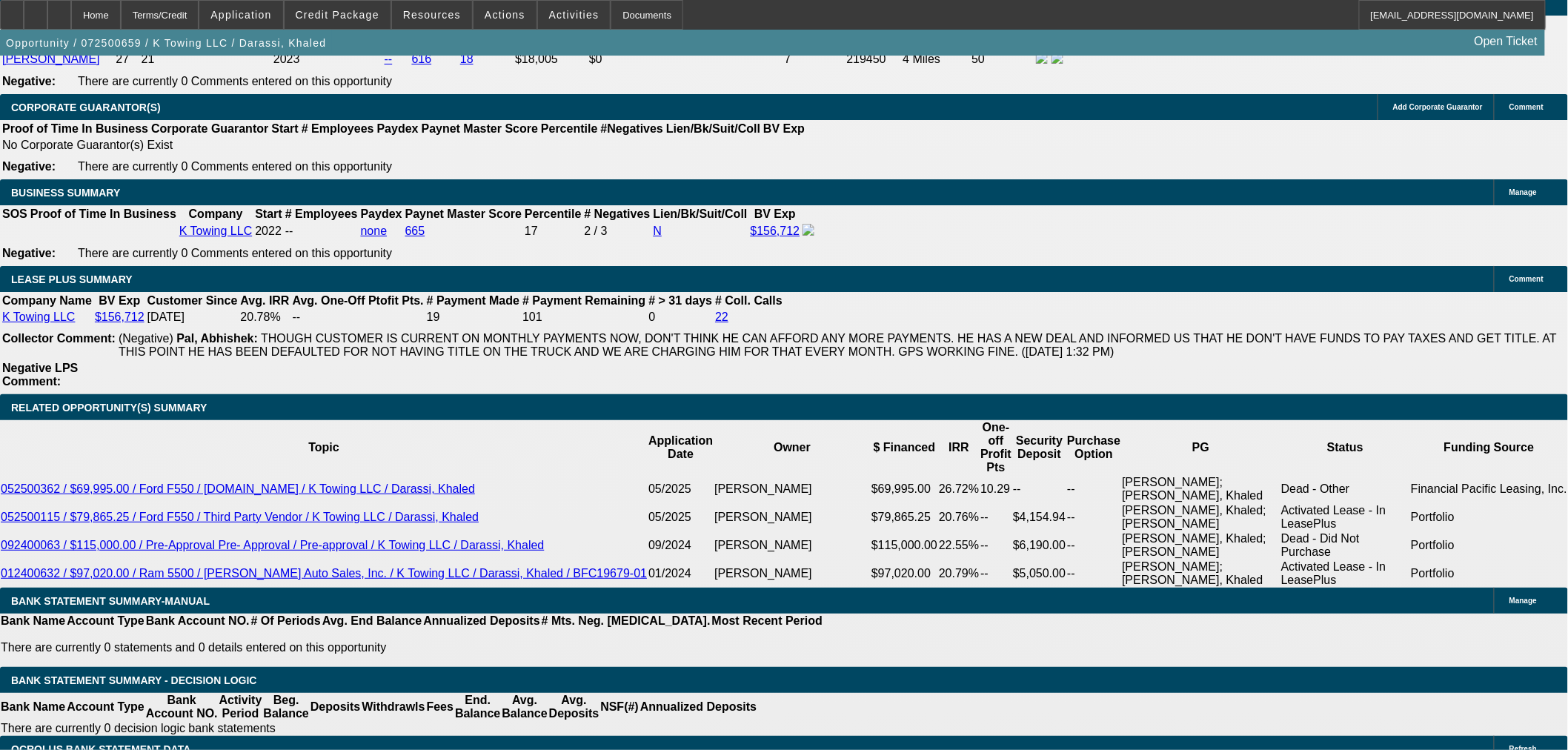
drag, startPoint x: 526, startPoint y: 406, endPoint x: 543, endPoint y: 410, distance: 17.5
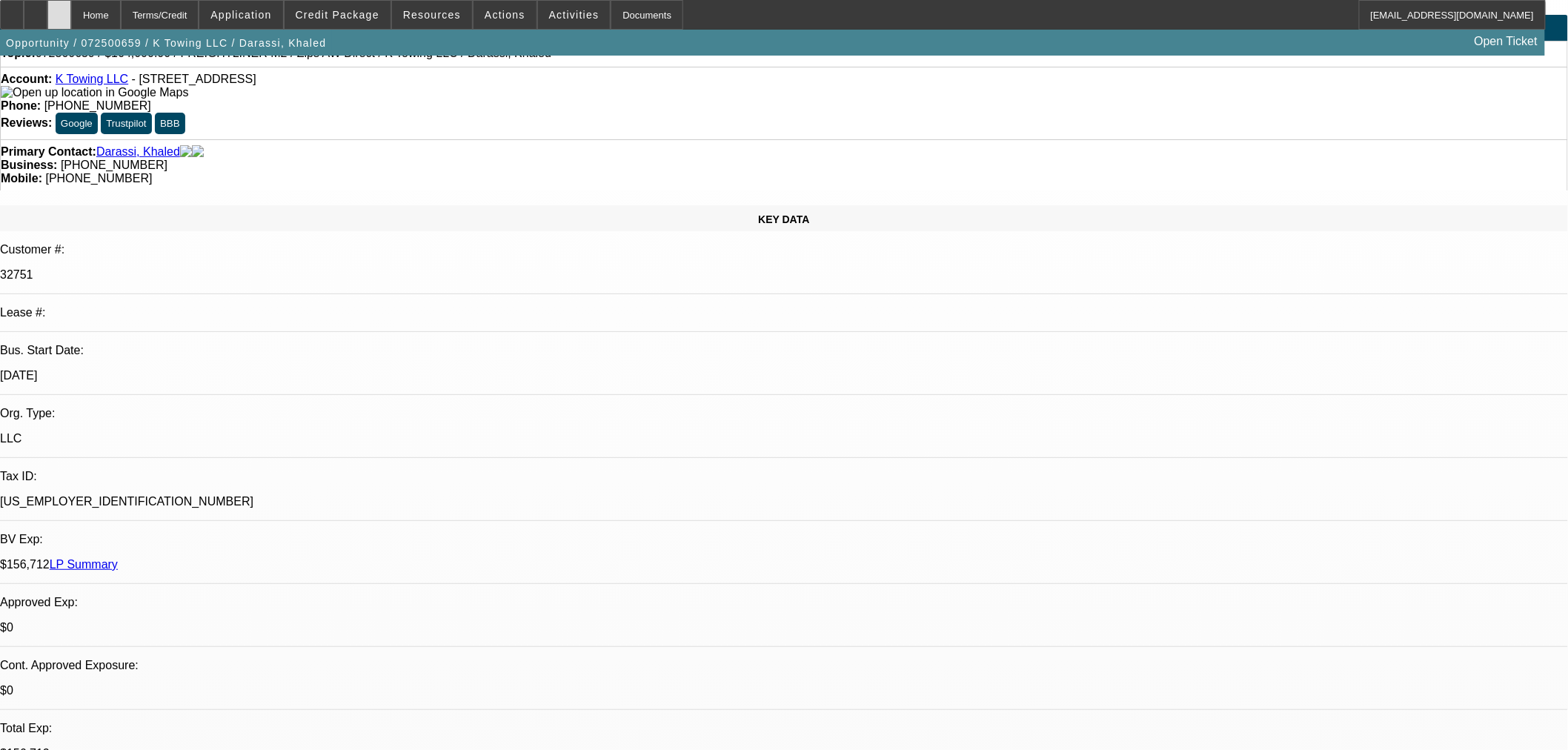
scroll to position [0, 0]
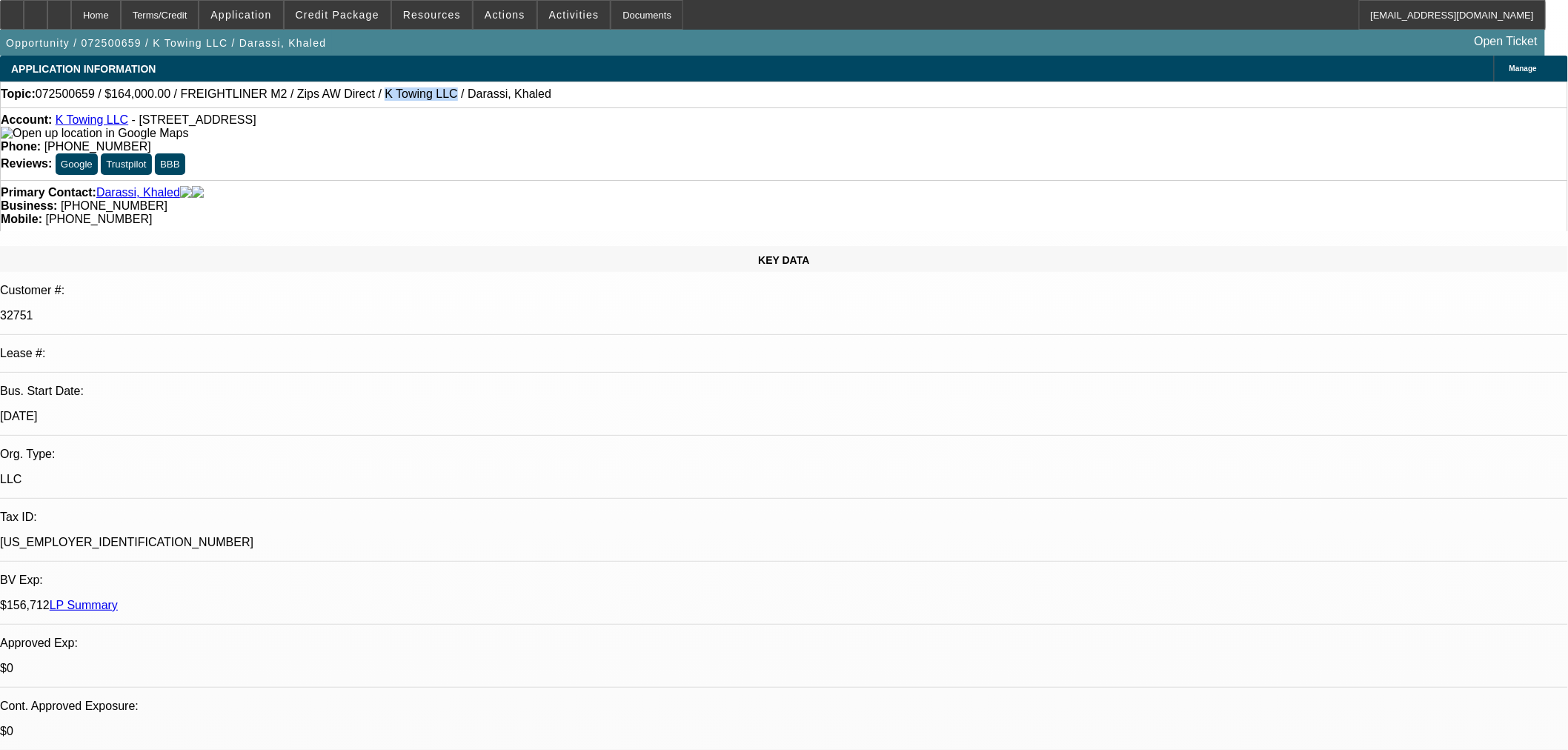
drag, startPoint x: 395, startPoint y: 99, endPoint x: 336, endPoint y: 104, distance: 59.2
click at [336, 101] on div "Topic: 072500659 / $164,000.00 / FREIGHTLINER M2 / Zips AW Direct / K Towing LL…" at bounding box center [784, 94] width 1567 height 13
copy span "K Towing LLC"
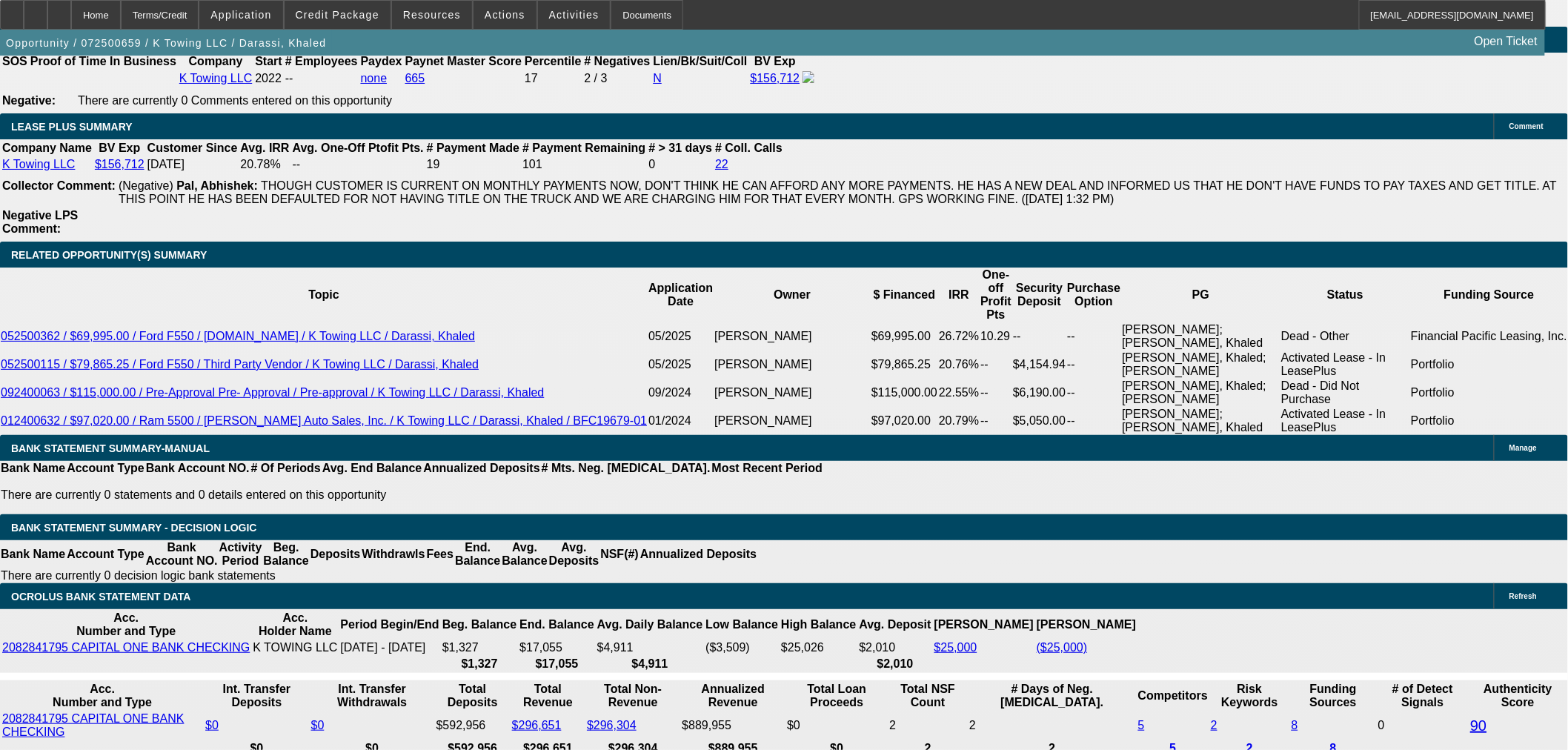
scroll to position [2470, 0]
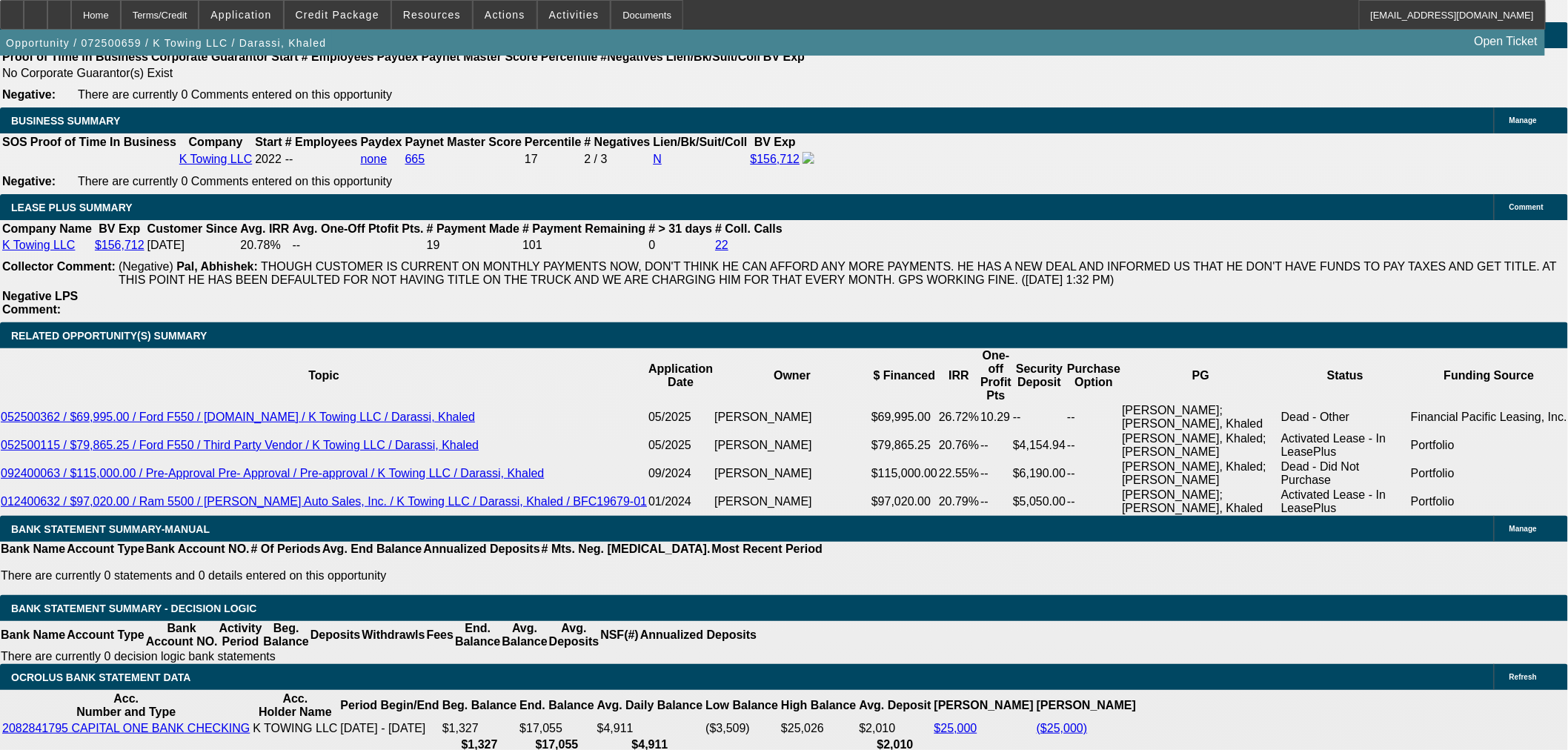
type input "$20,000.00"
click at [670, 238] on body "Home Terms/Credit Application Credit Package Resources Actions Activities Docum…" at bounding box center [784, 549] width 1568 height 6038
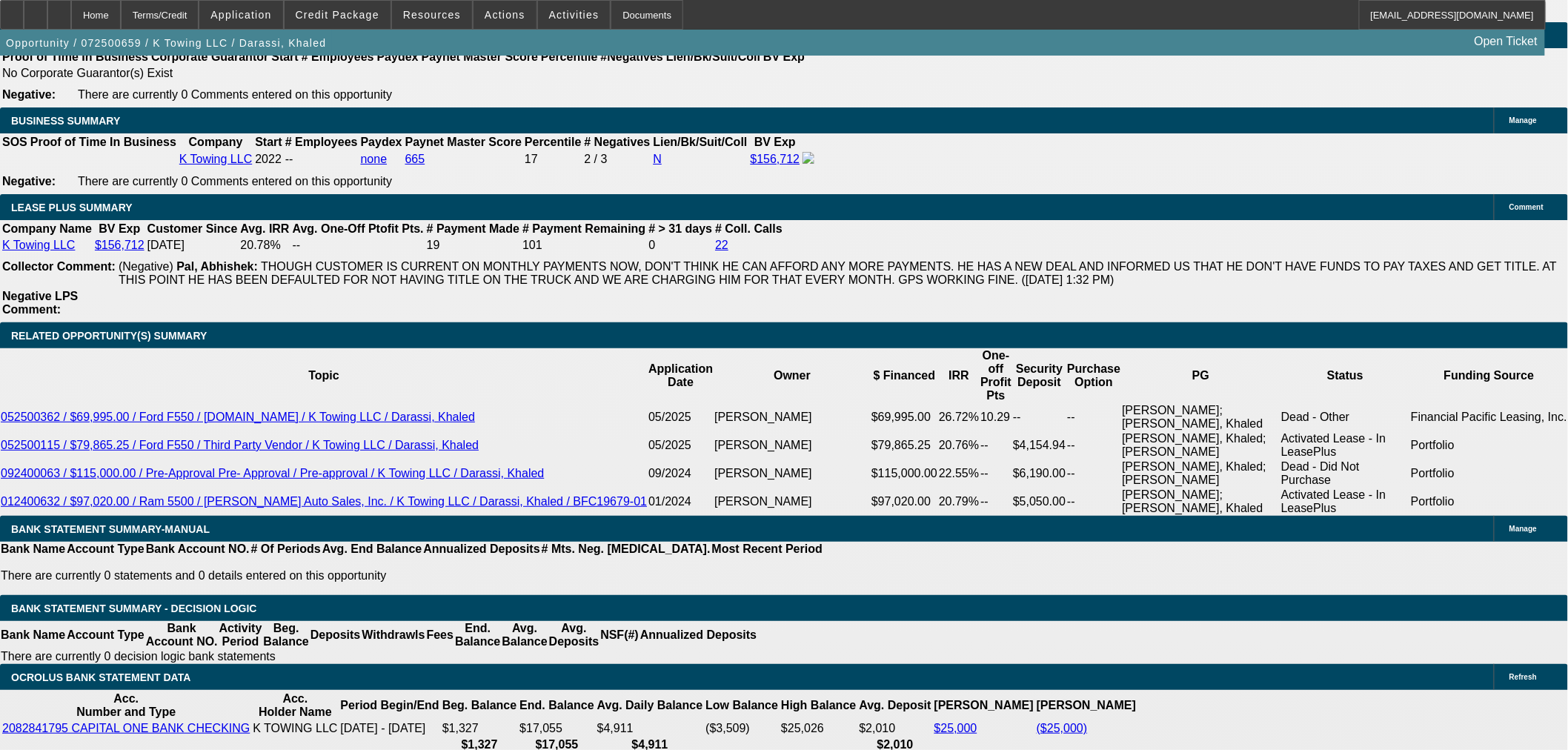
scroll to position [0, 0]
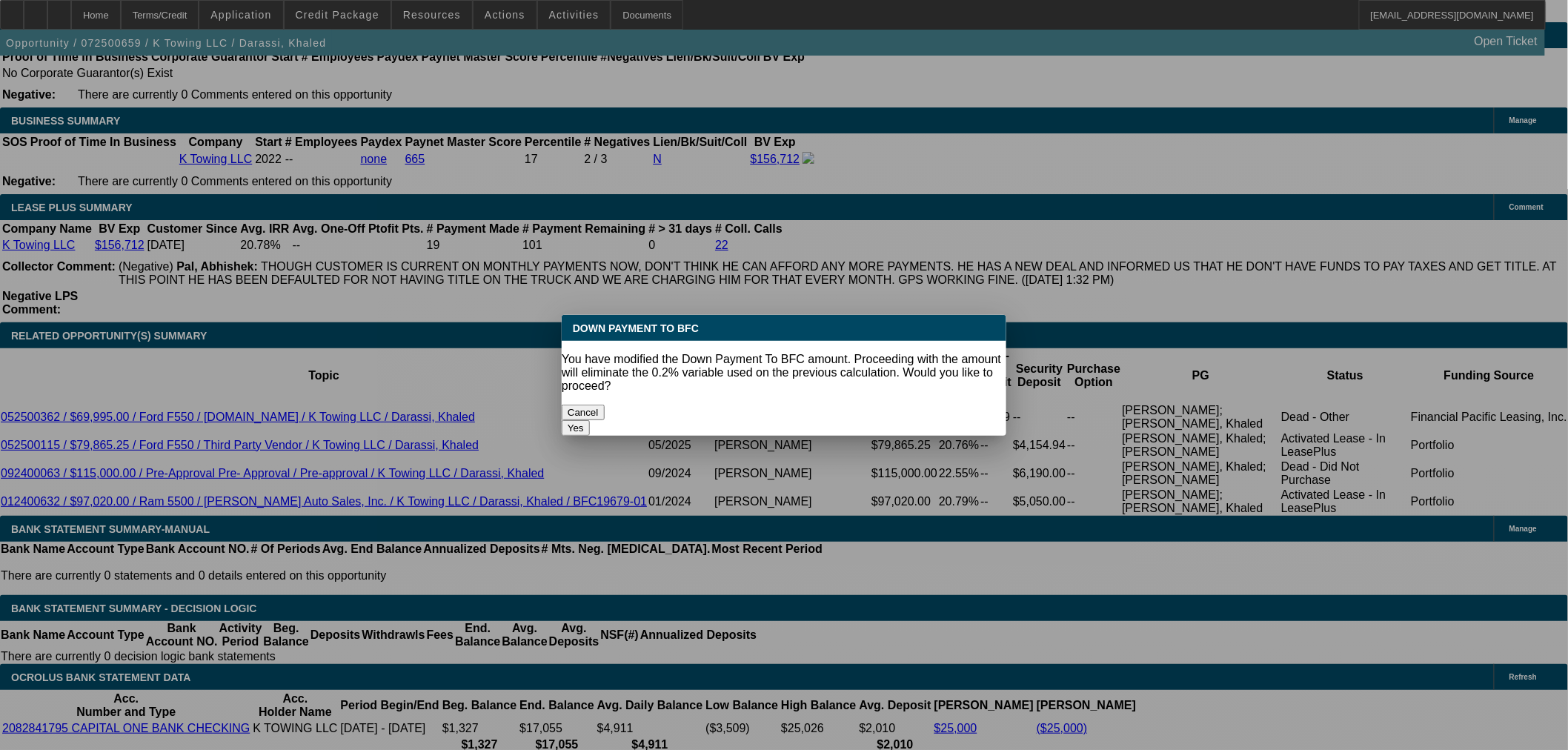
click at [590, 421] on button "Yes" at bounding box center [575, 428] width 28 height 15
select select "0"
type input "UNKNOWN"
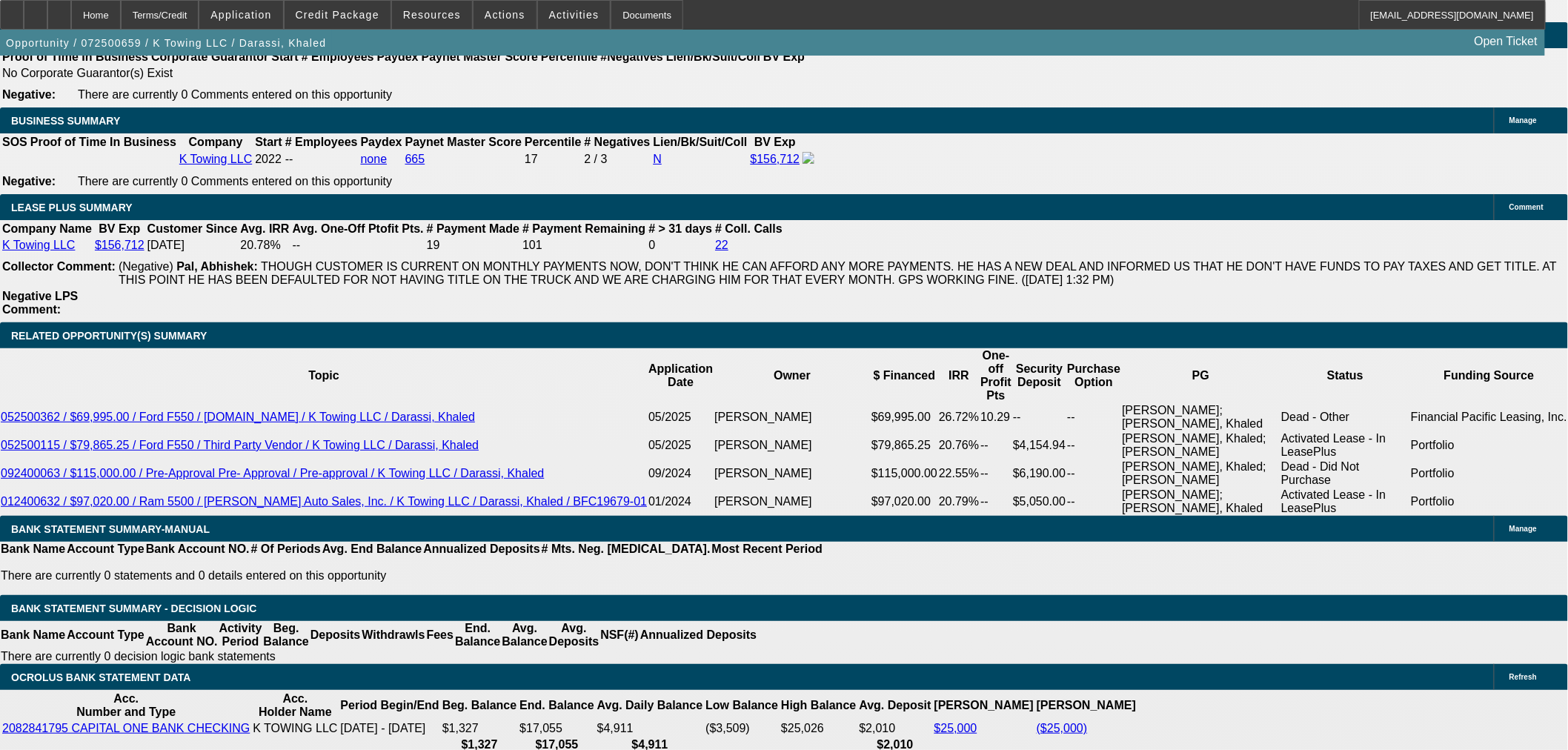
type input "$2,827.52"
type input "2"
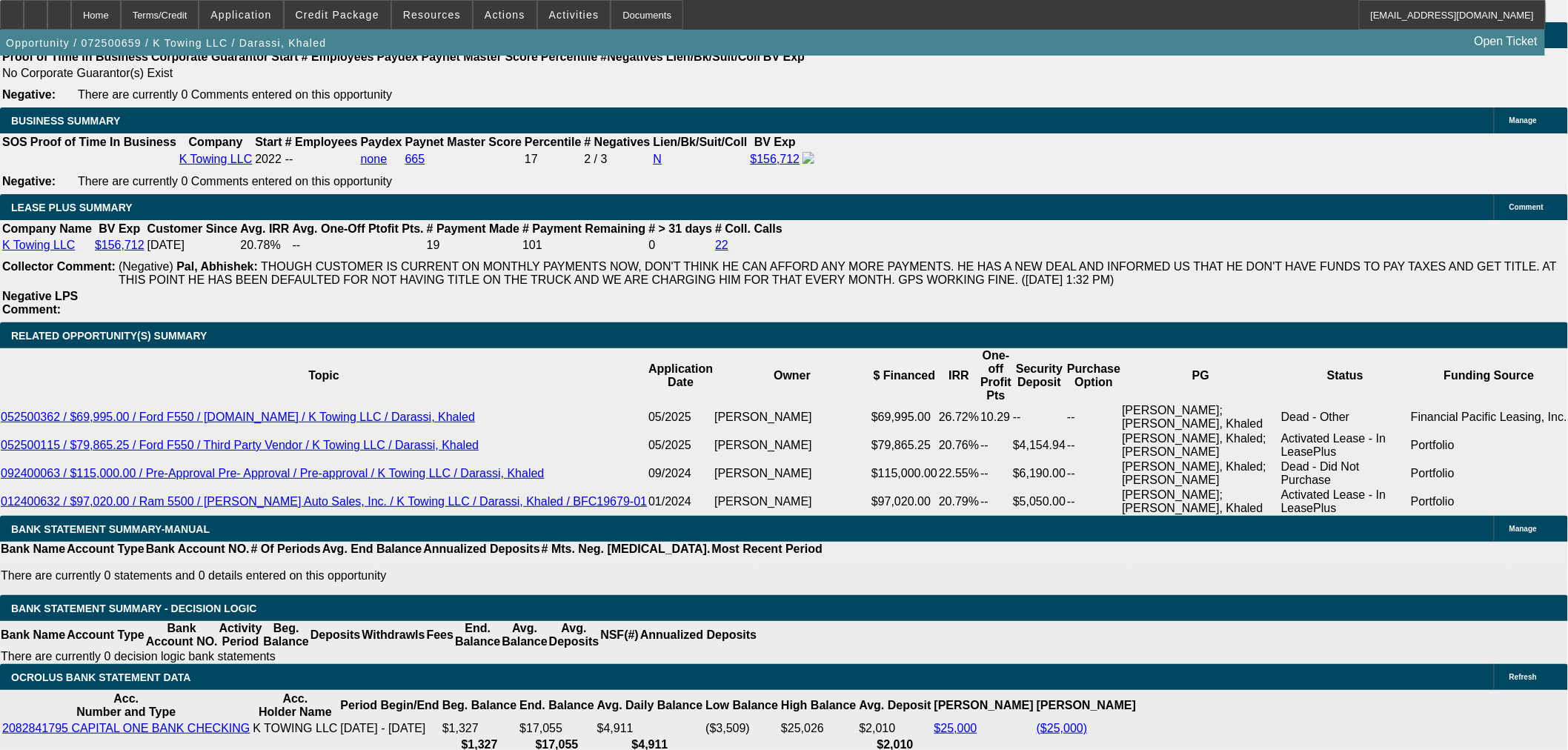
type input "$1,910.53"
type input "22"
type input "$3,010.46"
type input "22"
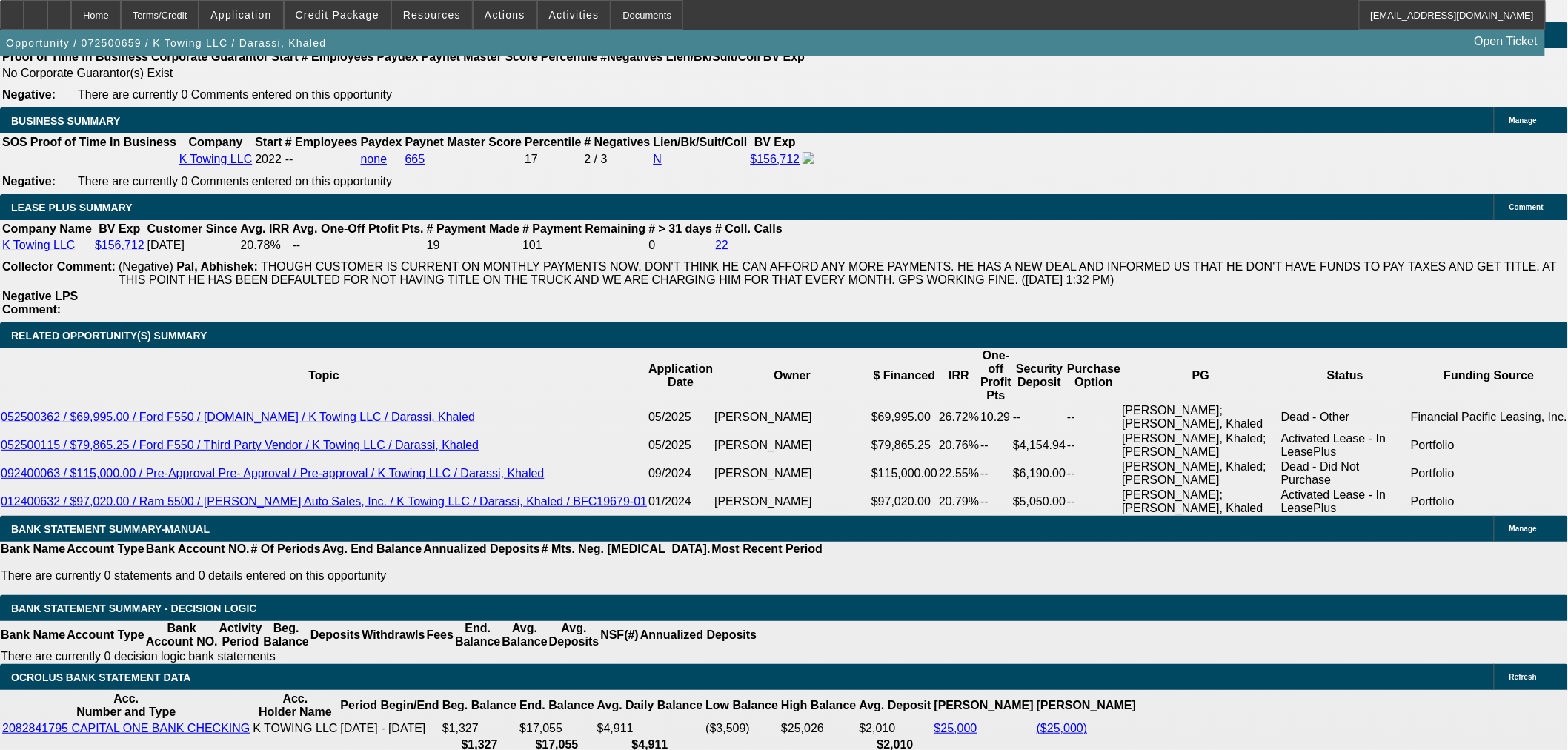
type input "$3,010.46"
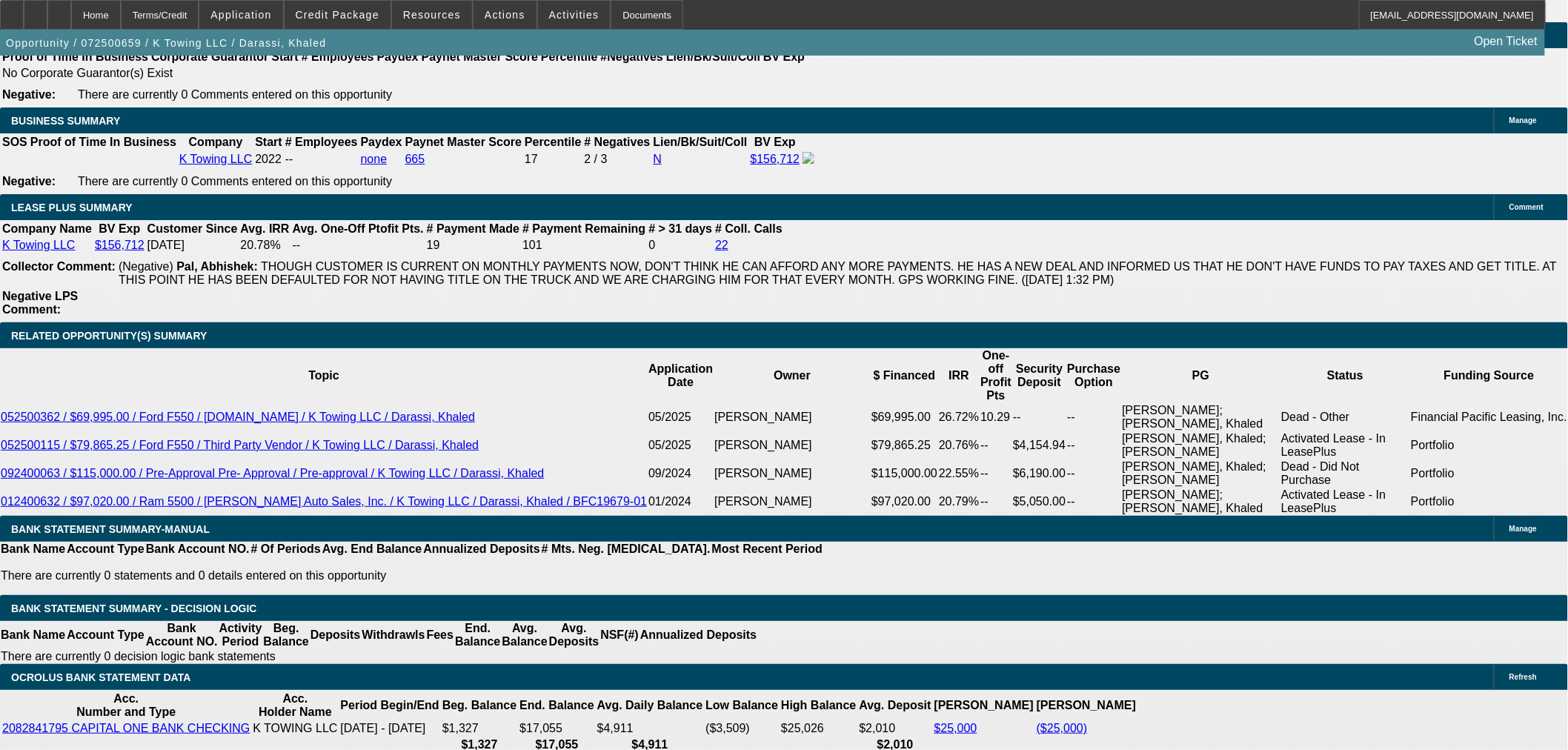
select select "2"
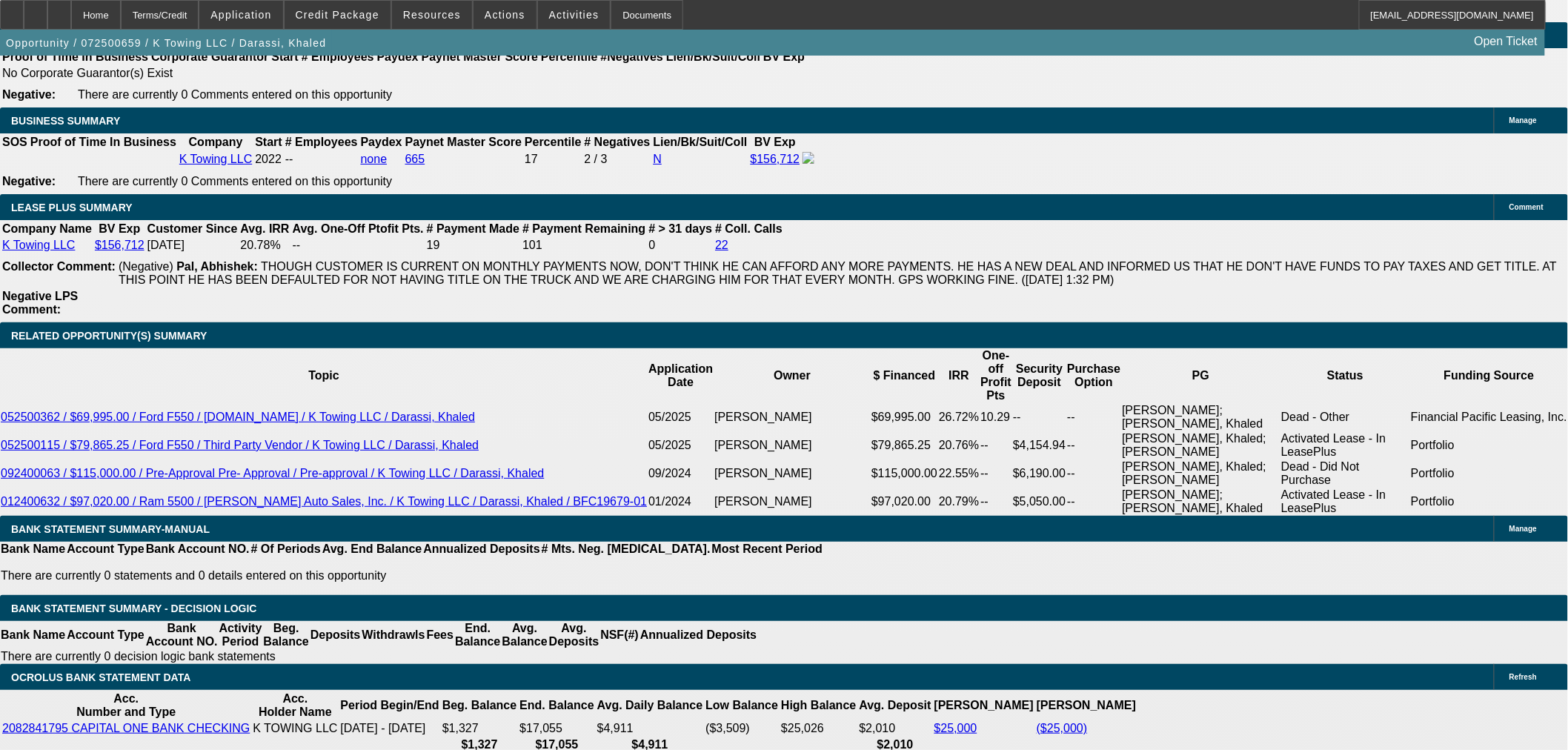
type input "$10,000.00"
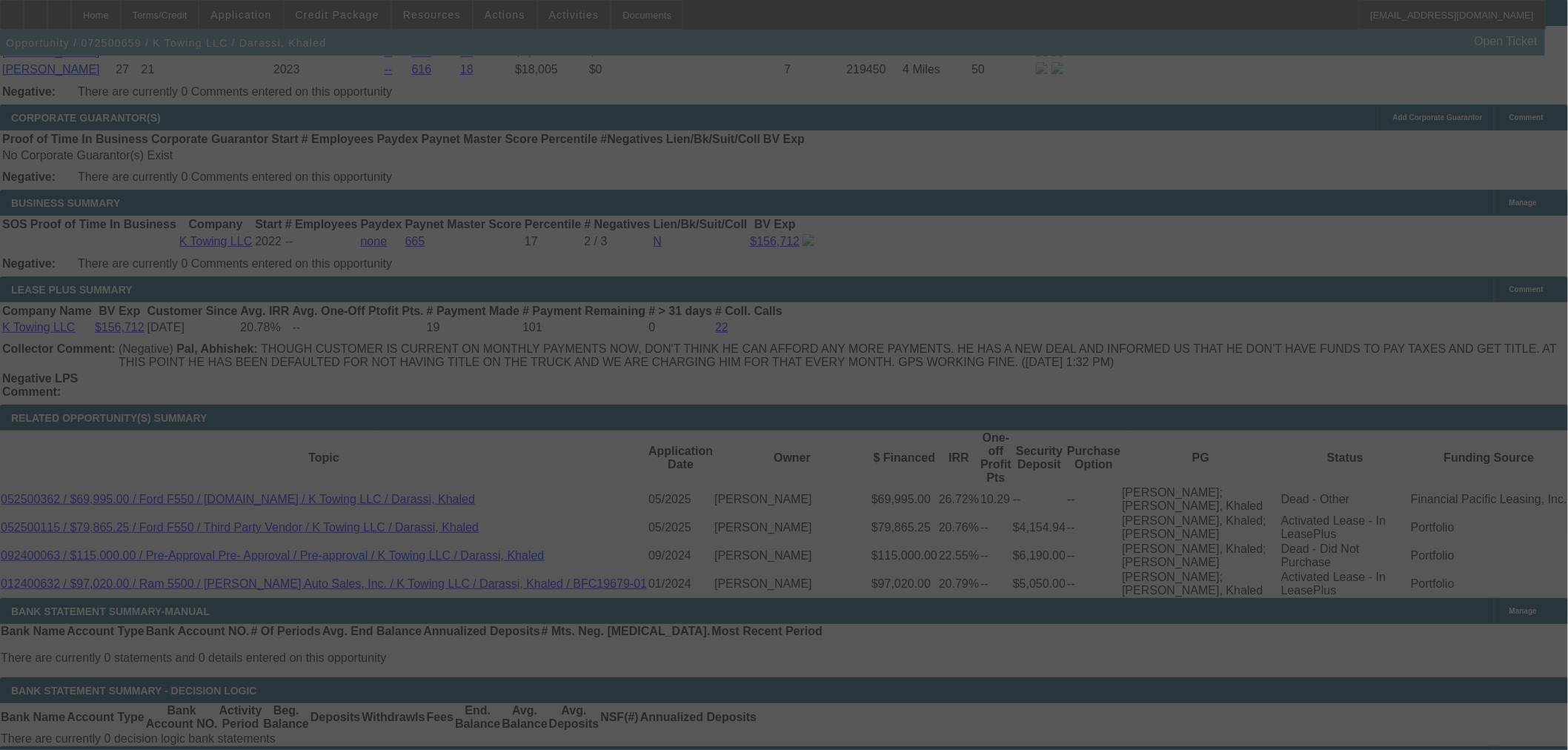
scroll to position [2634, 0]
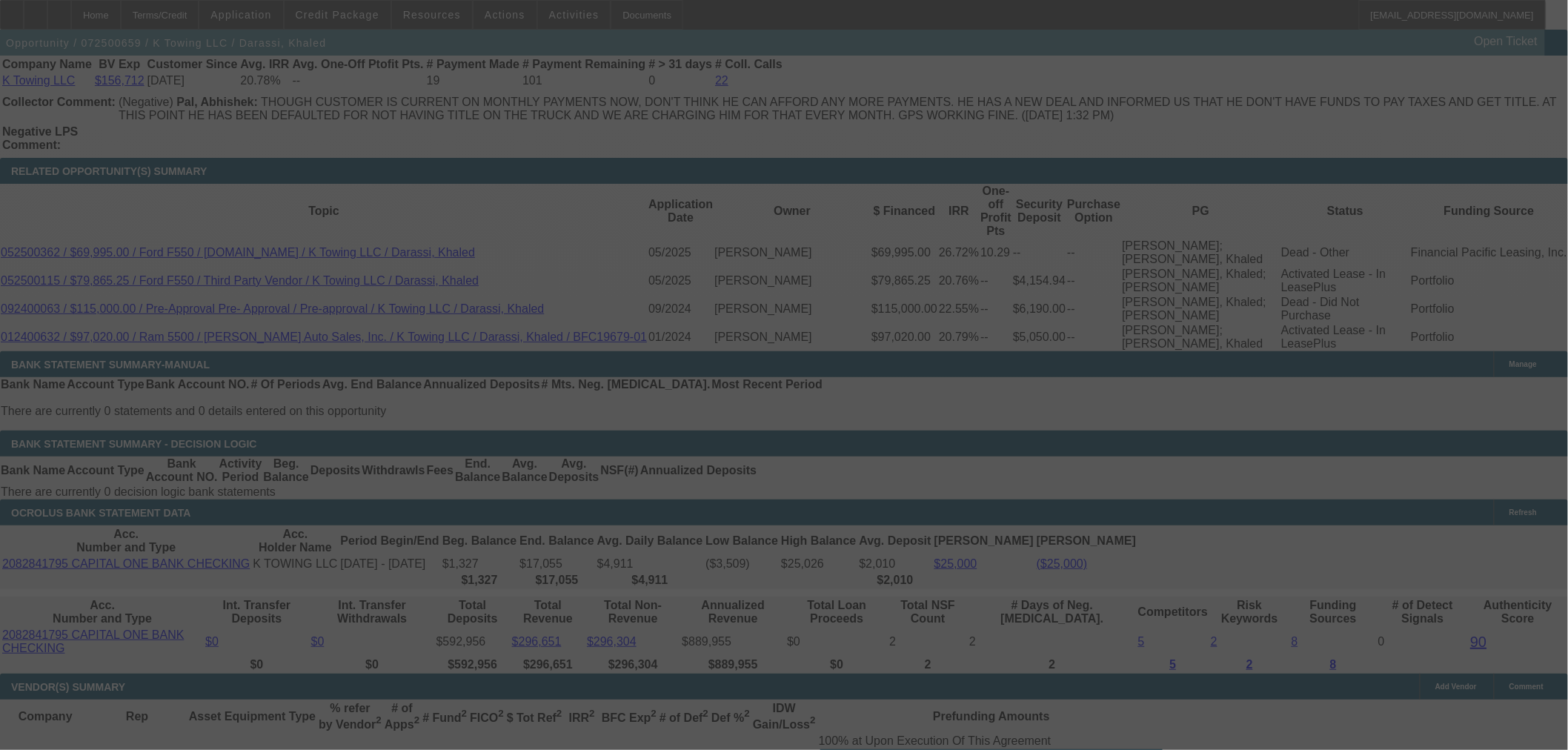
select select "0"
select select "2"
select select "0"
select select "6"
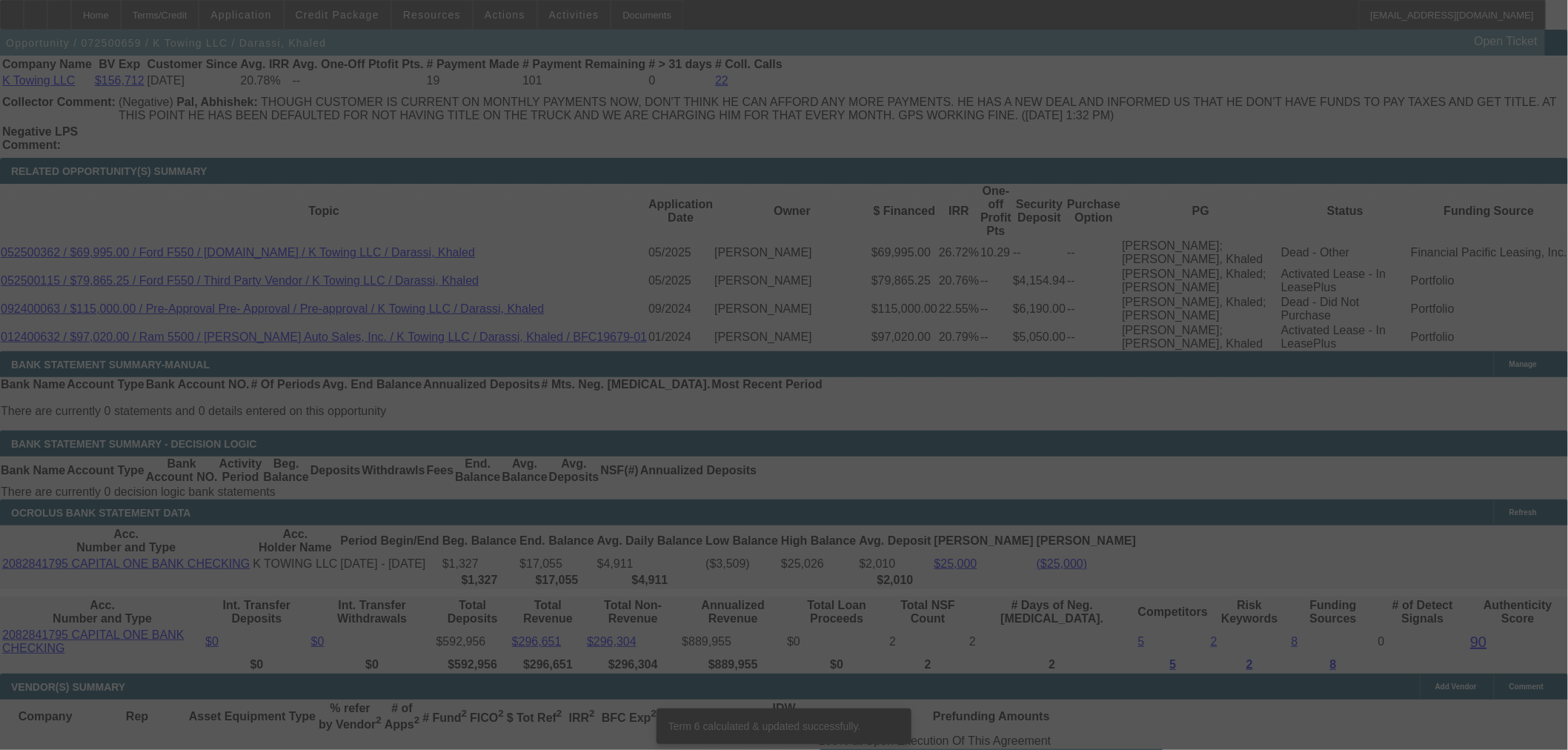
scroll to position [2621, 0]
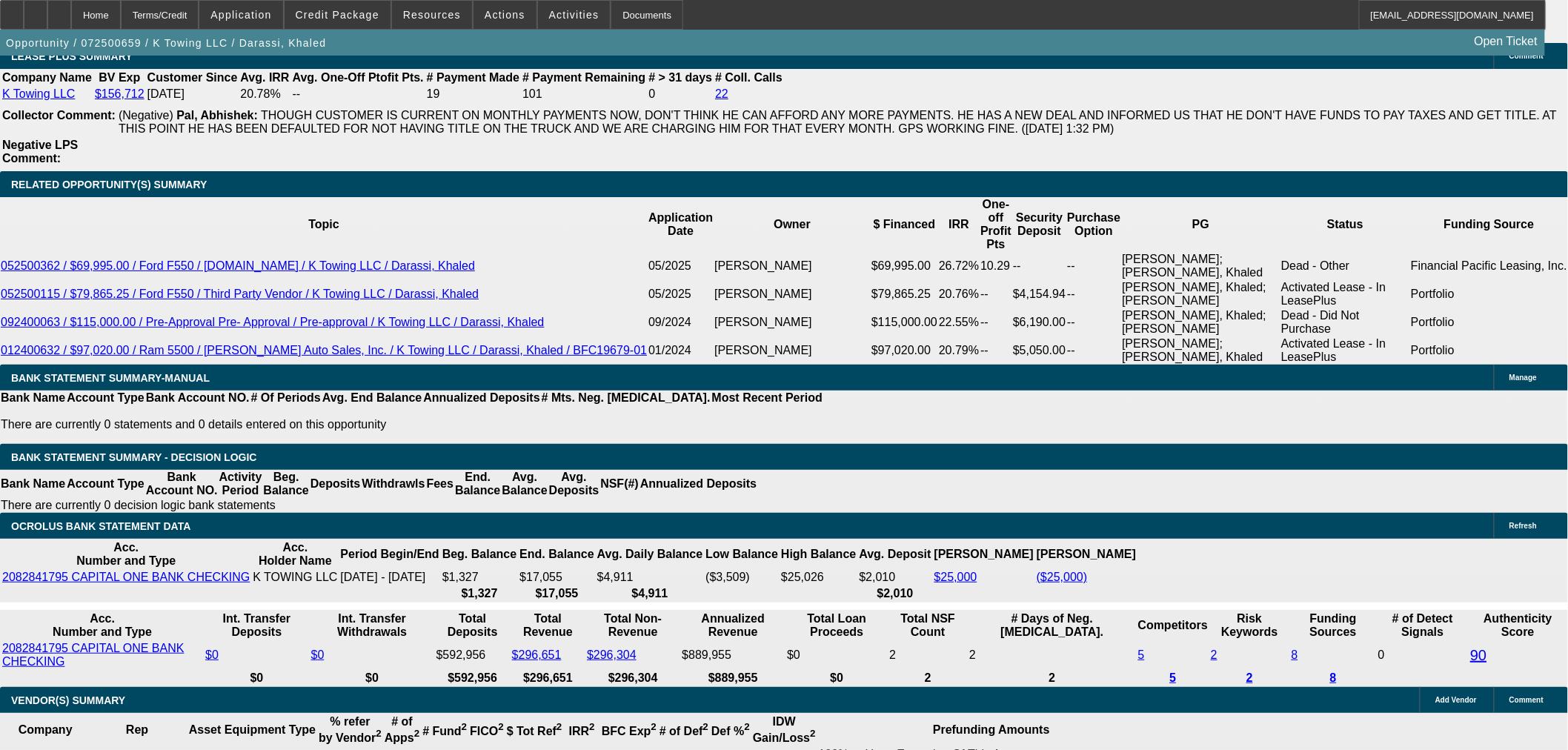
type input "2"
type input "UNKNOWN"
type input "2040"
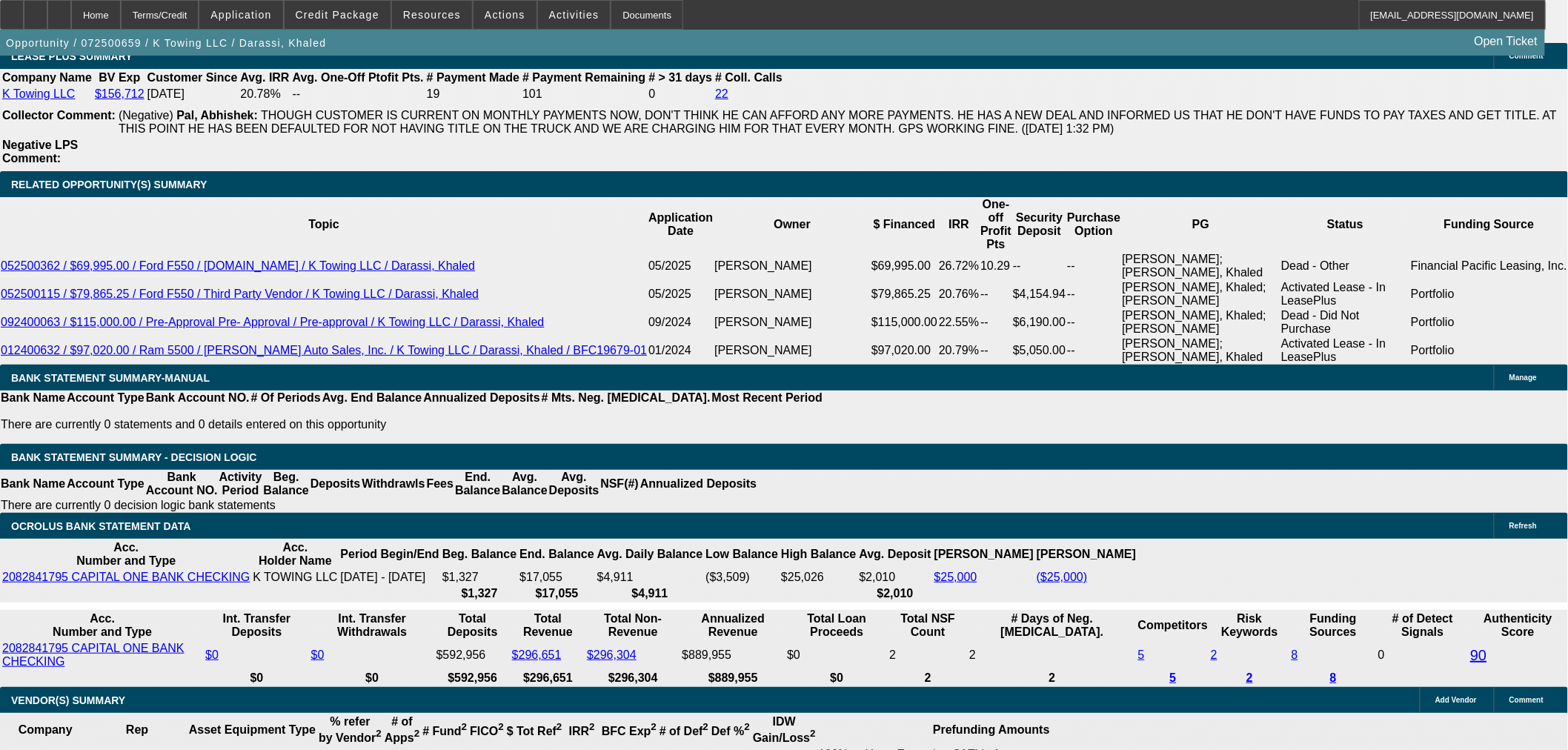
type input "4.7"
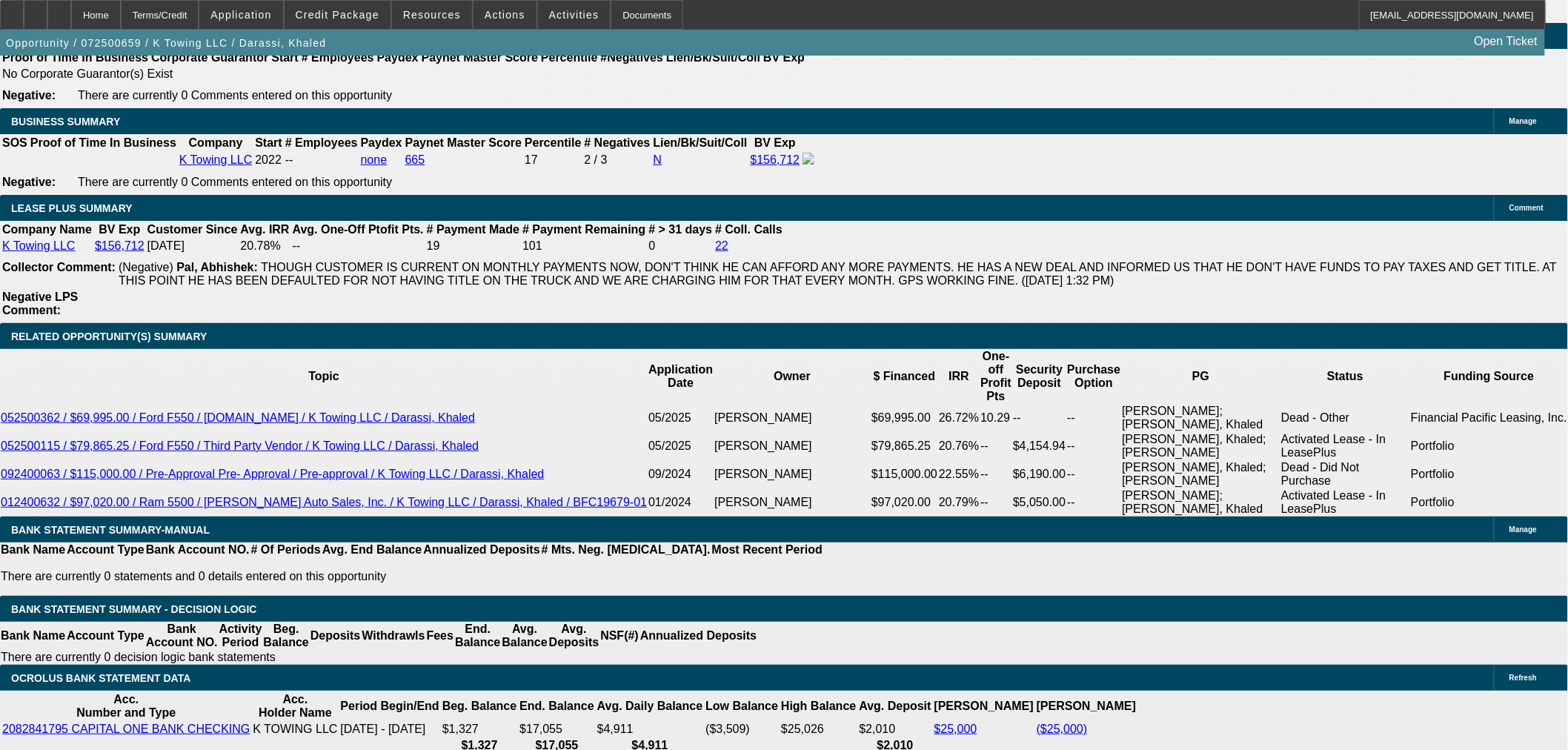
scroll to position [2456, 0]
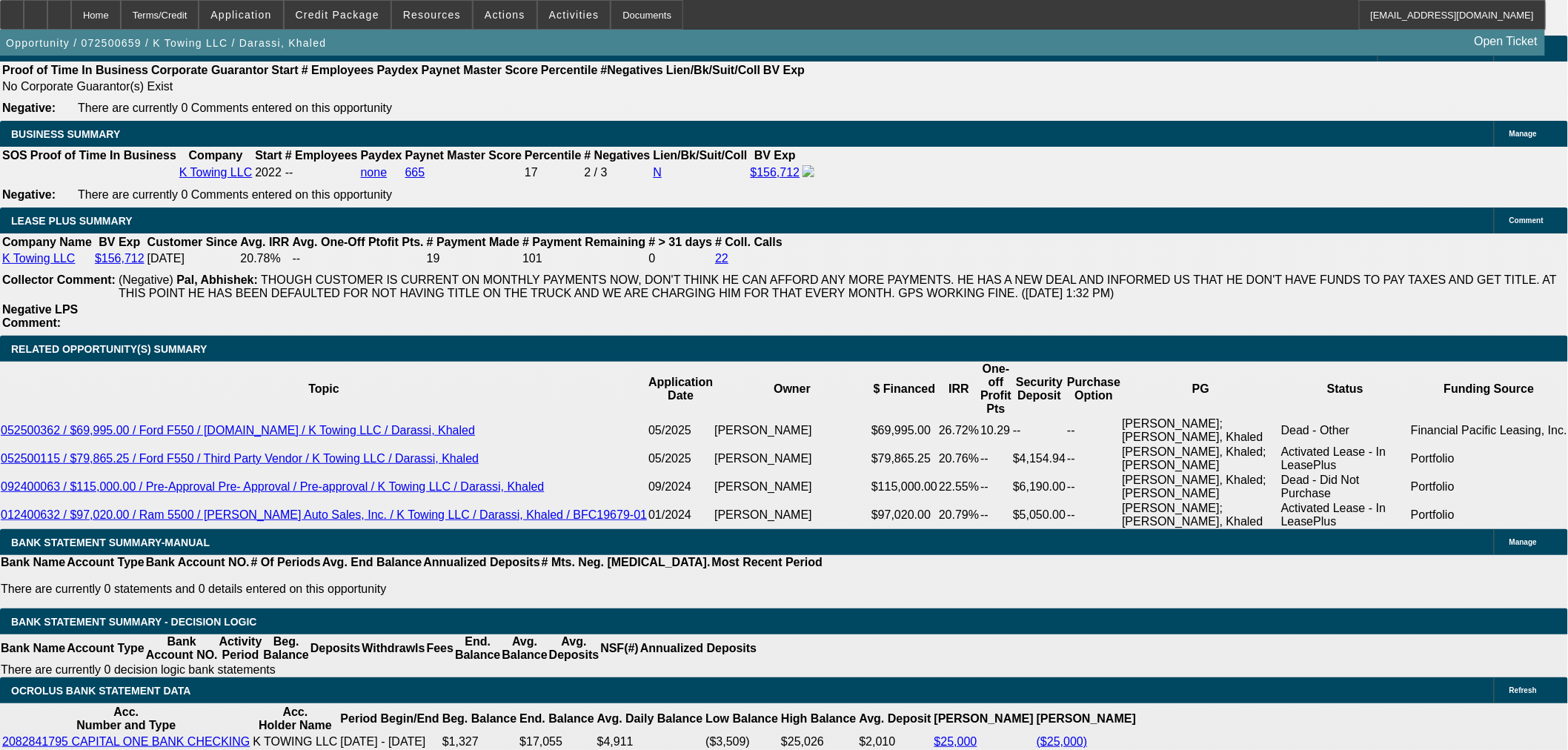
drag, startPoint x: 646, startPoint y: 447, endPoint x: 667, endPoint y: 474, distance: 34.2
type input "040"
type input "3040"
type input "22.5"
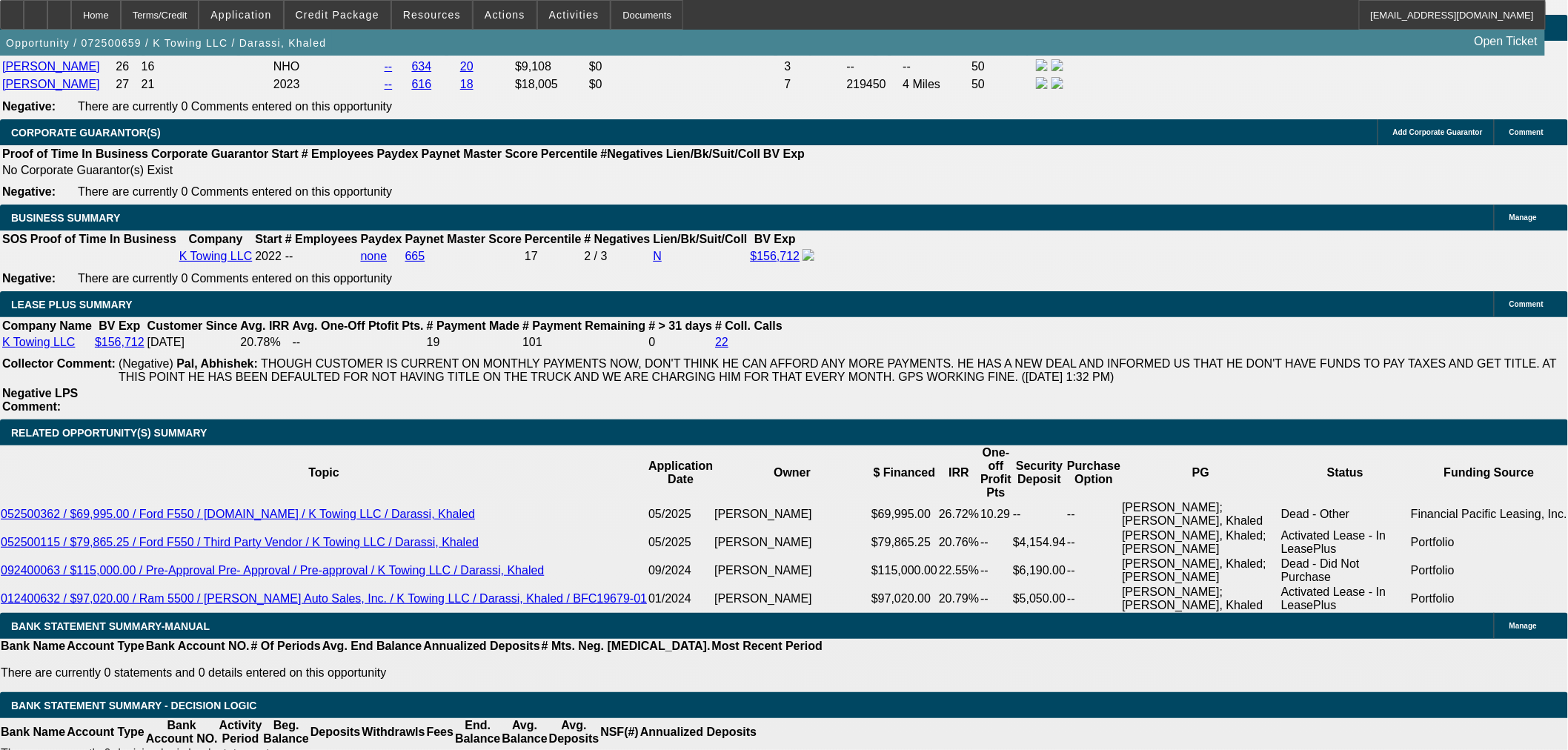
scroll to position [2292, 0]
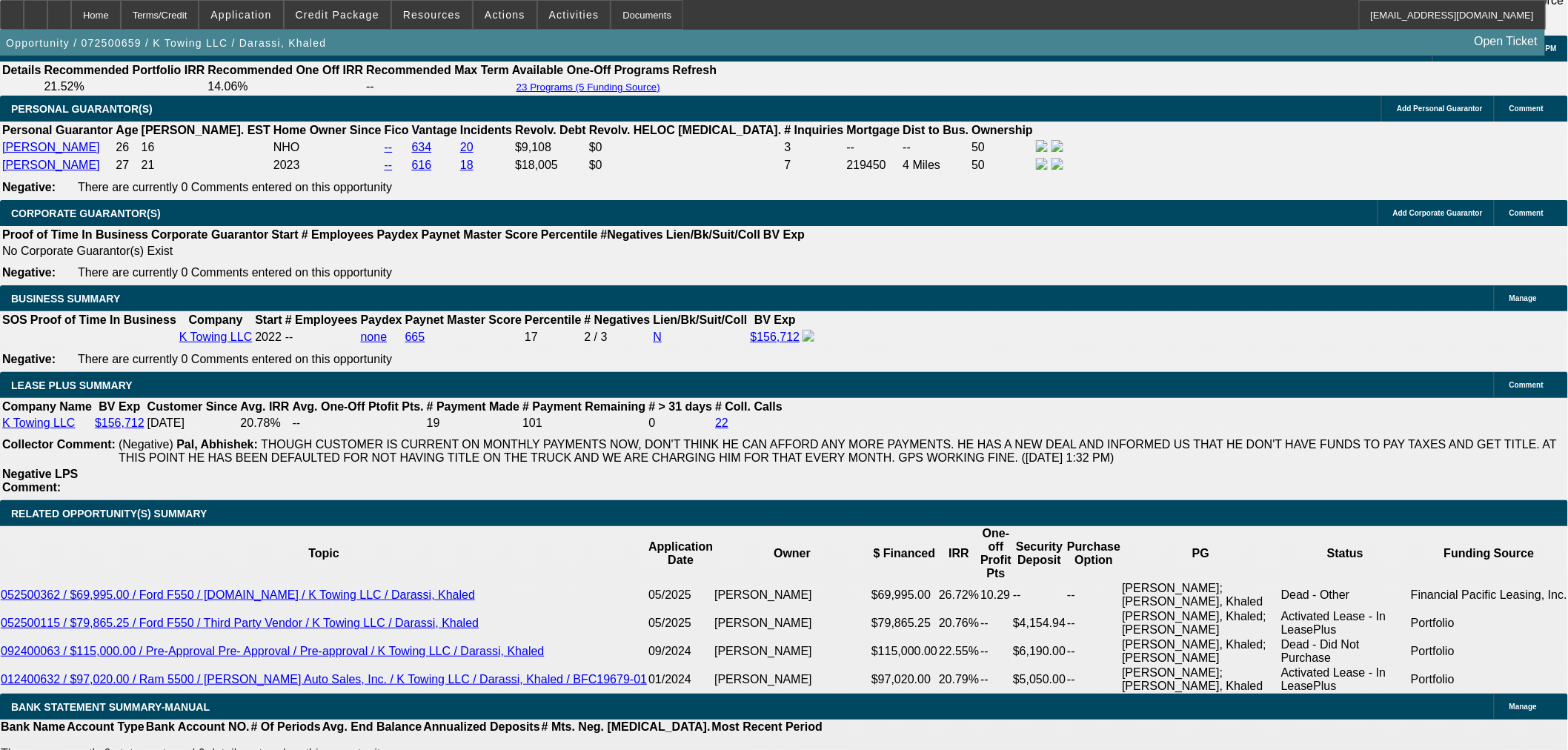
type input "$3,040.00"
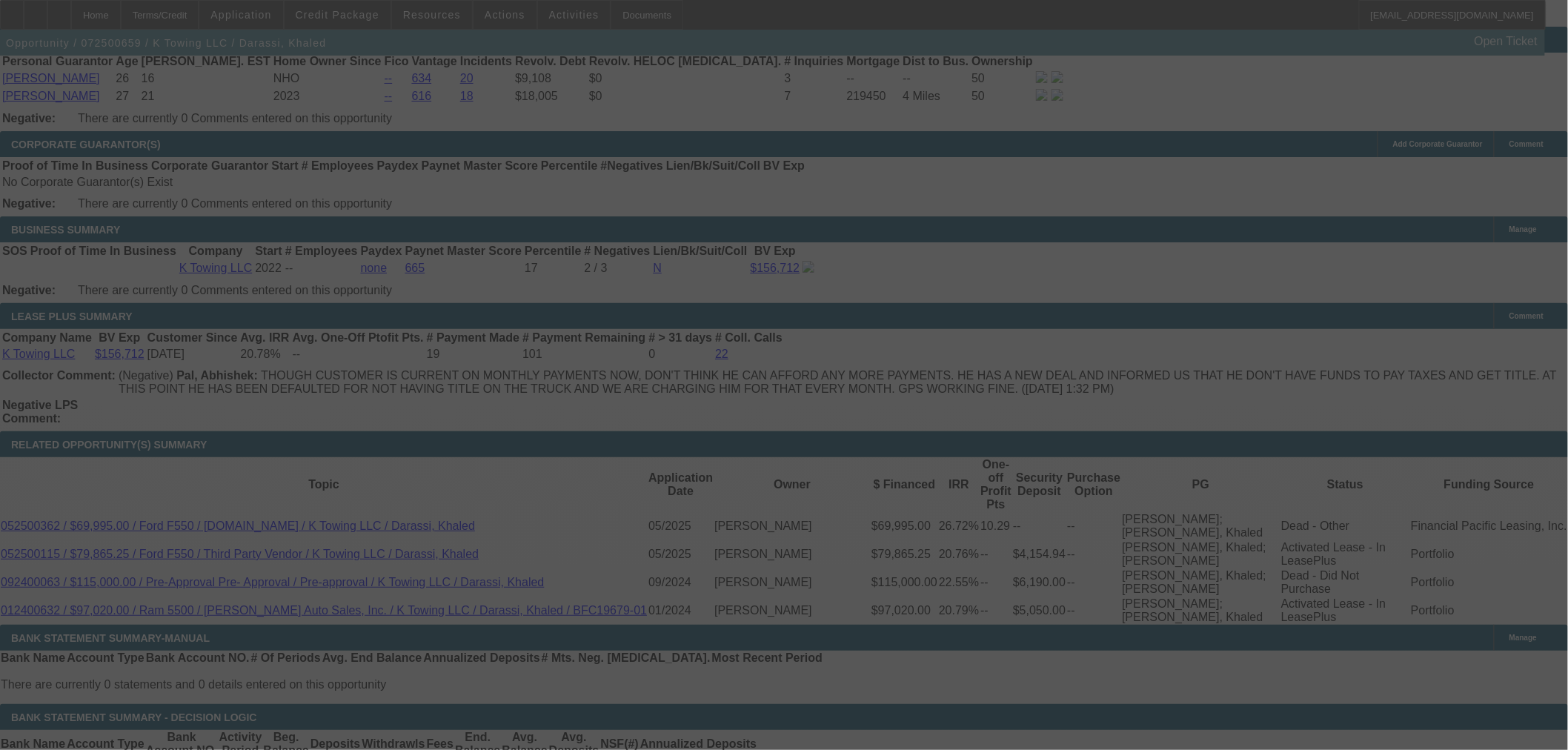
scroll to position [2456, 0]
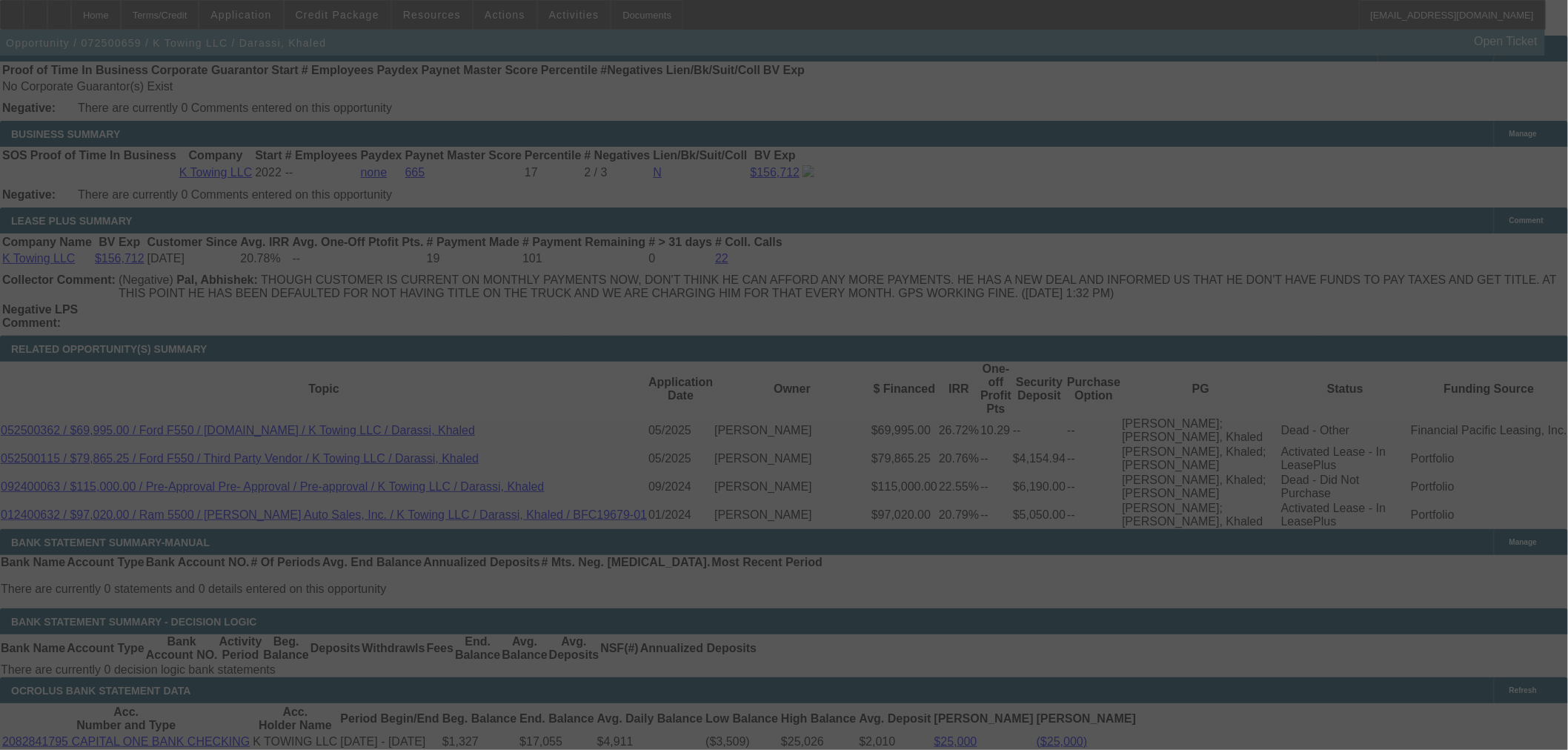
select select "0"
select select "2"
select select "0"
select select "6"
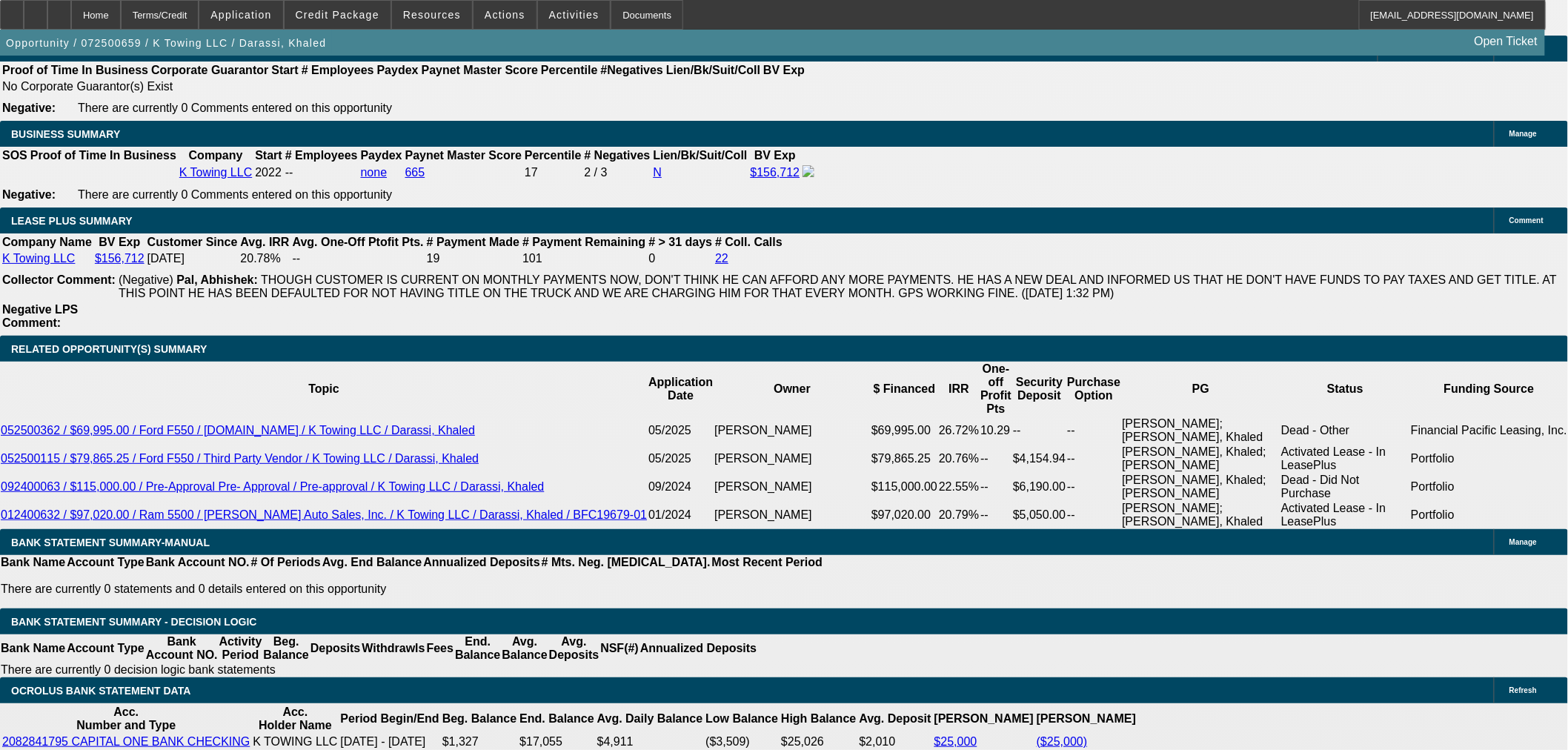
type input "UNKNOWN"
type input "22"
type input "$3,010.46"
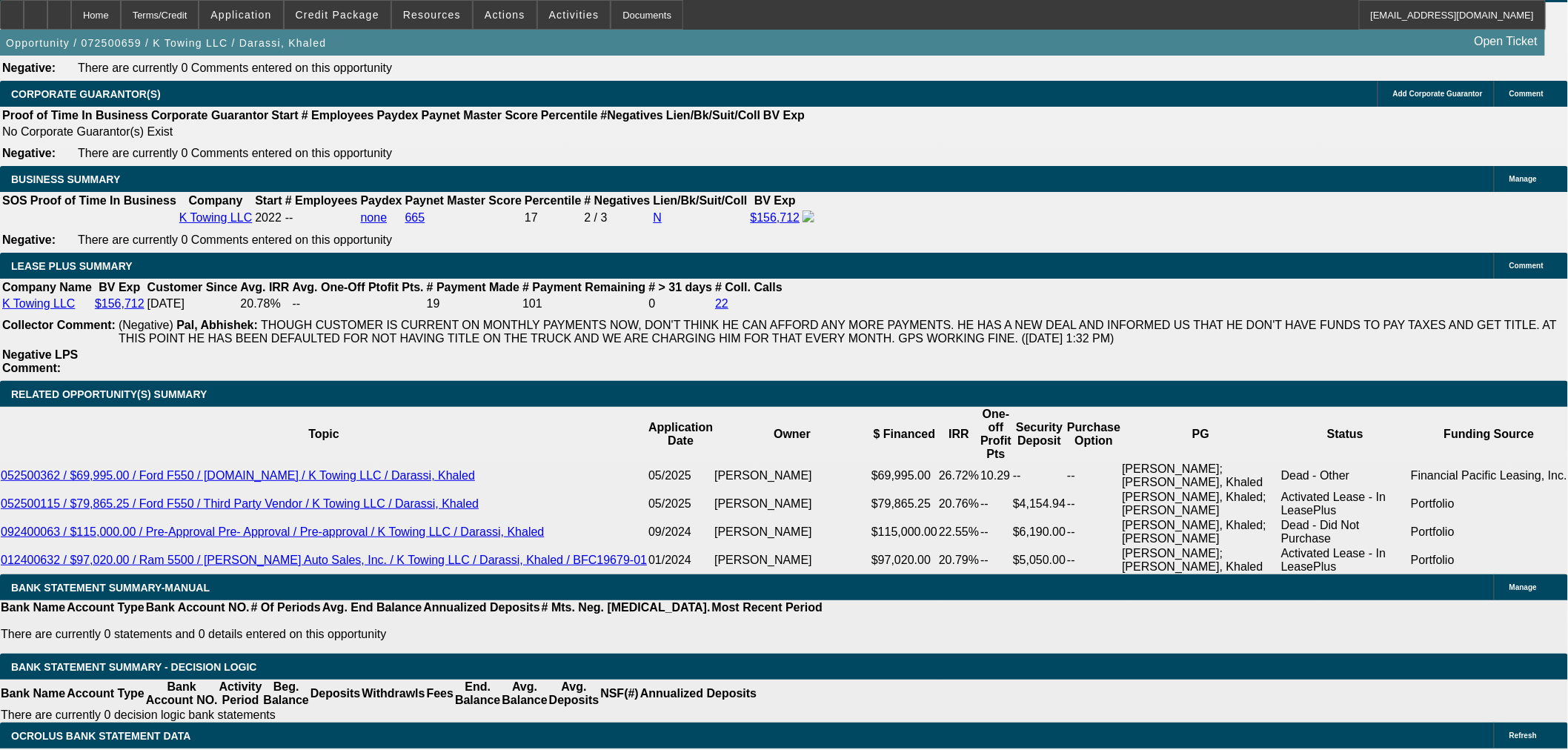
scroll to position [2374, 0]
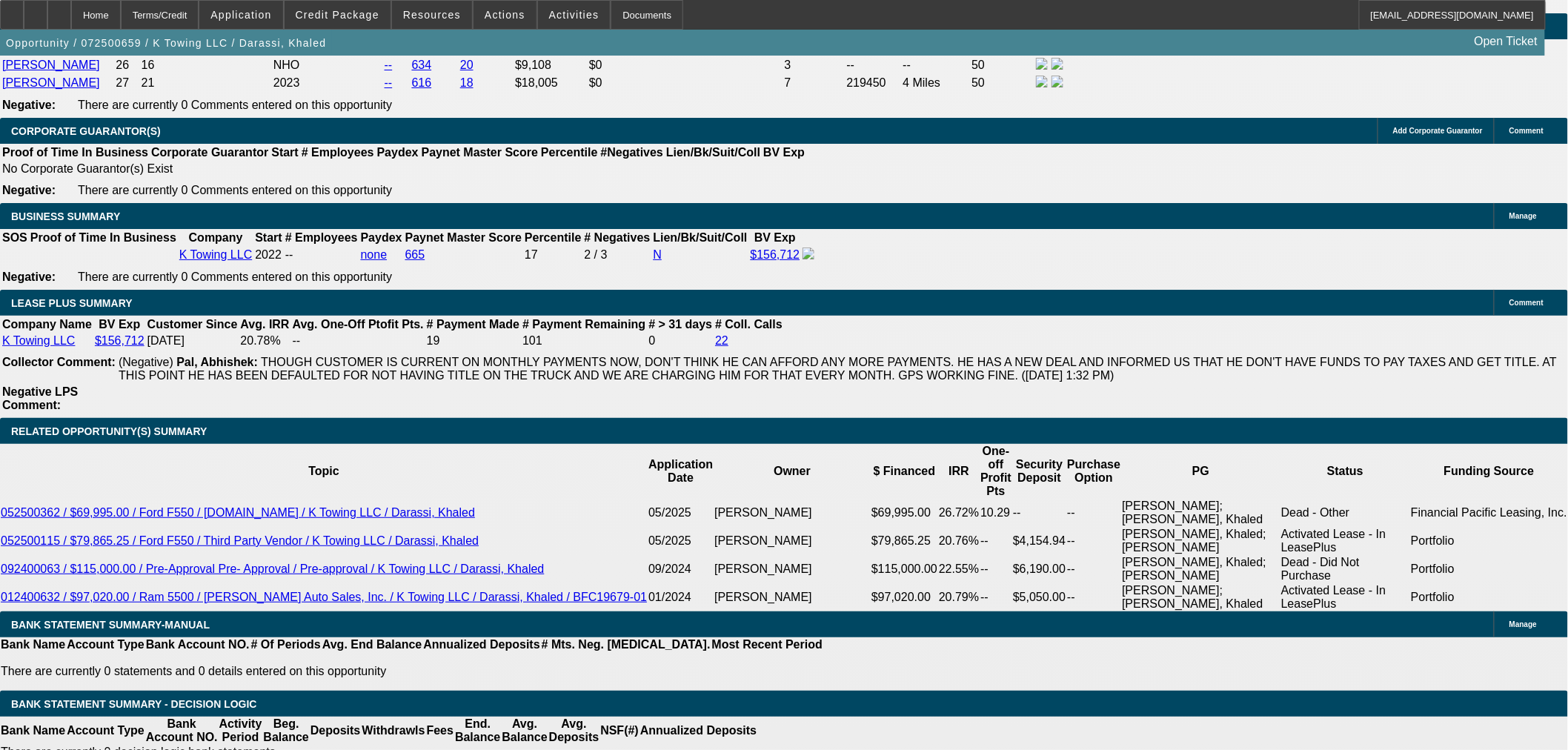
type input "22"
type input "3"
type input "3015"
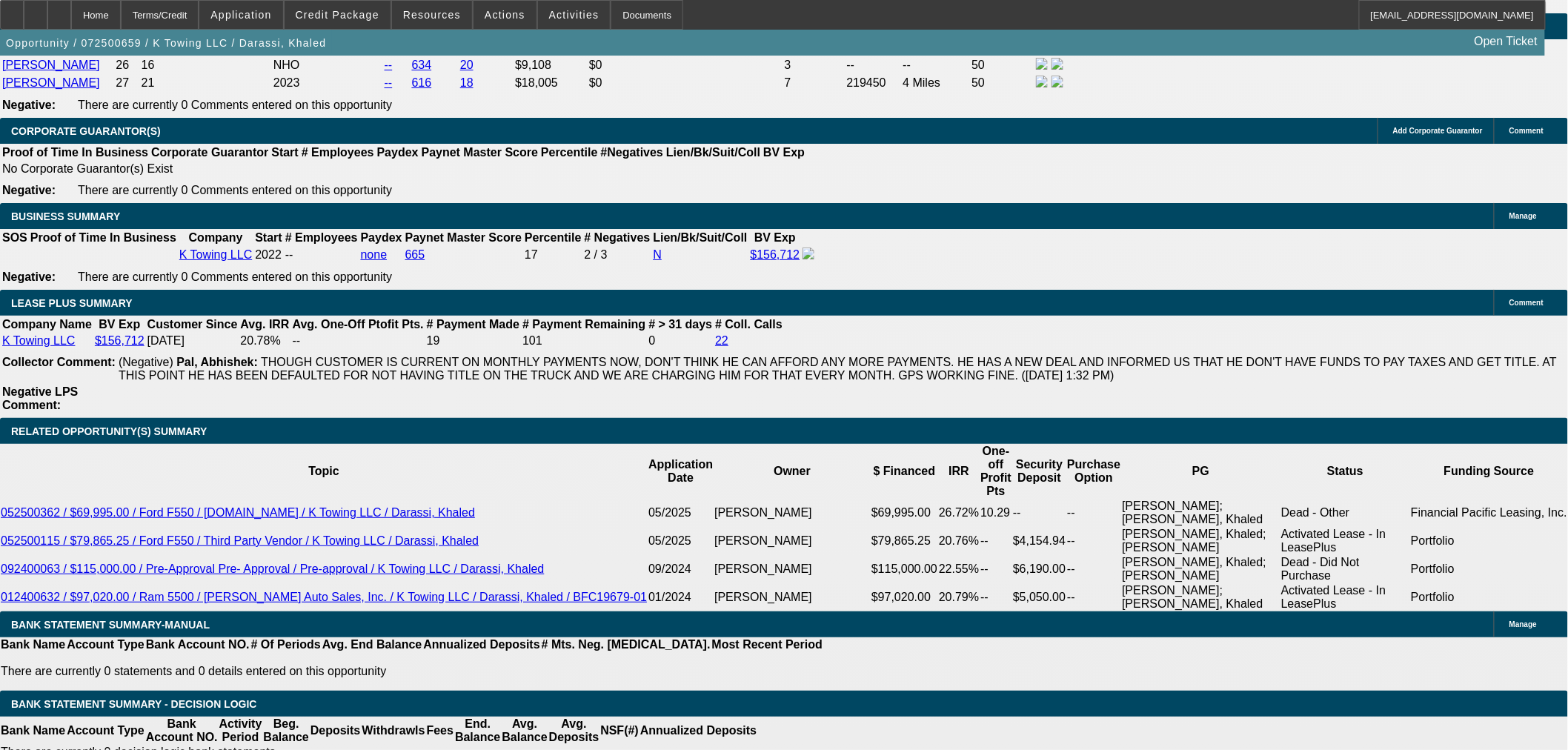
type input "22.1"
type input "$3,015.00"
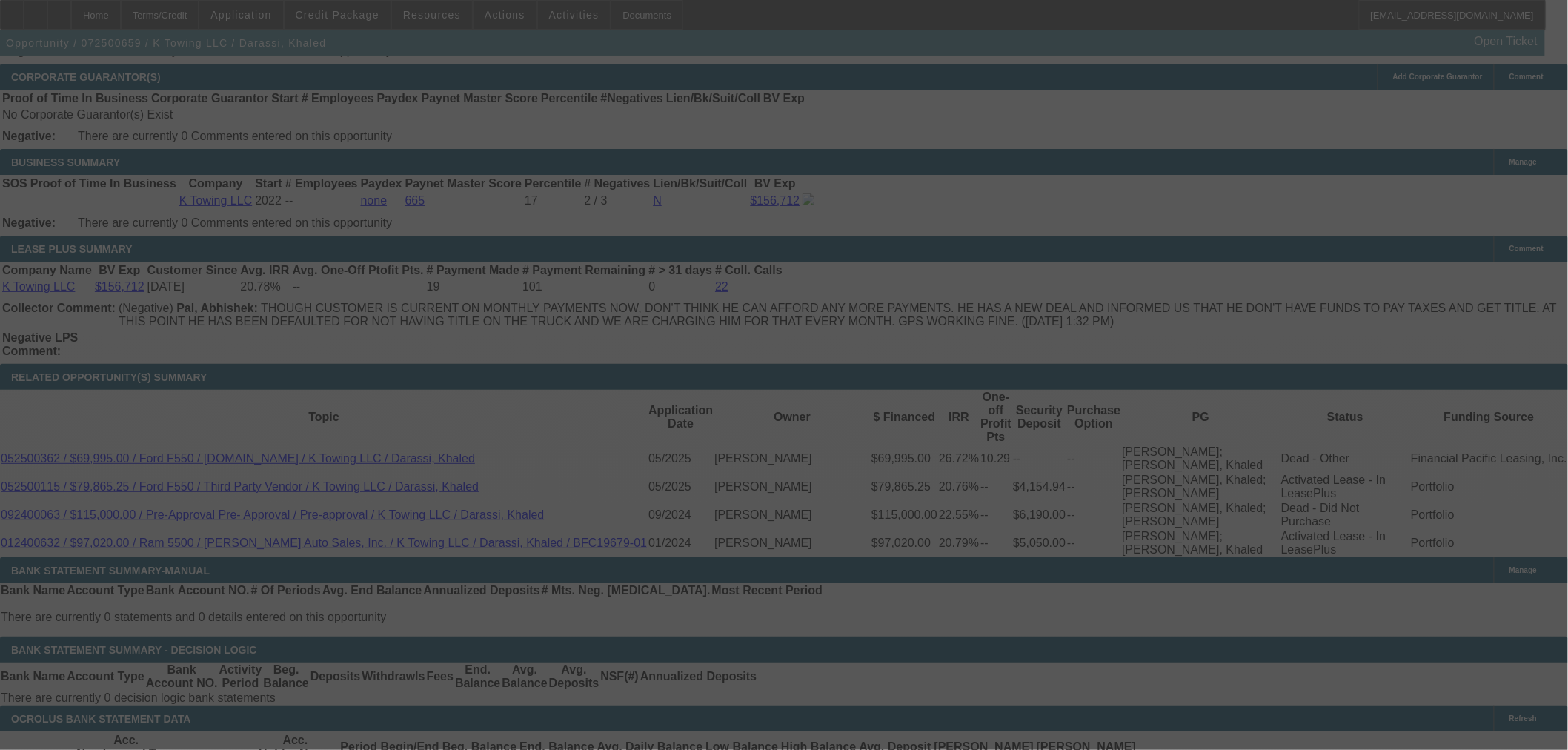
scroll to position [2456, 0]
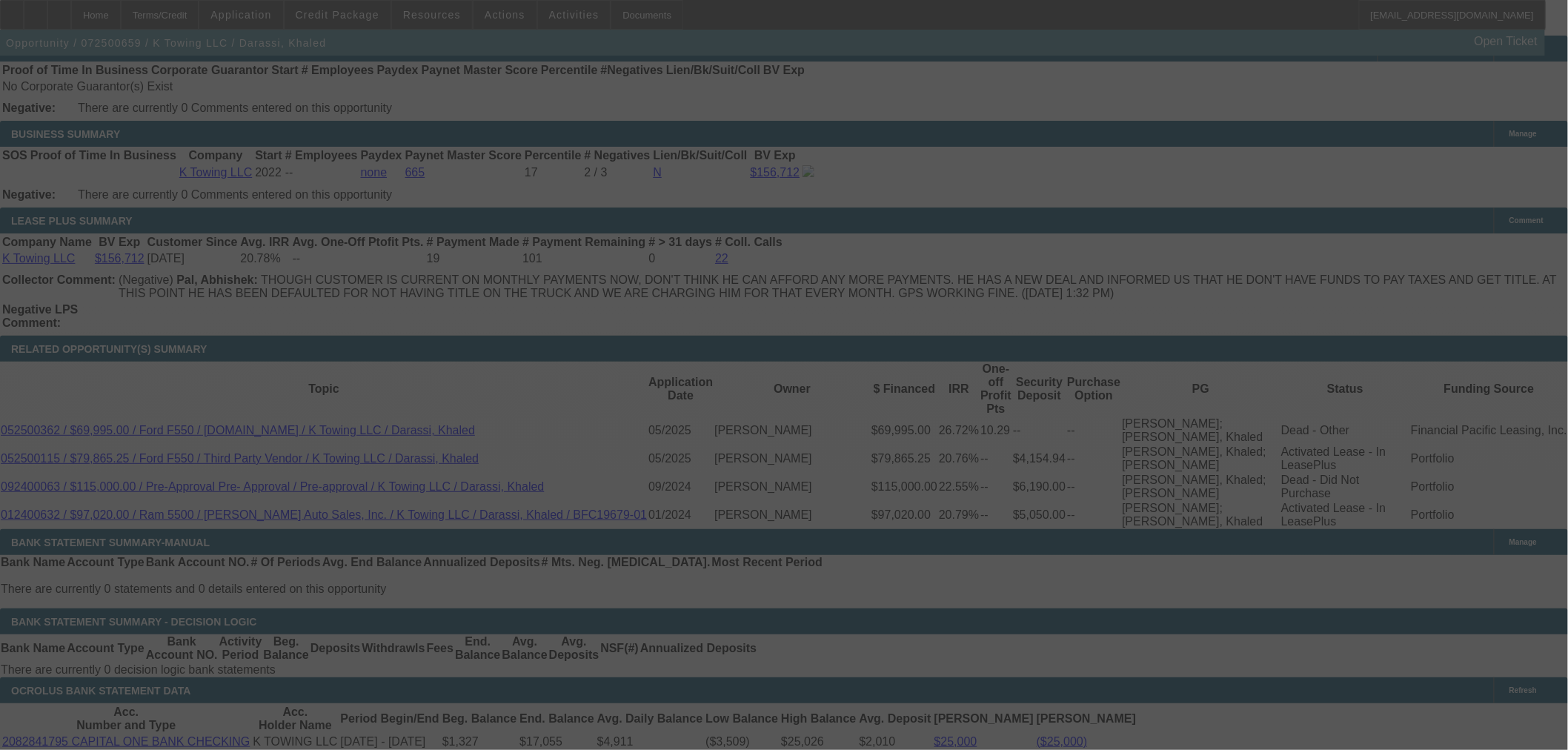
select select "0"
select select "2"
select select "0"
select select "6"
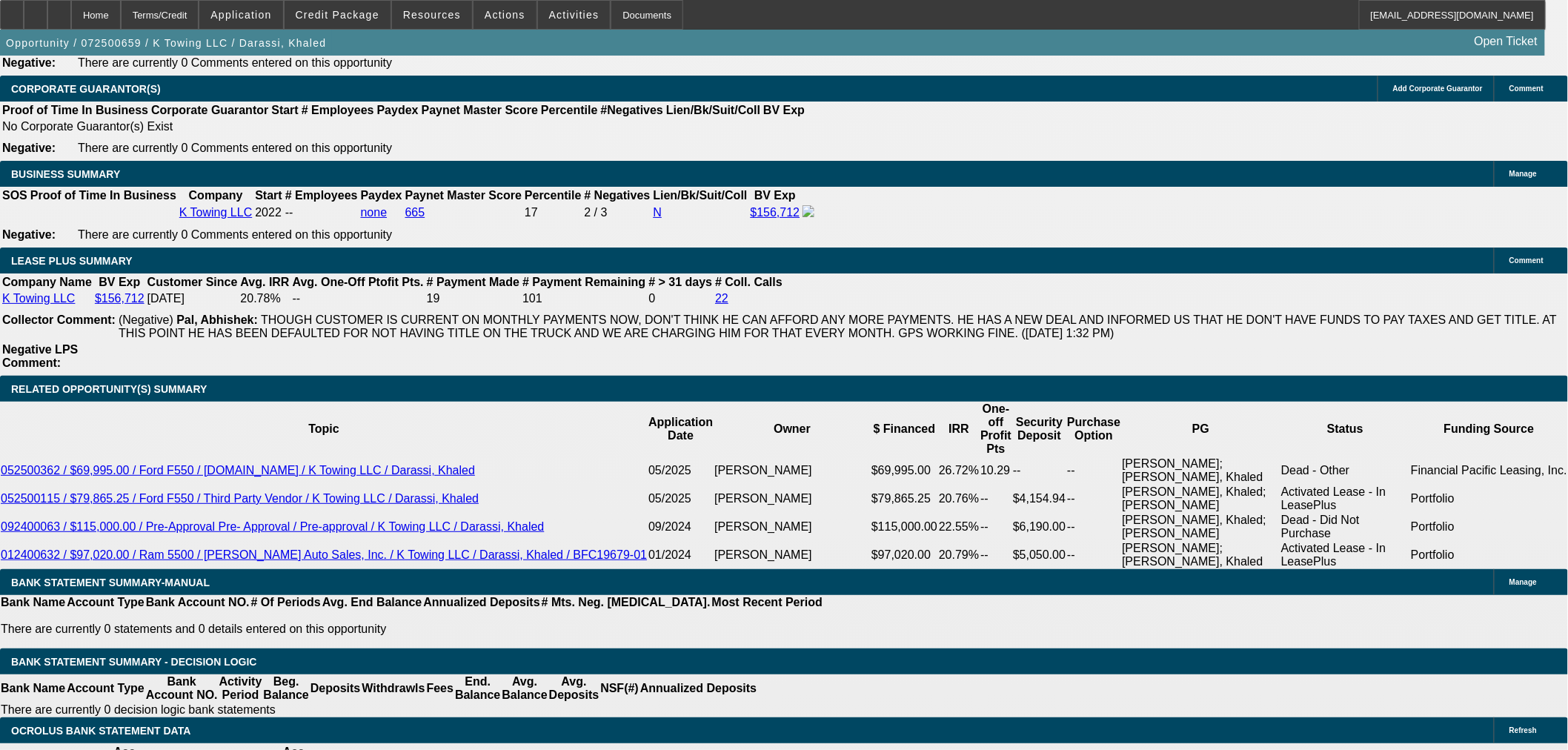
scroll to position [2452, 0]
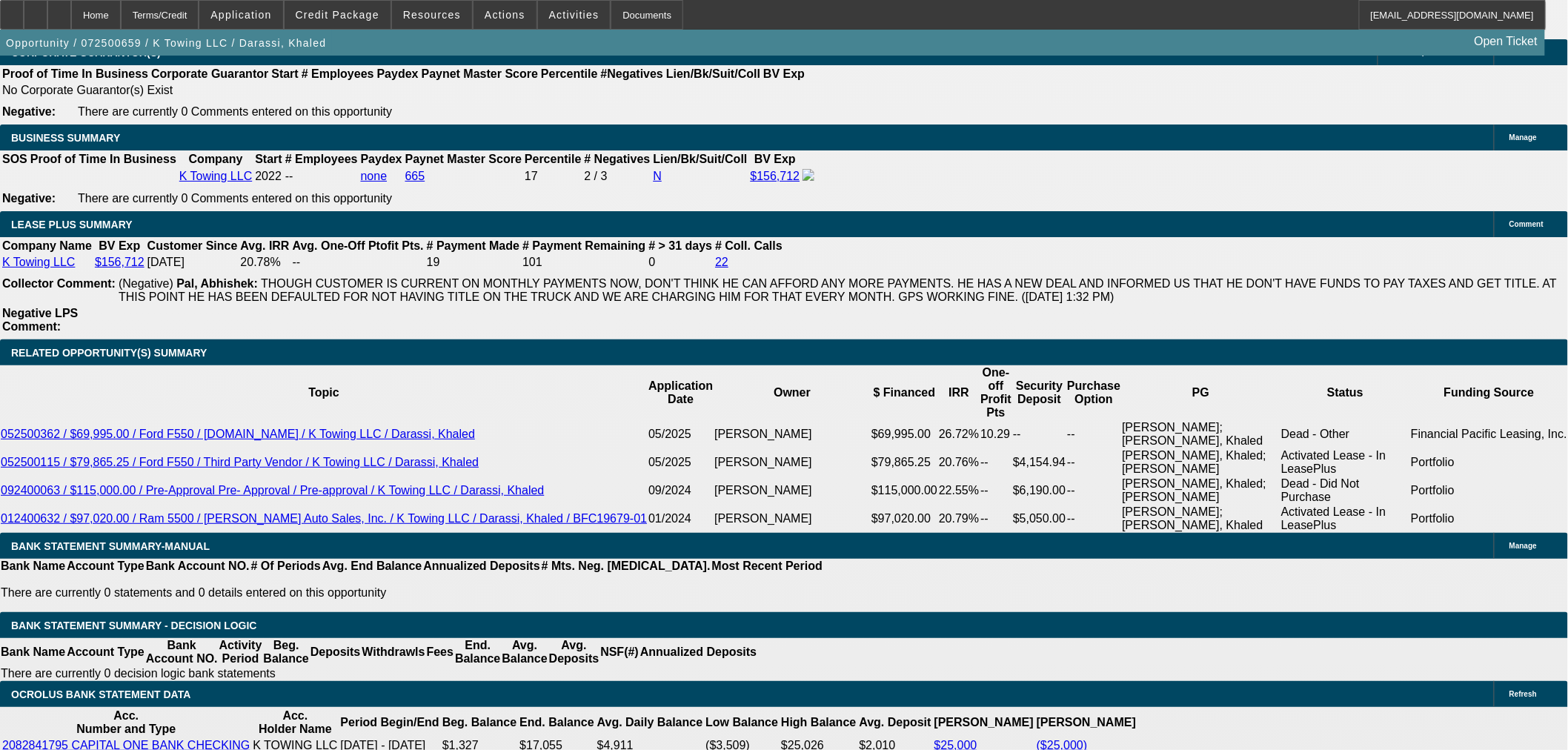
drag, startPoint x: 672, startPoint y: 632, endPoint x: 684, endPoint y: 633, distance: 12.0
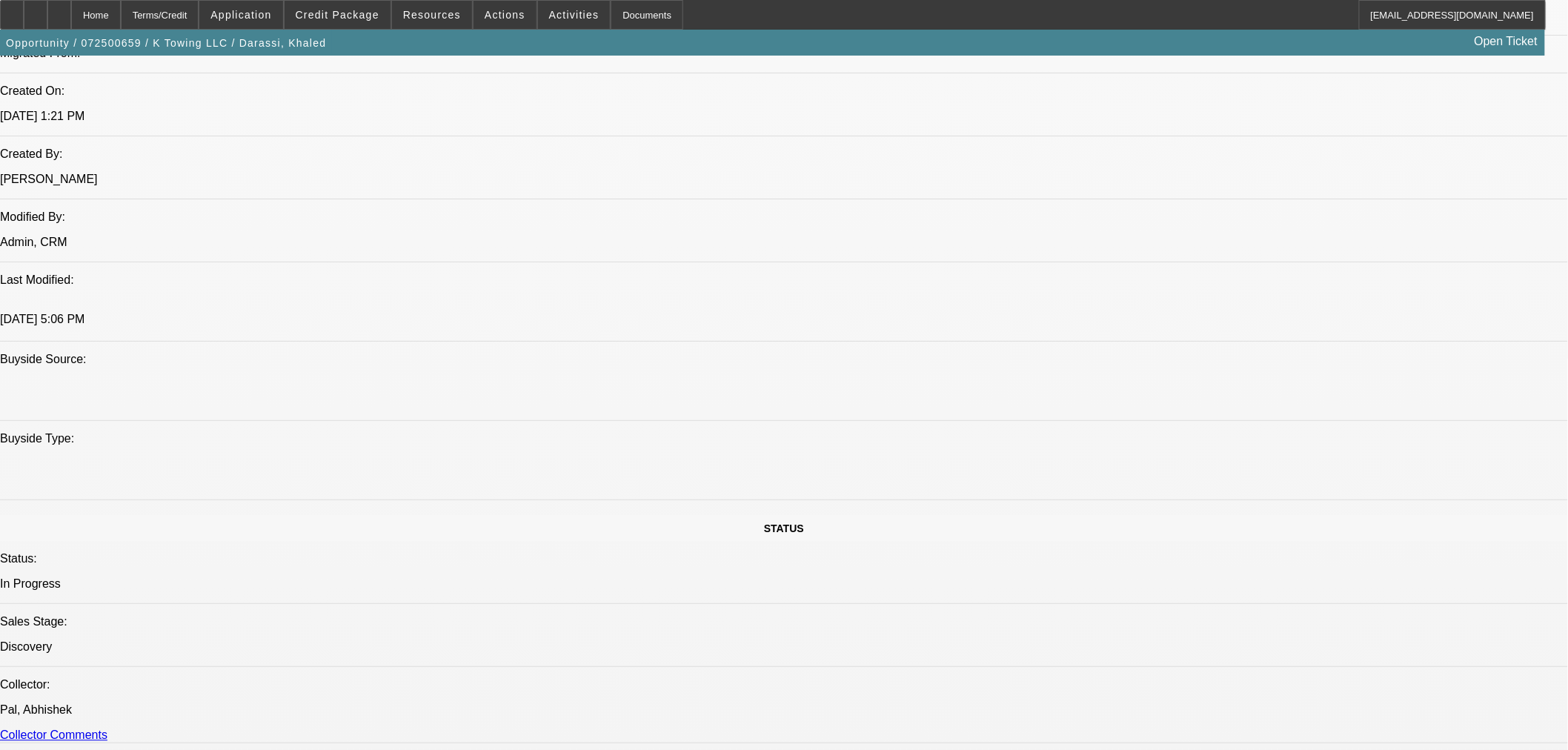
scroll to position [887, 0]
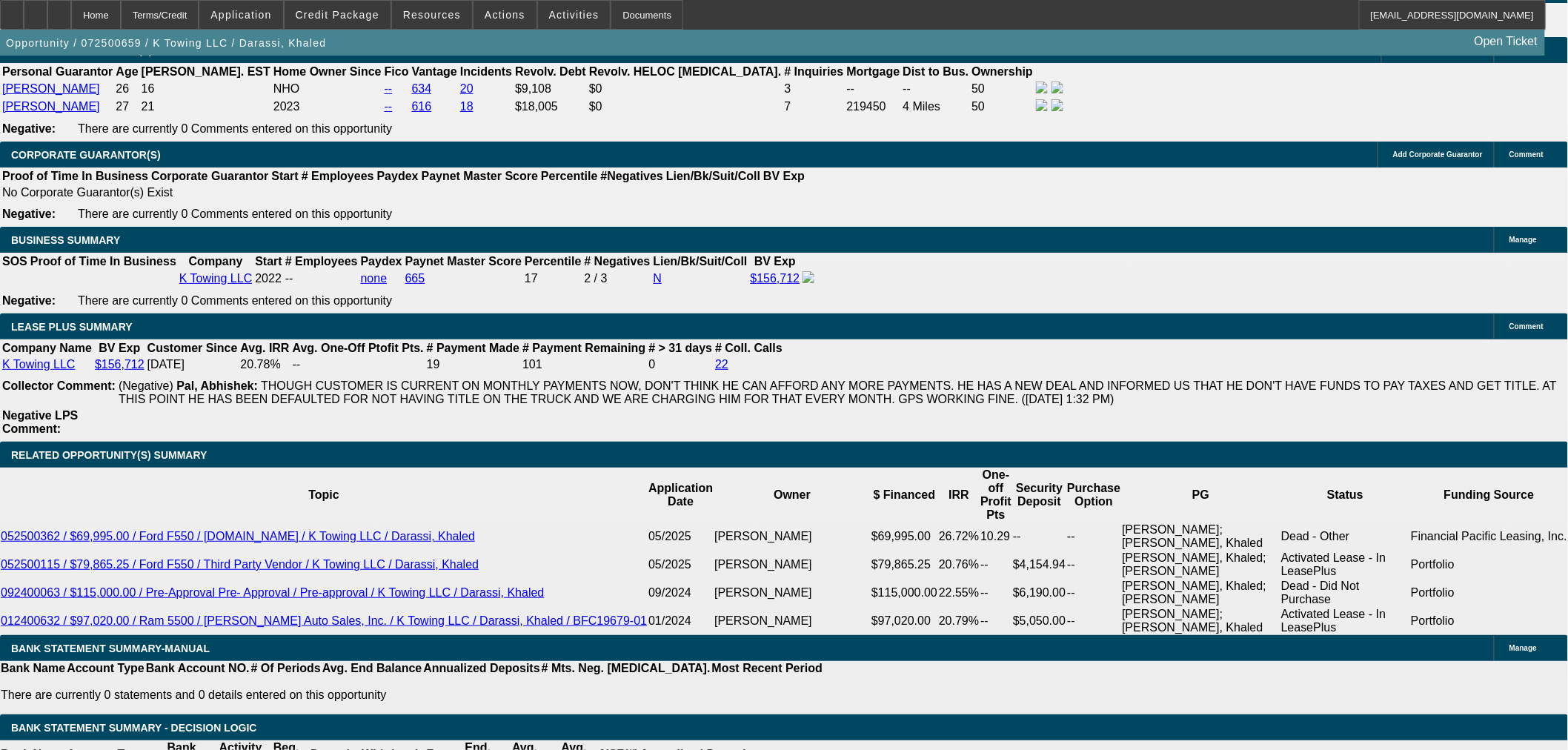
scroll to position [2452, 0]
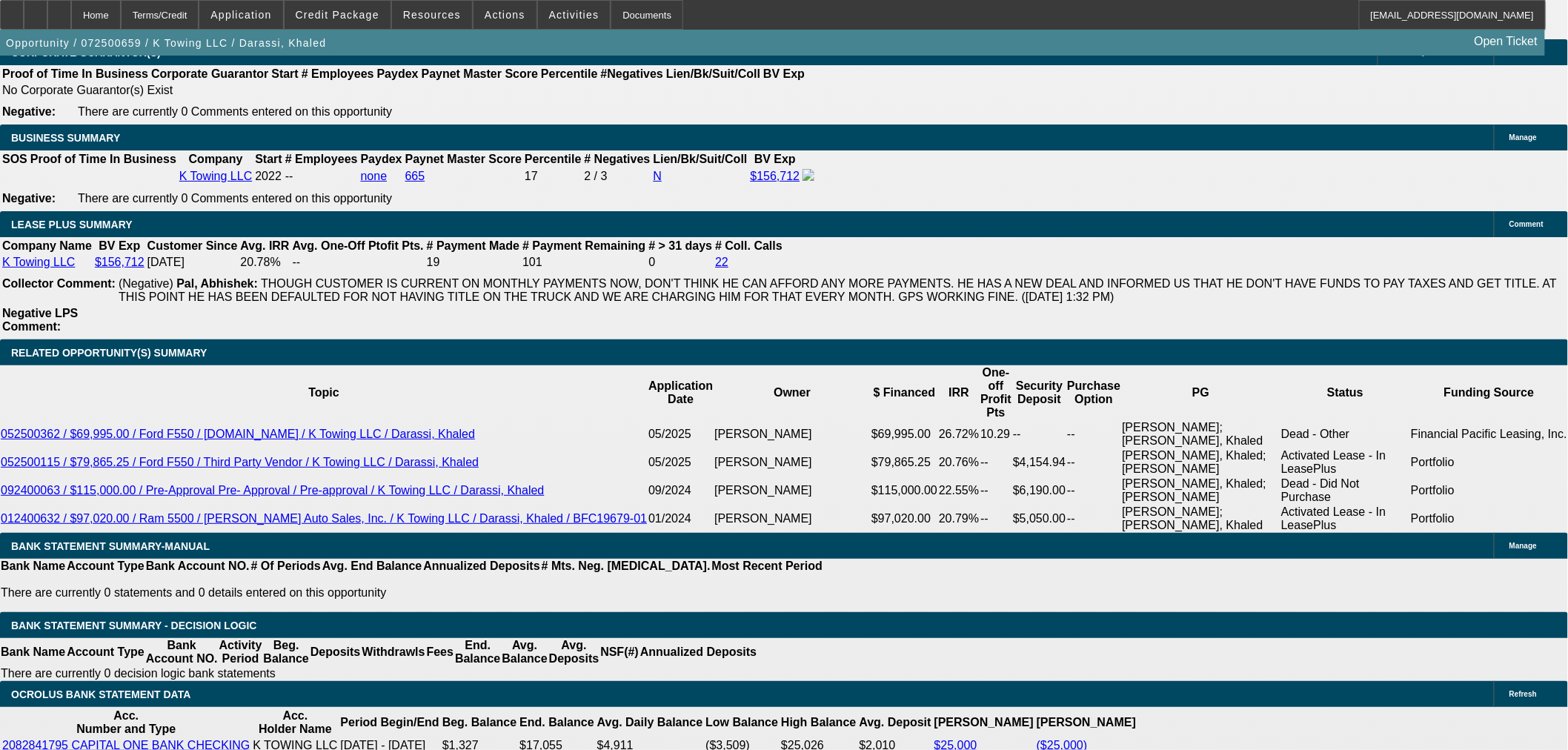
drag, startPoint x: 708, startPoint y: 356, endPoint x: 722, endPoint y: 357, distance: 14.0
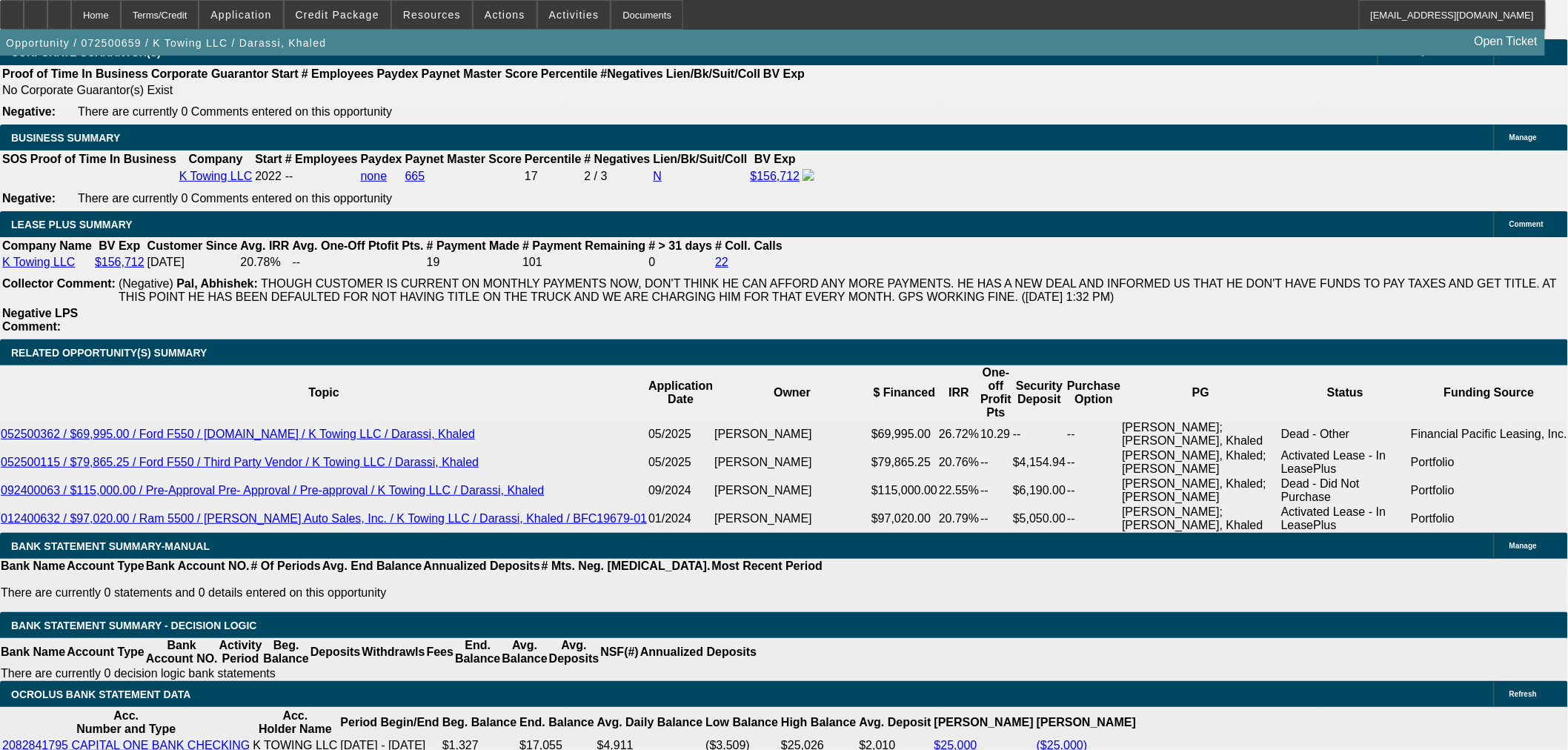
drag, startPoint x: 710, startPoint y: 359, endPoint x: 727, endPoint y: 359, distance: 17.0
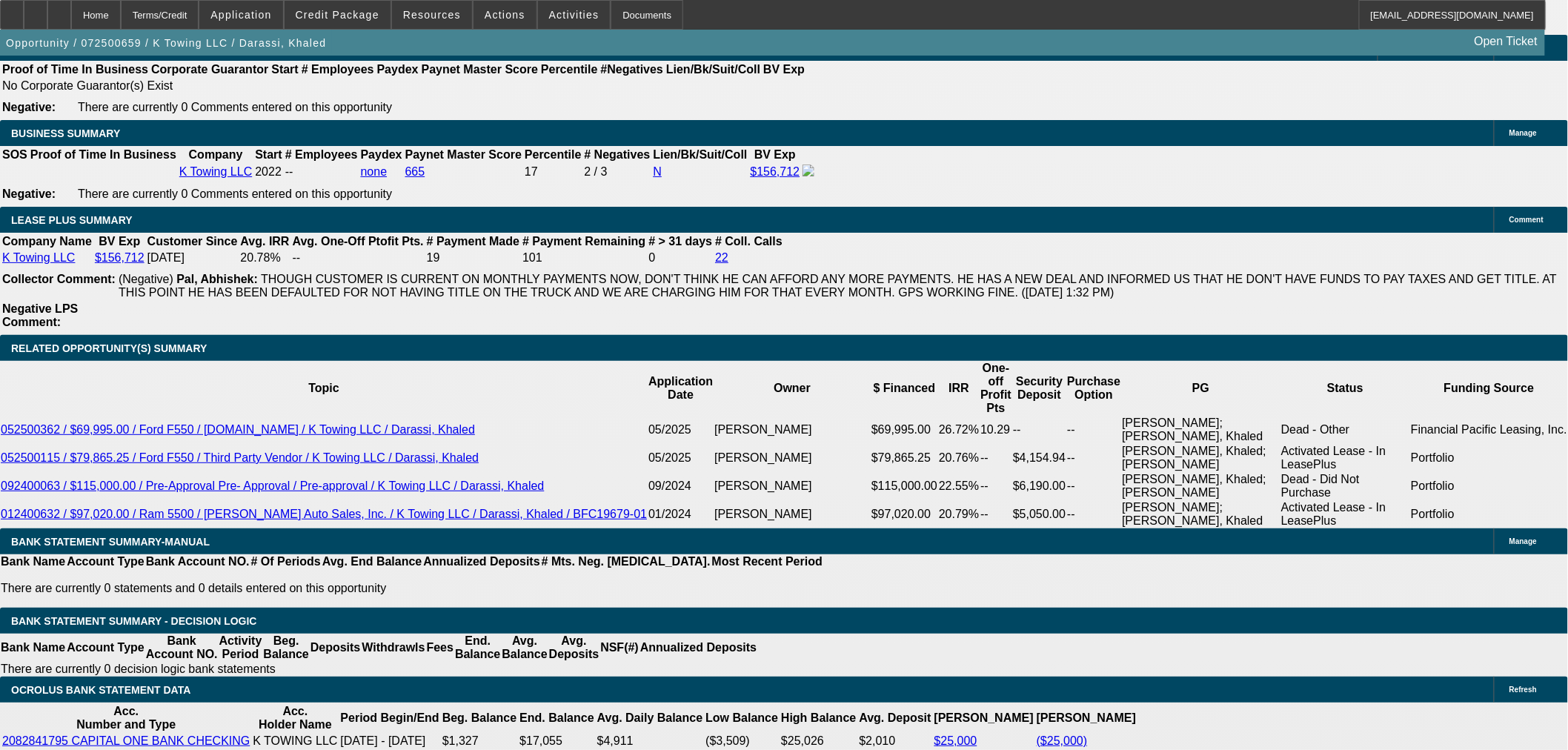
scroll to position [2699, 0]
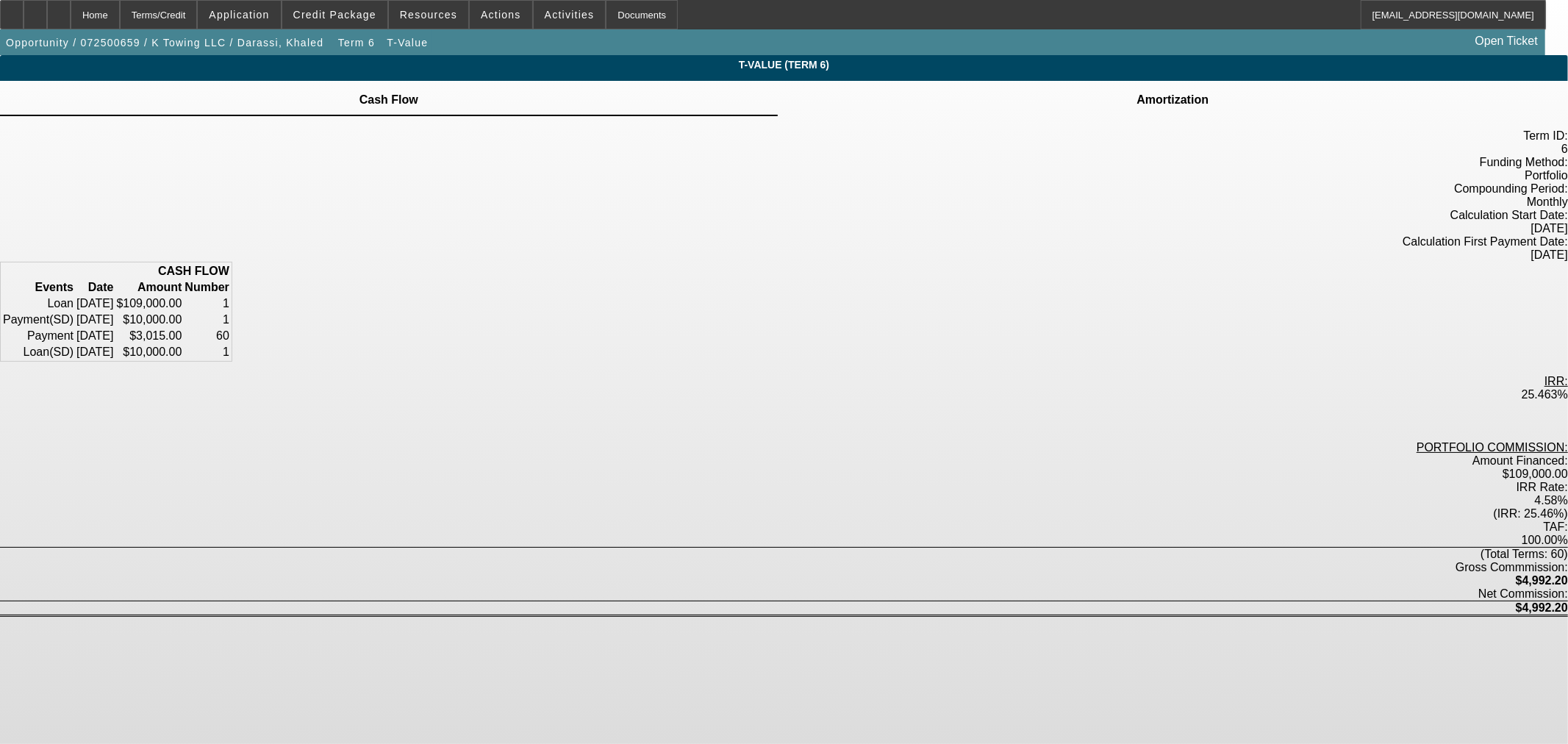
click at [942, 112] on div "Amortization" at bounding box center [1172, 99] width 790 height 35
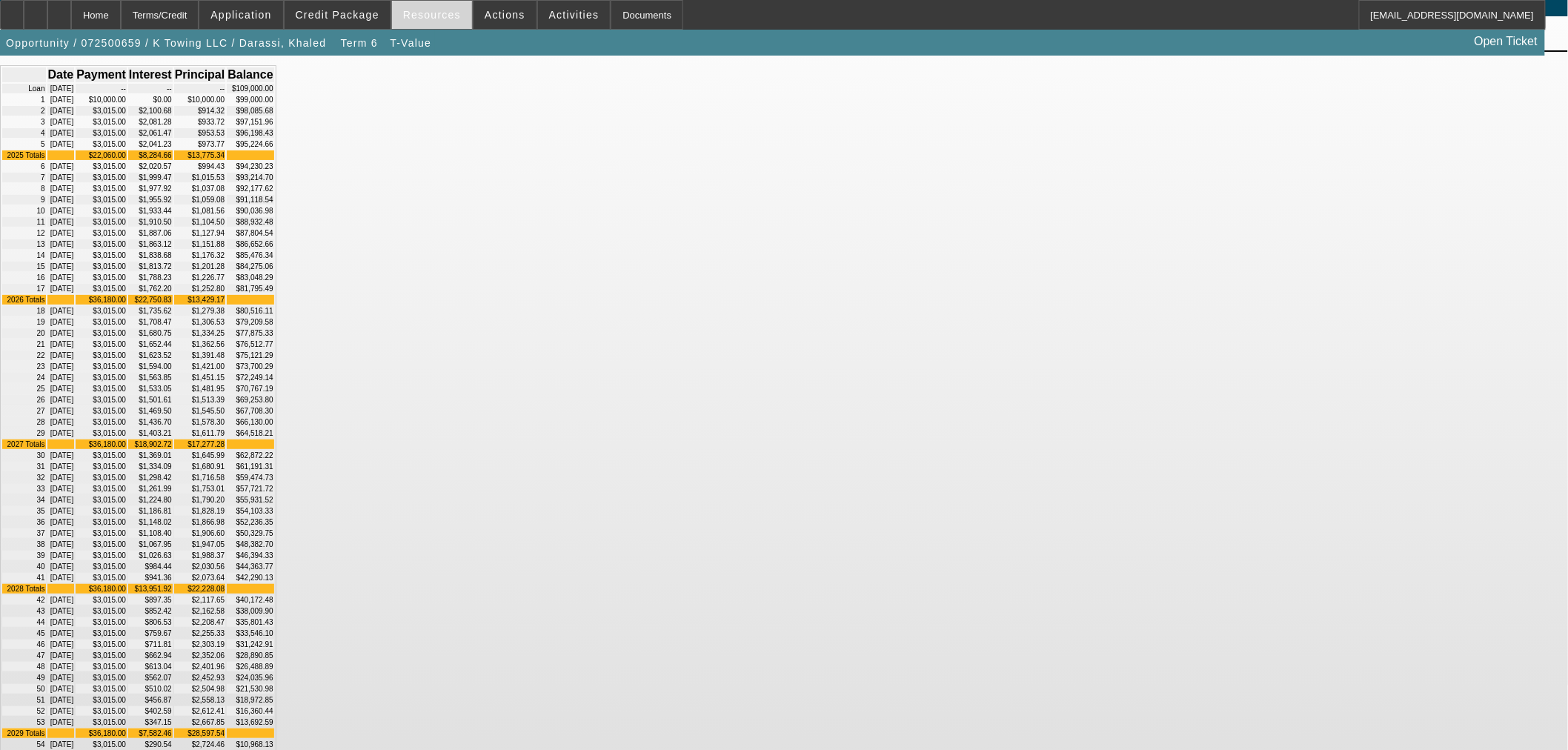
scroll to position [83, 0]
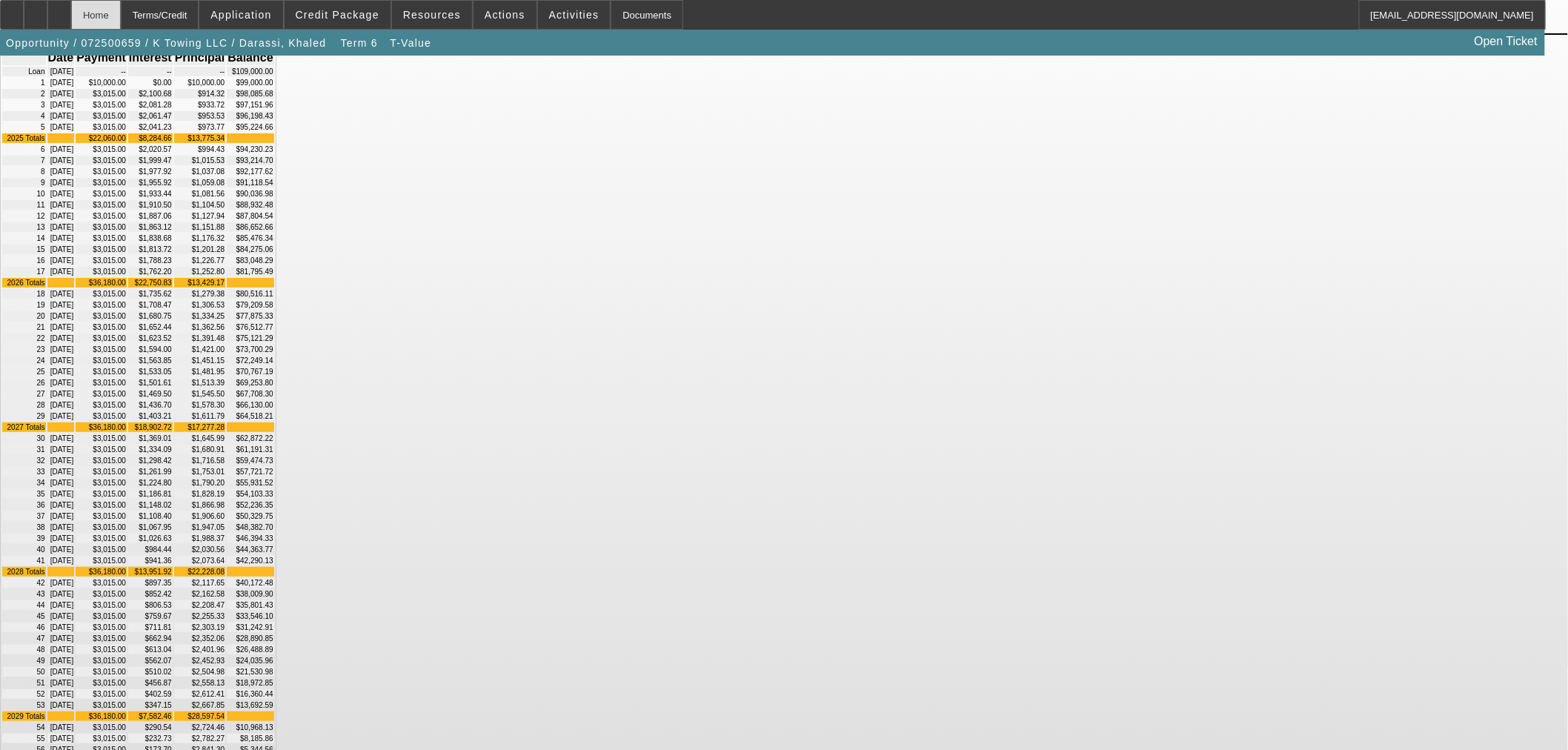
click at [121, 6] on div "Home" at bounding box center [95, 14] width 50 height 29
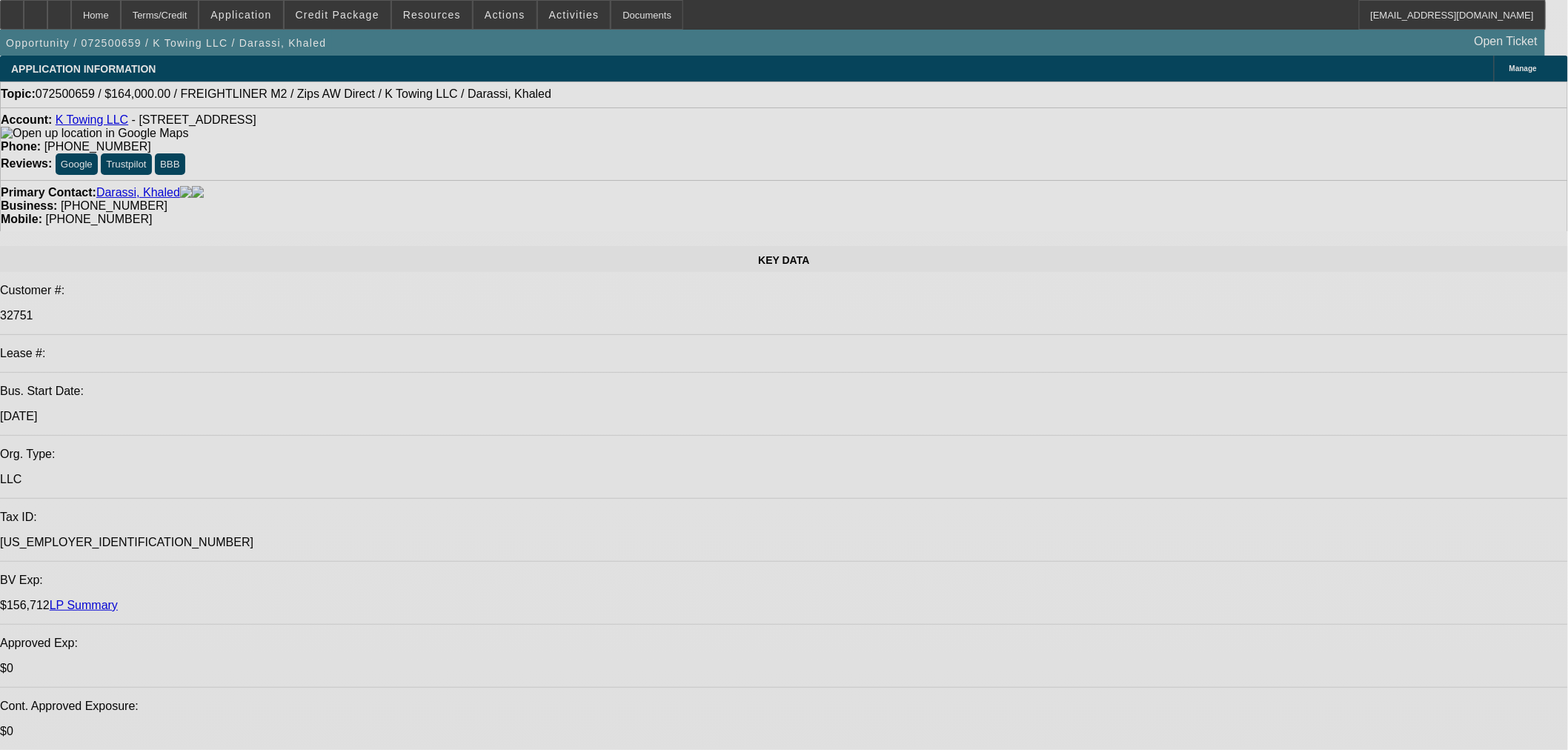
select select "0"
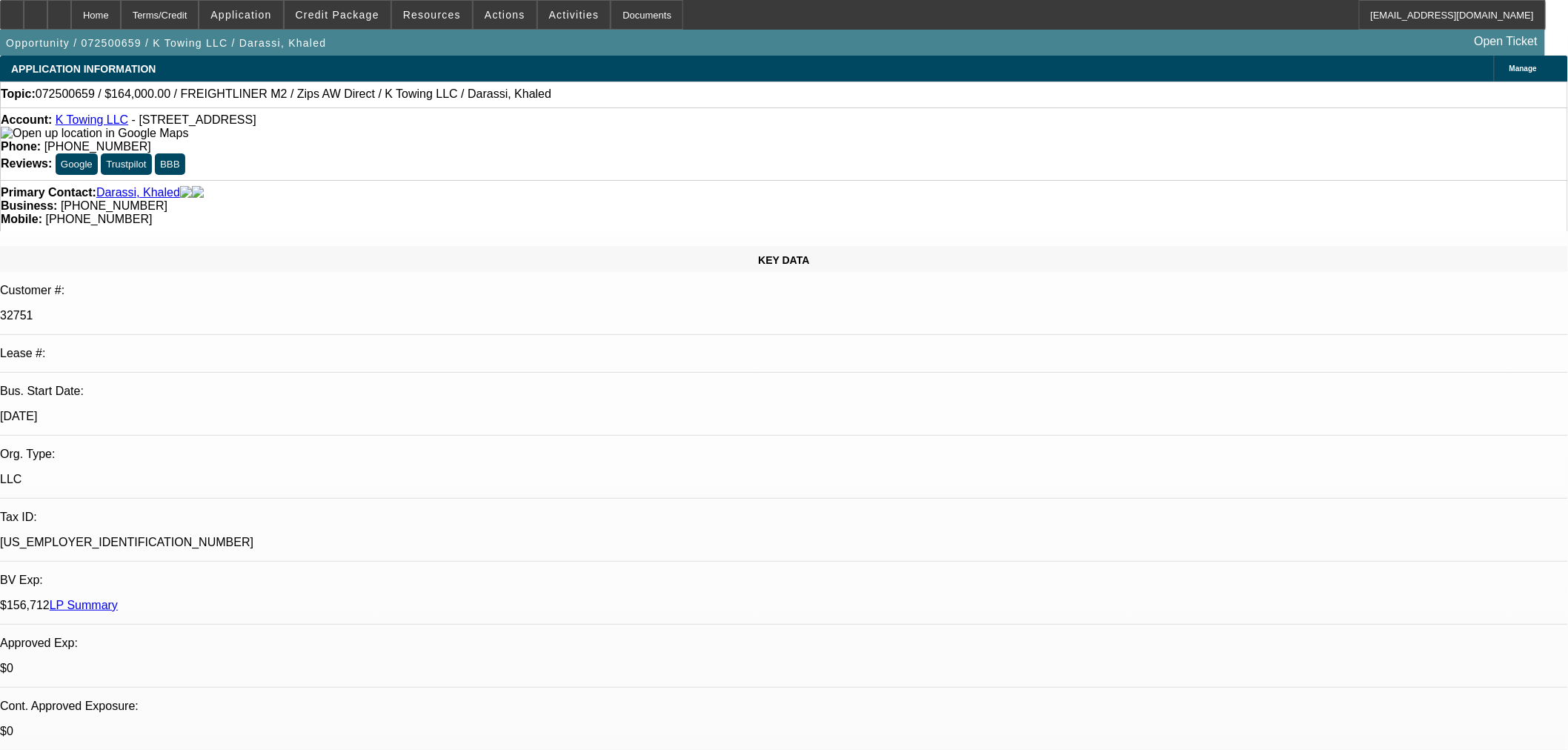
select select "0"
select select "2"
select select "0"
select select "6"
select select "0"
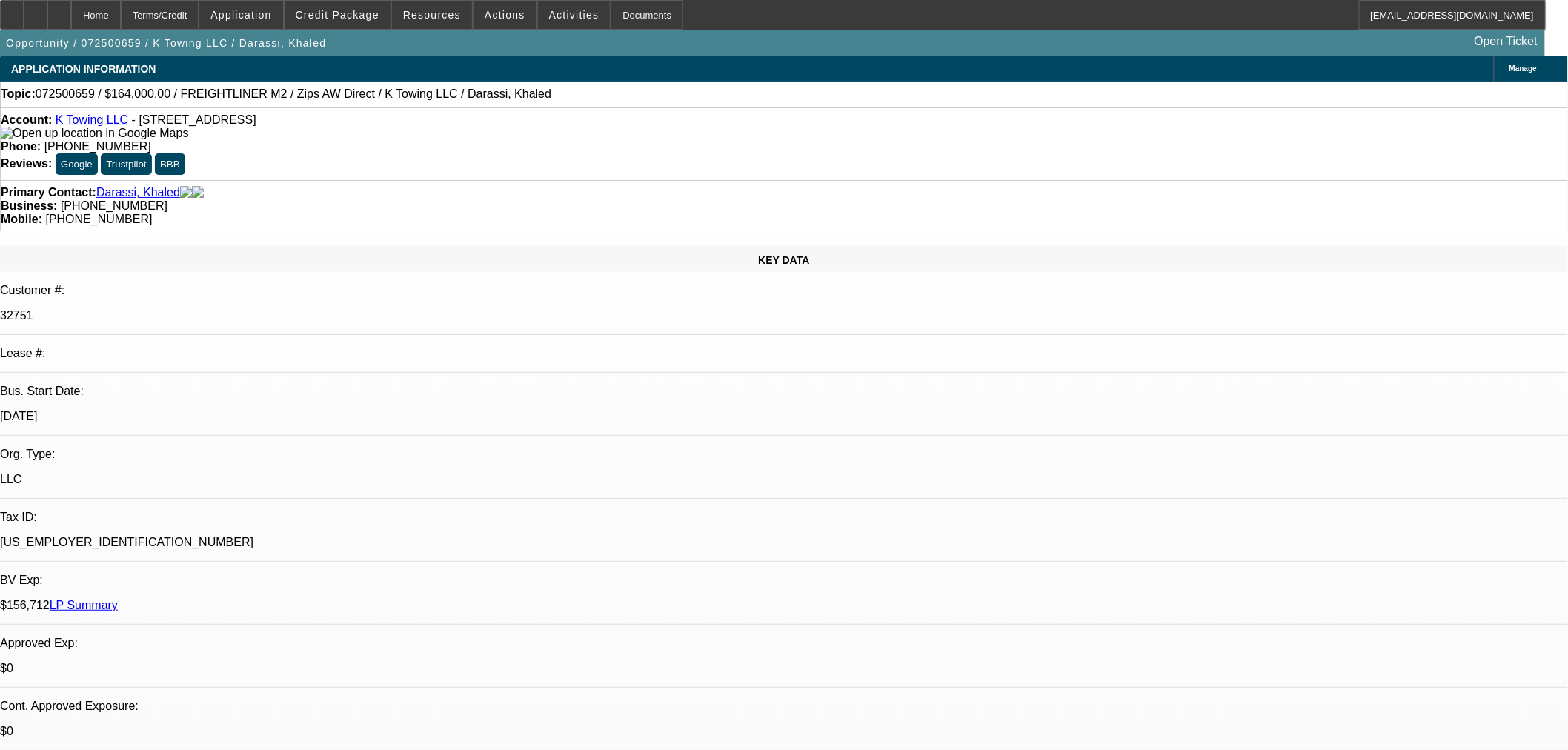
select select "0"
select select "2"
select select "0"
select select "6"
select select "0"
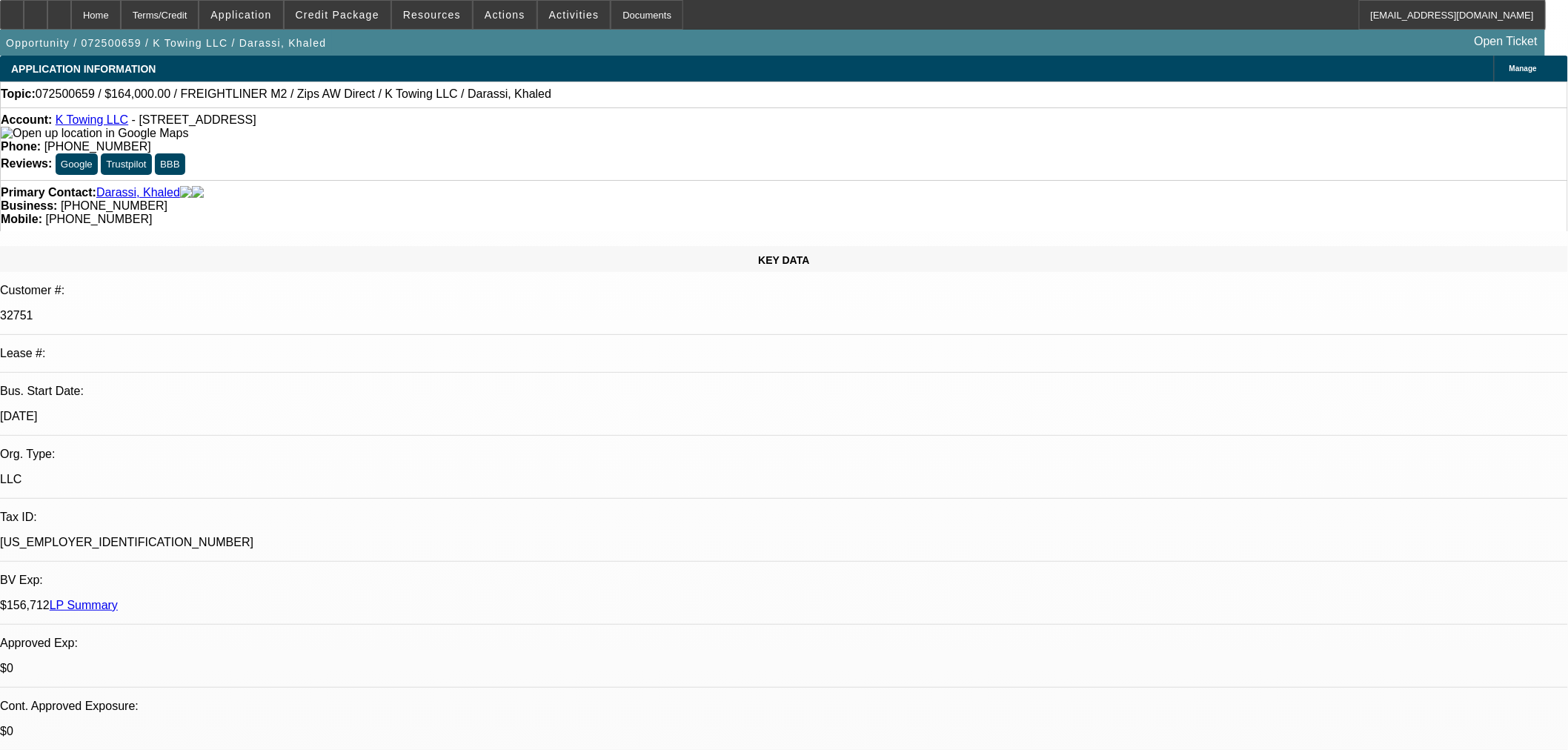
select select "0"
select select "2"
select select "0"
select select "6"
select select "0"
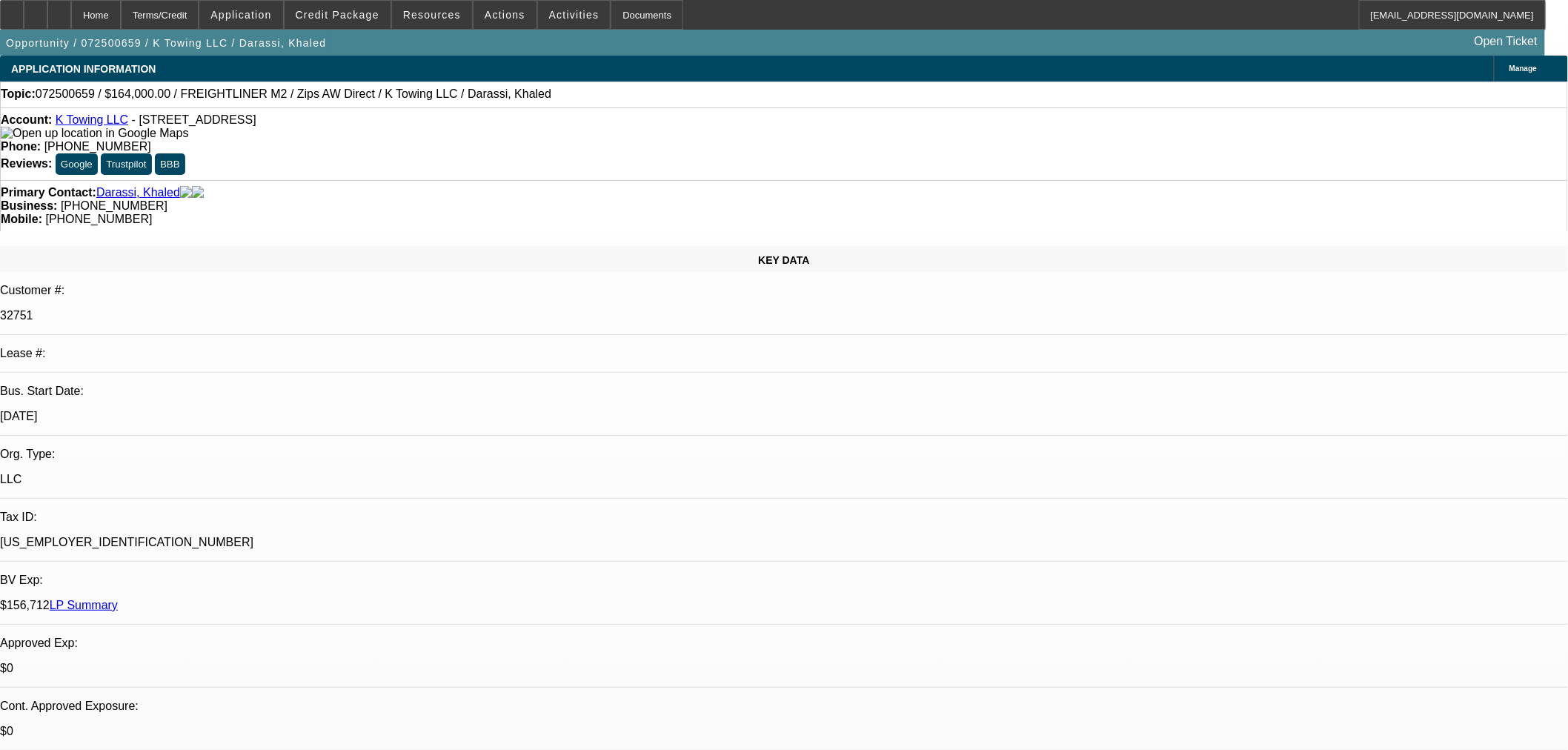
select select "0"
select select "6"
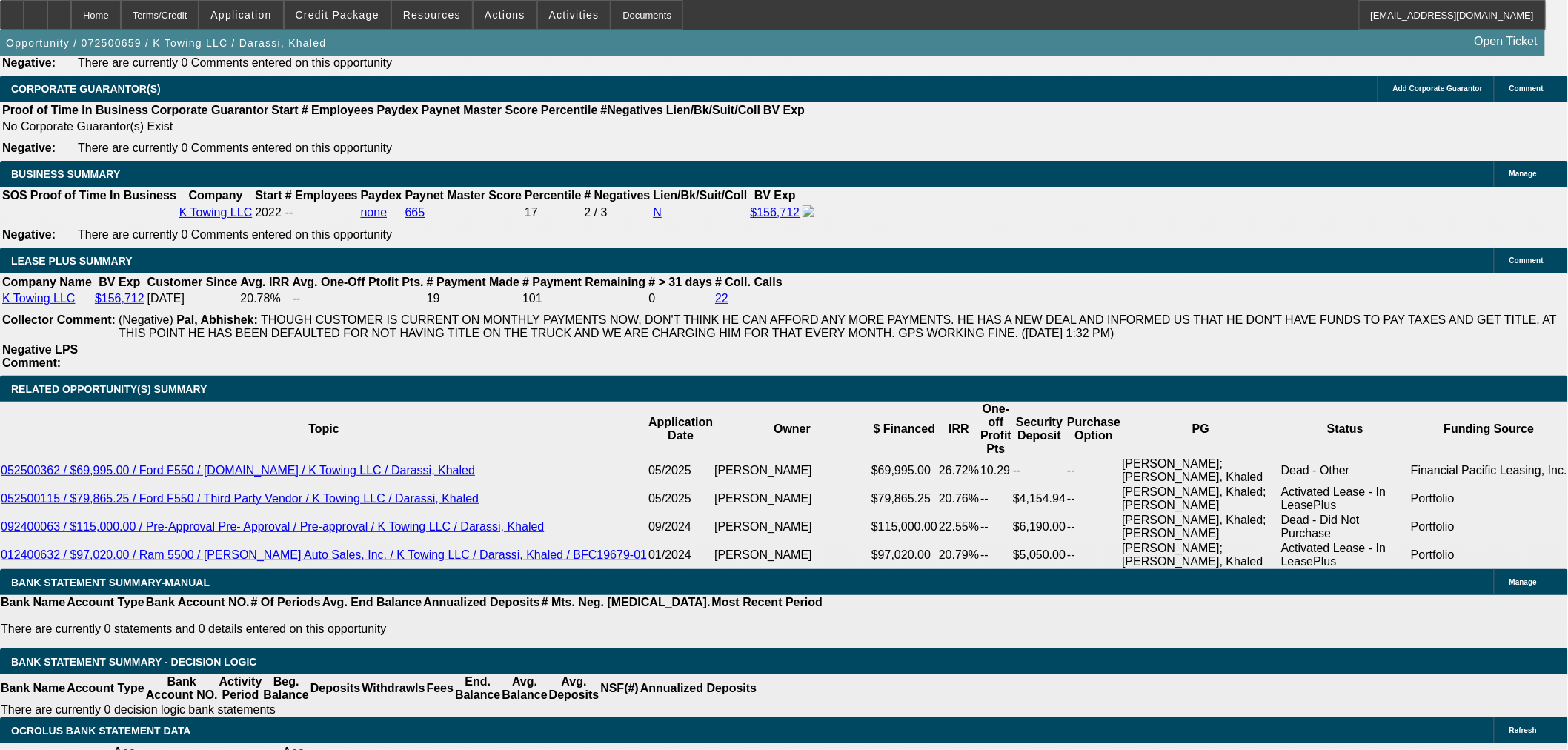
scroll to position [2387, 0]
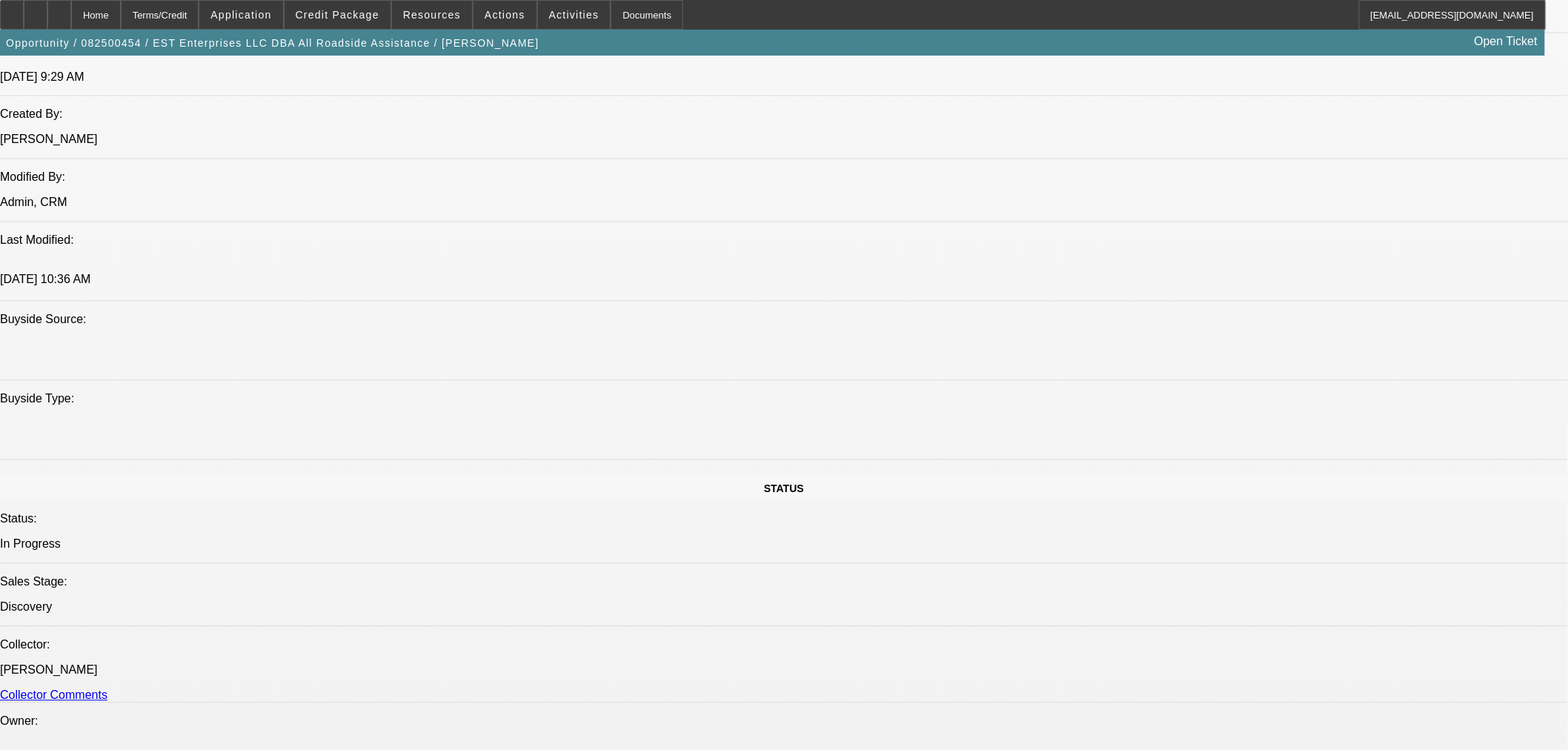
select select "0"
select select "2"
select select "0.1"
select select "4"
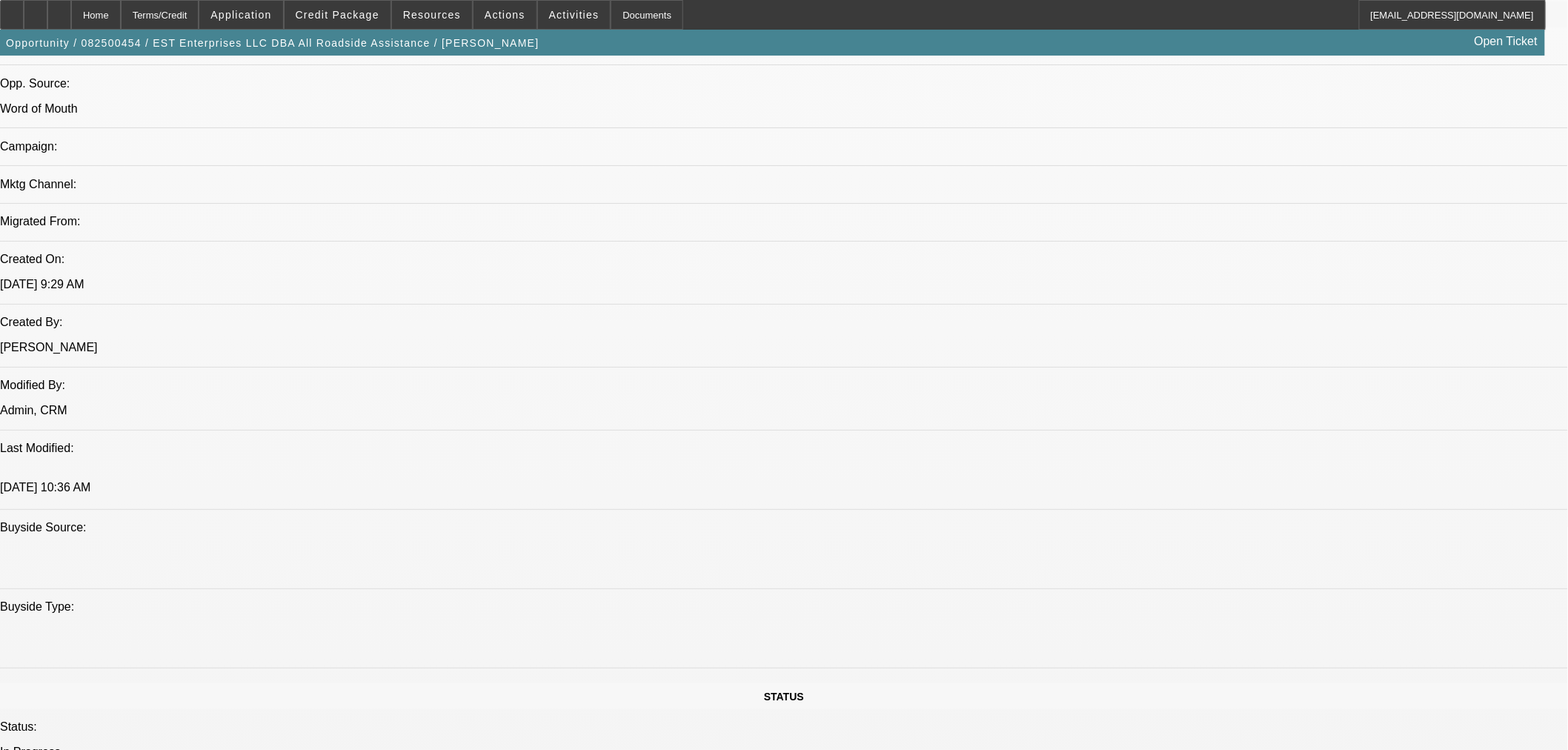
scroll to position [966, 0]
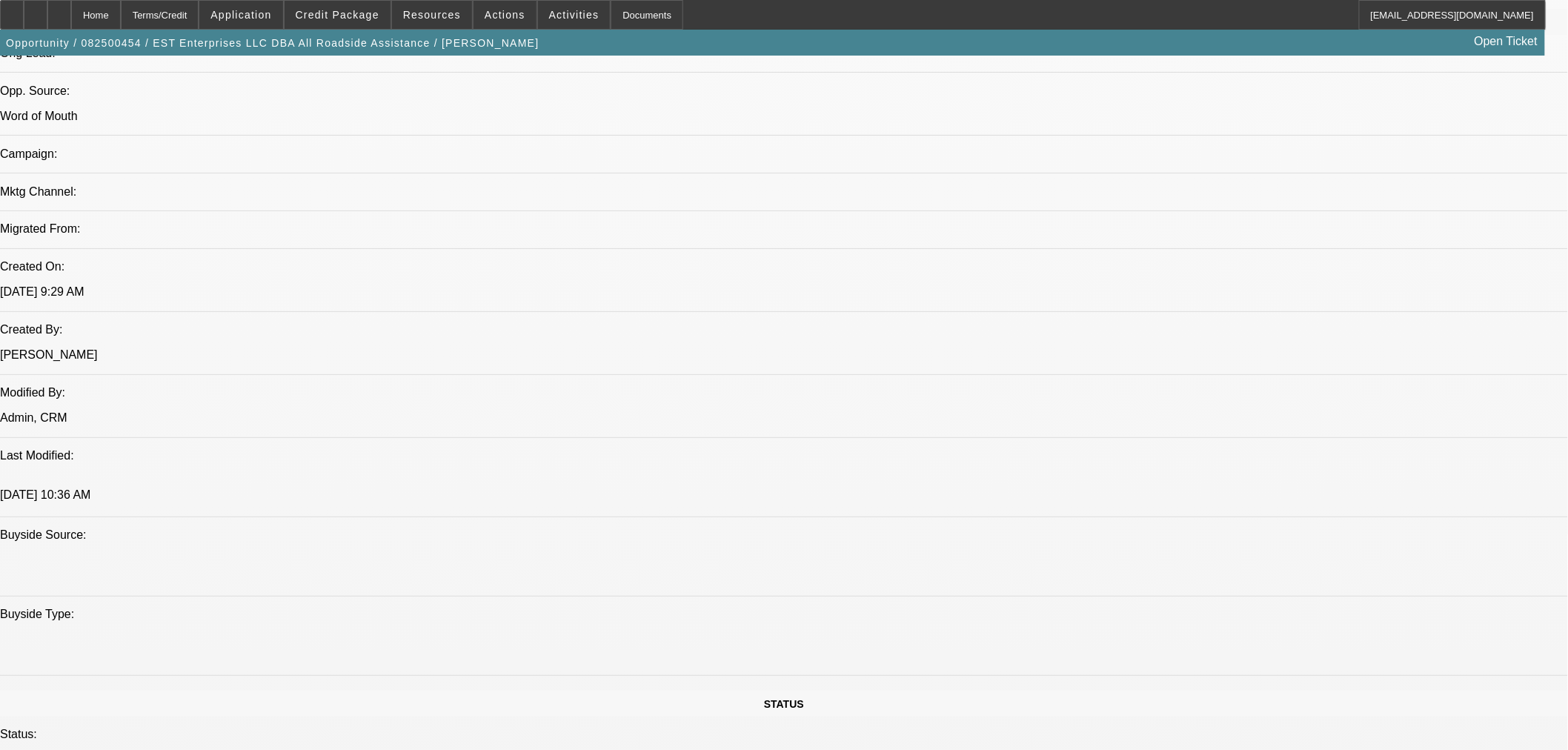
drag, startPoint x: 667, startPoint y: 618, endPoint x: 697, endPoint y: 657, distance: 49.2
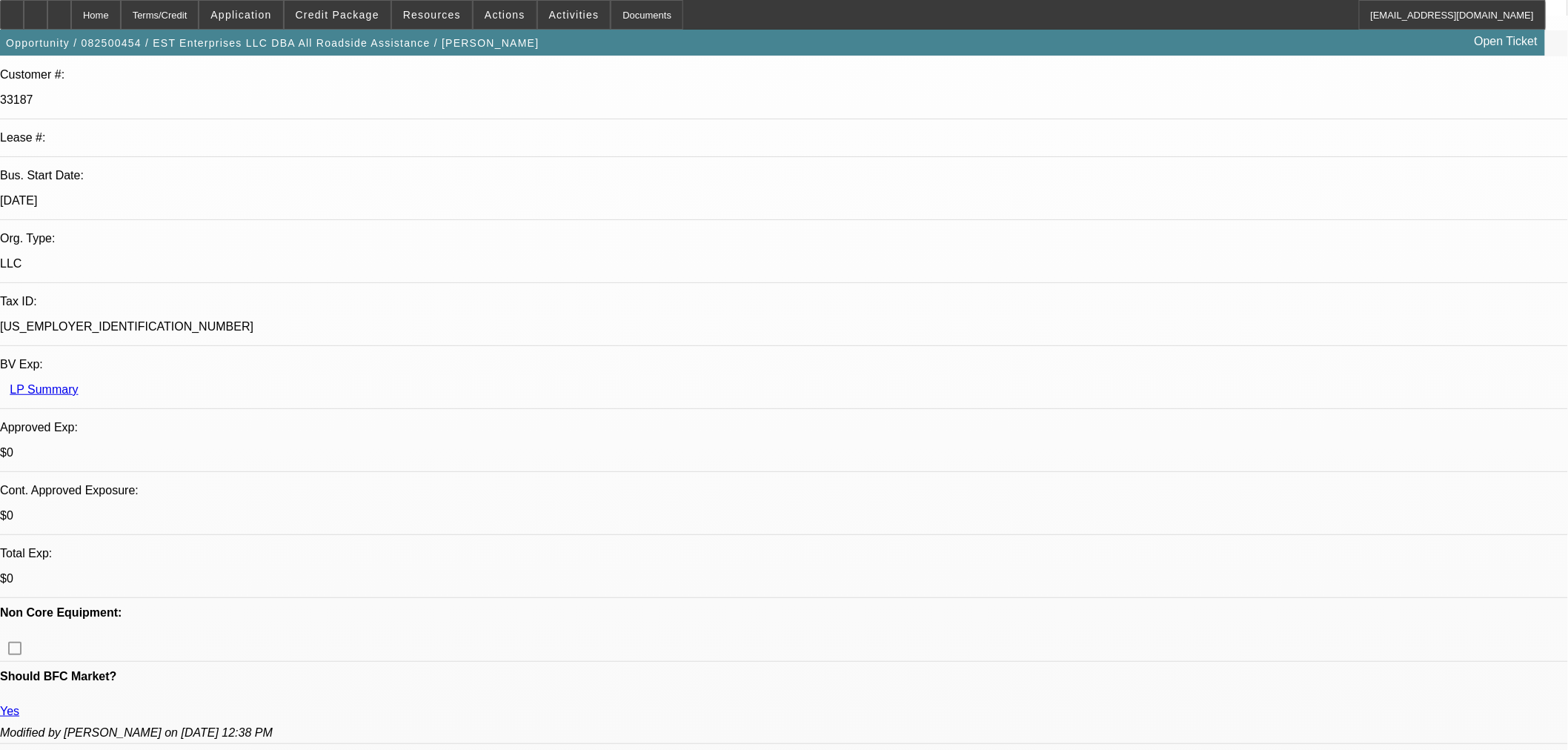
scroll to position [142, 0]
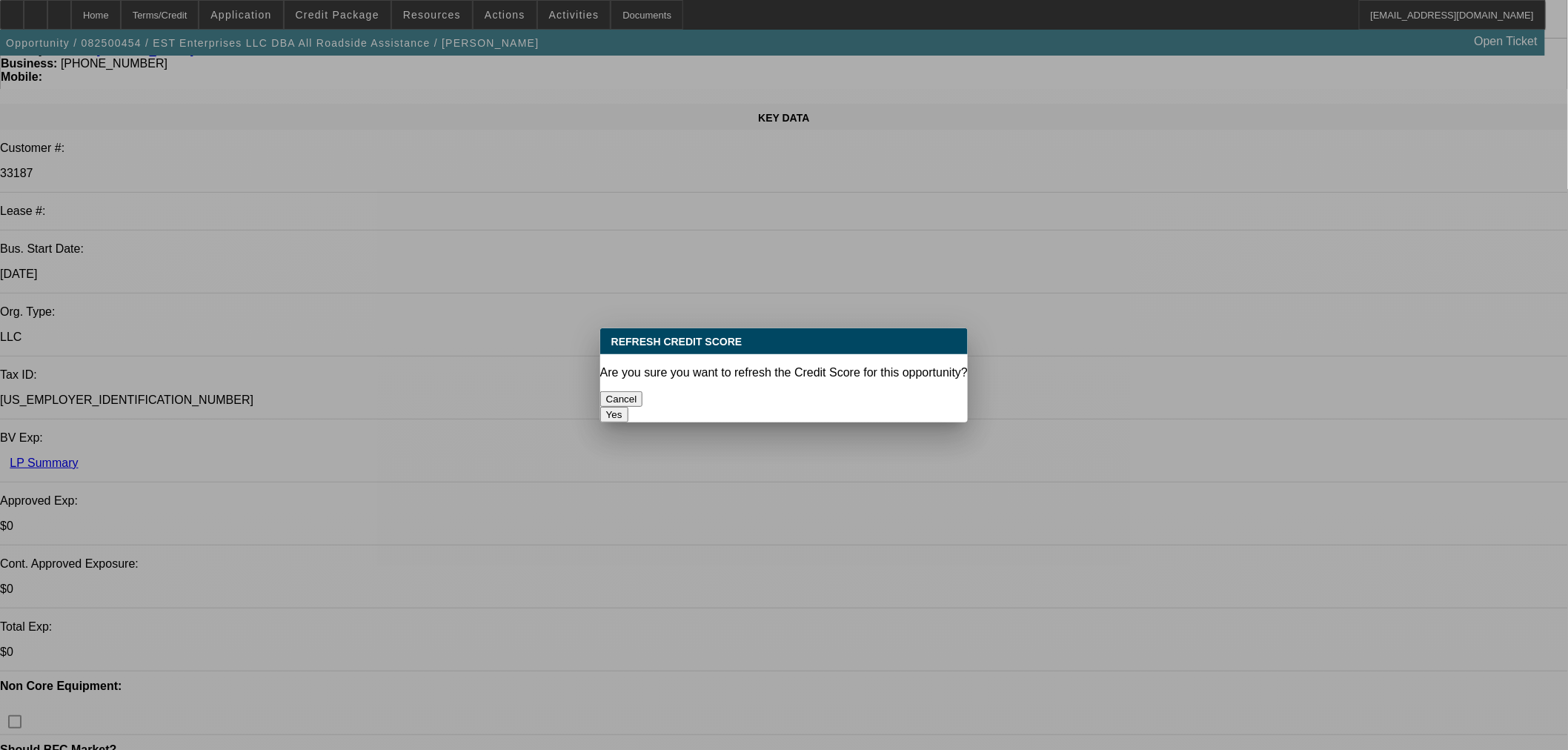
click at [629, 407] on button "Yes" at bounding box center [614, 415] width 28 height 15
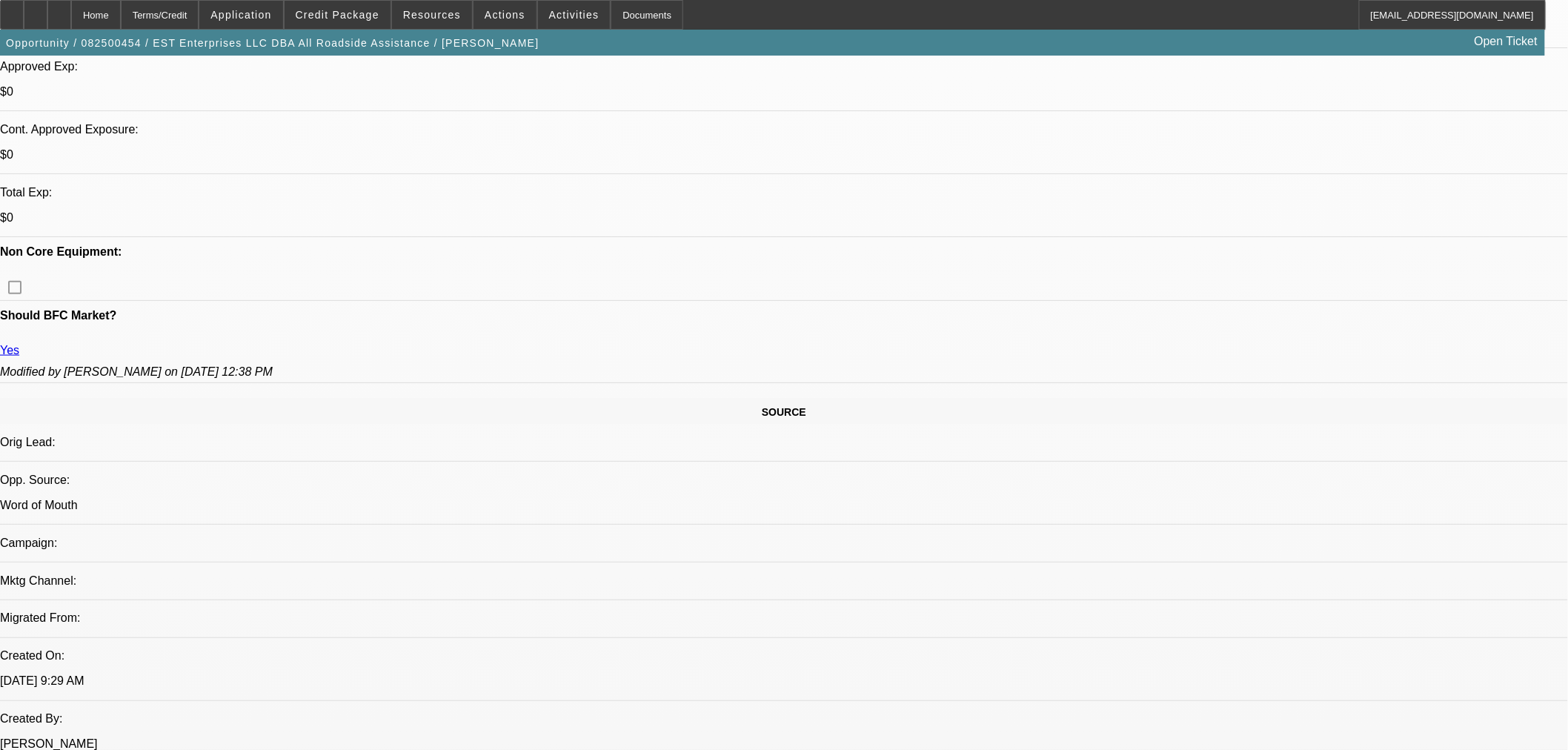
scroll to position [576, 0]
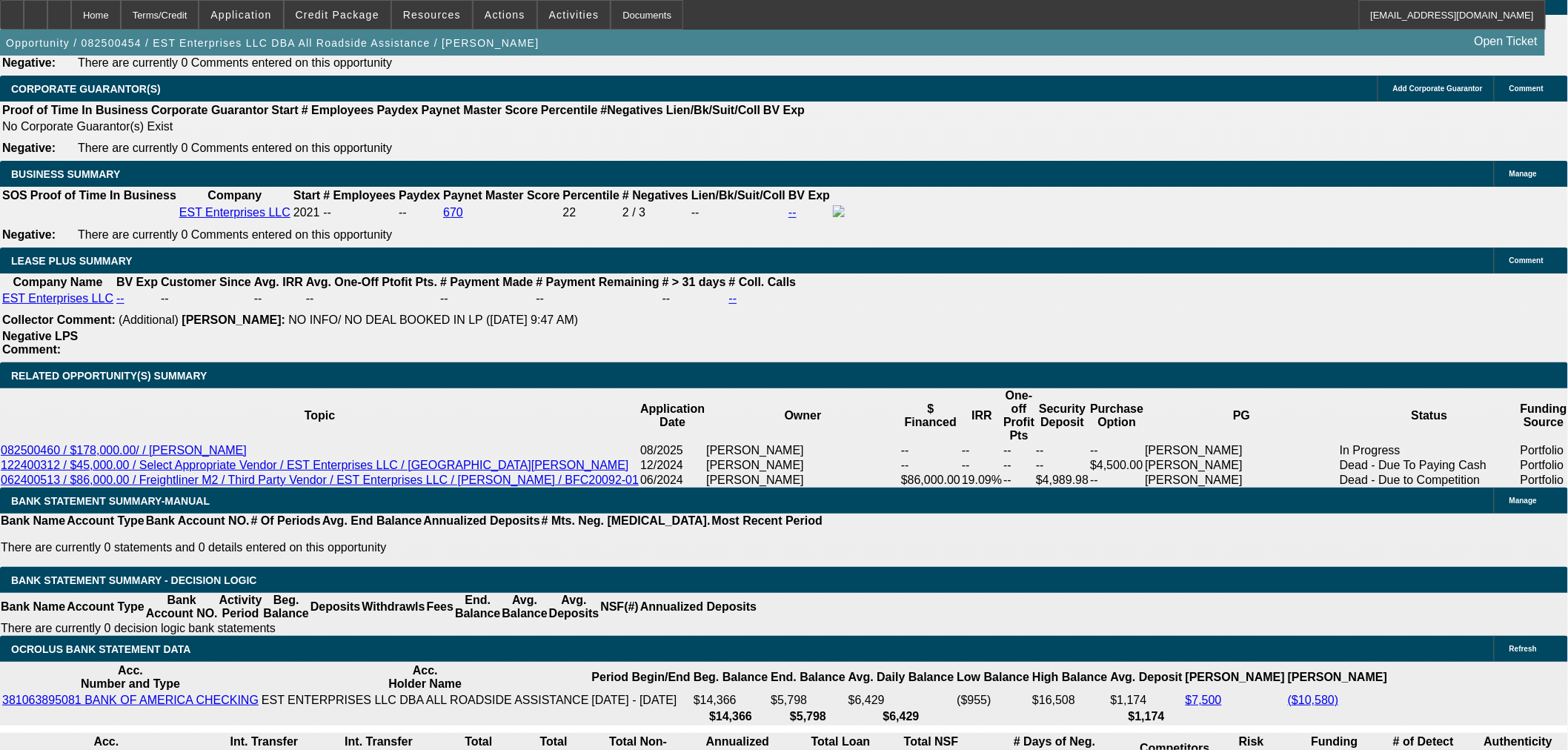
scroll to position [2058, 0]
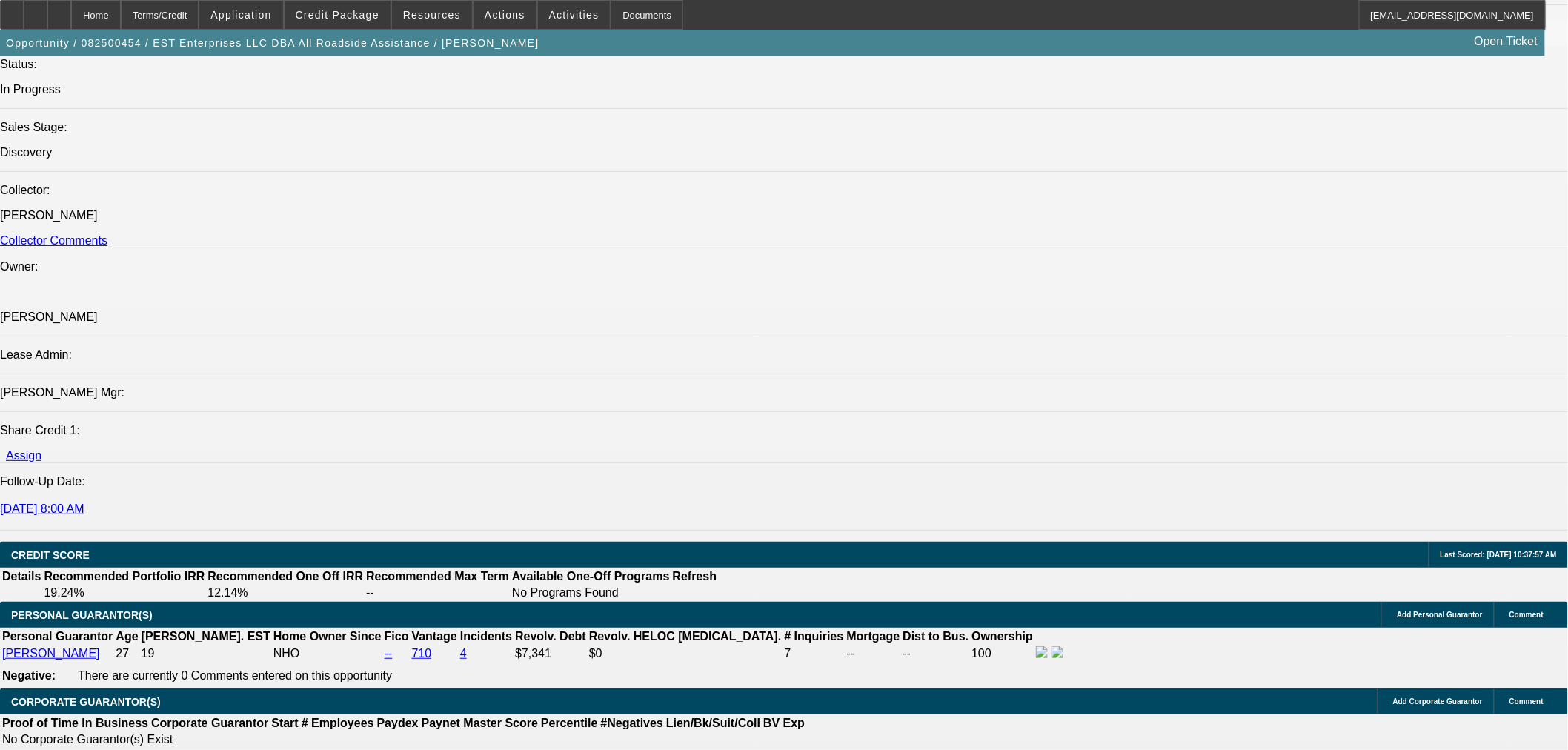
scroll to position [1728, 0]
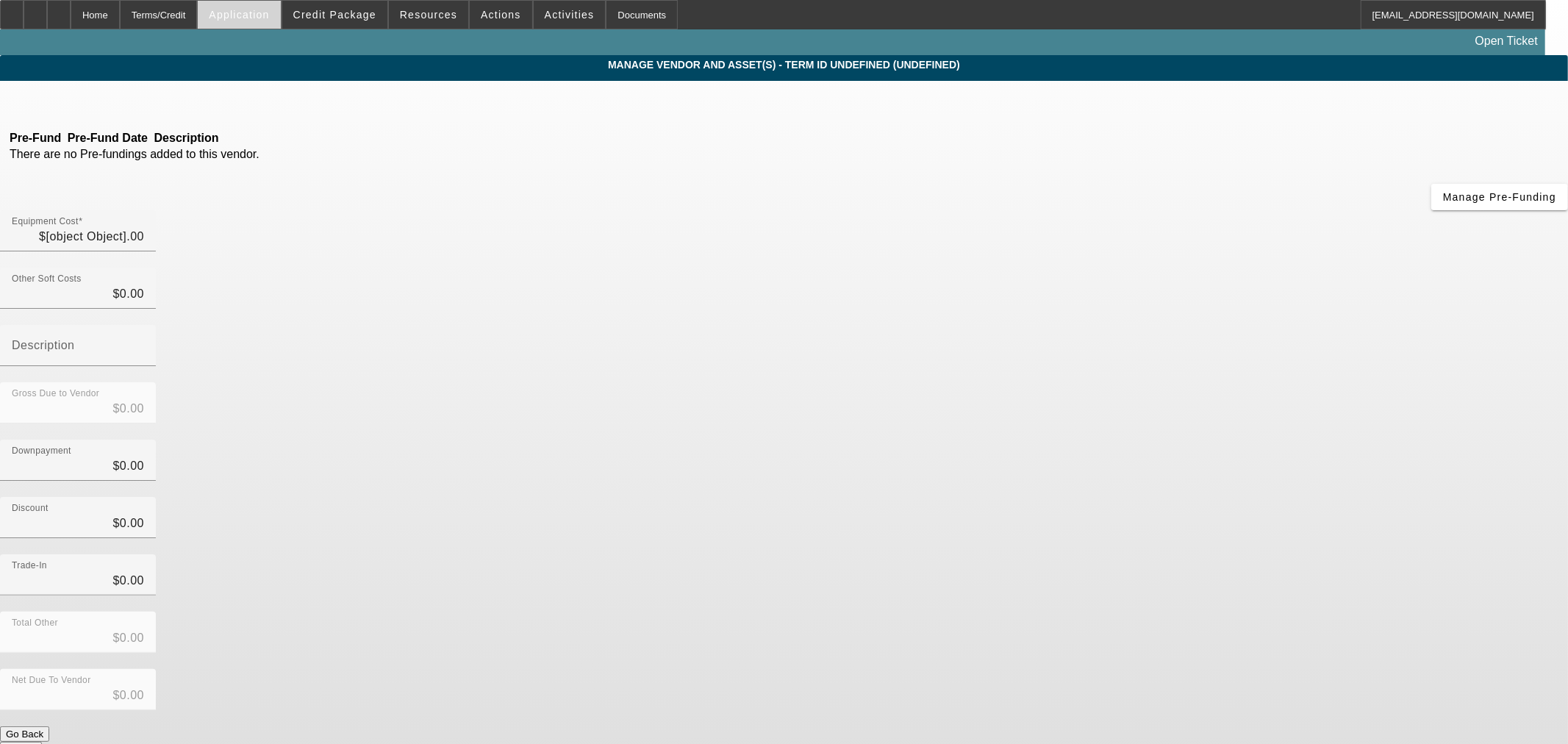
type input "$178,000.00"
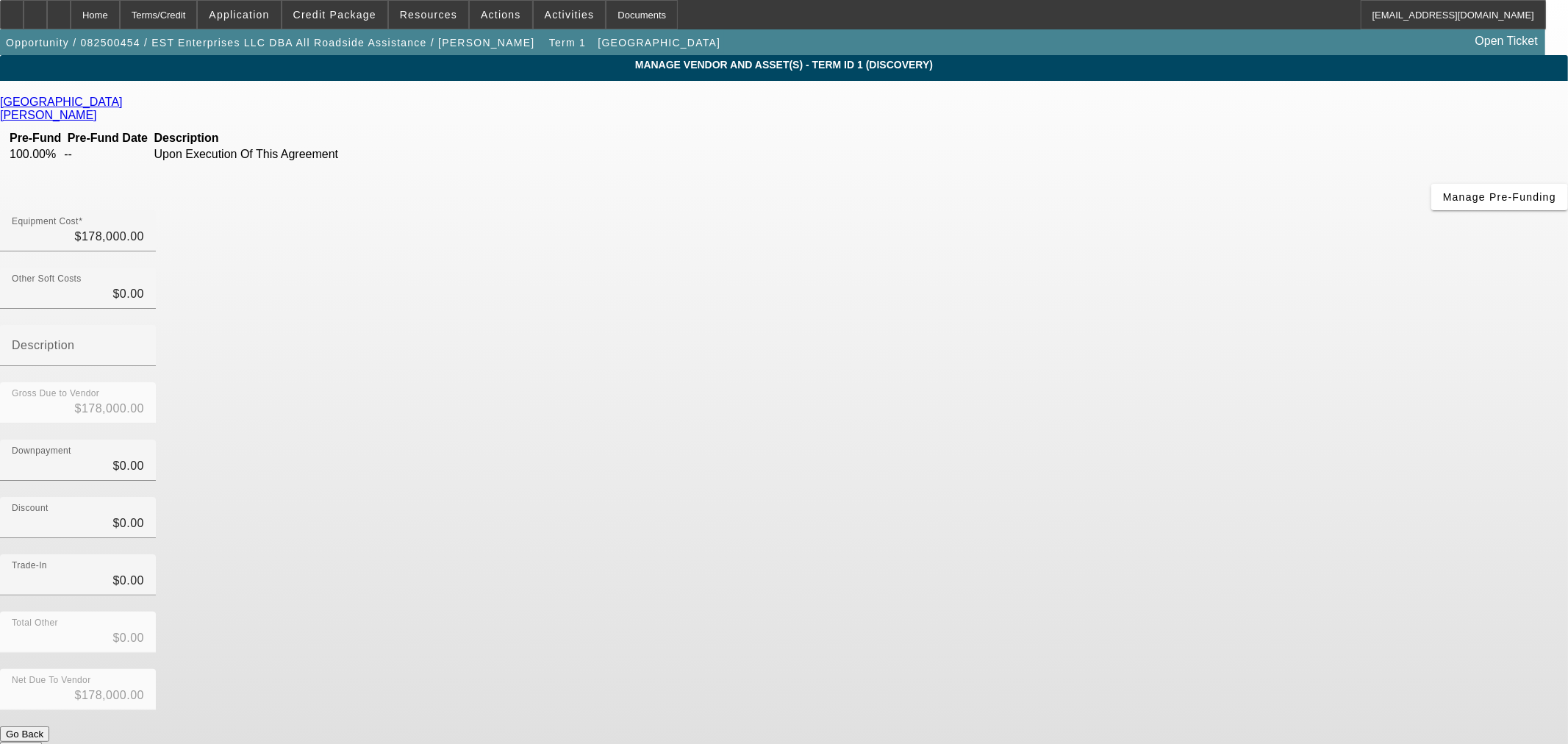
click at [123, 105] on link "New England Truck Center" at bounding box center [61, 102] width 123 height 13
click at [356, 18] on span "Credit Package" at bounding box center [335, 15] width 83 height 12
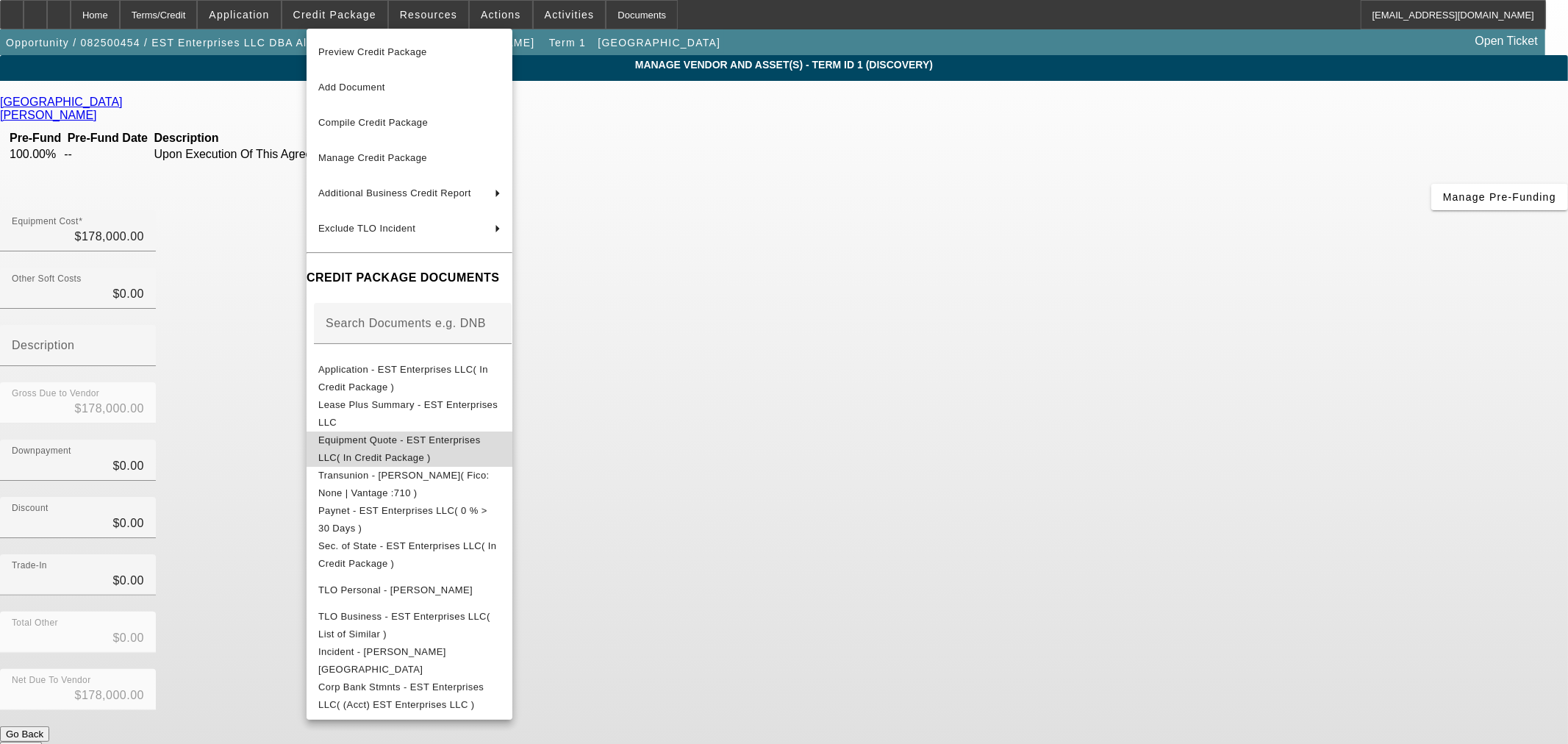
click at [420, 437] on span "Equipment Quote - EST Enterprises LLC( In Credit Package )" at bounding box center [400, 448] width 162 height 28
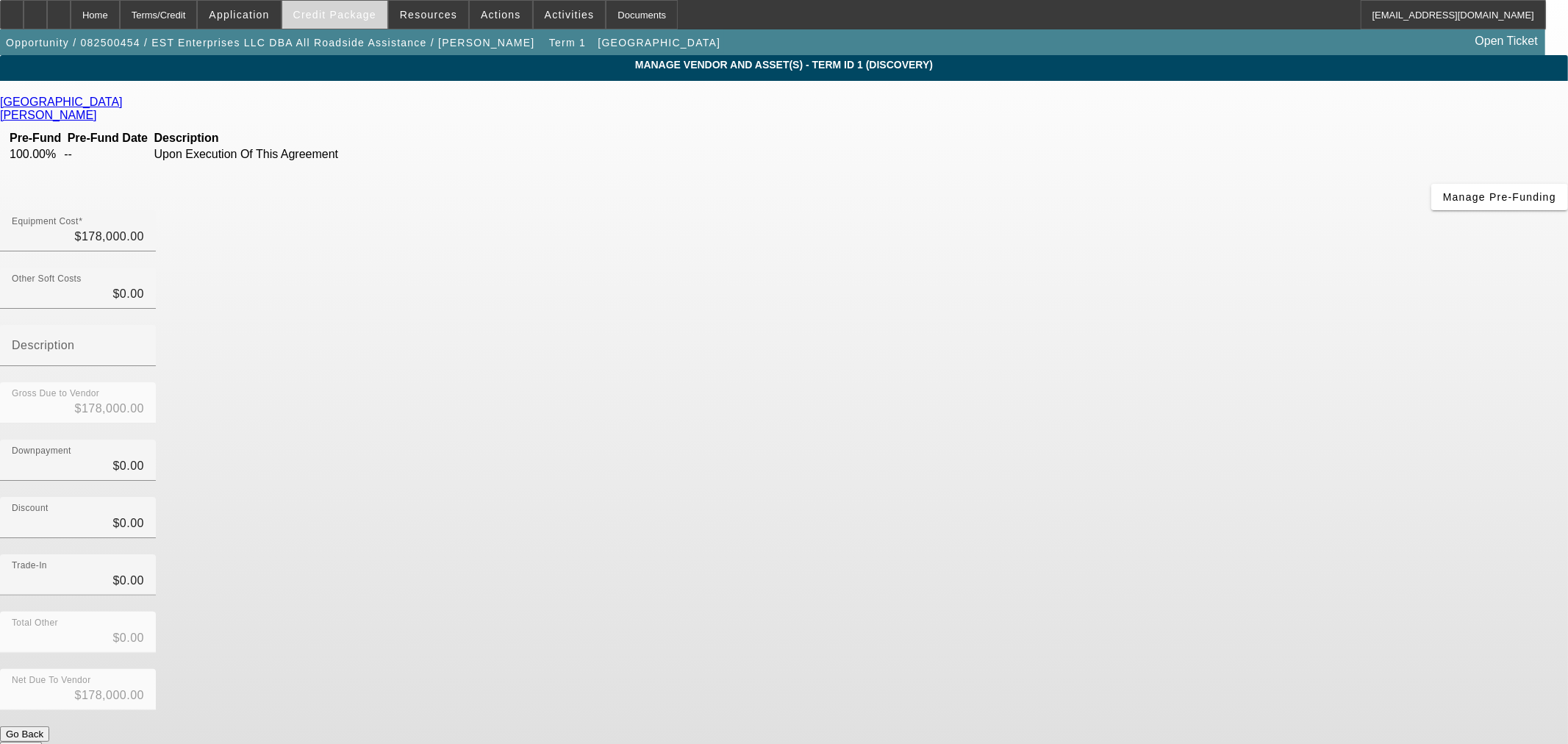
click at [354, 8] on span at bounding box center [335, 14] width 105 height 35
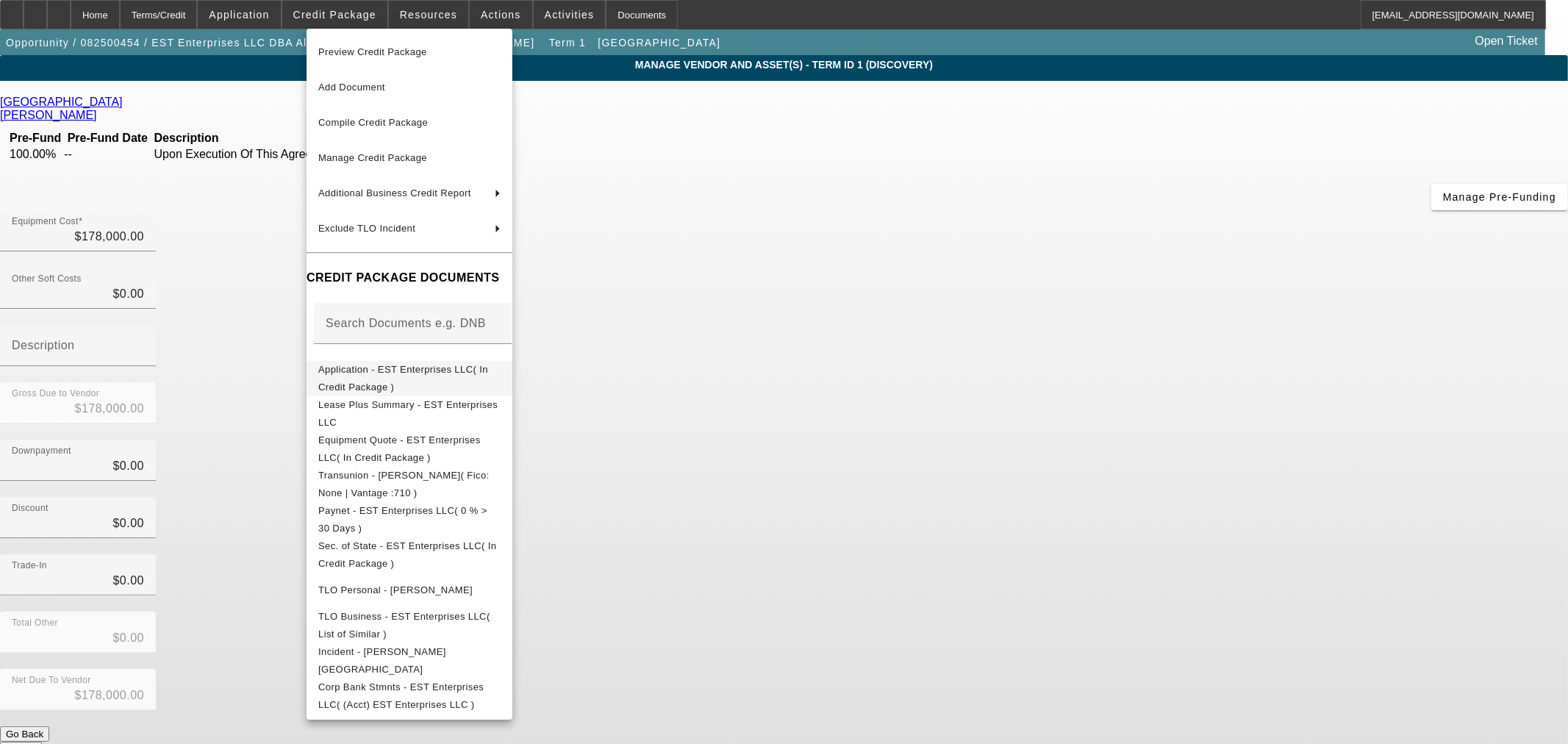
click at [417, 360] on button "Application - EST Enterprises LLC( In Credit Package )" at bounding box center [410, 378] width 206 height 35
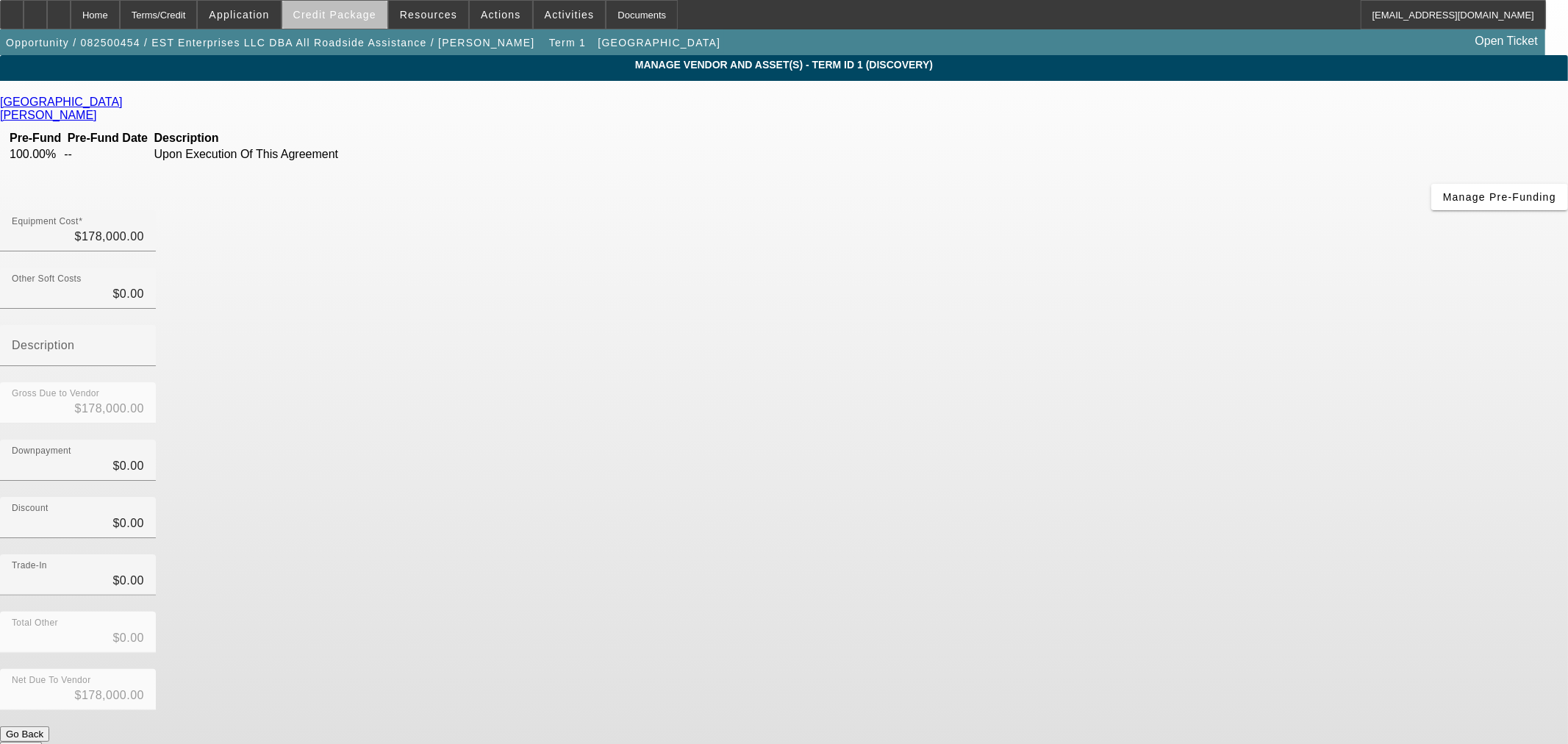
drag, startPoint x: 370, startPoint y: 21, endPoint x: 365, endPoint y: 28, distance: 8.6
click at [369, 25] on span at bounding box center [335, 14] width 105 height 35
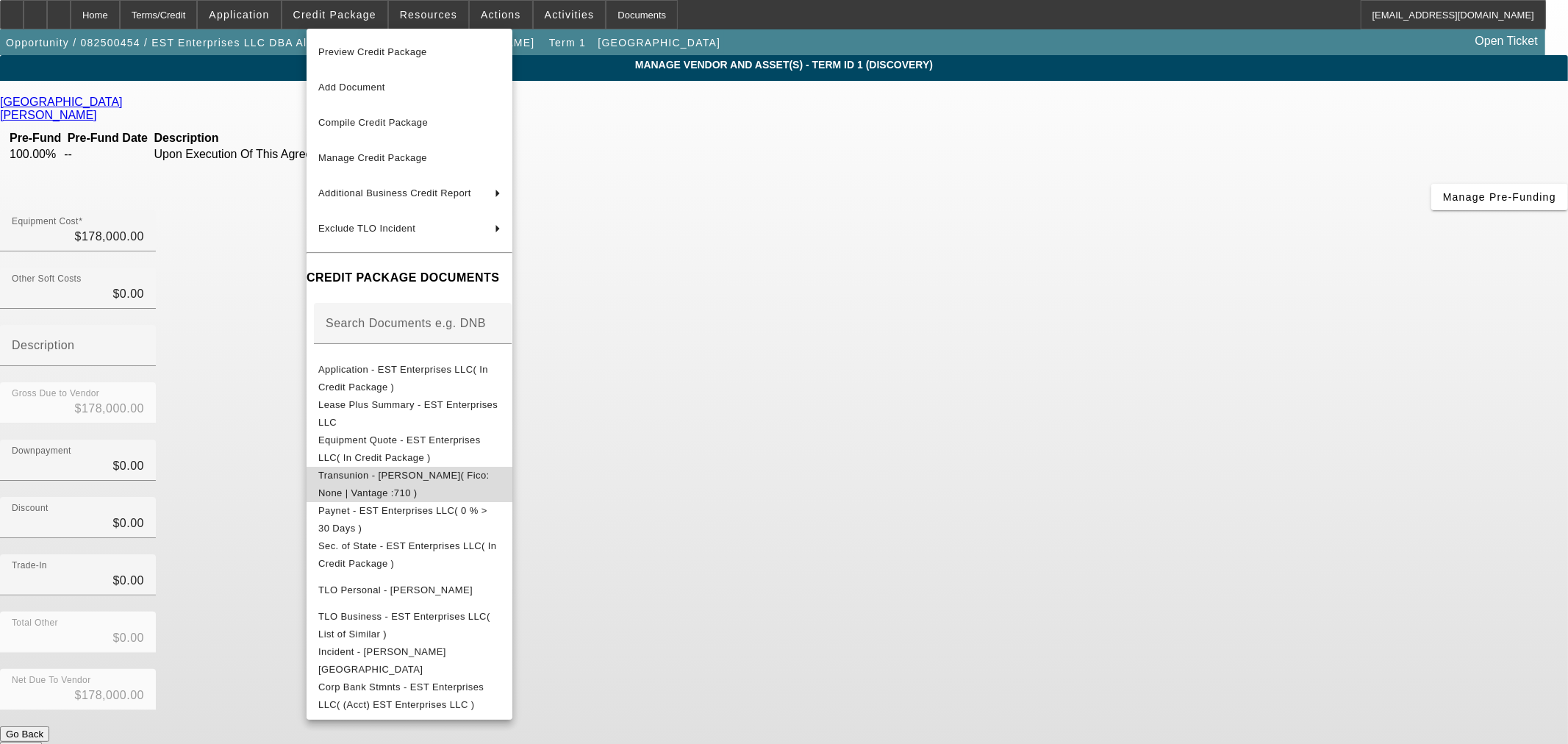
click at [401, 466] on button "Transunion - Whilby, Elijah( Fico: None | Vantage :710 )" at bounding box center [410, 483] width 206 height 35
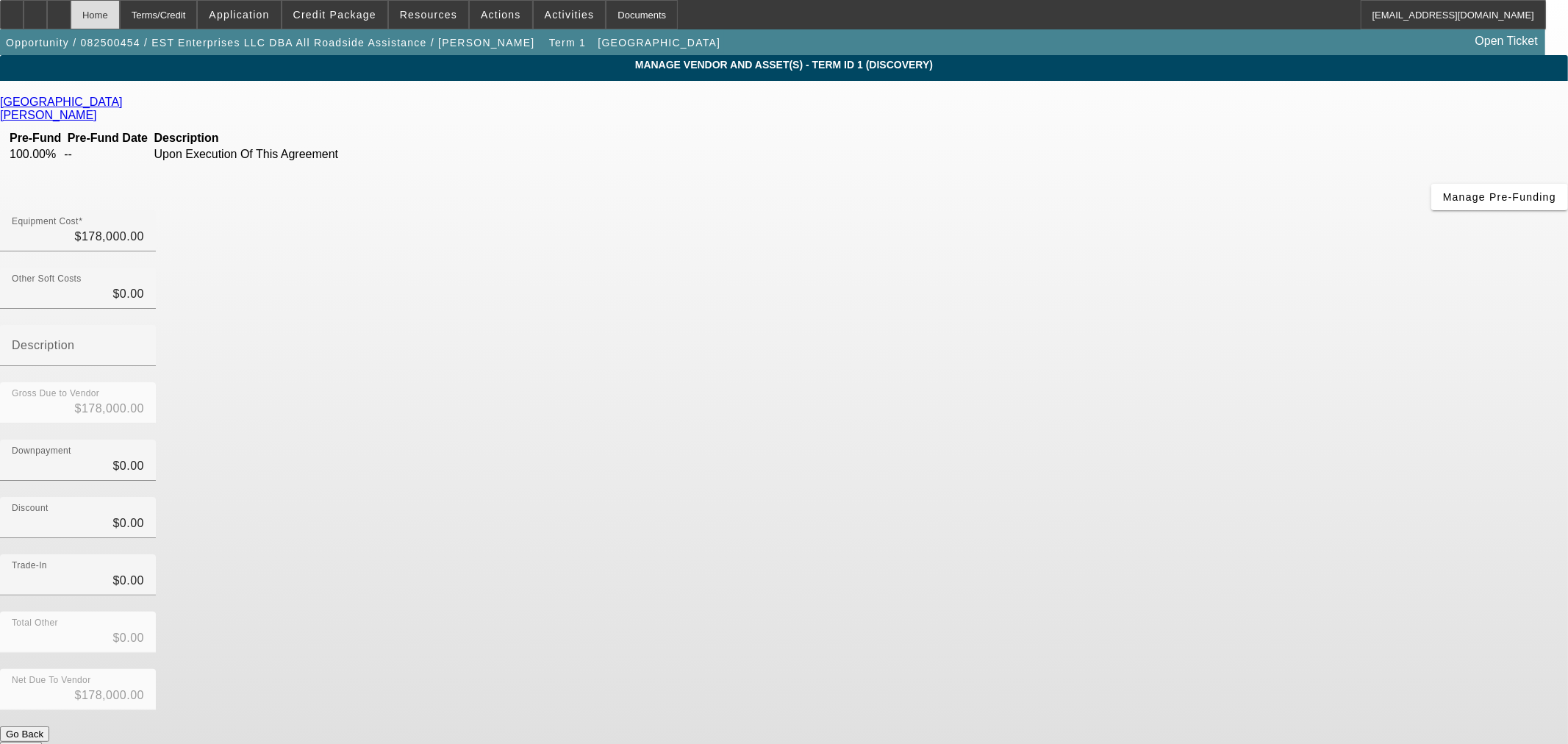
drag, startPoint x: 119, startPoint y: 18, endPoint x: 130, endPoint y: 17, distance: 11.0
click at [119, 18] on div "Home" at bounding box center [94, 14] width 49 height 29
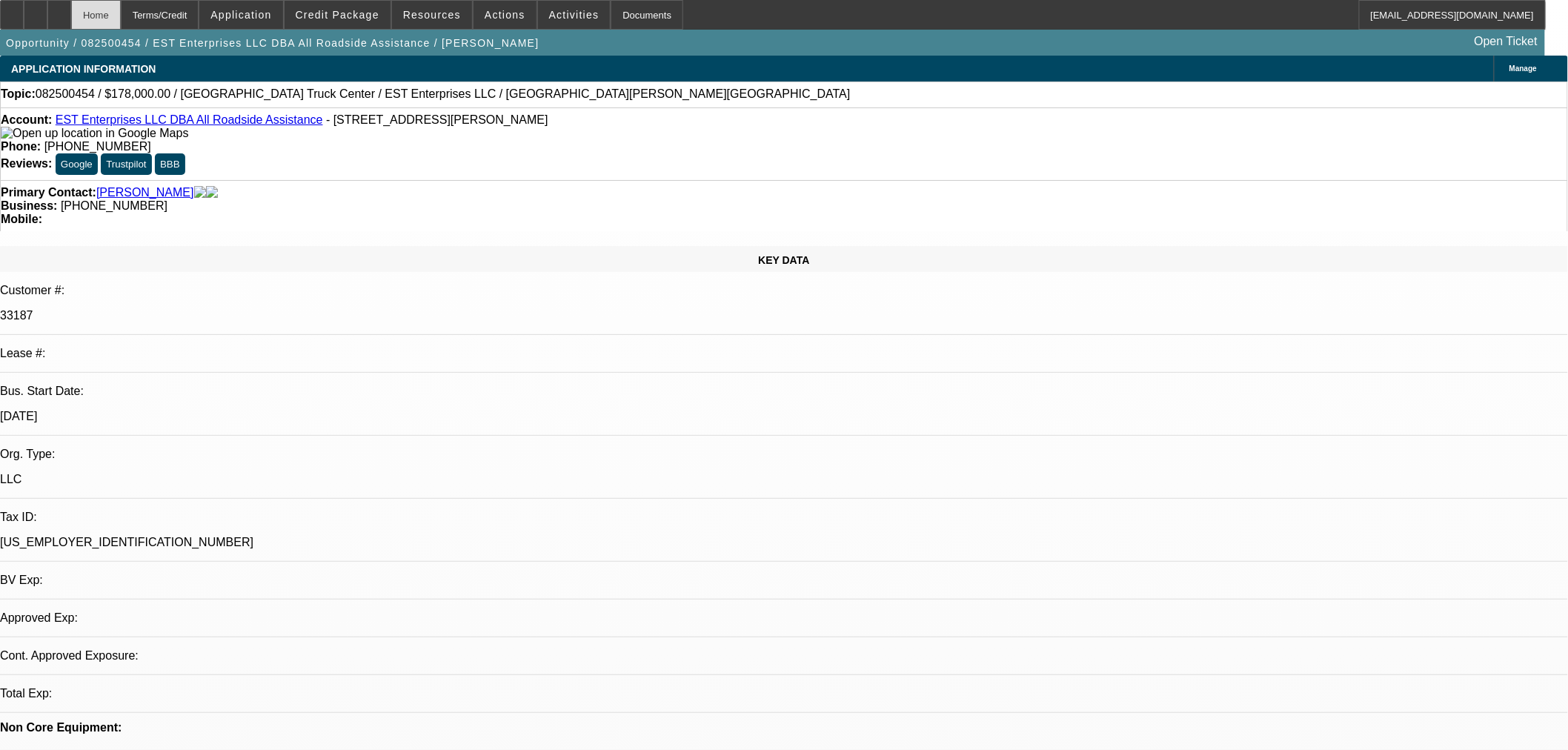
select select "0"
select select "2"
select select "0.1"
select select "4"
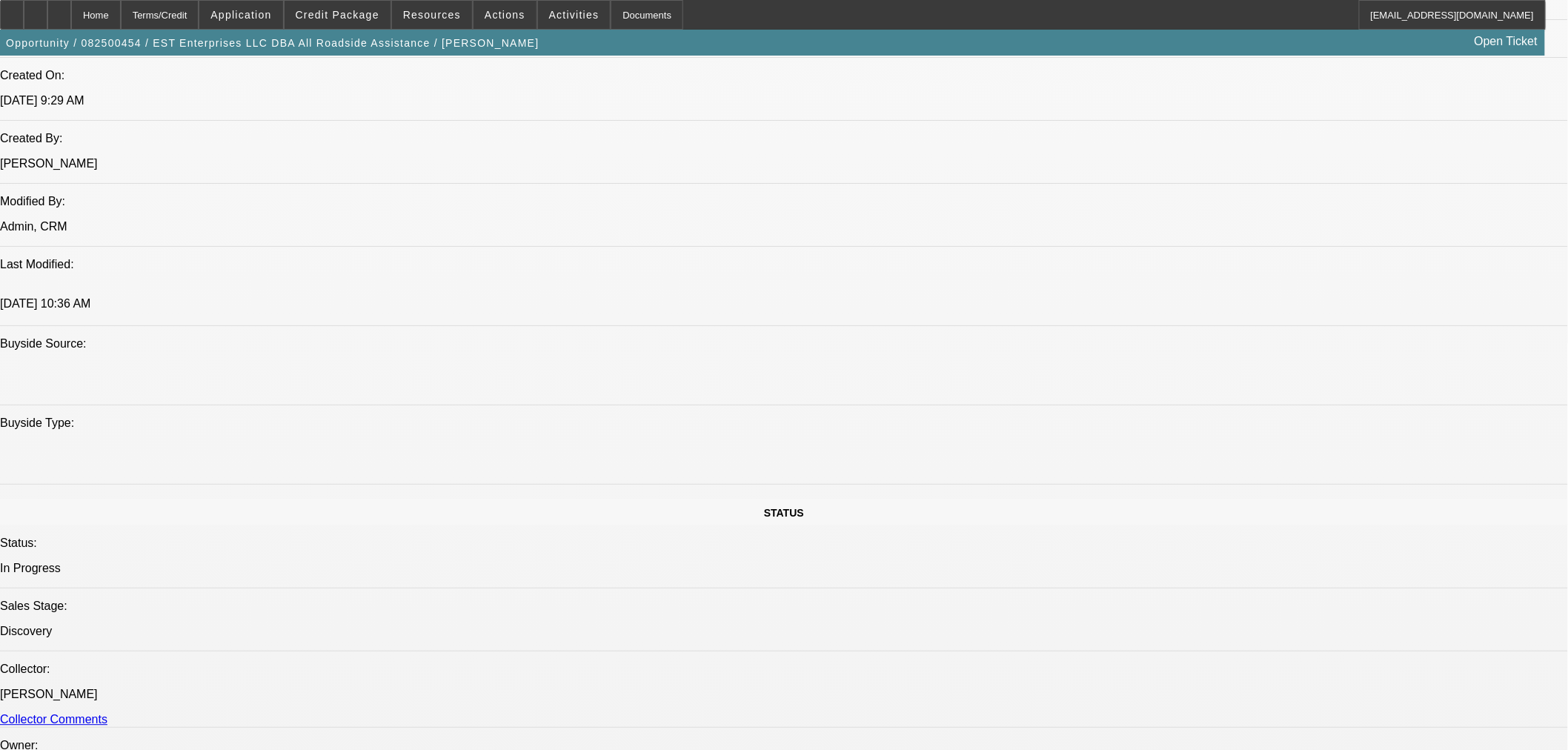
scroll to position [1070, 0]
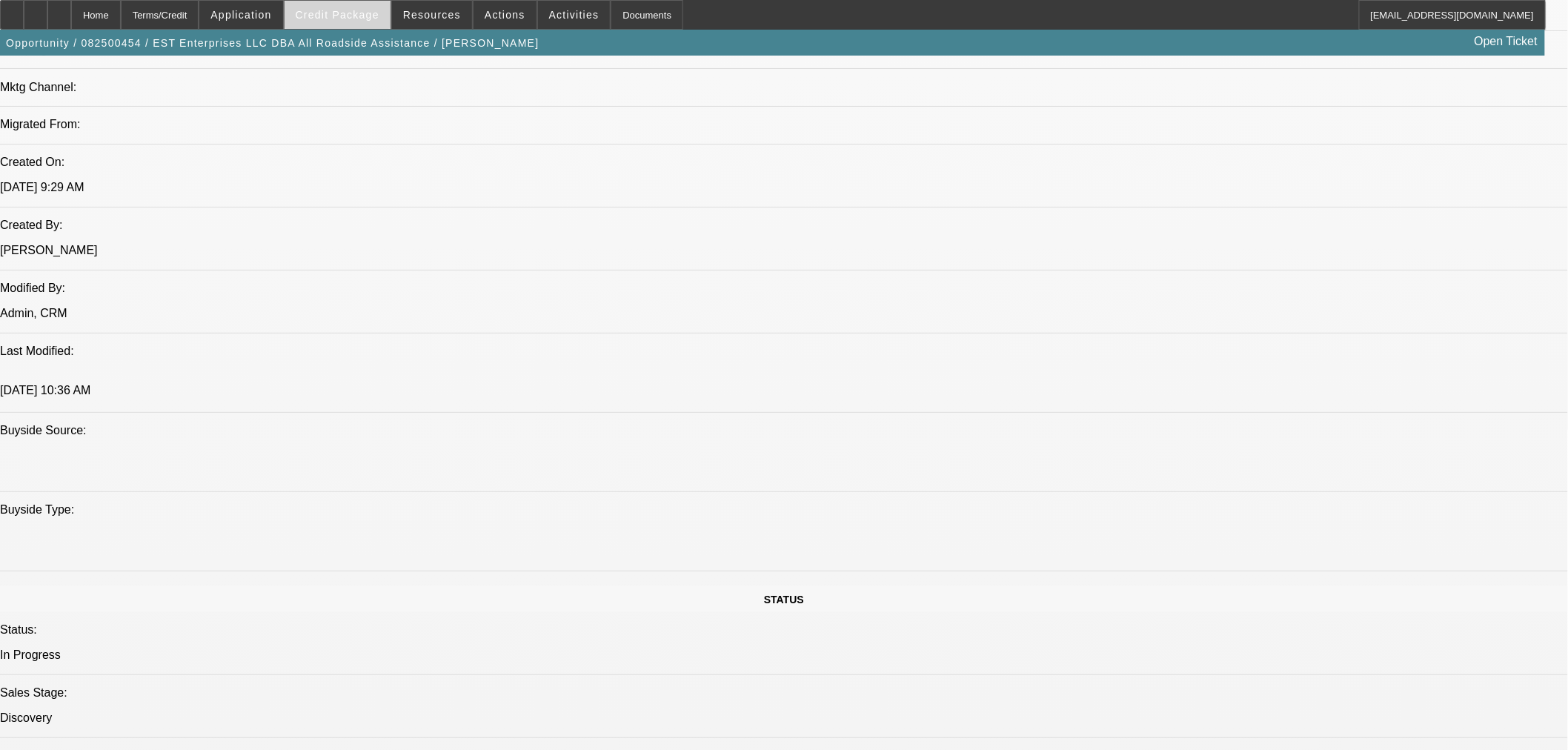
click at [354, 22] on span at bounding box center [338, 14] width 106 height 35
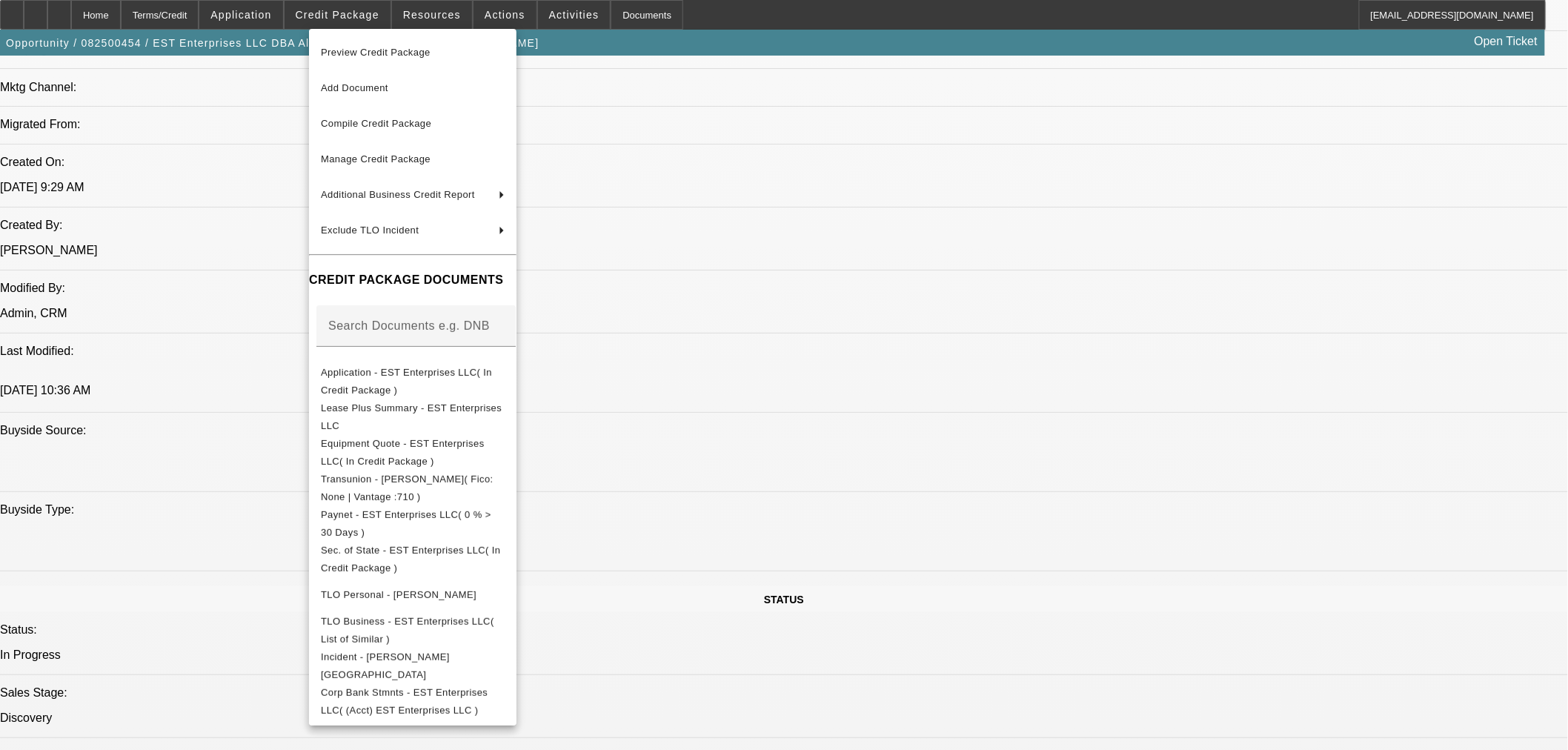
click at [739, 543] on div at bounding box center [784, 375] width 1568 height 750
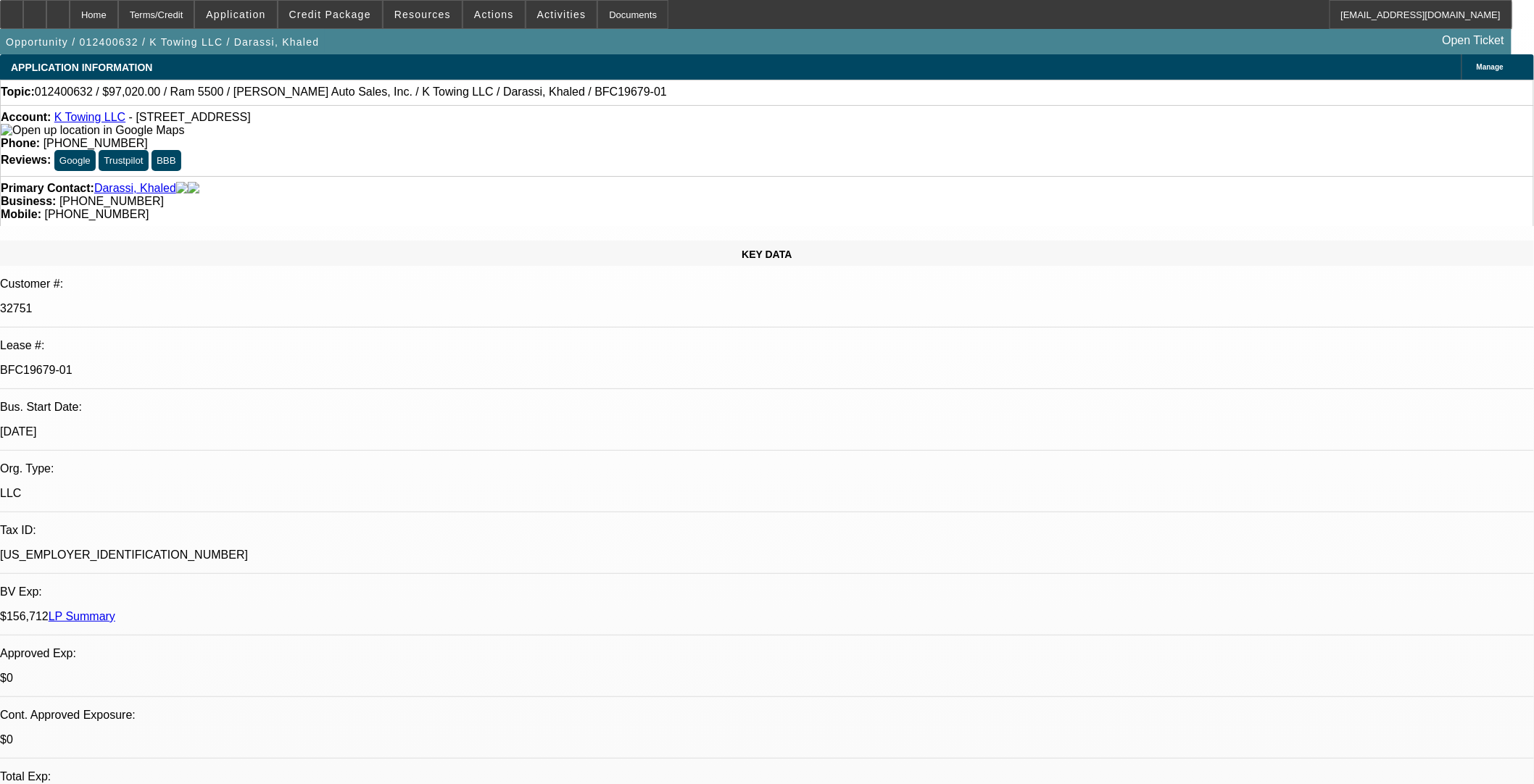
select select "0"
select select "2"
select select "0"
select select "6"
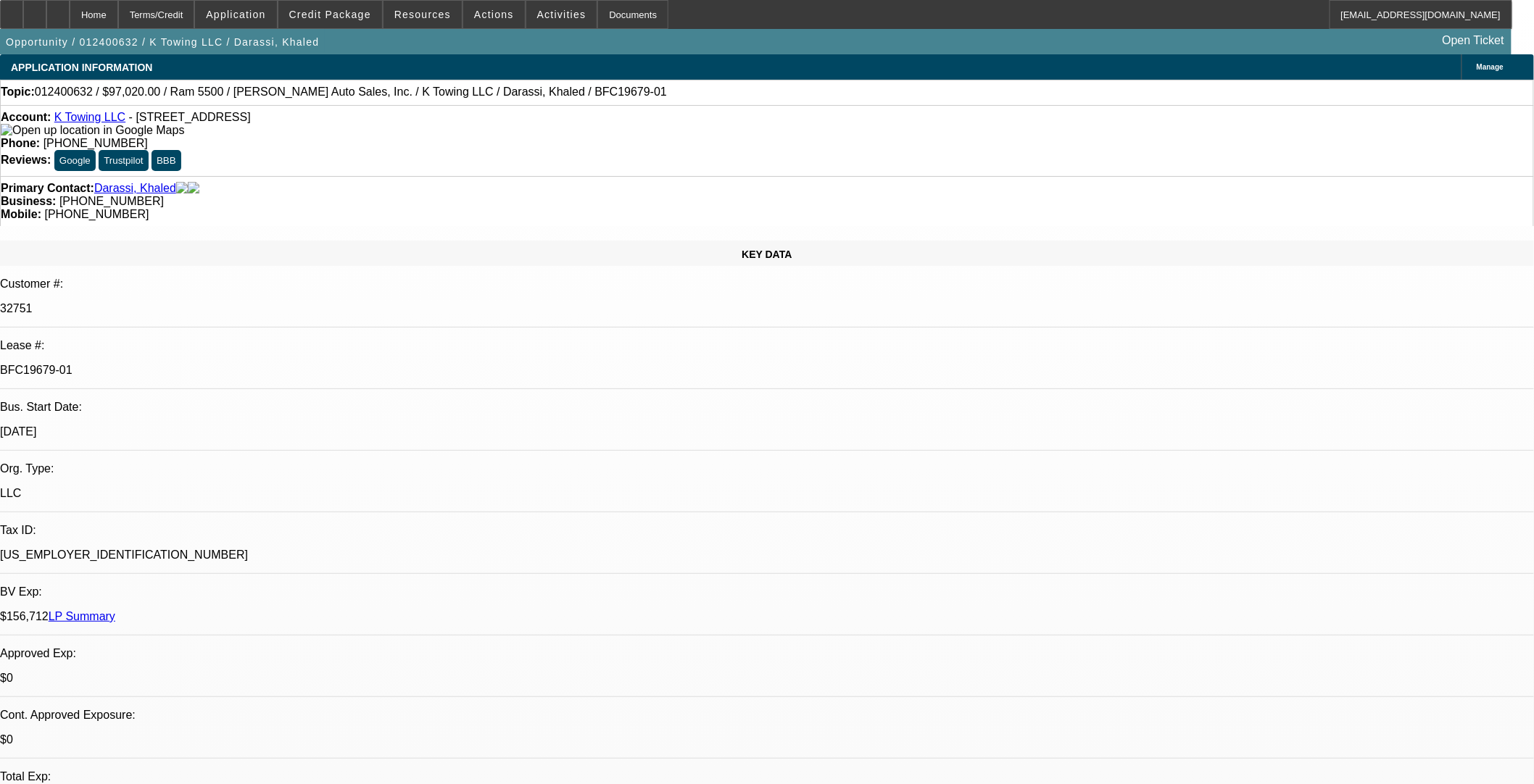
select select "0"
select select "2"
select select "0"
select select "6"
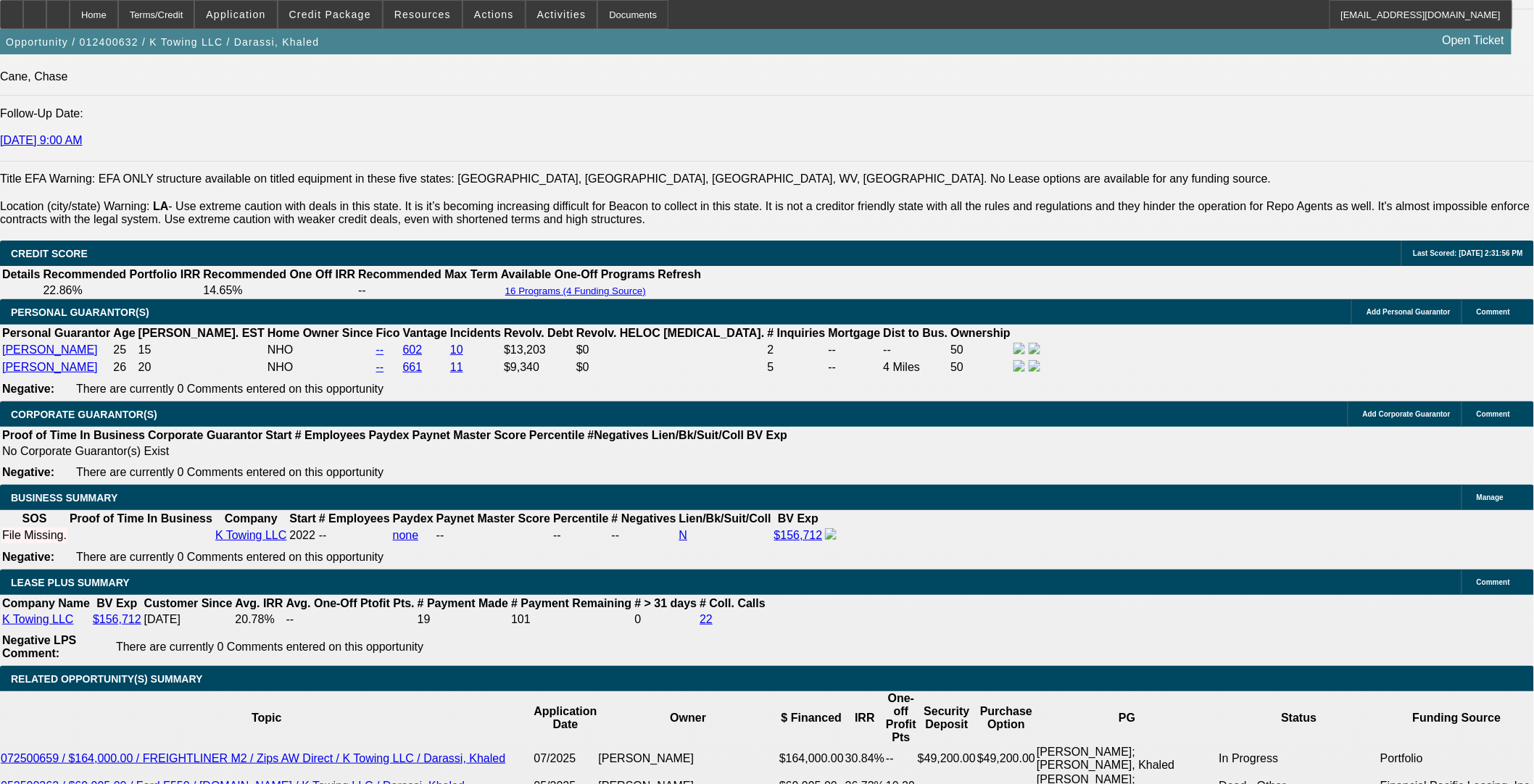
scroll to position [2142, 0]
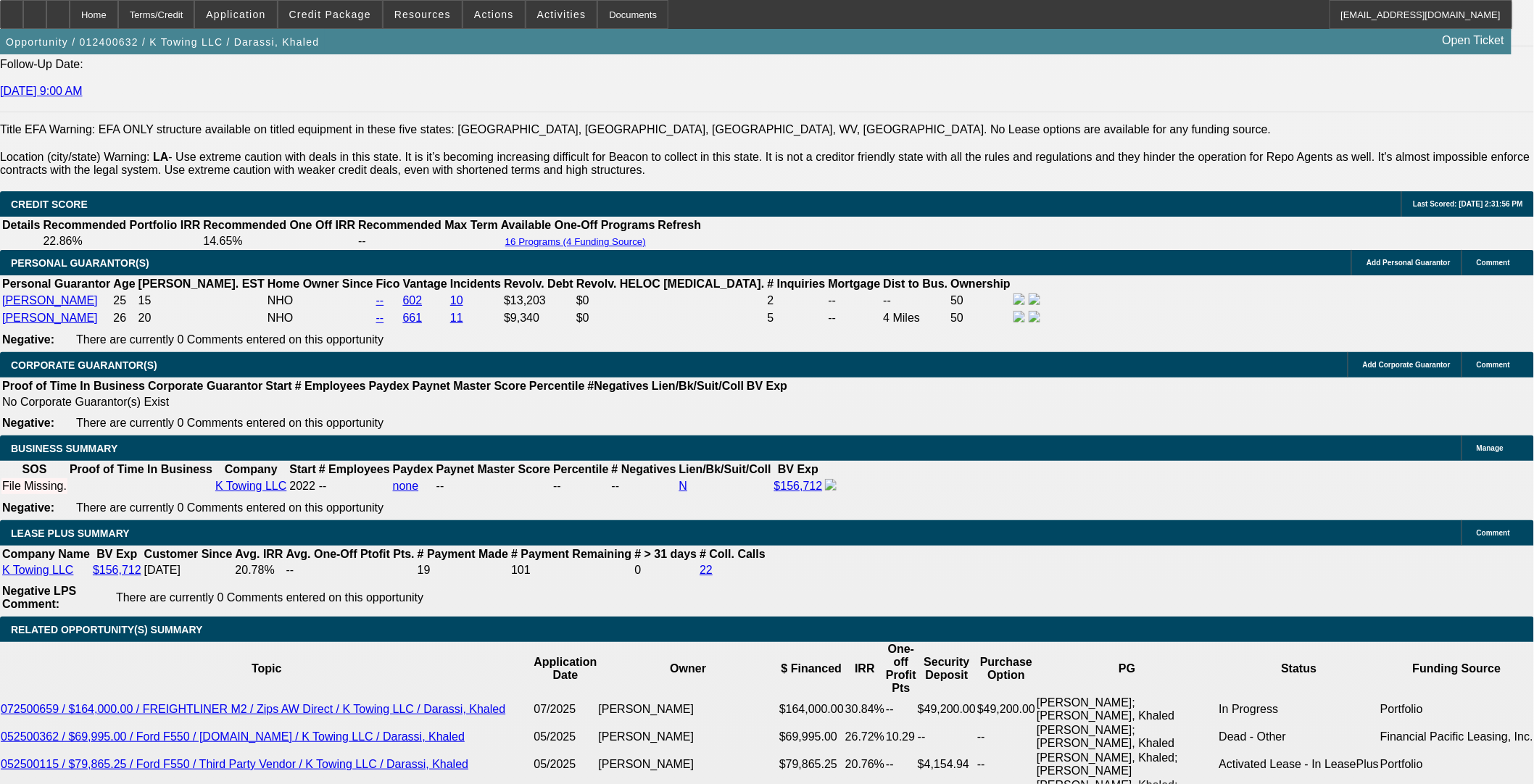
drag, startPoint x: 337, startPoint y: 602, endPoint x: 364, endPoint y: 602, distance: 27.0
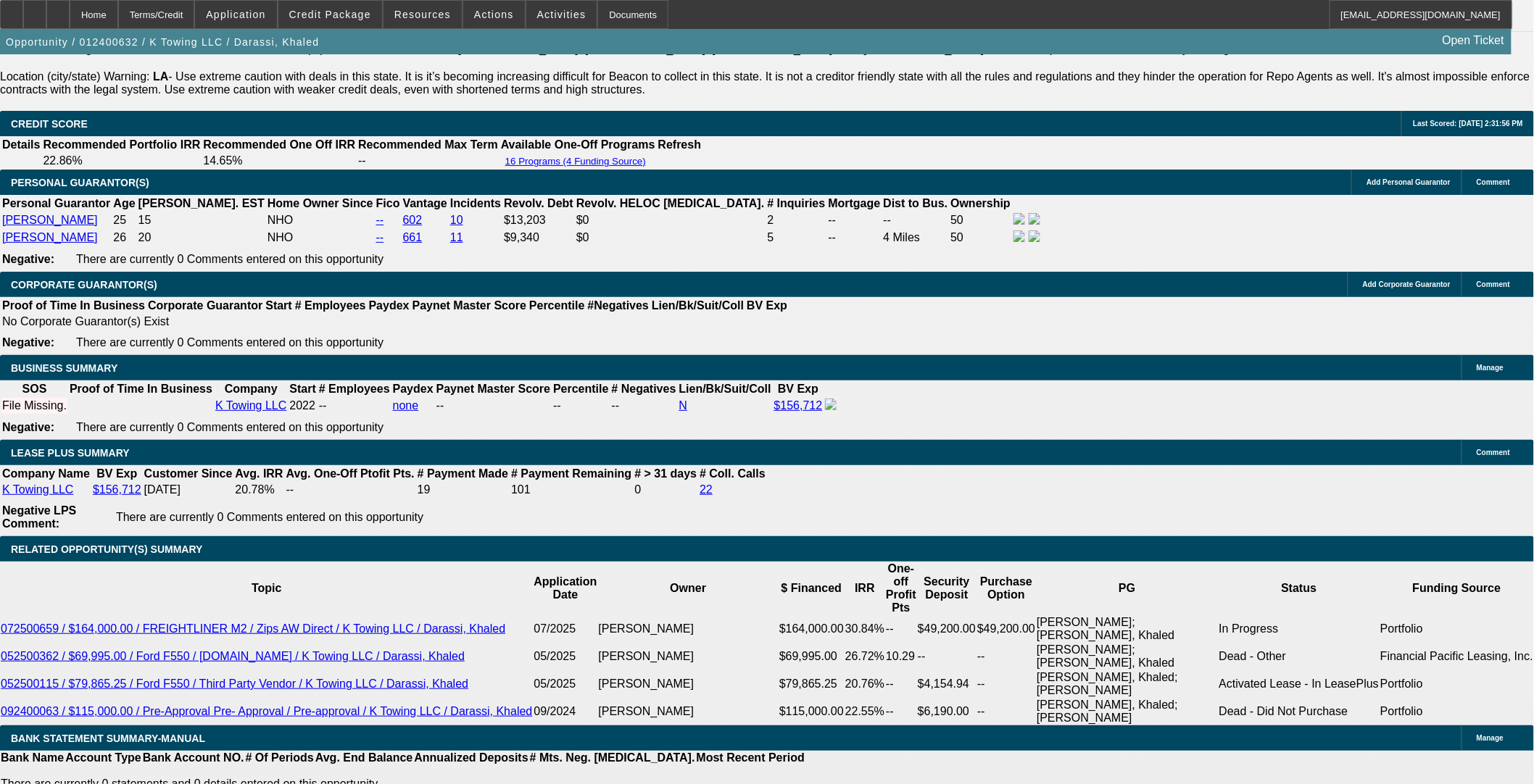
drag, startPoint x: 305, startPoint y: 613, endPoint x: 318, endPoint y: 612, distance: 13.0
drag, startPoint x: 353, startPoint y: 359, endPoint x: 363, endPoint y: 359, distance: 10.0
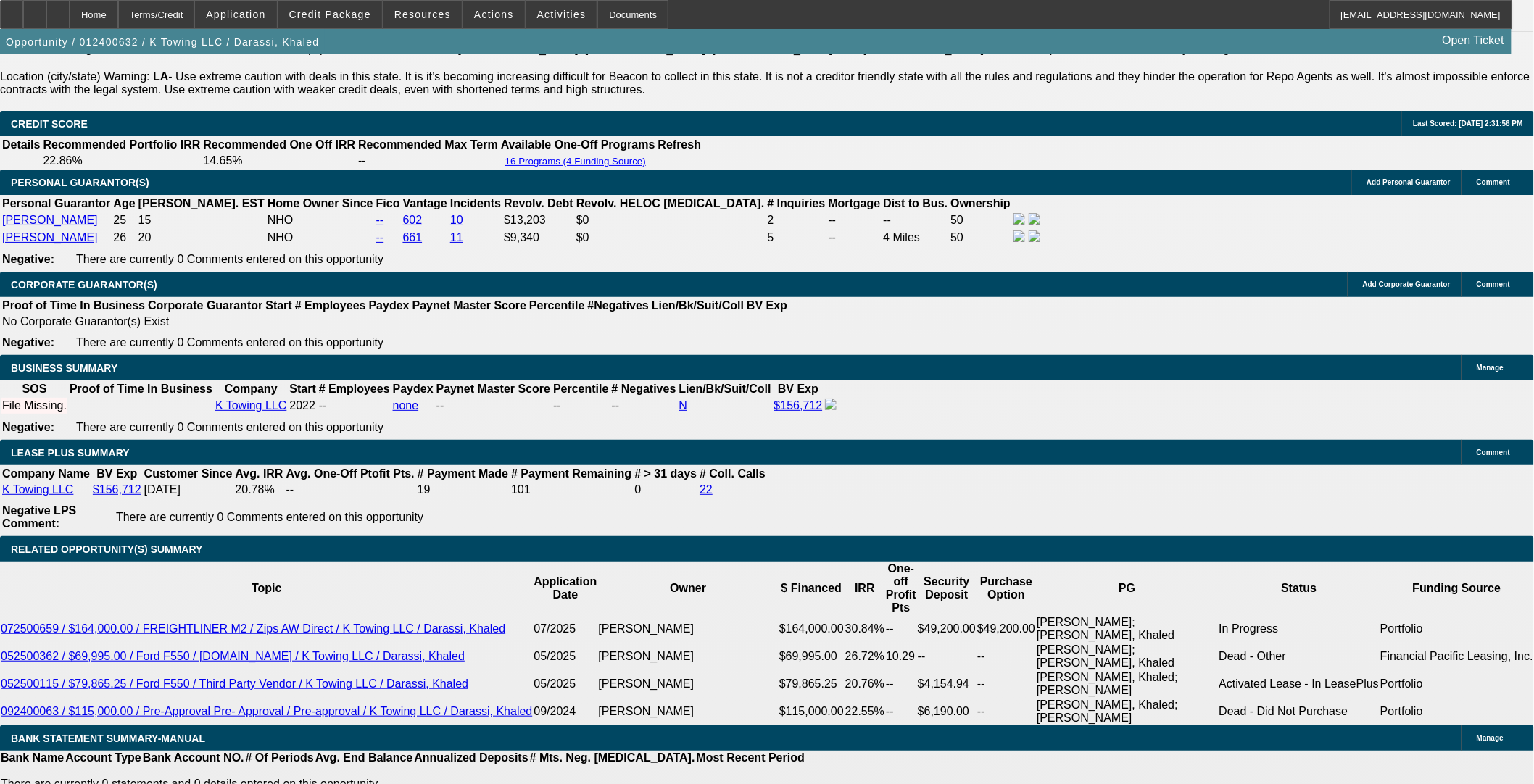
drag, startPoint x: 540, startPoint y: 189, endPoint x: 486, endPoint y: 193, distance: 54.1
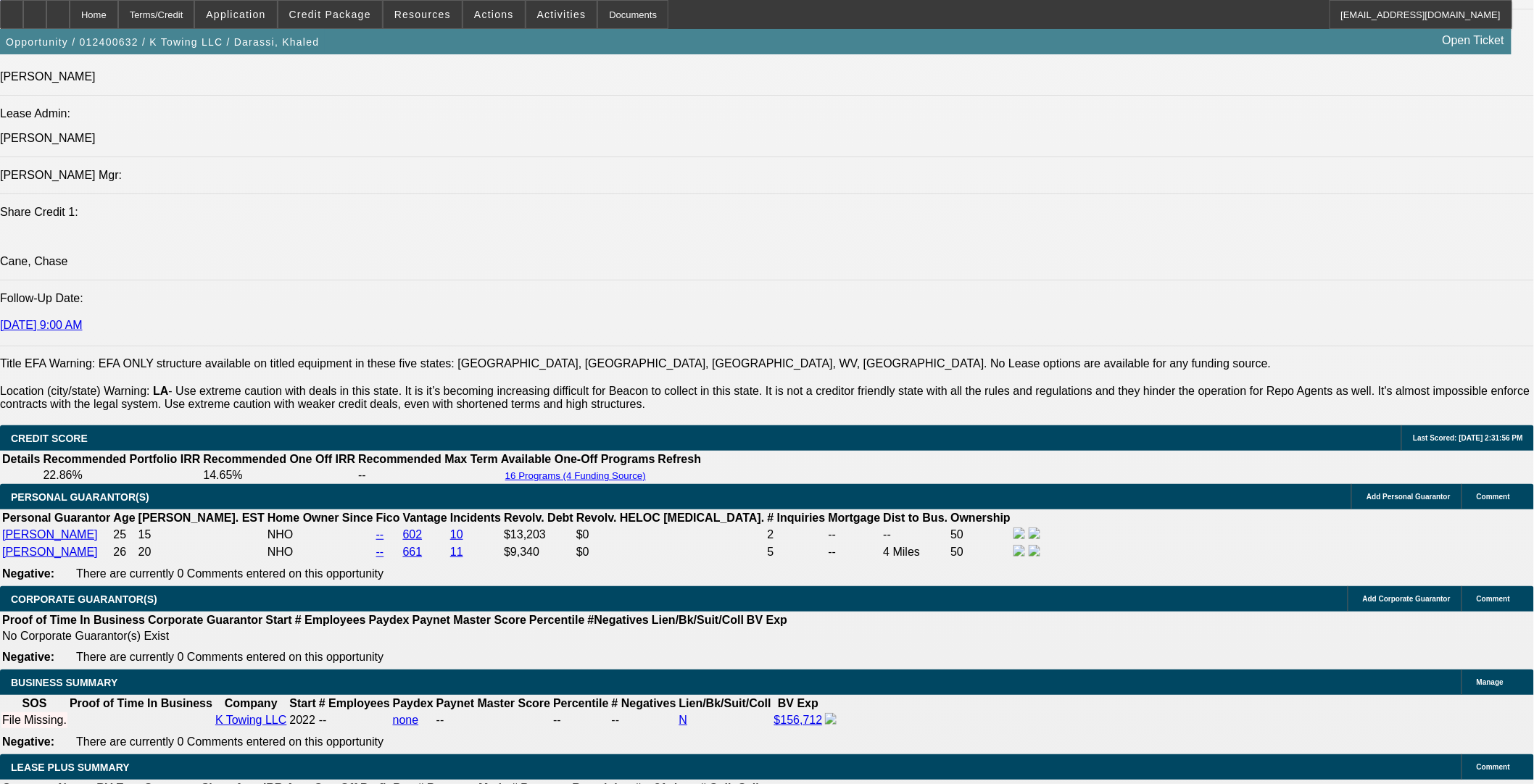
scroll to position [1739, 0]
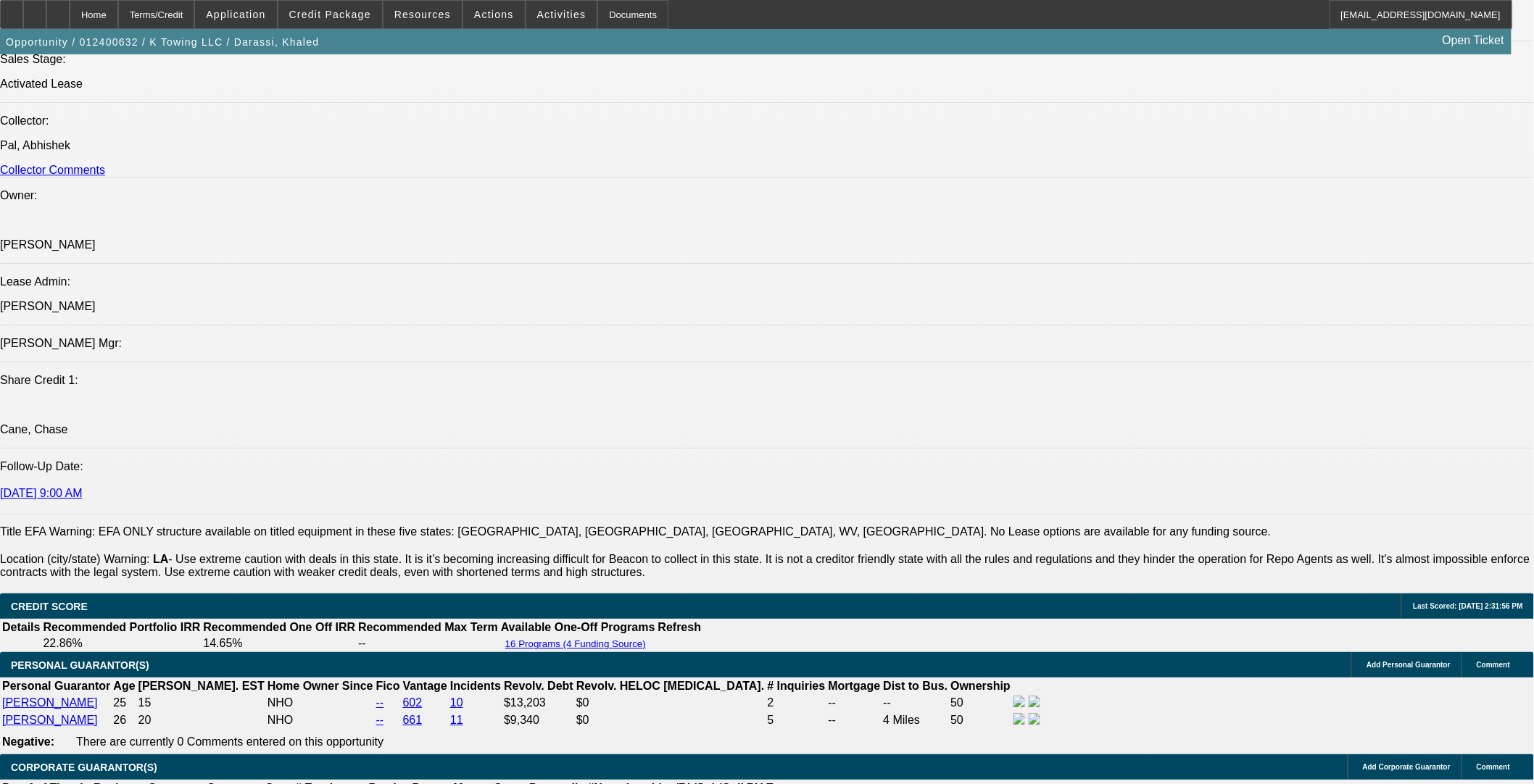
drag, startPoint x: 525, startPoint y: 293, endPoint x: 554, endPoint y: 295, distance: 29.1
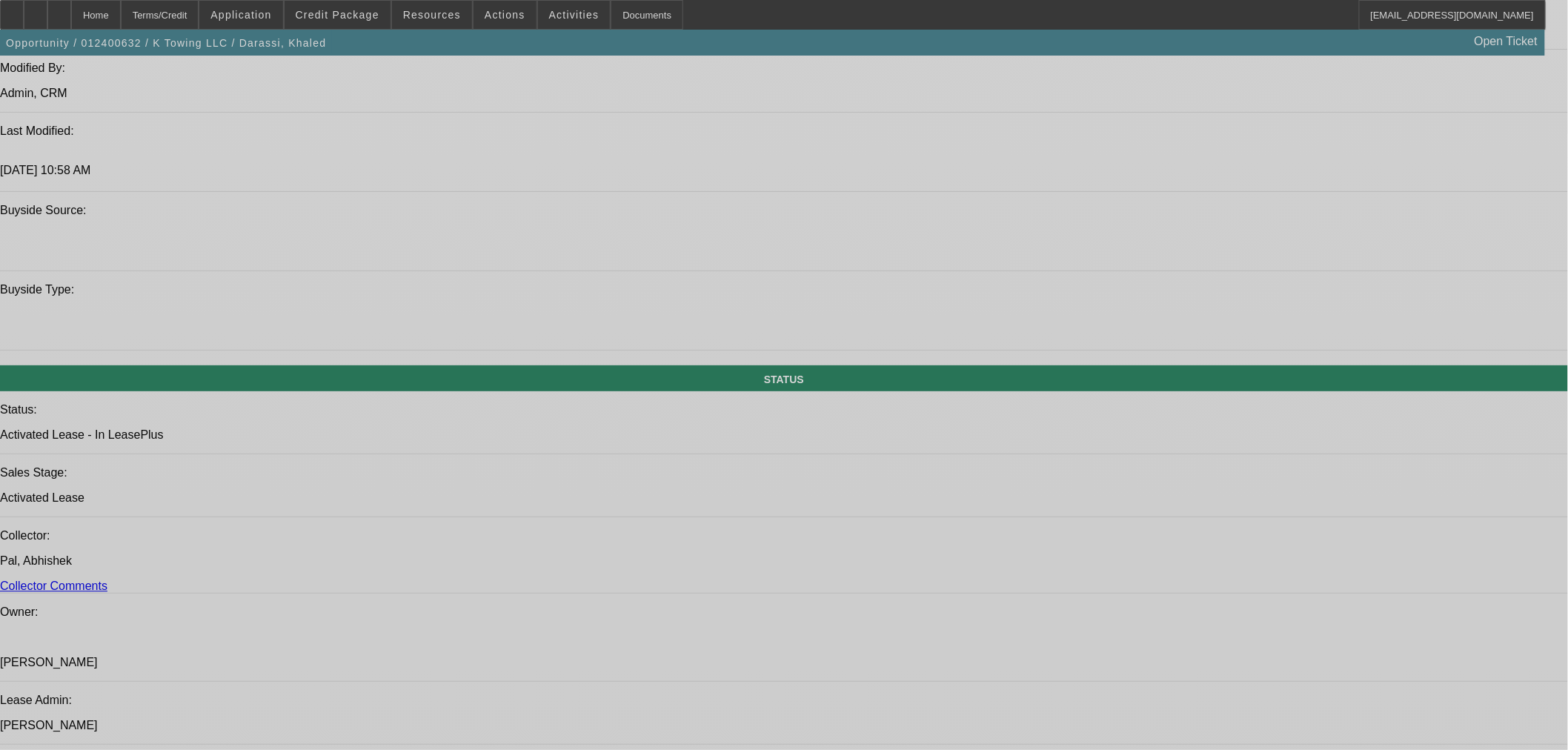
select select "0"
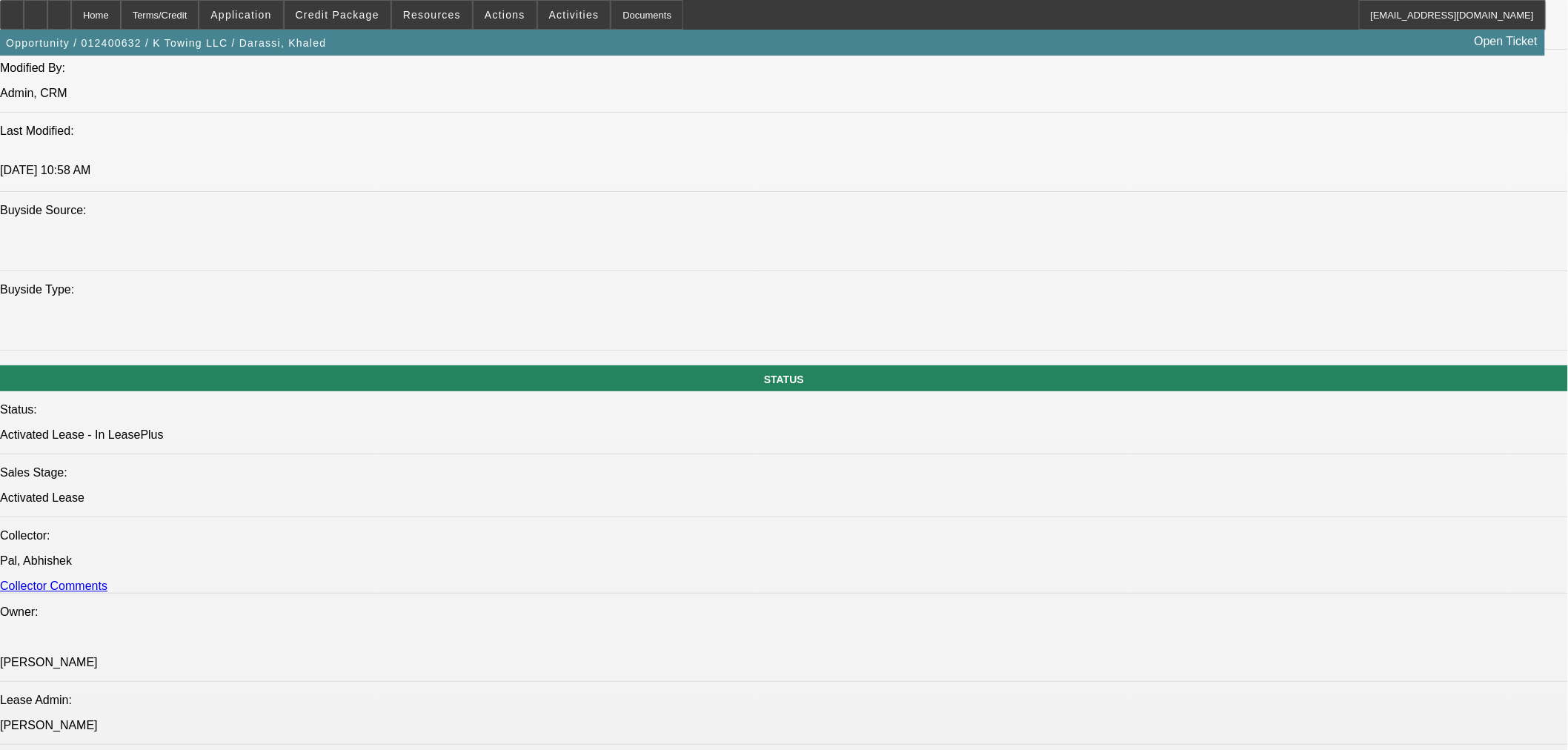
select select "2"
select select "0"
select select "6"
select select "0"
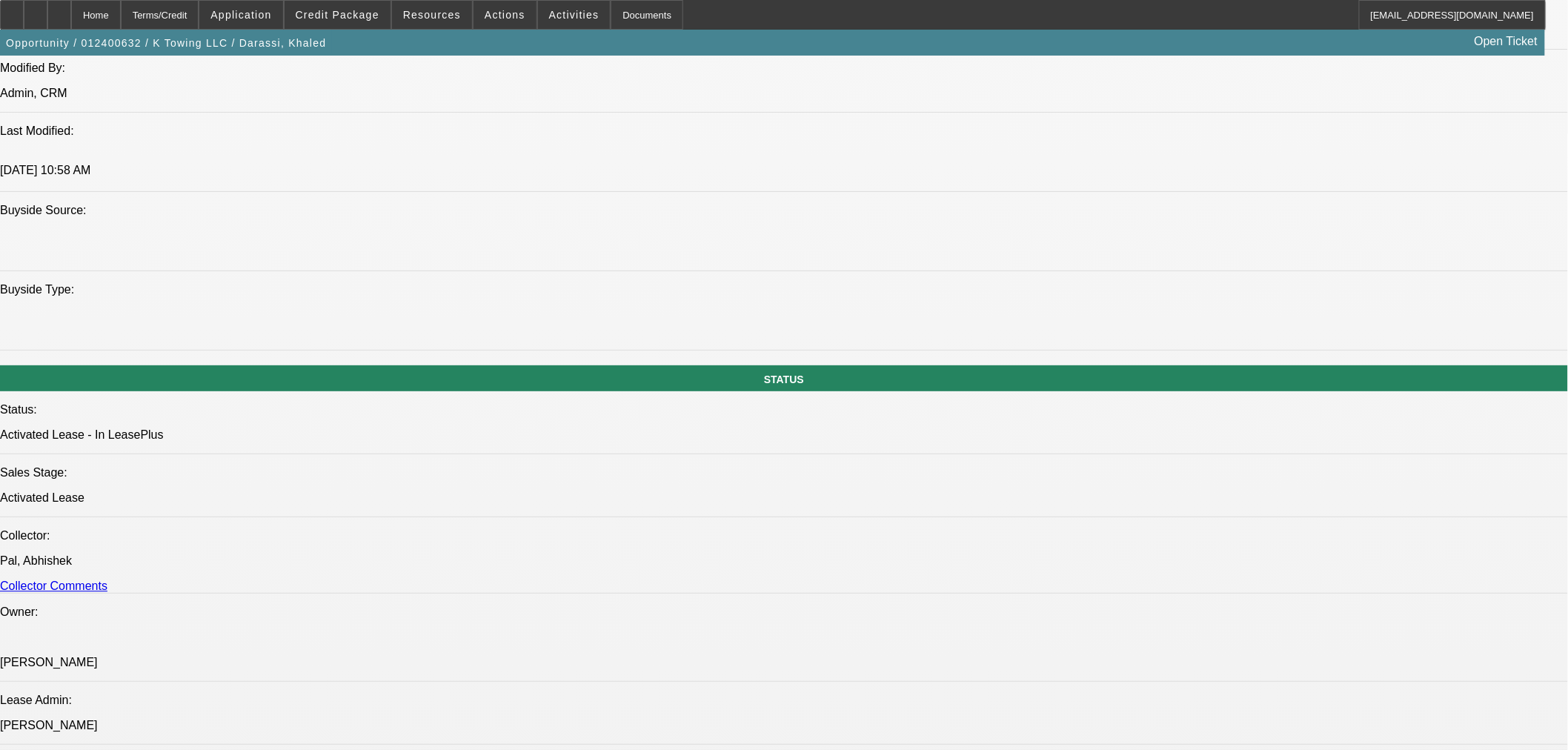
select select "2"
select select "0"
select select "6"
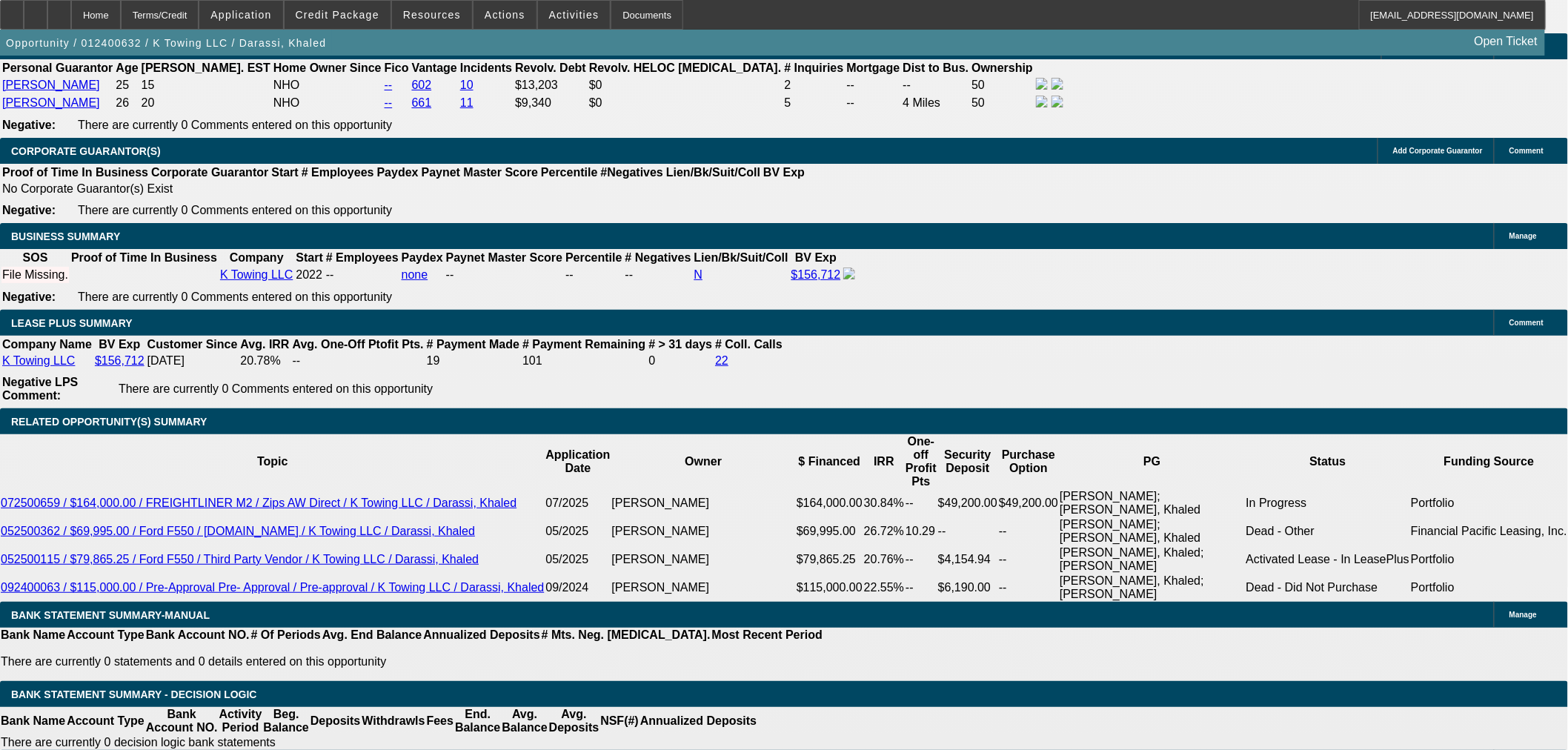
scroll to position [2563, 0]
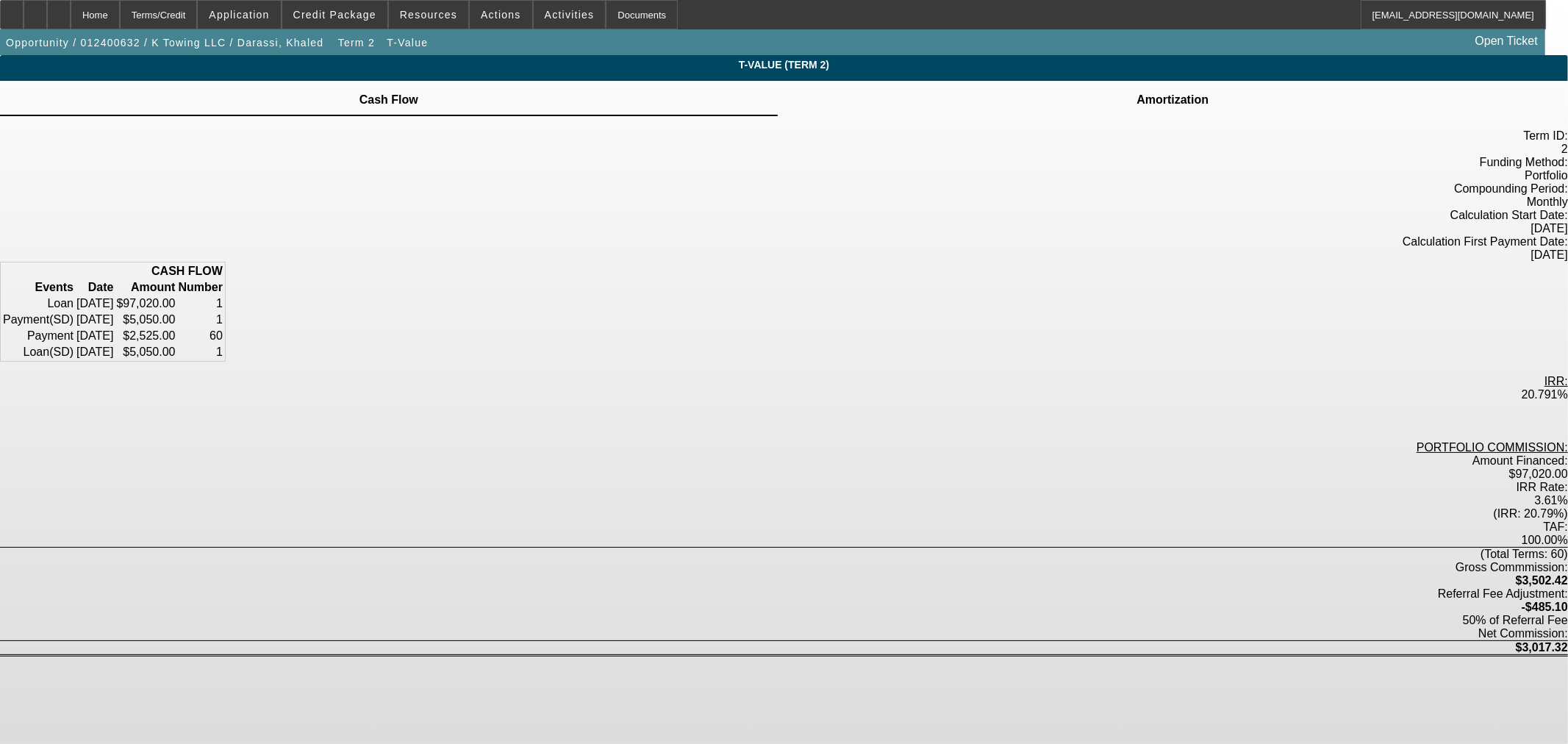
click at [946, 111] on div "Amortization" at bounding box center [1172, 99] width 790 height 35
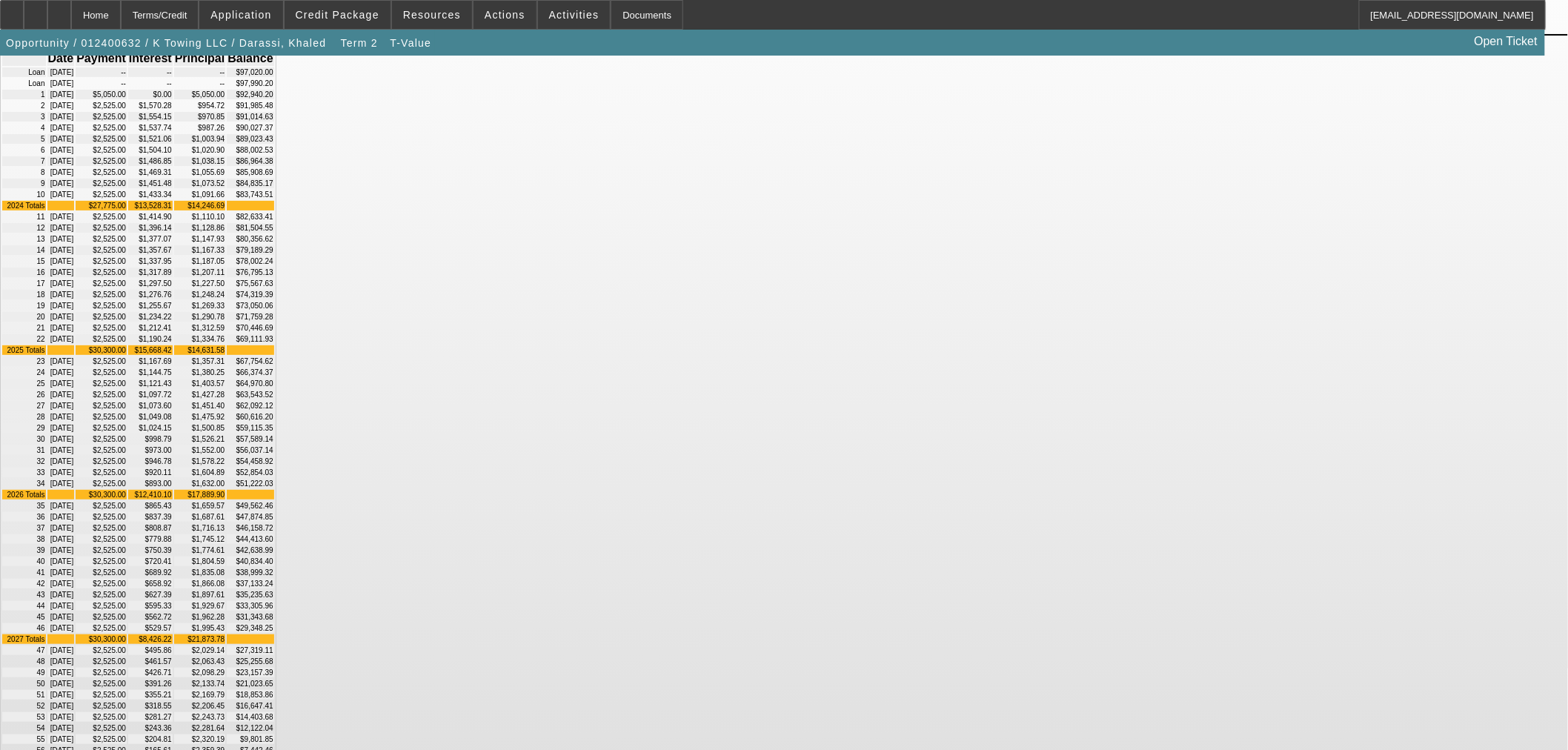
scroll to position [83, 0]
drag, startPoint x: 930, startPoint y: 335, endPoint x: 895, endPoint y: 335, distance: 35.0
click at [226, 221] on td "$1,110.10" at bounding box center [201, 216] width 52 height 9
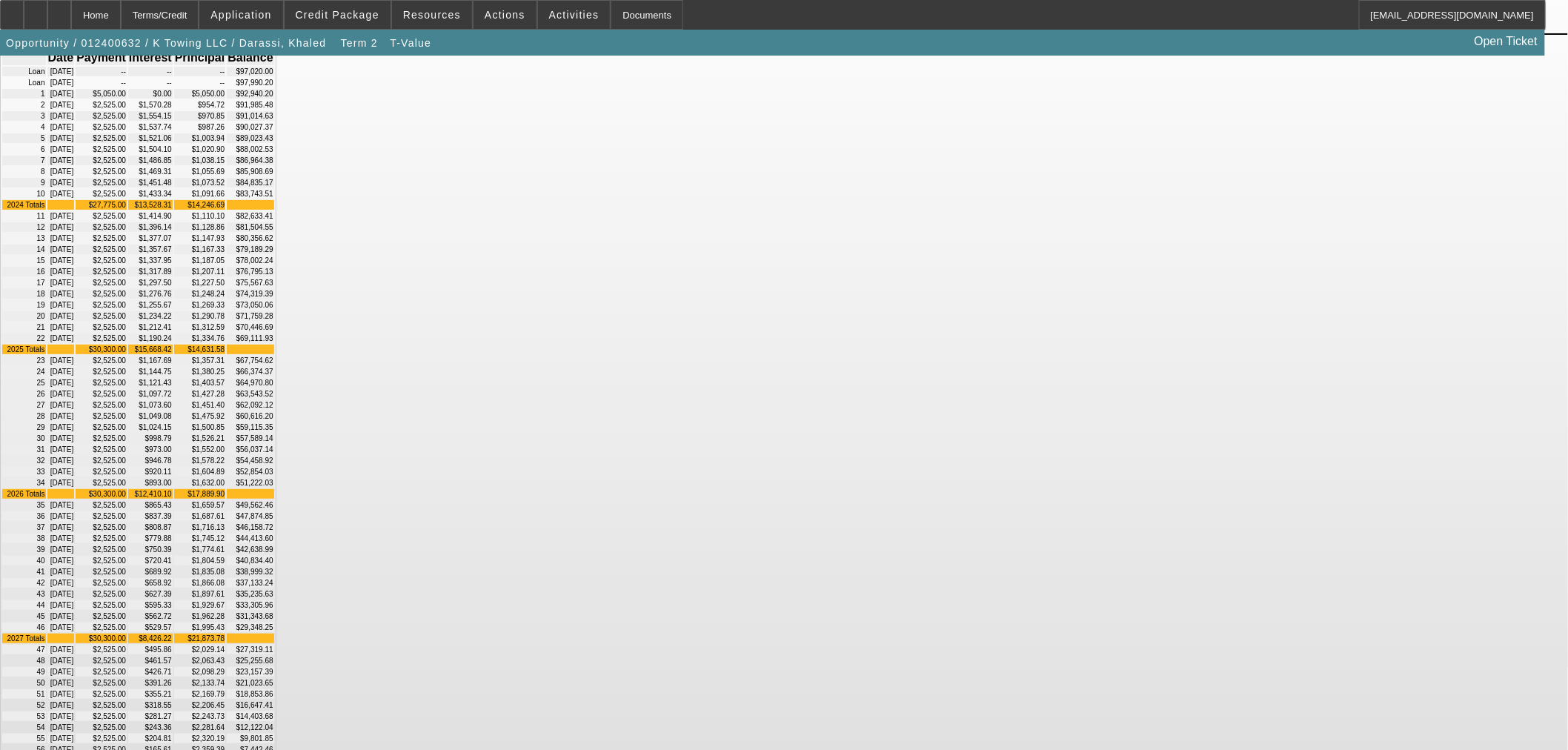
click at [226, 221] on td "$1,110.10" at bounding box center [201, 216] width 52 height 9
drag, startPoint x: 971, startPoint y: 459, endPoint x: 1018, endPoint y: 457, distance: 47.0
click at [273, 298] on td "$74,319.39" at bounding box center [250, 293] width 46 height 9
drag, startPoint x: 1012, startPoint y: 458, endPoint x: 979, endPoint y: 468, distance: 34.5
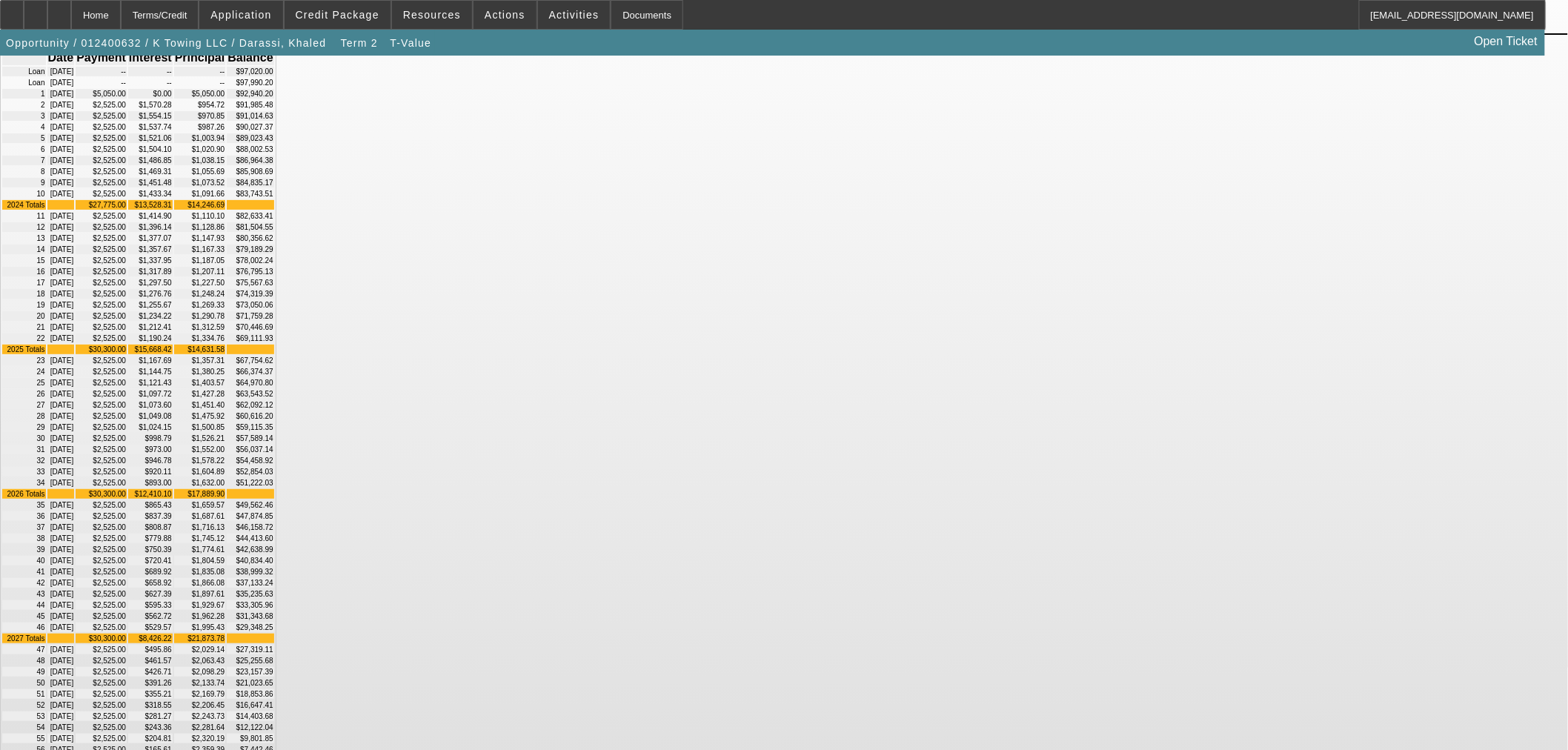
click at [273, 298] on td "$74,319.39" at bounding box center [250, 293] width 46 height 9
drag, startPoint x: 977, startPoint y: 463, endPoint x: 1016, endPoint y: 463, distance: 39.0
click at [273, 298] on td "$74,319.39" at bounding box center [250, 293] width 46 height 9
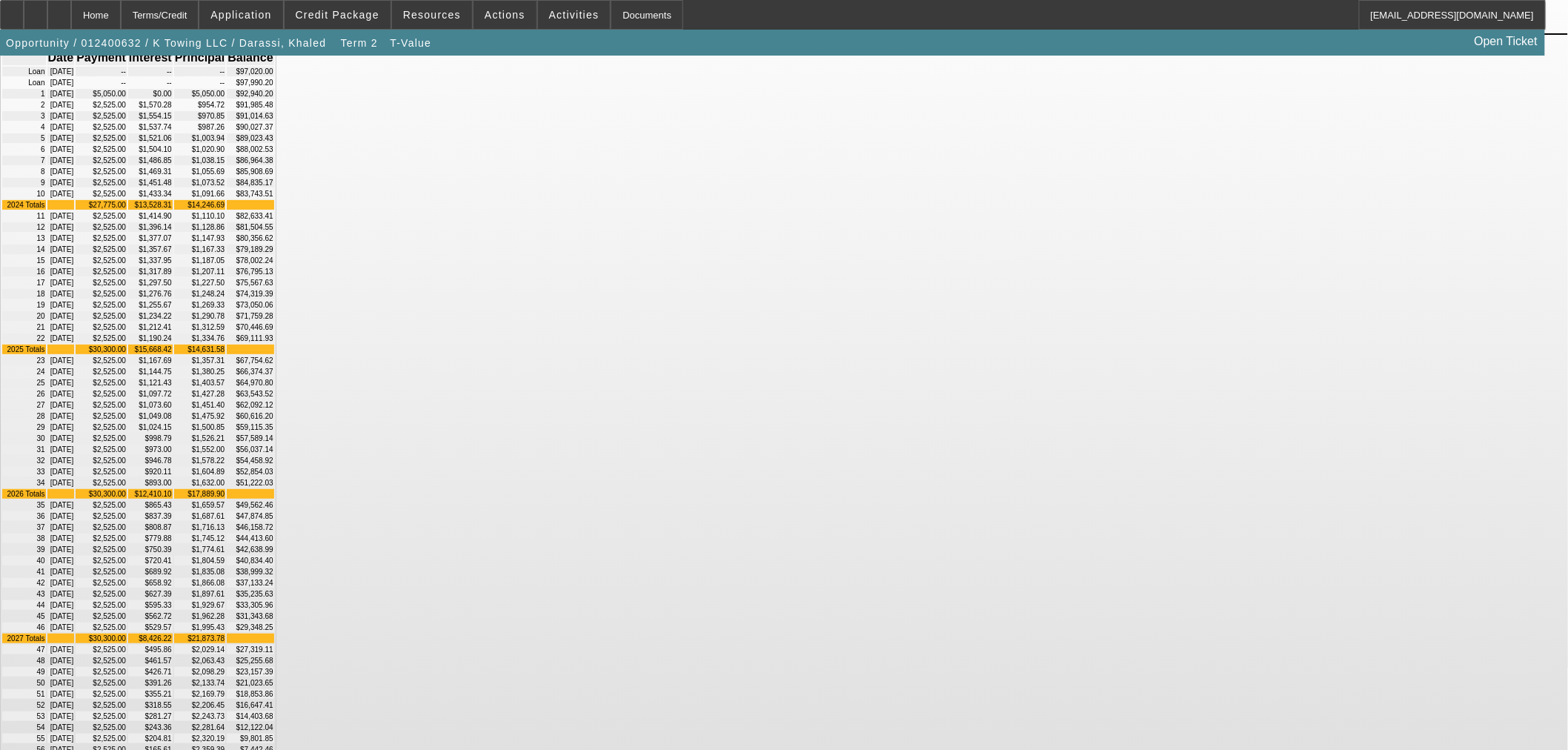
drag, startPoint x: 979, startPoint y: 156, endPoint x: 1016, endPoint y: 157, distance: 37.0
click at [273, 121] on td "$91,014.63" at bounding box center [250, 115] width 46 height 9
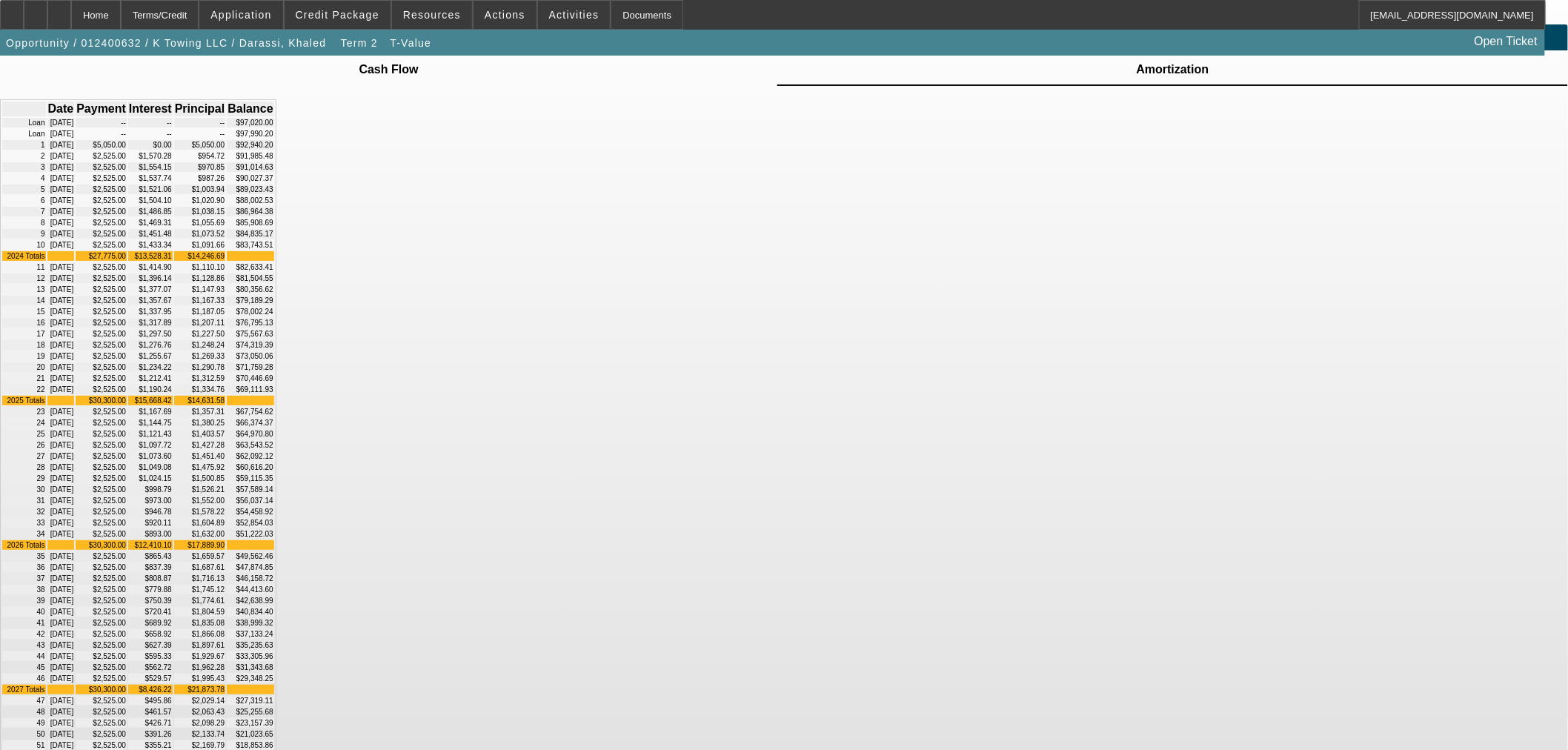
scroll to position [0, 0]
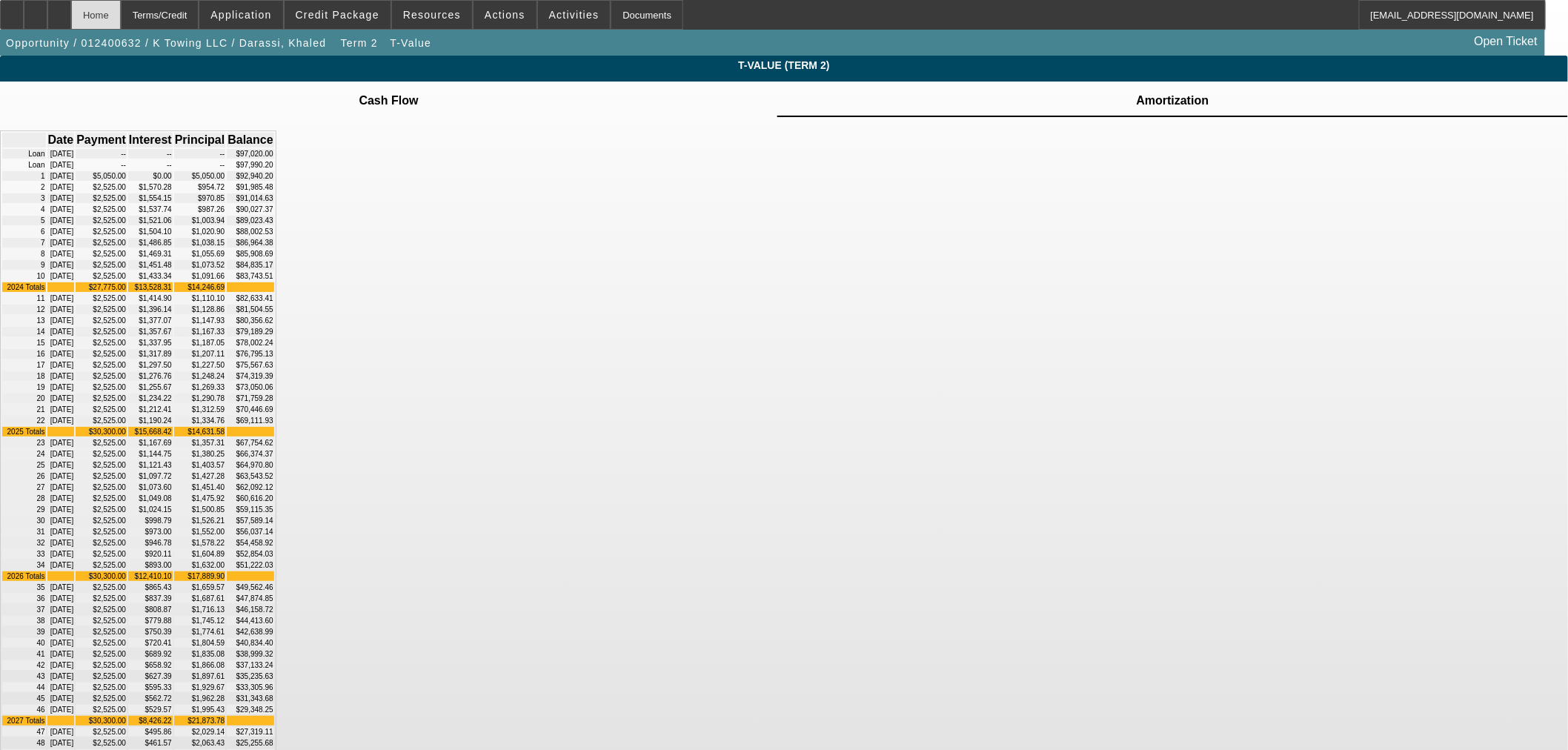
click at [121, 21] on div "Home" at bounding box center [95, 14] width 50 height 29
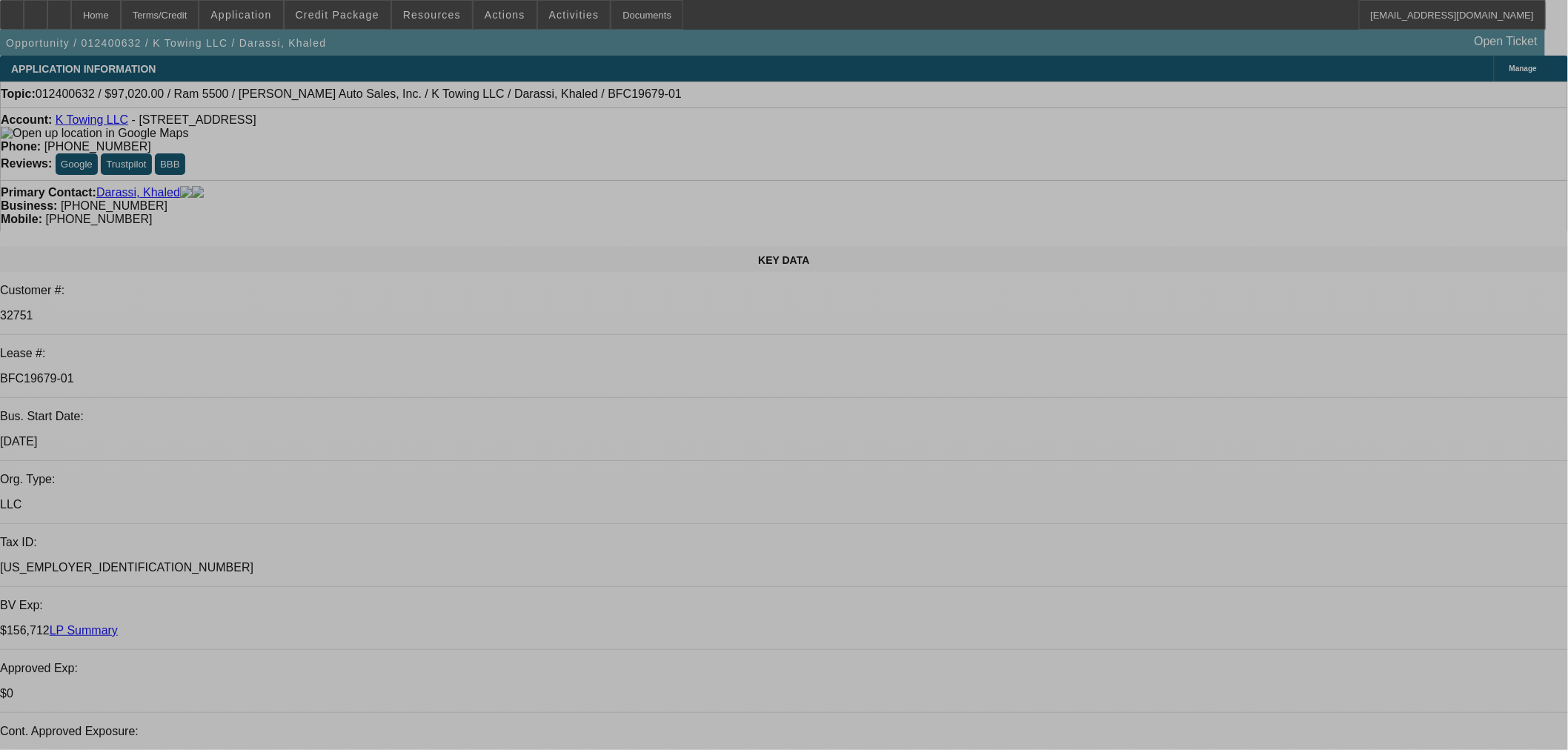
select select "0"
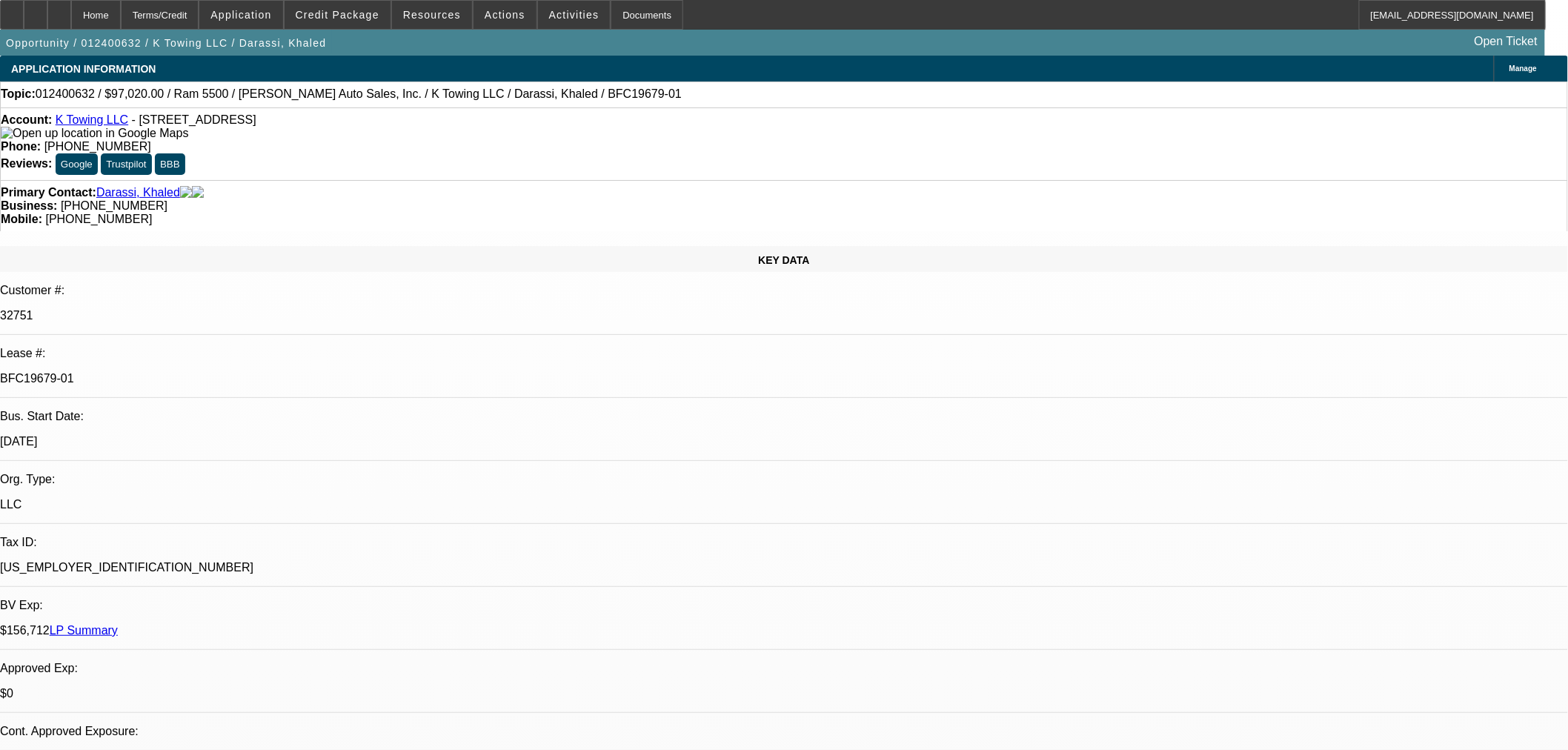
select select "2"
select select "0"
select select "6"
select select "0"
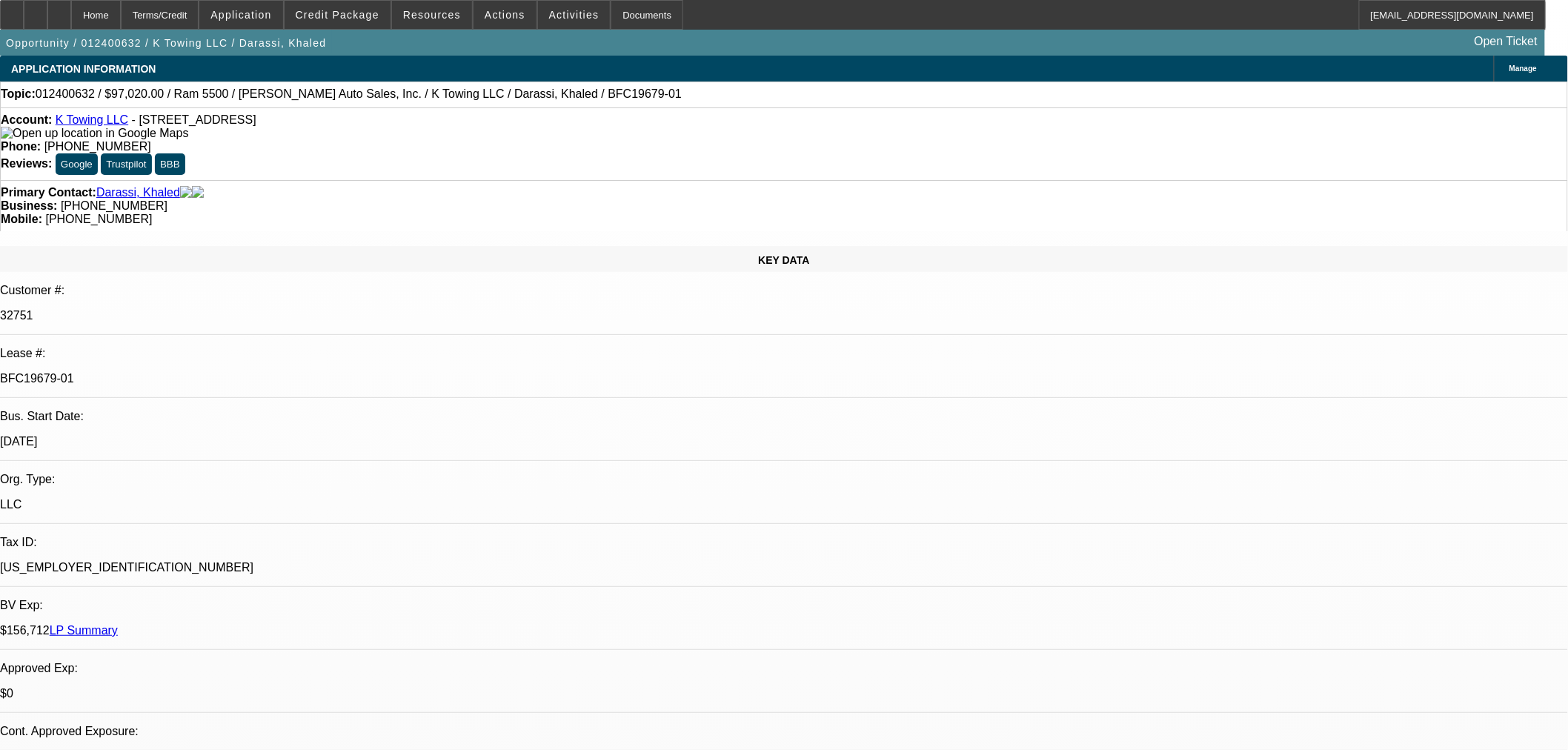
select select "2"
select select "0"
select select "6"
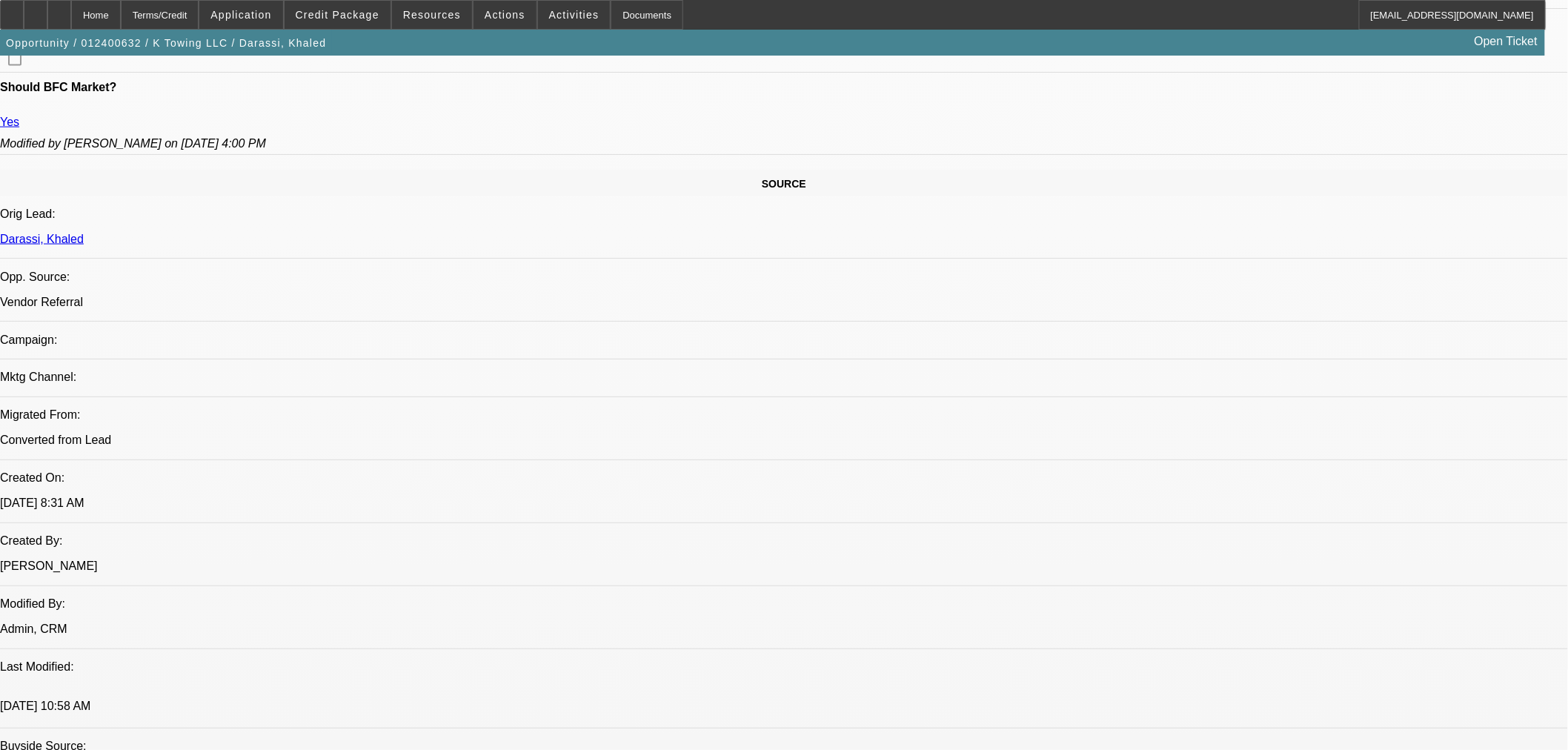
scroll to position [823, 0]
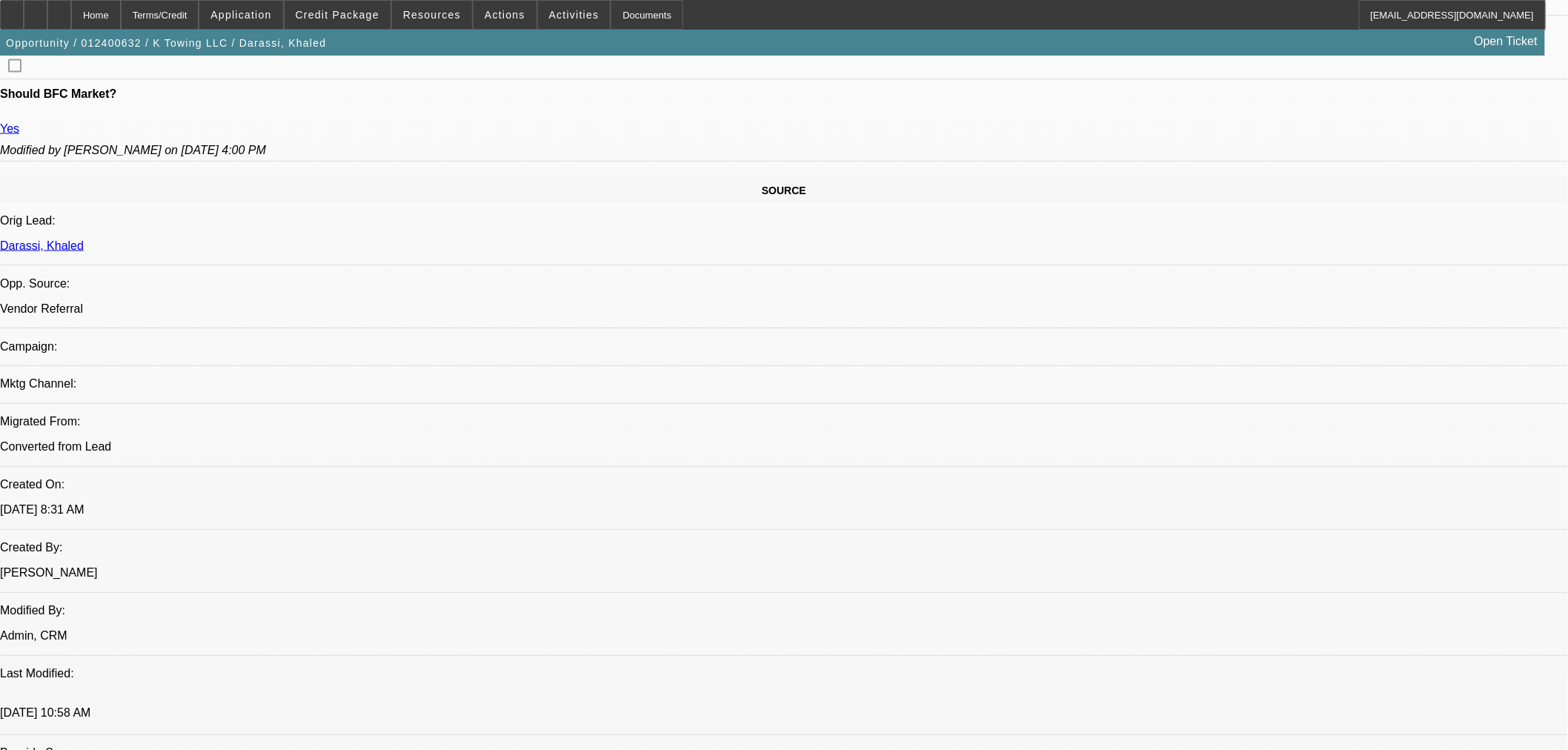
drag, startPoint x: 1163, startPoint y: 448, endPoint x: 1137, endPoint y: 451, distance: 26.2
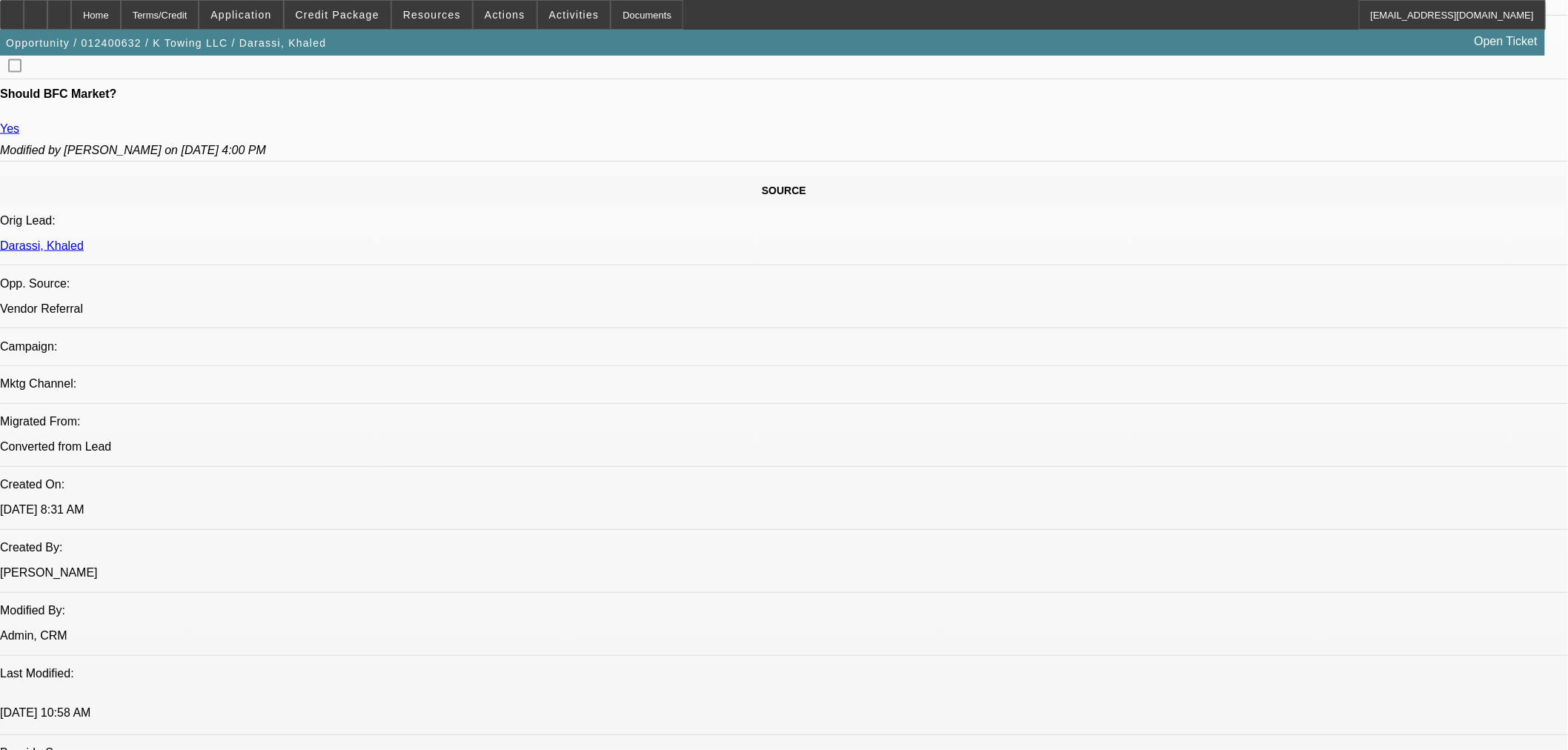
drag, startPoint x: 1132, startPoint y: 453, endPoint x: 1169, endPoint y: 450, distance: 37.1
drag, startPoint x: 1169, startPoint y: 450, endPoint x: 1132, endPoint y: 447, distance: 37.1
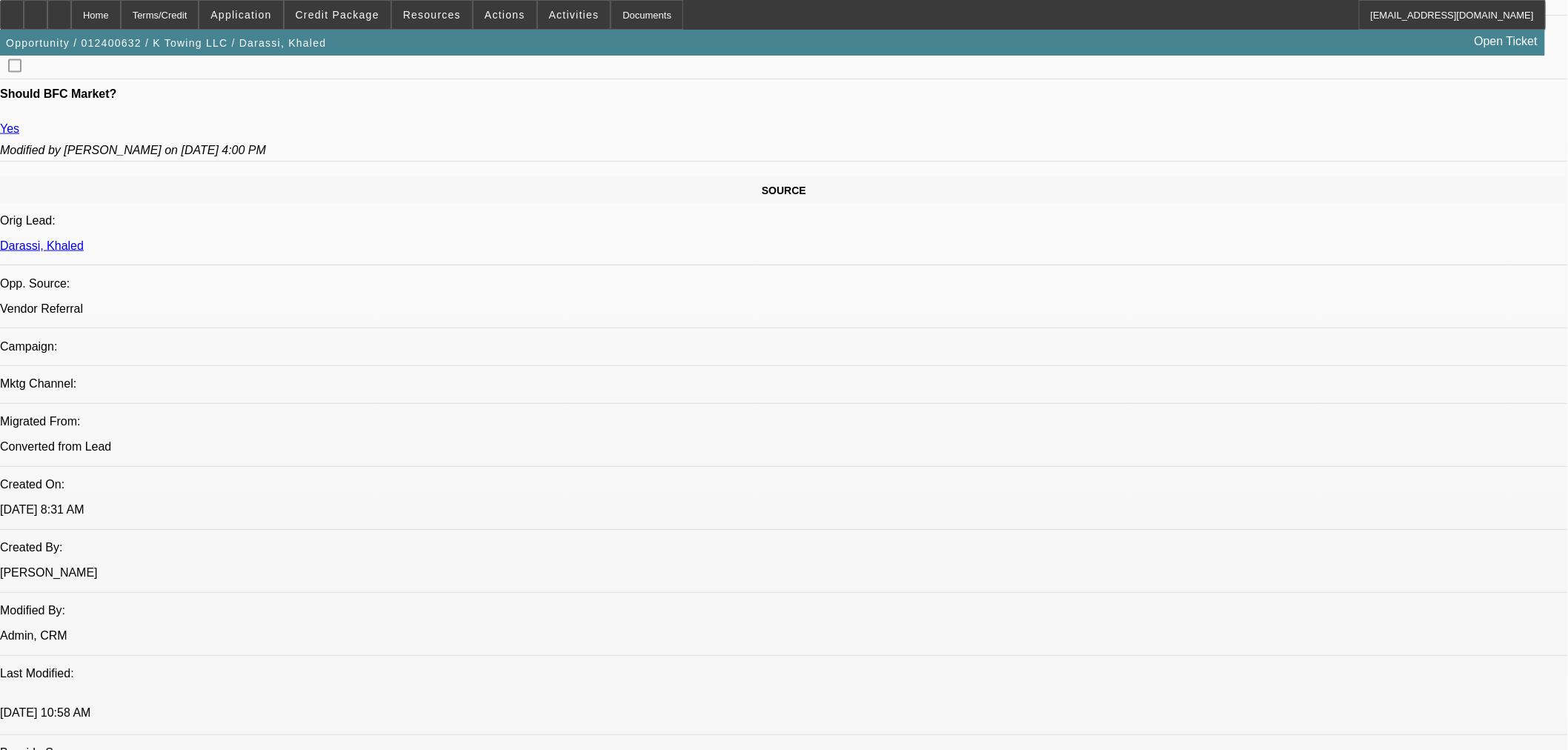
drag, startPoint x: 961, startPoint y: 283, endPoint x: 1016, endPoint y: 282, distance: 55.0
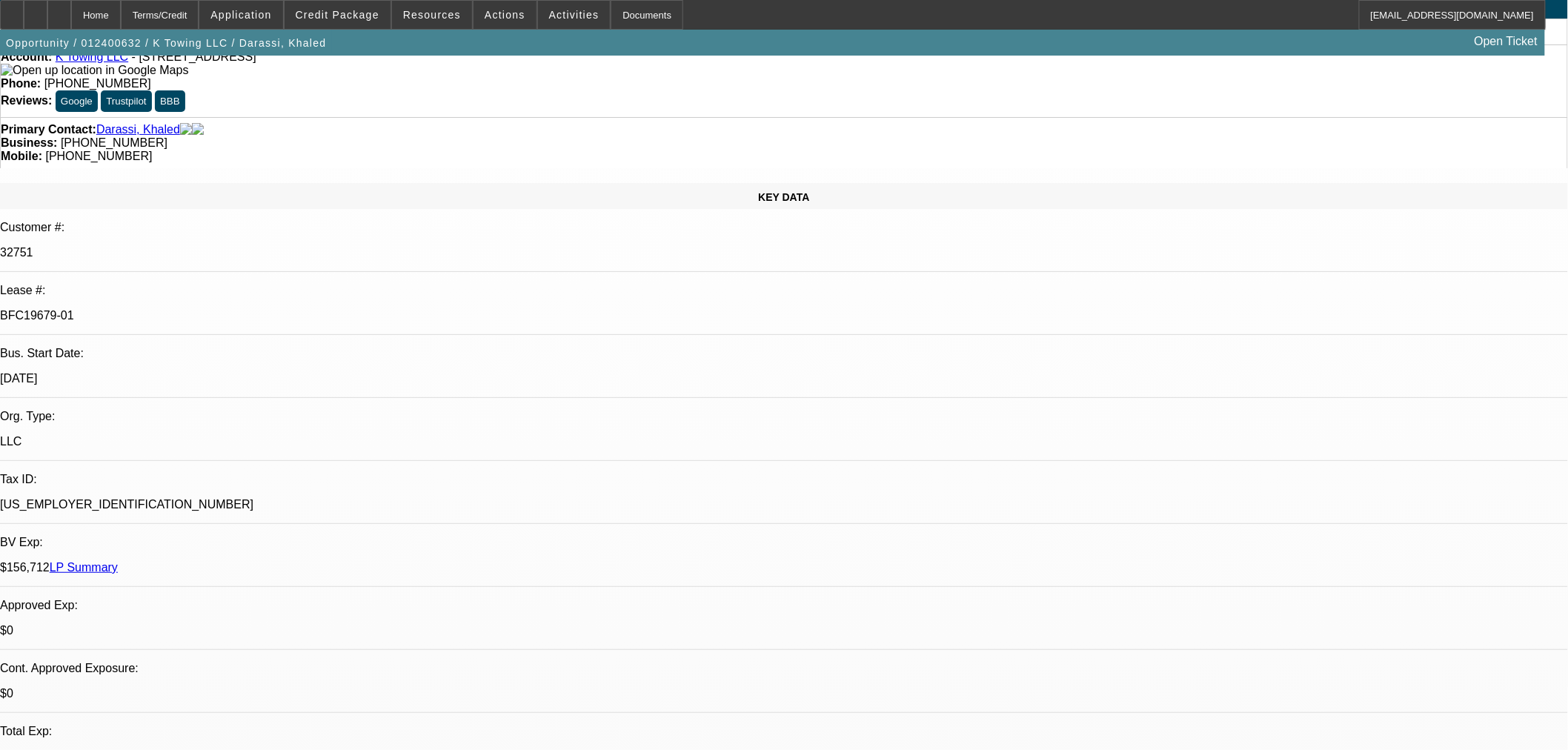
scroll to position [0, 0]
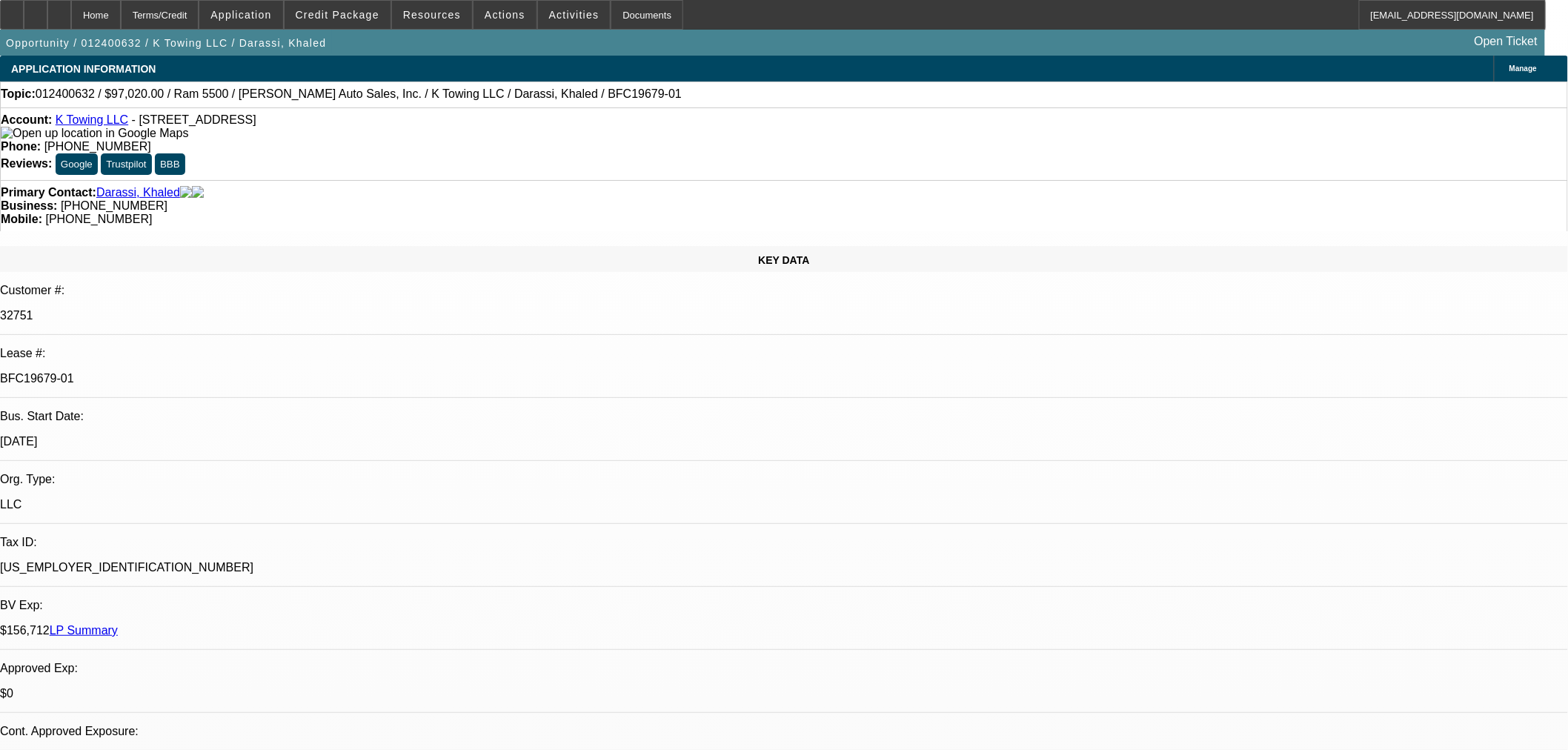
drag, startPoint x: 252, startPoint y: 250, endPoint x: 195, endPoint y: 253, distance: 57.1
click at [195, 372] on p "BFC19679-01" at bounding box center [784, 378] width 1568 height 13
copy p "BFC19679-01"
drag, startPoint x: 380, startPoint y: 92, endPoint x: 375, endPoint y: 104, distance: 13.0
click at [393, 96] on span "012400632 / $97,020.00 / Ram 5500 / [PERSON_NAME] Auto Sales, Inc. / K Towing L…" at bounding box center [358, 94] width 647 height 13
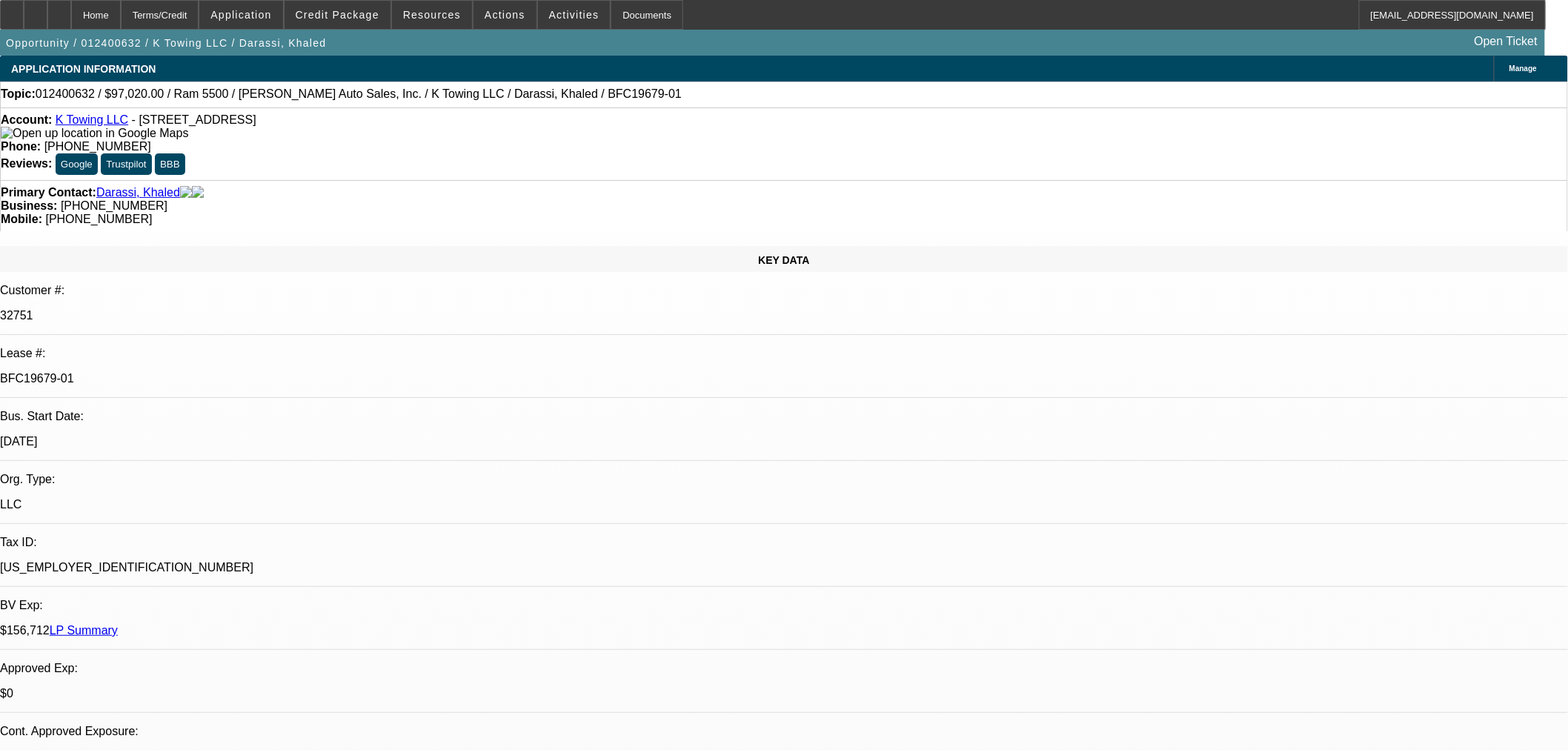
click at [375, 101] on div "Topic: 012400632 / $97,020.00 / Ram 5500 / [PERSON_NAME] Auto Sales, Inc. / K T…" at bounding box center [784, 94] width 1567 height 13
drag, startPoint x: 386, startPoint y: 101, endPoint x: 454, endPoint y: 101, distance: 68.0
click at [454, 101] on span "012400632 / $97,020.00 / Ram 5500 / [PERSON_NAME] Auto Sales, Inc. / K Towing L…" at bounding box center [358, 94] width 647 height 13
copy span "Darassi, Khaled"
